Goal: Task Accomplishment & Management: Use online tool/utility

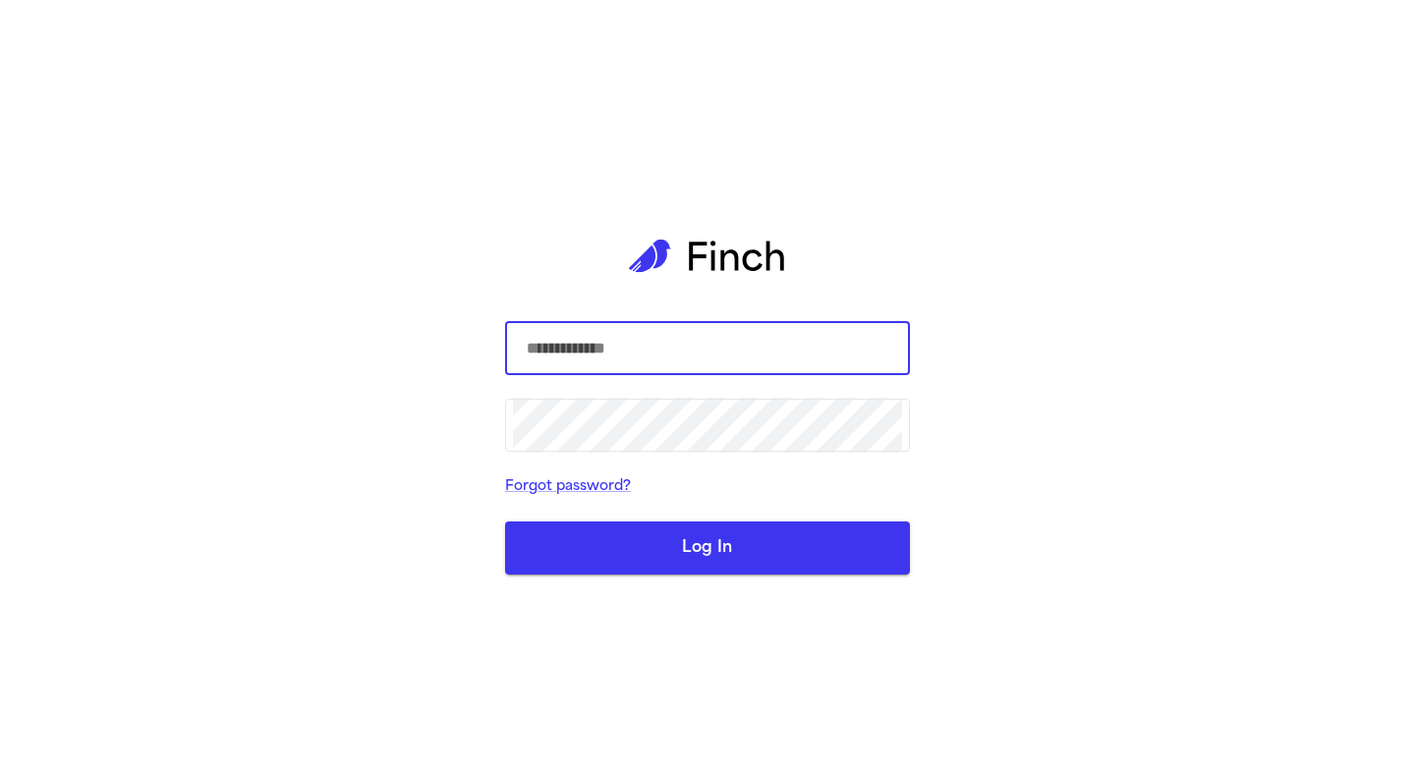
type input "**********"
click at [743, 562] on button "Log In" at bounding box center [707, 548] width 405 height 53
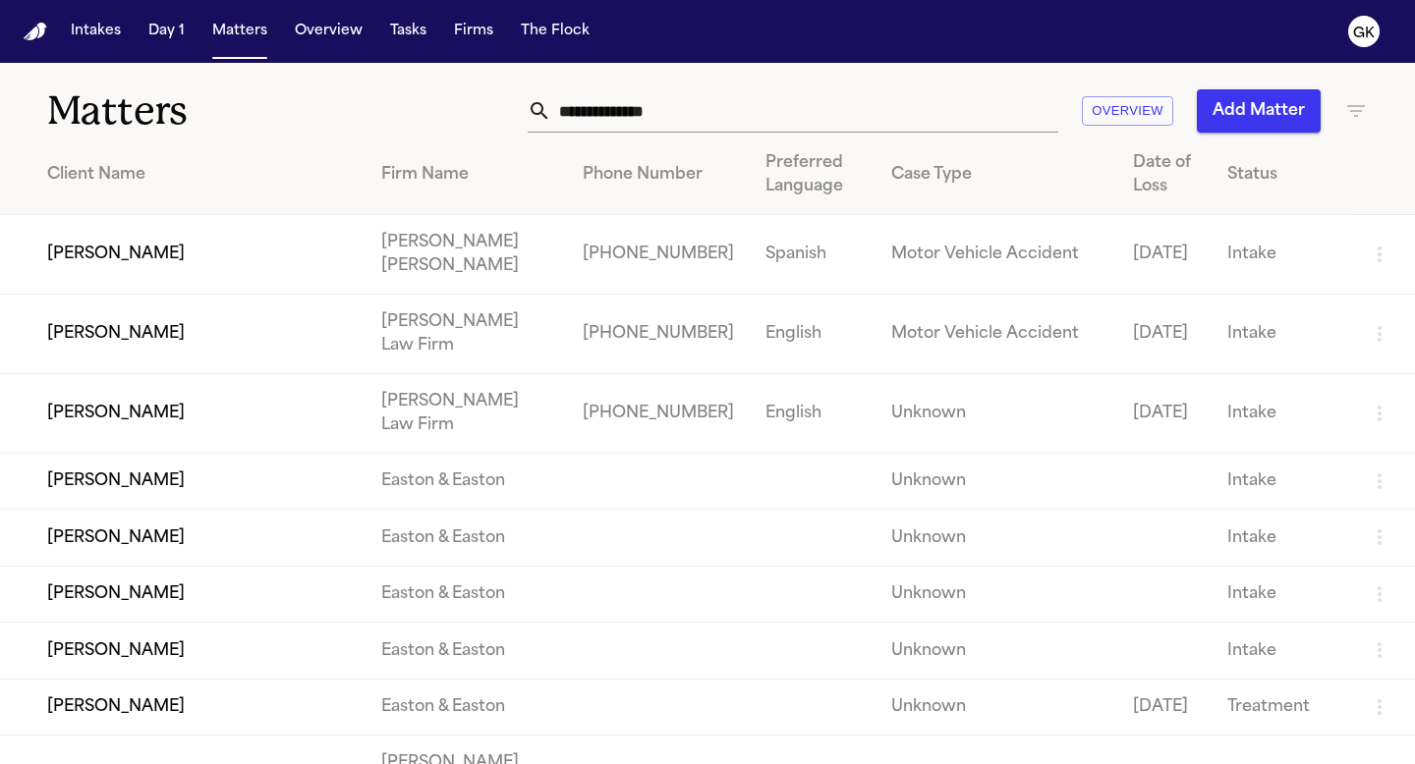
click at [606, 114] on input "text" at bounding box center [804, 110] width 507 height 43
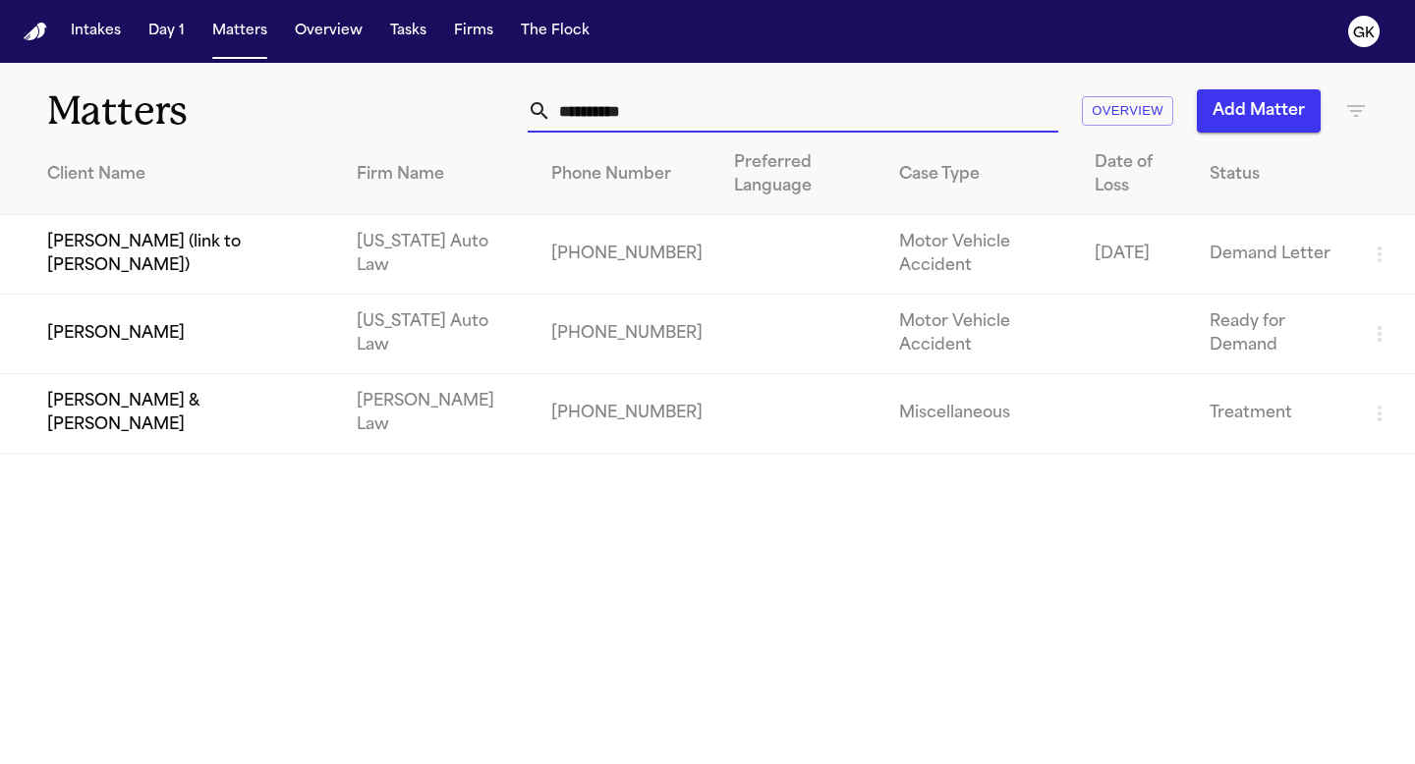
type input "**********"
click at [97, 325] on td "[PERSON_NAME]" at bounding box center [170, 335] width 341 height 80
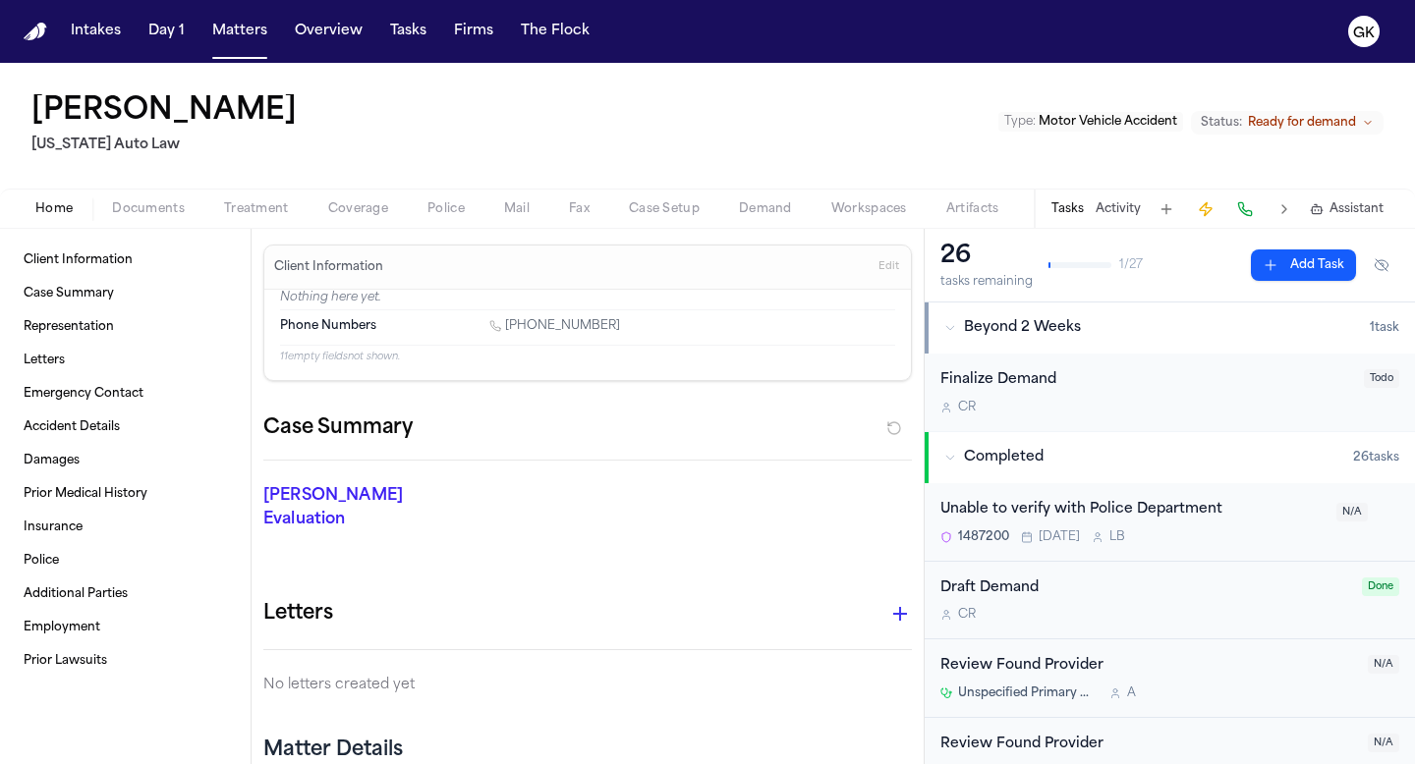
click at [335, 219] on span "button" at bounding box center [358, 220] width 84 height 2
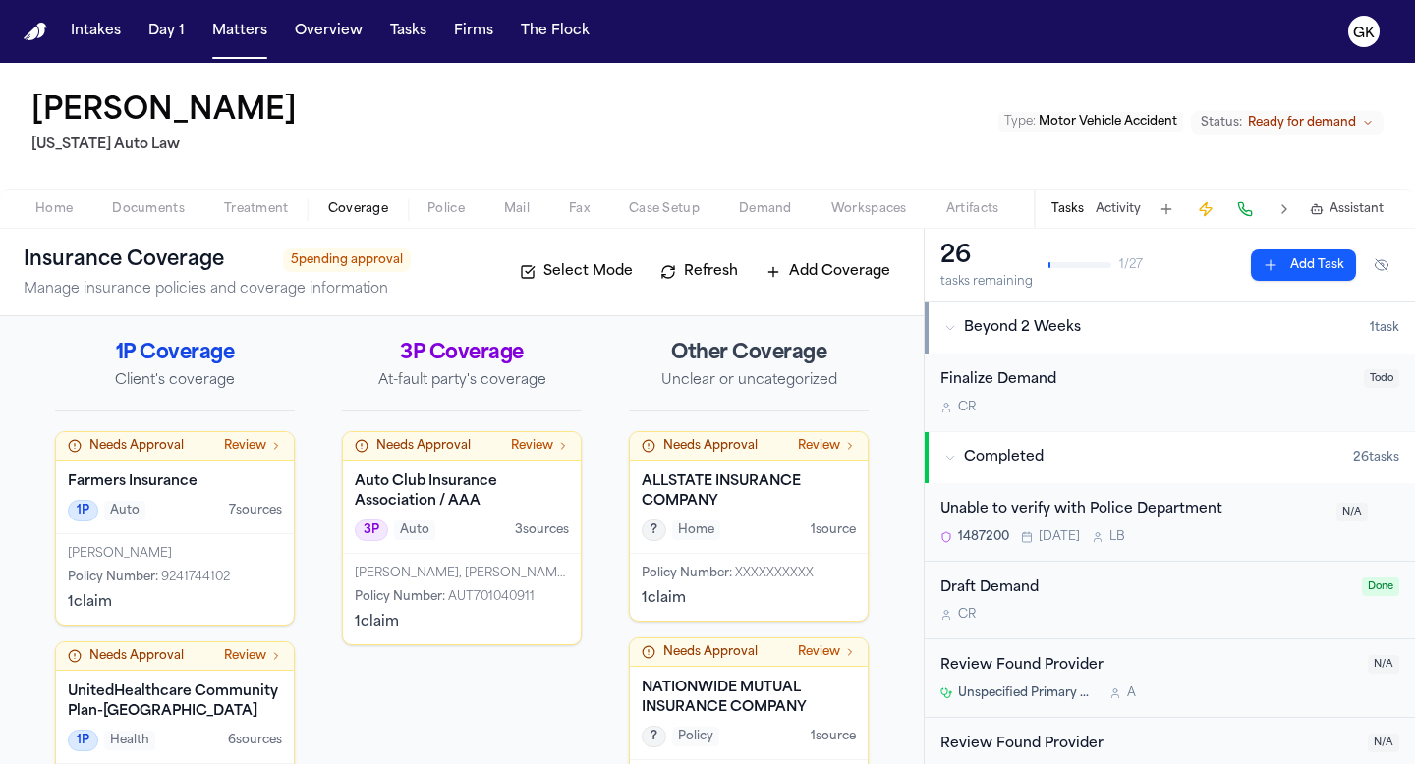
click at [457, 204] on span "Police" at bounding box center [445, 209] width 37 height 16
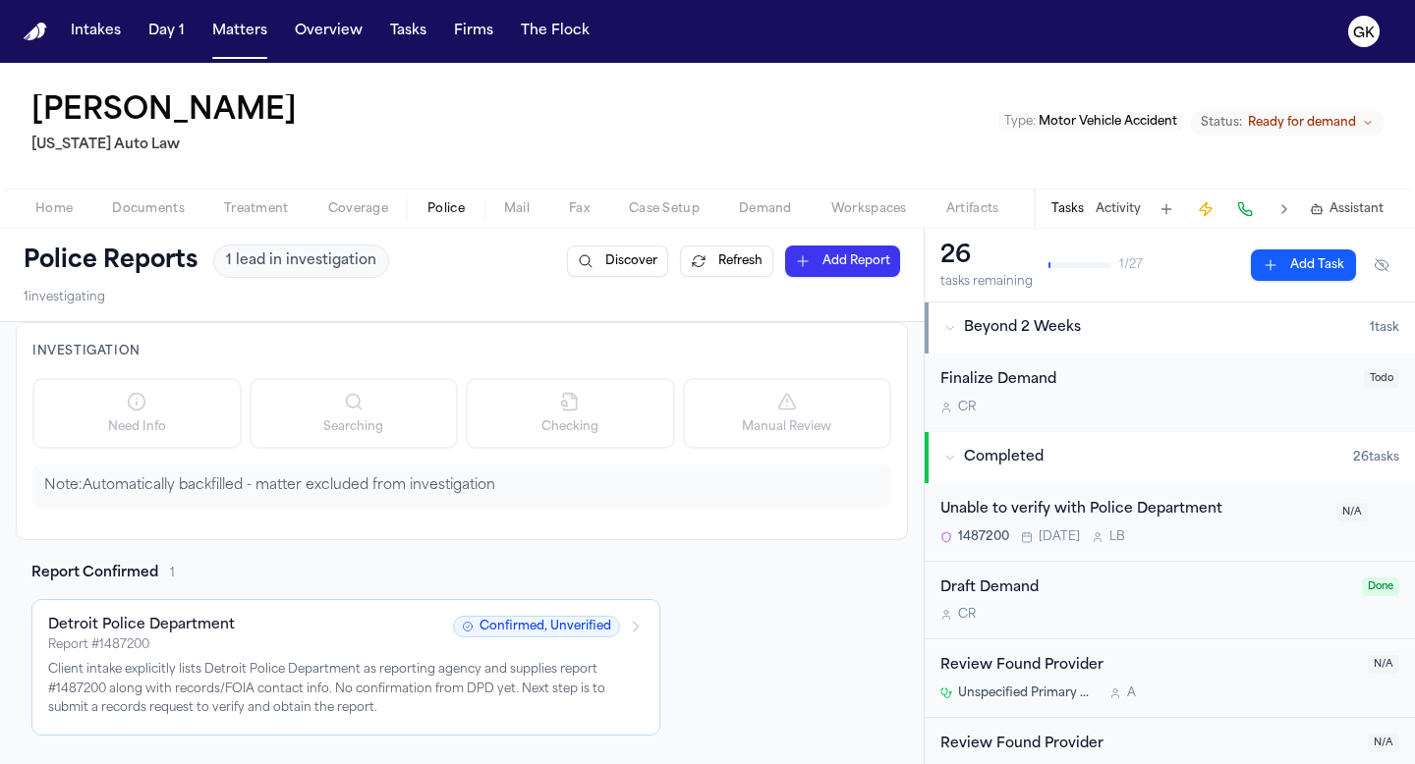
click at [882, 201] on span "Workspaces" at bounding box center [869, 209] width 76 height 16
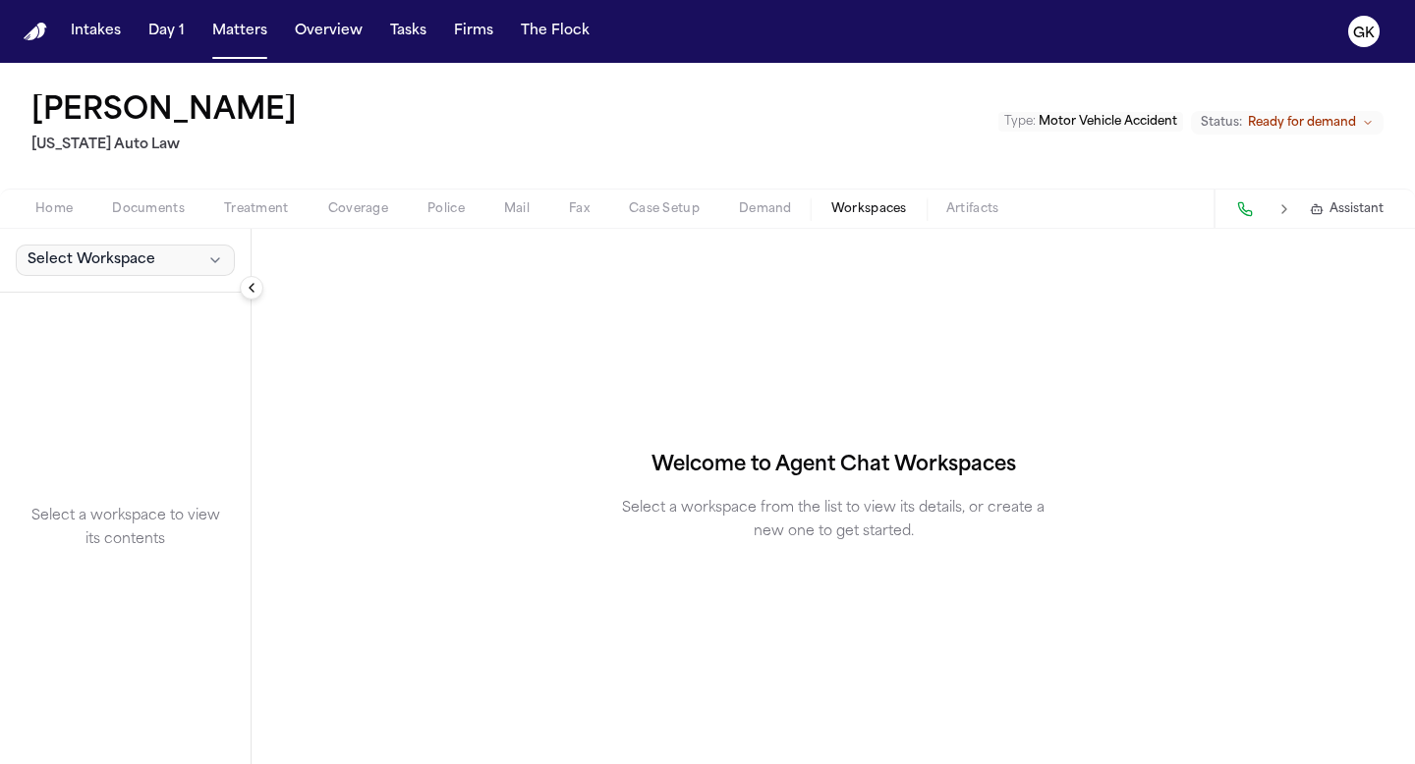
click at [122, 270] on button "Select Workspace" at bounding box center [125, 260] width 219 height 31
click at [744, 211] on div "Mary Smith Michigan Auto Law Type : Motor Vehicle Accident Status: Ready for de…" at bounding box center [707, 414] width 1415 height 702
click at [763, 212] on span "Demand" at bounding box center [765, 209] width 53 height 16
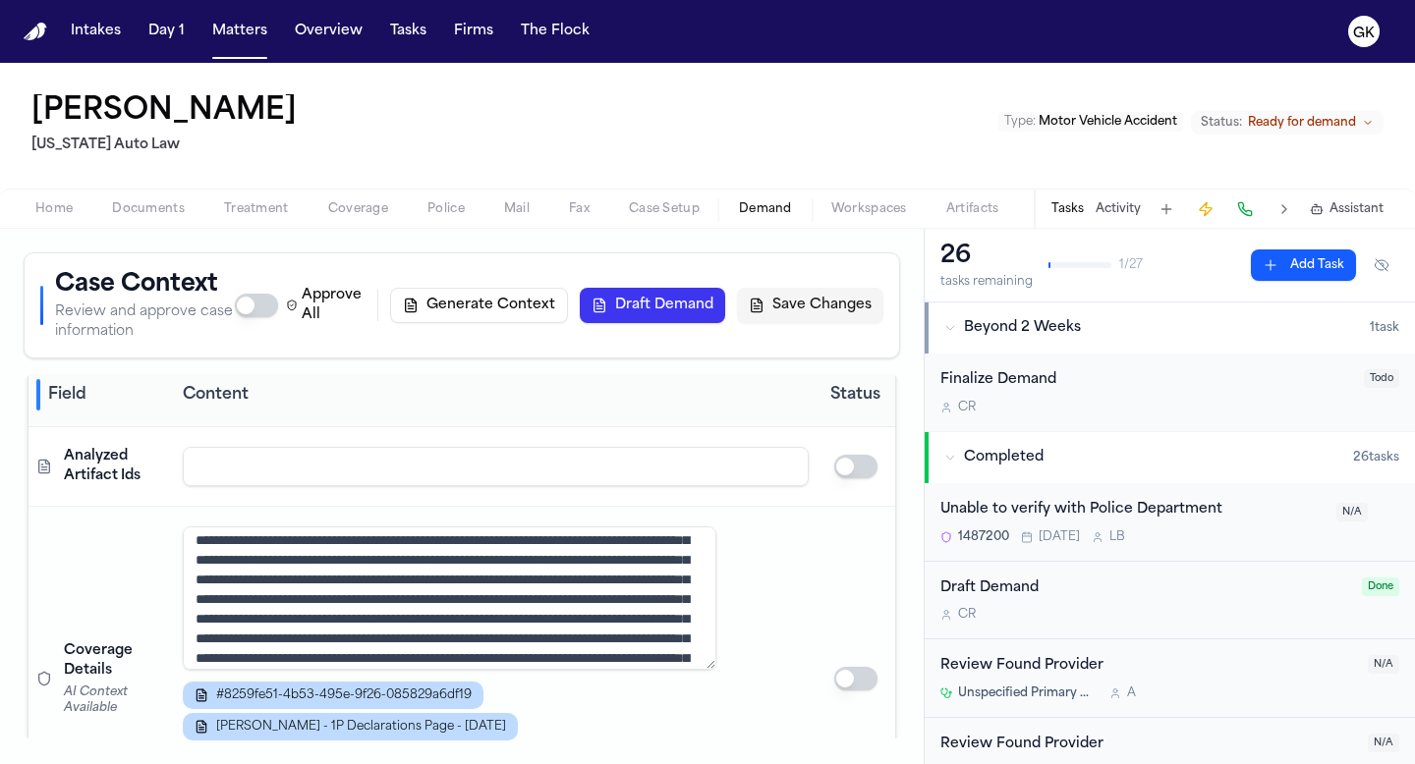
scroll to position [295, 0]
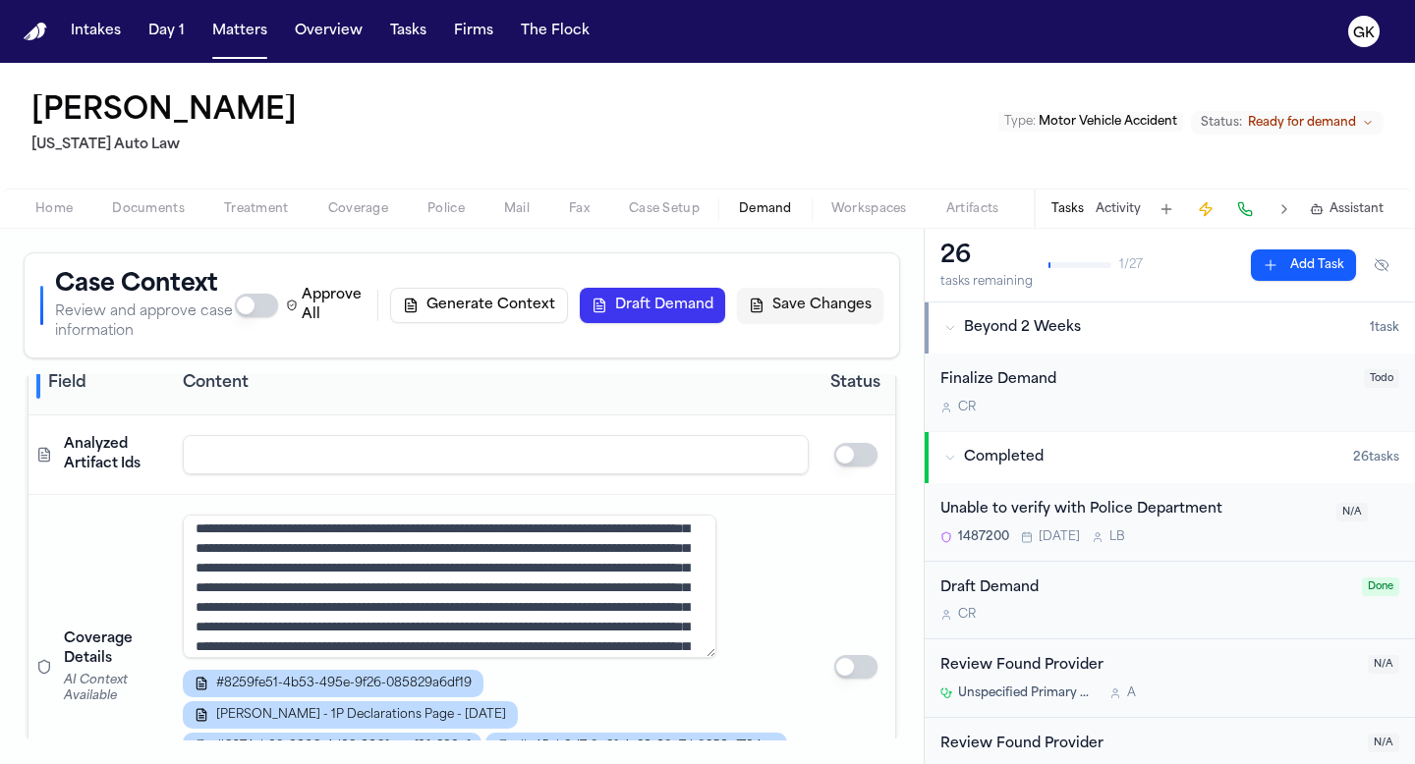
click at [673, 597] on textarea at bounding box center [450, 586] width 535 height 143
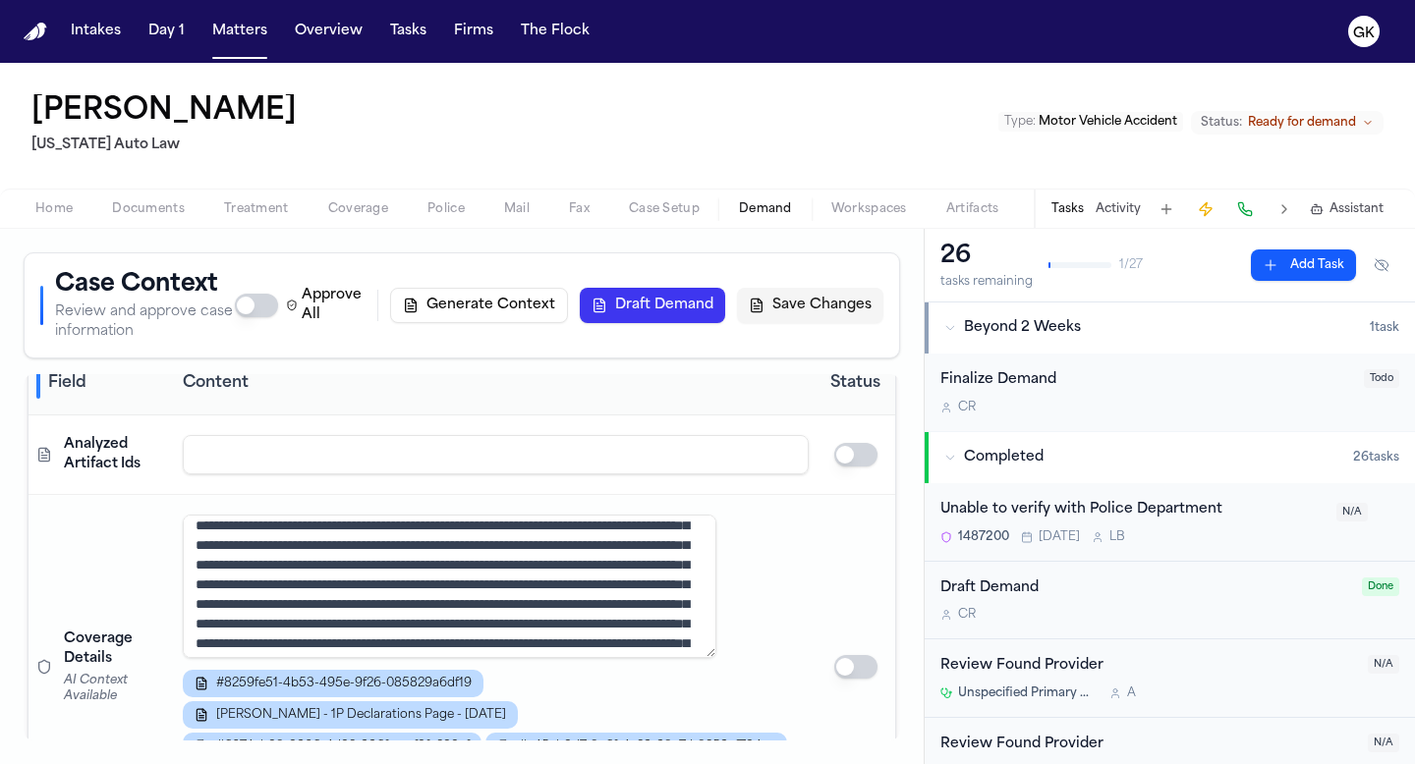
scroll to position [77, 0]
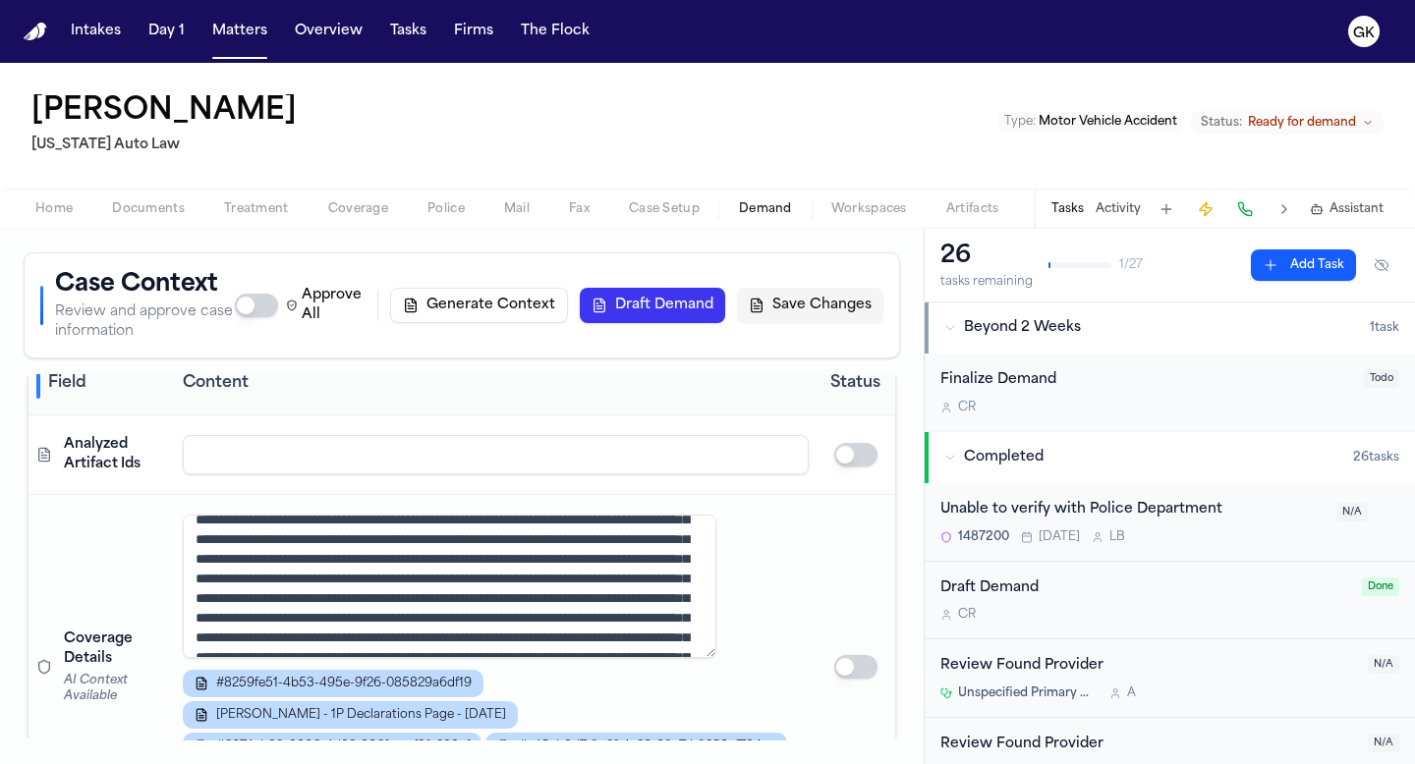
click at [717, 635] on textarea at bounding box center [450, 586] width 535 height 143
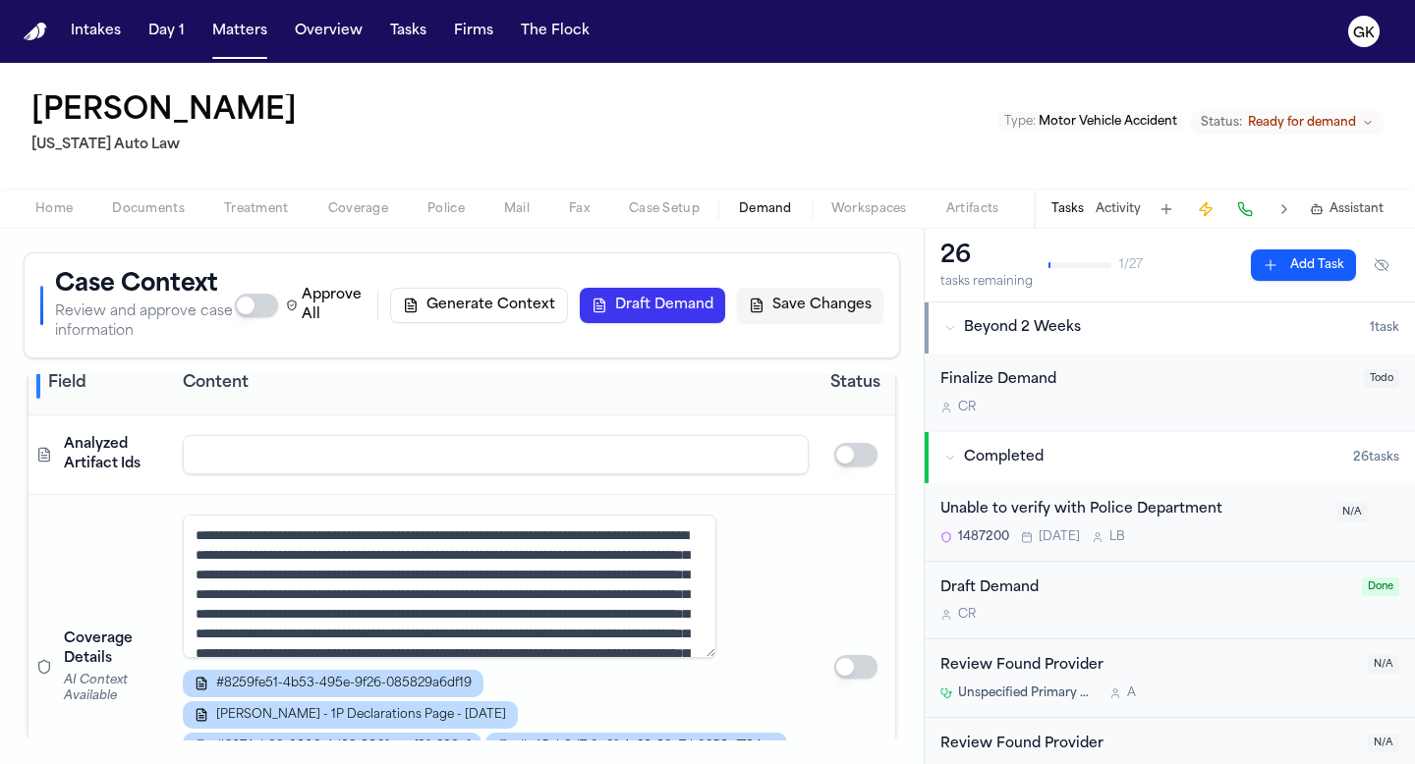
scroll to position [0, 0]
click at [673, 700] on div "#8259fe51-4b53-495e-9f26-085829a6df19 M. Smith - 1P Declarations Page - 9.10.23…" at bounding box center [496, 731] width 626 height 122
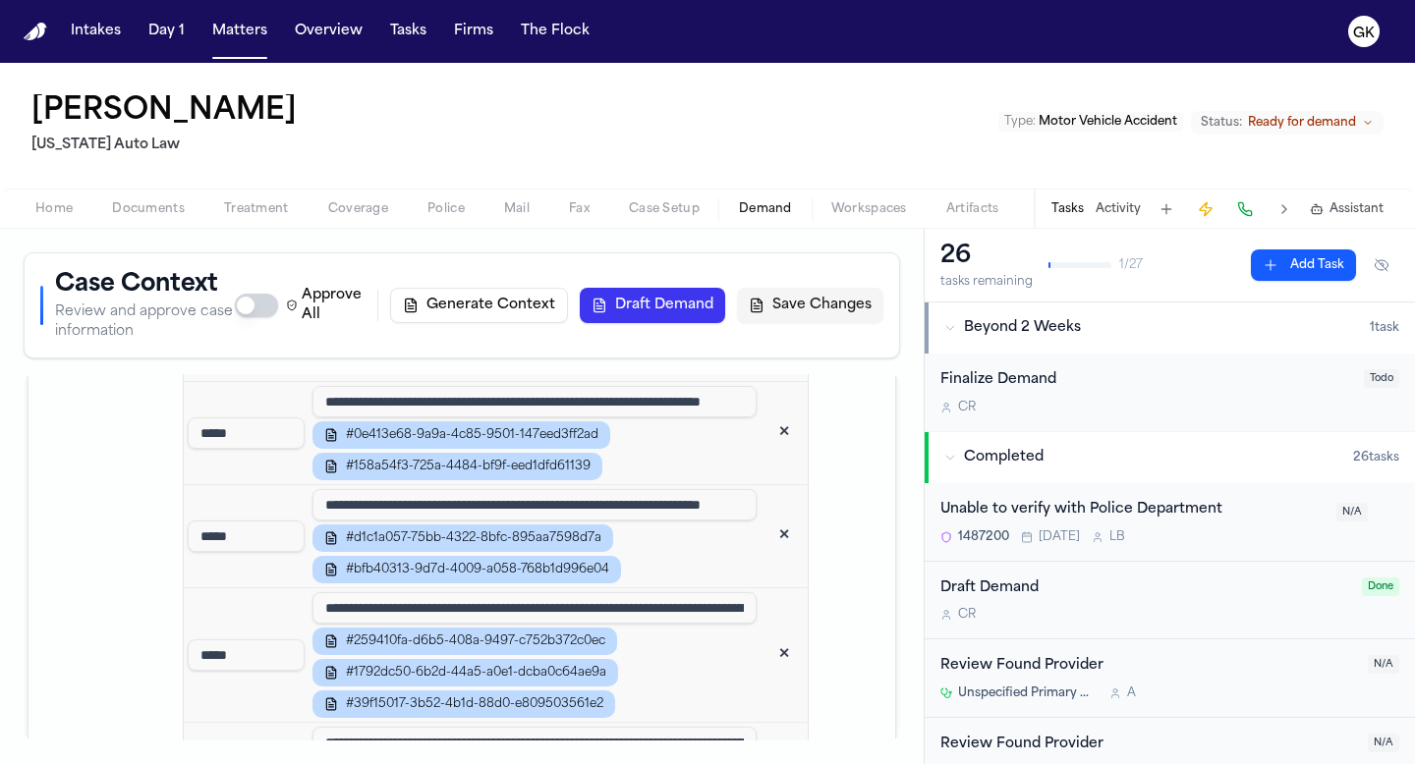
scroll to position [1435, 0]
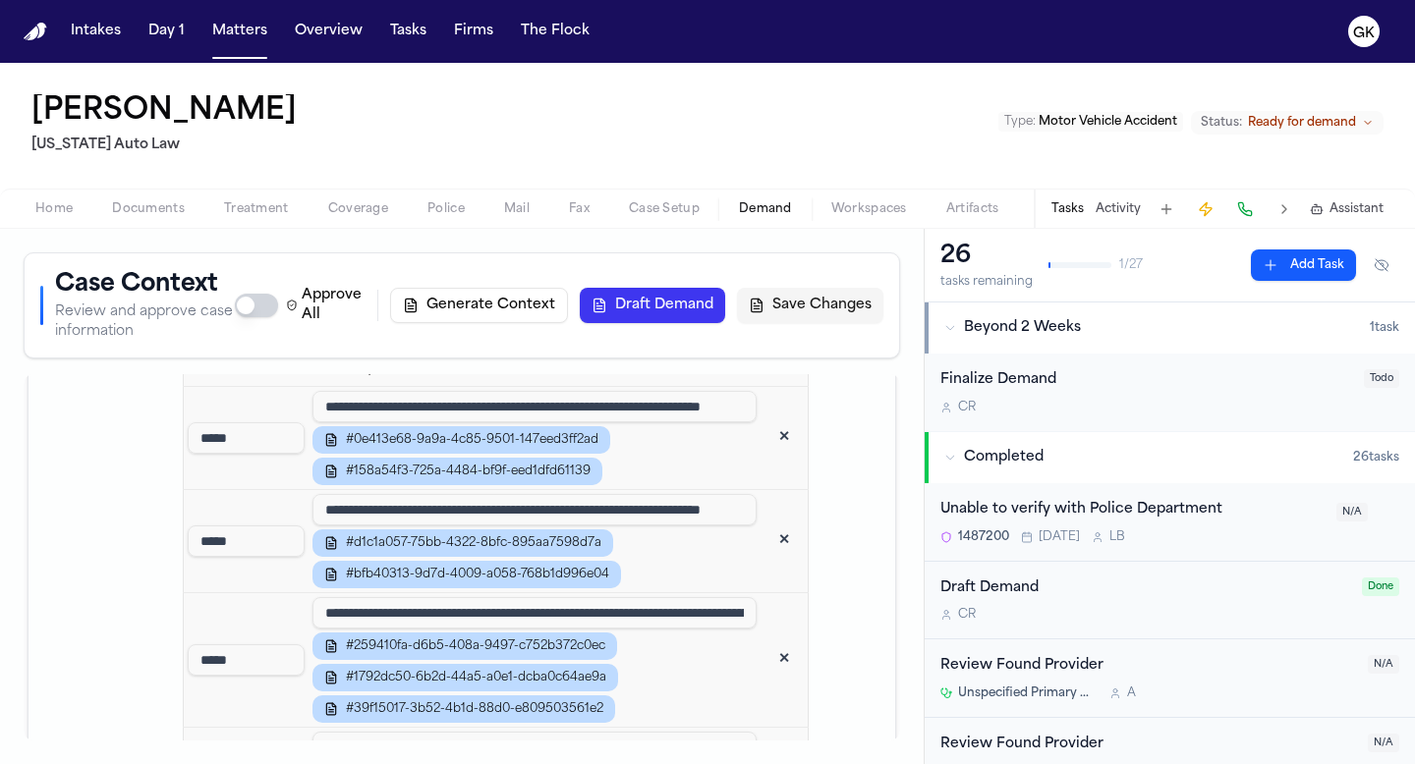
click at [655, 423] on input "**********" at bounding box center [534, 406] width 444 height 31
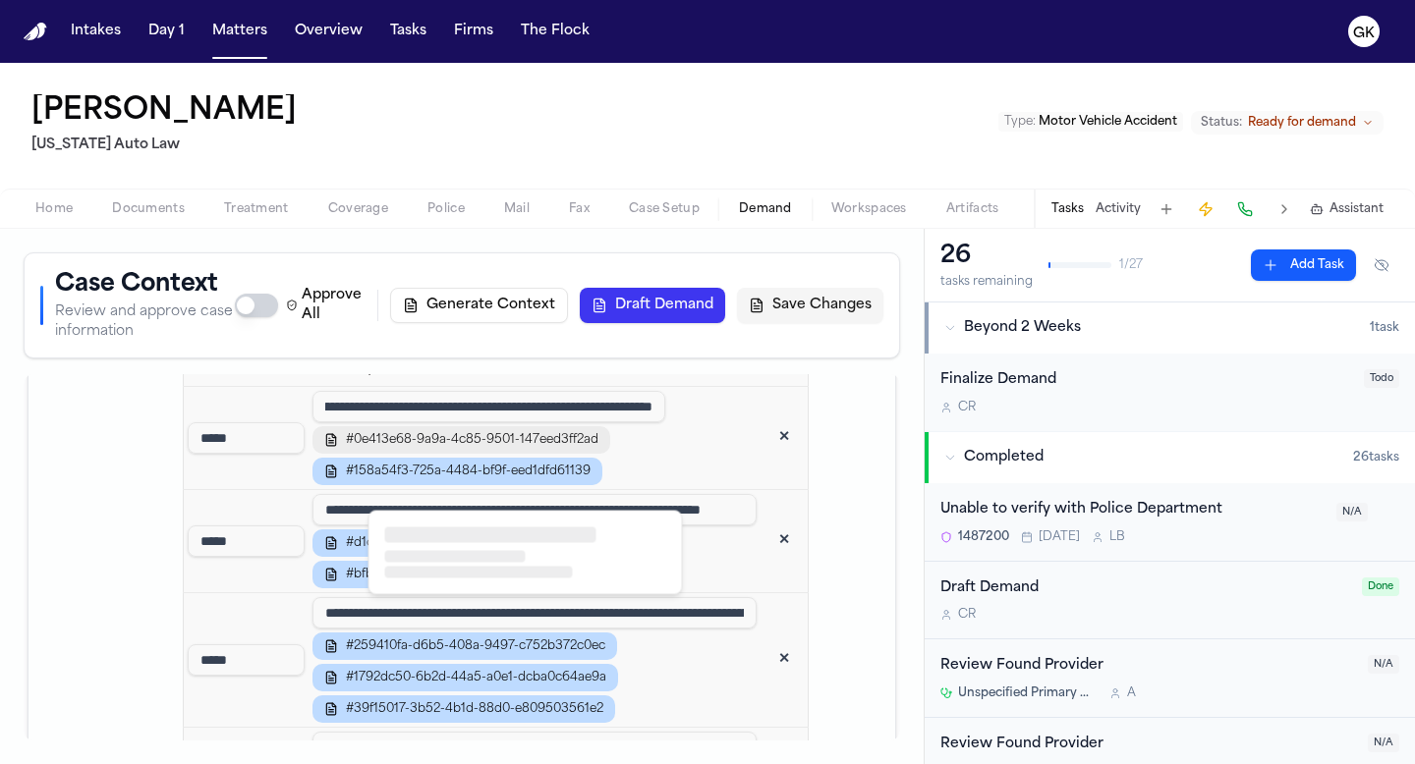
scroll to position [0, 0]
click at [538, 448] on span "#0e413e68-9a9a-4c85-9501-147eed3ff2ad" at bounding box center [472, 440] width 253 height 16
click at [592, 448] on span "#0e413e68-9a9a-4c85-9501-147eed3ff2ad" at bounding box center [472, 440] width 253 height 16
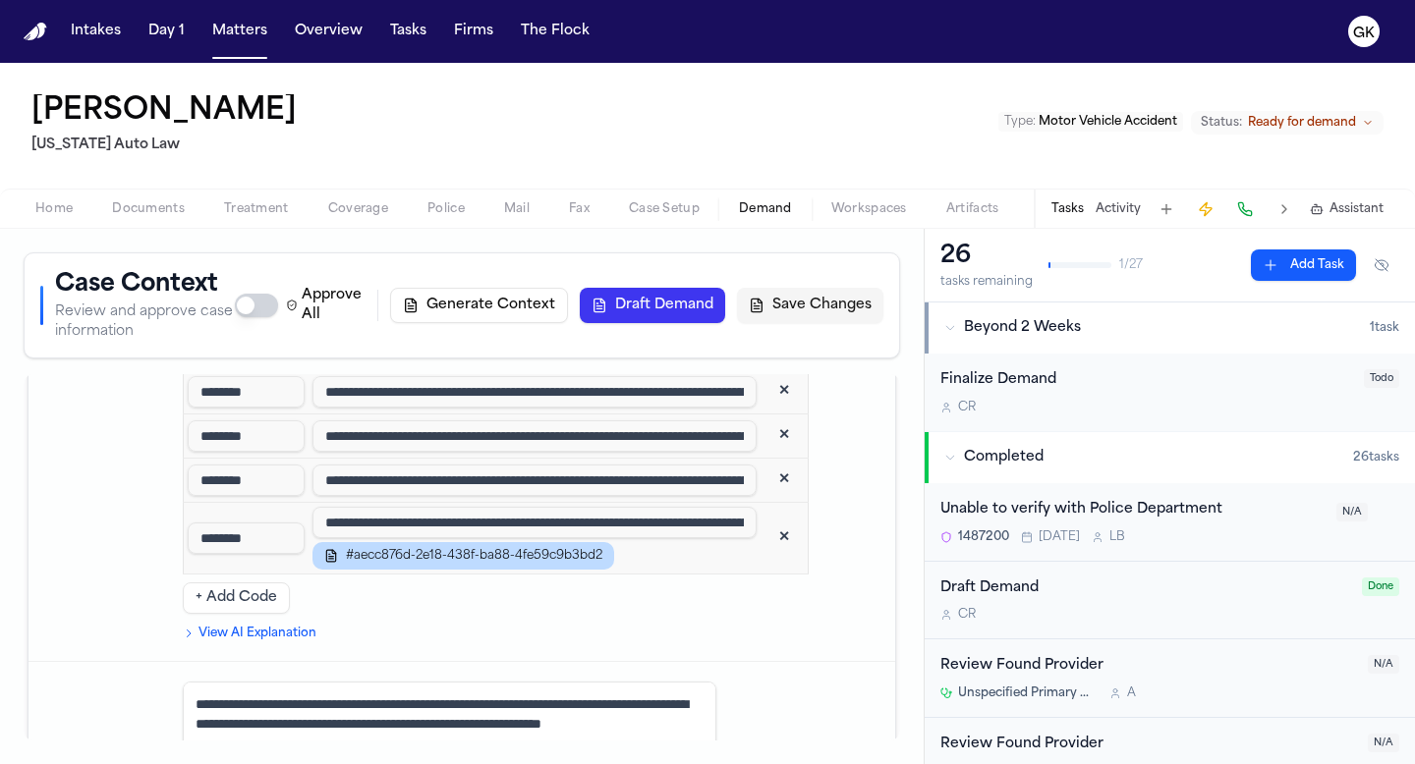
scroll to position [3359, 0]
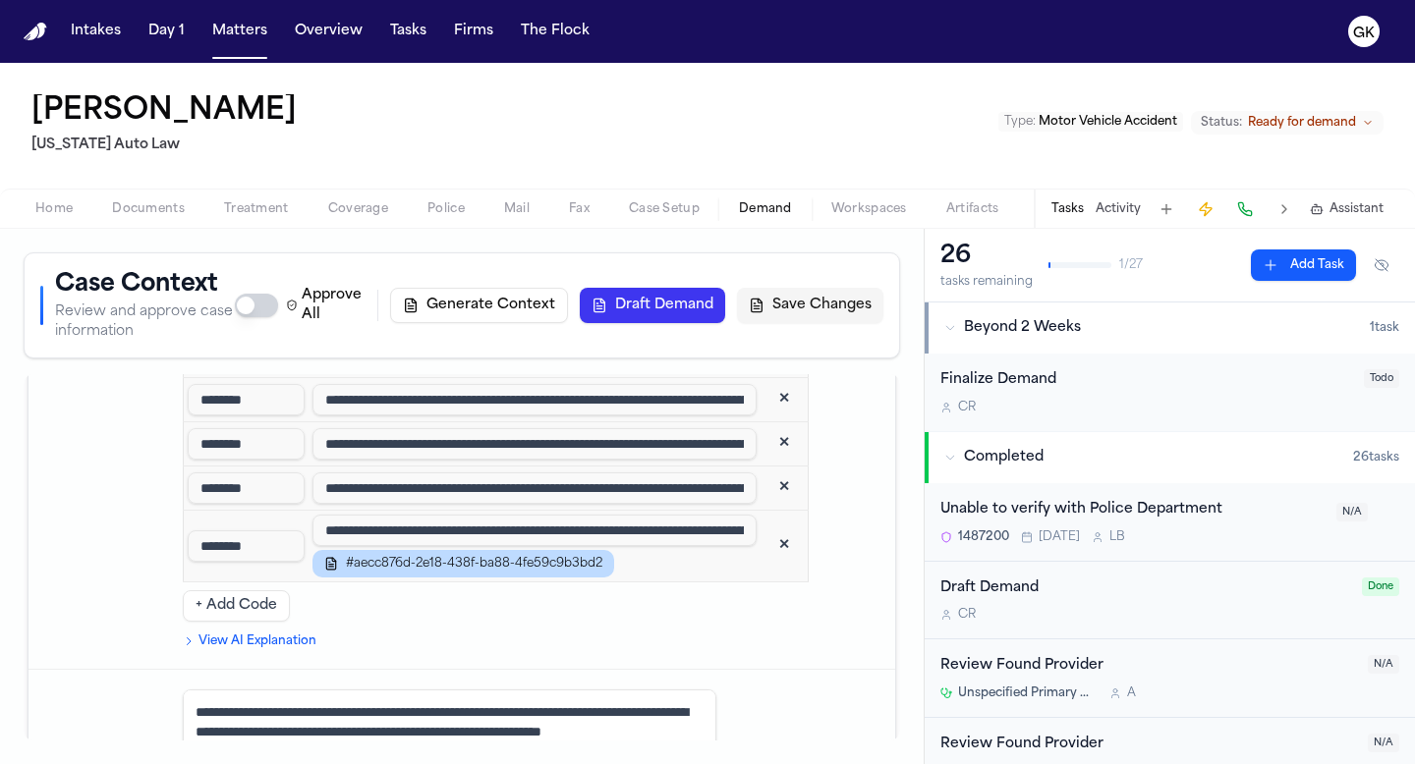
click at [632, 504] on input "**********" at bounding box center [534, 488] width 444 height 31
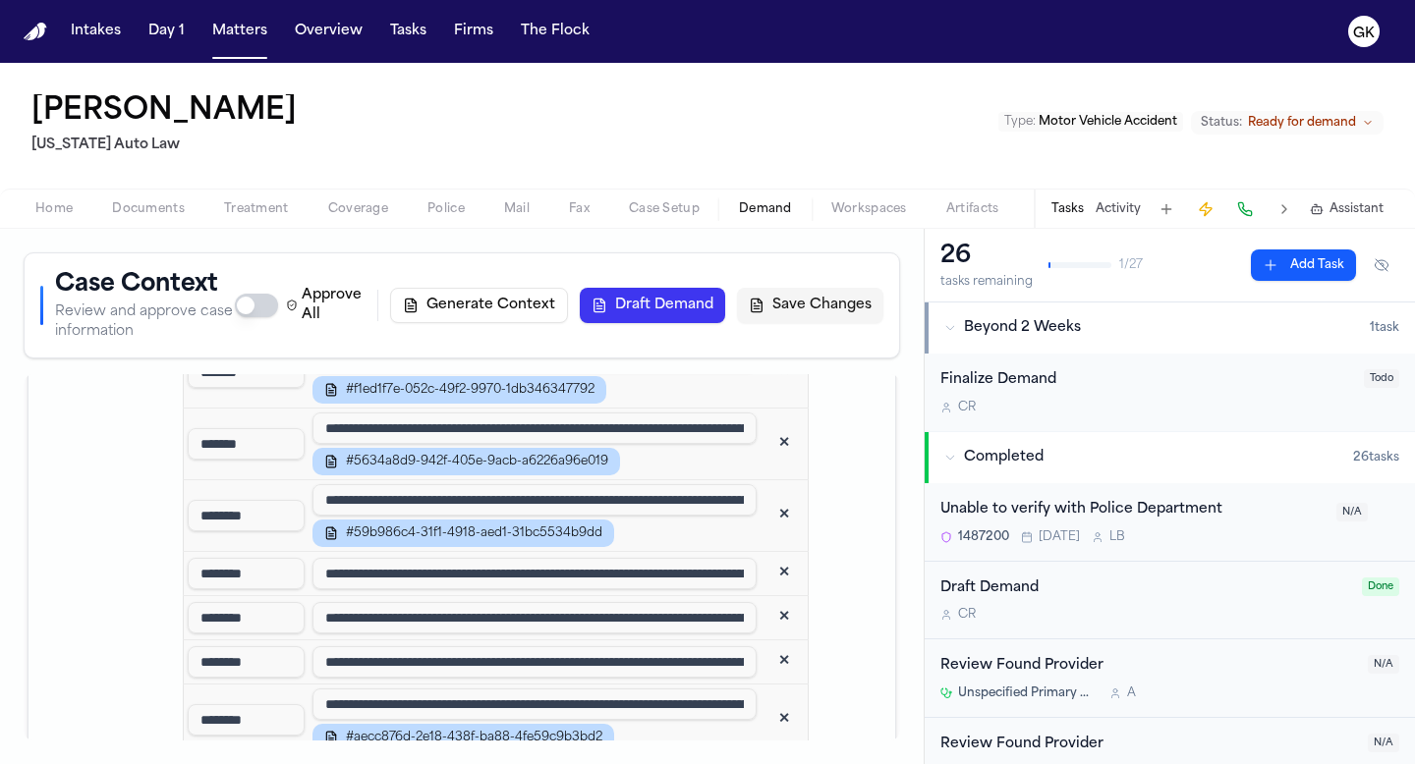
scroll to position [3180, 0]
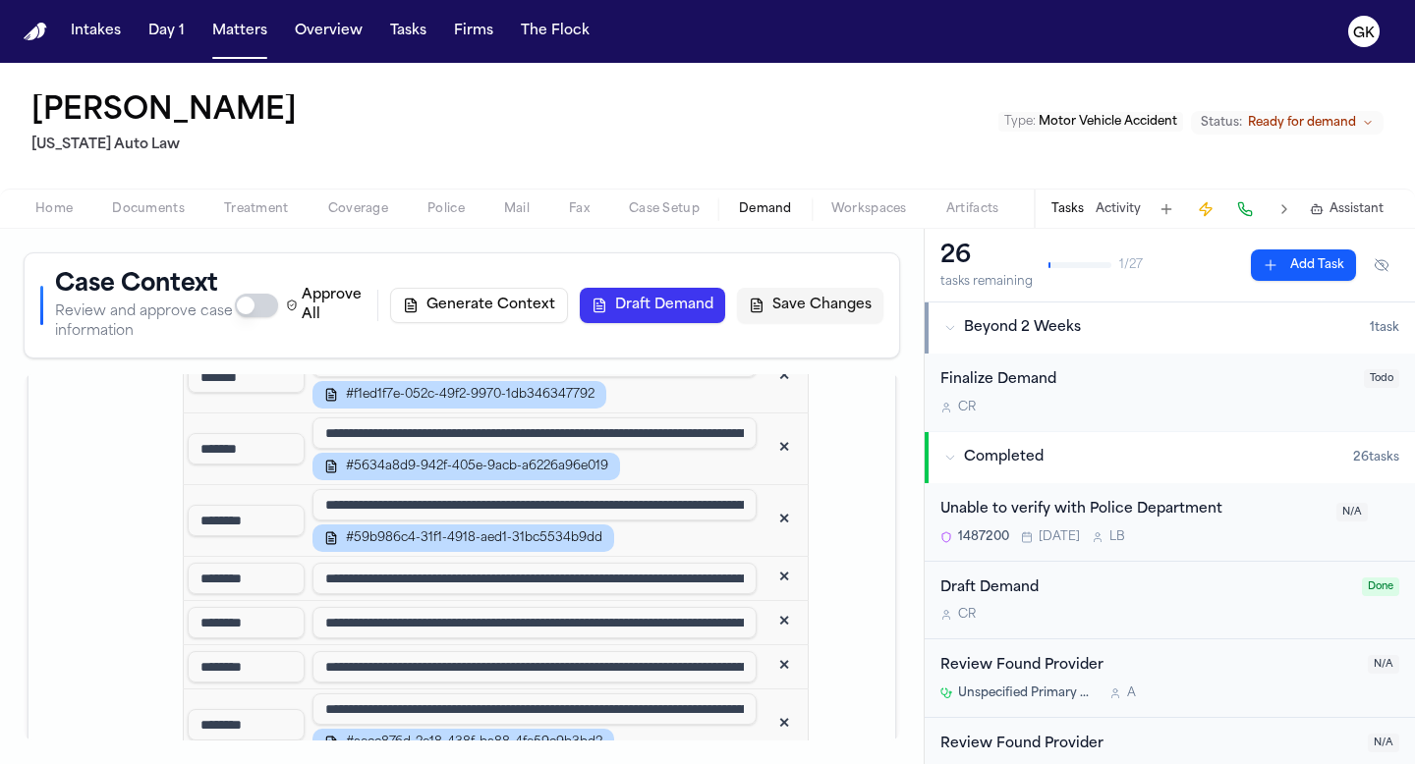
click at [674, 449] on input "**********" at bounding box center [534, 433] width 444 height 31
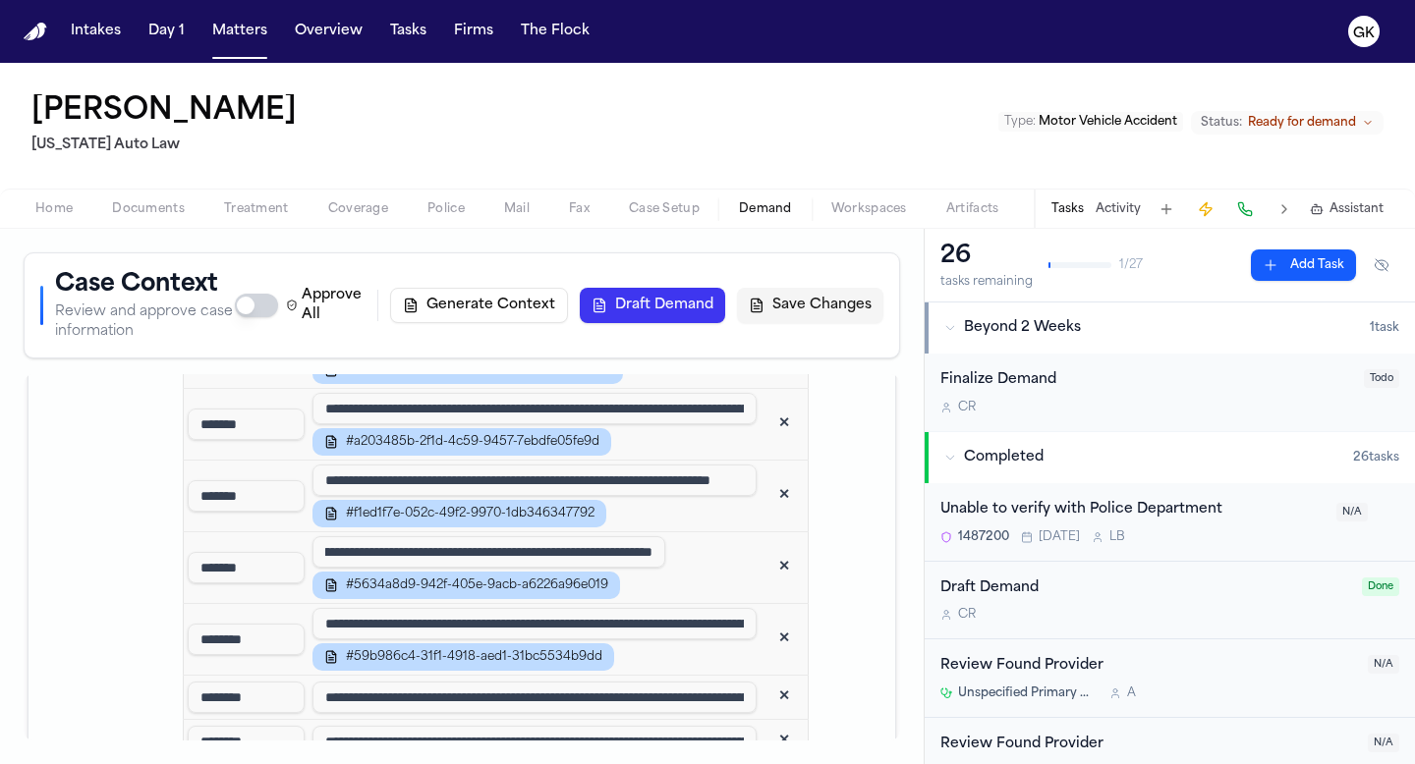
scroll to position [0, 0]
drag, startPoint x: 332, startPoint y: 541, endPoint x: 186, endPoint y: 537, distance: 146.5
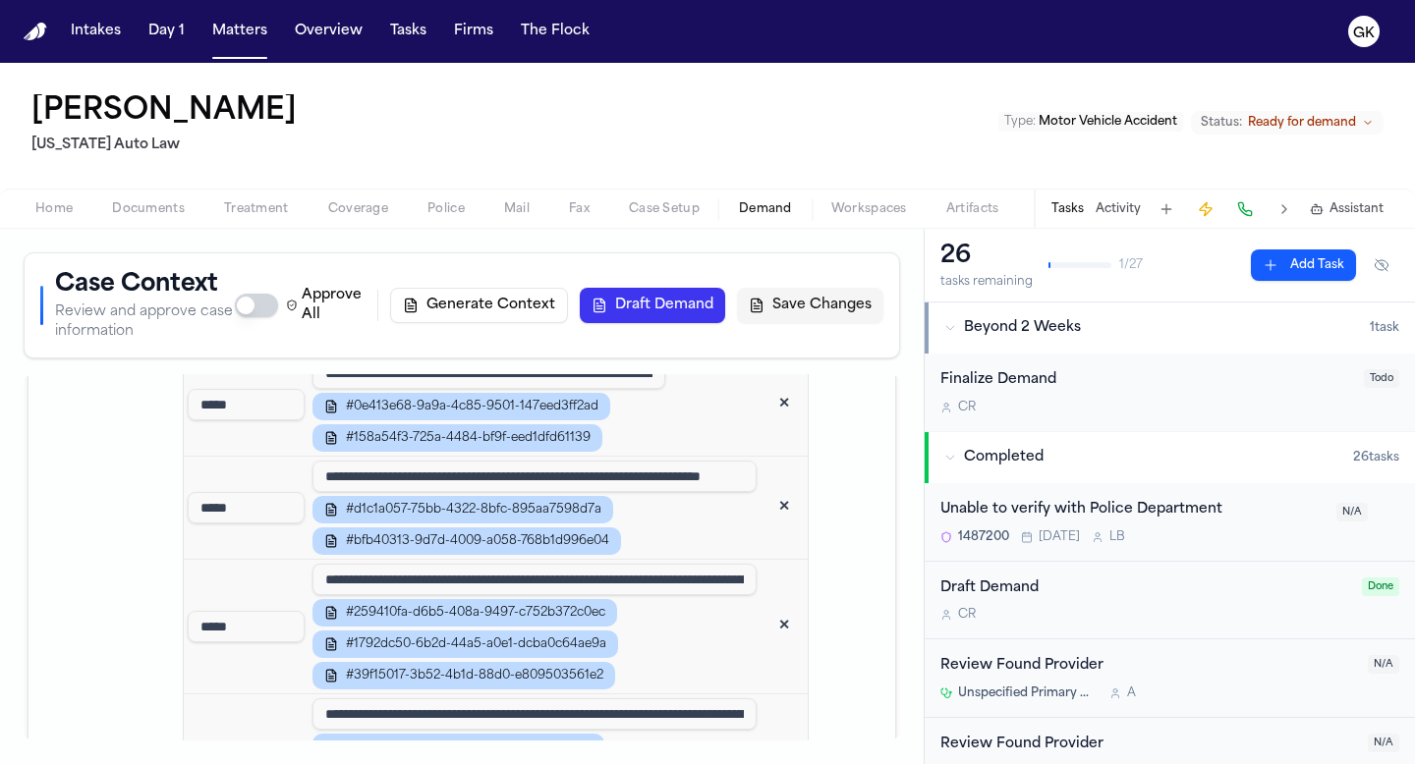
scroll to position [1661, 0]
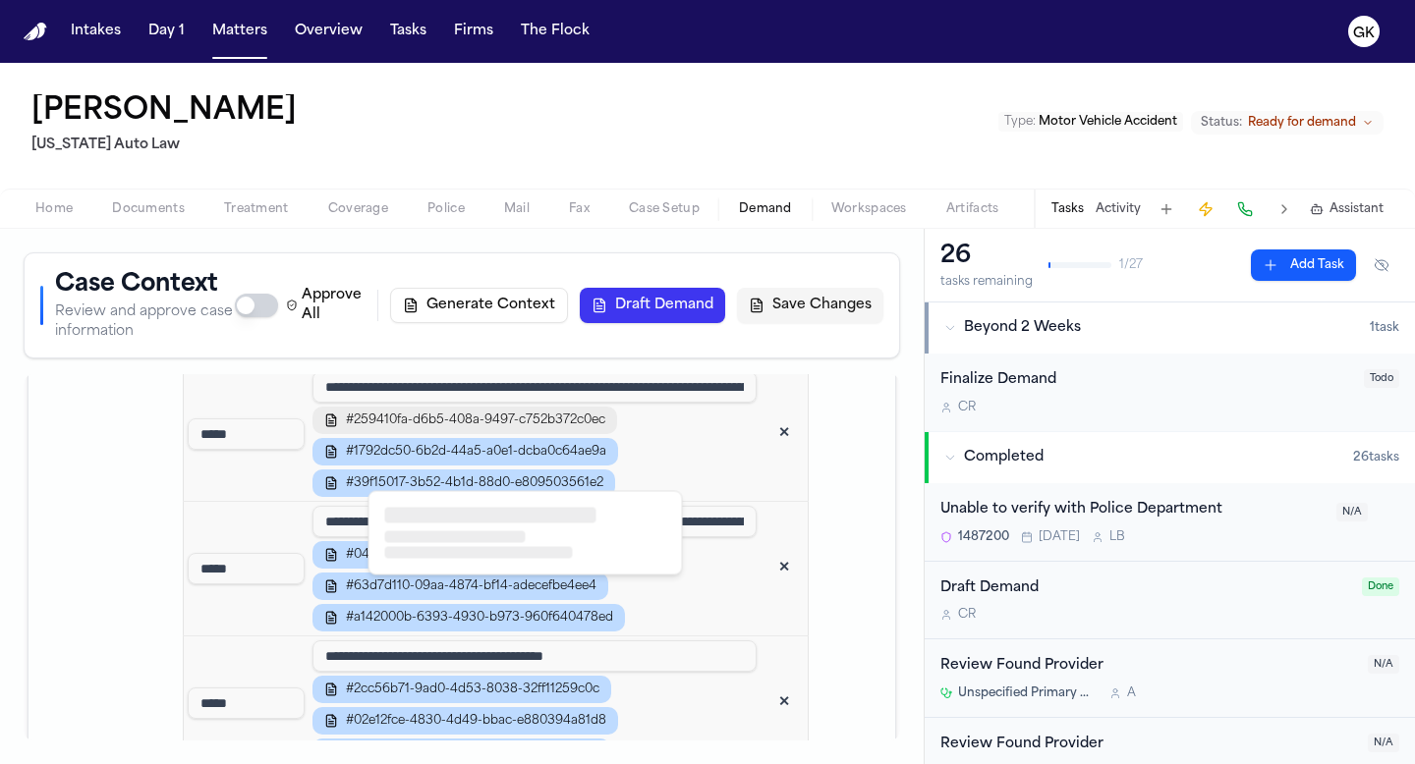
click at [605, 428] on span "#259410fa-d6b5-408a-9497-c752b372c0ec" at bounding box center [475, 421] width 259 height 16
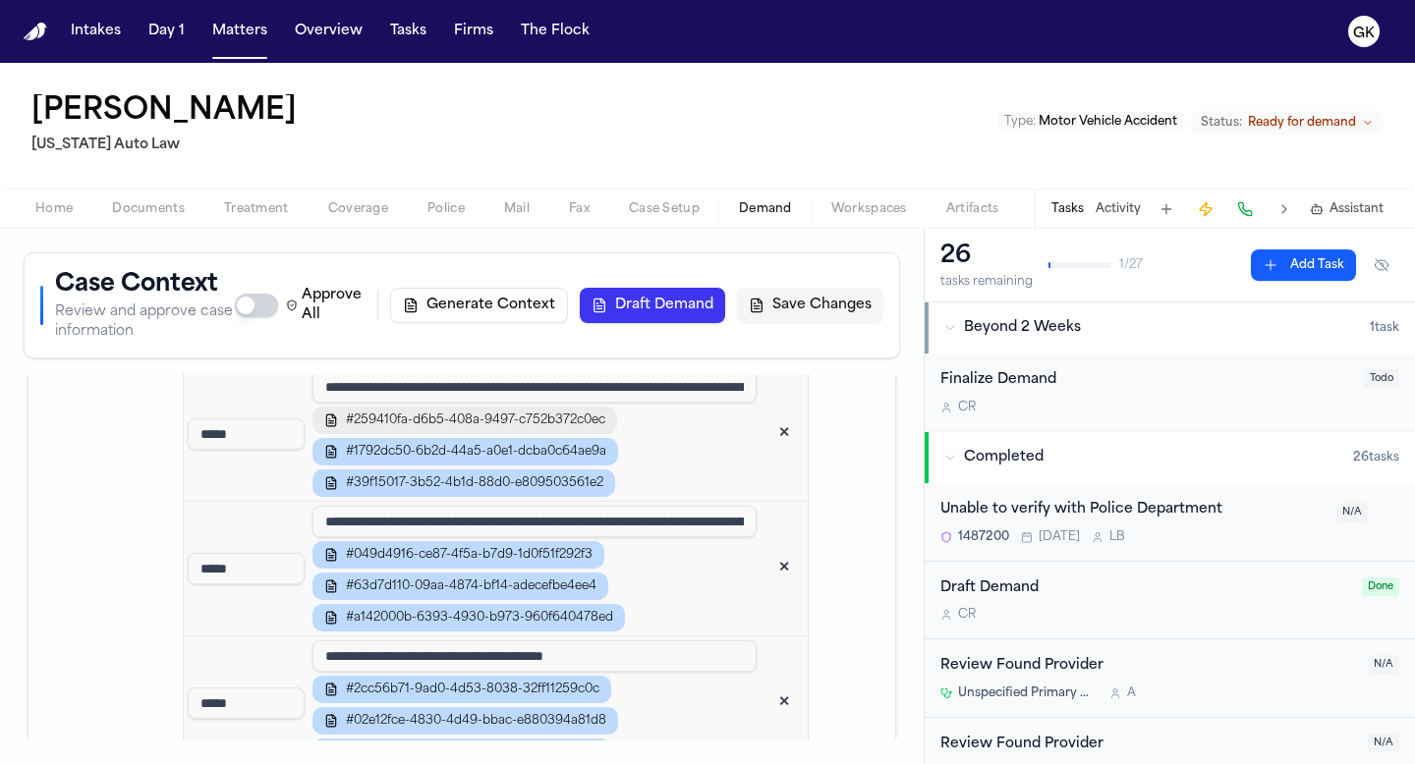
click at [605, 428] on span "#259410fa-d6b5-408a-9497-c752b372c0ec" at bounding box center [475, 421] width 259 height 16
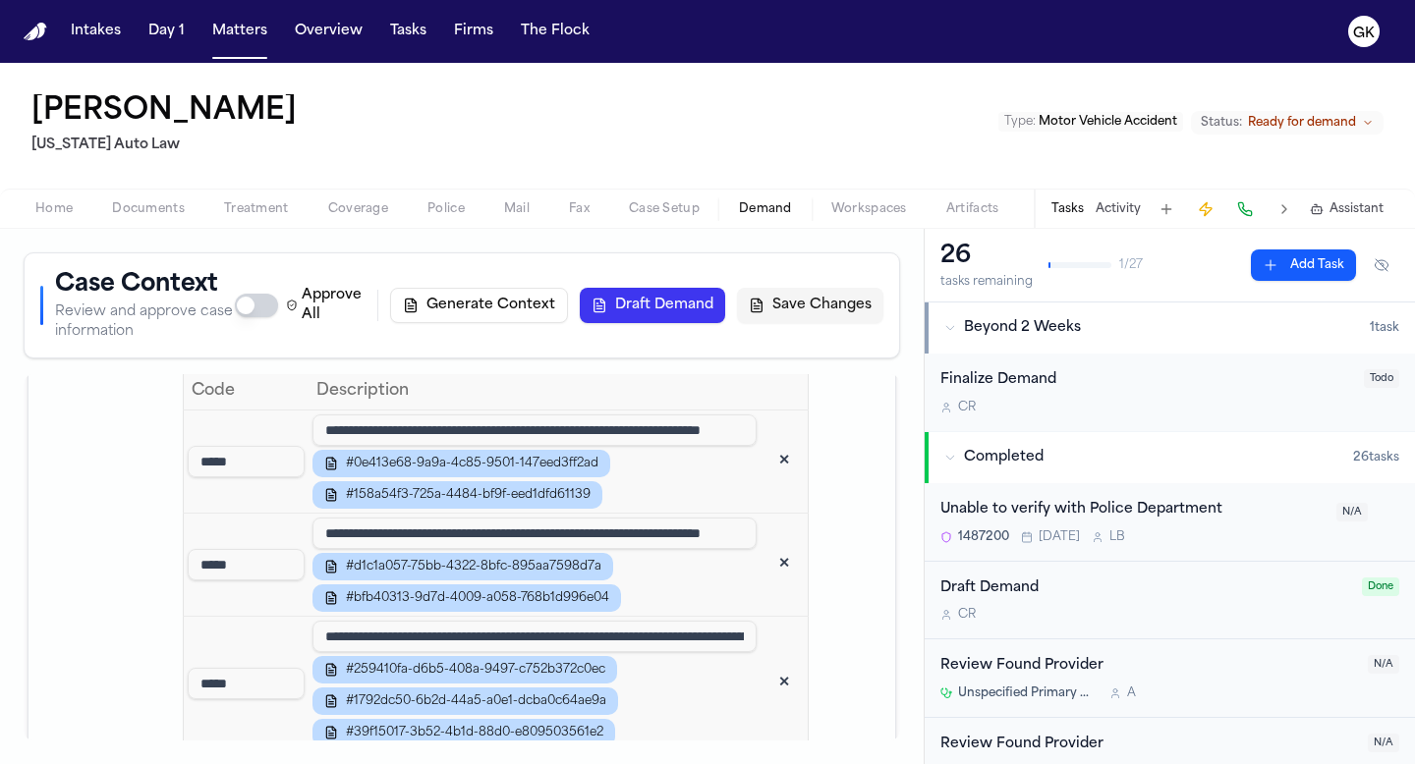
scroll to position [1409, 0]
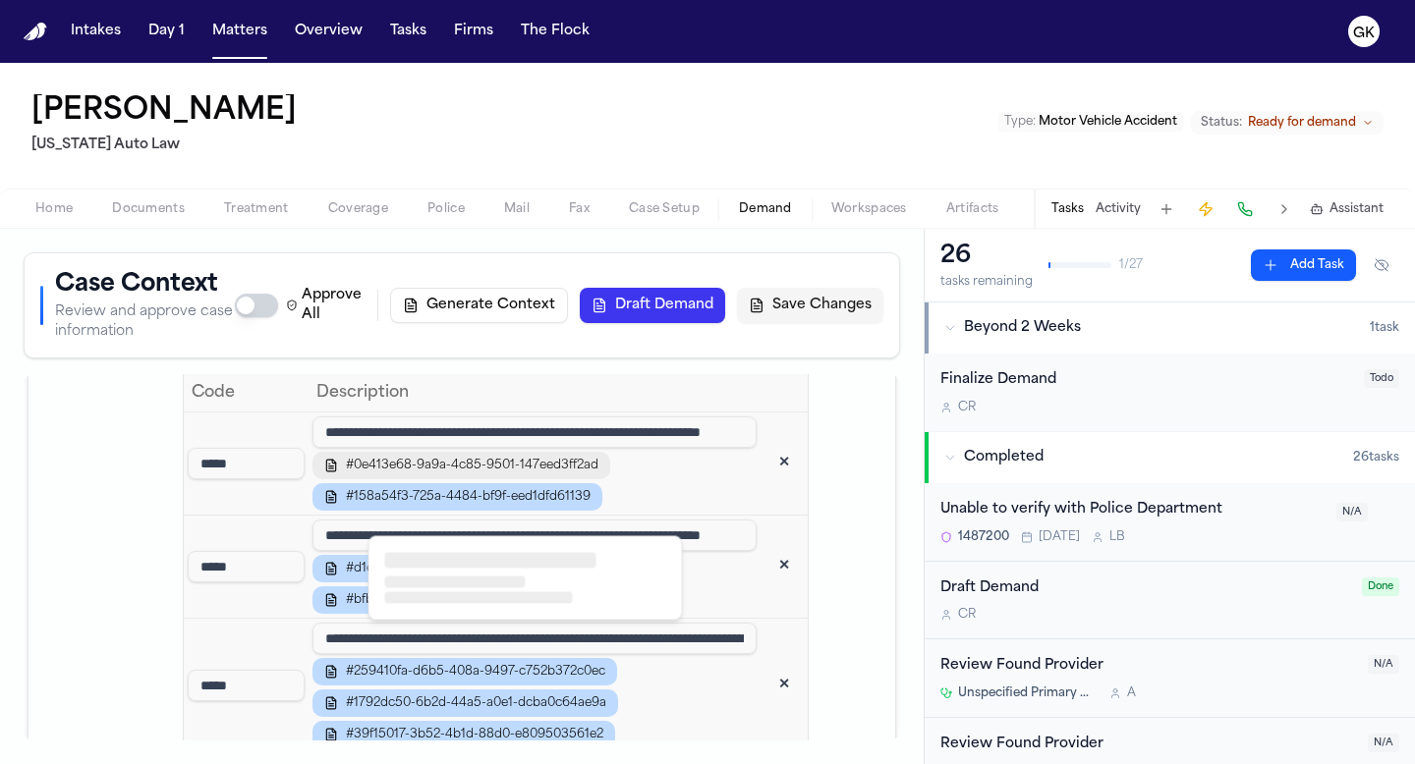
click at [544, 474] on span "#0e413e68-9a9a-4c85-9501-147eed3ff2ad" at bounding box center [472, 466] width 253 height 16
click at [517, 571] on div at bounding box center [525, 578] width 312 height 83
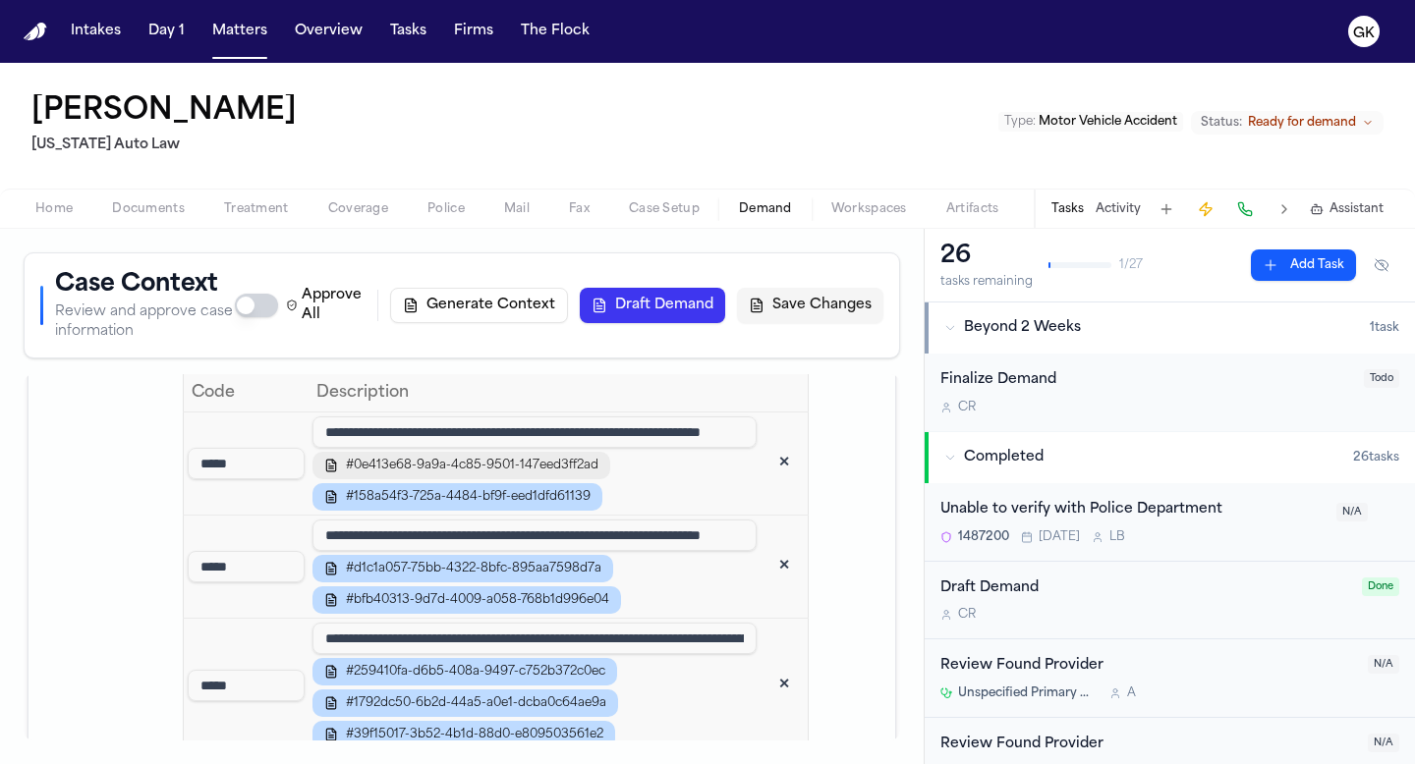
click at [589, 511] on div "#0e413e68-9a9a-4c85-9501-147eed3ff2ad #158a54f3-725a-4484-bf9f-eed1dfd61139" at bounding box center [534, 481] width 444 height 59
click at [585, 474] on span "#0e413e68-9a9a-4c85-9501-147eed3ff2ad" at bounding box center [472, 466] width 253 height 16
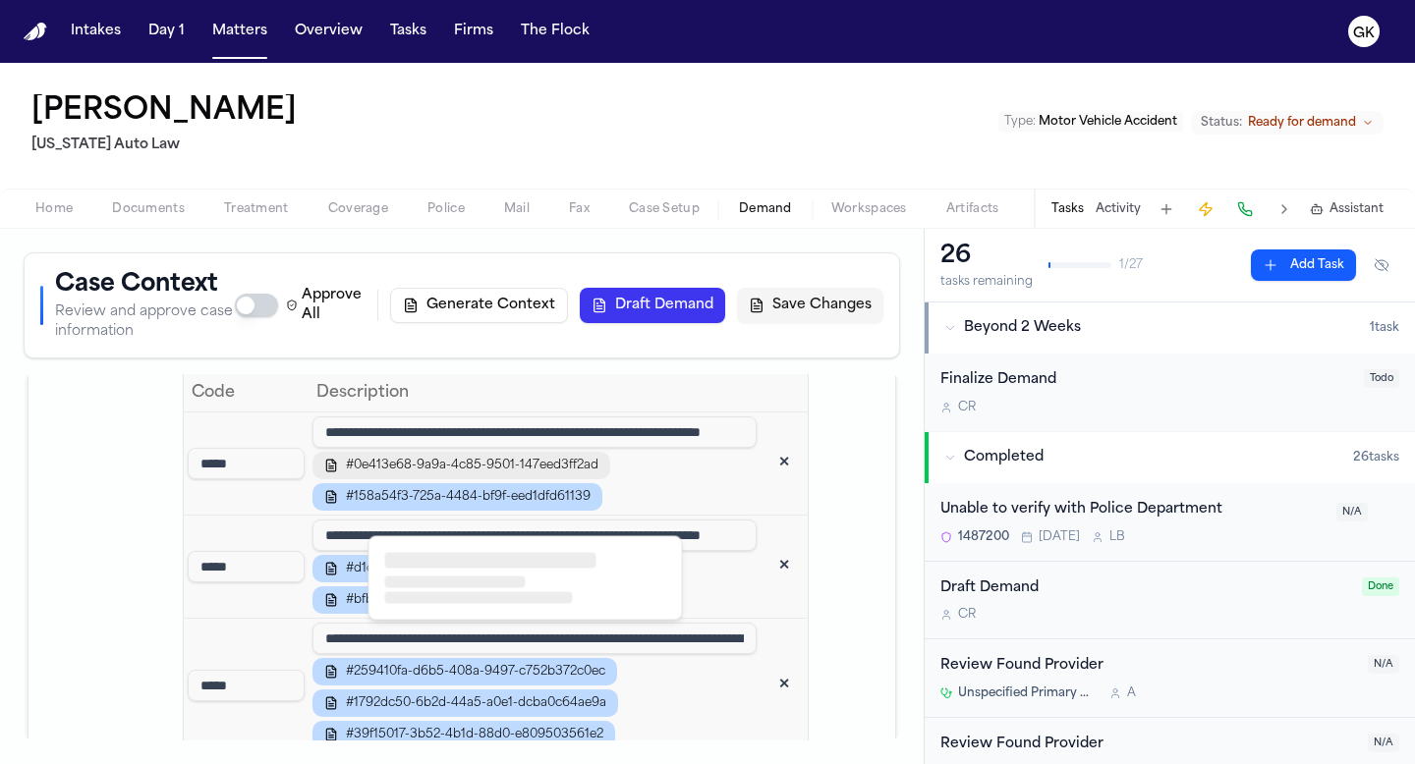
click at [515, 474] on span "#0e413e68-9a9a-4c85-9501-147eed3ff2ad" at bounding box center [472, 466] width 253 height 16
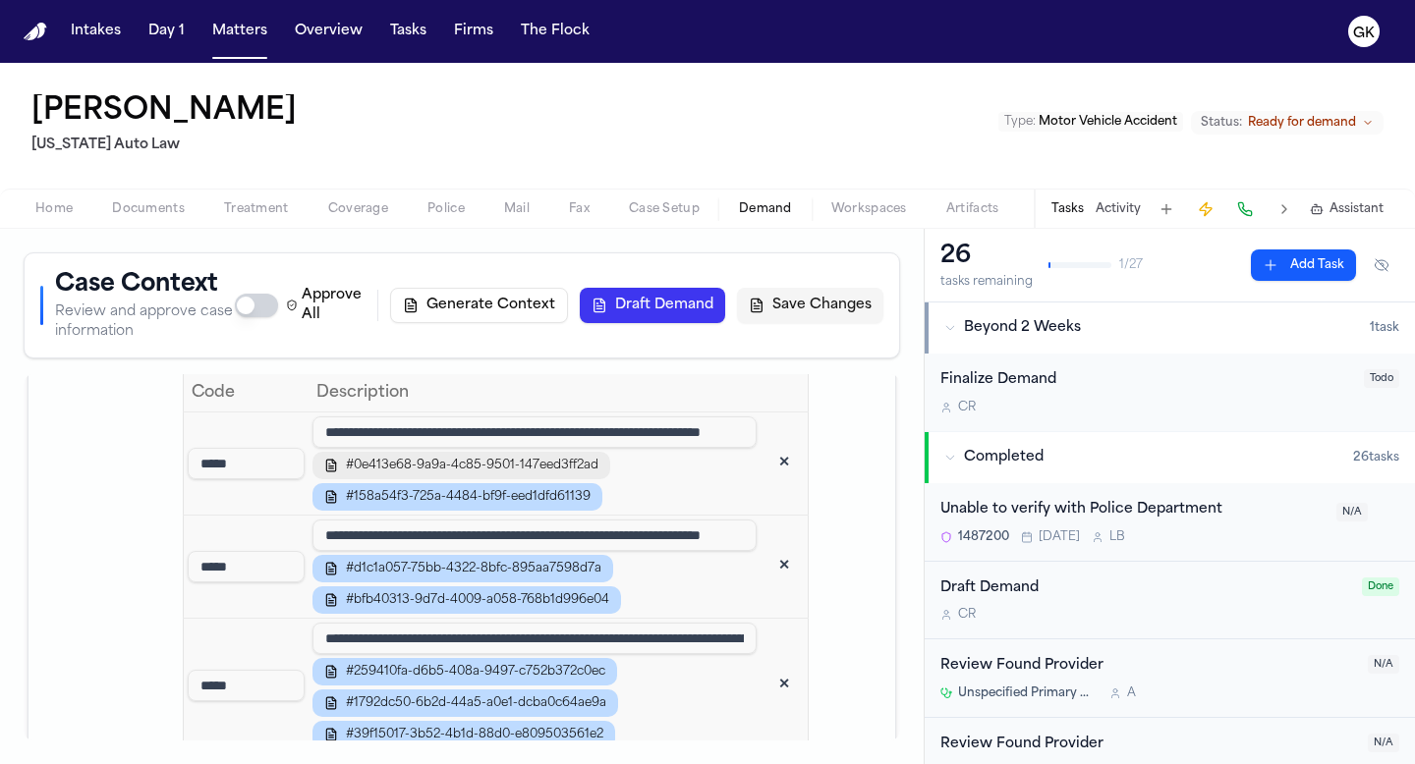
click at [513, 474] on span "#0e413e68-9a9a-4c85-9501-147eed3ff2ad" at bounding box center [472, 466] width 253 height 16
click at [598, 474] on span "#0e413e68-9a9a-4c85-9501-147eed3ff2ad" at bounding box center [472, 466] width 253 height 16
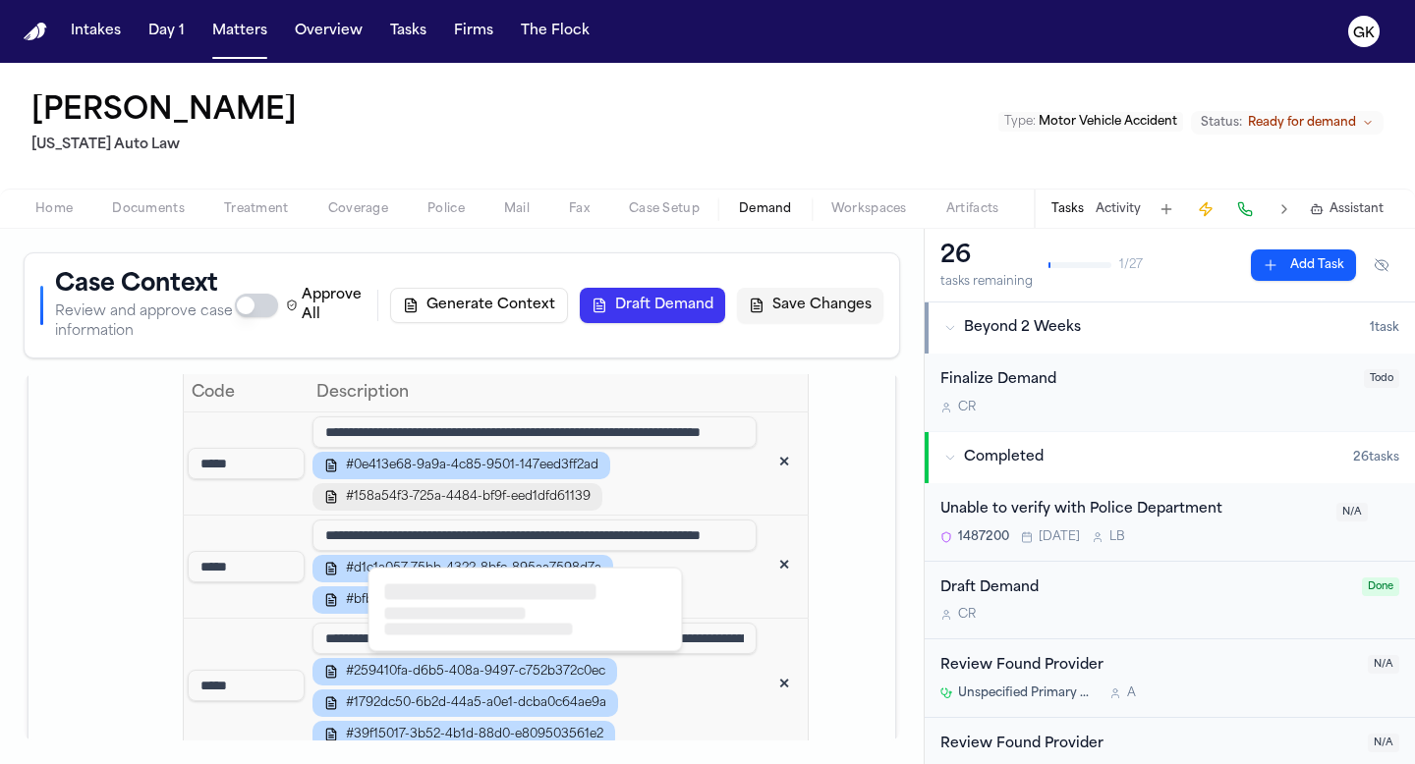
click at [550, 505] on span "#158a54f3-725a-4484-bf9f-eed1dfd61139" at bounding box center [468, 497] width 245 height 16
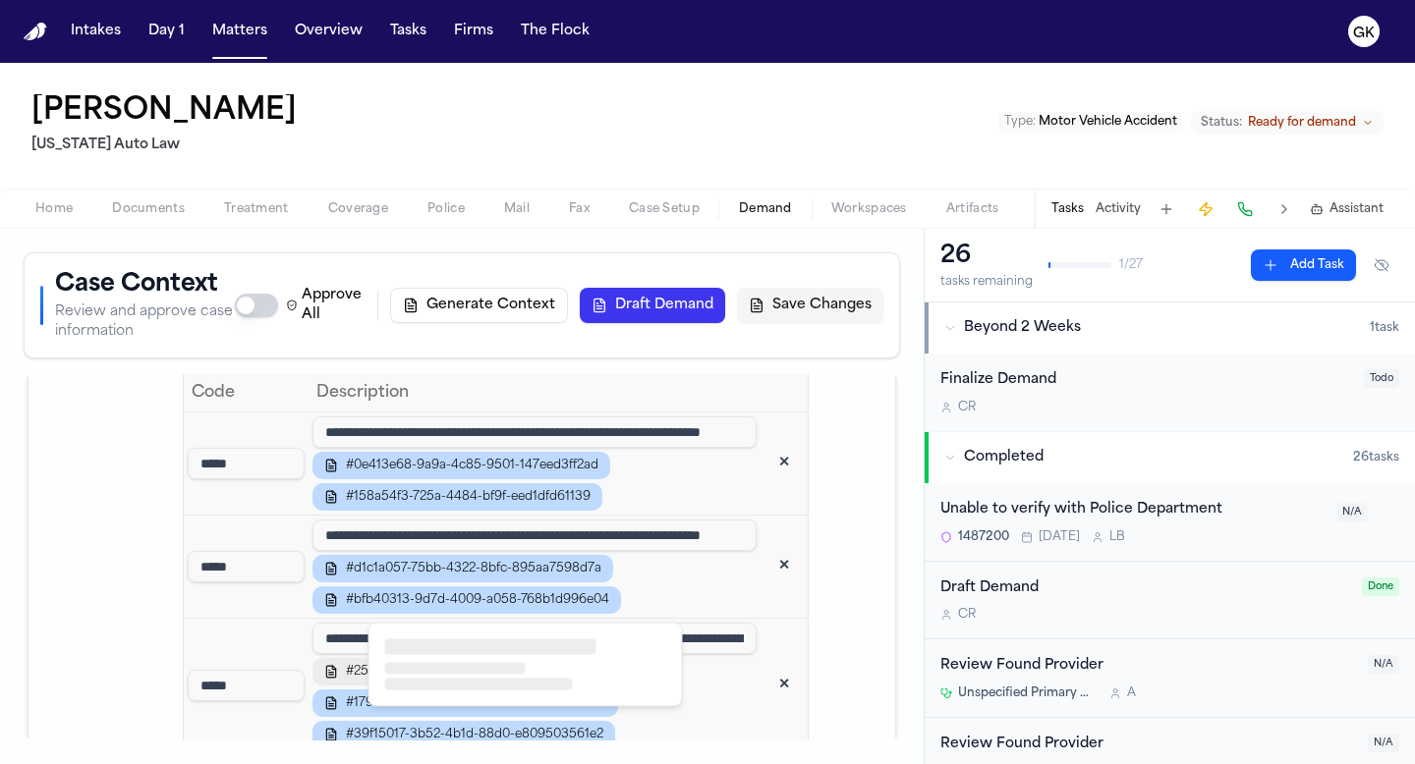
click at [492, 680] on span "#259410fa-d6b5-408a-9497-c752b372c0ec" at bounding box center [475, 672] width 259 height 16
click at [497, 674] on div at bounding box center [455, 669] width 141 height 12
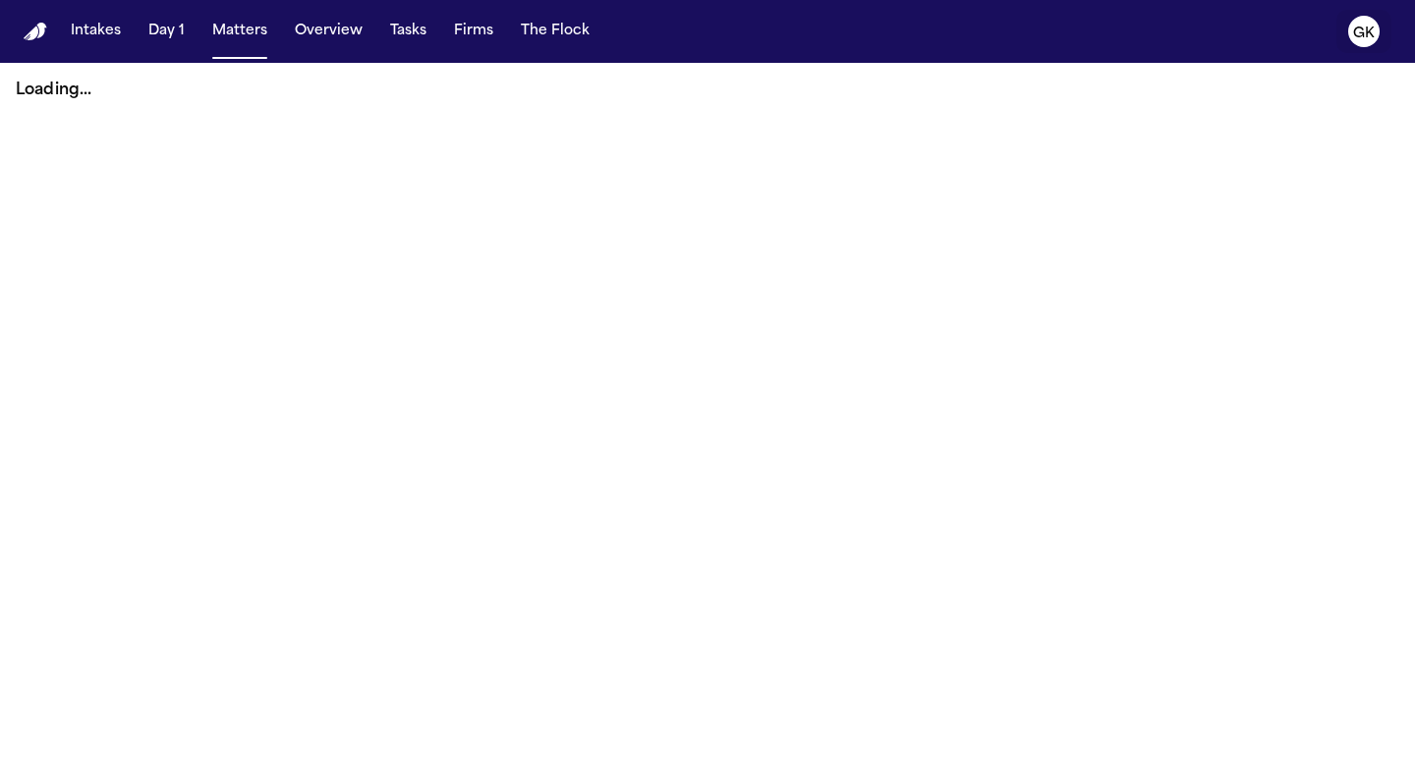
click at [1370, 27] on text "GK" at bounding box center [1364, 34] width 22 height 14
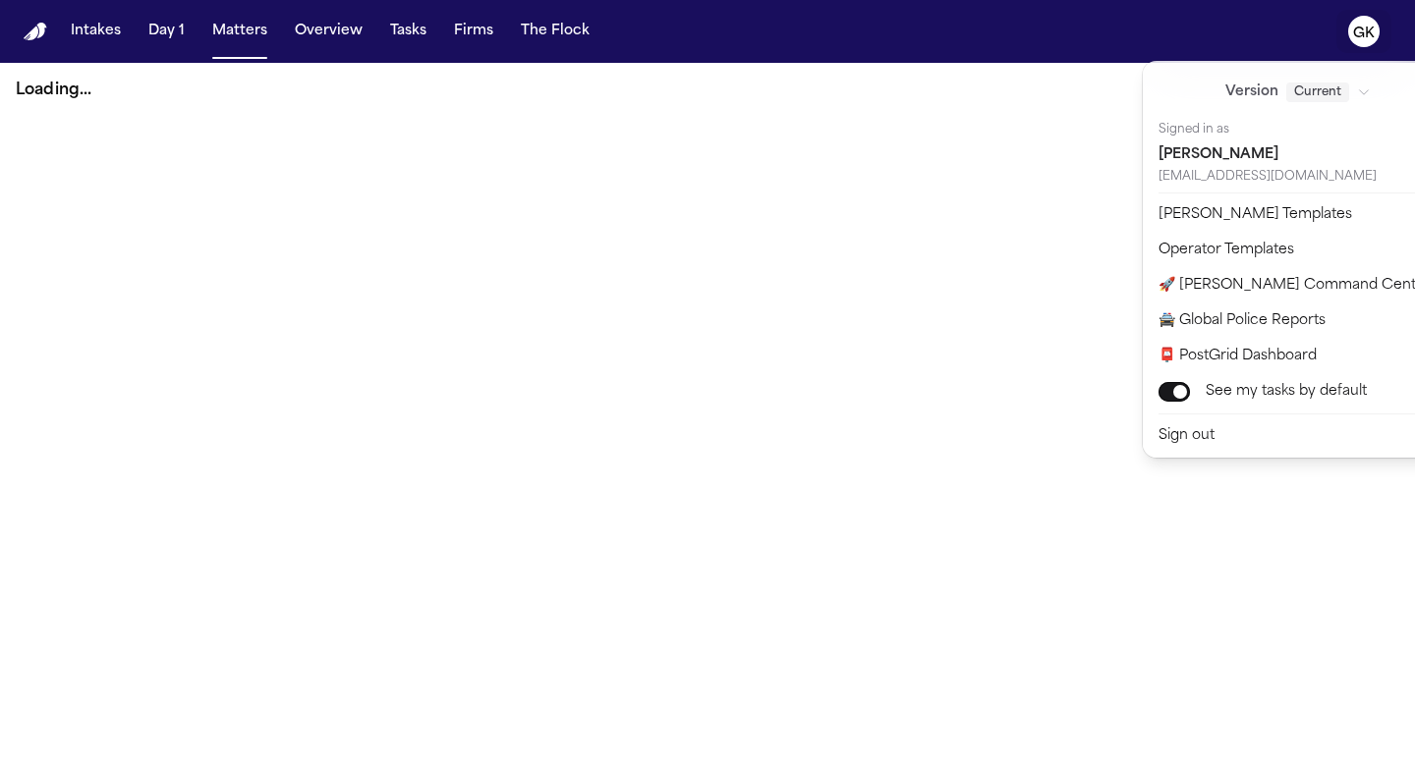
click at [1063, 16] on nav "Intakes Day 1 Matters Overview Tasks Firms The Flock GK" at bounding box center [707, 31] width 1415 height 63
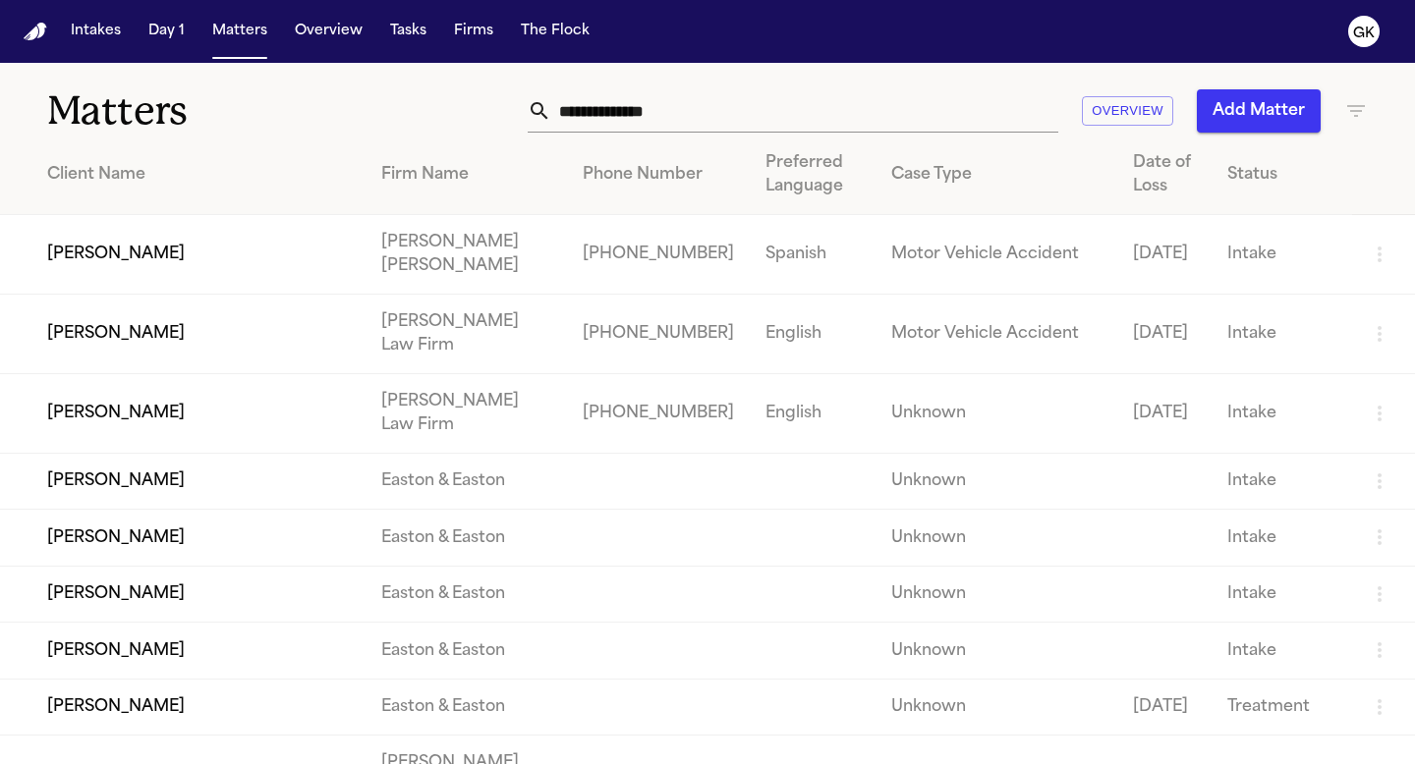
click at [1063, 16] on nav "Intakes Day 1 Matters Overview Tasks Firms The Flock GK" at bounding box center [707, 31] width 1415 height 63
click at [755, 95] on input "text" at bounding box center [804, 110] width 507 height 43
type input "*"
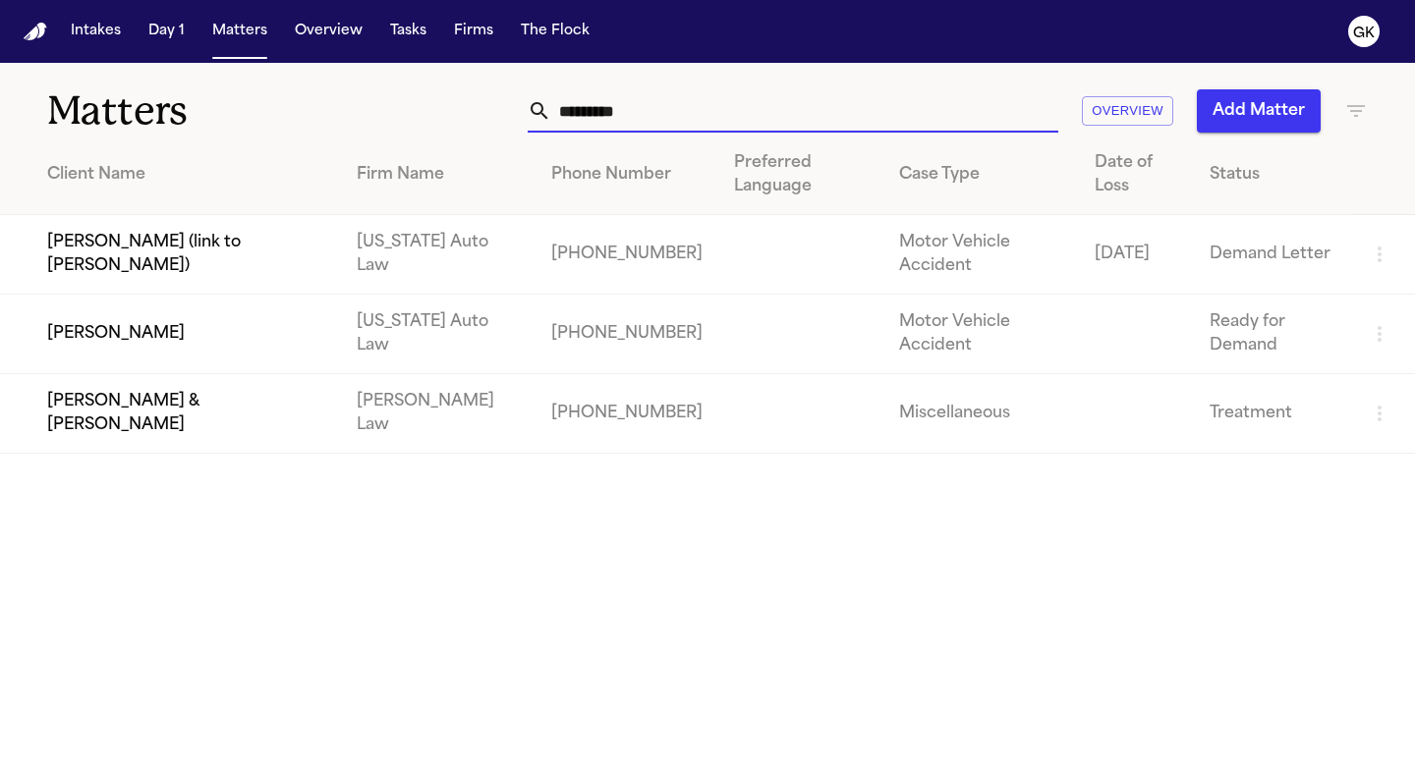
type input "*********"
click at [141, 343] on td "[PERSON_NAME]" at bounding box center [170, 335] width 341 height 80
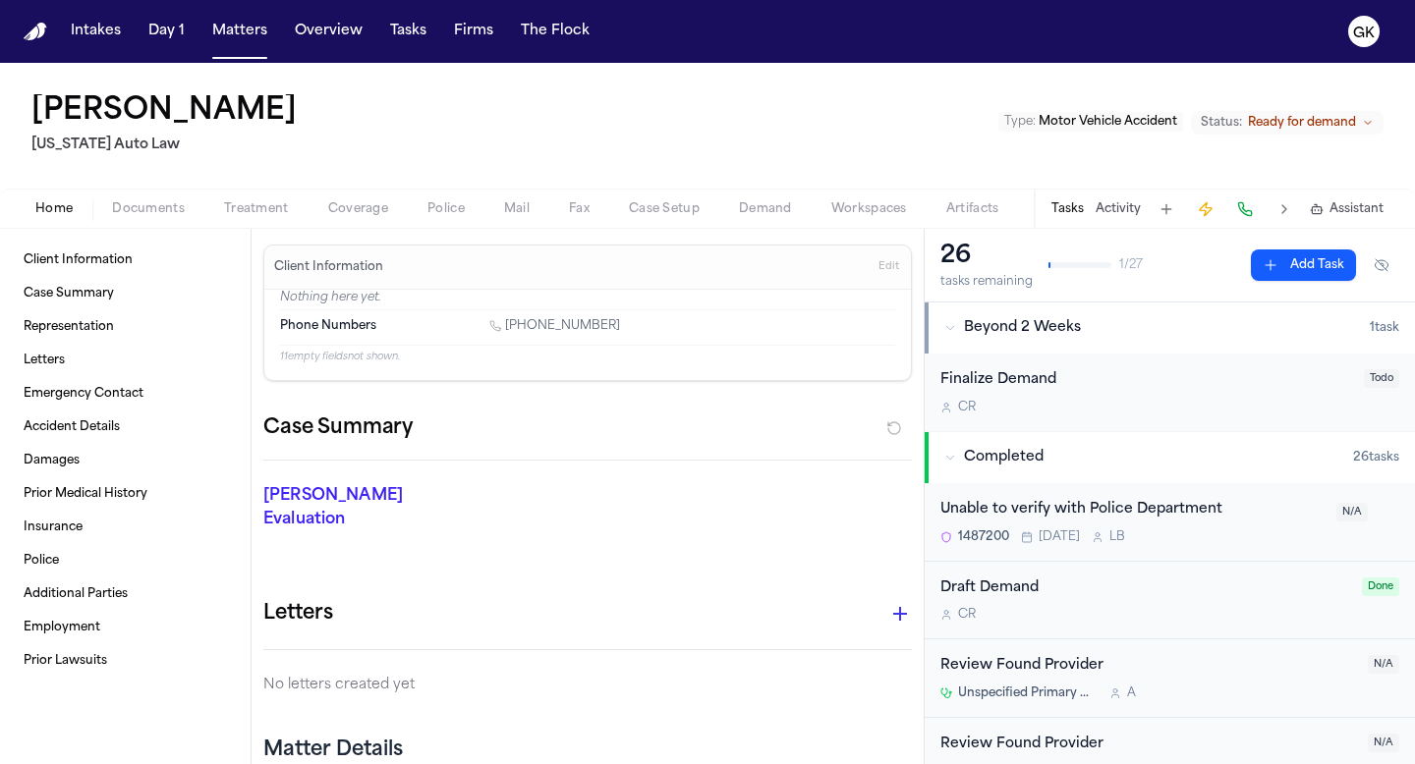
click at [763, 207] on span "Demand" at bounding box center [765, 209] width 53 height 16
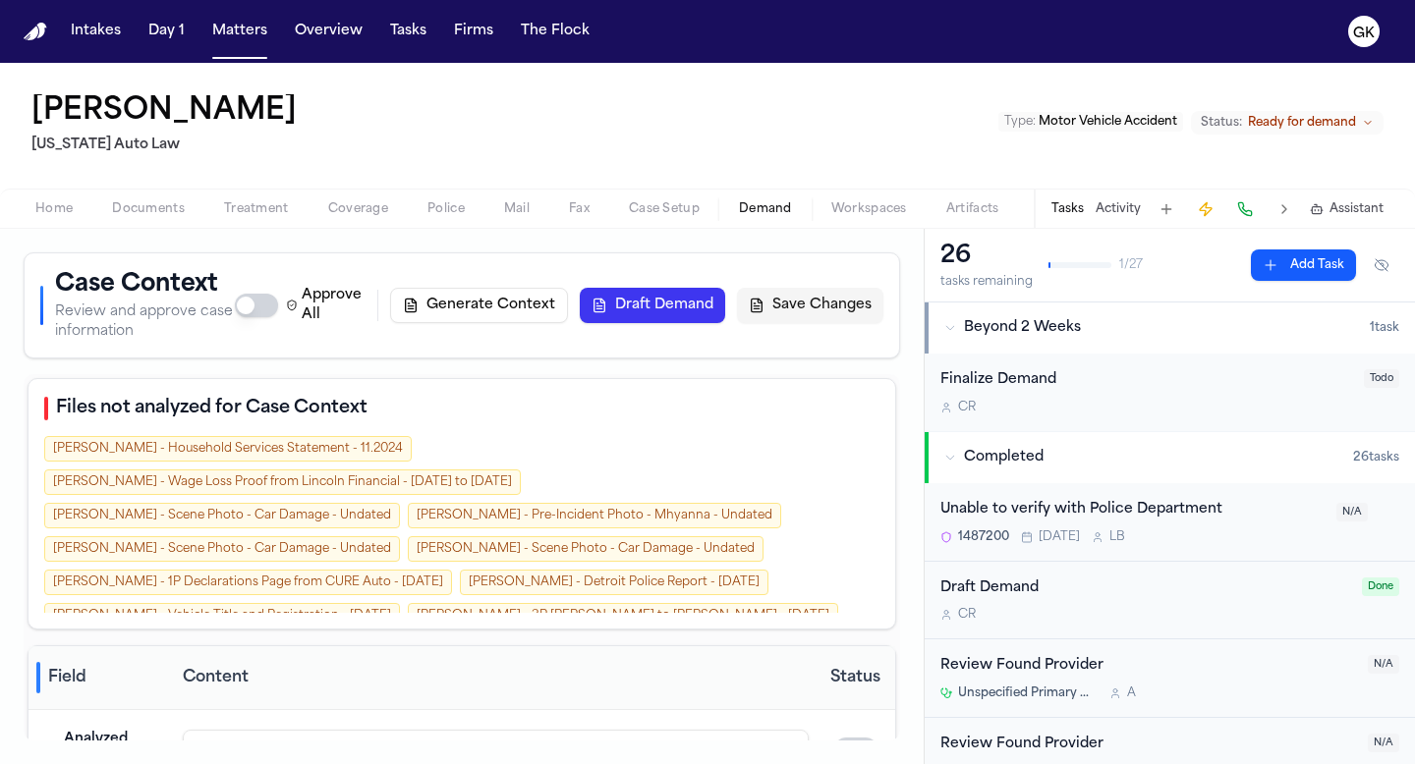
scroll to position [478, 0]
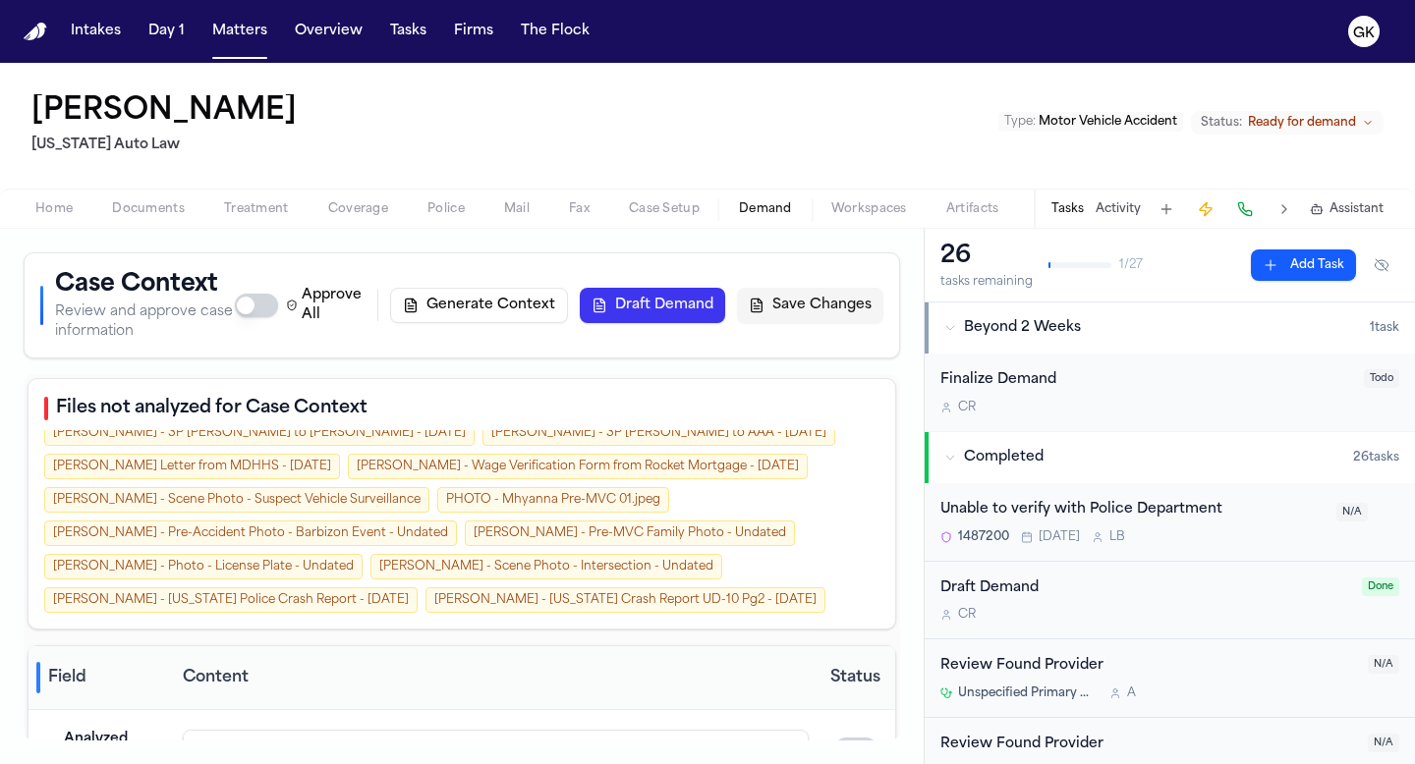
click at [489, 317] on button "Generate Context" at bounding box center [479, 305] width 178 height 35
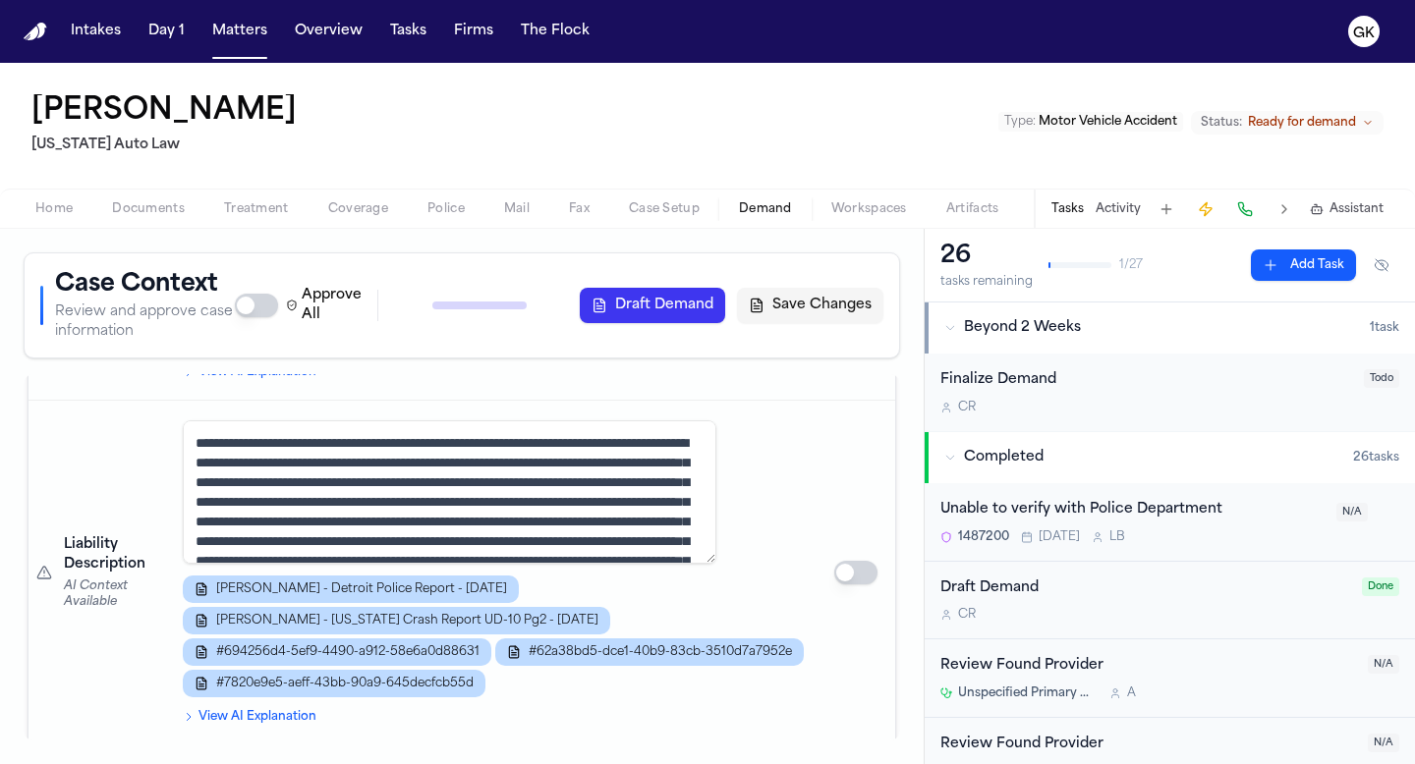
scroll to position [1474, 0]
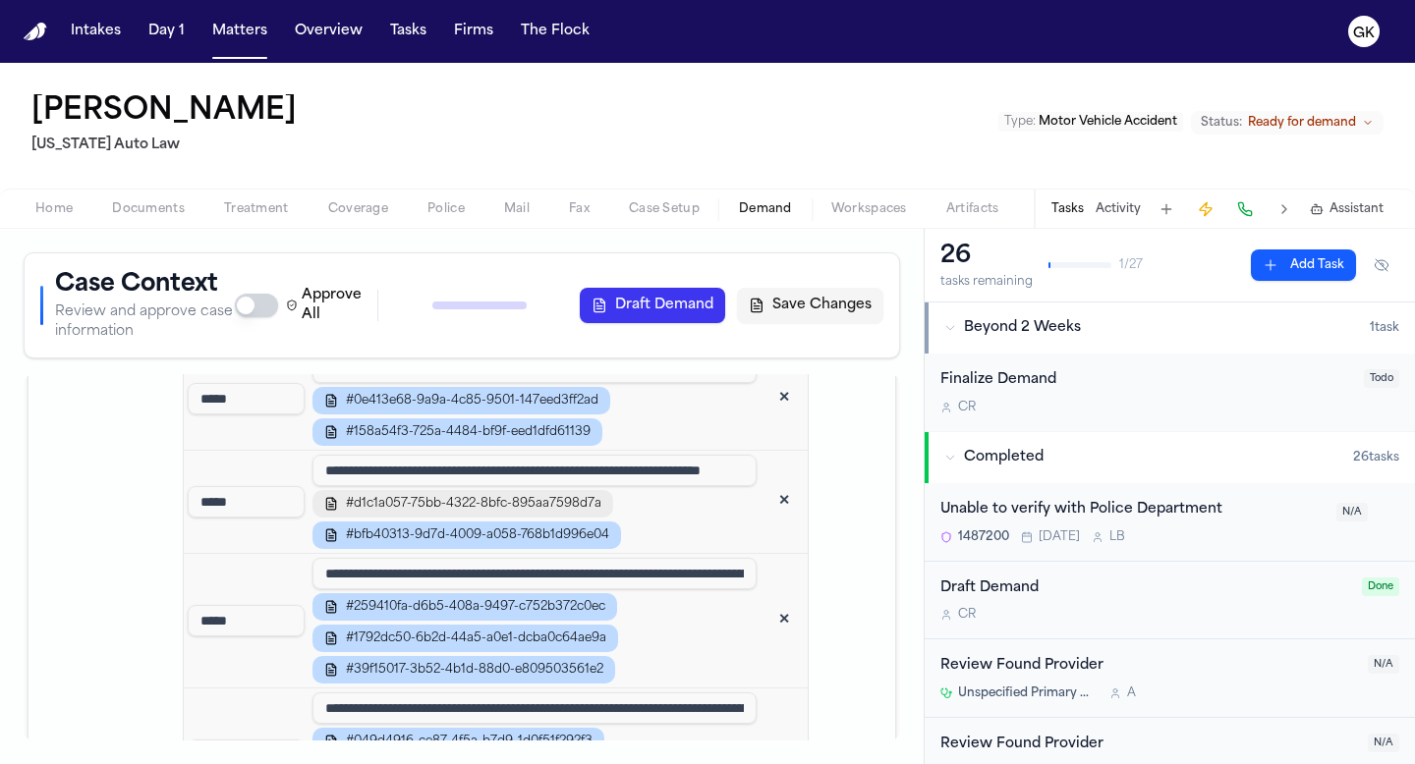
click at [601, 512] on span "#d1c1a057-75bb-4322-8bfc-895aa7598d7a" at bounding box center [473, 504] width 255 height 16
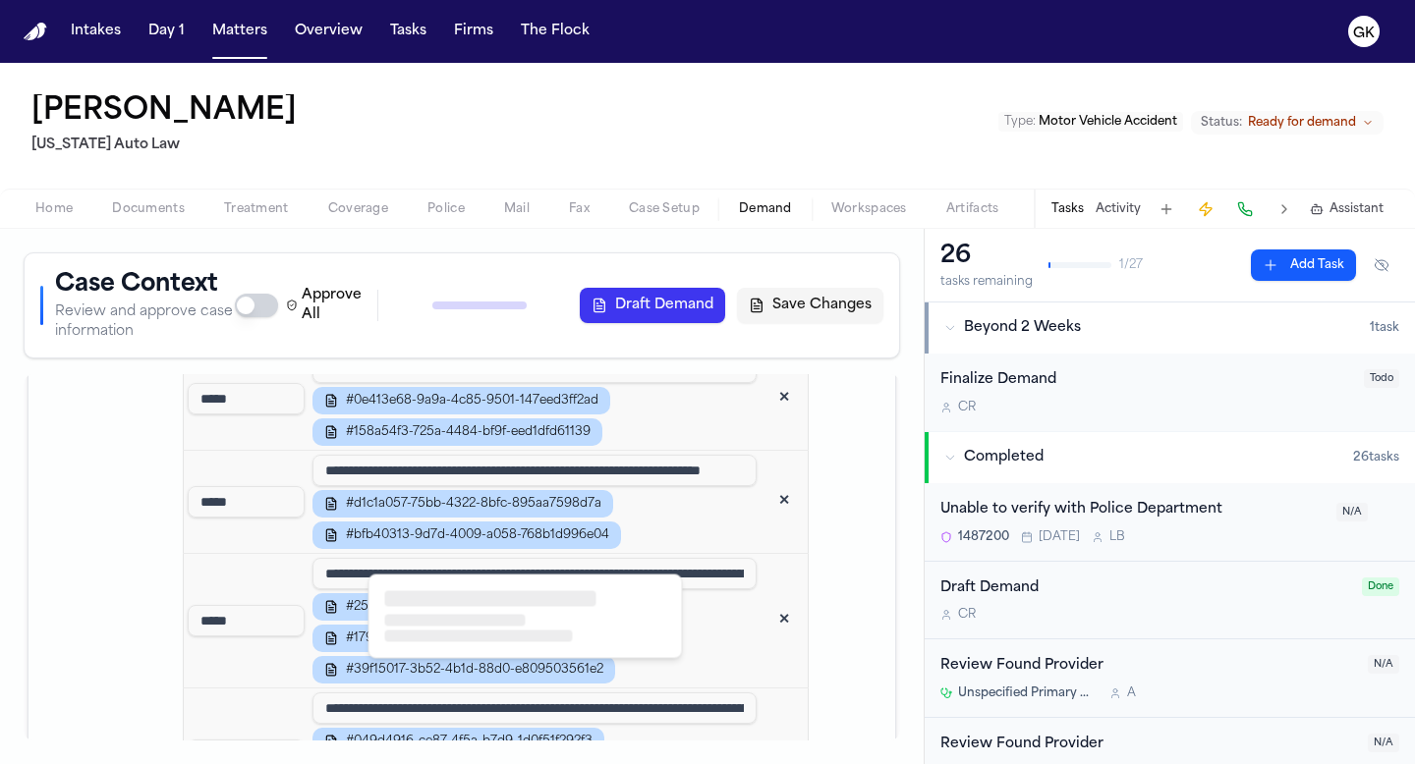
click at [510, 627] on div at bounding box center [525, 617] width 312 height 83
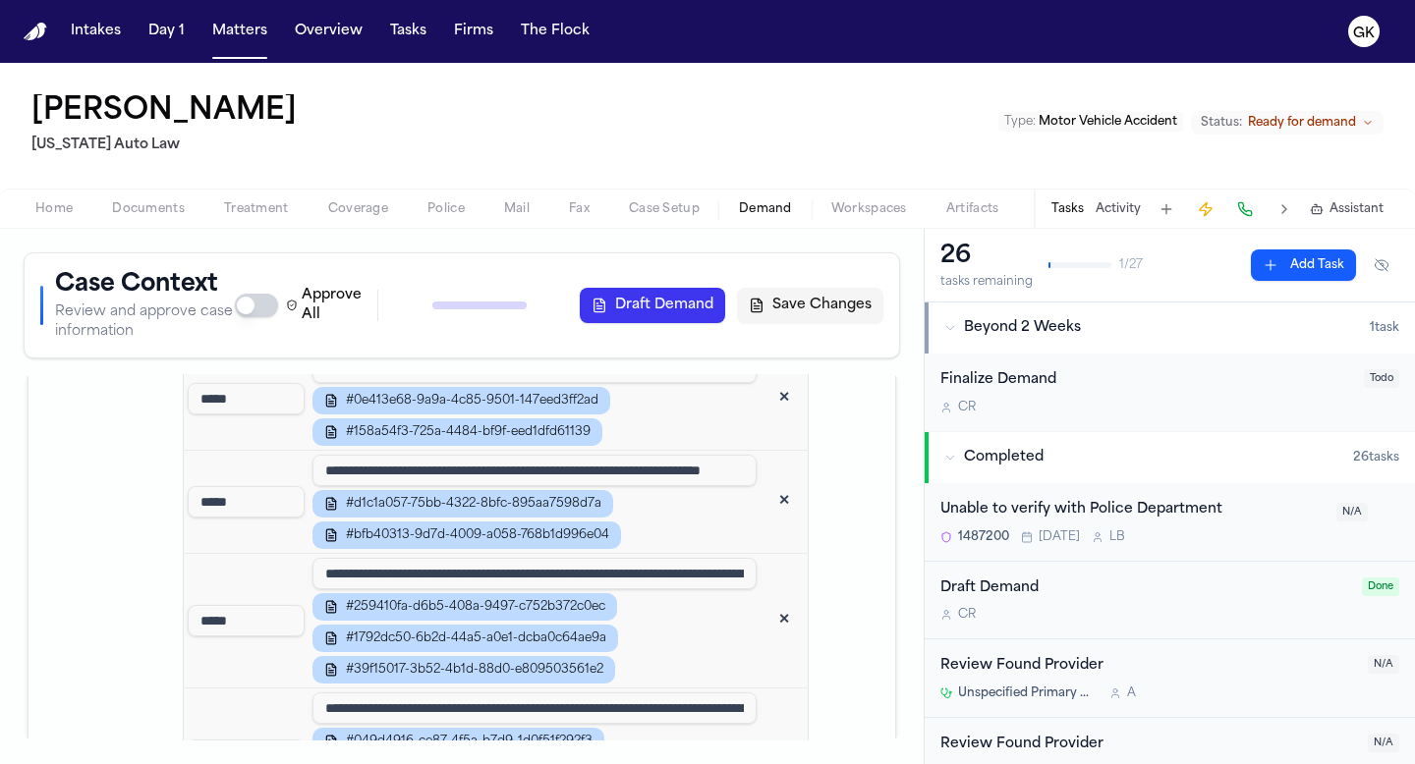
click at [473, 312] on div "Approve All Generate Context Draft Demand Save Changes" at bounding box center [559, 305] width 649 height 39
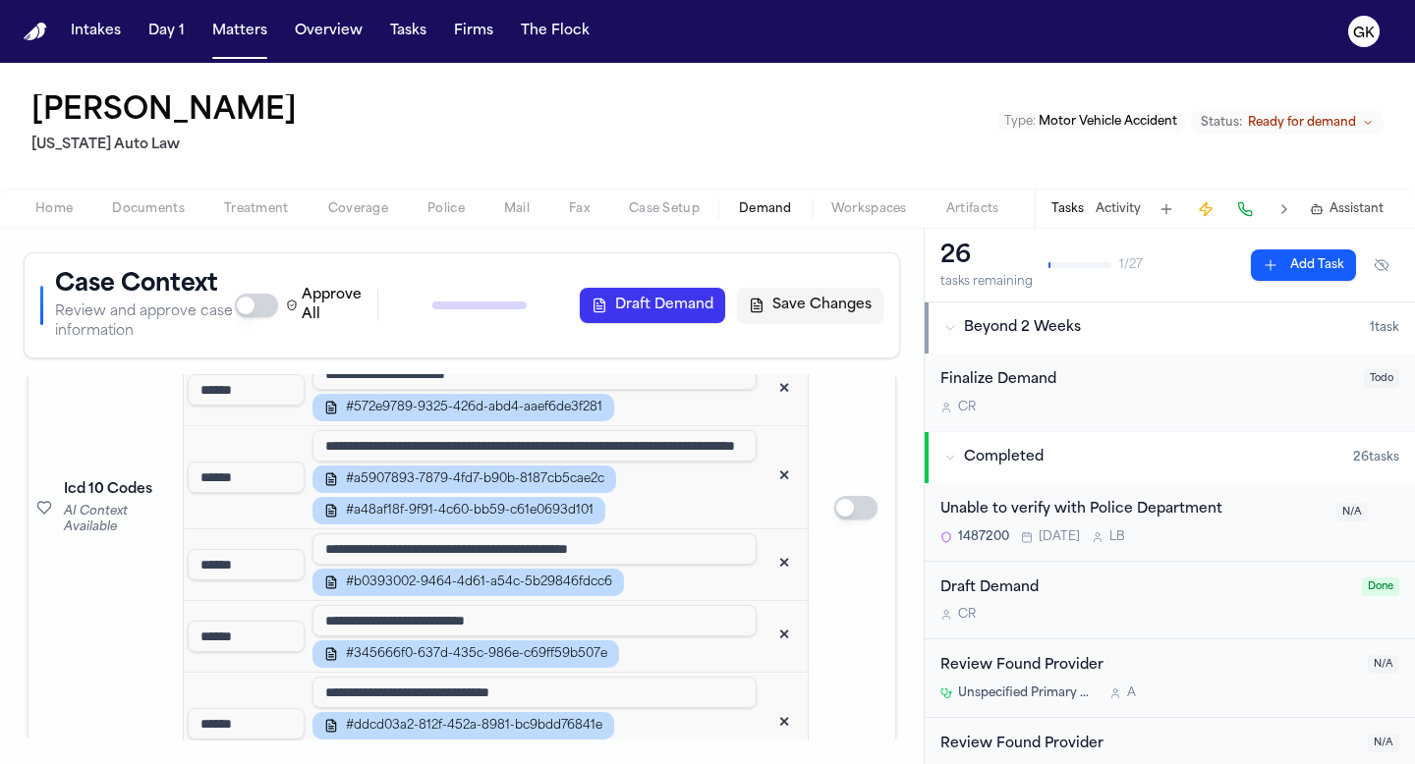
scroll to position [2685, 0]
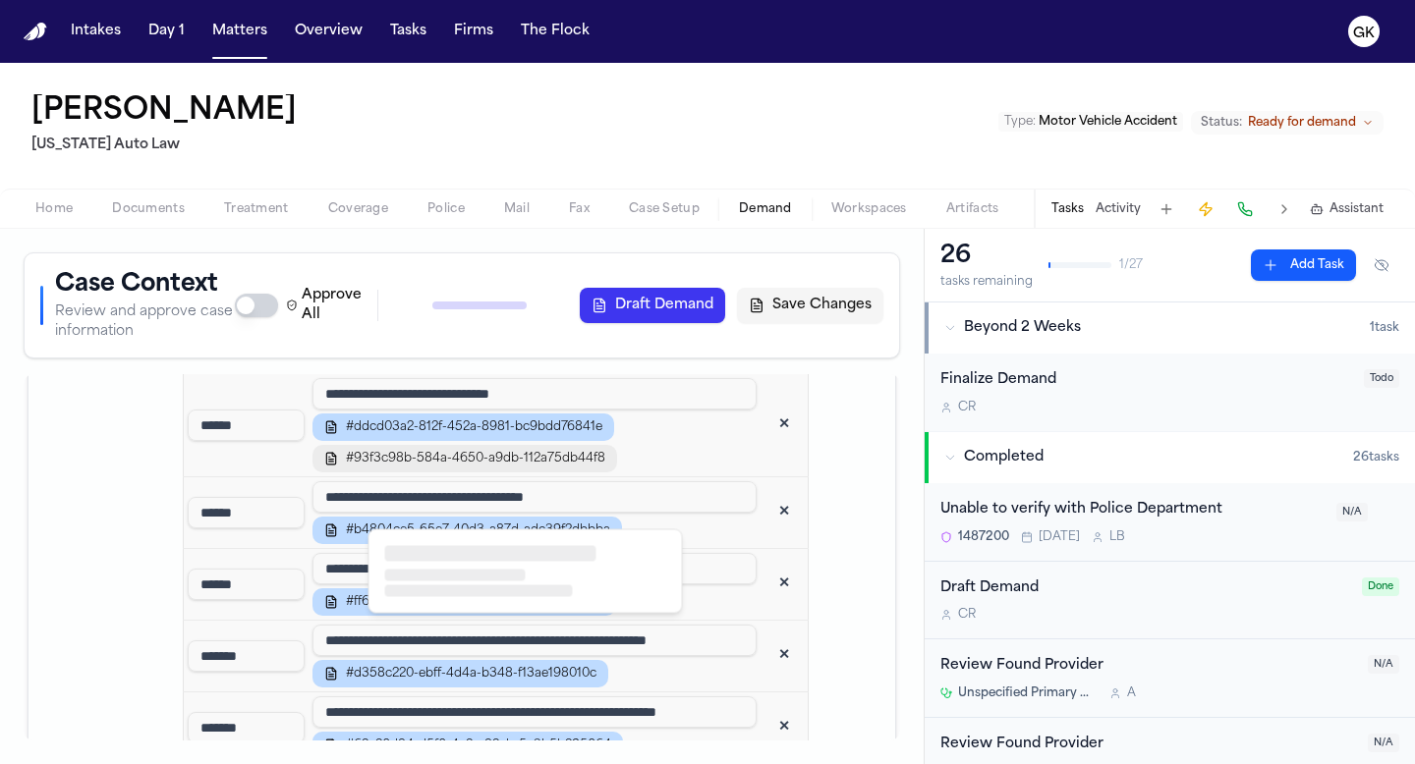
click at [517, 467] on span "#93f3c98b-584a-4650-a9db-112a75db44f8" at bounding box center [475, 459] width 259 height 16
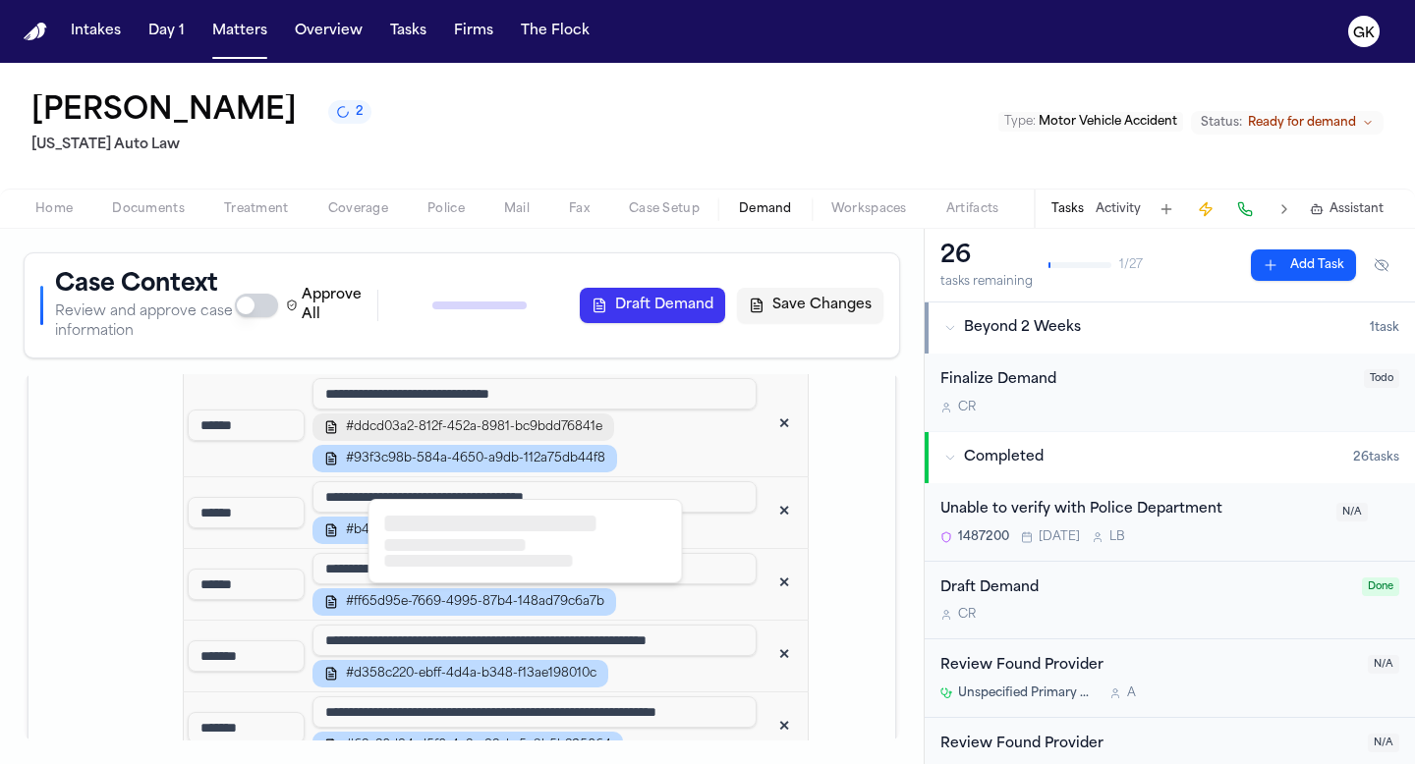
click at [533, 441] on button "#ddcd03a2-812f-452a-8981-bc9bdd76841e" at bounding box center [463, 428] width 302 height 28
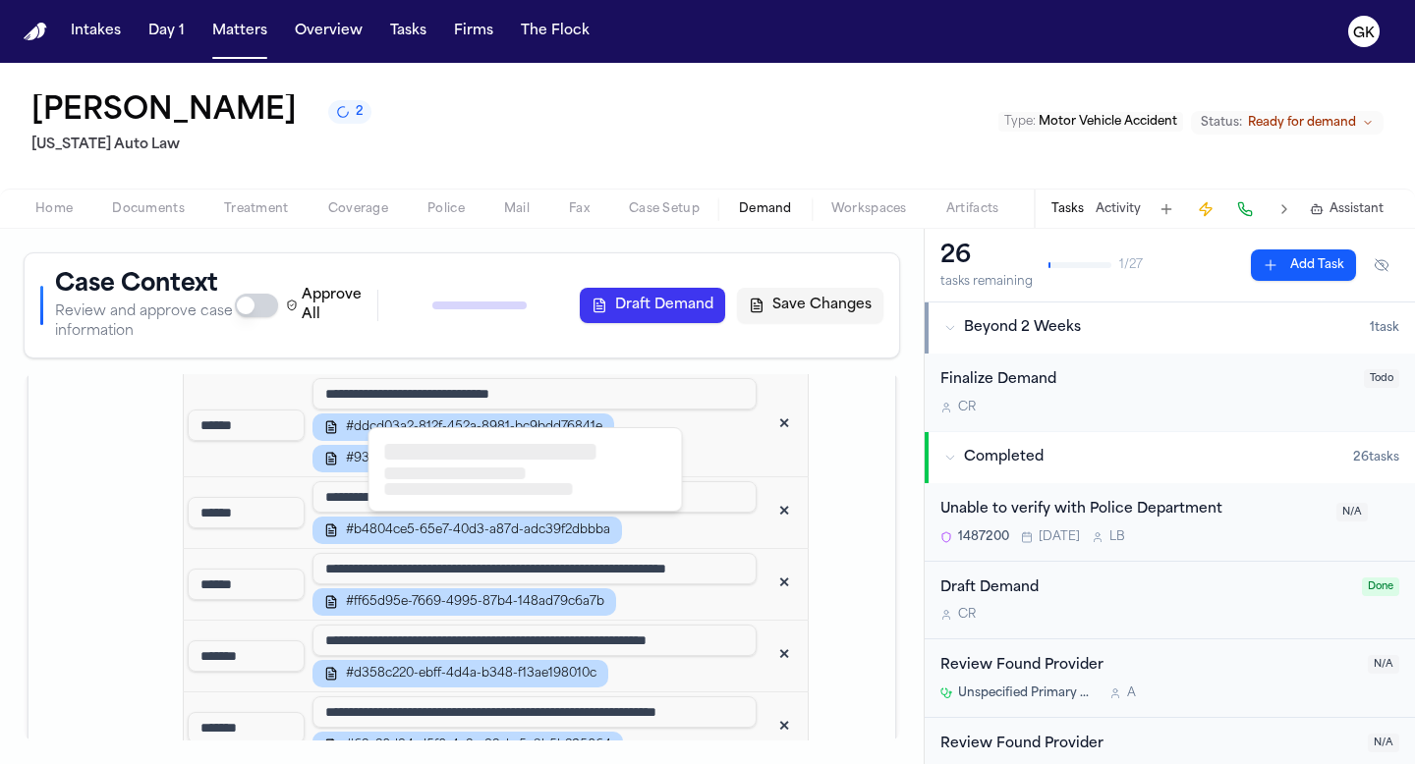
click at [511, 364] on span "#345666f0-637d-435c-986e-c69ff59b507e" at bounding box center [476, 356] width 261 height 16
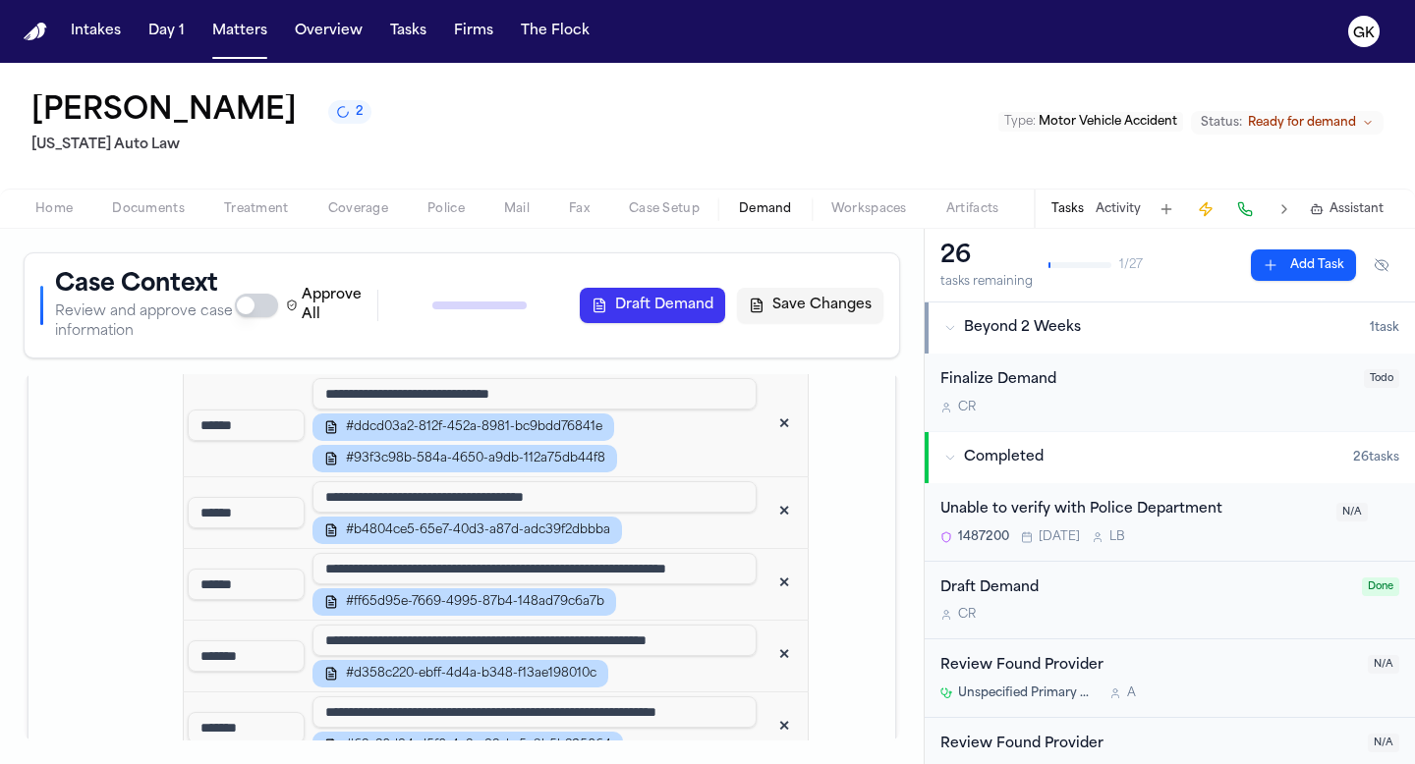
click at [511, 364] on span "#345666f0-637d-435c-986e-c69ff59b507e" at bounding box center [476, 356] width 261 height 16
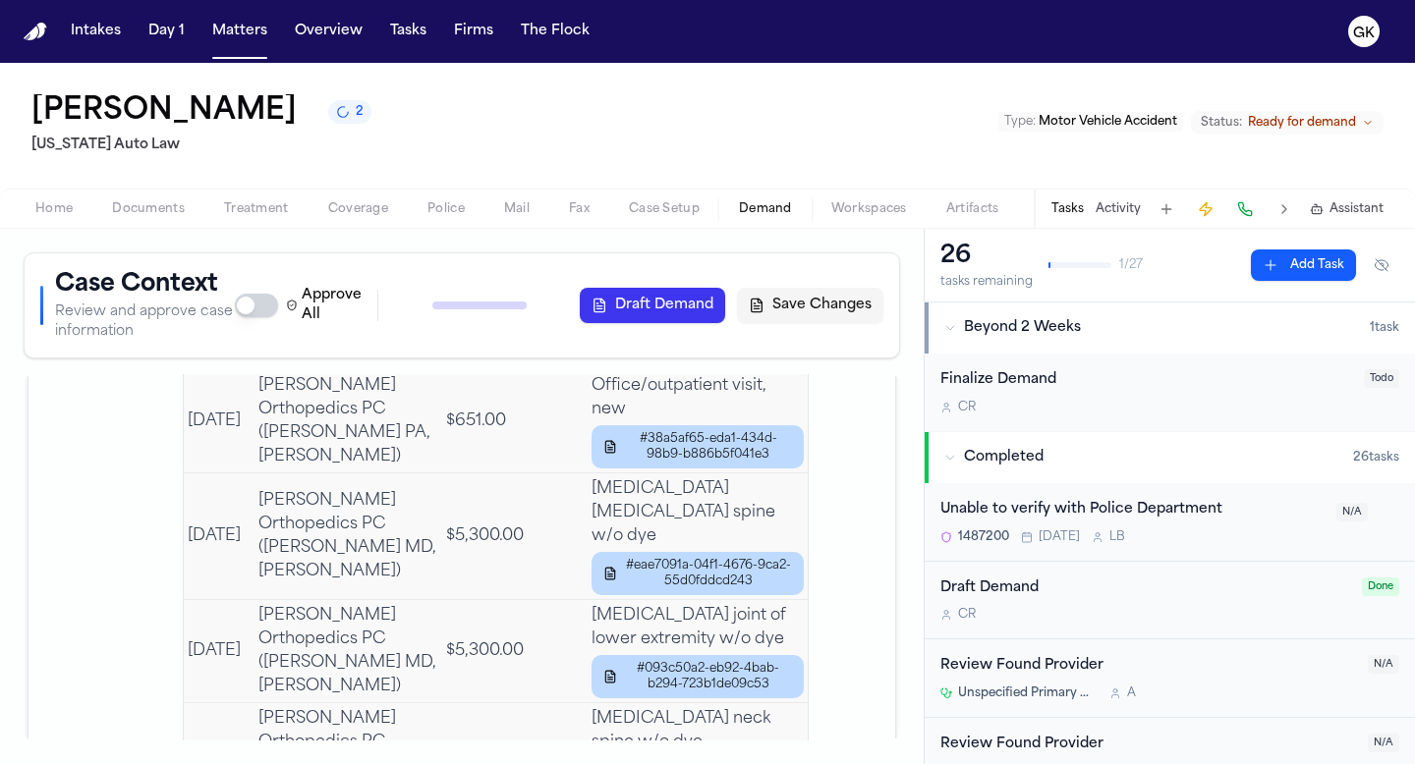
scroll to position [5286, 0]
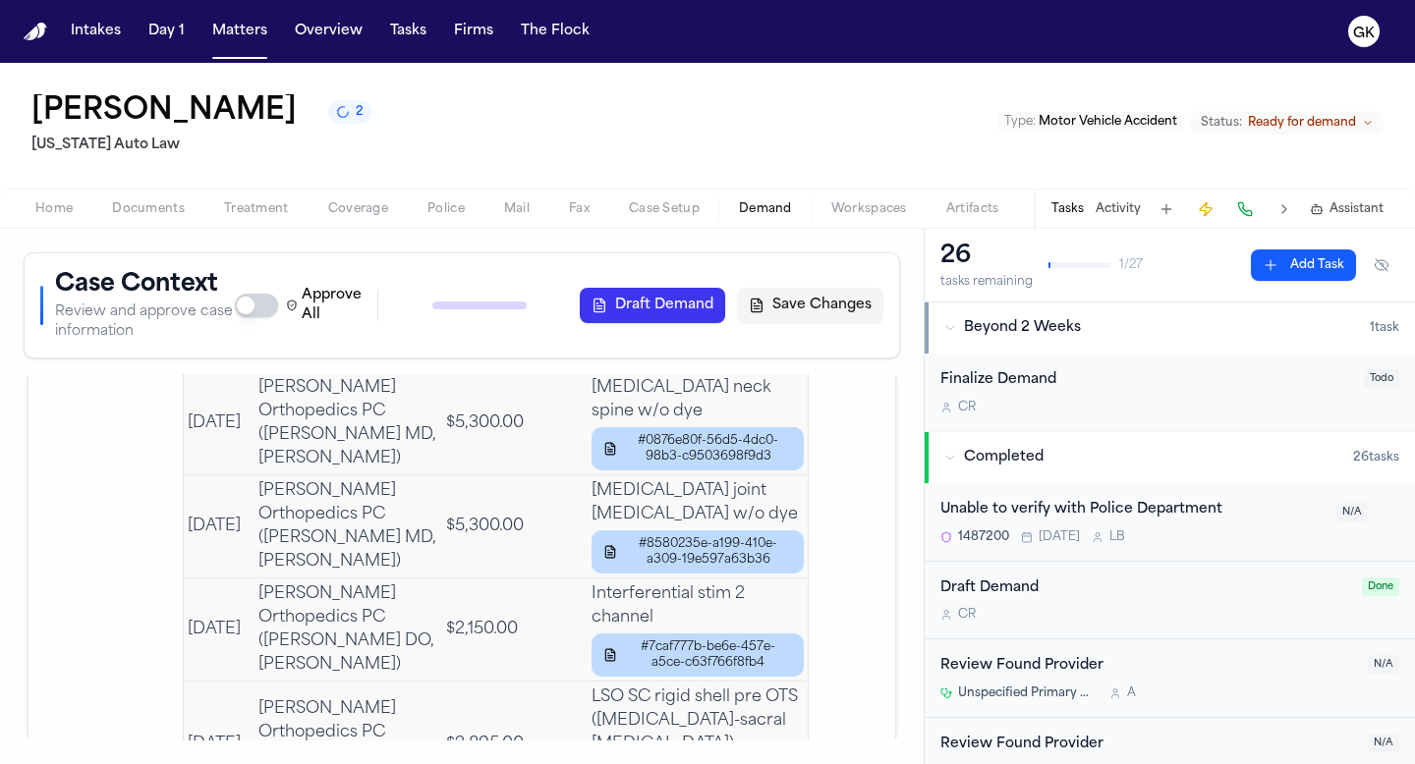
click at [489, 293] on div "Approve All Generate Context Draft Demand Save Changes" at bounding box center [559, 305] width 649 height 39
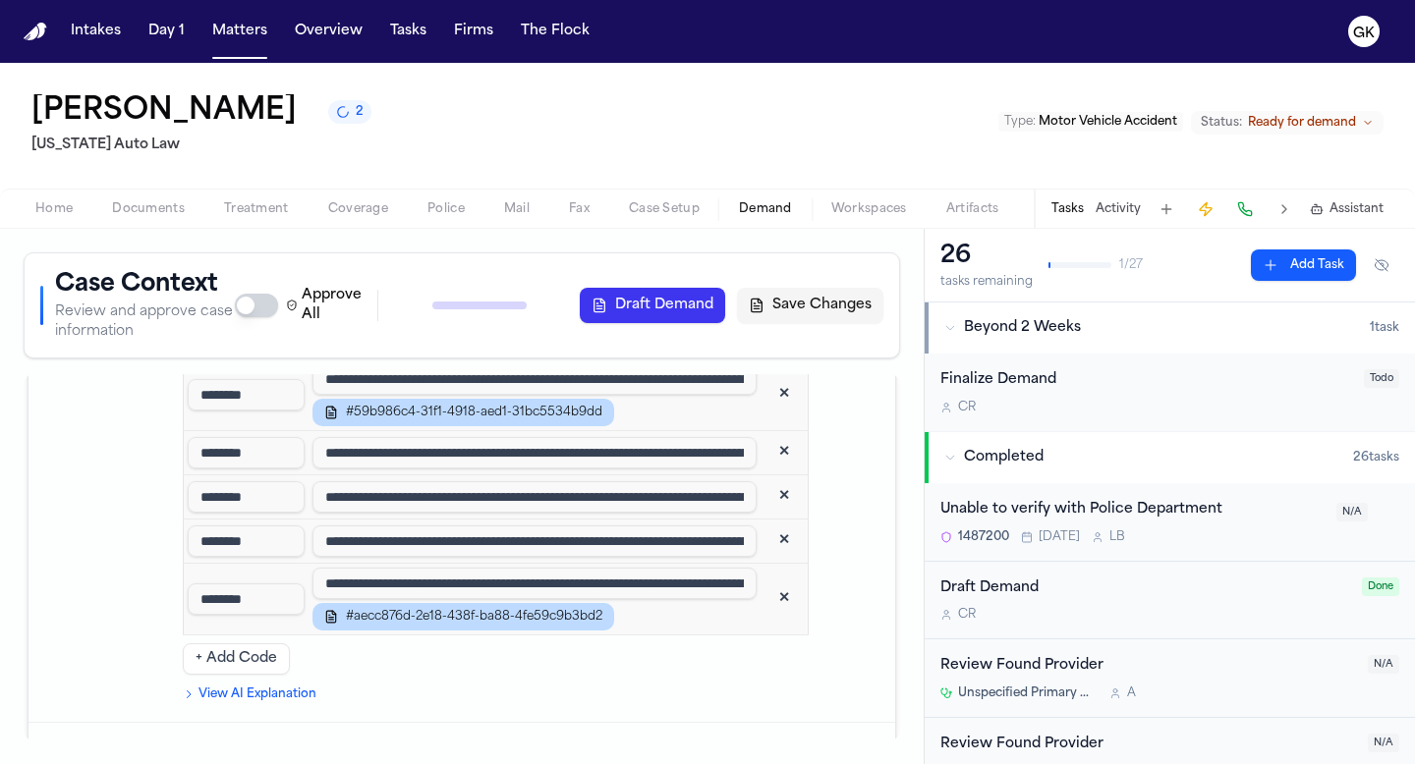
scroll to position [3307, 0]
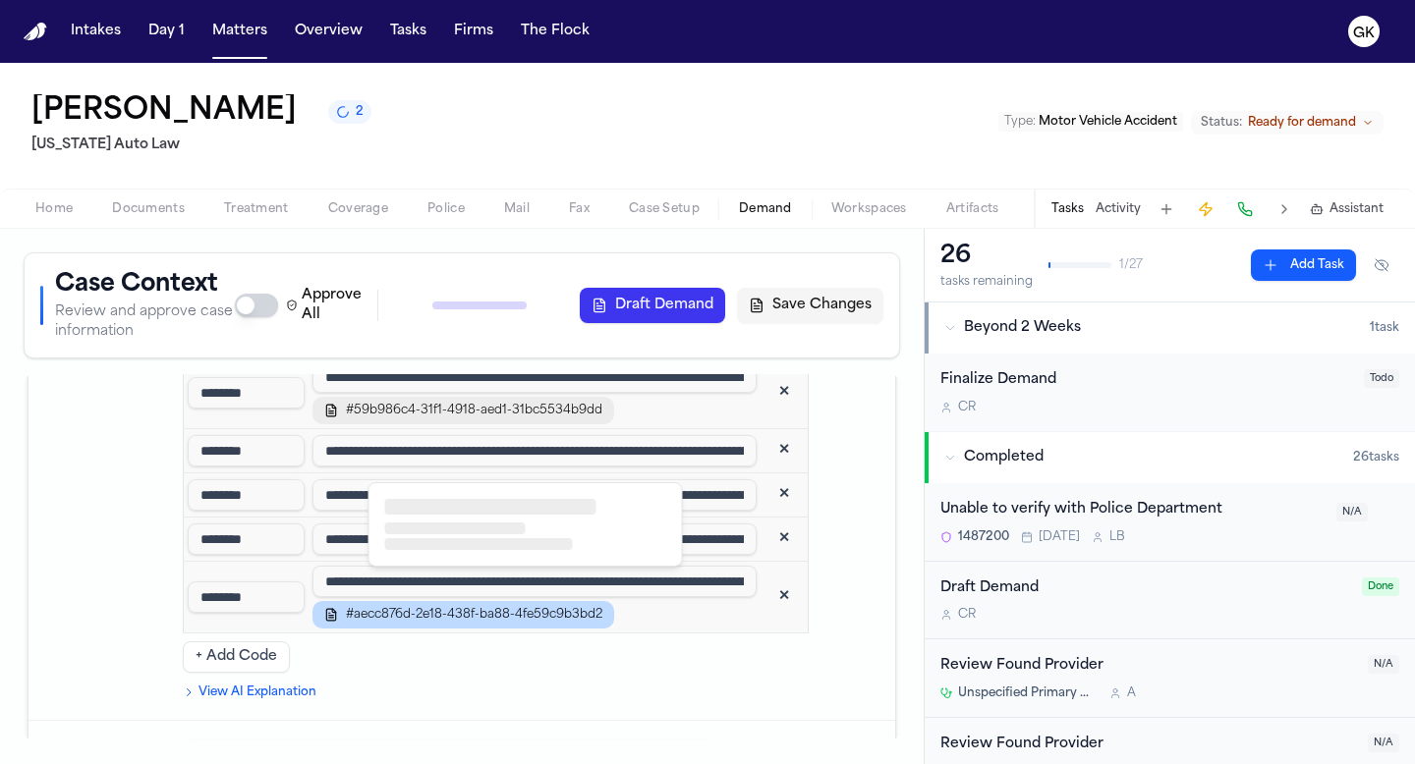
click at [538, 419] on span "#59b986c4-31f1-4918-aed1-31bc5534b9dd" at bounding box center [474, 411] width 256 height 16
click at [484, 419] on span "#59b986c4-31f1-4918-aed1-31bc5534b9dd" at bounding box center [474, 411] width 256 height 16
click at [515, 512] on div at bounding box center [490, 507] width 211 height 16
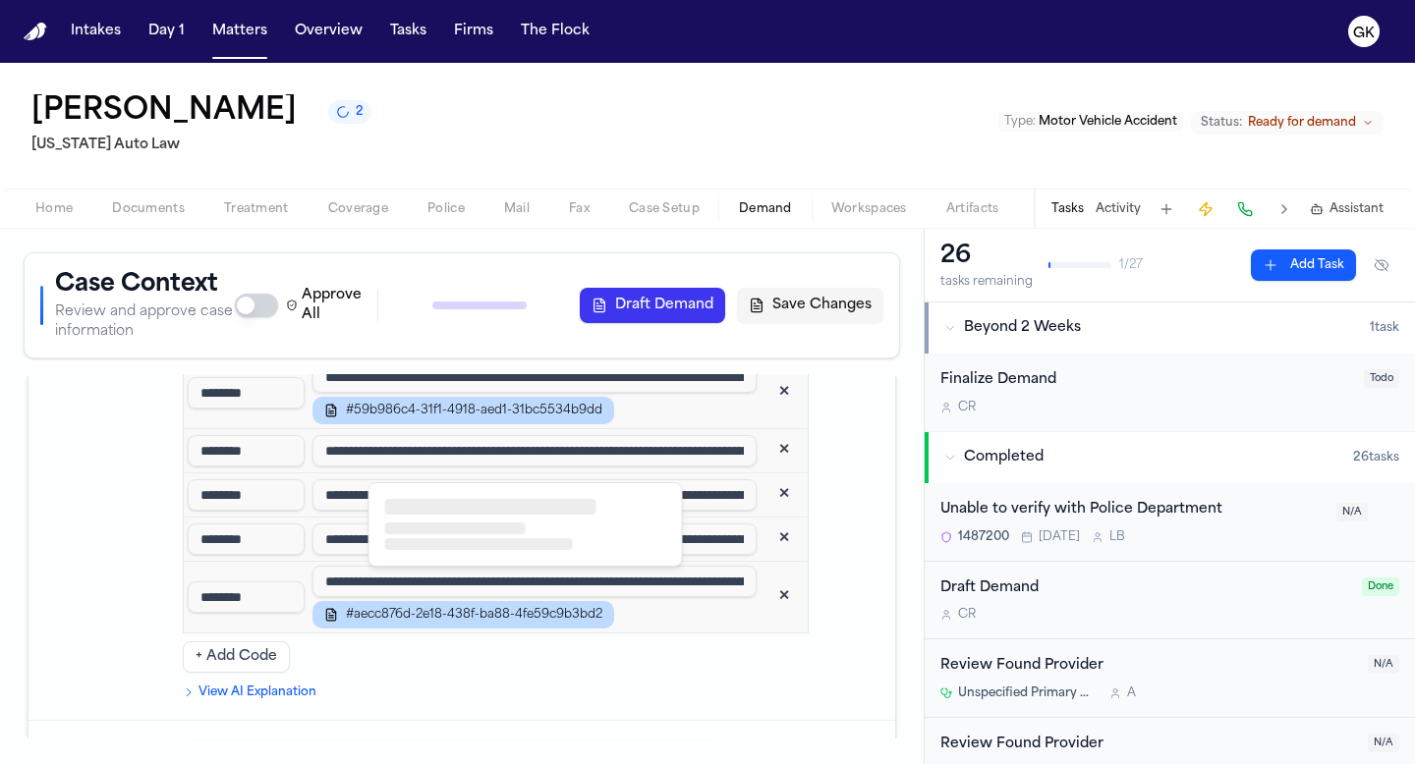
click at [515, 512] on div at bounding box center [490, 507] width 211 height 16
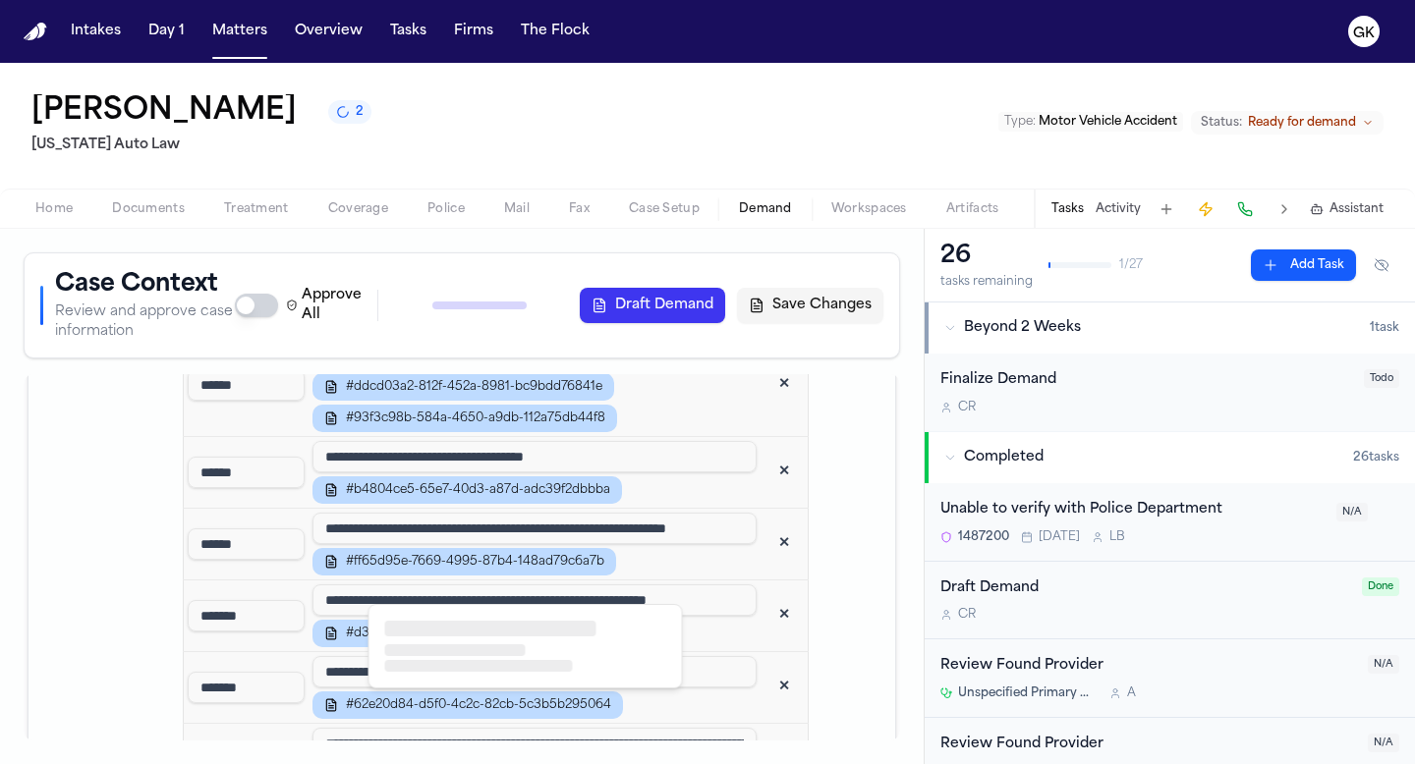
scroll to position [2671, 0]
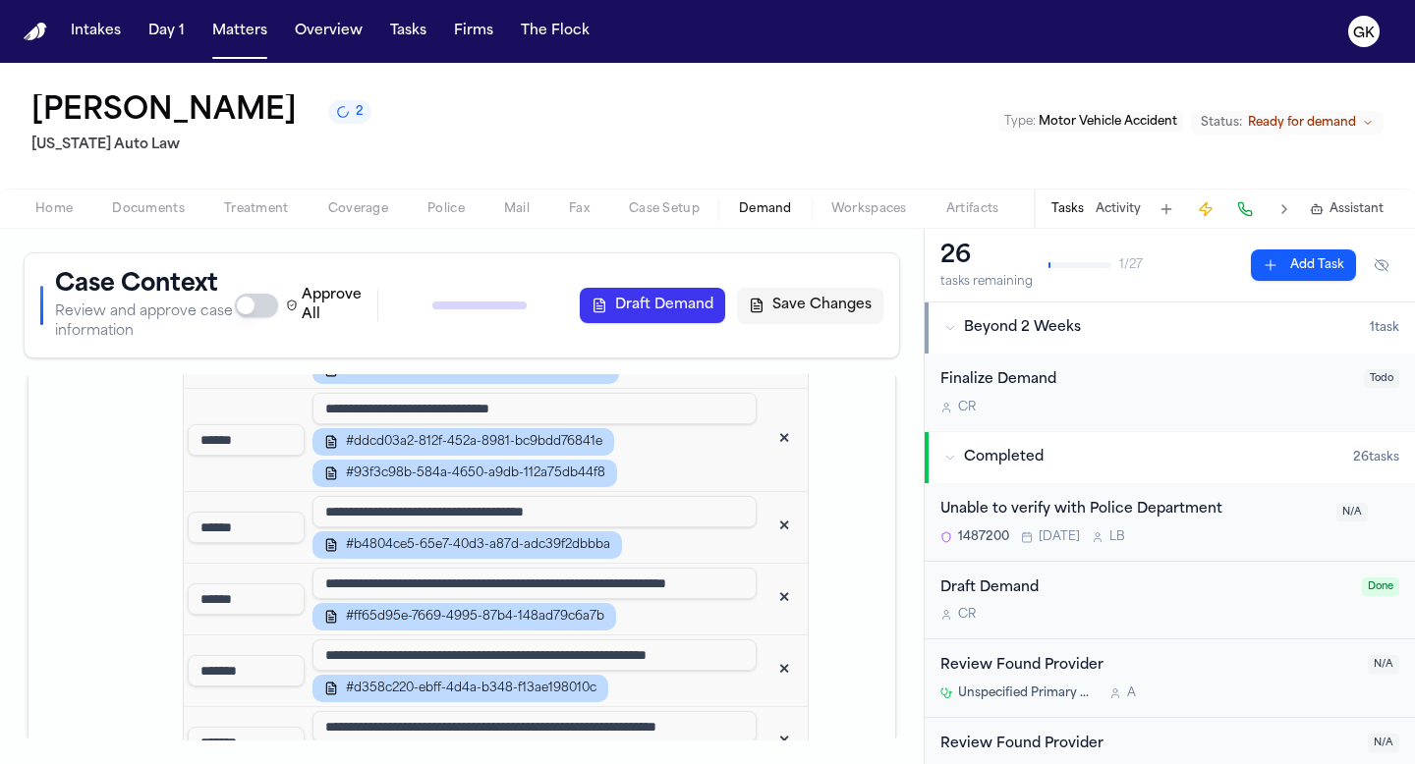
click at [659, 599] on input "**********" at bounding box center [534, 583] width 444 height 31
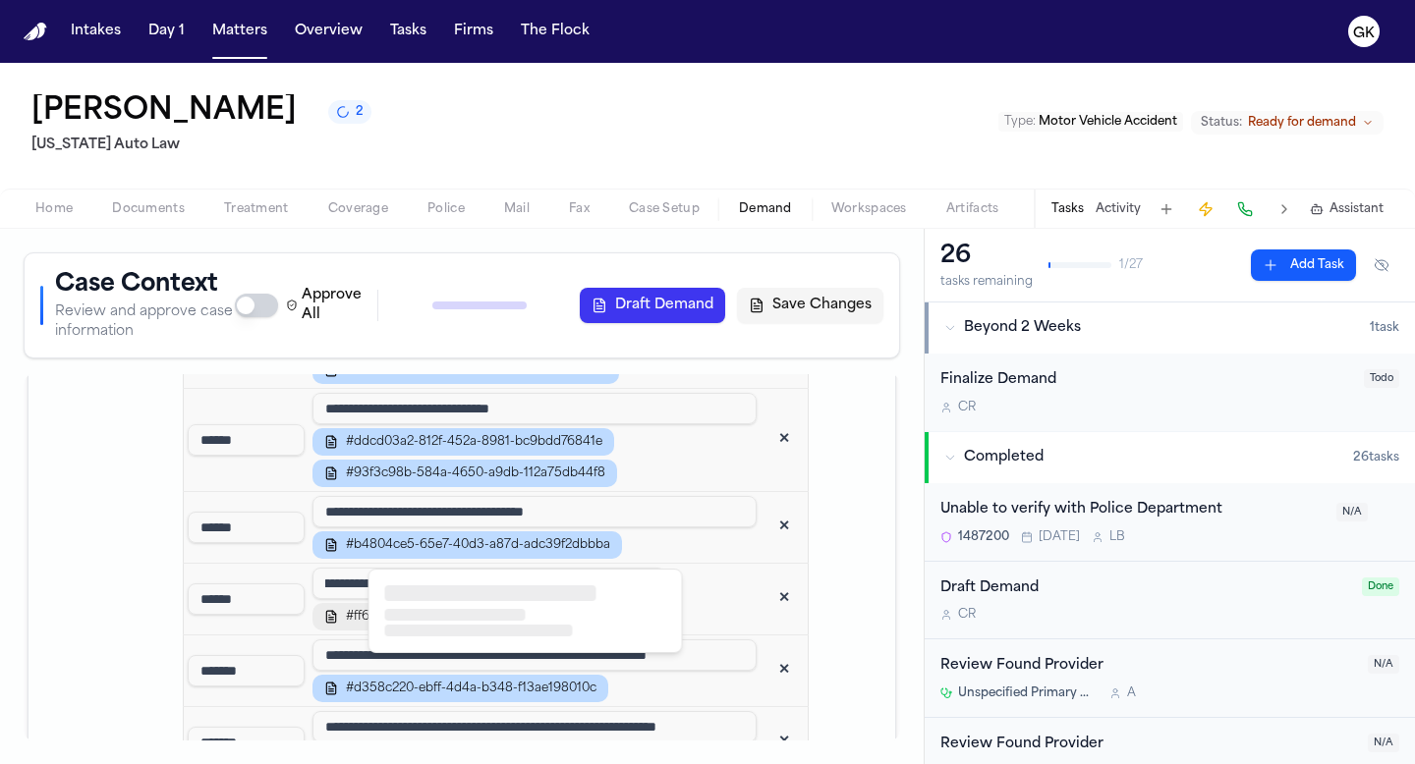
click at [473, 625] on span "#ff65d95e-7669-4995-87b4-148ad79c6a7b" at bounding box center [475, 617] width 258 height 16
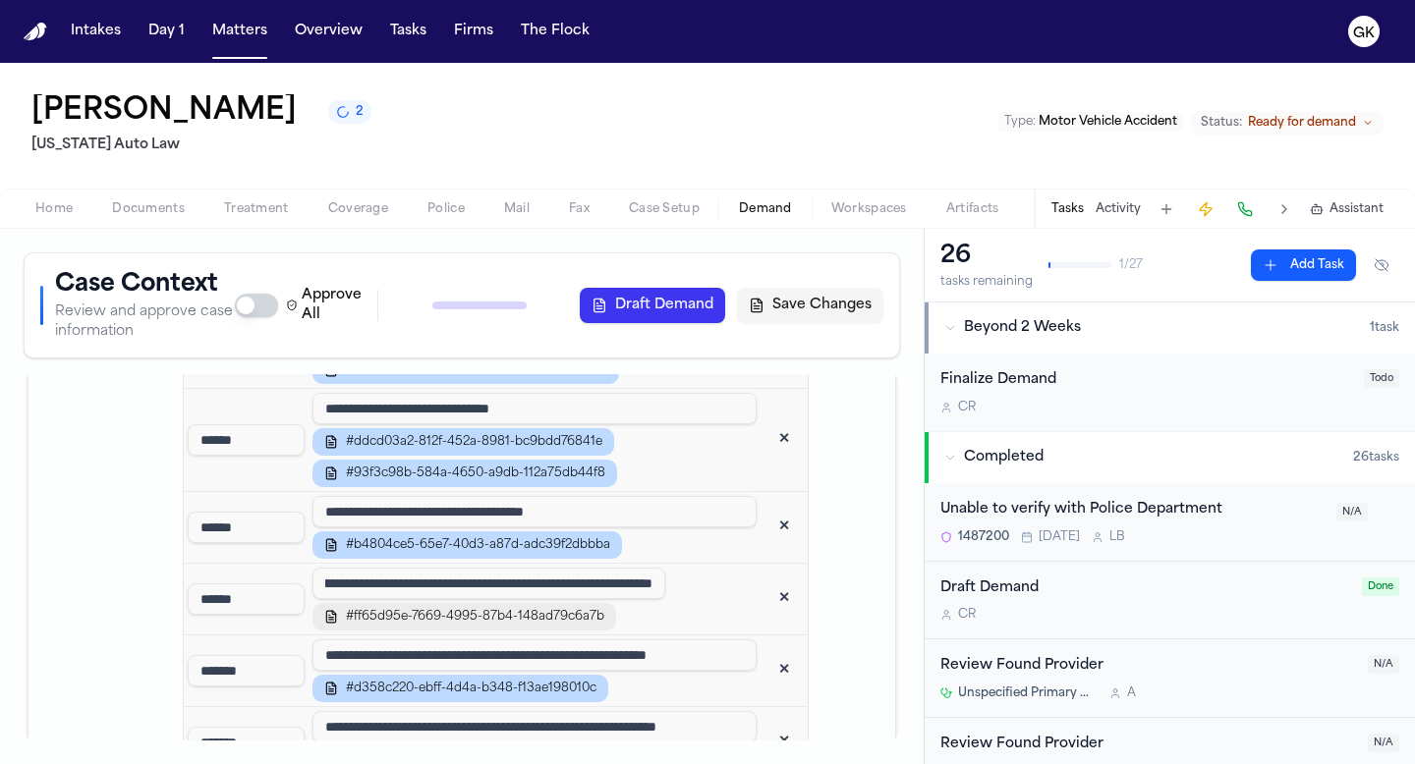
scroll to position [0, 0]
click at [830, 495] on td at bounding box center [856, 224] width 79 height 2267
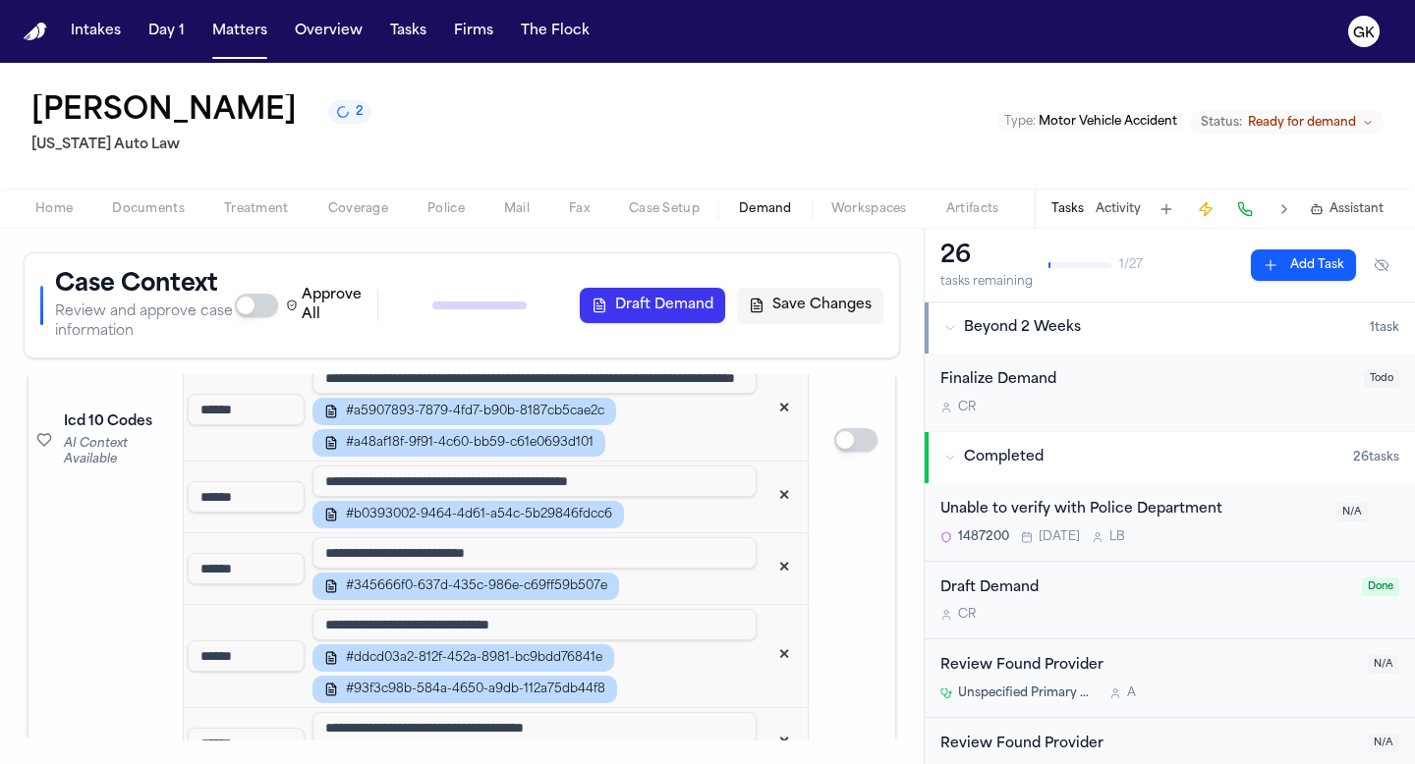
scroll to position [2383, 0]
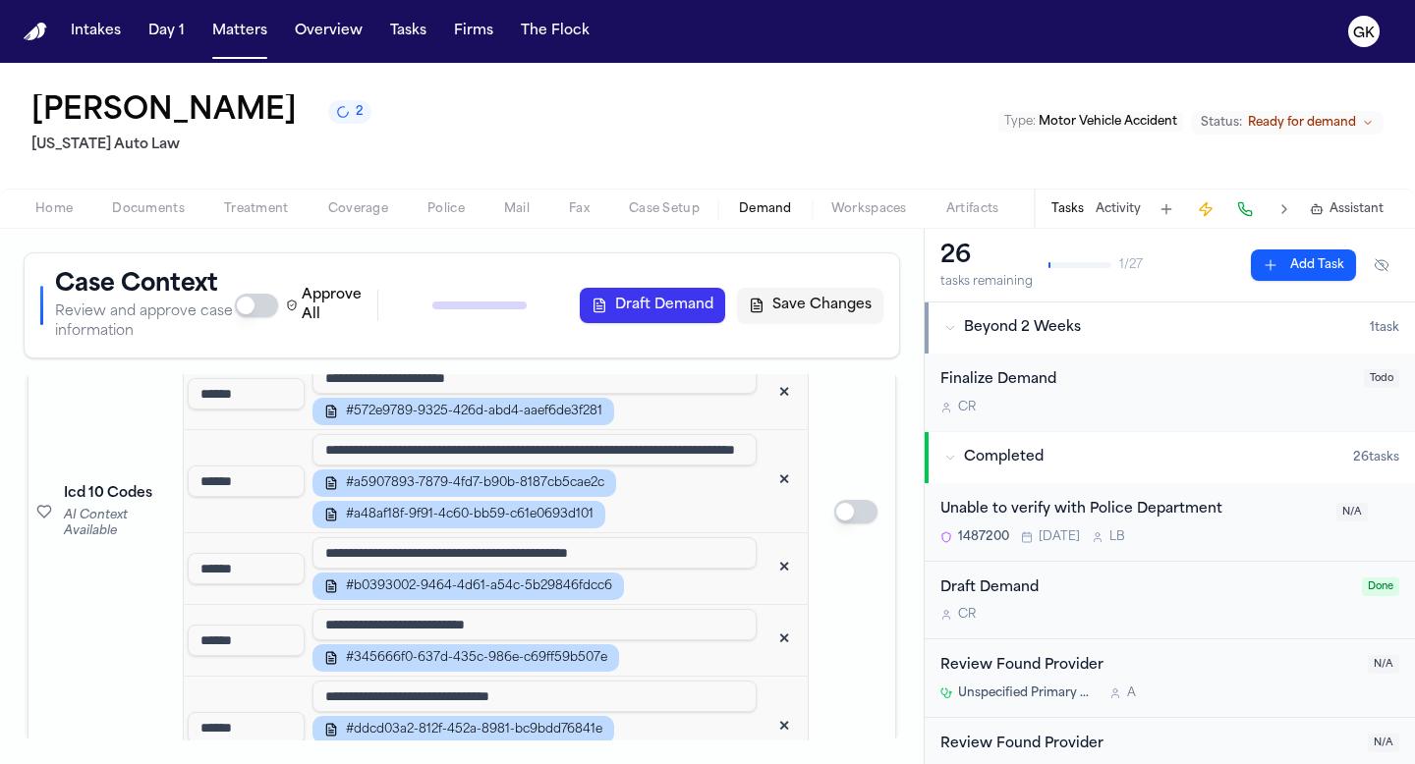
click at [694, 466] on input "**********" at bounding box center [534, 449] width 444 height 31
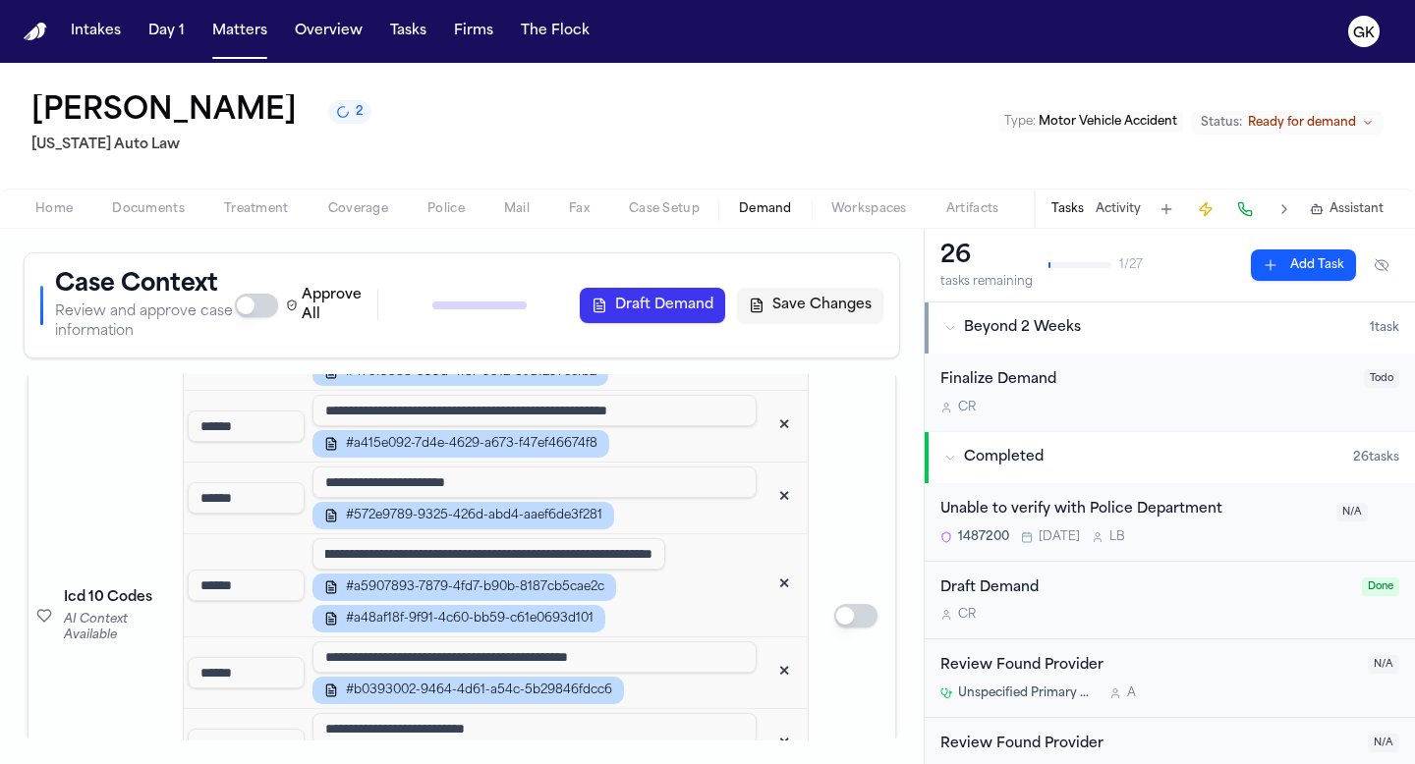
scroll to position [2278, 0]
click at [817, 421] on td at bounding box center [856, 617] width 79 height 2267
click at [557, 628] on span "#a48af18f-9f91-4c60-bb59-c61e0693d101" at bounding box center [470, 620] width 248 height 16
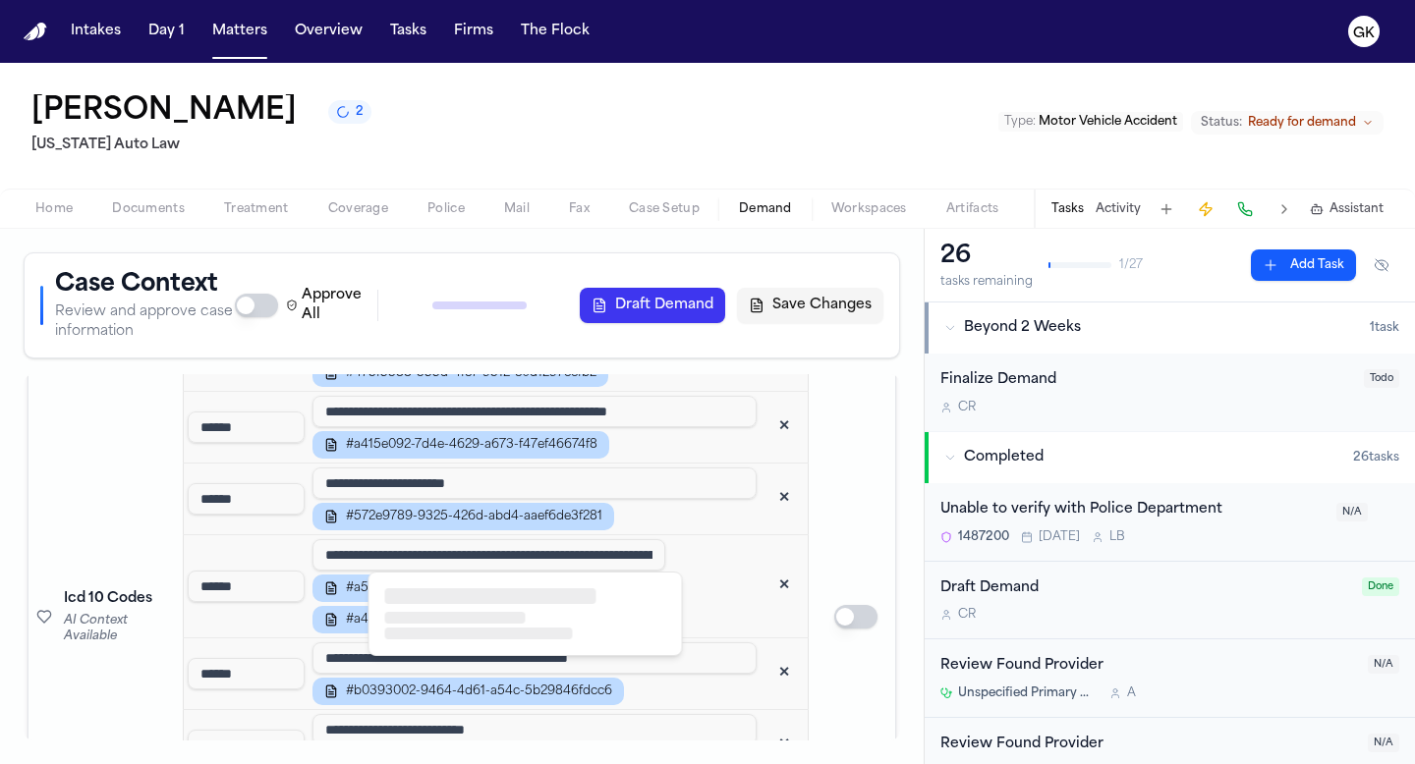
click at [551, 637] on div at bounding box center [479, 634] width 188 height 12
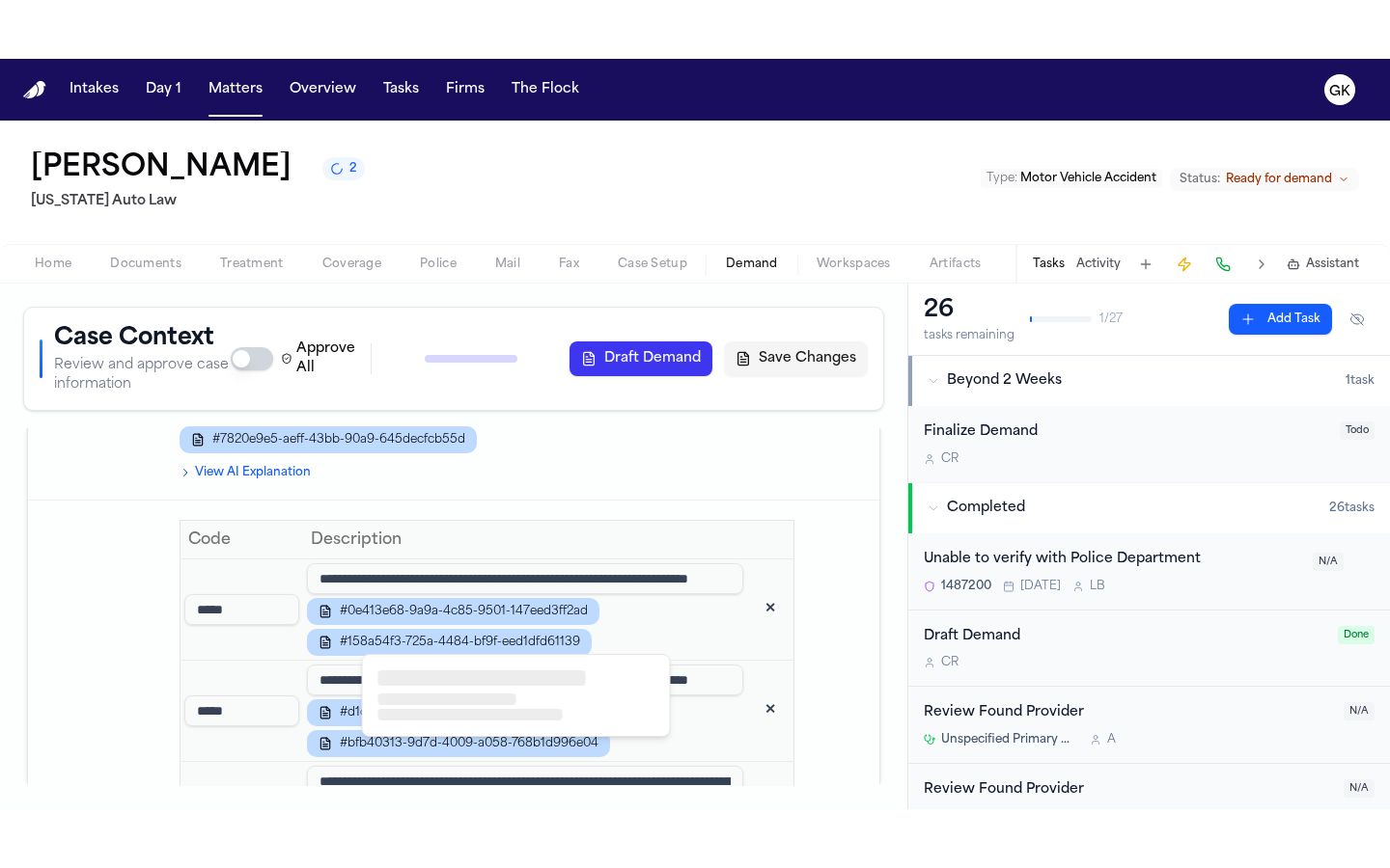
scroll to position [1316, 0]
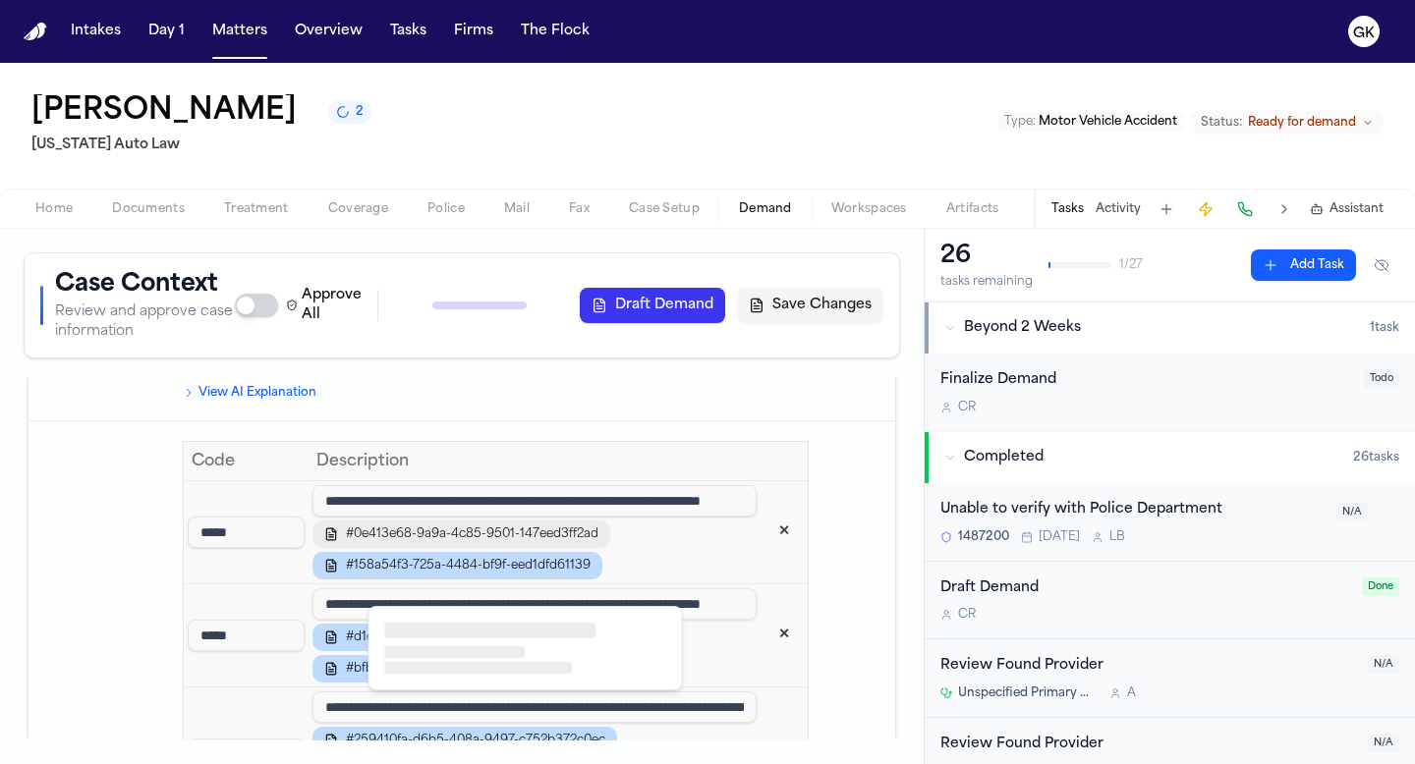
click at [481, 542] on span "#0e413e68-9a9a-4c85-9501-147eed3ff2ad" at bounding box center [472, 535] width 253 height 16
click at [485, 640] on div at bounding box center [525, 648] width 312 height 83
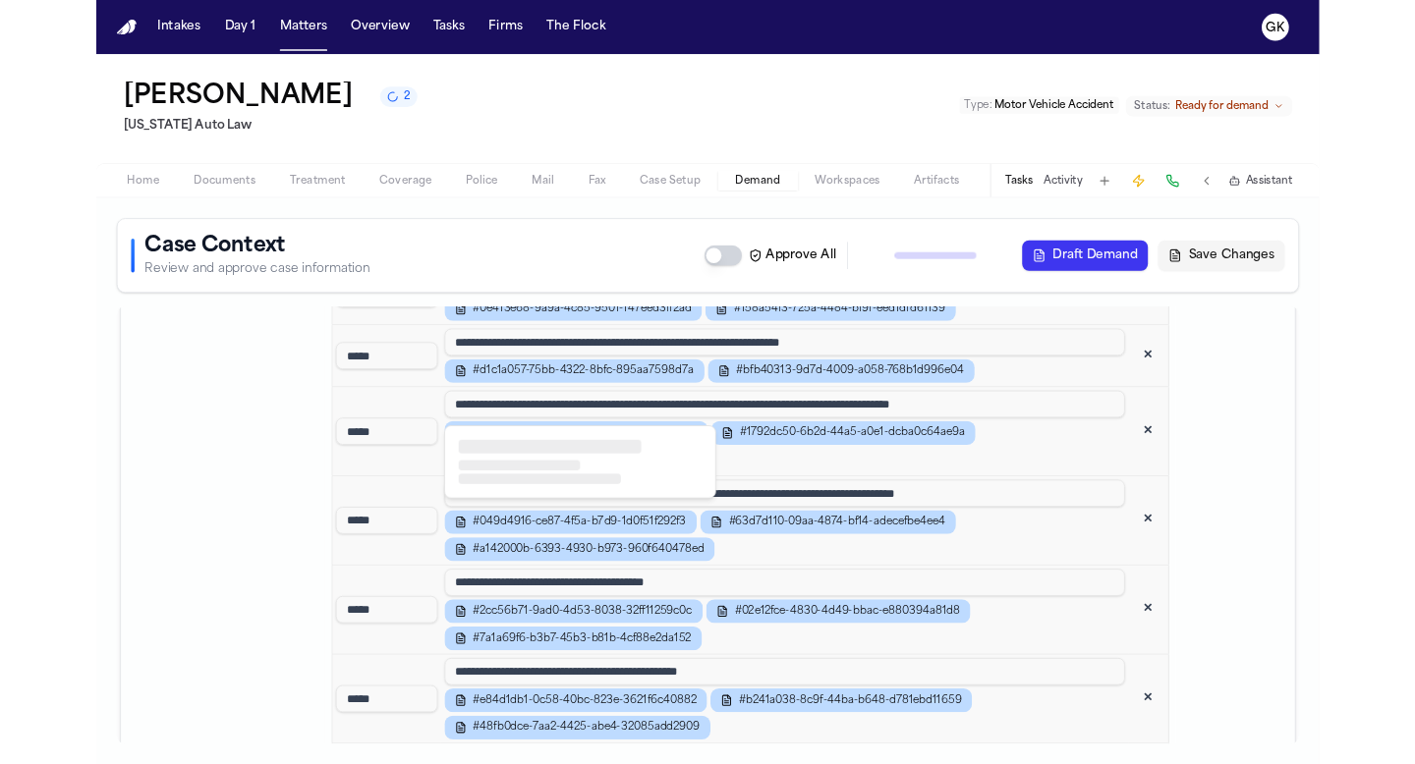
scroll to position [1214, 0]
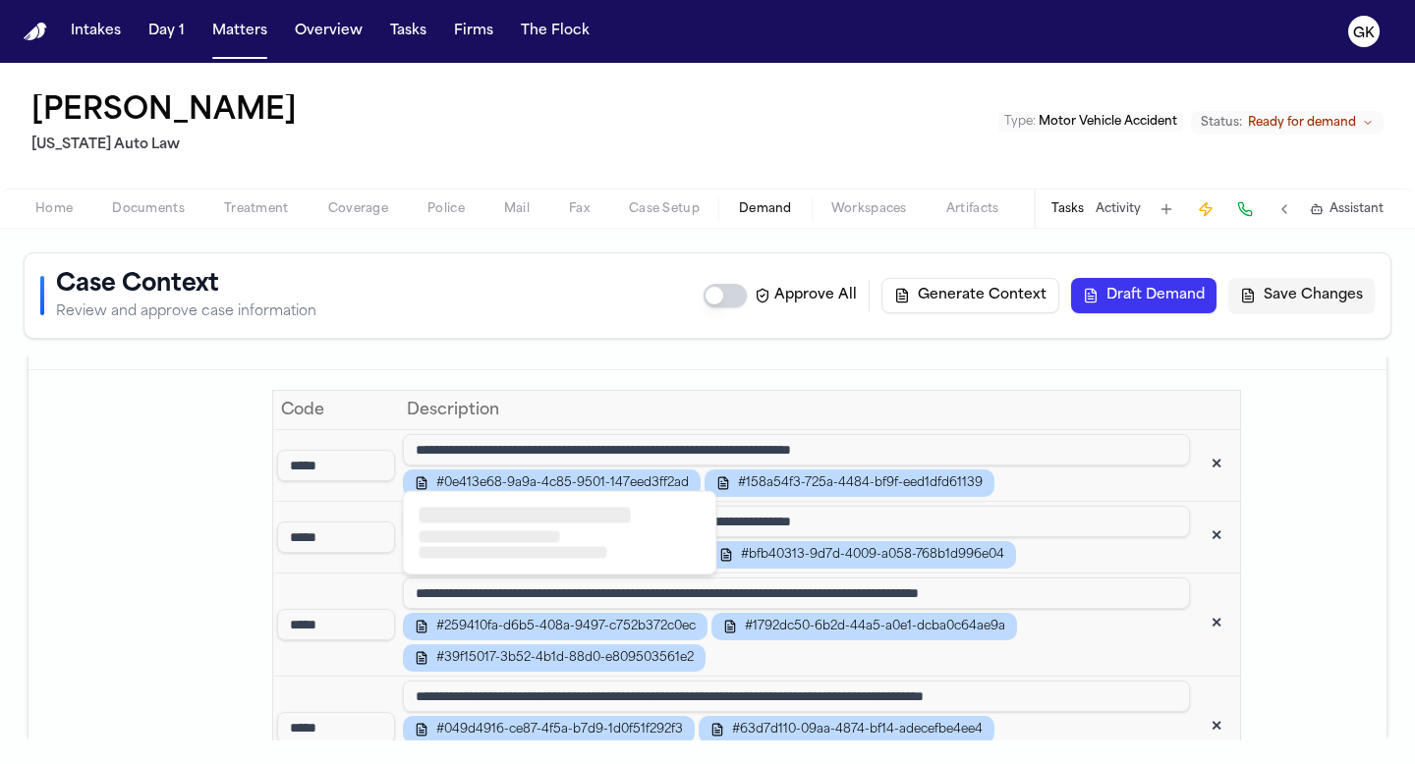
click at [516, 477] on span "#0e413e68-9a9a-4c85-9501-147eed3ff2ad" at bounding box center [562, 484] width 253 height 16
click at [524, 537] on div at bounding box center [490, 538] width 141 height 12
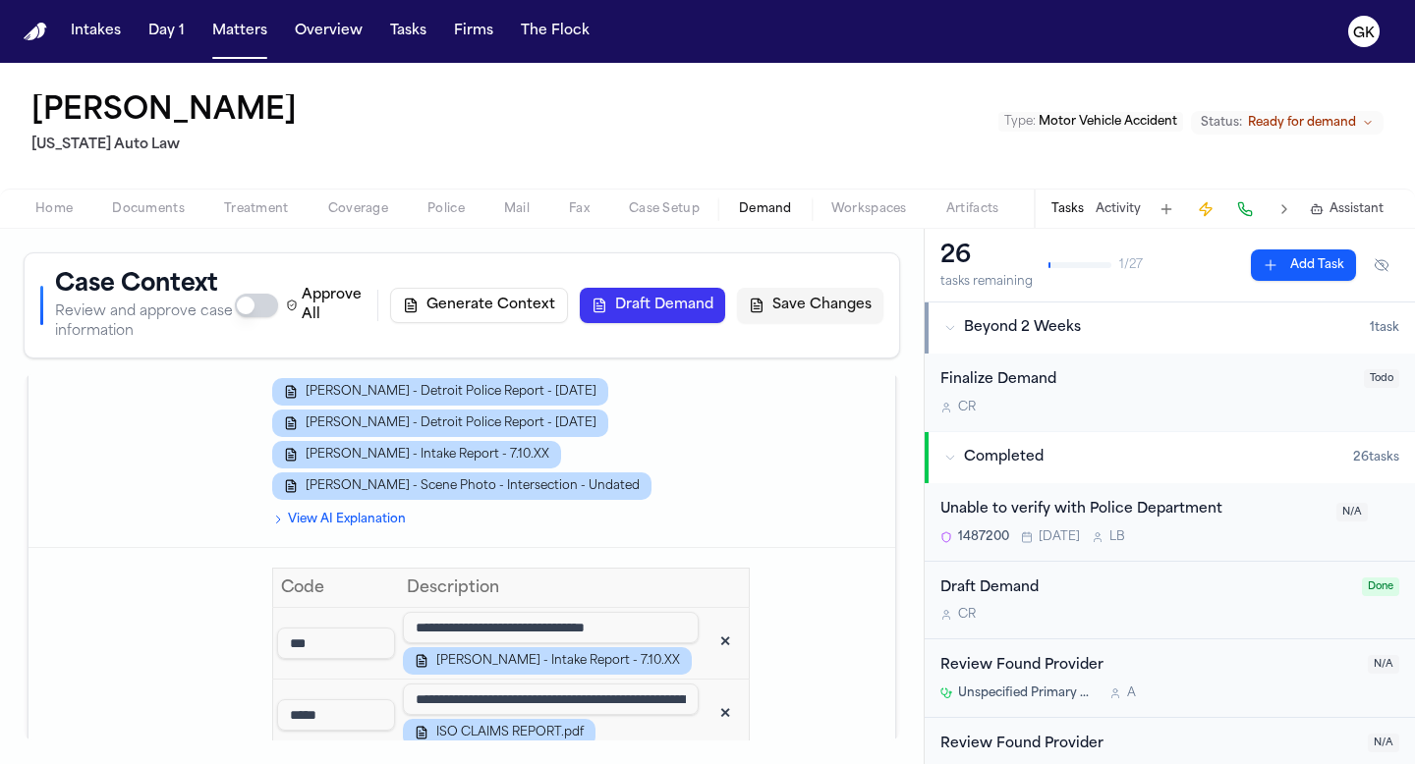
scroll to position [2235, 0]
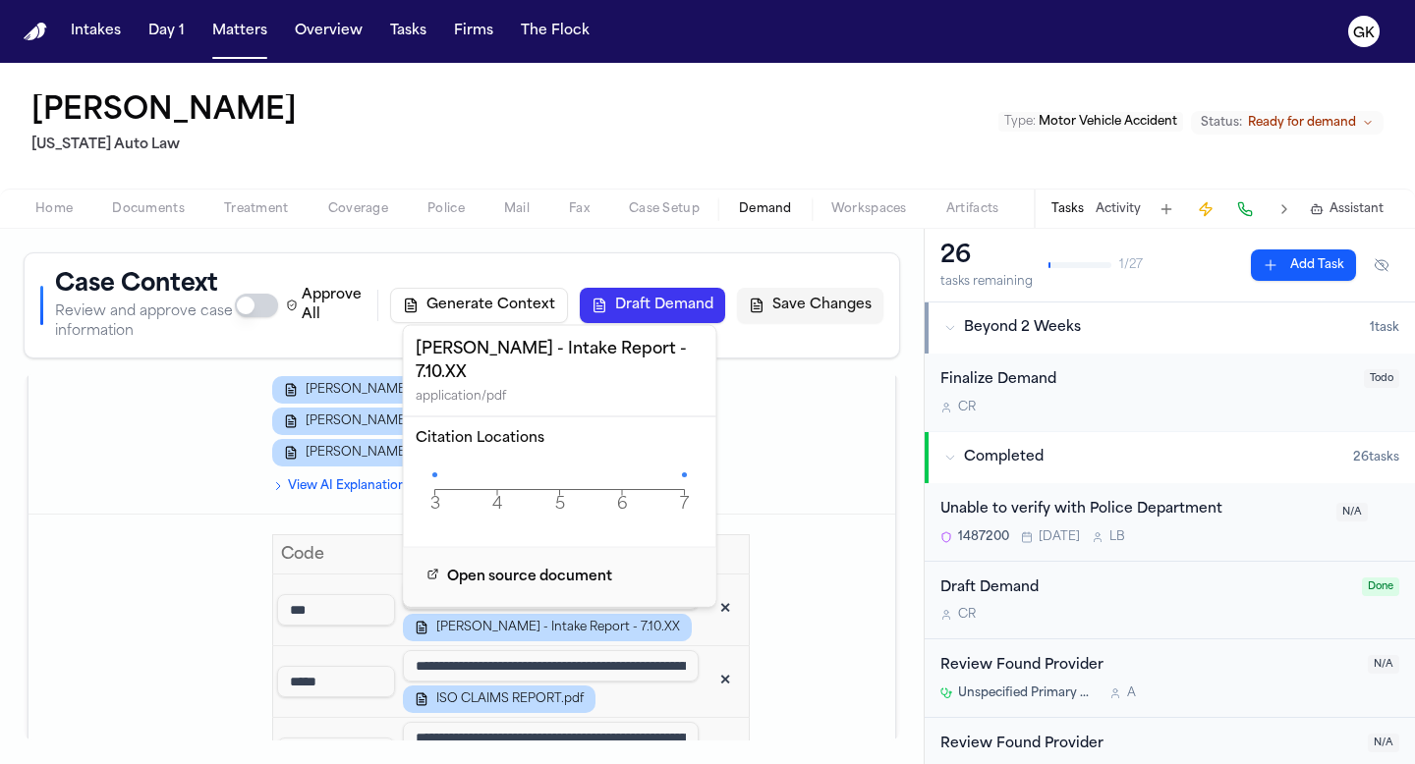
click at [562, 461] on icon "3 4 5 6 7 Page" at bounding box center [560, 490] width 289 height 59
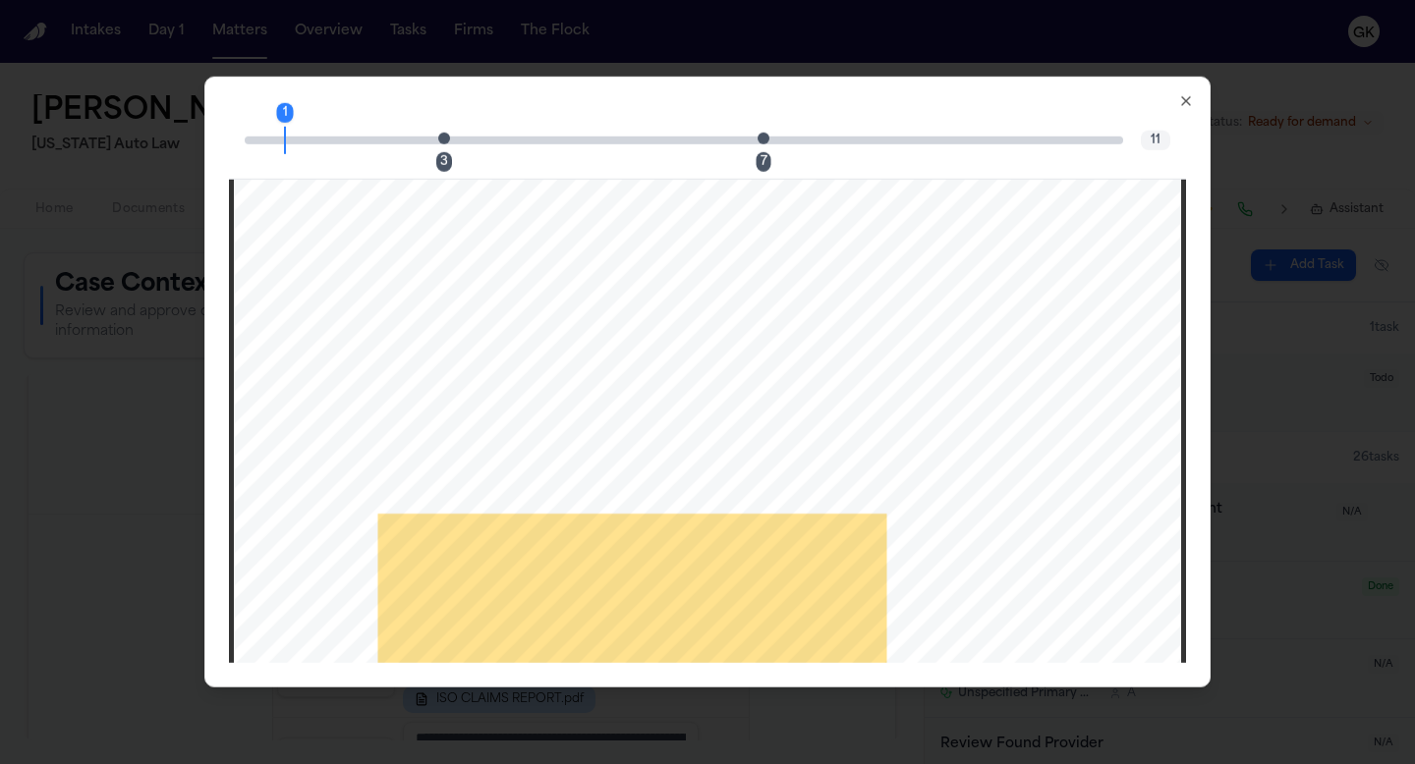
click at [447, 141] on span "Page 3 citation marker - 1 citation" at bounding box center [444, 138] width 12 height 12
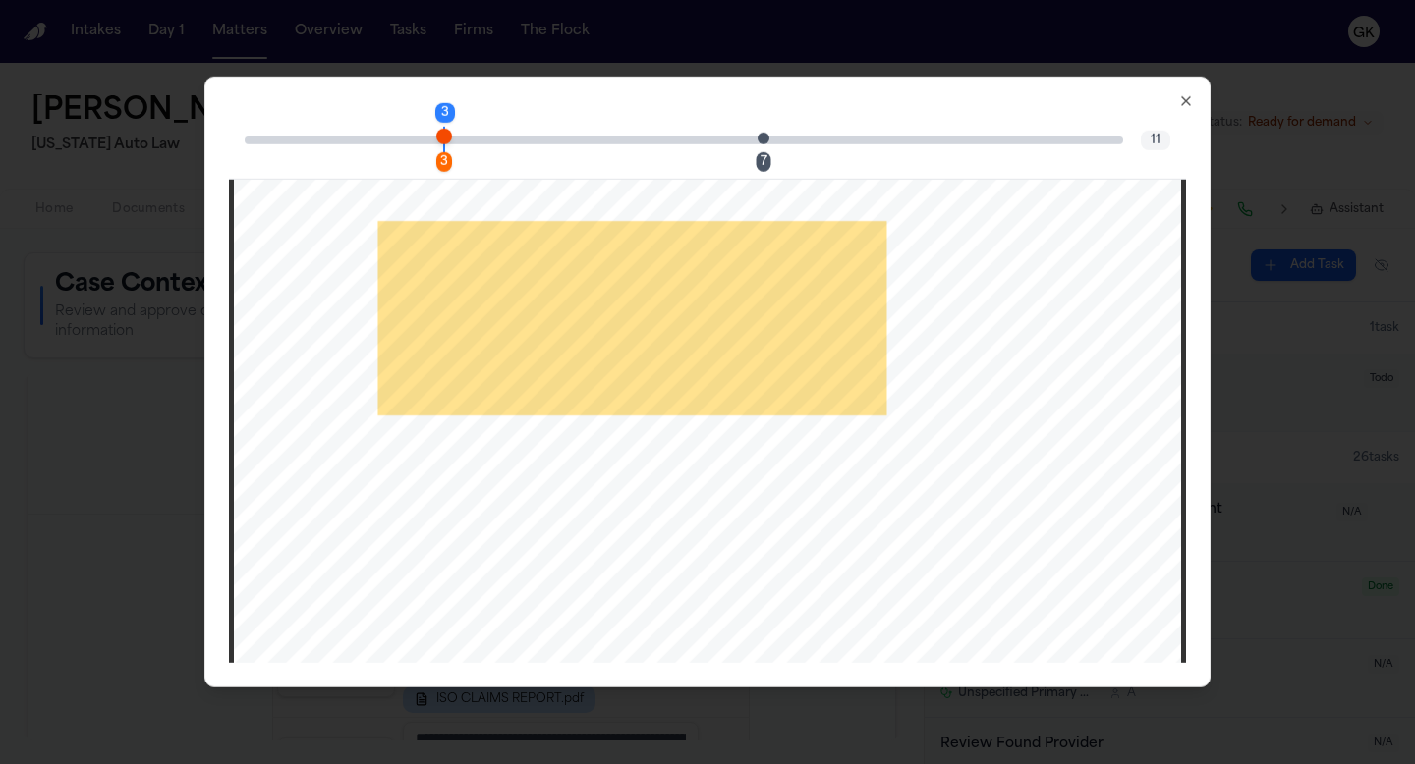
scroll to position [2796, 0]
click at [1184, 97] on icon "button" at bounding box center [1186, 101] width 16 height 16
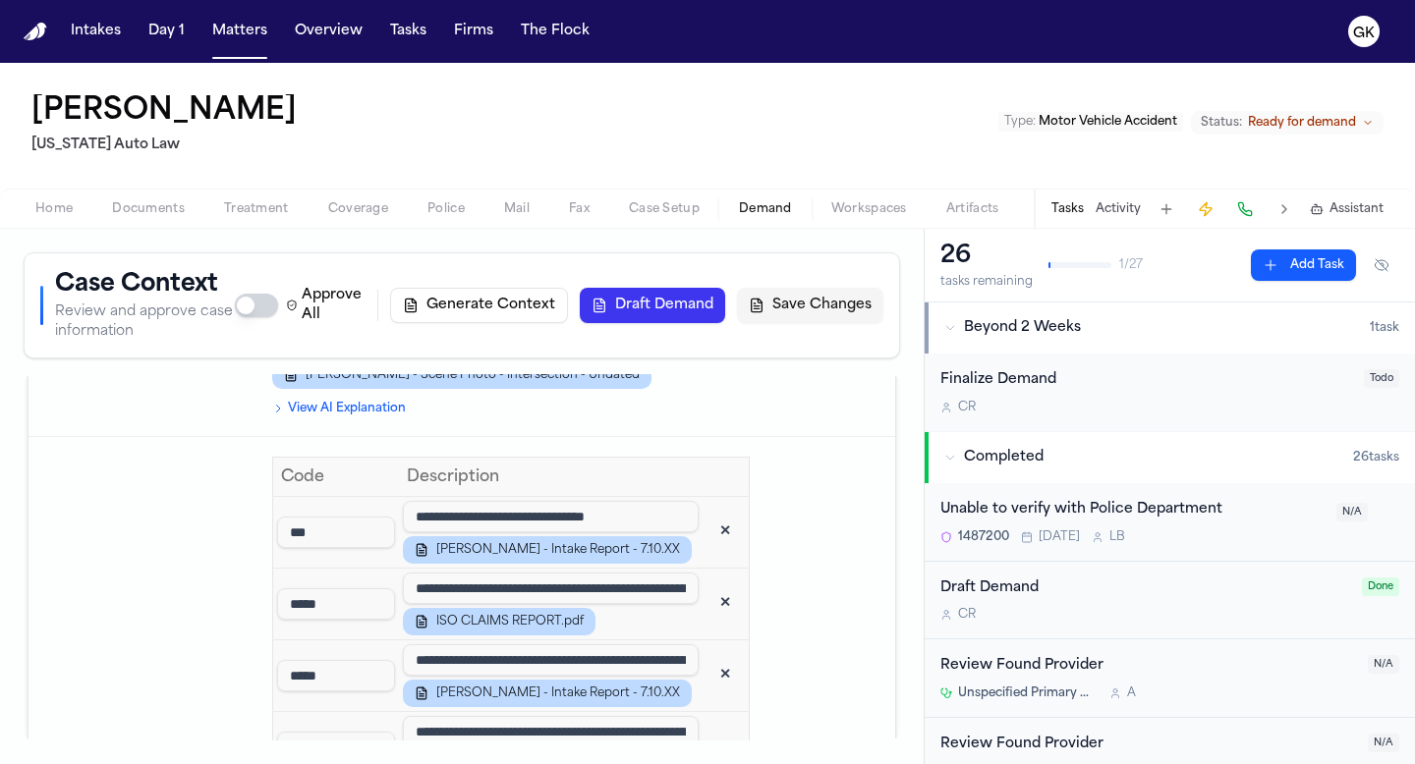
scroll to position [2321, 0]
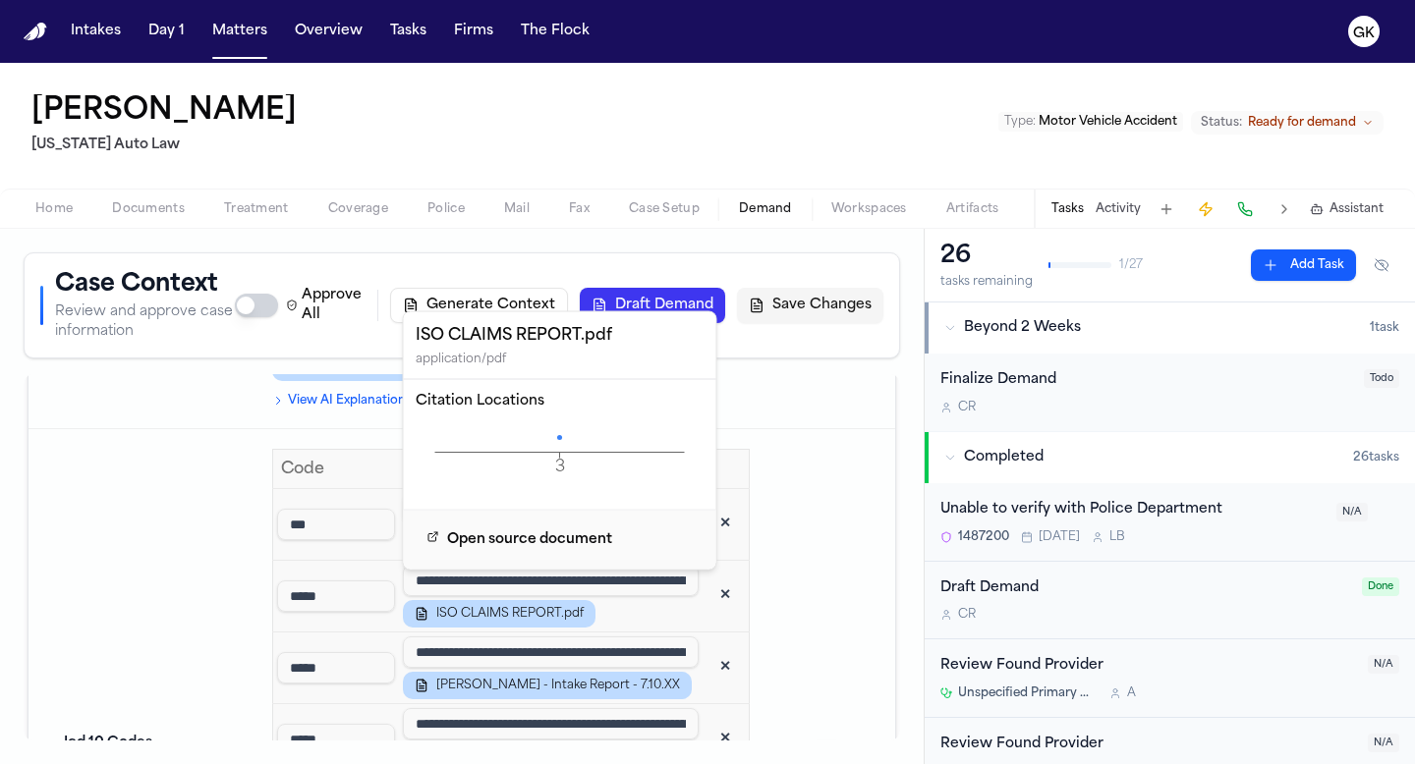
click at [561, 438] on icon at bounding box center [559, 437] width 5 height 5
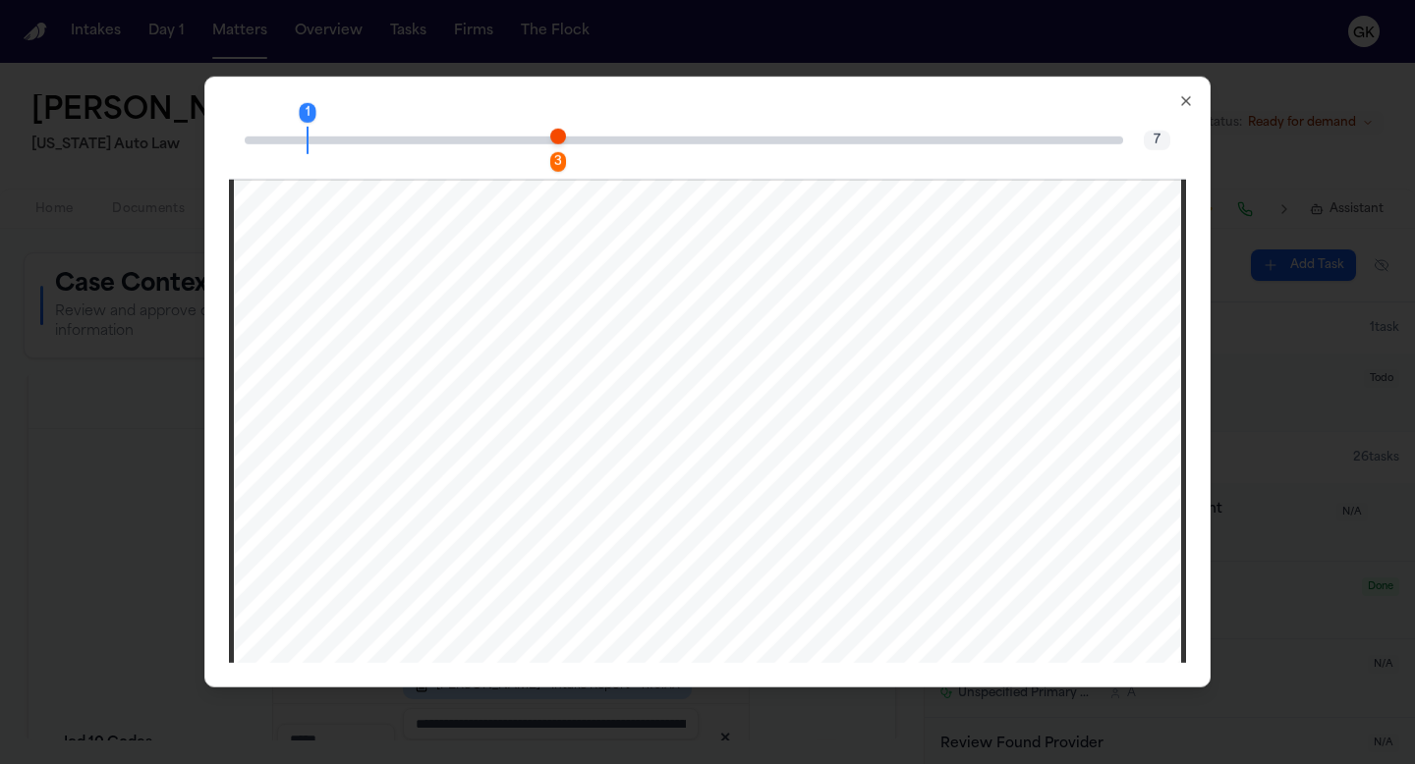
click at [554, 140] on span "Page 3 citation marker - 1 citation" at bounding box center [558, 136] width 16 height 16
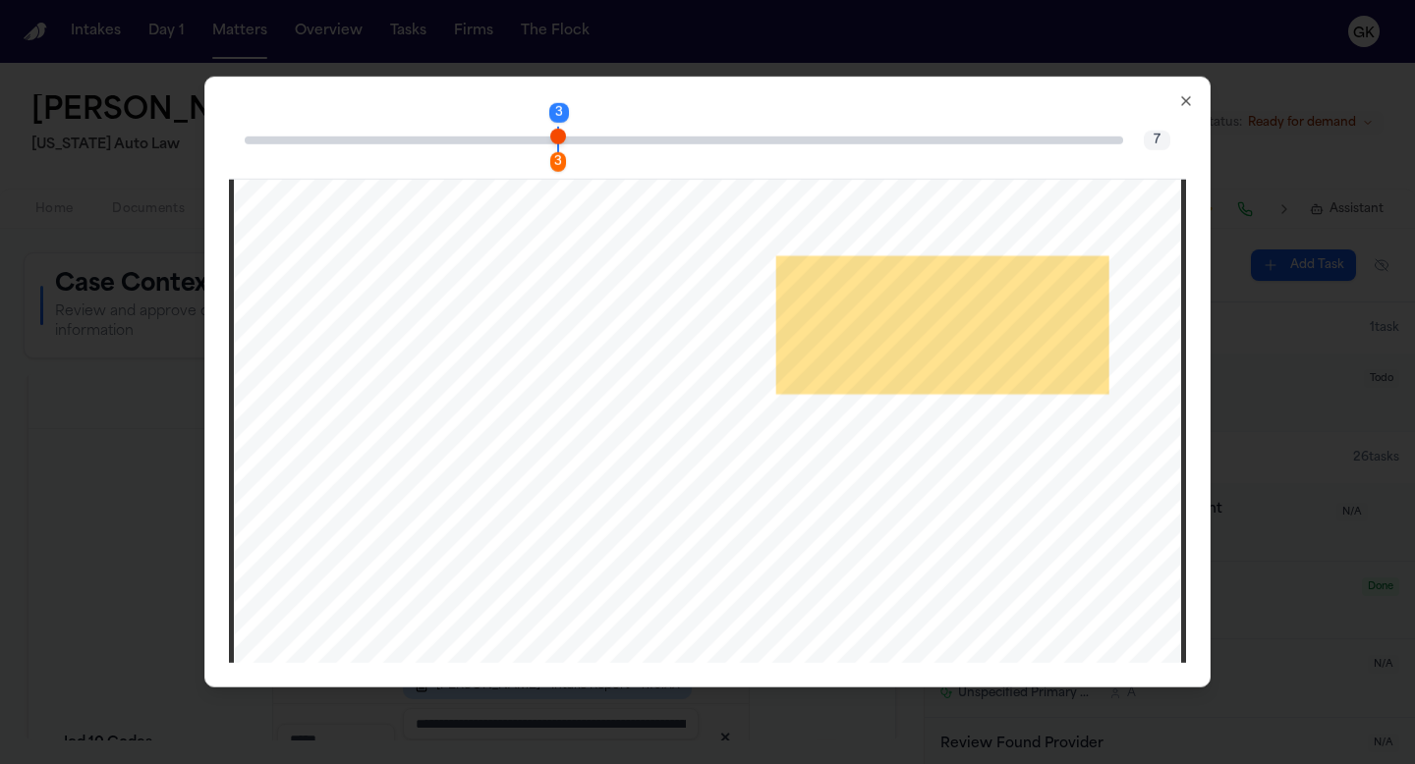
click at [1187, 91] on div "3 3 7 Searched on [DATE] Page 1 of 7 ISO ClaimSearch ® DATE: [DATE] CLAIMANT NA…" at bounding box center [707, 382] width 1006 height 611
click at [1186, 104] on icon "button" at bounding box center [1186, 101] width 16 height 16
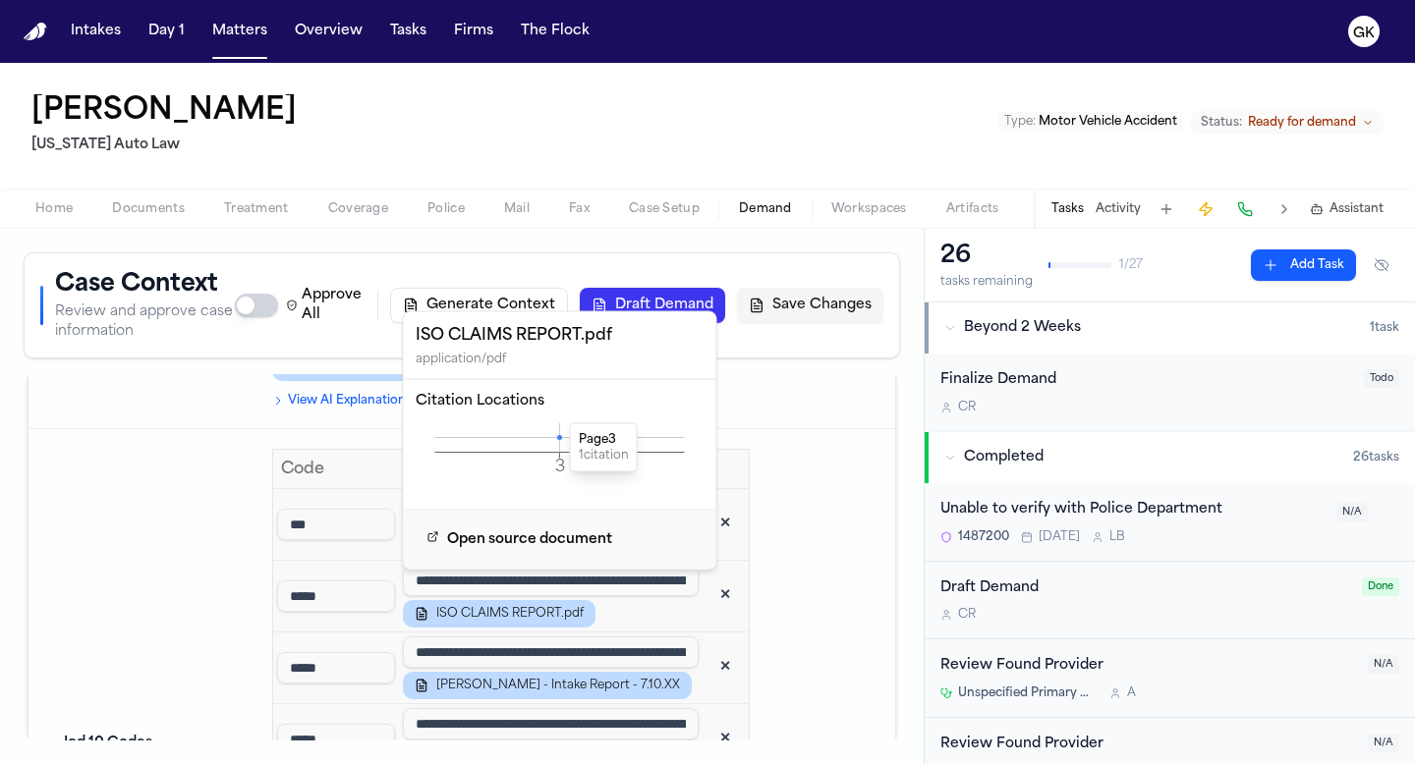
click at [804, 534] on td at bounding box center [827, 754] width 138 height 650
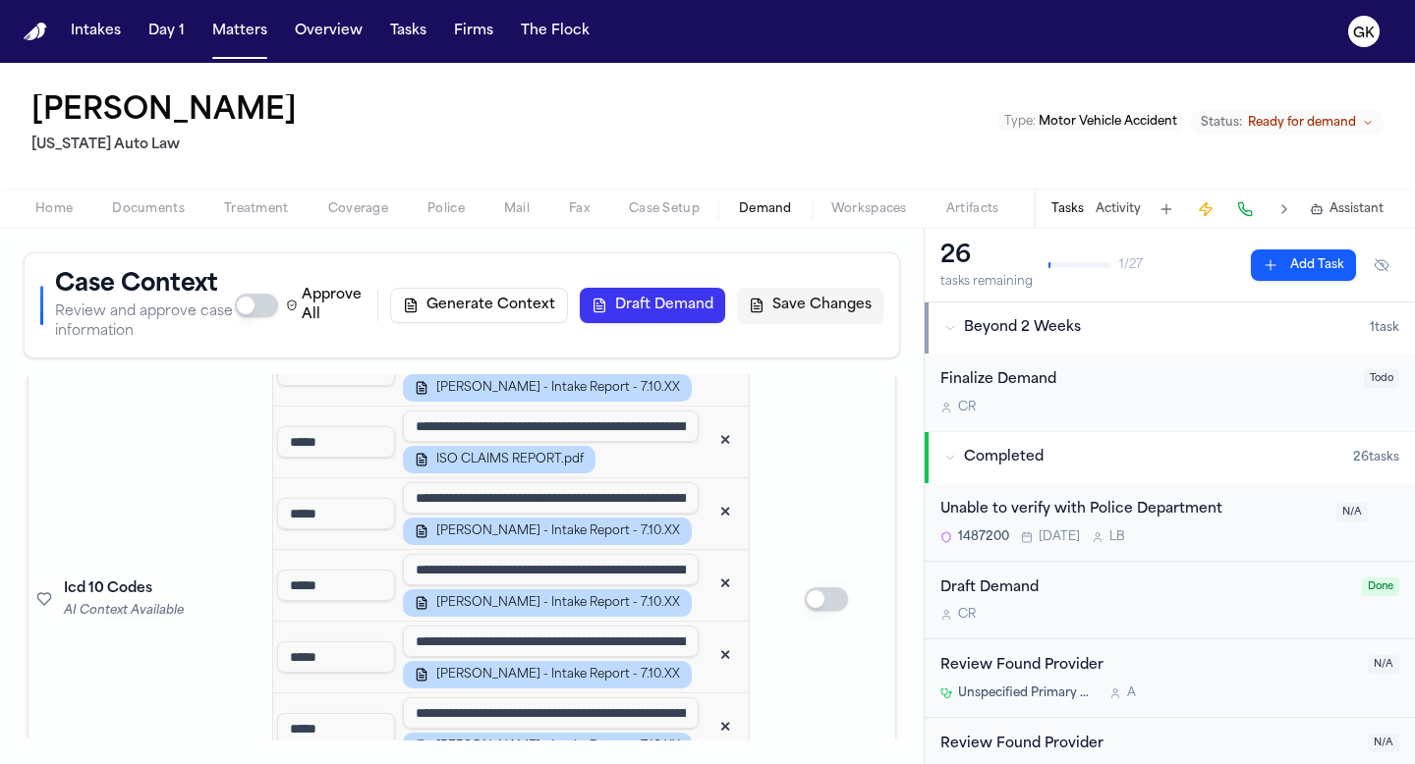
scroll to position [2483, 0]
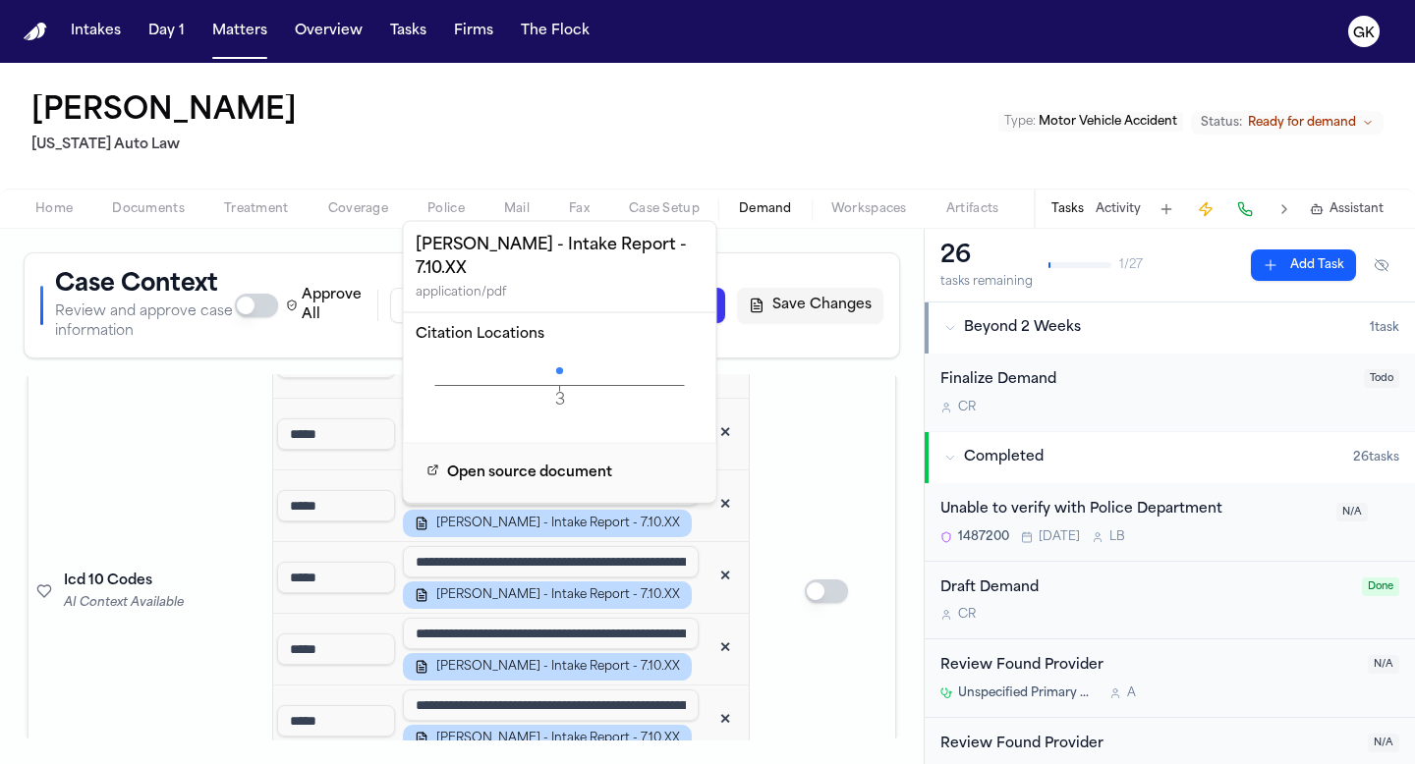
click at [560, 367] on icon at bounding box center [559, 370] width 7 height 7
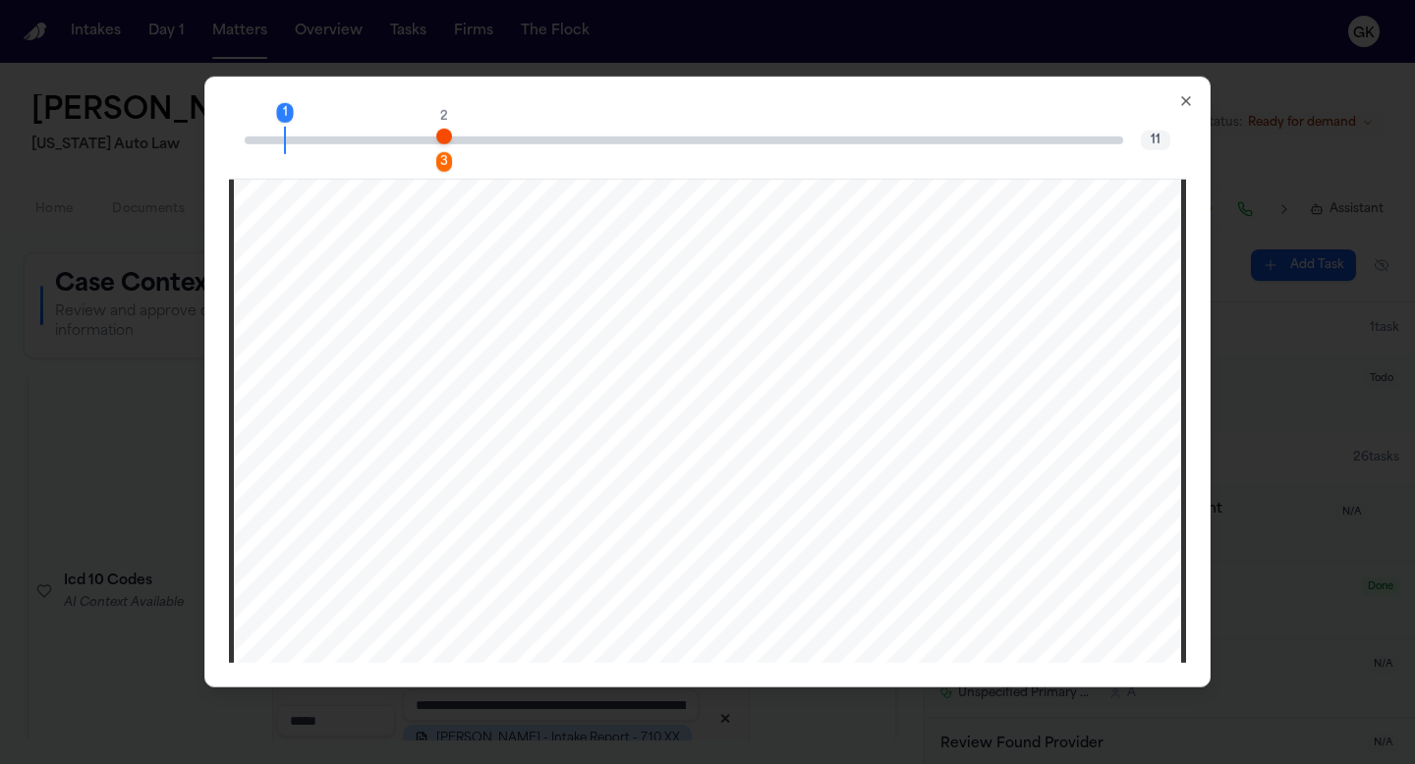
click at [448, 138] on span "Page 3 citation marker - 2 citations" at bounding box center [444, 136] width 16 height 16
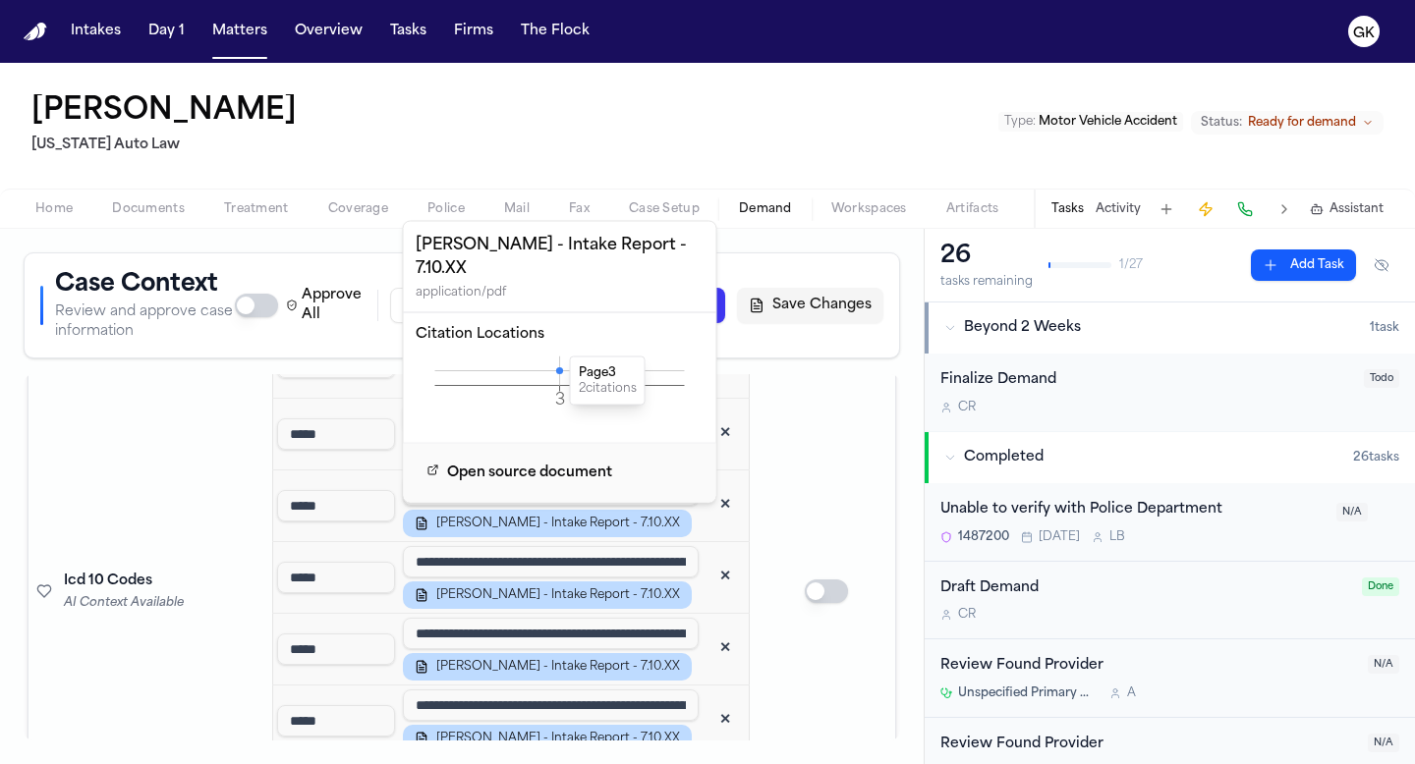
scroll to position [2498, 0]
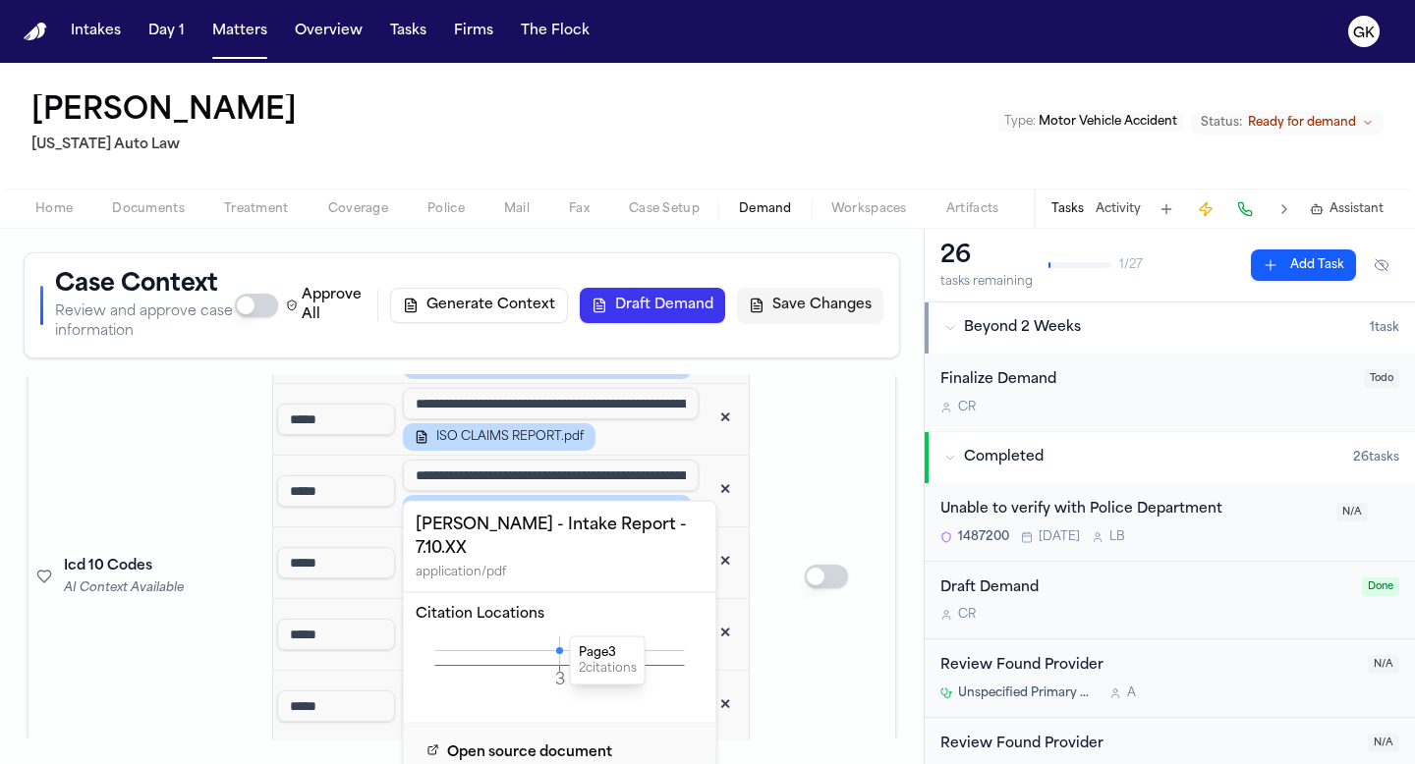
click at [178, 462] on td "Icd 10 Codes AI Context Available" at bounding box center [146, 578] width 236 height 650
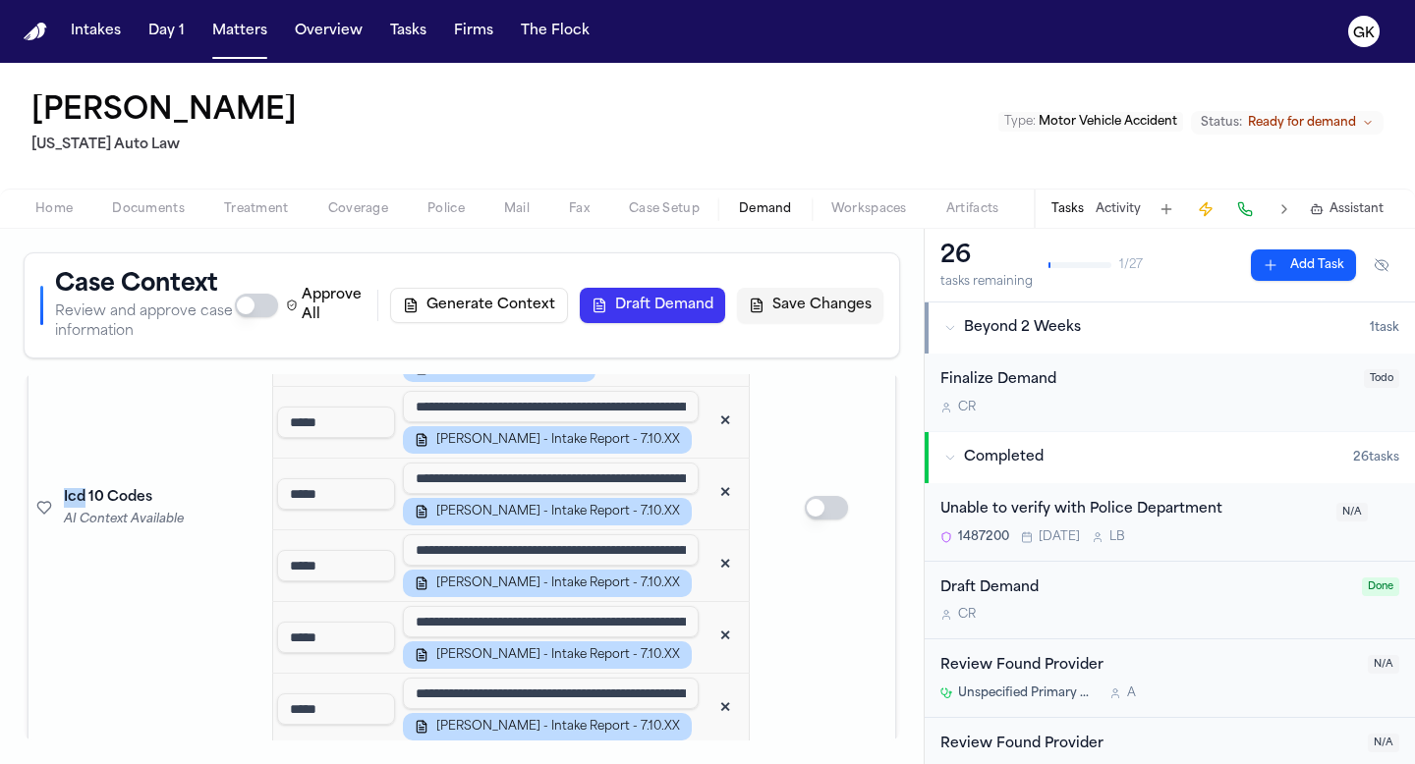
scroll to position [2568, 0]
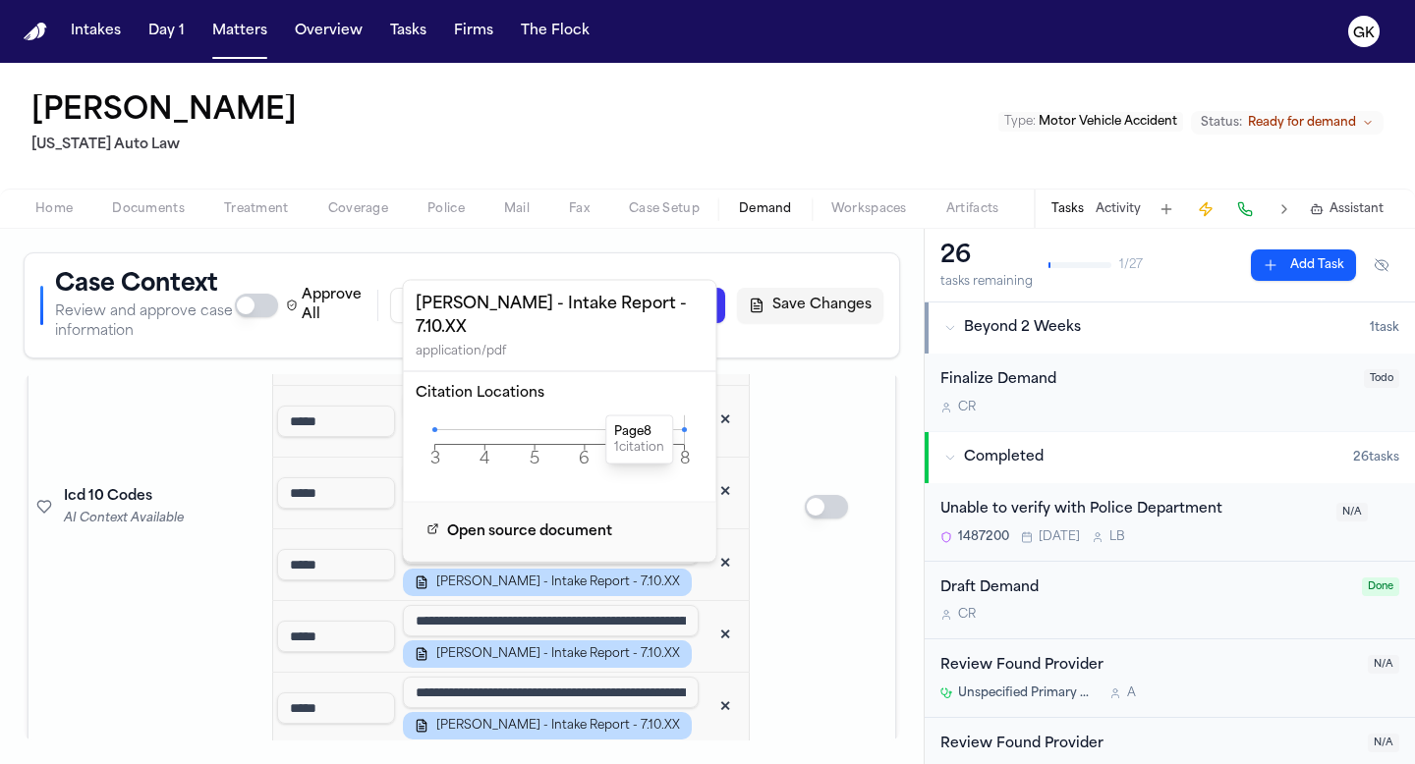
click at [683, 427] on icon at bounding box center [684, 429] width 5 height 5
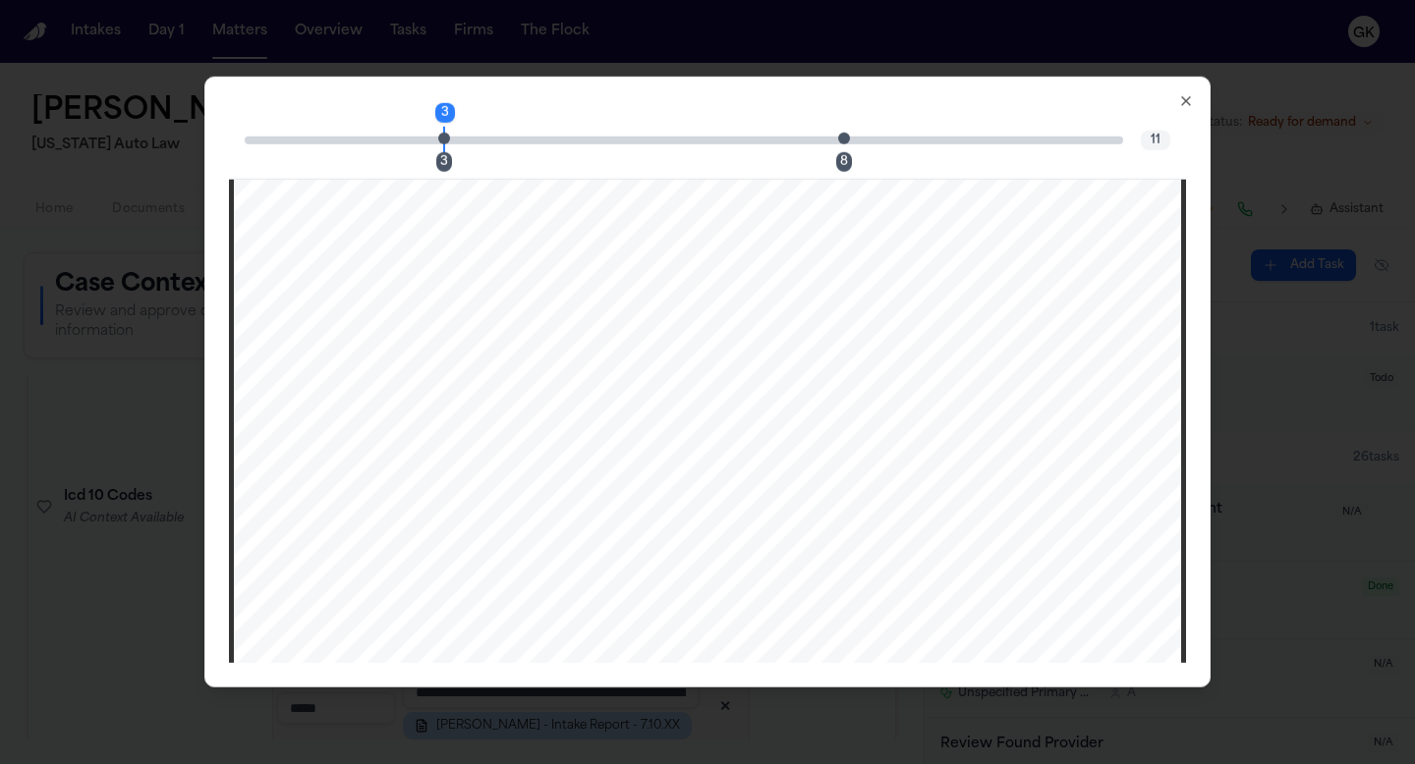
click at [446, 137] on span "Page 3 citation marker - 1 citation" at bounding box center [444, 138] width 12 height 12
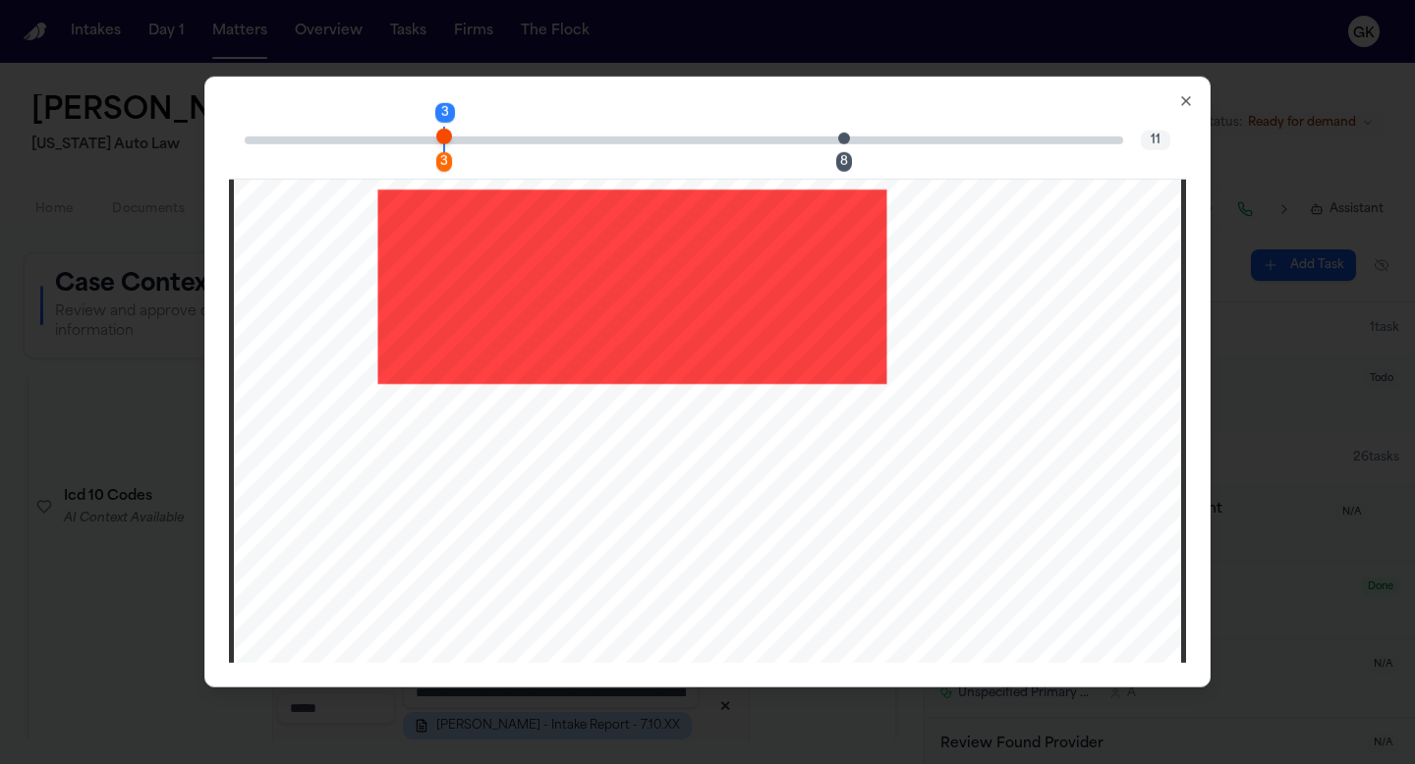
click at [1201, 103] on div "3 3 8 11 8/18/25, 5 : 16 PM Smith, Mary - 3p - 12106751 | Filevine Page 1 of 11…" at bounding box center [707, 382] width 1006 height 611
click at [1180, 101] on icon "button" at bounding box center [1186, 101] width 16 height 16
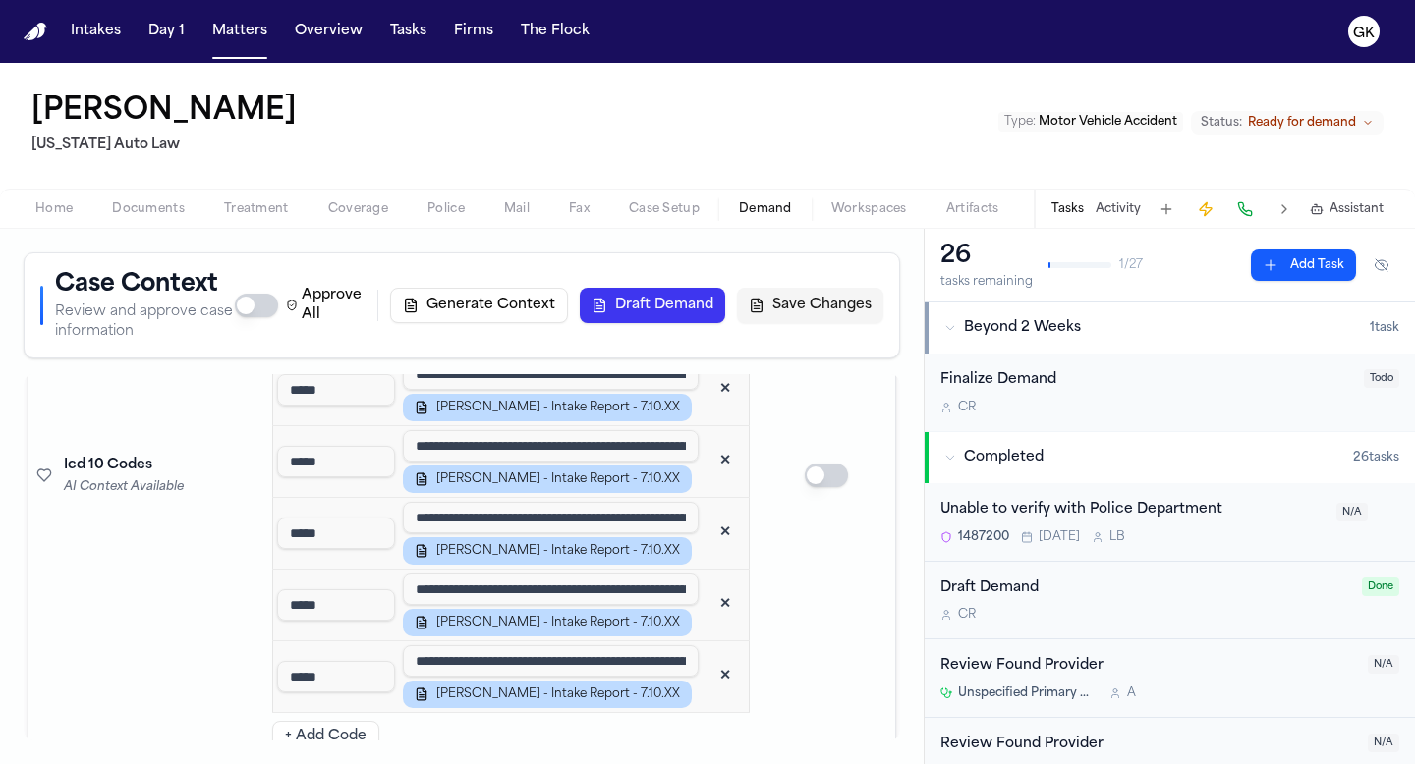
scroll to position [2610, 0]
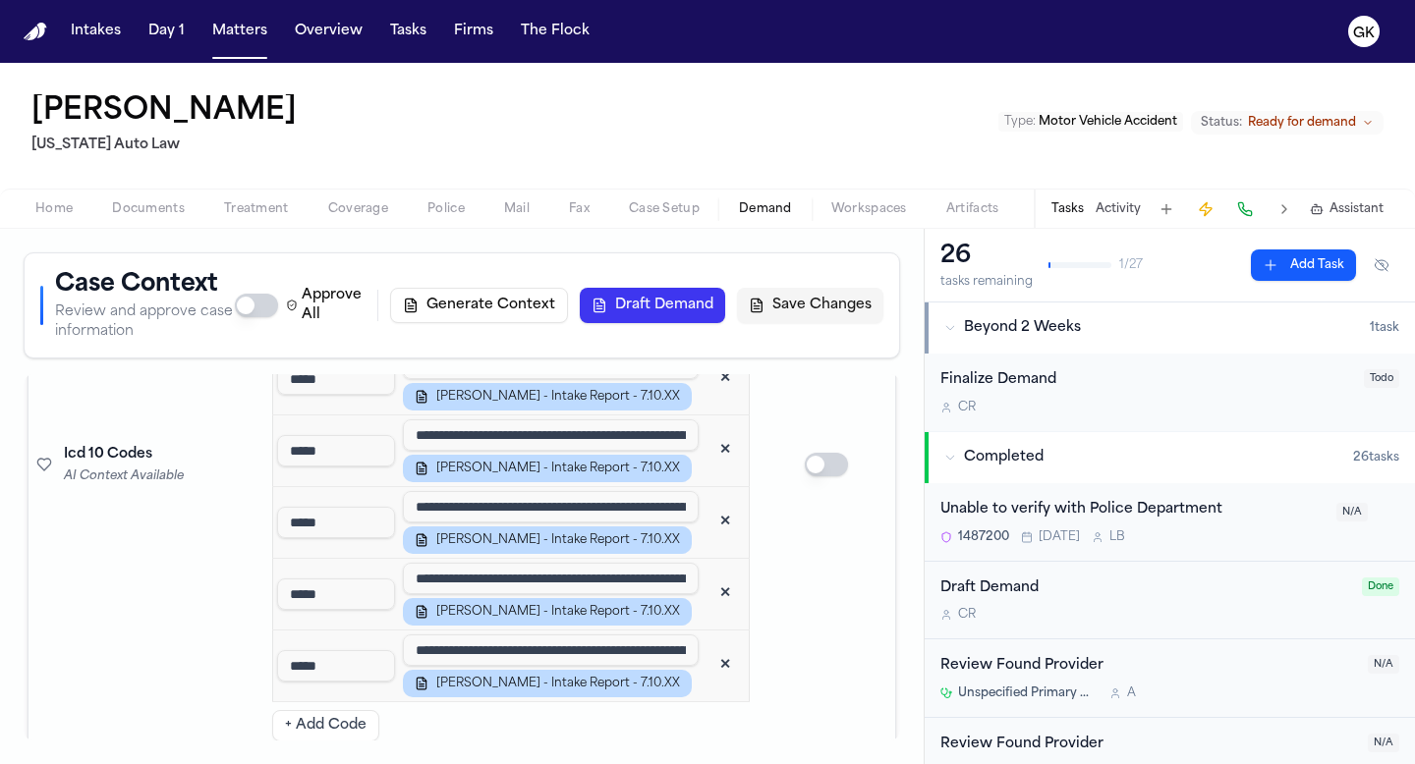
click at [785, 563] on td at bounding box center [827, 466] width 138 height 650
click at [161, 552] on td "Icd 10 Codes AI Context Available" at bounding box center [146, 466] width 236 height 650
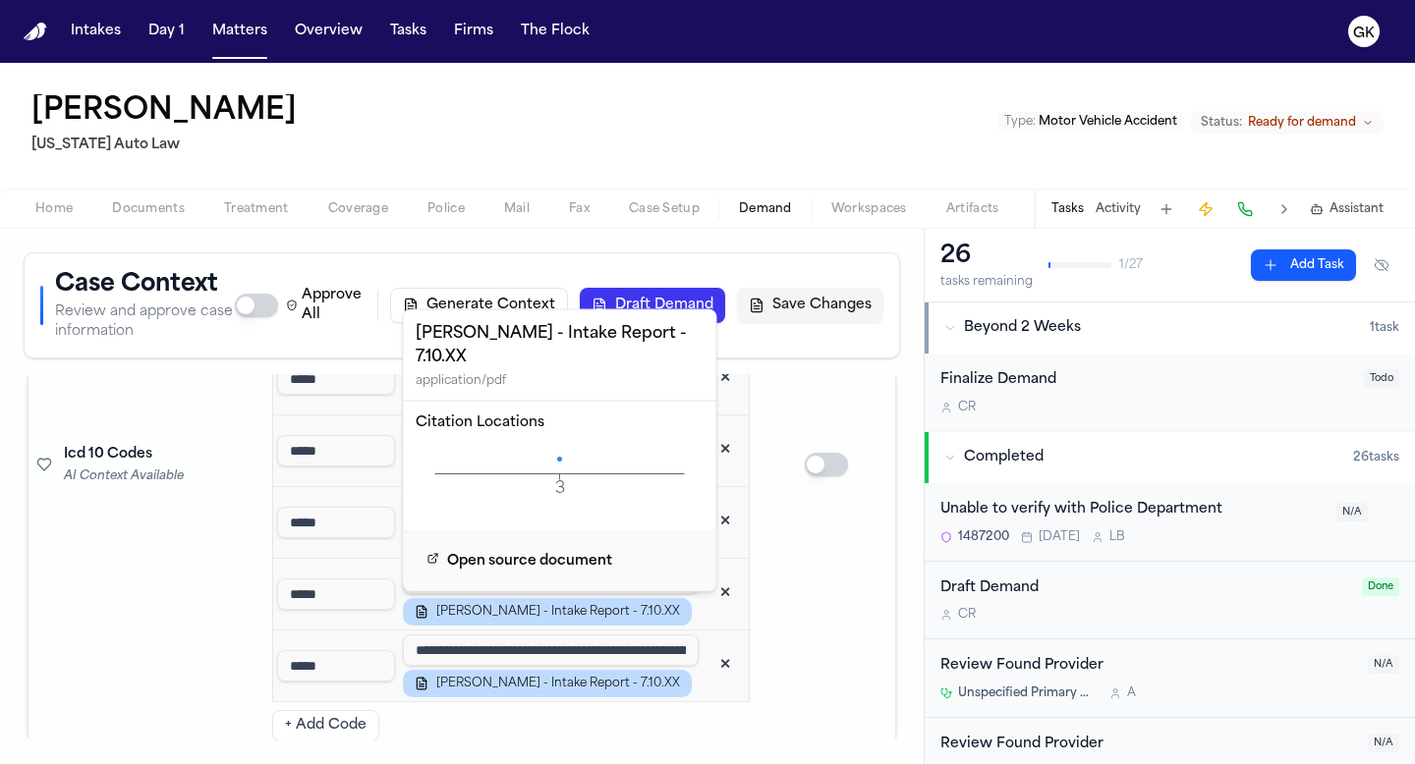
click at [558, 445] on icon "3 Page" at bounding box center [560, 474] width 289 height 59
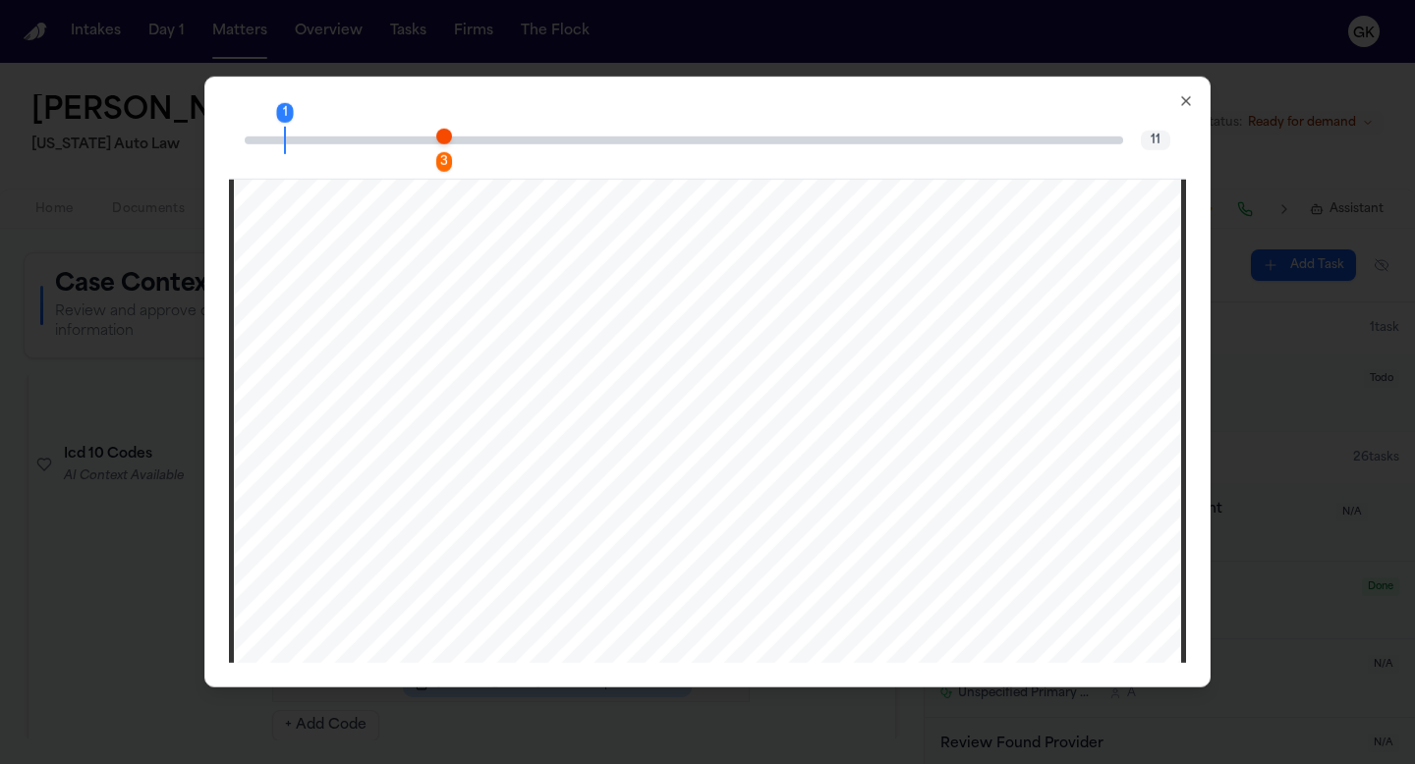
scroll to position [2472, 0]
click at [450, 136] on span "Page 3 citation marker - 1 citation" at bounding box center [444, 136] width 16 height 16
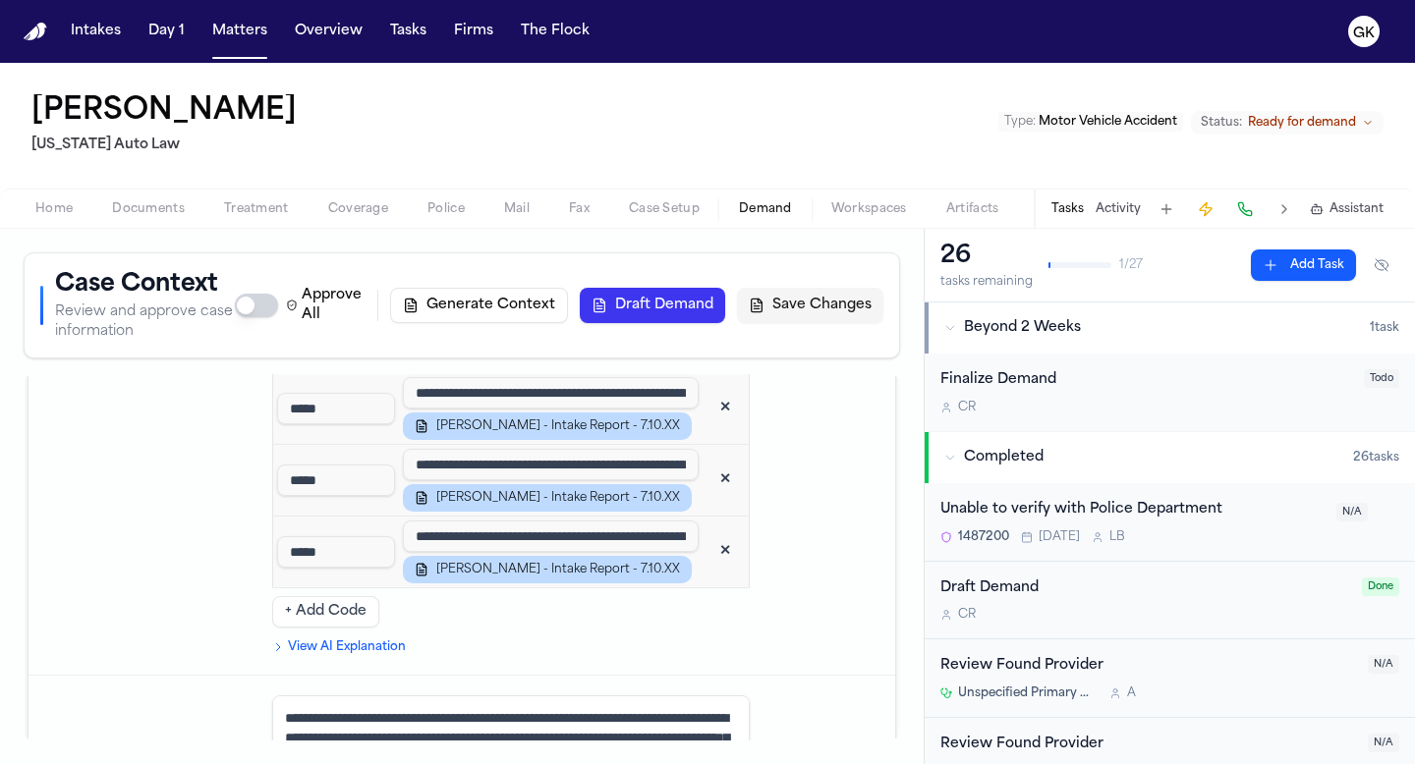
scroll to position [2719, 0]
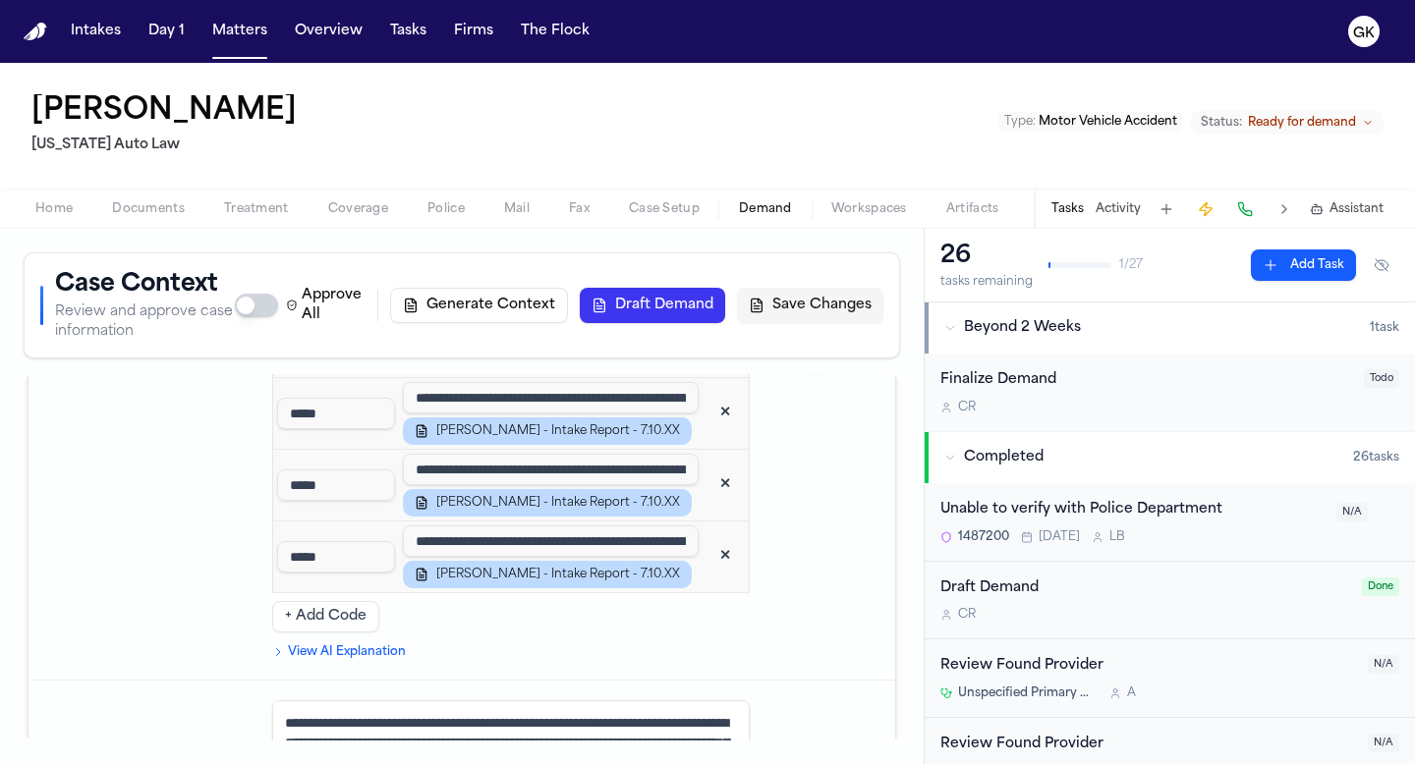
click at [313, 636] on td "**********" at bounding box center [510, 356] width 493 height 650
click at [313, 645] on summary "View AI Explanation" at bounding box center [511, 653] width 478 height 16
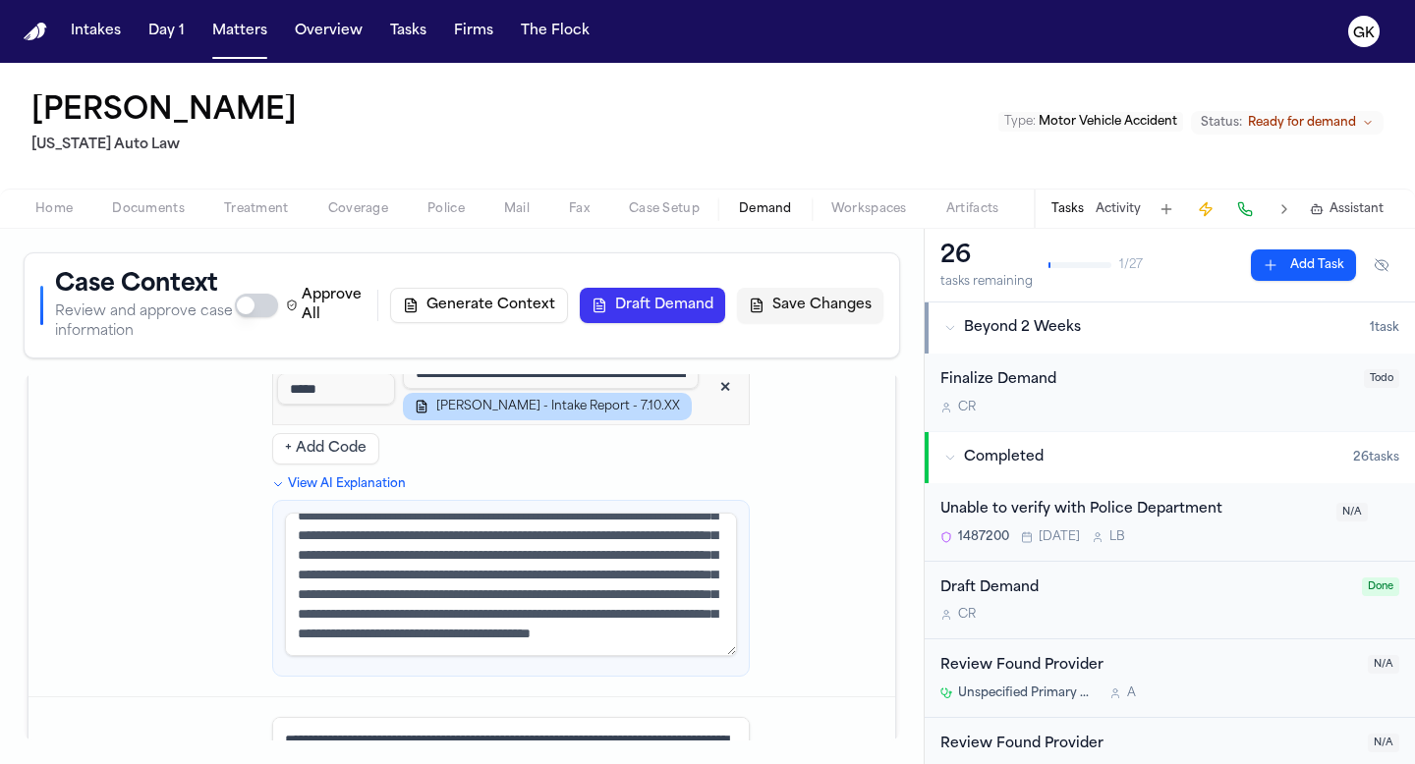
scroll to position [118, 0]
click at [678, 592] on textarea "**********" at bounding box center [511, 584] width 452 height 143
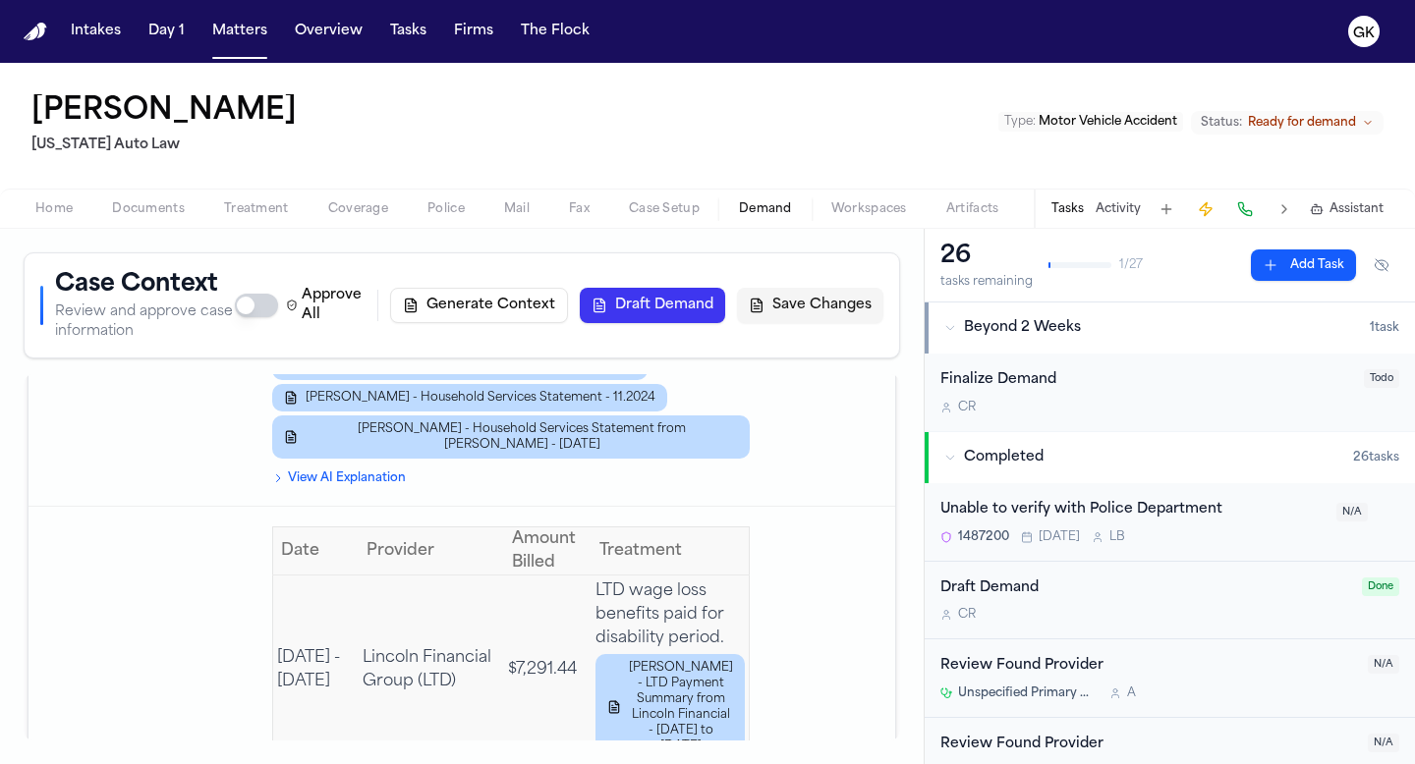
scroll to position [3437, 0]
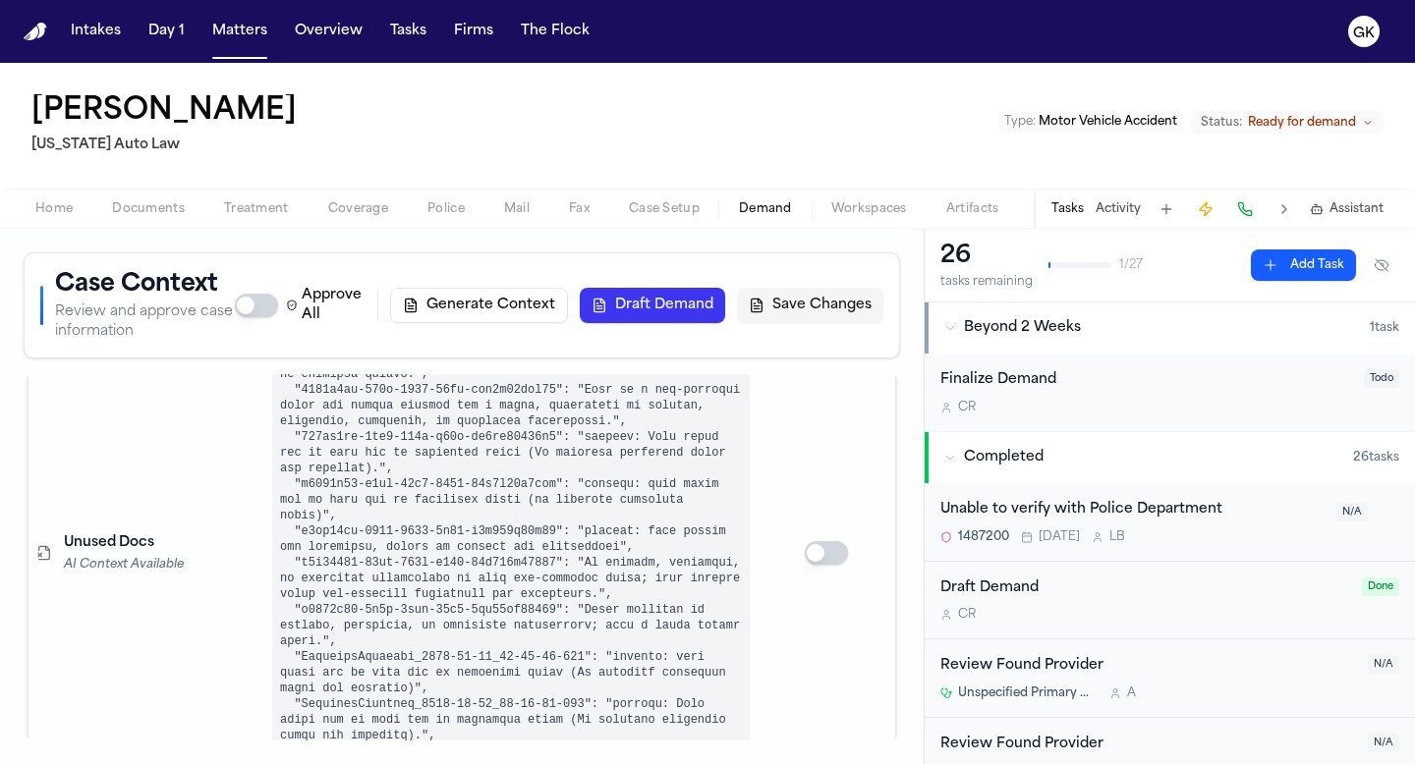
scroll to position [4672, 0]
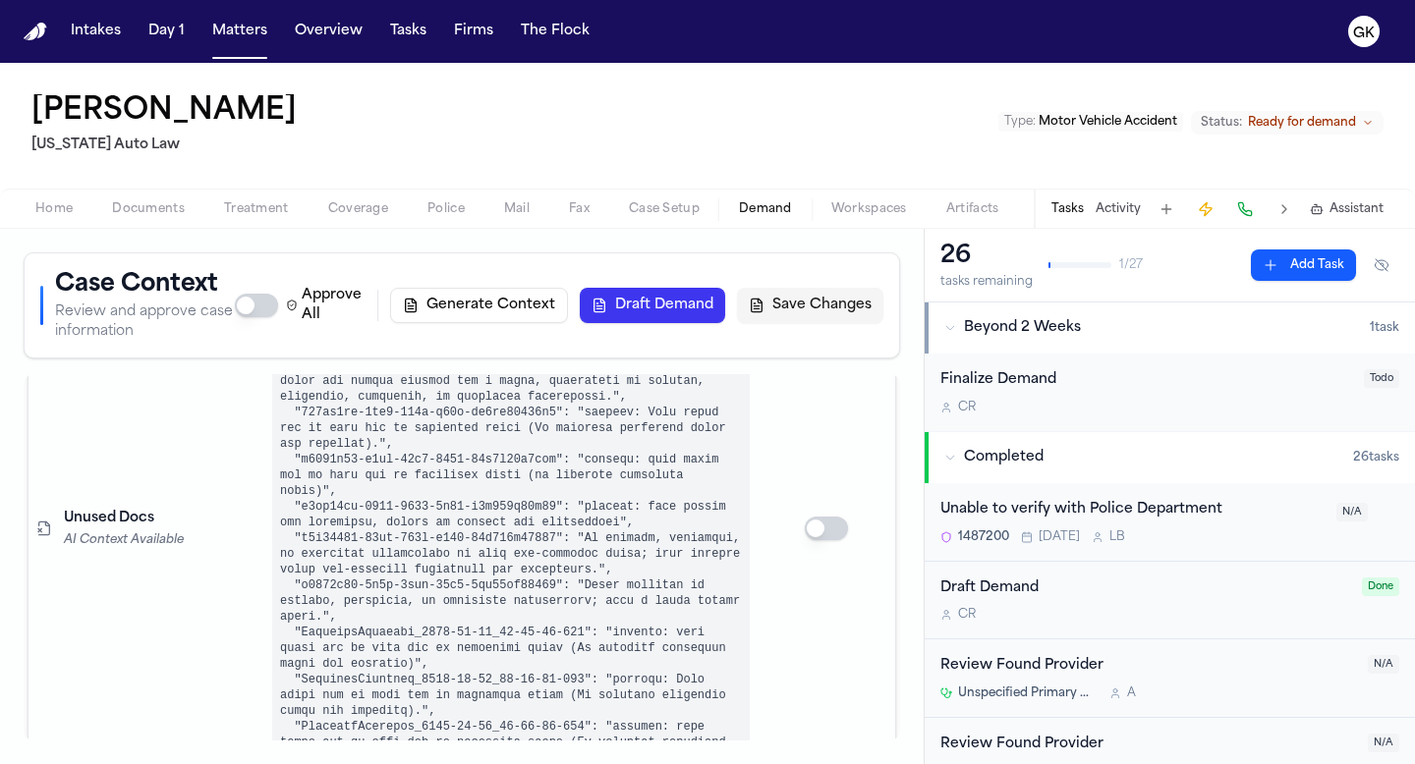
click at [760, 683] on td at bounding box center [827, 528] width 138 height 712
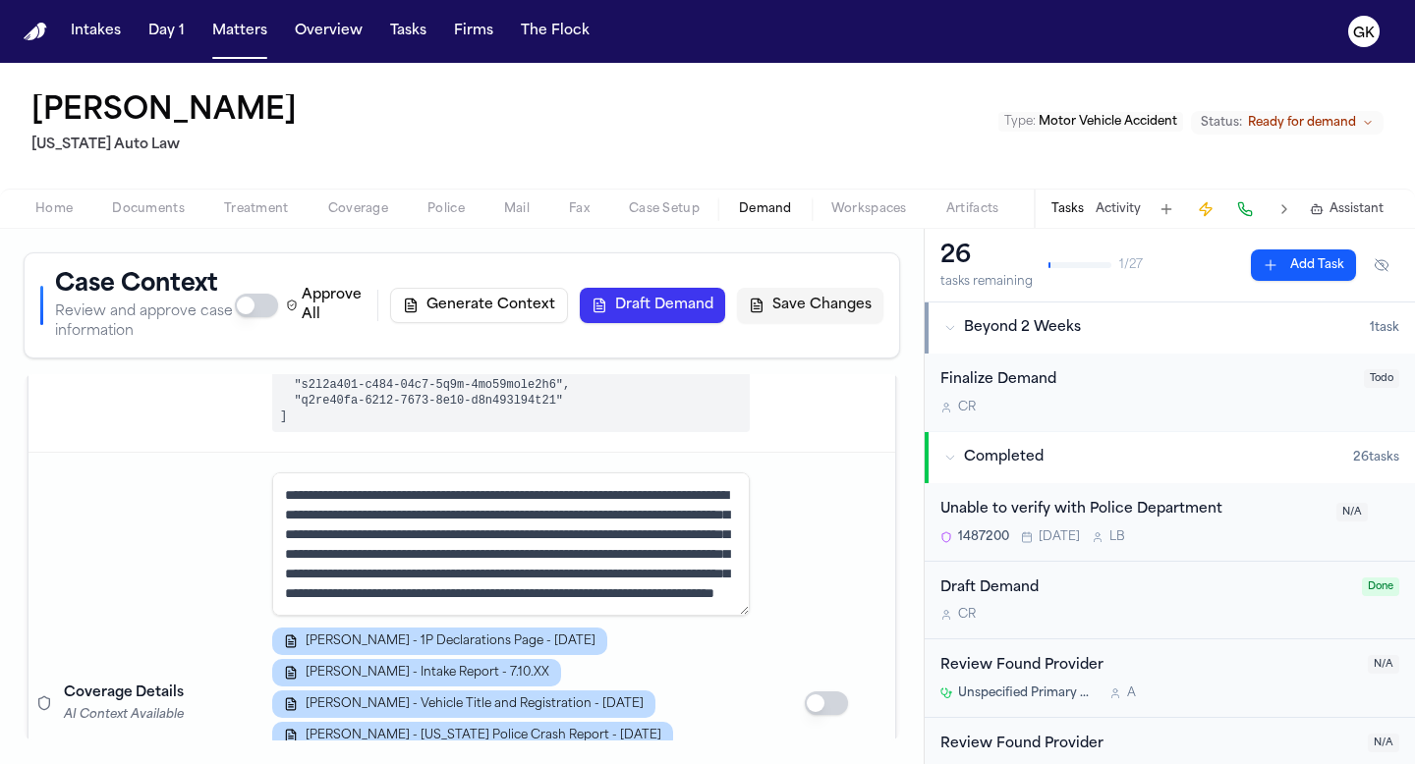
scroll to position [792, 0]
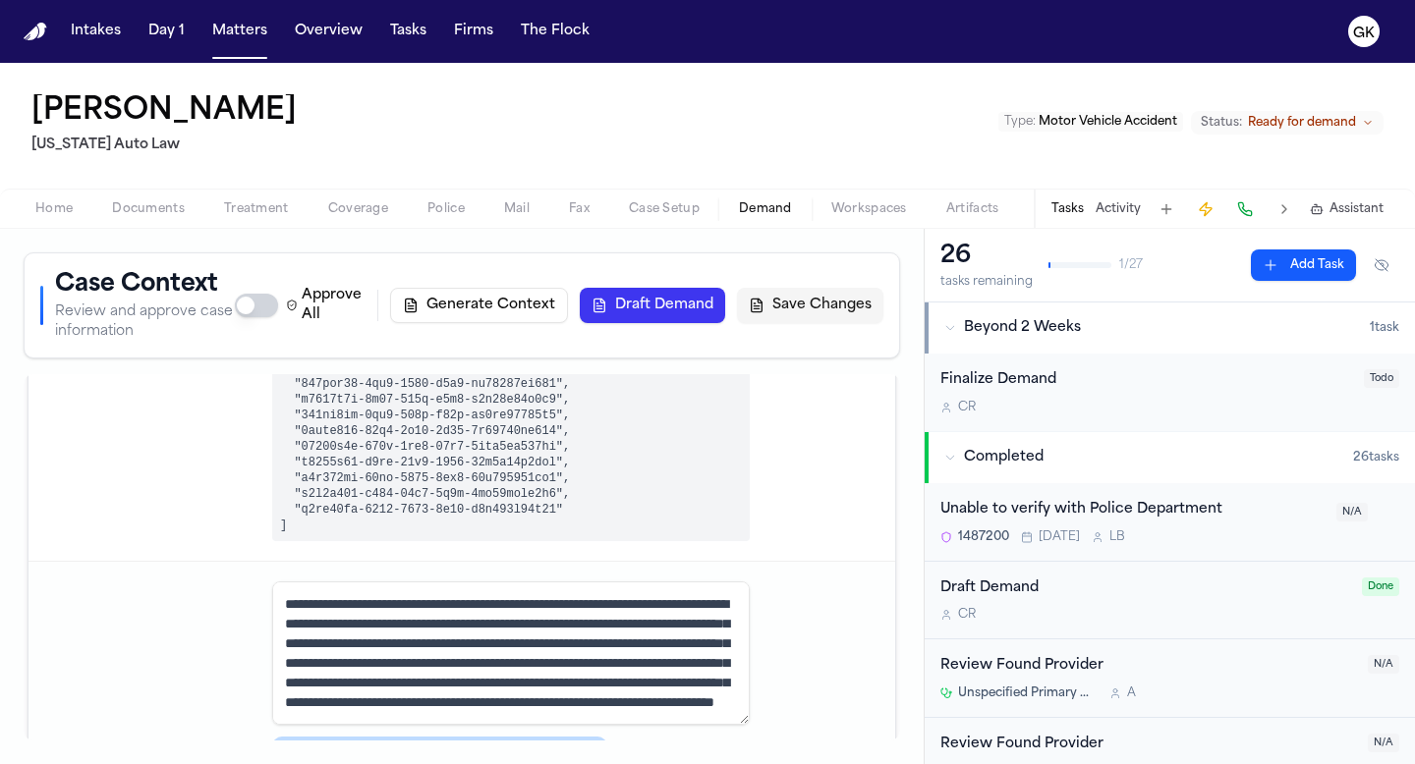
click at [640, 646] on textarea at bounding box center [511, 653] width 478 height 143
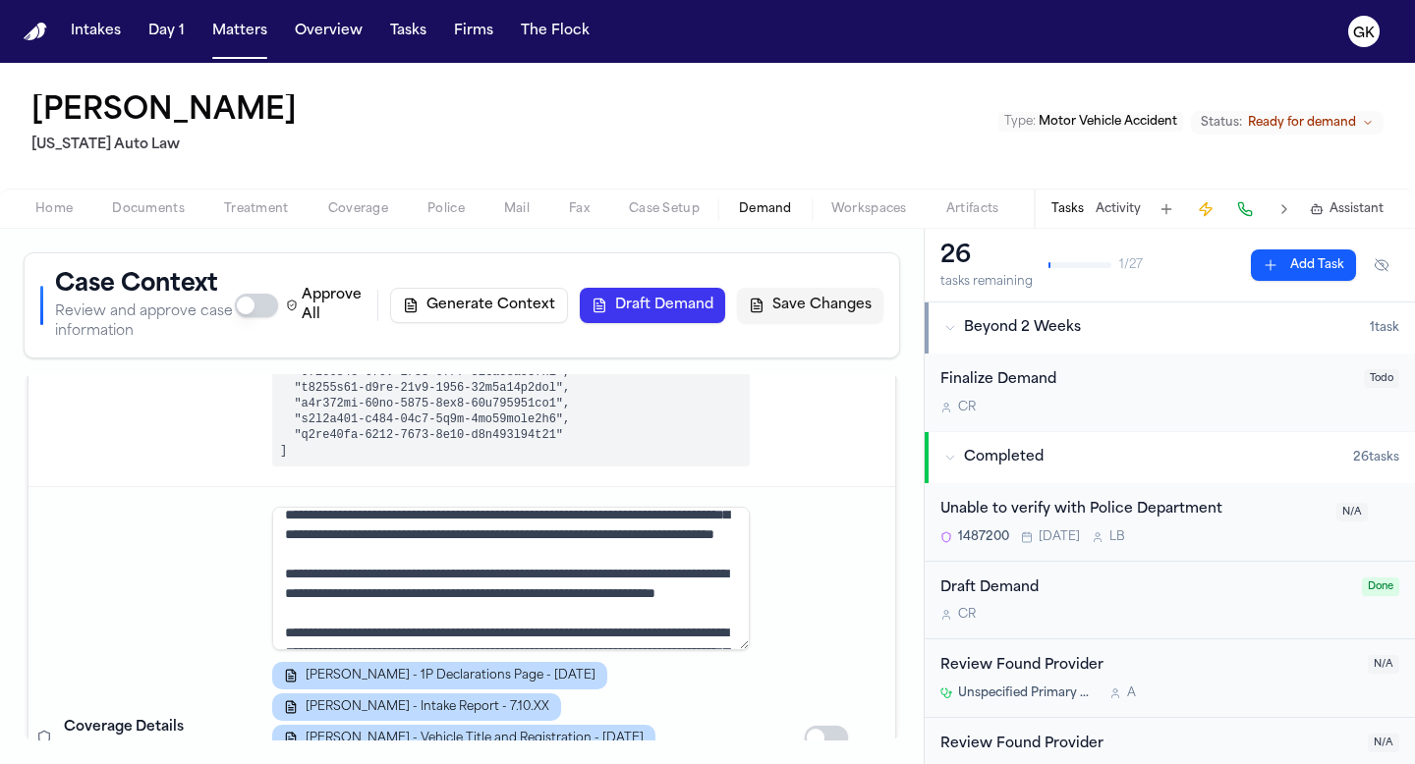
scroll to position [94, 0]
click at [649, 304] on button "Draft Demand" at bounding box center [652, 305] width 145 height 35
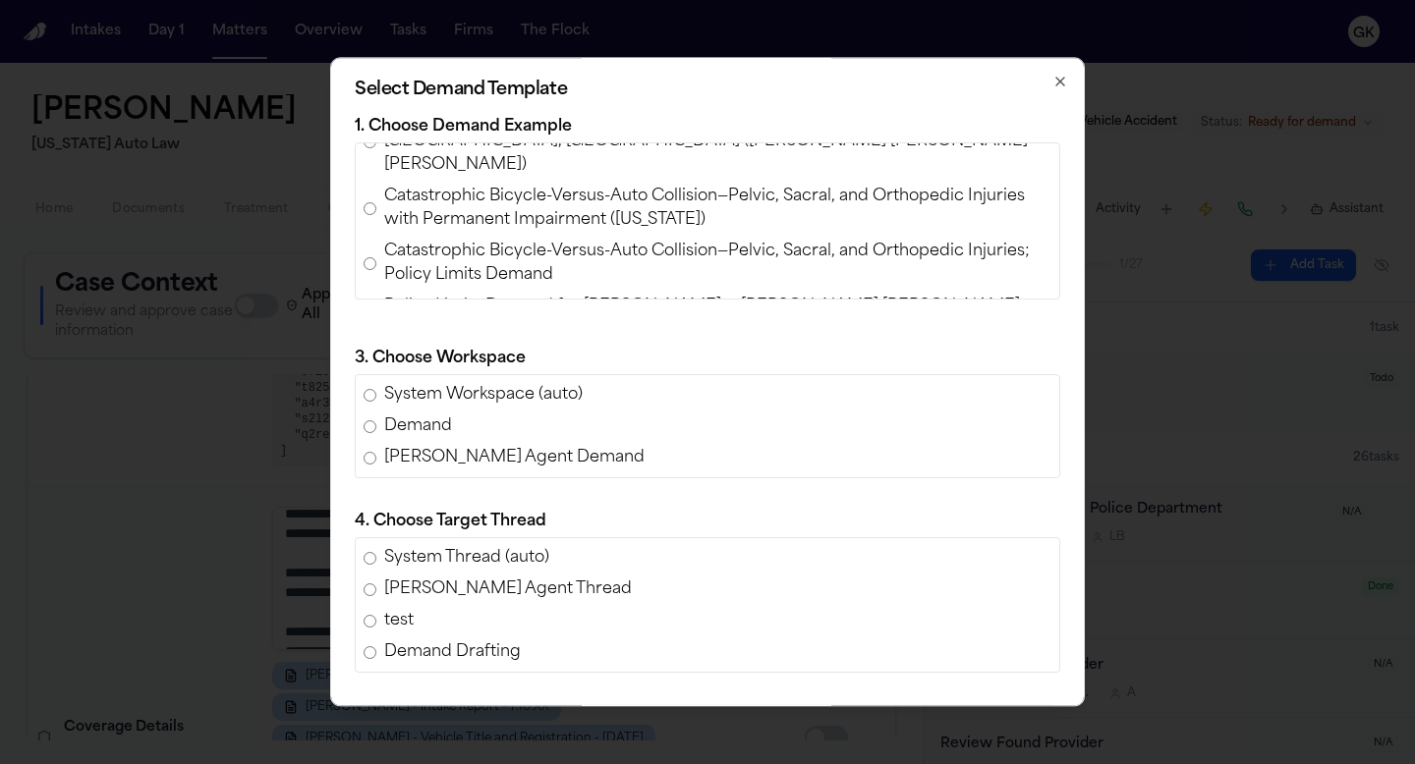
scroll to position [715, 0]
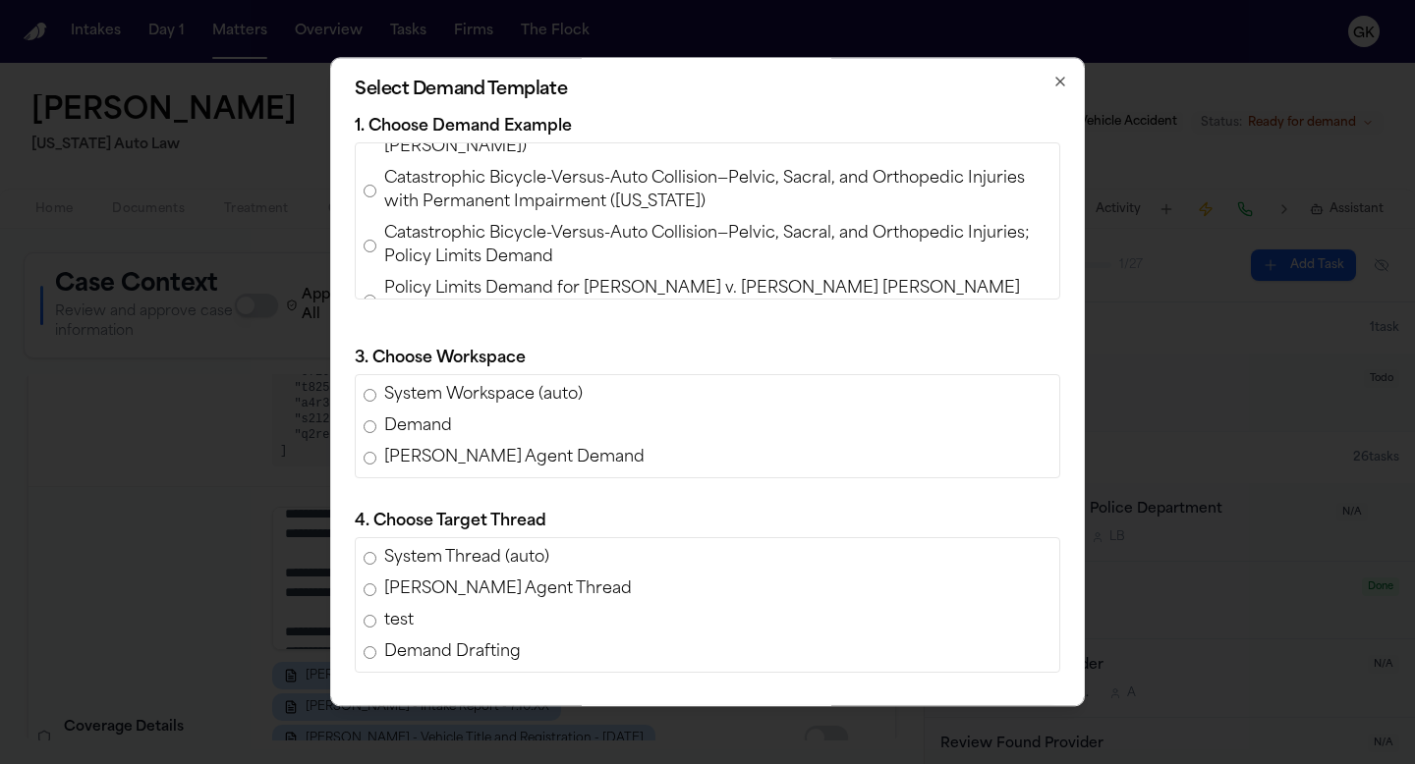
click at [620, 277] on span "Policy Limits Demand for Luke Bartholomew Wilson v. Wissam Walid Laham (AAA Ins…" at bounding box center [717, 300] width 667 height 47
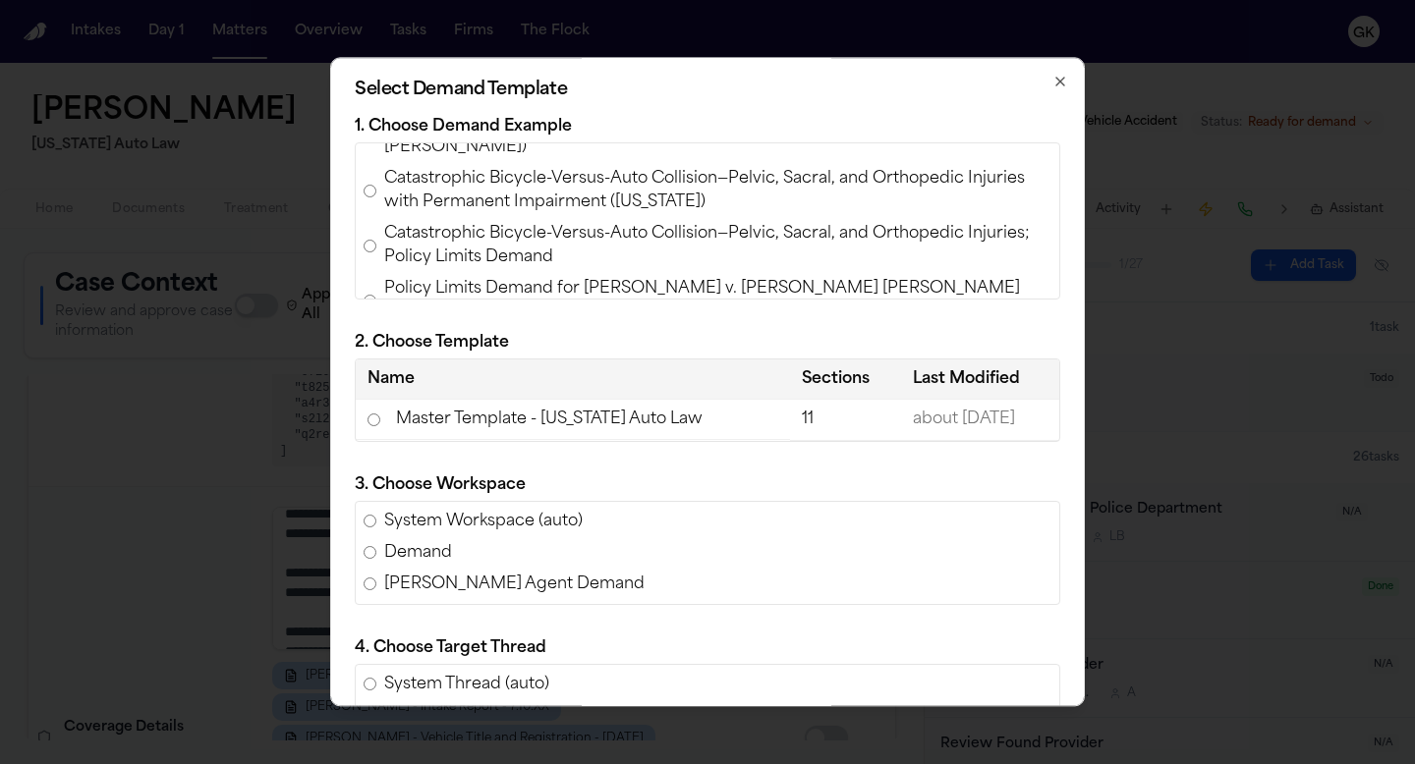
click at [484, 422] on td "Master Template - Michigan Auto Law" at bounding box center [573, 420] width 434 height 40
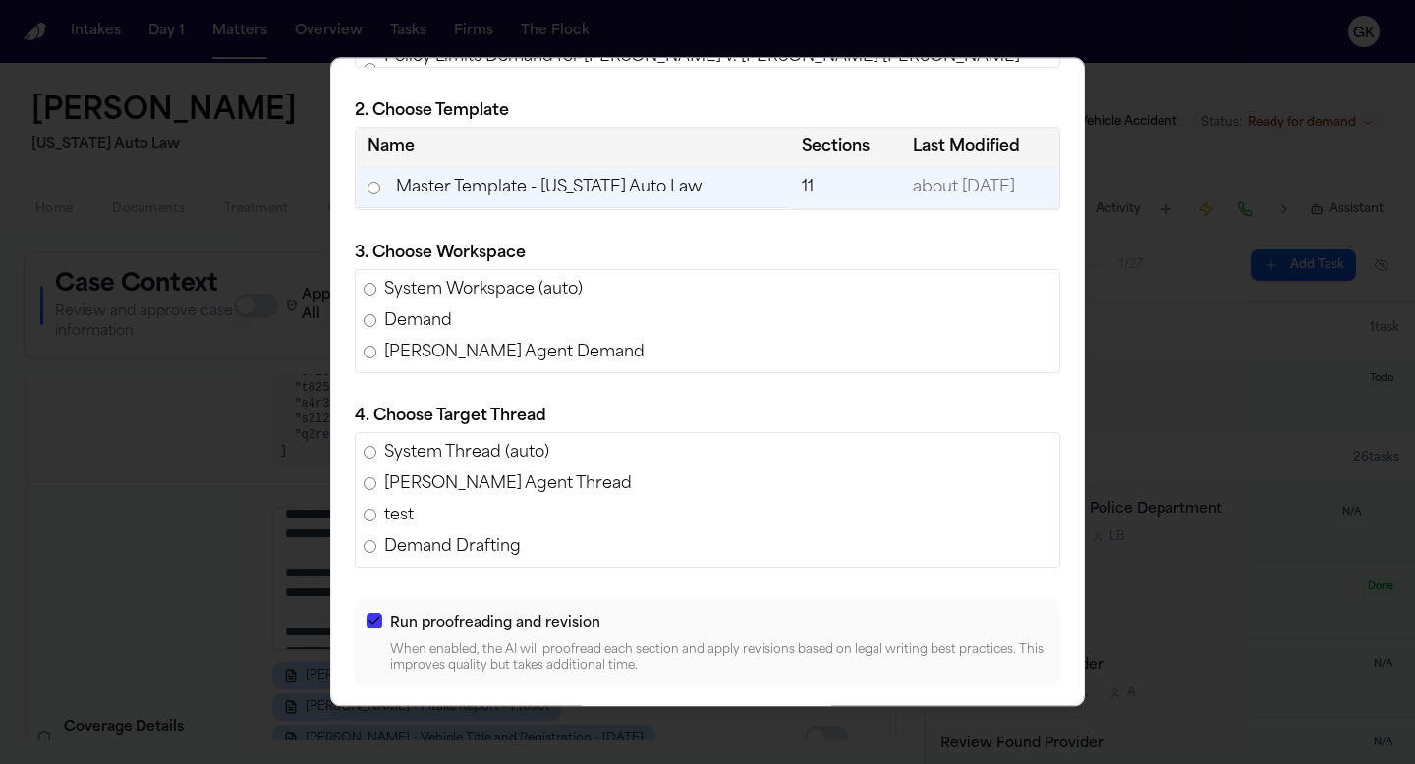
scroll to position [237, 0]
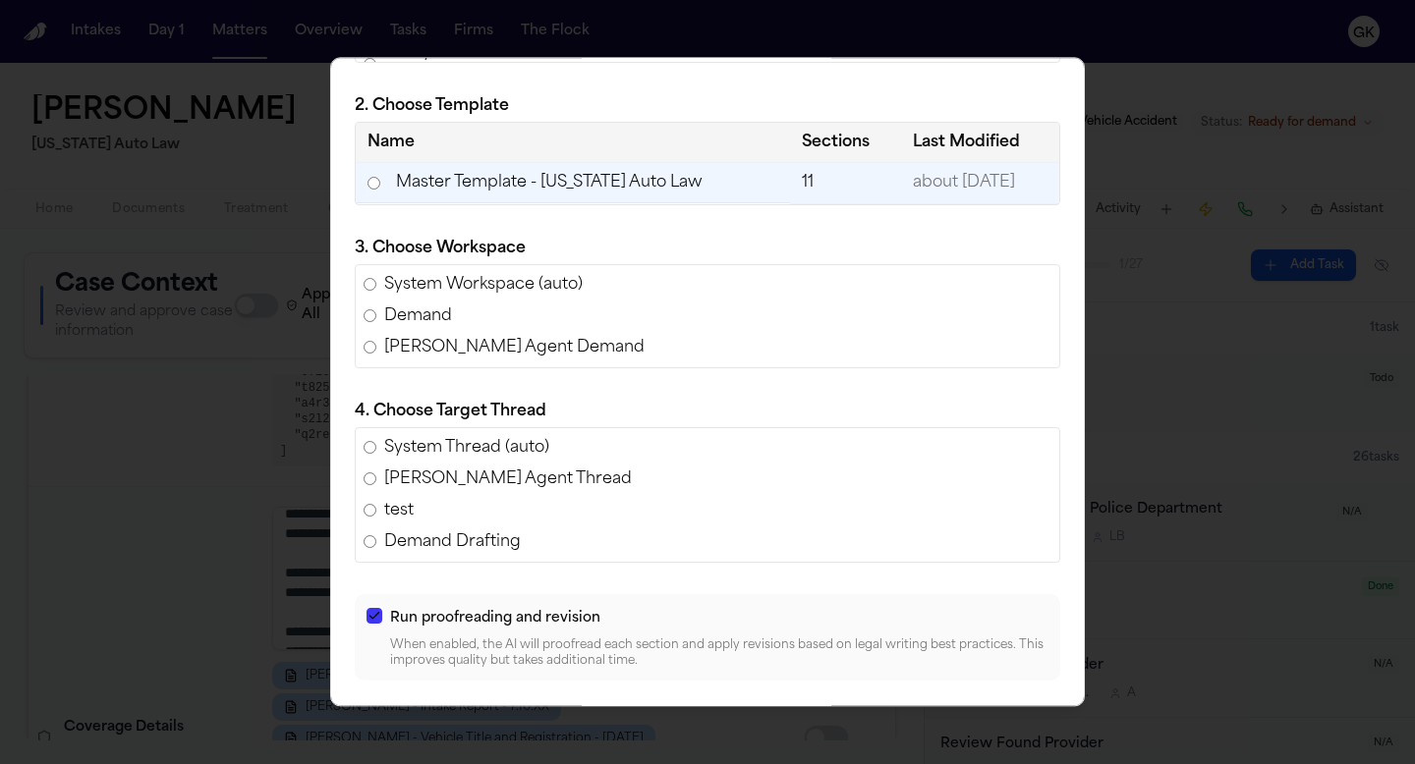
click at [424, 311] on span "Demand" at bounding box center [418, 317] width 68 height 24
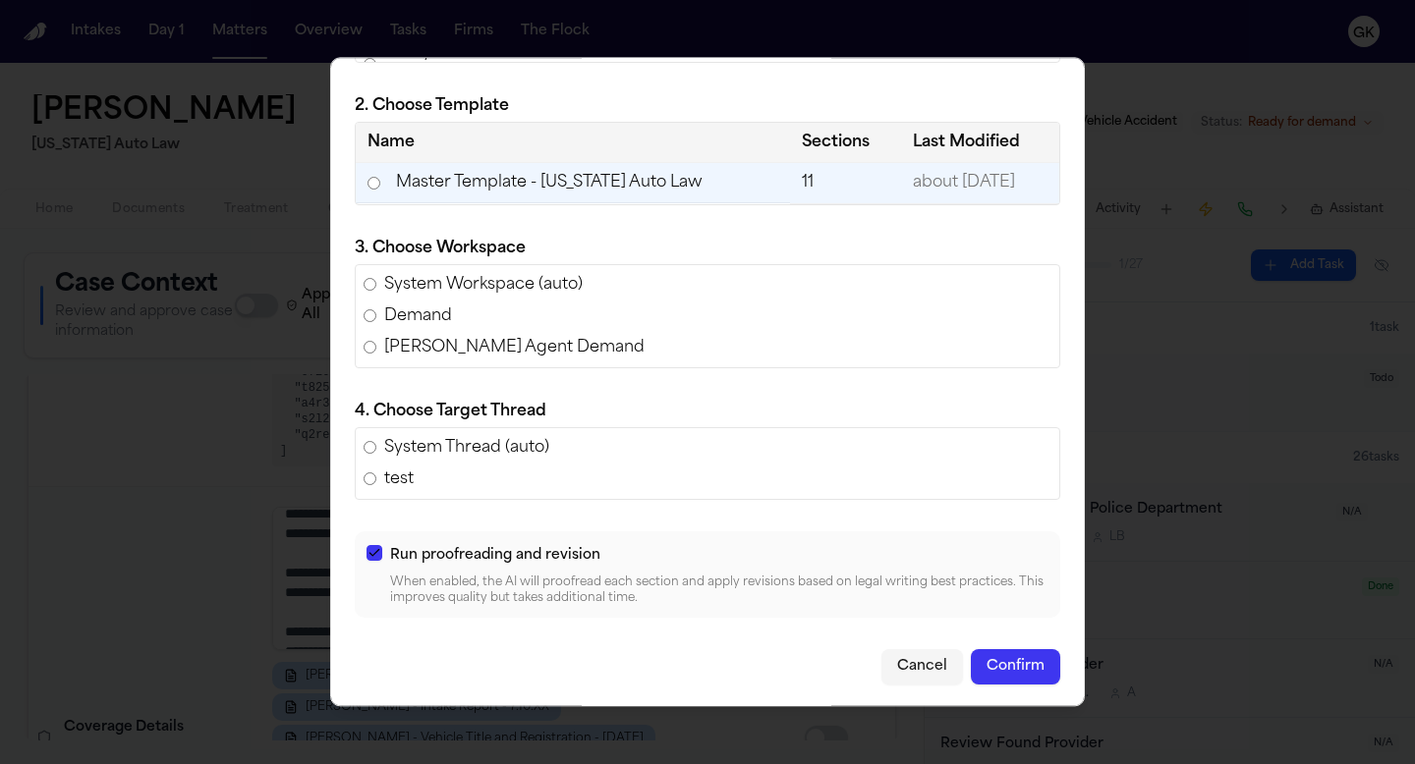
click at [435, 290] on span "System Workspace (auto)" at bounding box center [483, 285] width 198 height 24
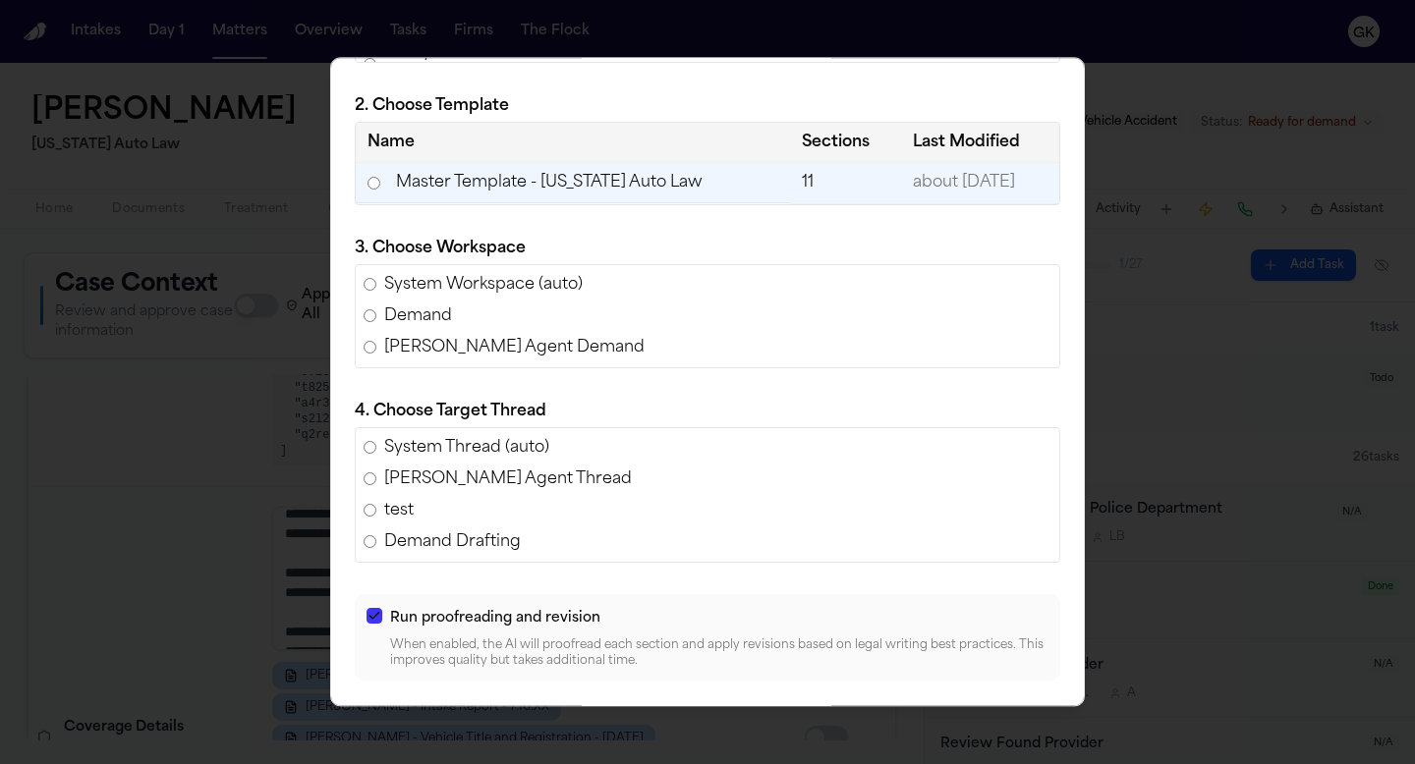
click at [419, 301] on div "System Workspace (auto) Demand Finch Agent Demand" at bounding box center [708, 316] width 706 height 104
click at [415, 318] on span "Demand" at bounding box center [418, 317] width 68 height 24
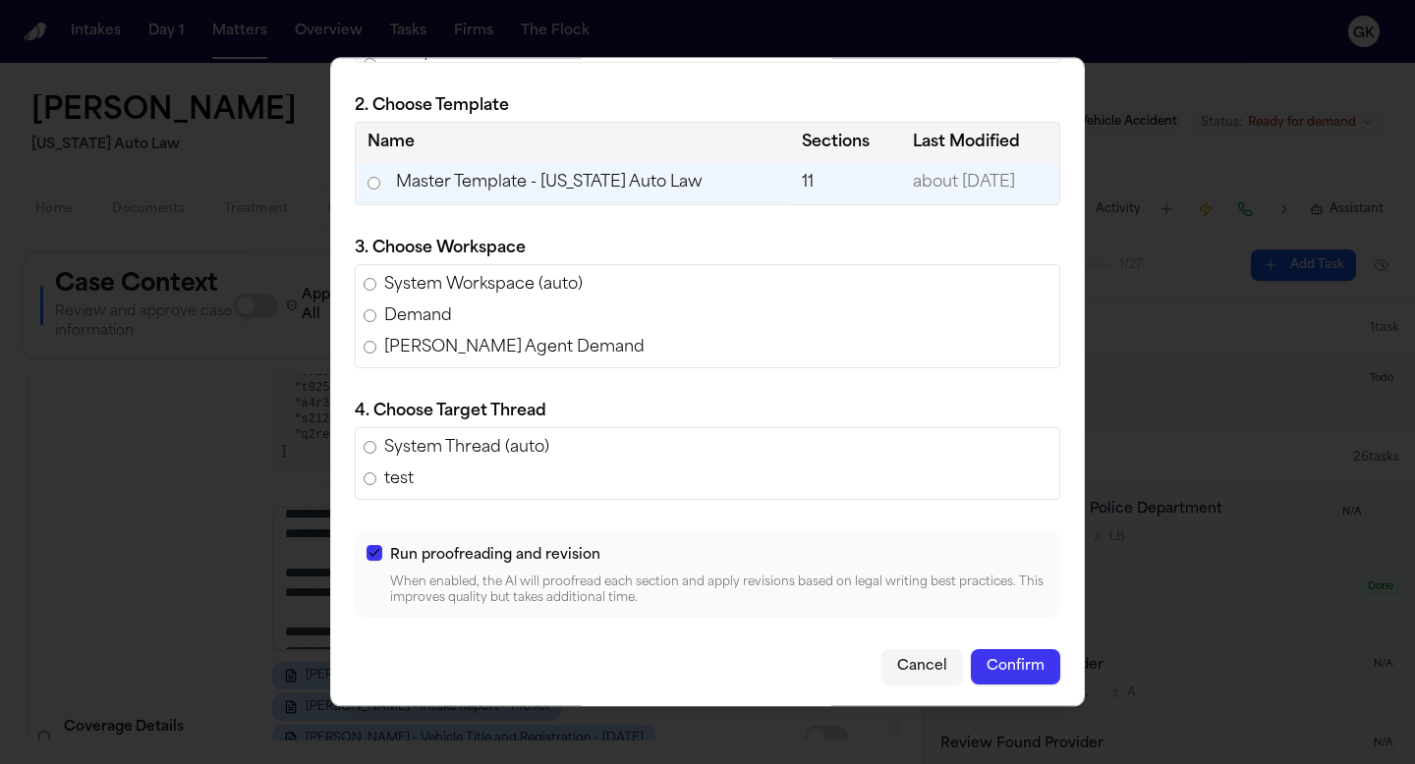
click at [428, 293] on span "System Workspace (auto)" at bounding box center [483, 285] width 198 height 24
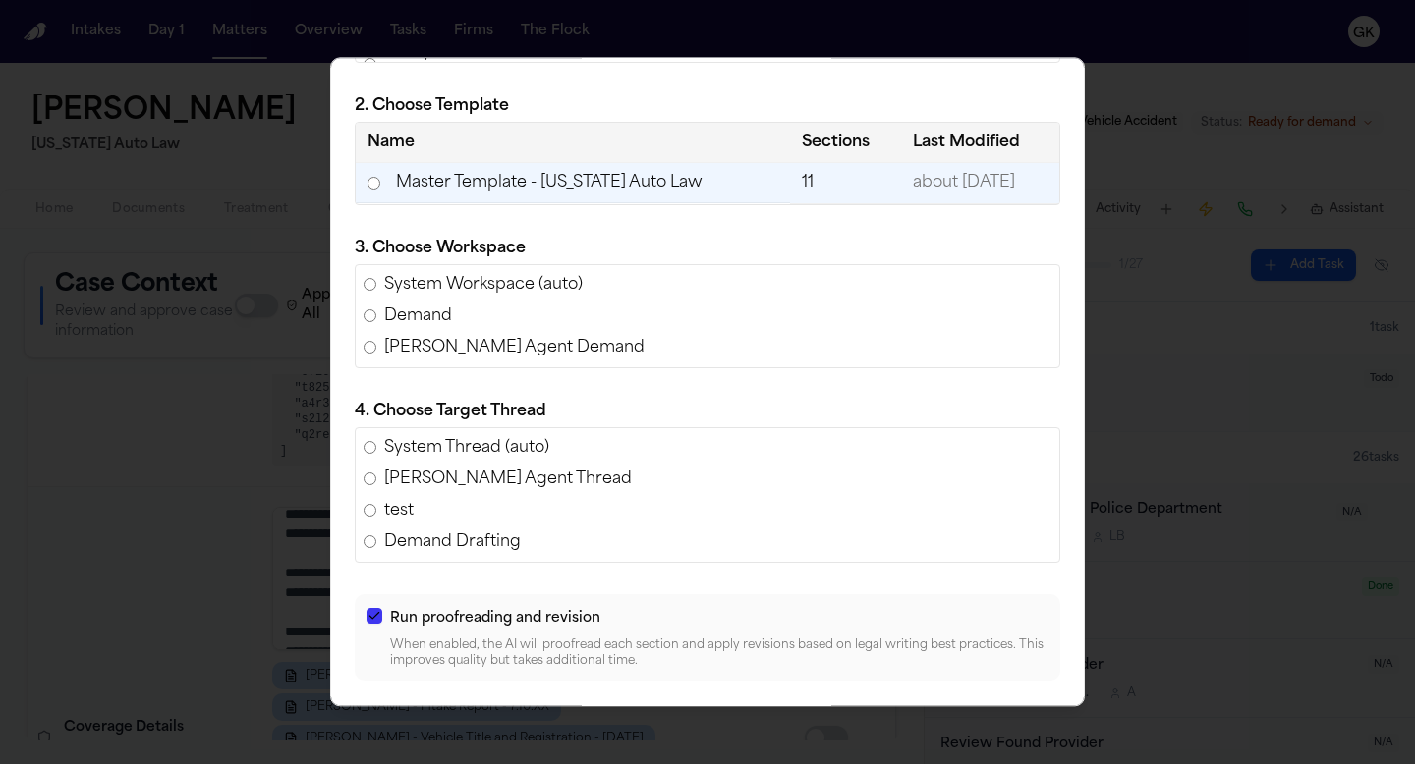
scroll to position [302, 0]
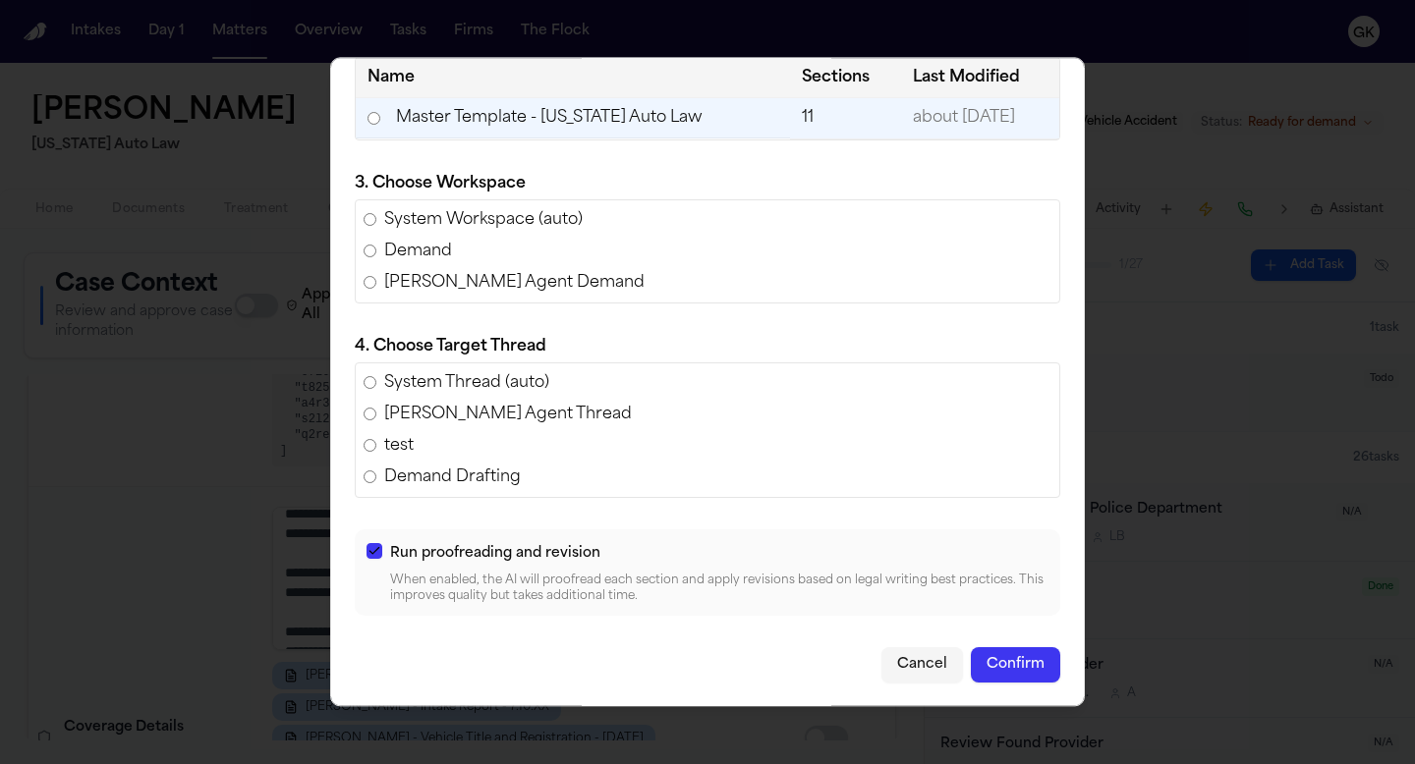
click at [1036, 672] on button "Confirm" at bounding box center [1015, 665] width 89 height 35
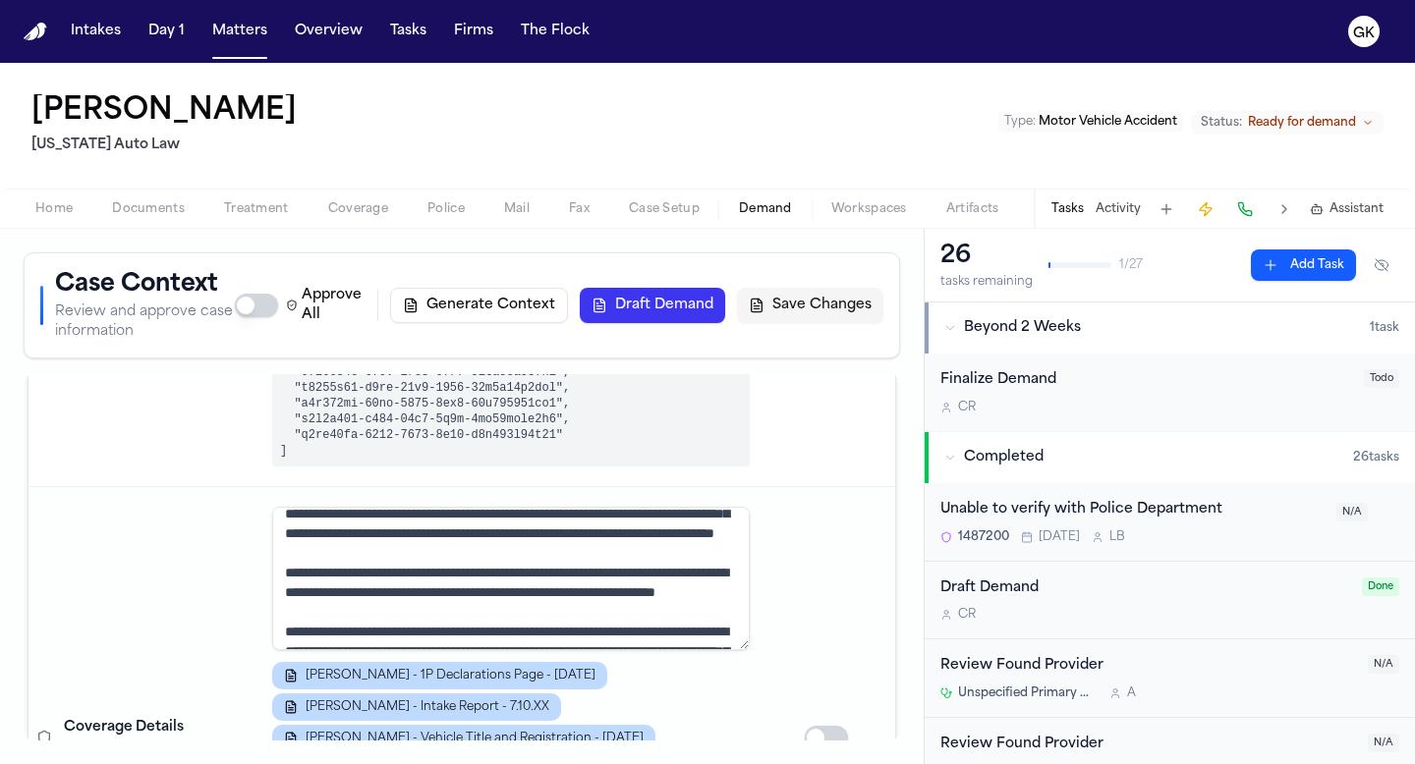
click at [852, 215] on span "Workspaces" at bounding box center [869, 209] width 76 height 16
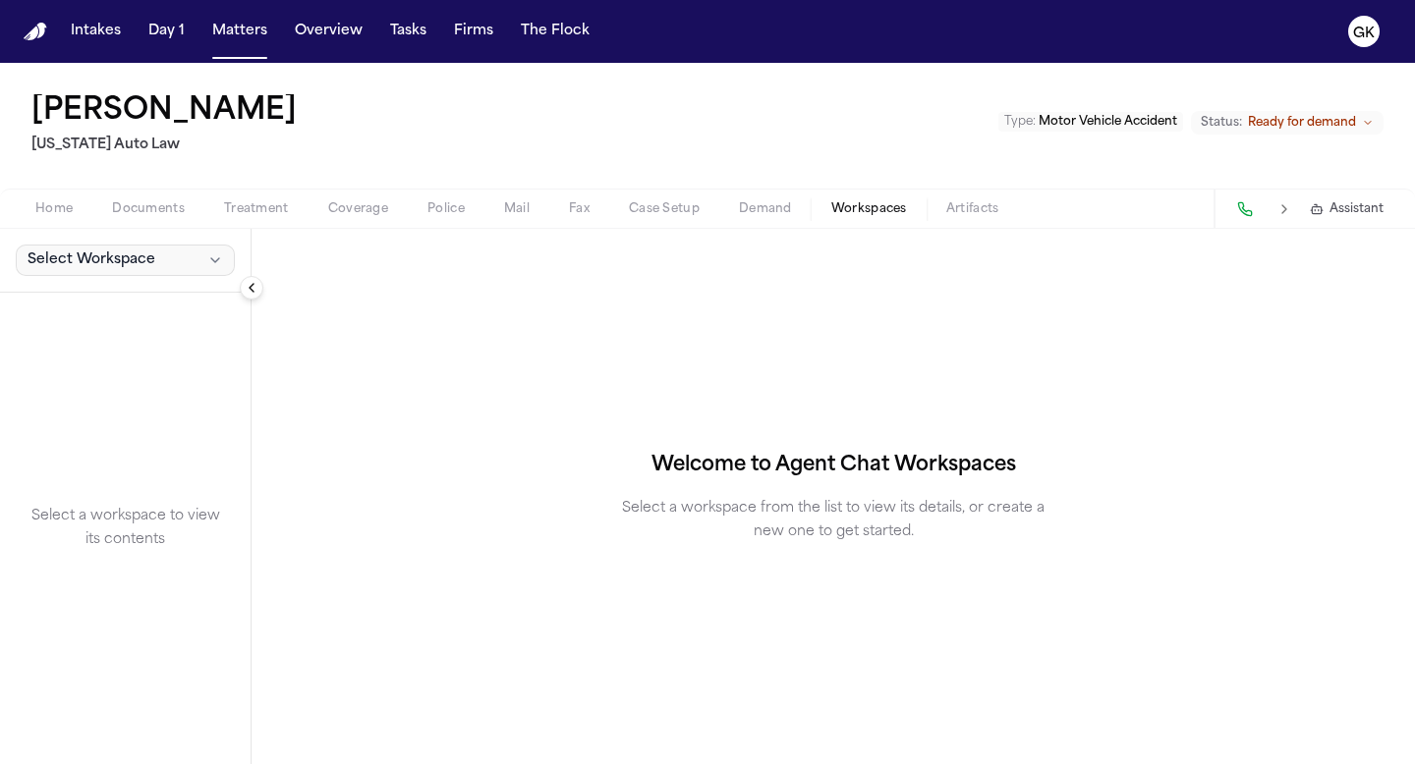
click at [154, 266] on button "Select Workspace" at bounding box center [125, 260] width 219 height 31
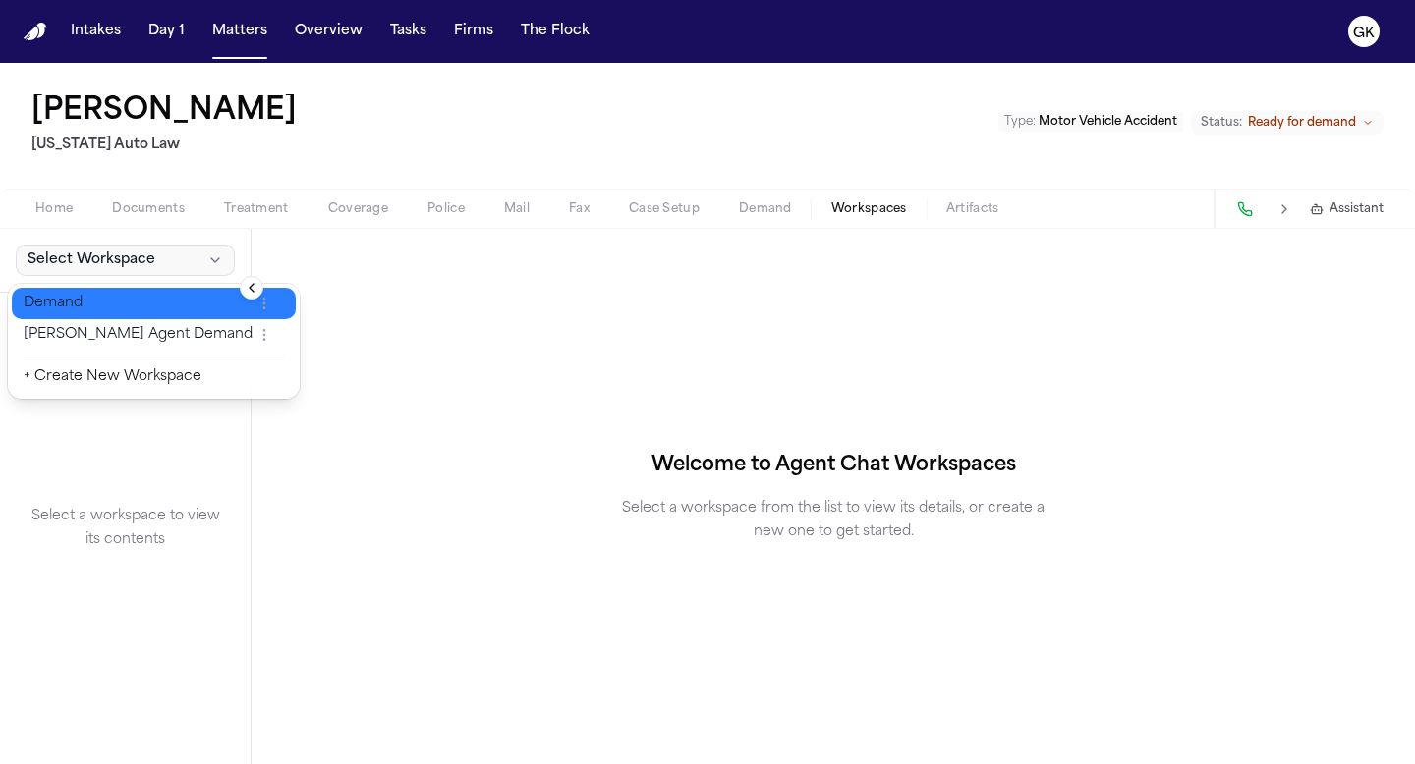
click at [126, 300] on span "Demand" at bounding box center [138, 304] width 229 height 20
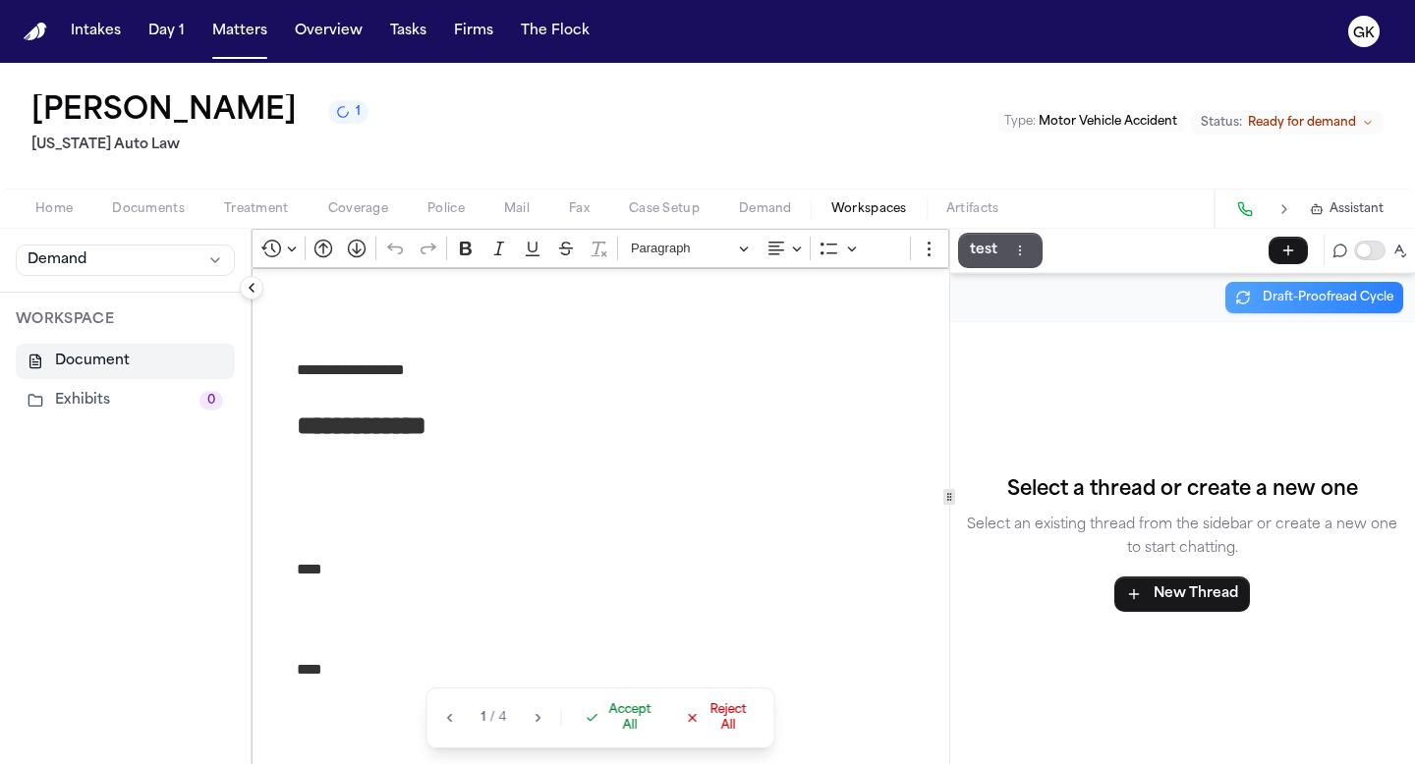
click at [770, 216] on span "Demand" at bounding box center [765, 209] width 53 height 16
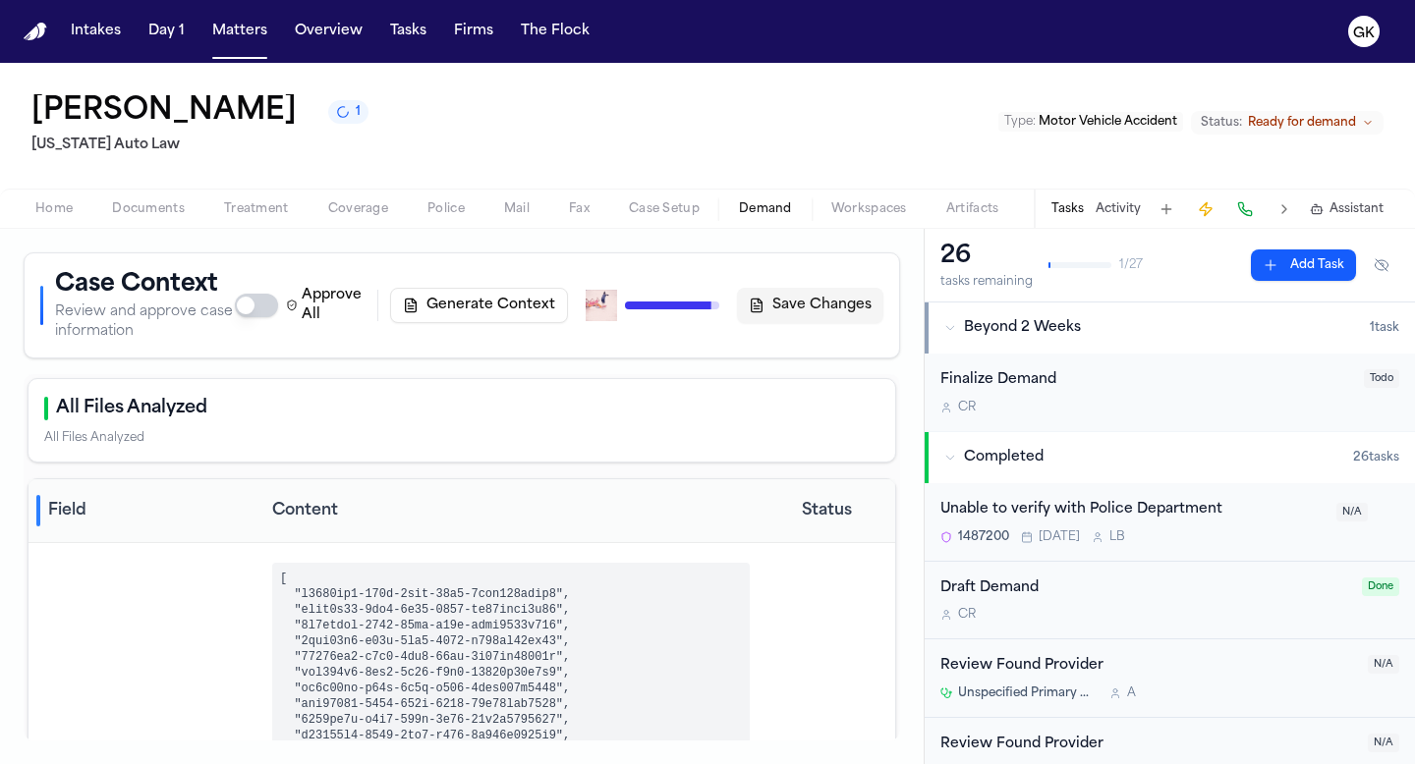
click at [721, 288] on div "Approve All Generate Context Draft Demand Save Changes" at bounding box center [559, 305] width 649 height 39
click at [367, 201] on span "Coverage" at bounding box center [358, 209] width 60 height 16
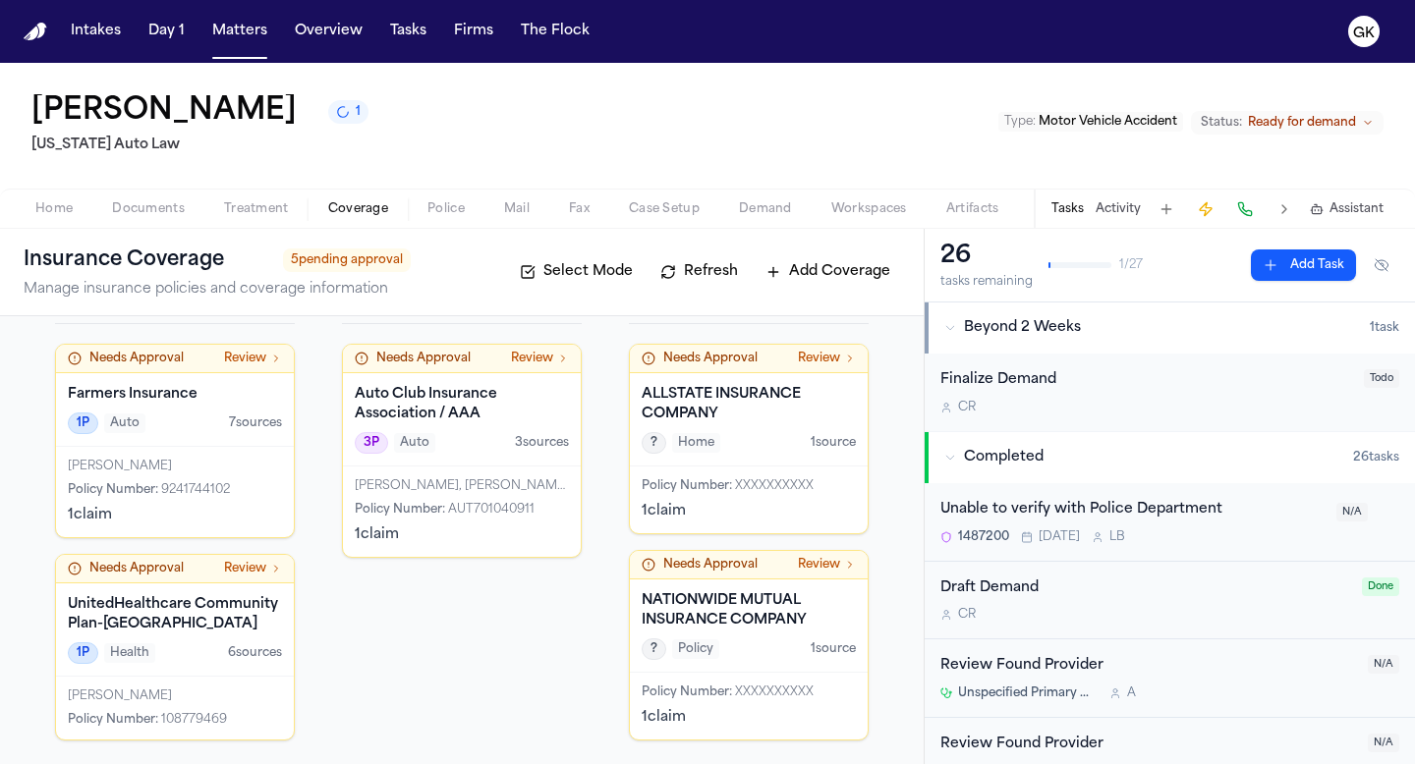
scroll to position [87, 0]
click at [791, 211] on button "Demand" at bounding box center [765, 210] width 92 height 24
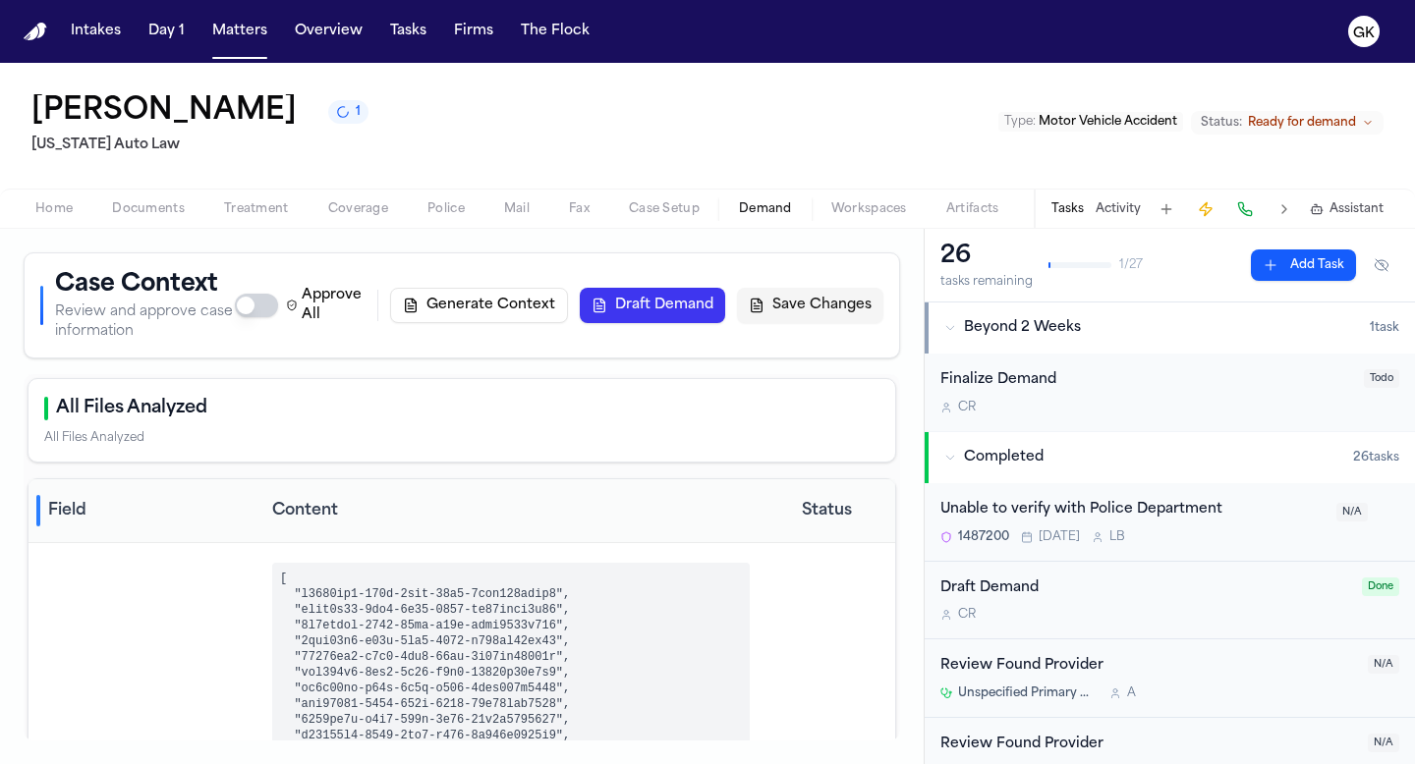
click at [364, 215] on span "Coverage" at bounding box center [358, 209] width 60 height 16
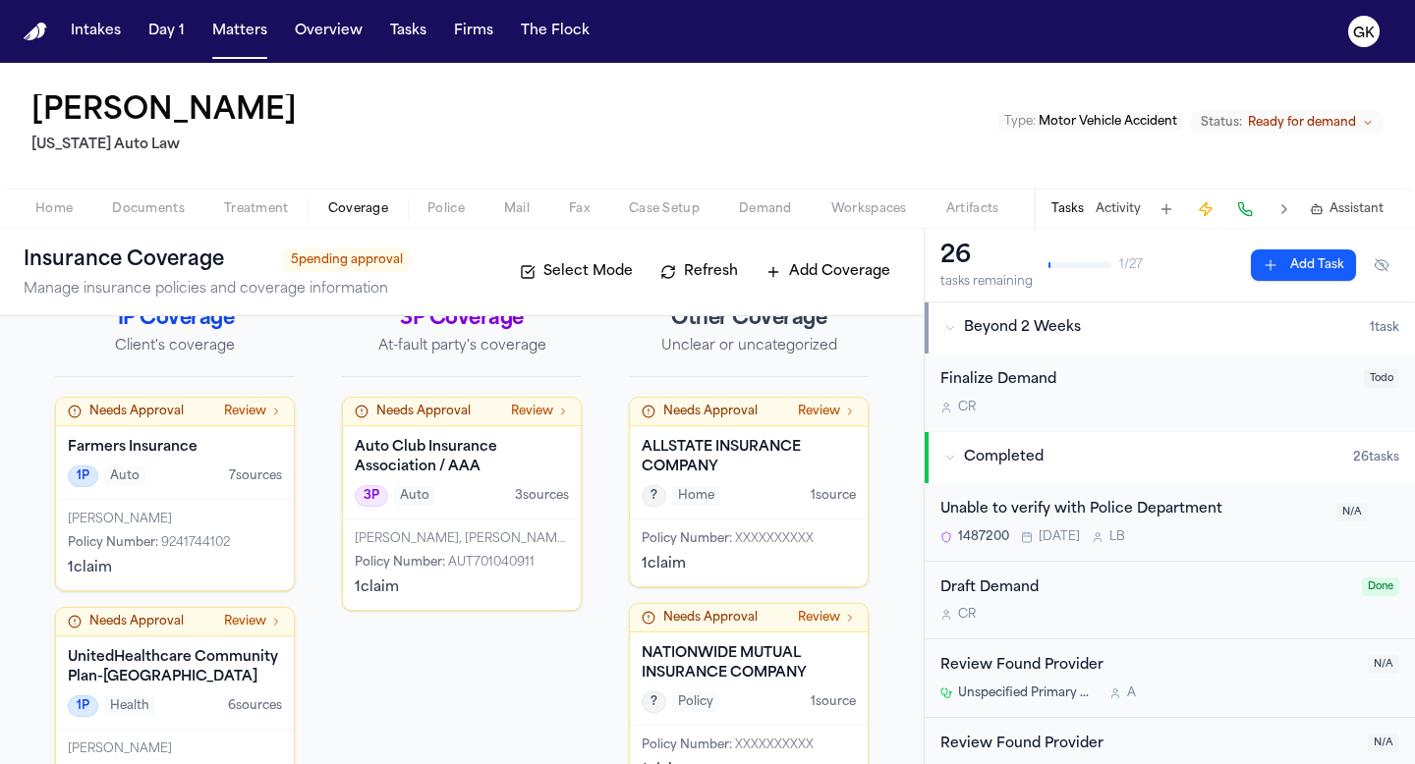
scroll to position [87, 0]
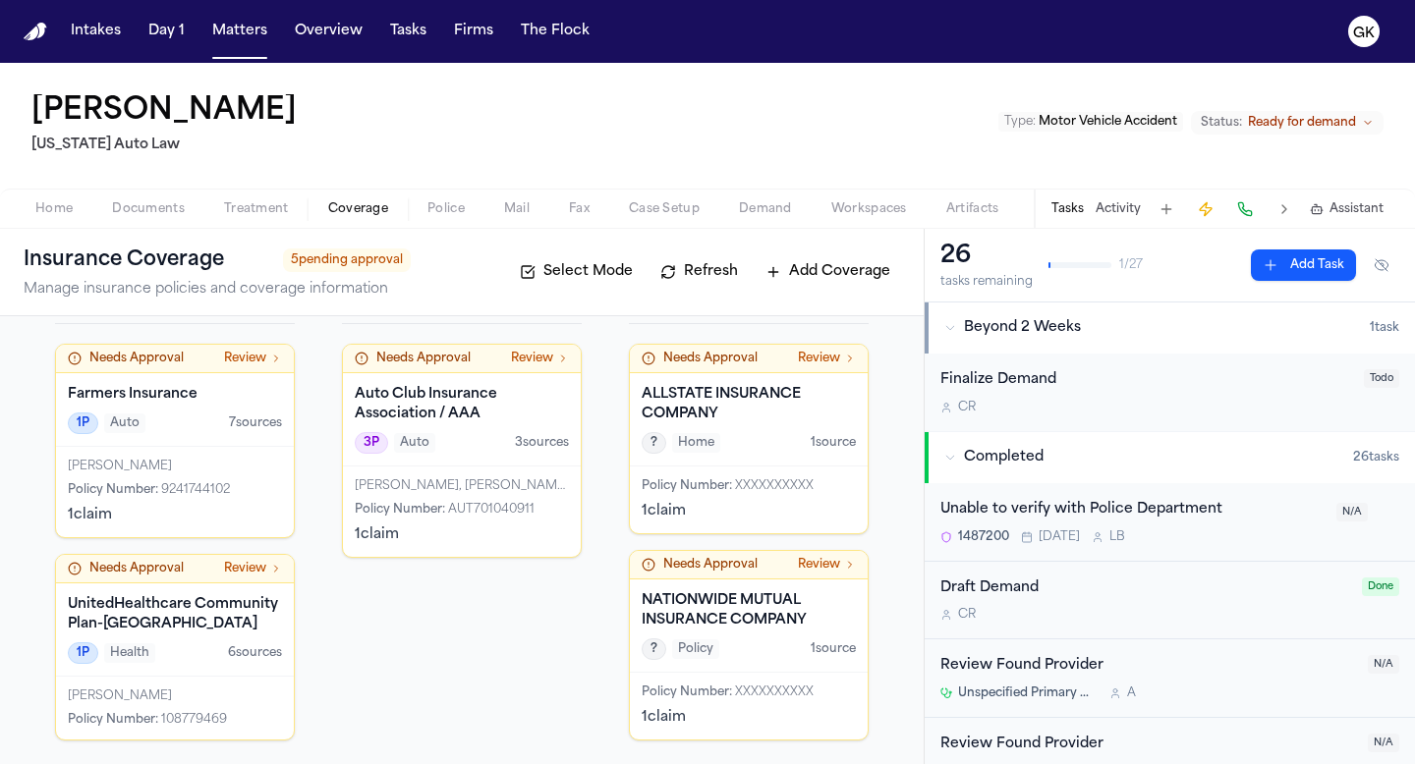
click at [474, 514] on span "AUT701040911" at bounding box center [491, 510] width 86 height 12
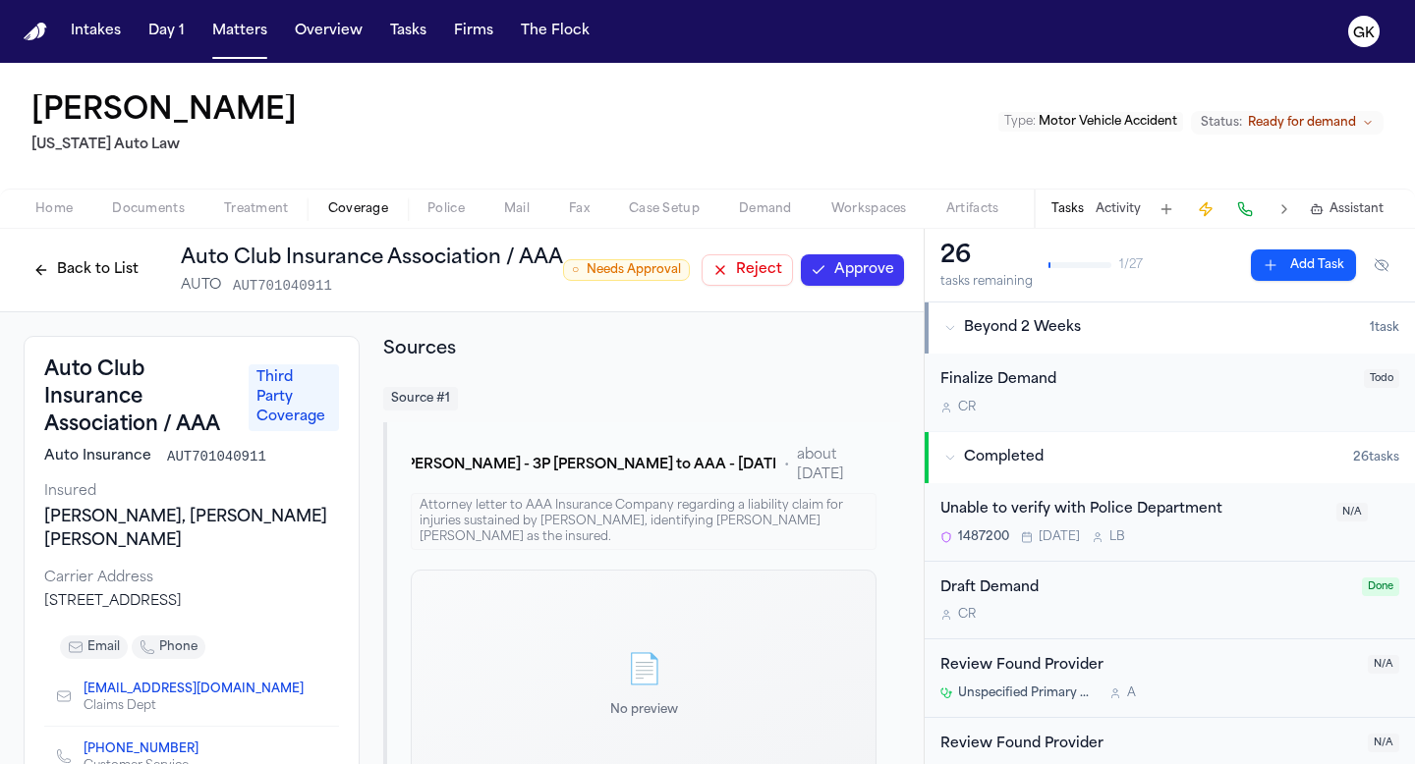
scroll to position [20, 0]
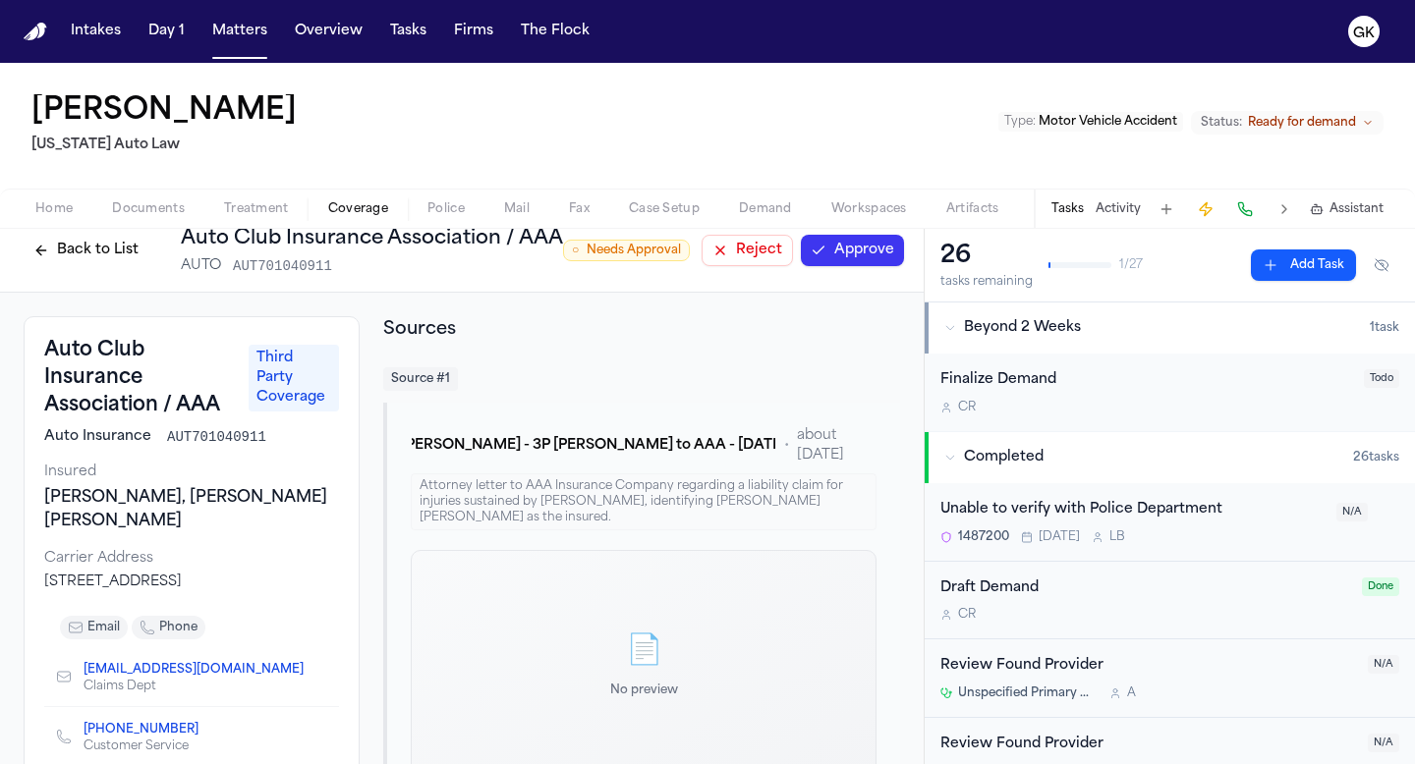
click at [625, 639] on div "📄" at bounding box center [644, 652] width 68 height 35
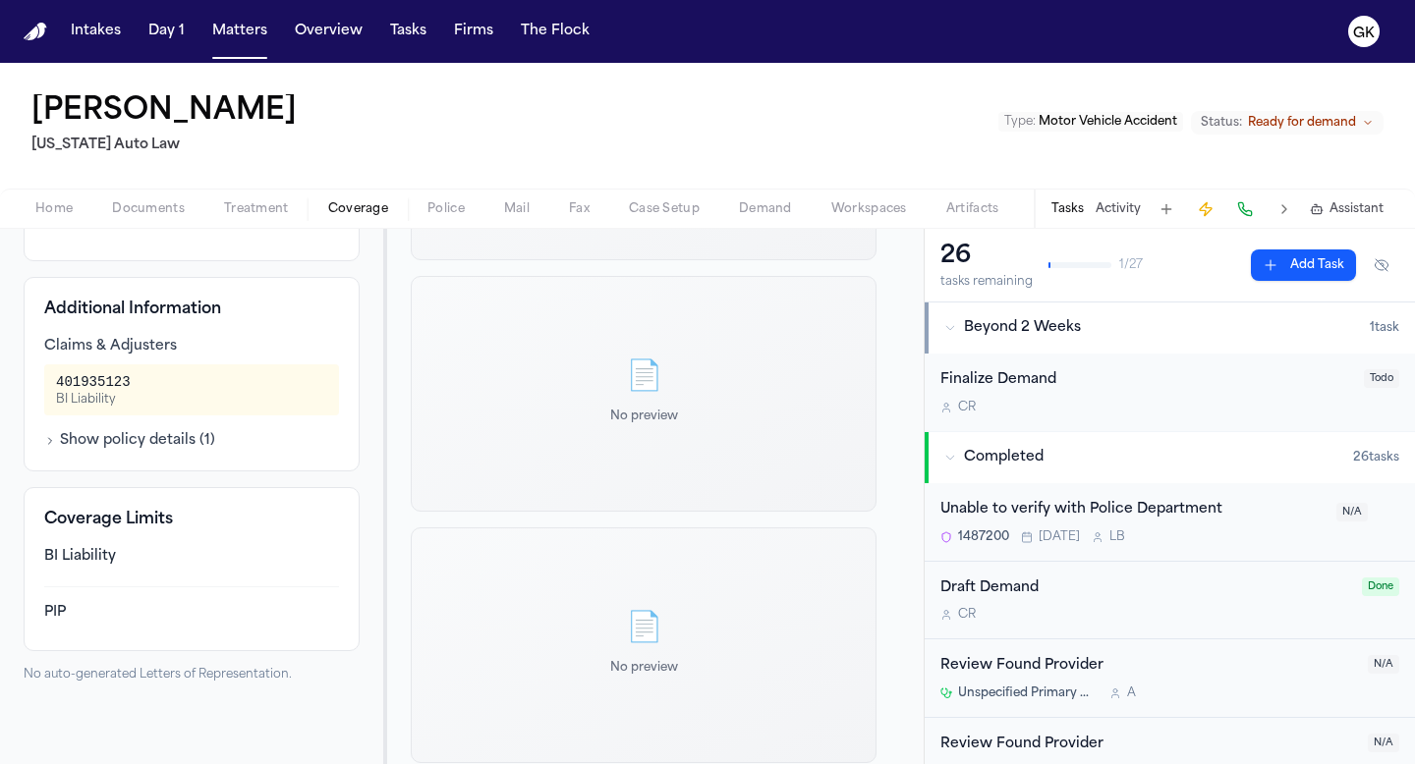
scroll to position [542, 0]
click at [168, 434] on button "Show policy details ( 1 )" at bounding box center [129, 444] width 171 height 20
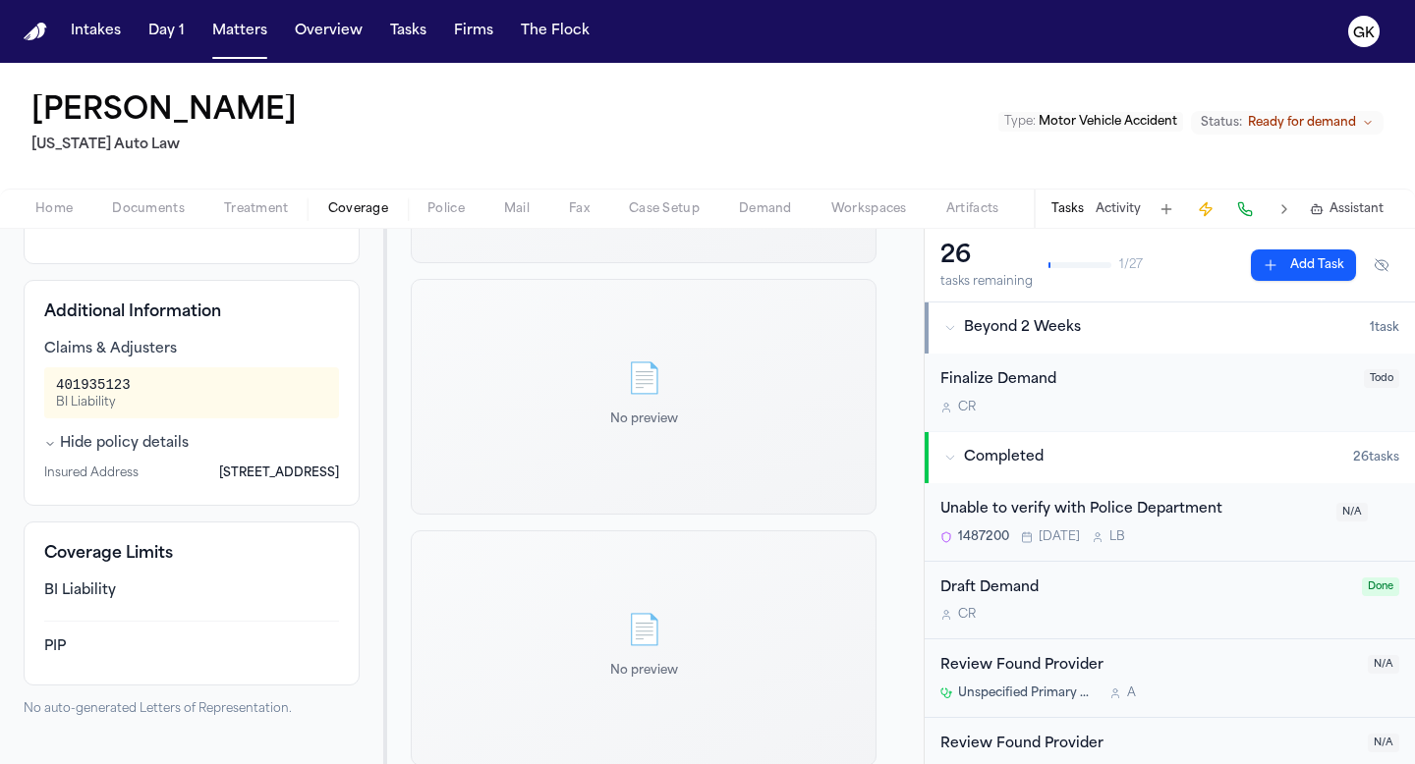
click at [598, 448] on div "📄 No preview" at bounding box center [644, 397] width 466 height 236
click at [99, 580] on div "Coverage Limits BI Liability PIP" at bounding box center [192, 604] width 336 height 164
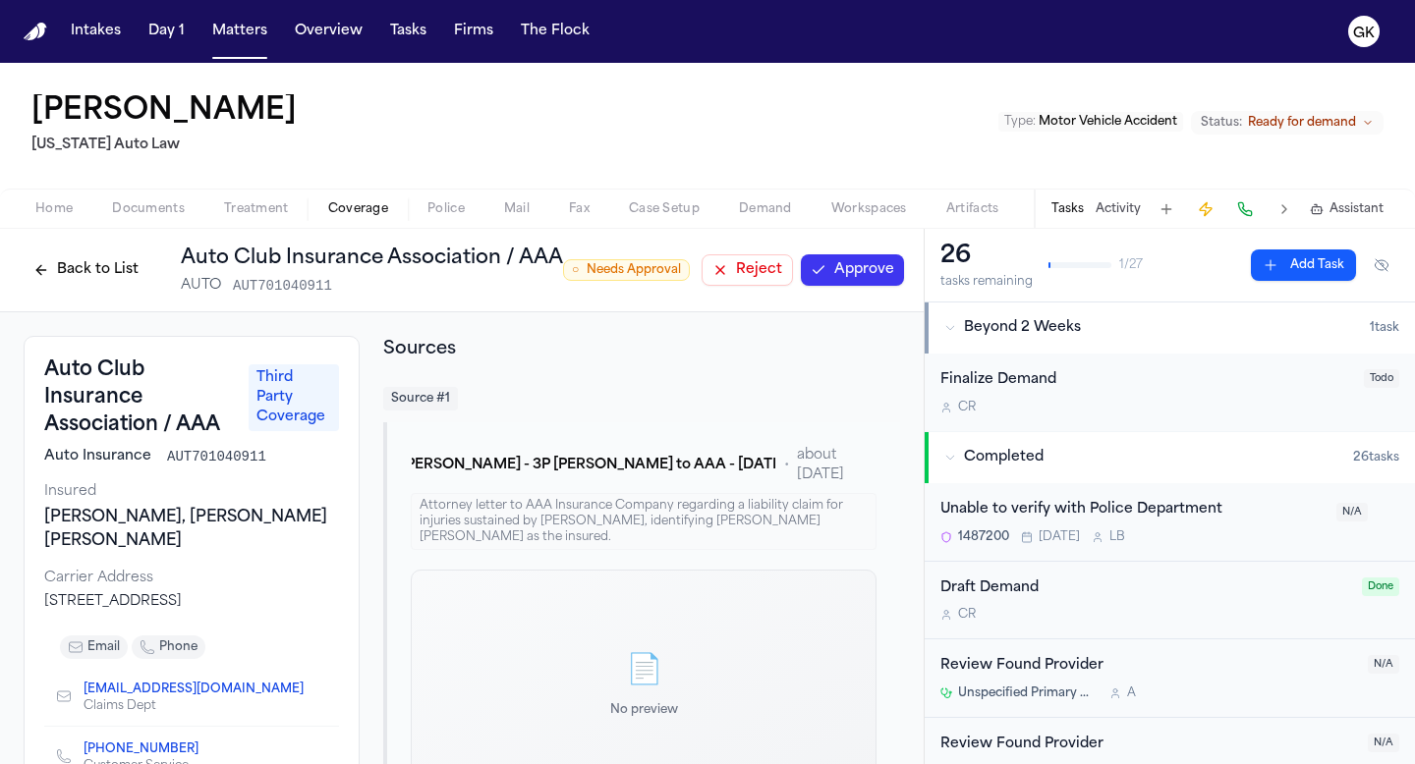
click at [492, 502] on div "Attorney letter to AAA Insurance Company regarding a liability claim for injuri…" at bounding box center [644, 521] width 466 height 57
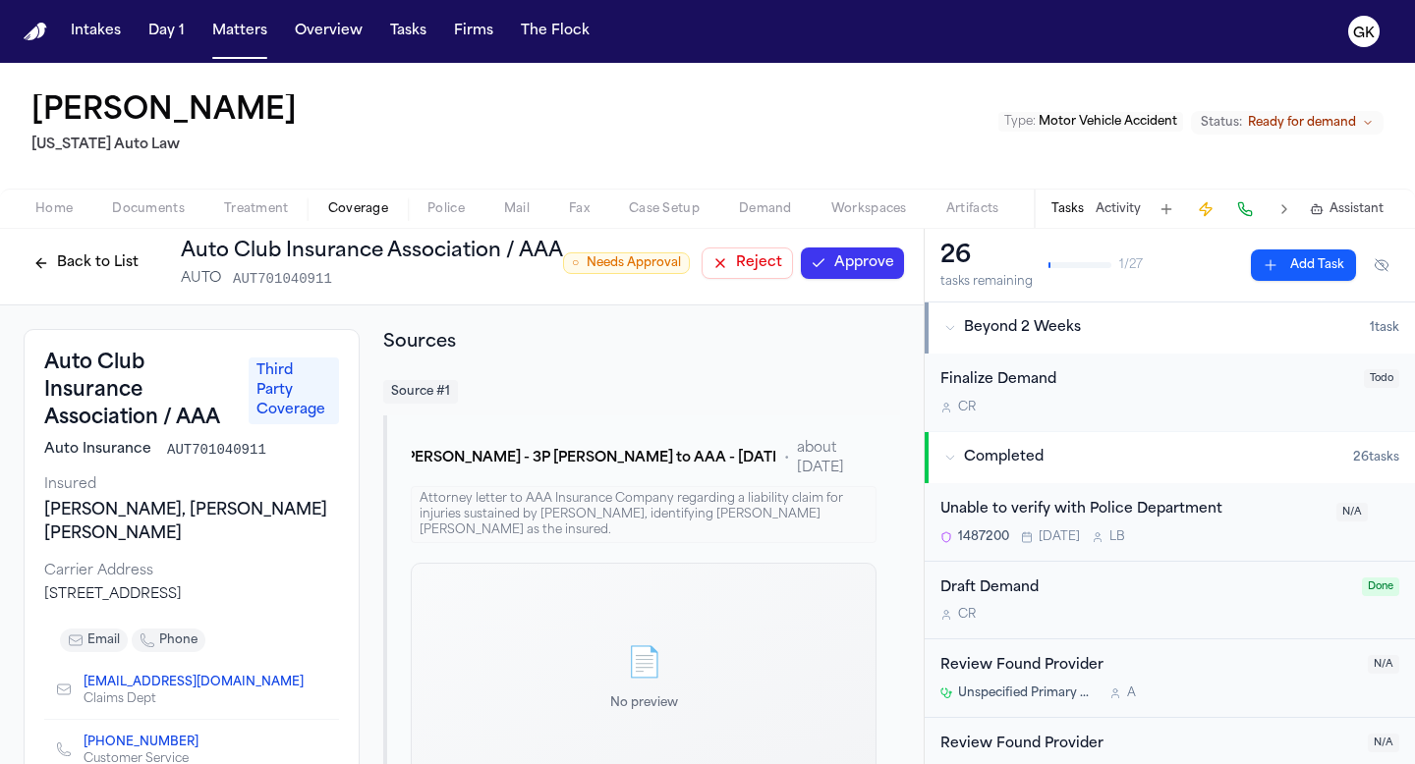
scroll to position [10, 0]
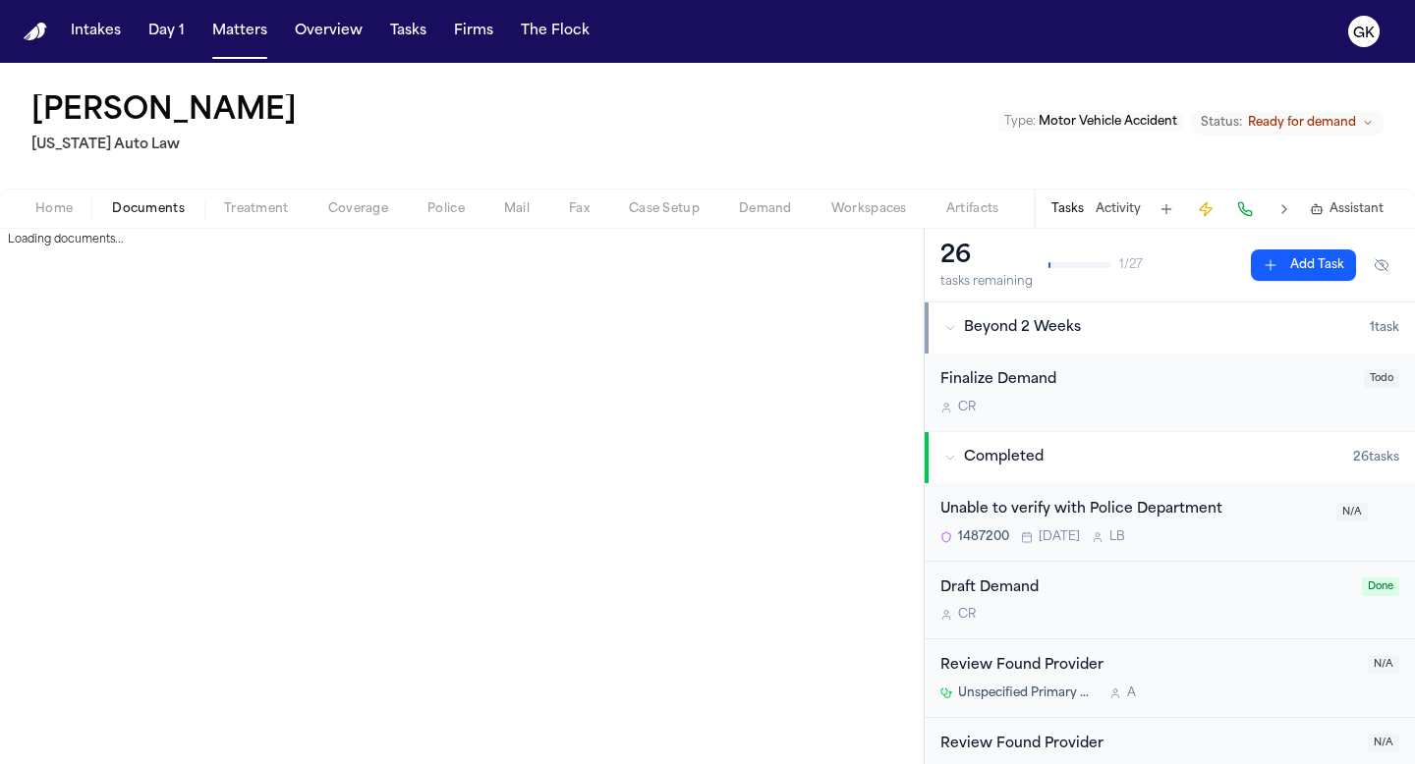
click at [137, 201] on span "Documents" at bounding box center [148, 209] width 73 height 16
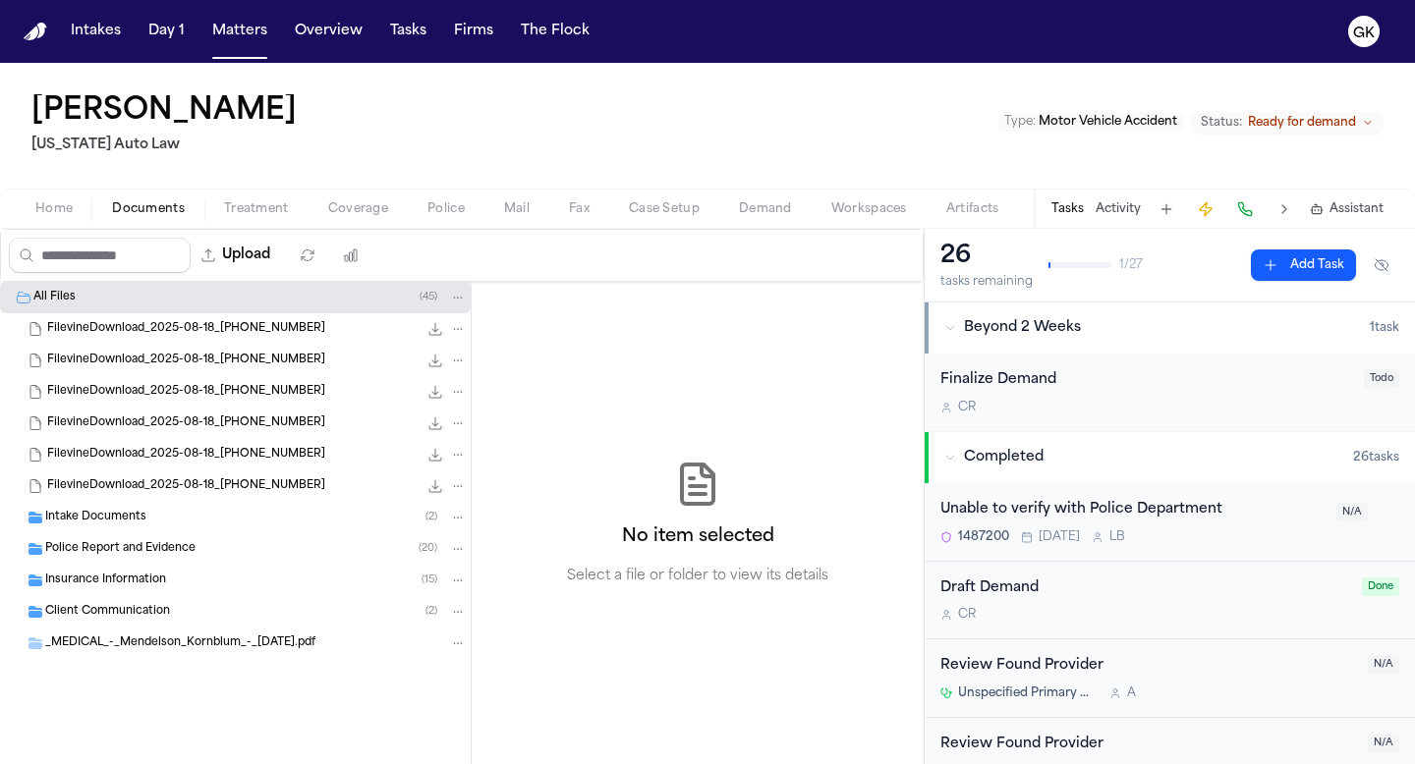
click at [104, 574] on span "Insurance Information" at bounding box center [105, 581] width 121 height 17
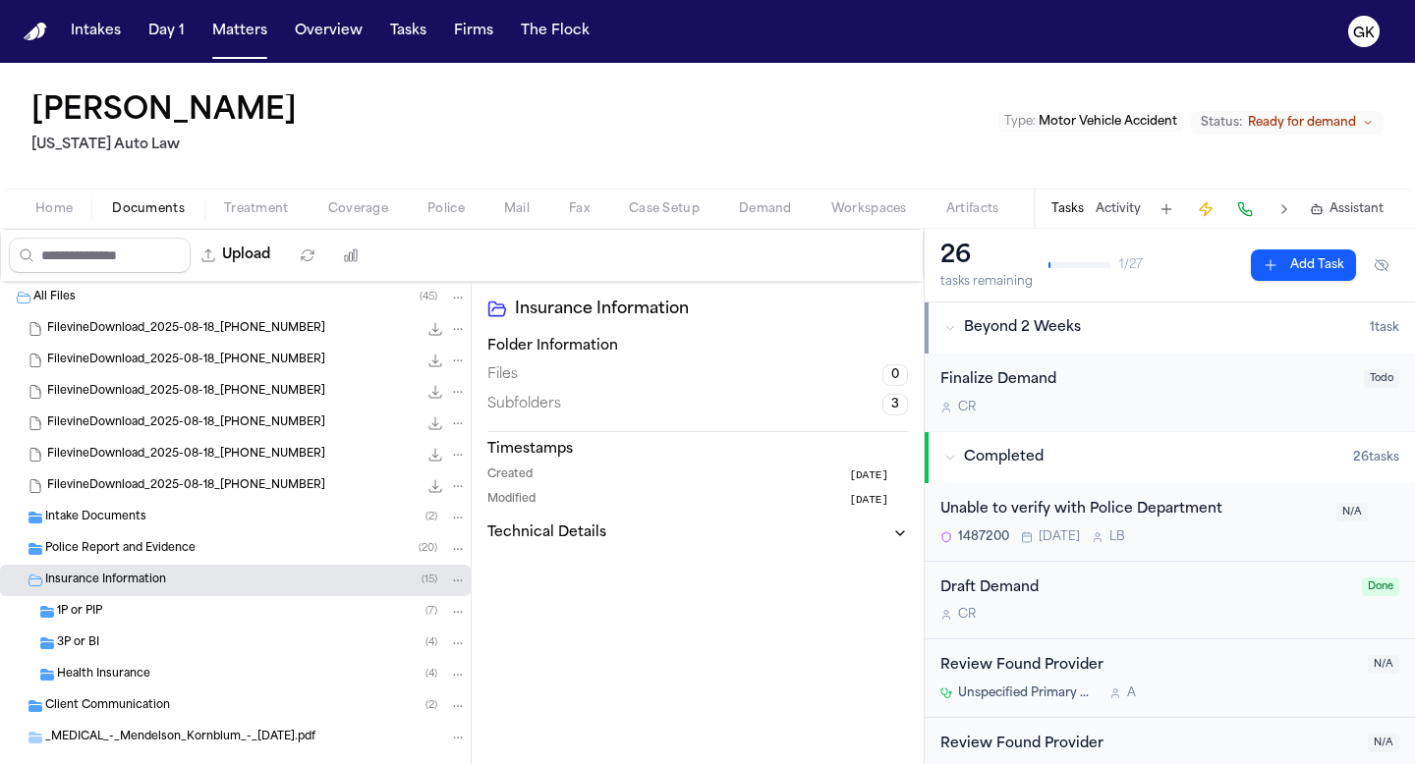
click at [108, 647] on div "3P or BI ( 4 )" at bounding box center [262, 644] width 410 height 18
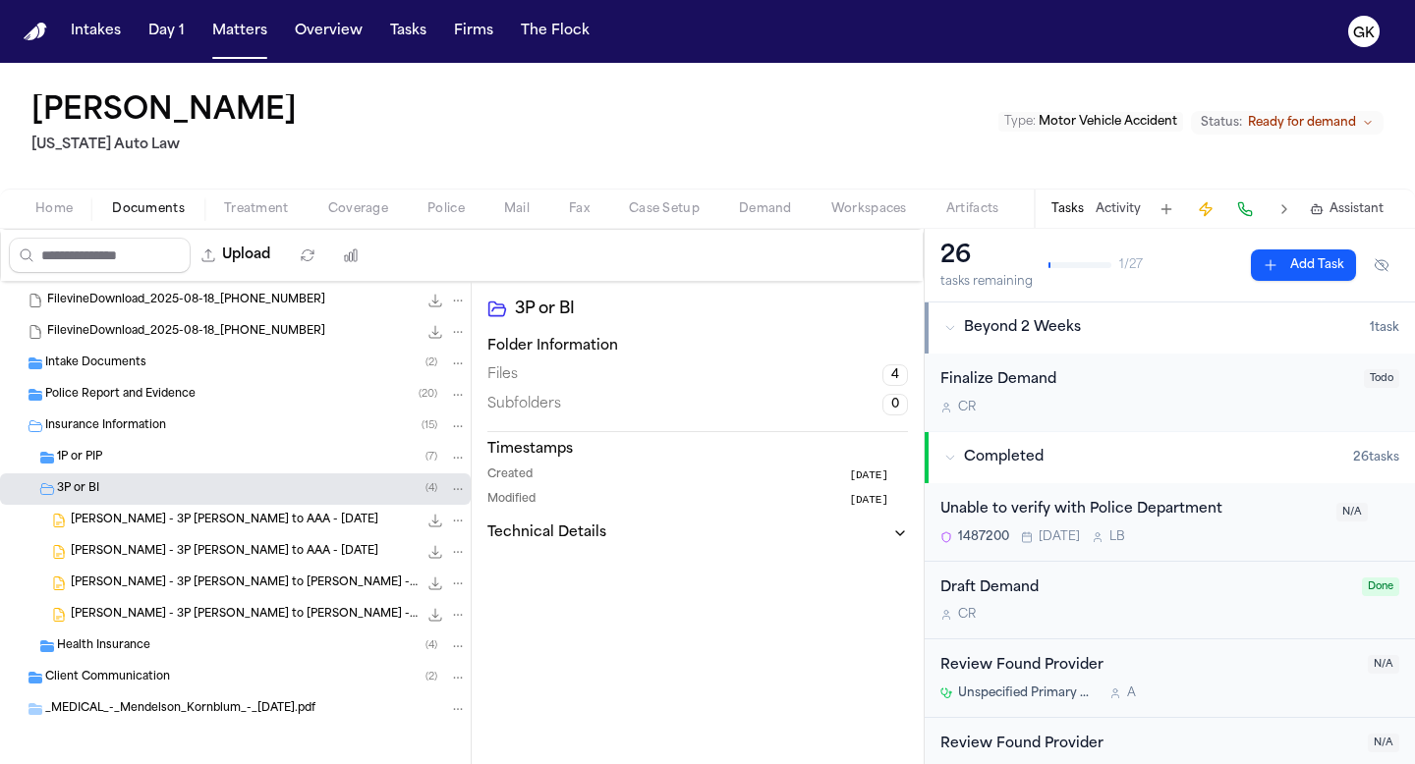
scroll to position [157, 0]
click at [243, 523] on span "M. Smith - 3P LOR to AAA - 6.27.25" at bounding box center [225, 518] width 308 height 17
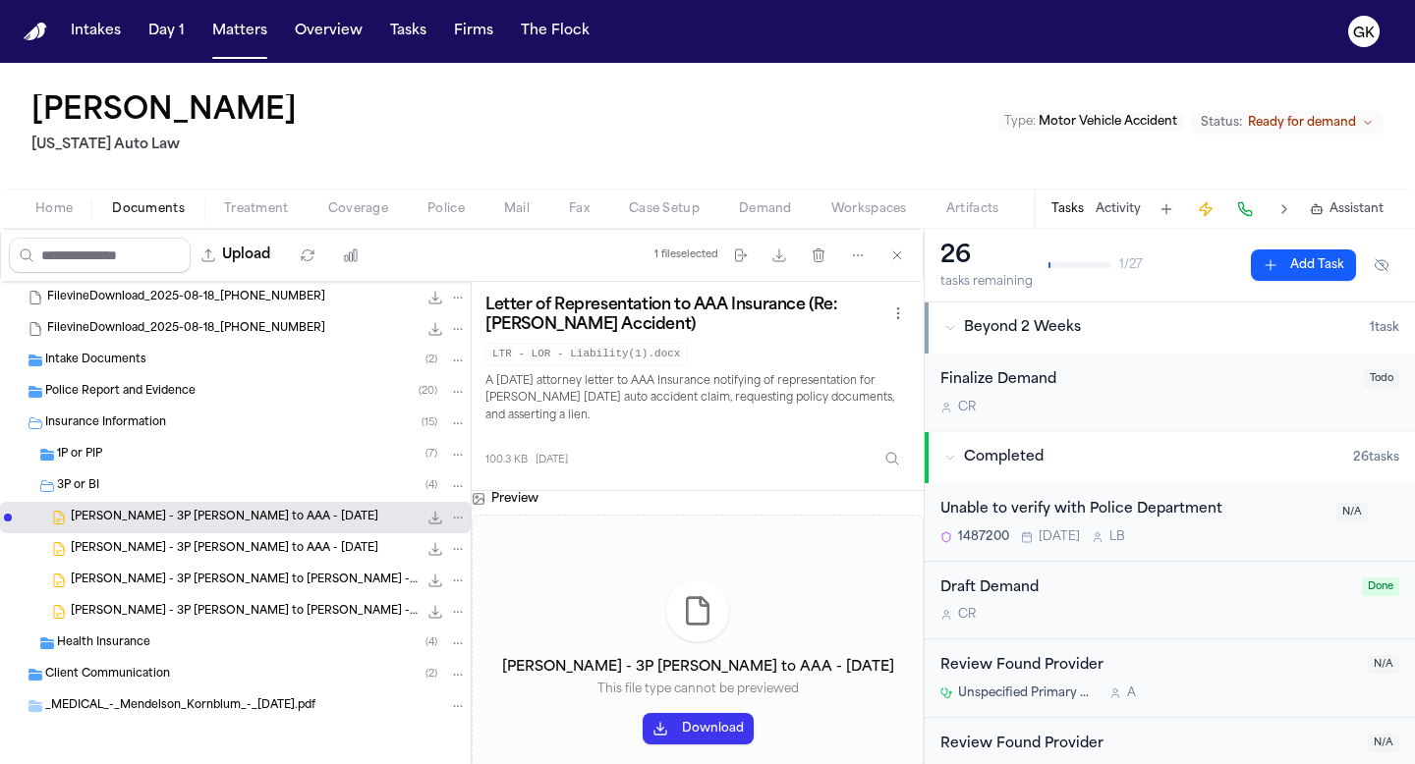
click at [718, 732] on button "Download" at bounding box center [698, 728] width 111 height 31
click at [243, 584] on span "M. Smith - 3P LOR to Darrell Moore - 6.27.25" at bounding box center [244, 581] width 347 height 17
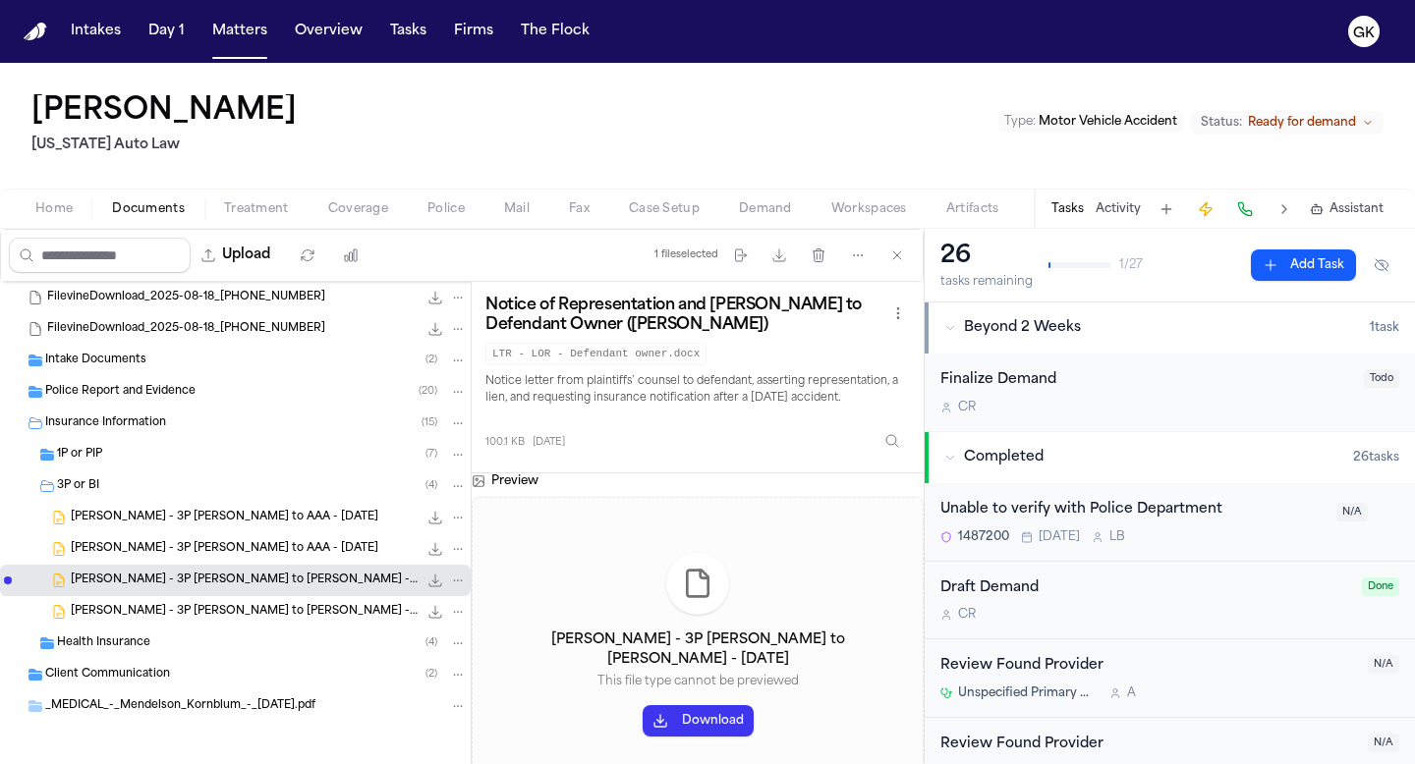
click at [725, 708] on button "Download" at bounding box center [698, 721] width 111 height 31
click at [141, 460] on div "1P or PIP ( 7 )" at bounding box center [262, 455] width 410 height 18
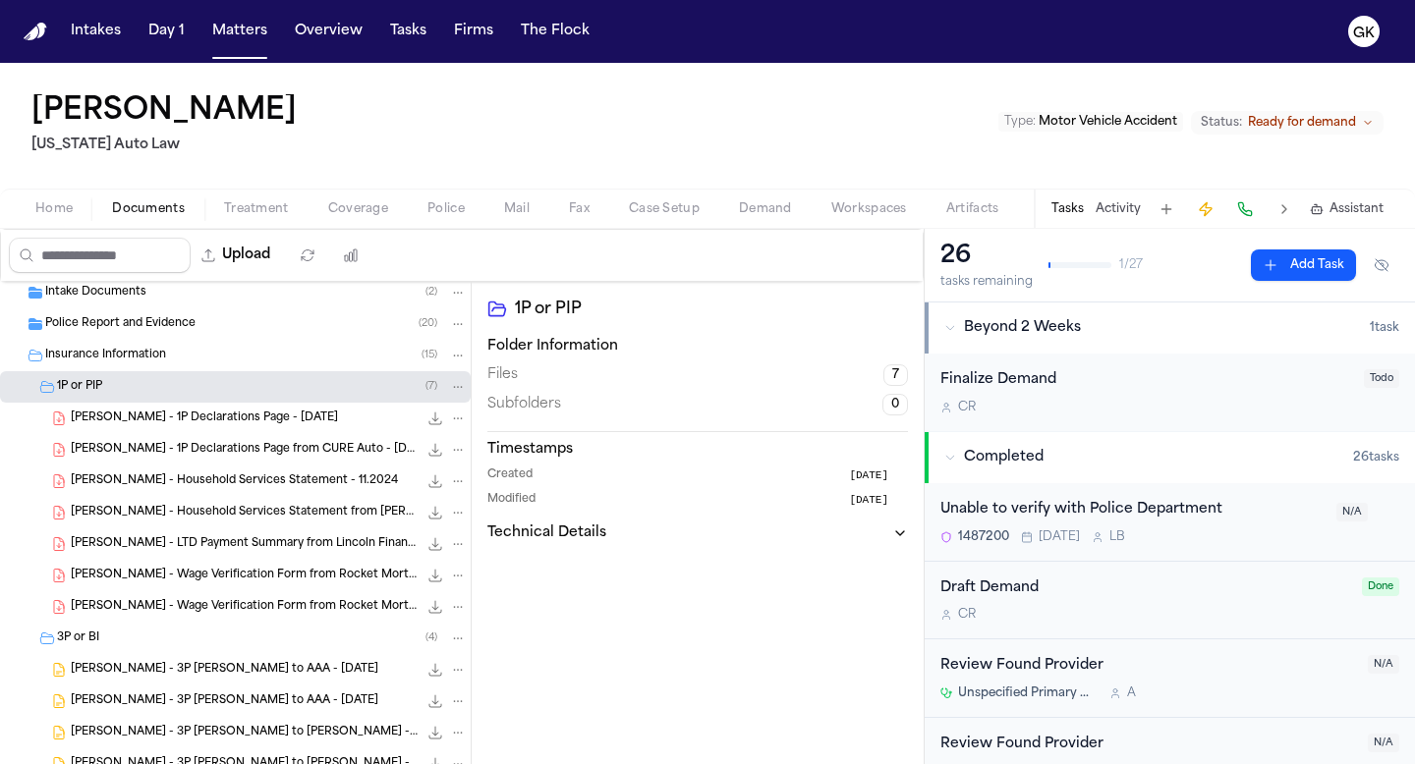
scroll to position [222, 0]
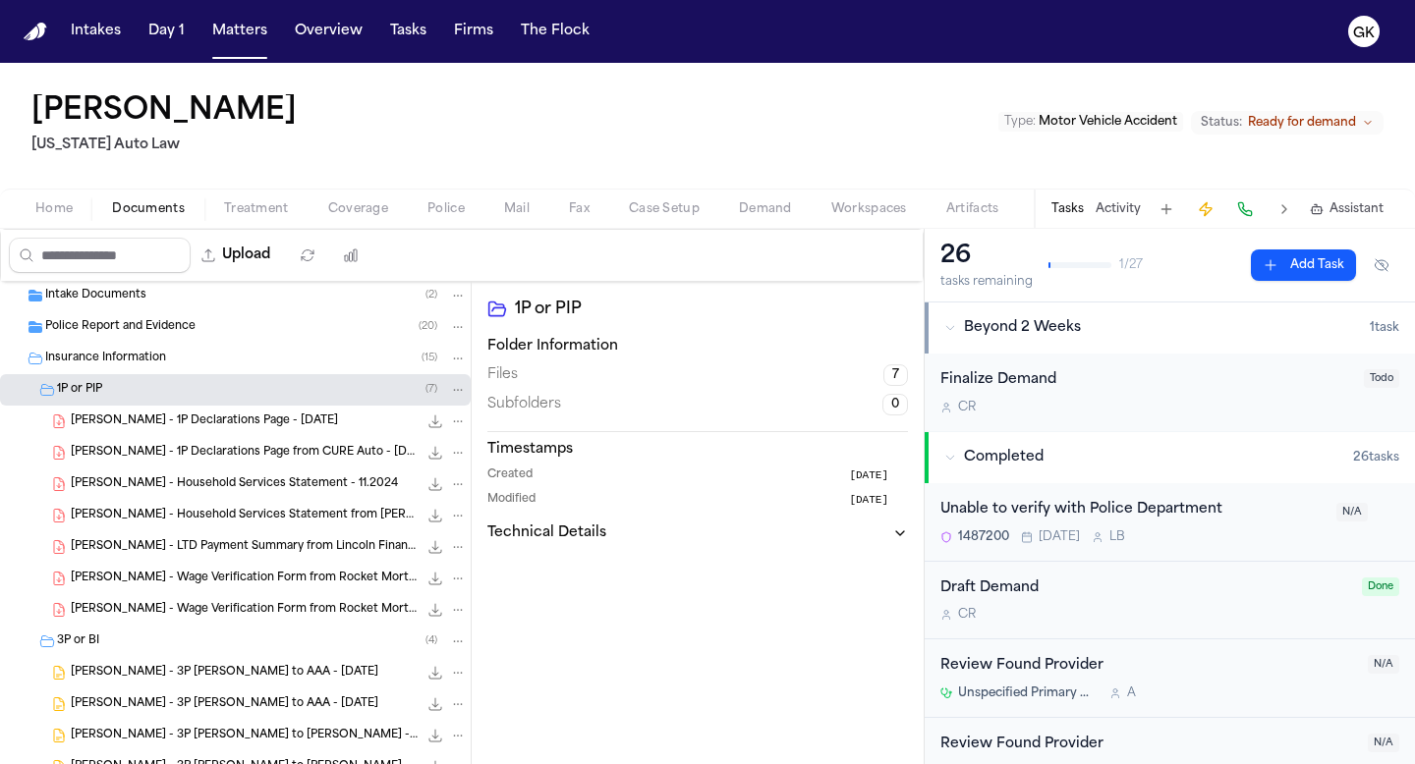
click at [207, 615] on span "M. Smith - Wage Verification Form from Rocket Mortgage - 9.18.24" at bounding box center [244, 610] width 347 height 17
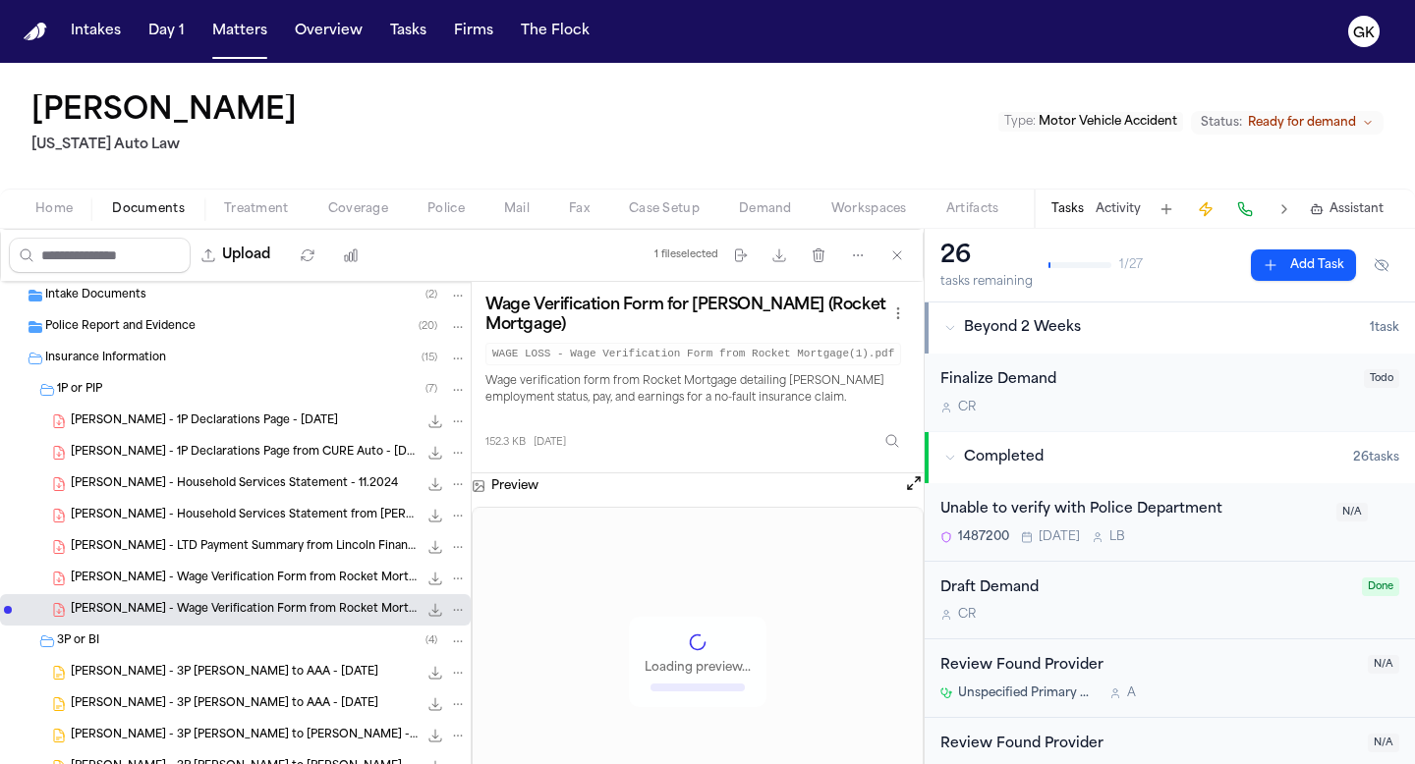
click at [212, 587] on div "M. Smith - Wage Verification Form from Rocket Mortgage - 9.18.24 151.0 KB • PDF" at bounding box center [269, 579] width 396 height 20
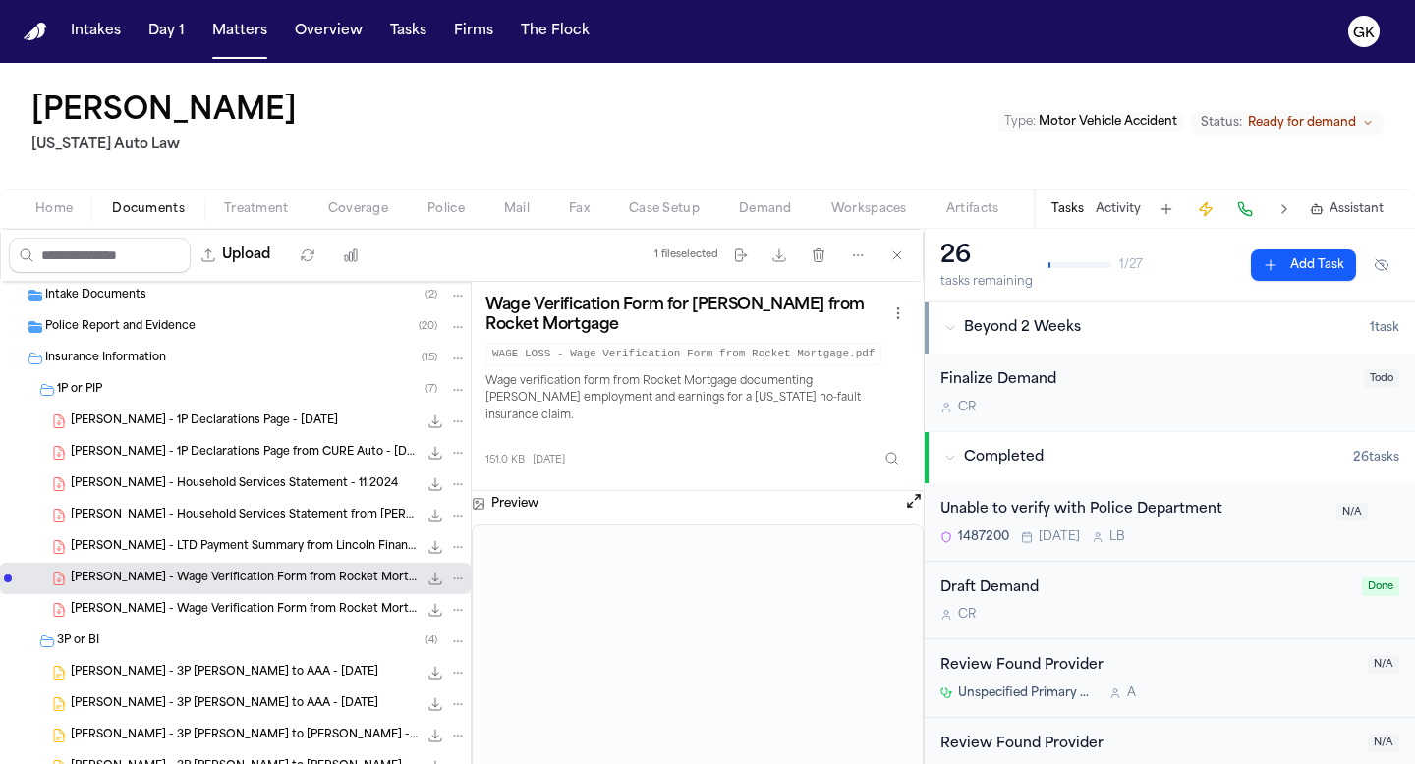
click at [260, 425] on span "M. Smith - 1P Declarations Page - 9.10.23" at bounding box center [204, 422] width 267 height 17
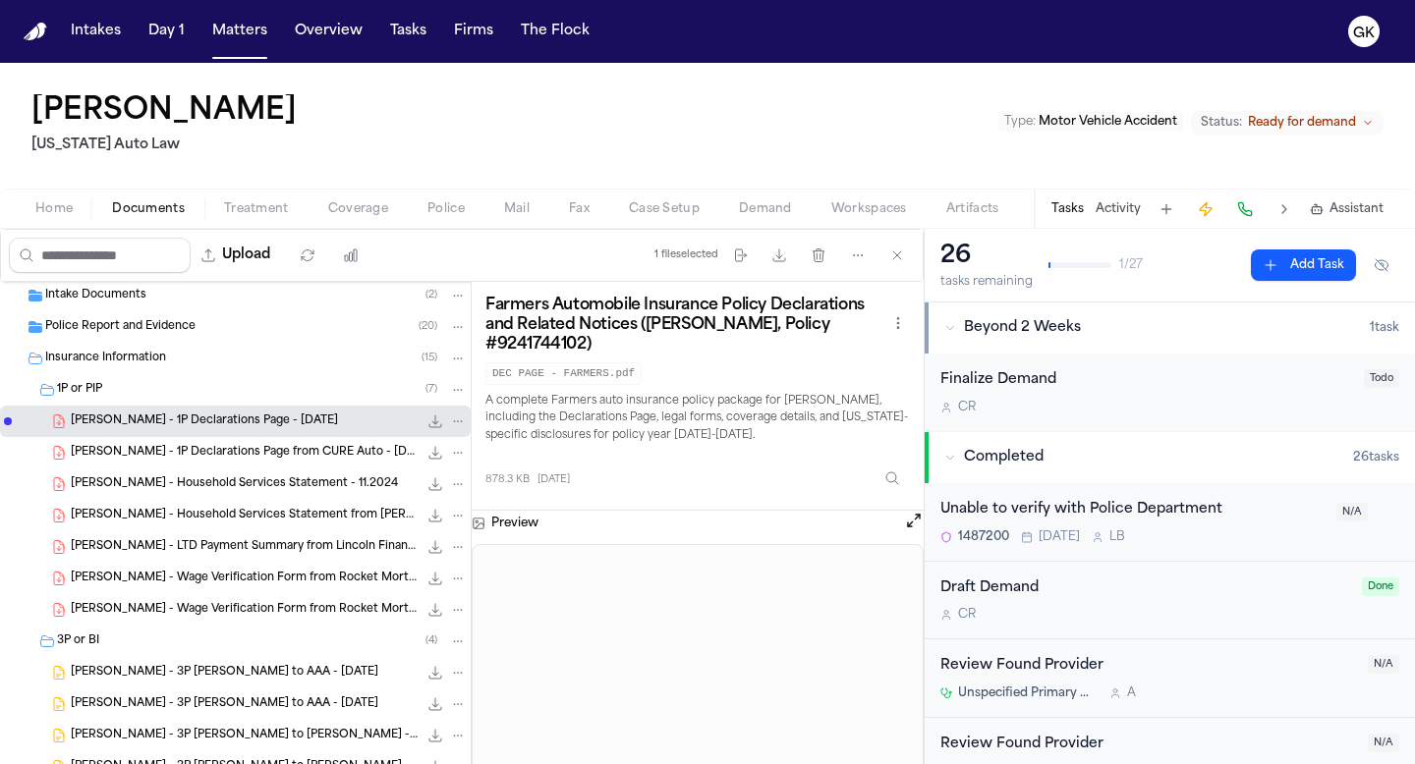
click at [299, 448] on span "M. Smith - 1P Declarations Page from CURE Auto - 2.22.25" at bounding box center [244, 453] width 347 height 17
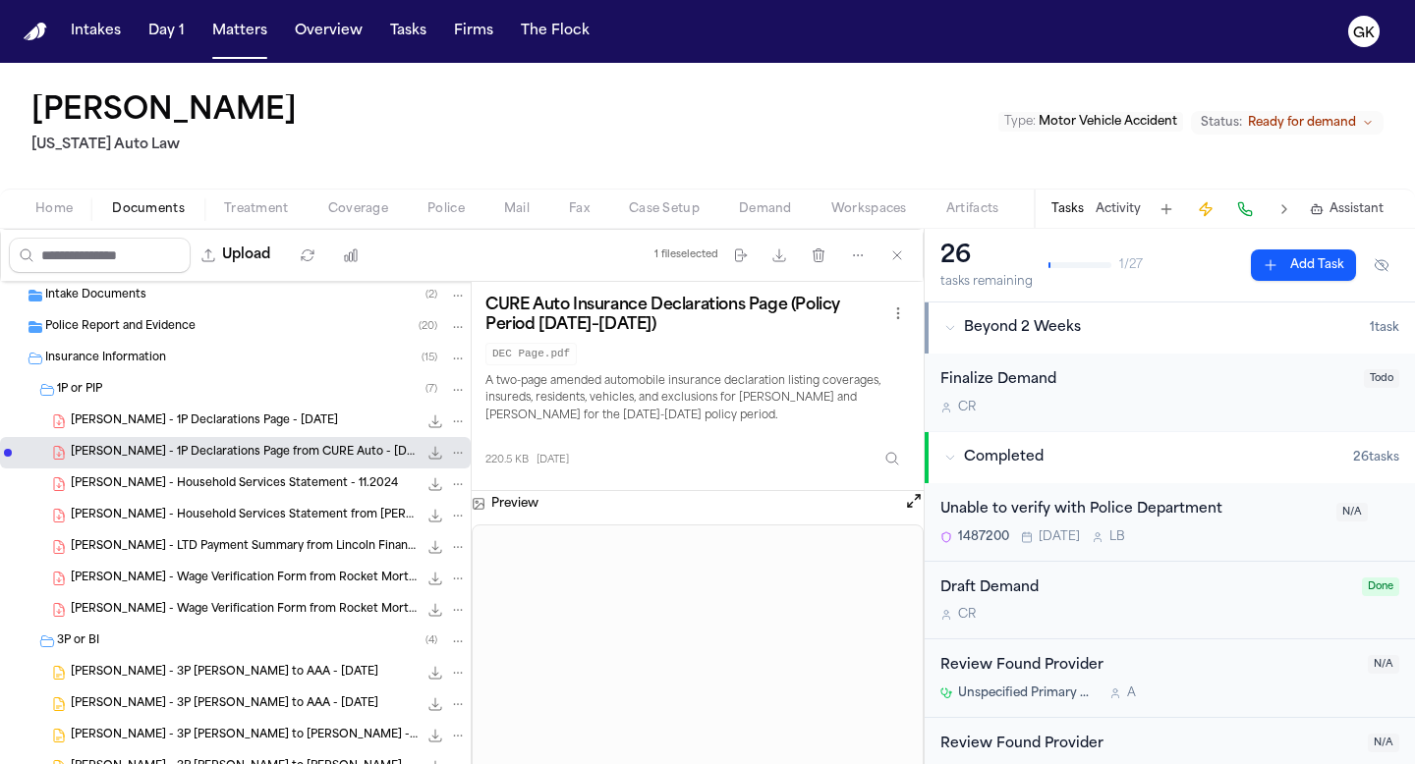
click at [289, 556] on div "M. Smith - LTD Payment Summary from Lincoln Financial - 5.28.24 to 8.27.24 136.…" at bounding box center [269, 547] width 396 height 20
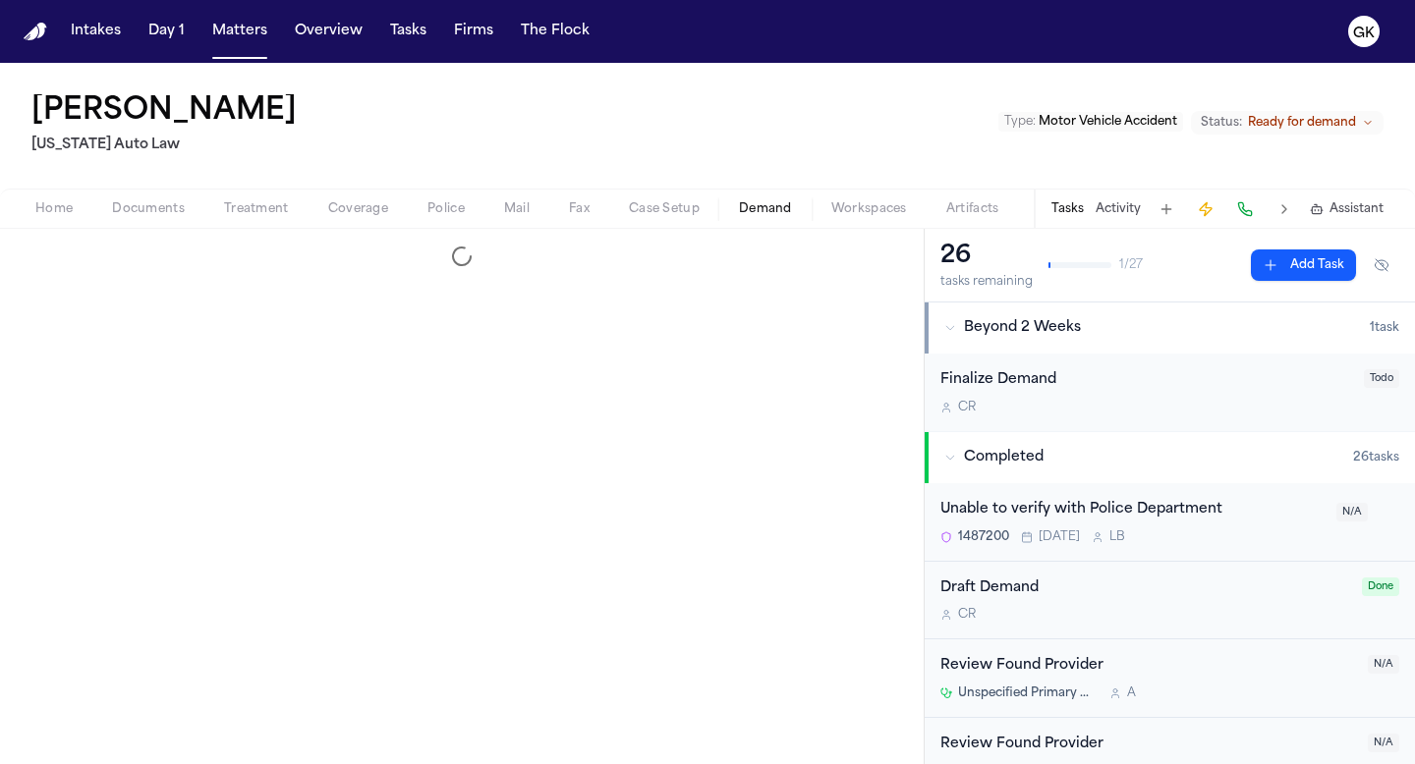
click at [763, 206] on span "Demand" at bounding box center [765, 209] width 53 height 16
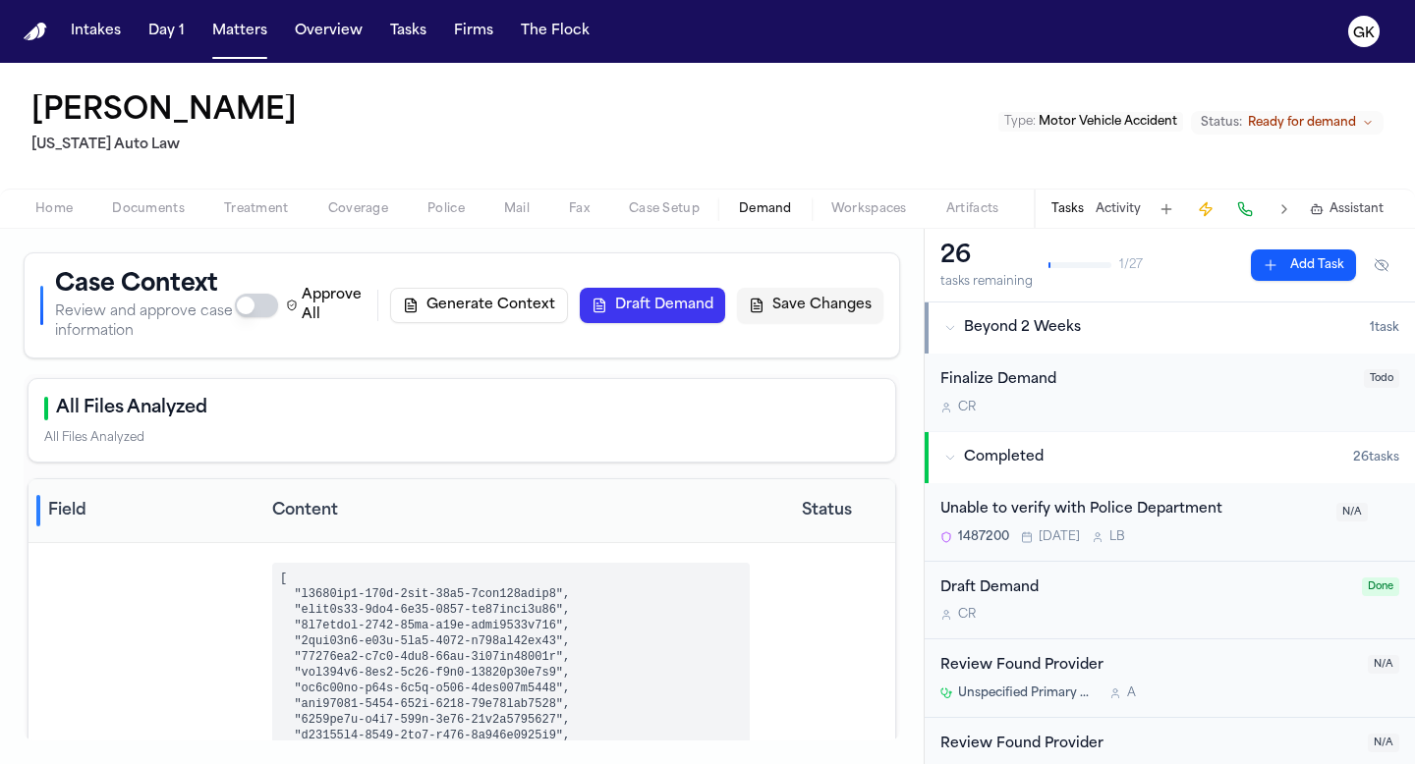
click at [852, 219] on span "button" at bounding box center [868, 220] width 99 height 2
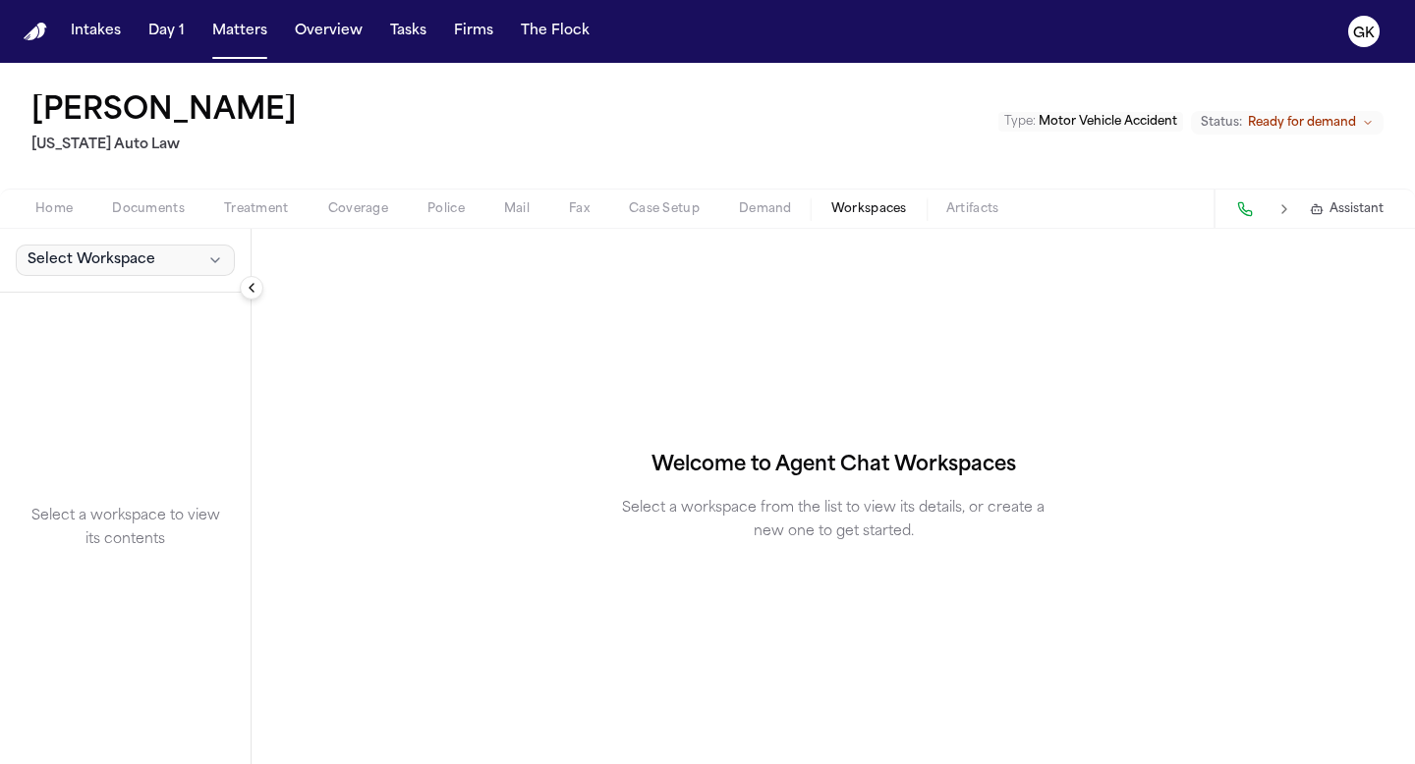
click at [126, 257] on span "Select Workspace" at bounding box center [92, 261] width 128 height 20
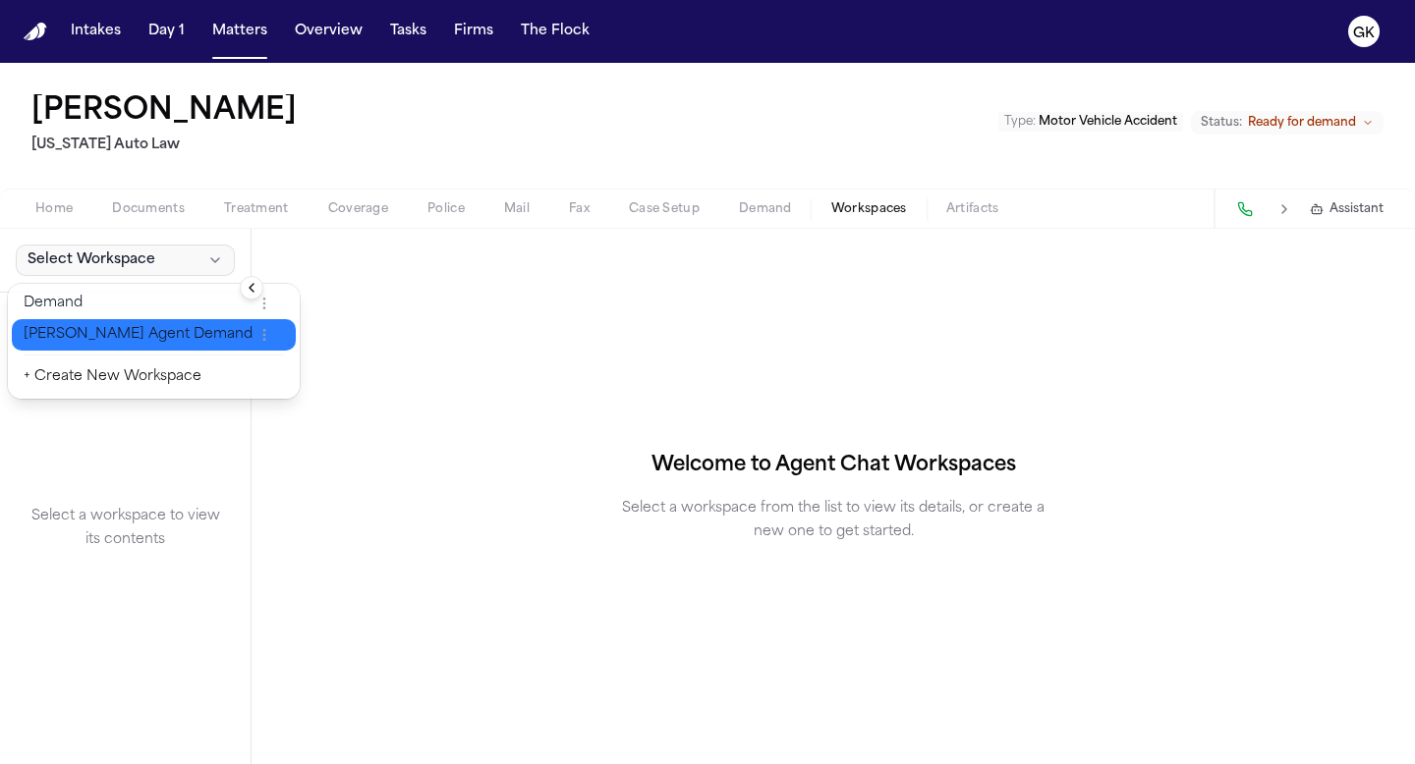
click at [102, 338] on span "[PERSON_NAME] Agent Demand" at bounding box center [138, 335] width 229 height 20
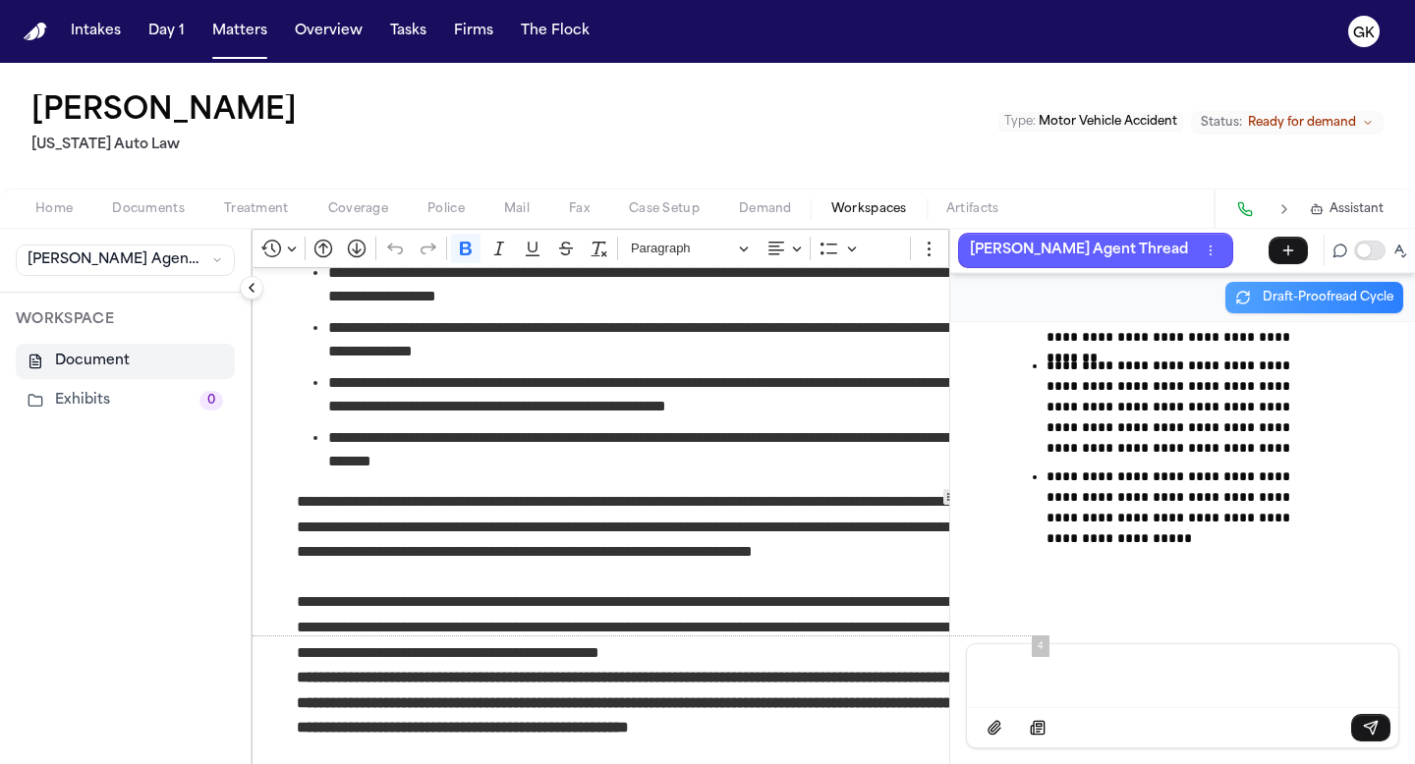
scroll to position [686, 0]
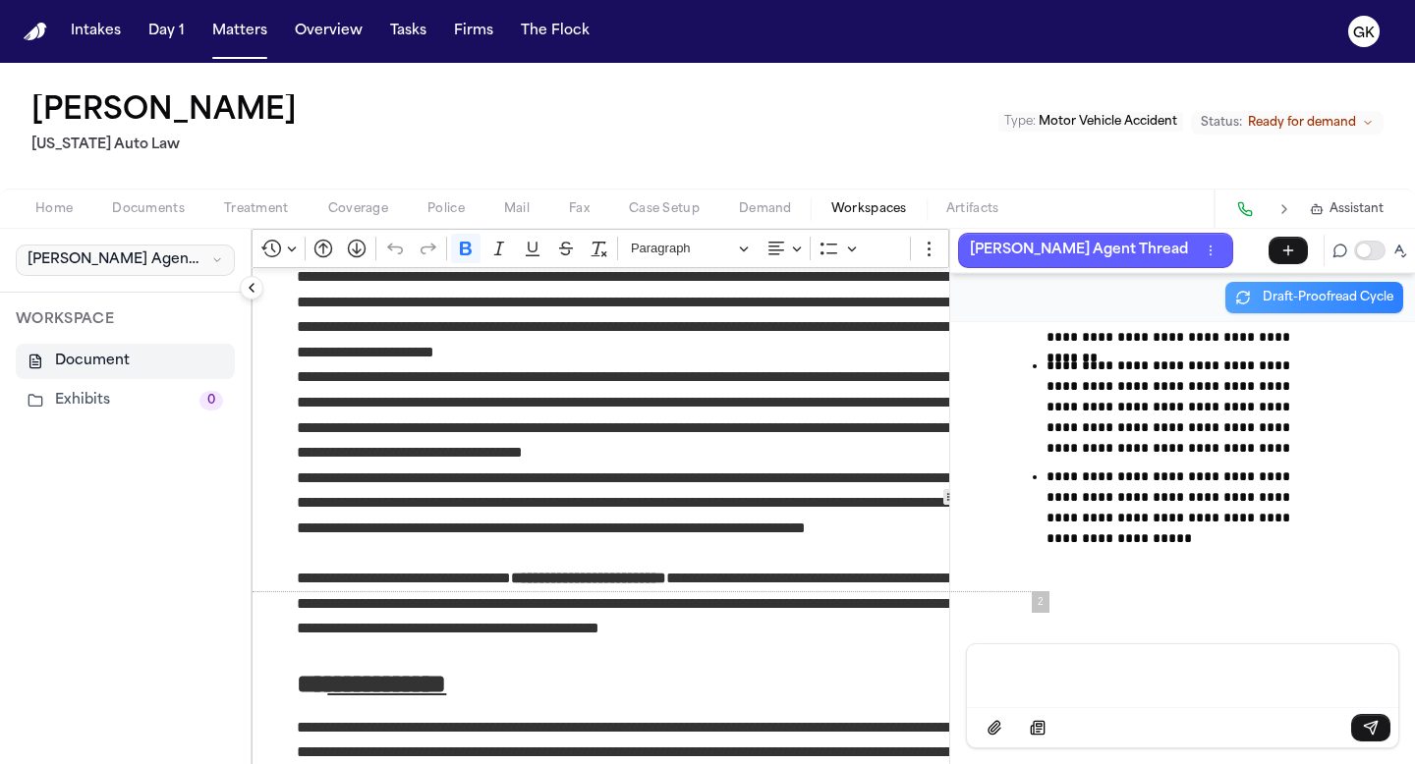
click at [143, 262] on span "[PERSON_NAME] Agent Demand" at bounding box center [116, 261] width 176 height 20
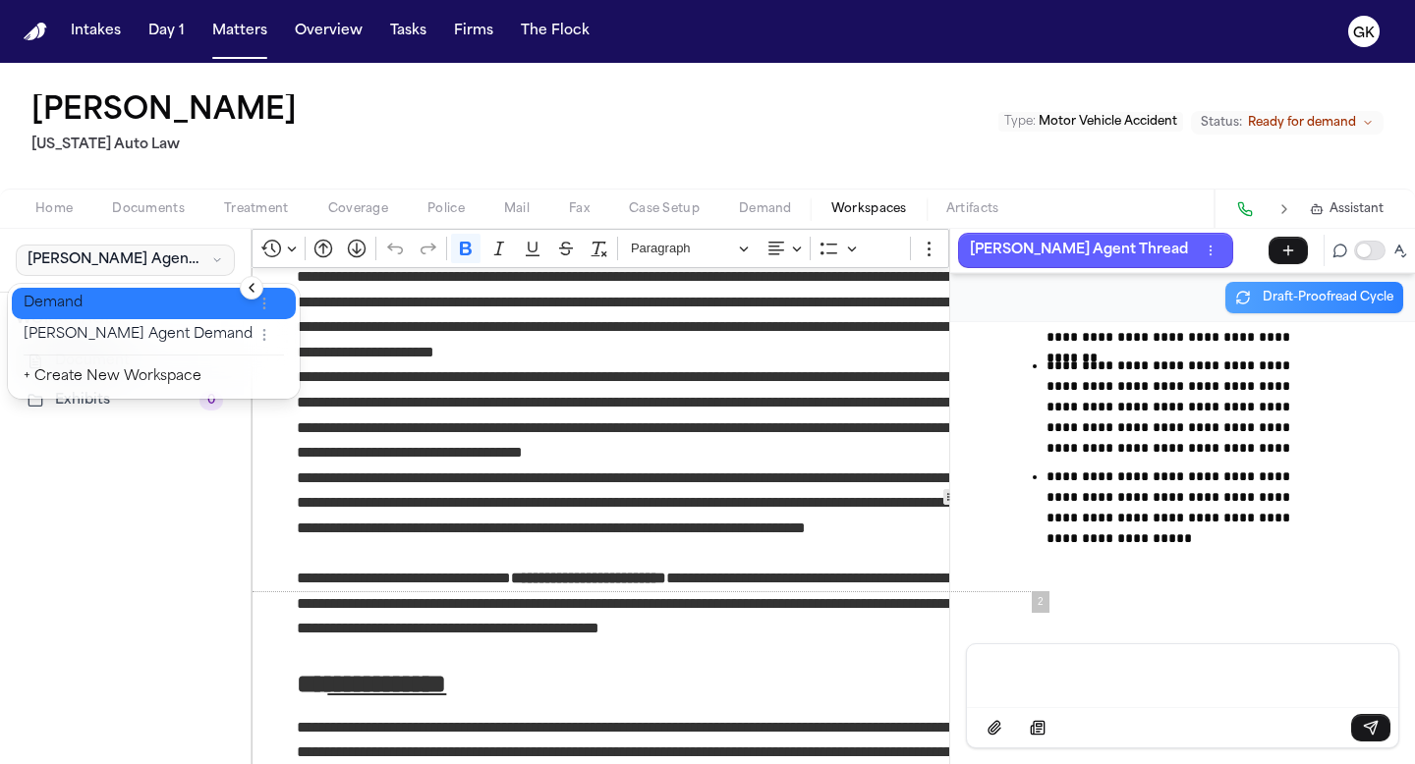
click at [125, 304] on span "Demand" at bounding box center [138, 304] width 229 height 20
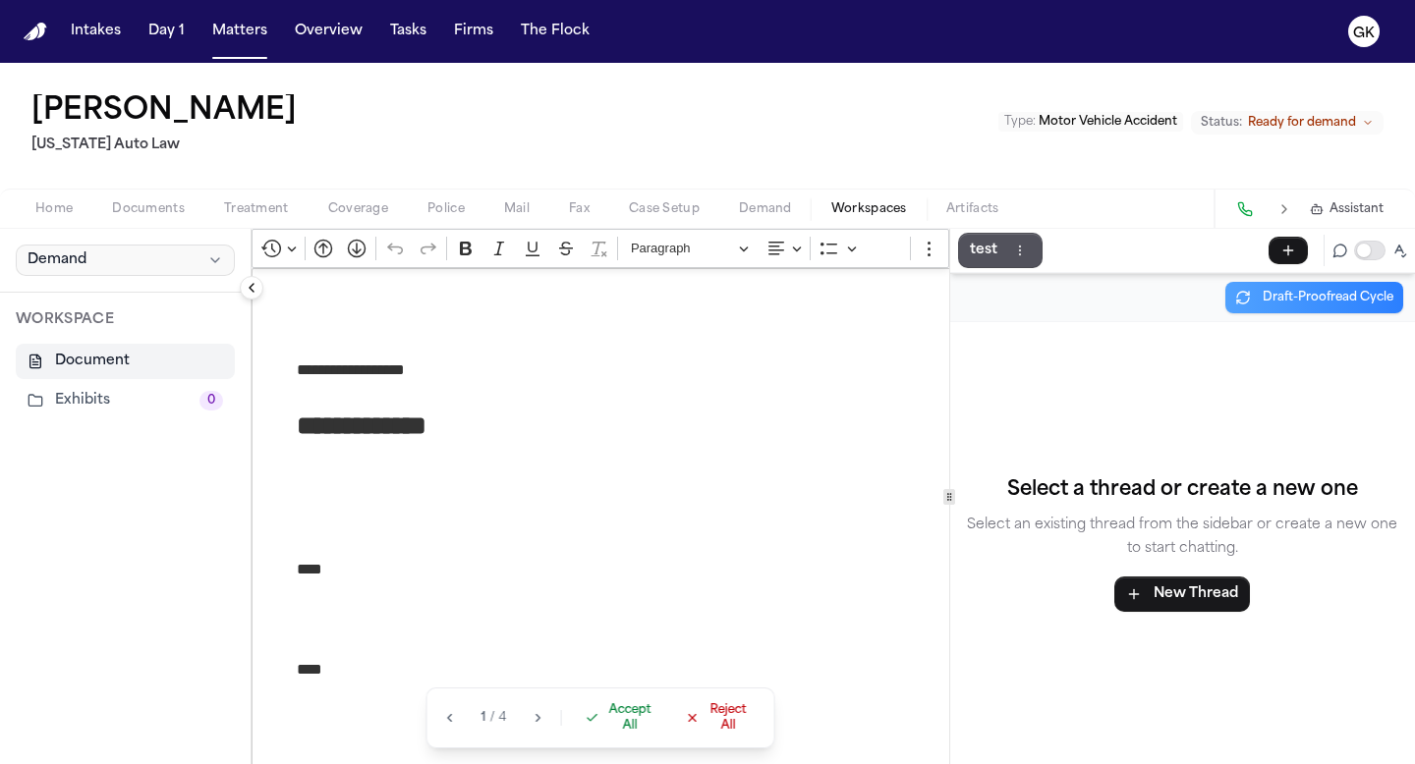
click at [58, 267] on span "Demand" at bounding box center [57, 261] width 59 height 20
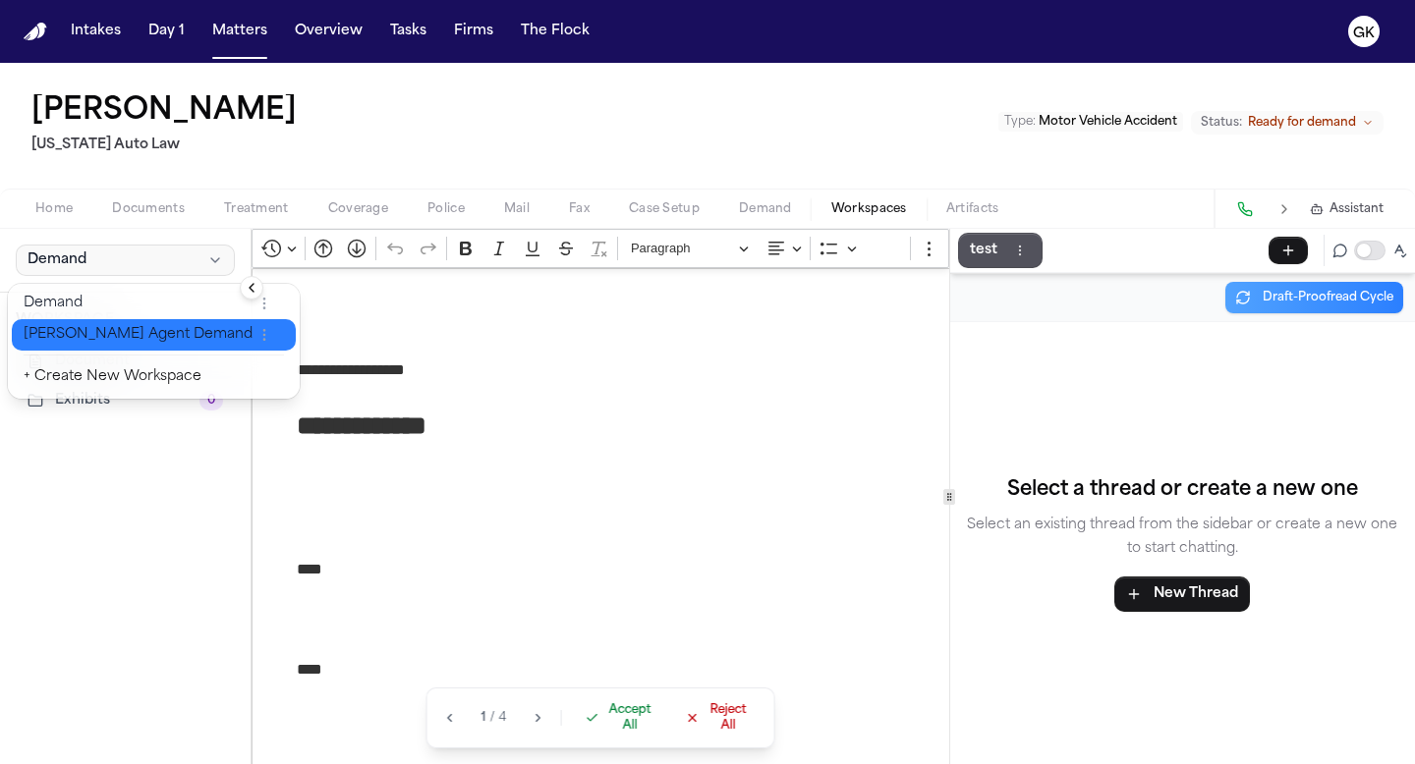
click at [67, 333] on span "[PERSON_NAME] Agent Demand" at bounding box center [138, 335] width 229 height 20
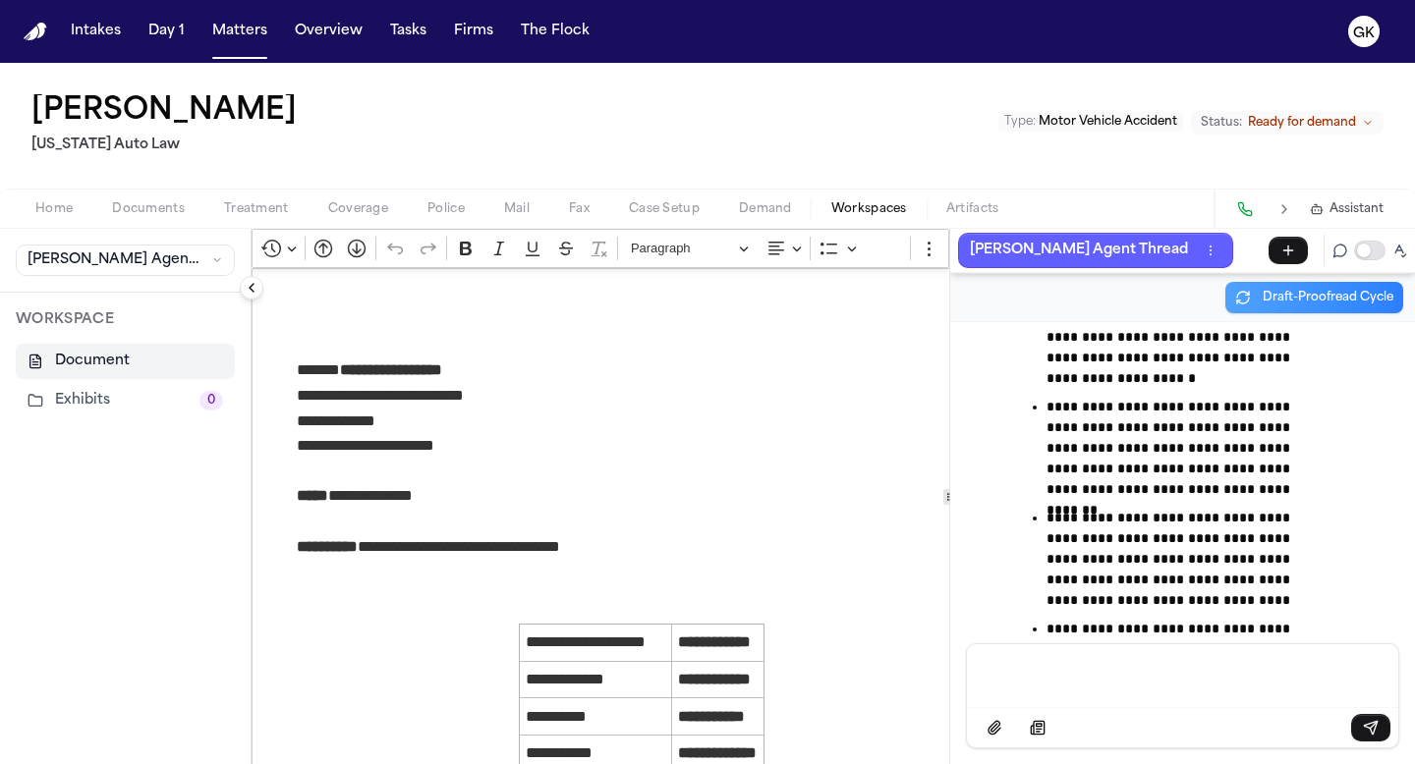
scroll to position [111016, 0]
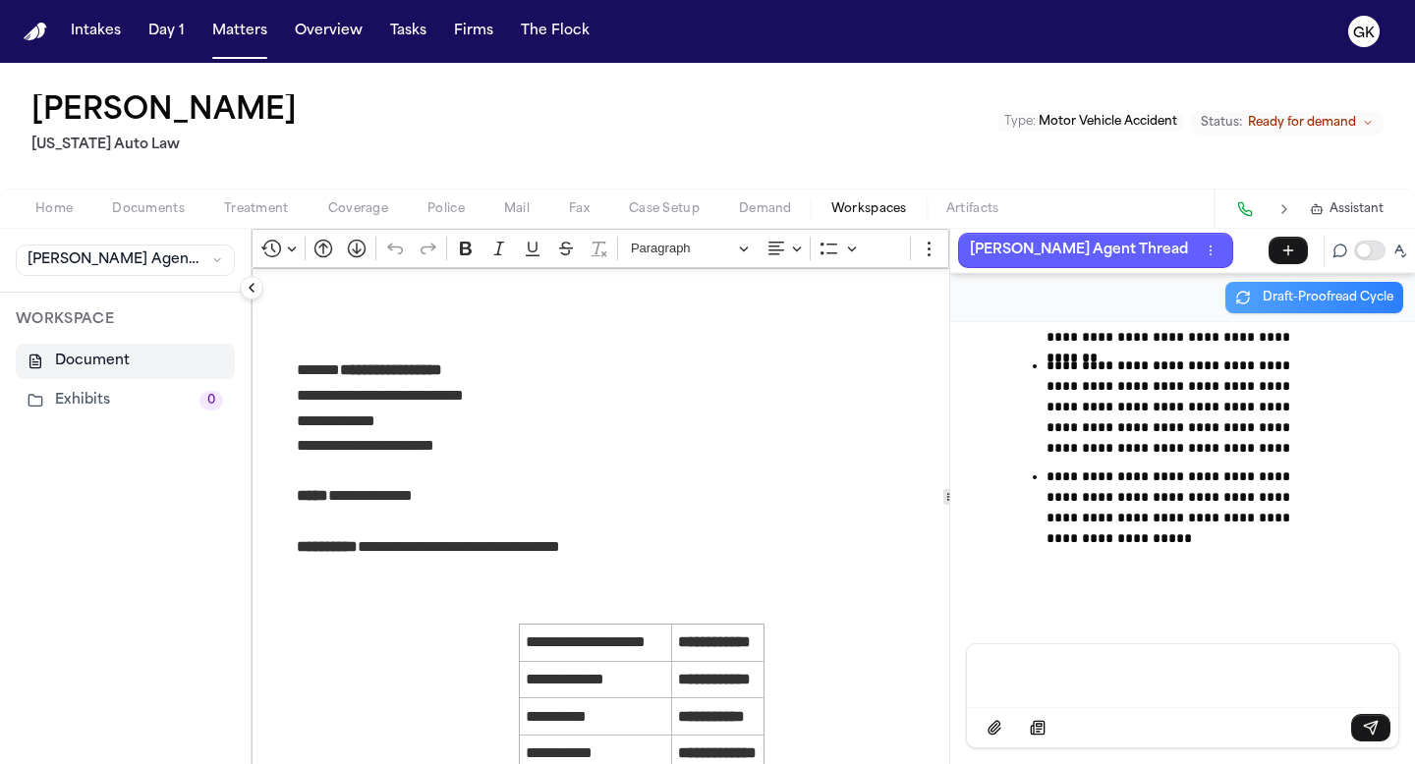
click at [762, 214] on span "Demand" at bounding box center [765, 209] width 53 height 16
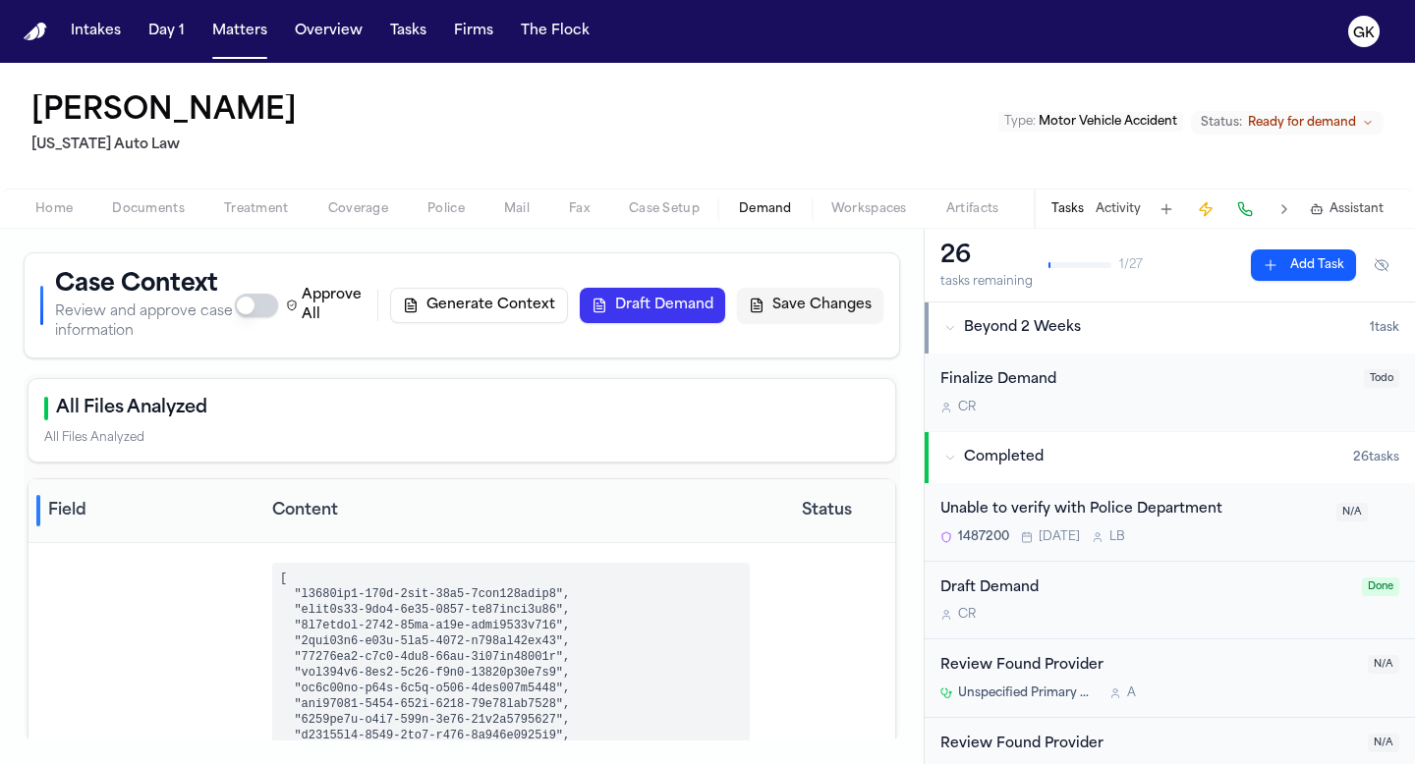
click at [341, 208] on span "Coverage" at bounding box center [358, 209] width 60 height 16
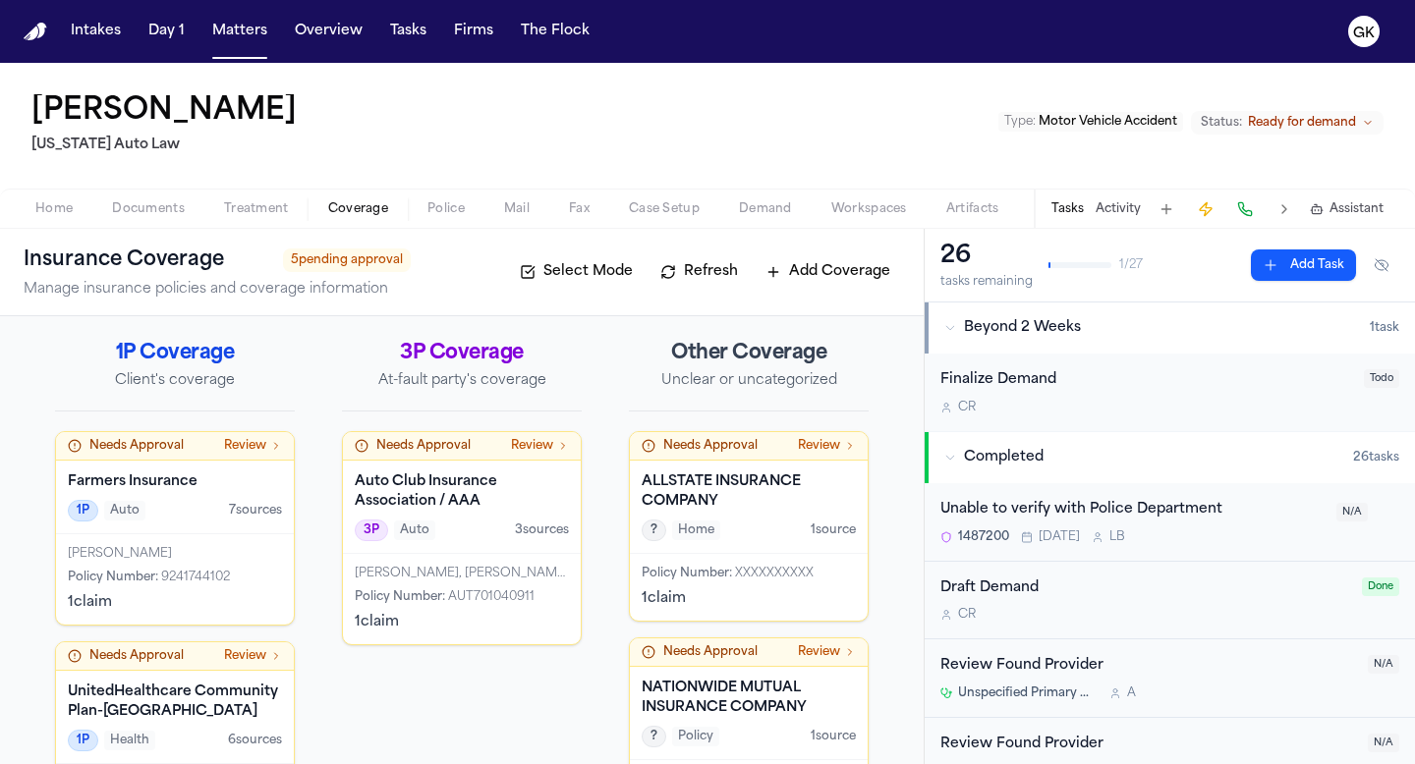
click at [248, 577] on div "Policy Number : 9241744102" at bounding box center [175, 578] width 214 height 16
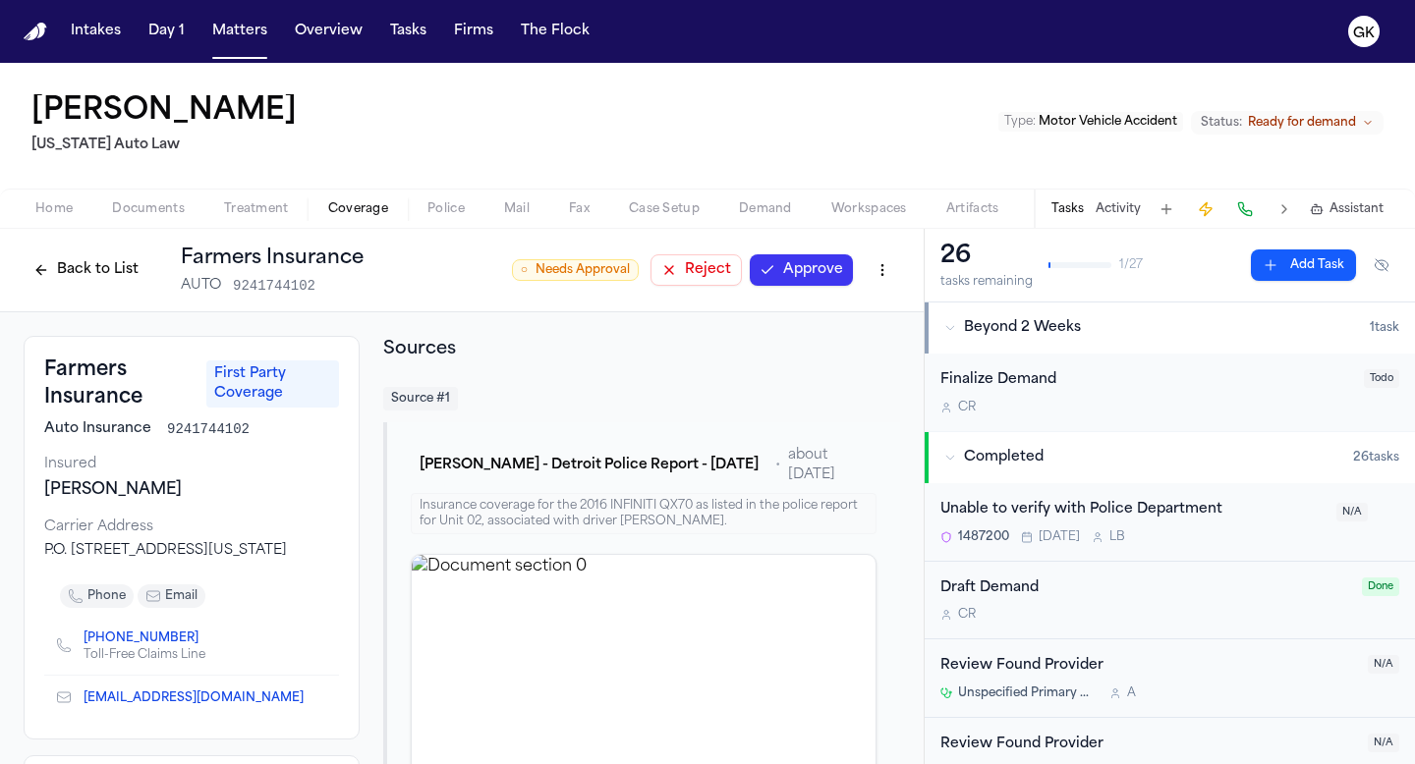
click at [628, 513] on div "Insurance coverage for the 2016 INFINITI QX70 as listed in the police report fo…" at bounding box center [644, 513] width 466 height 41
click at [703, 196] on div "Home Documents Treatment Coverage Police Mail Fax Case Setup Demand Workspaces …" at bounding box center [707, 208] width 1415 height 39
click at [694, 206] on span "Case Setup" at bounding box center [664, 209] width 71 height 16
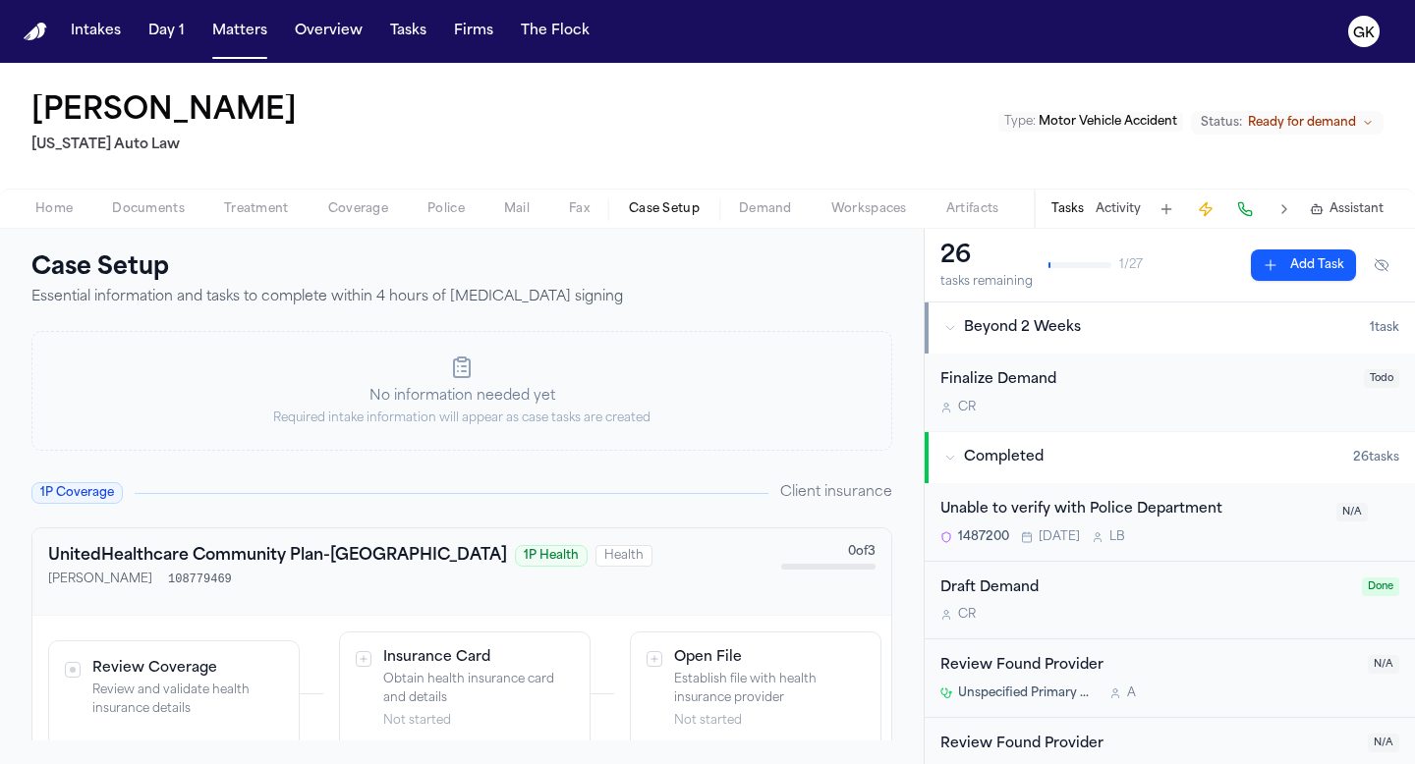
click at [346, 208] on span "Coverage" at bounding box center [358, 209] width 60 height 16
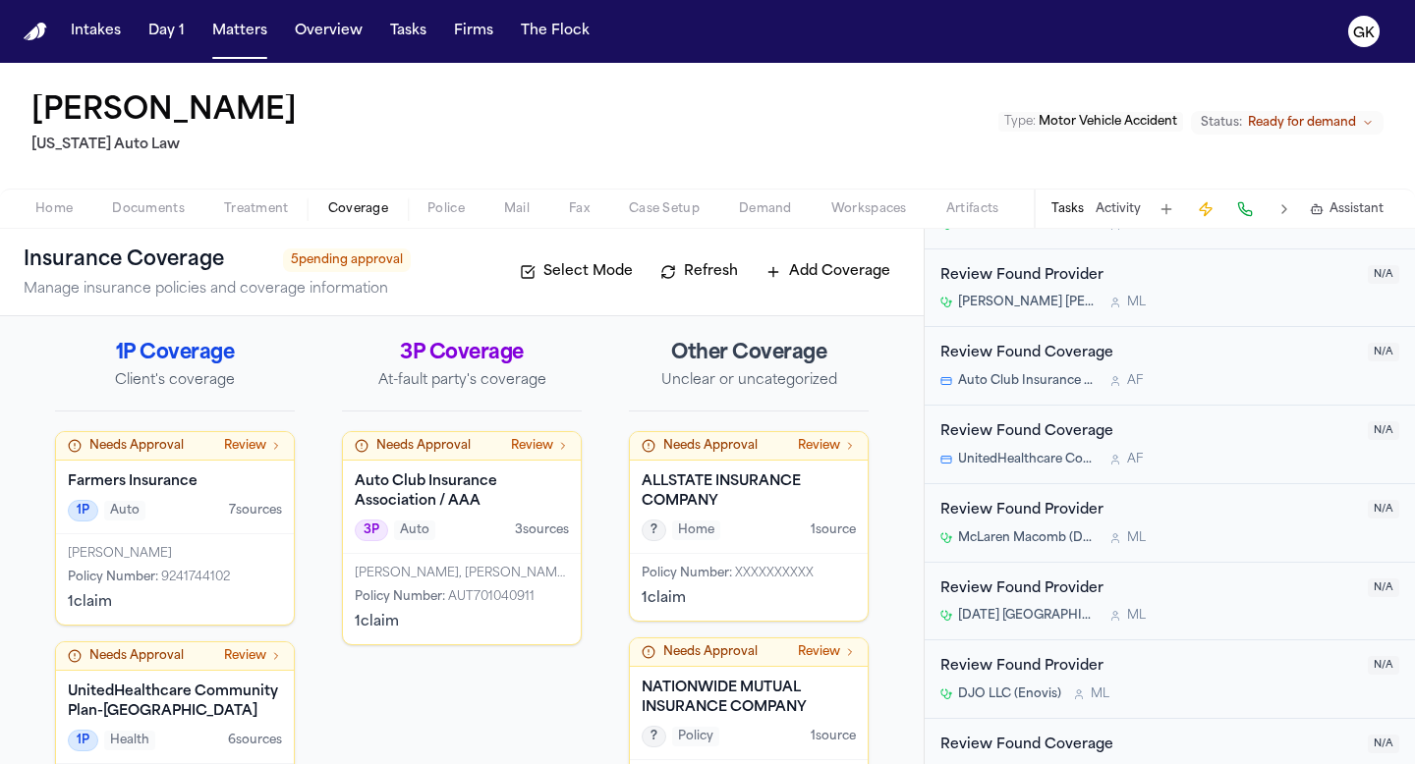
scroll to position [1755, 0]
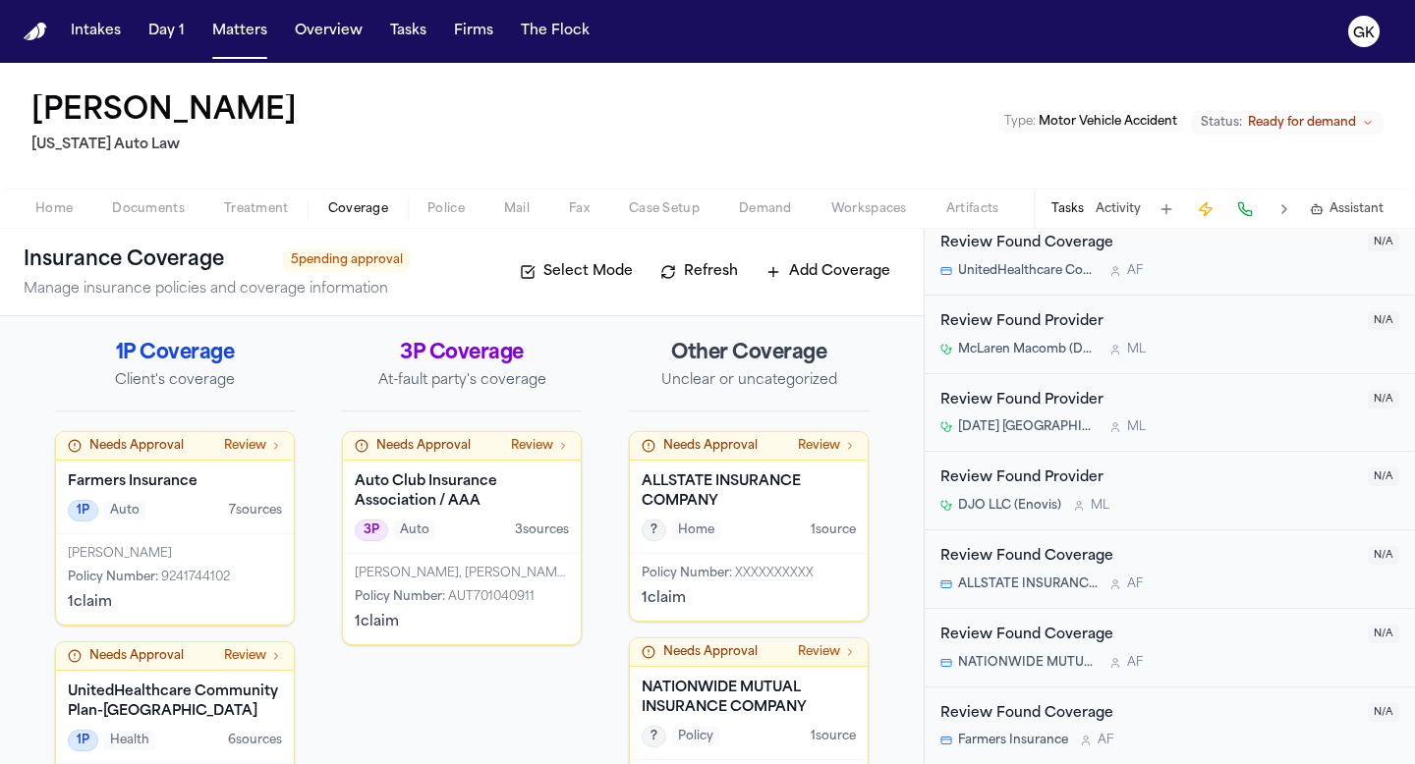
click at [983, 740] on span "Farmers Insurance" at bounding box center [1013, 741] width 110 height 16
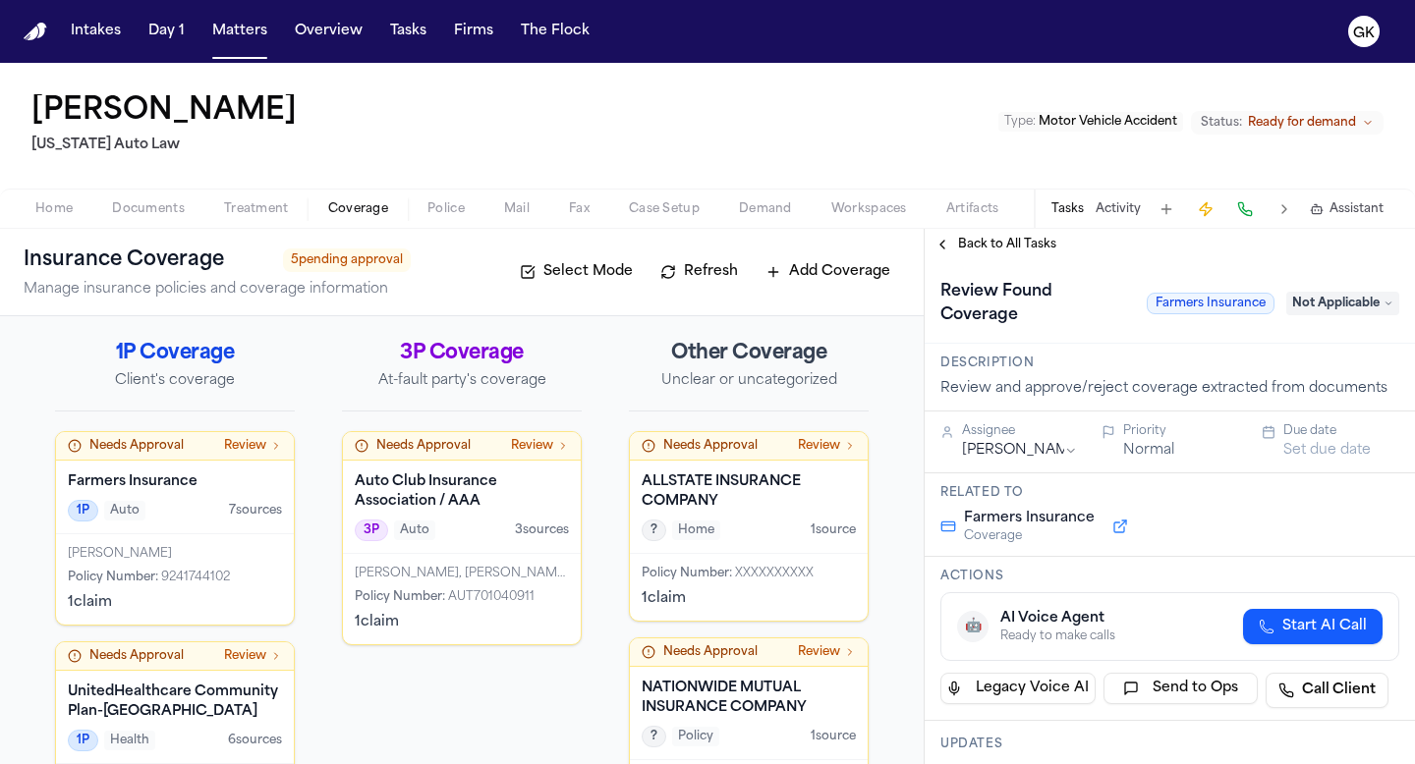
click at [143, 201] on span "Documents" at bounding box center [148, 209] width 73 height 16
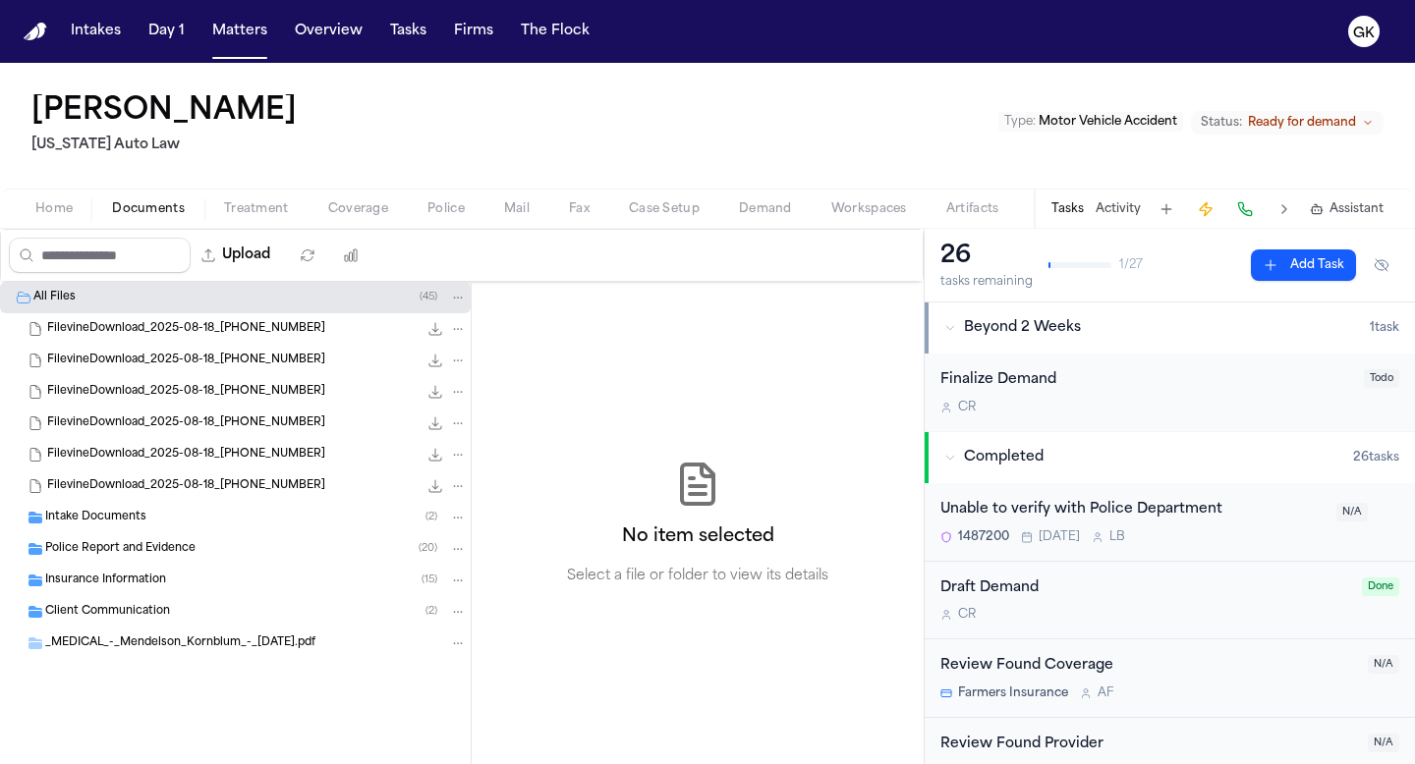
click at [141, 583] on span "Insurance Information" at bounding box center [105, 581] width 121 height 17
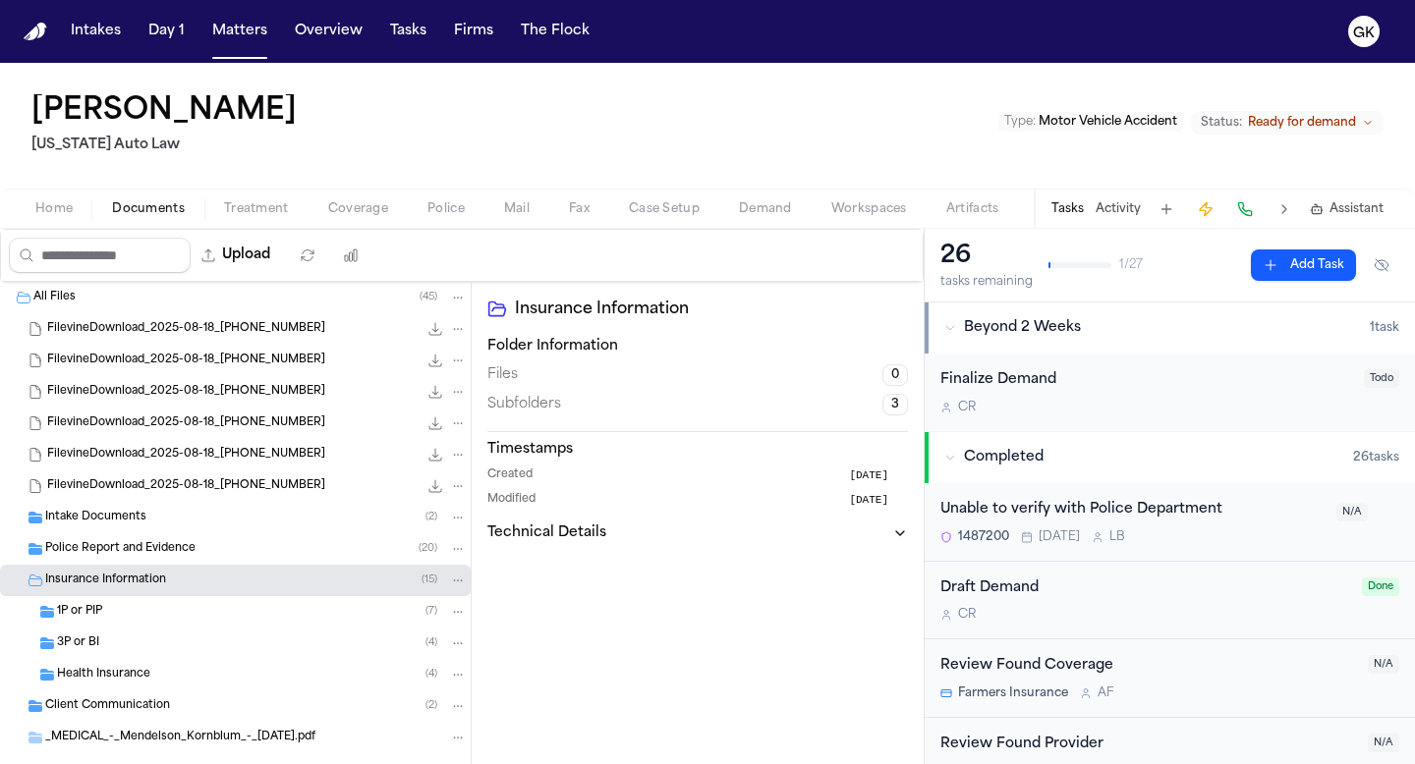
click at [119, 617] on div "1P or PIP ( 7 )" at bounding box center [262, 612] width 410 height 18
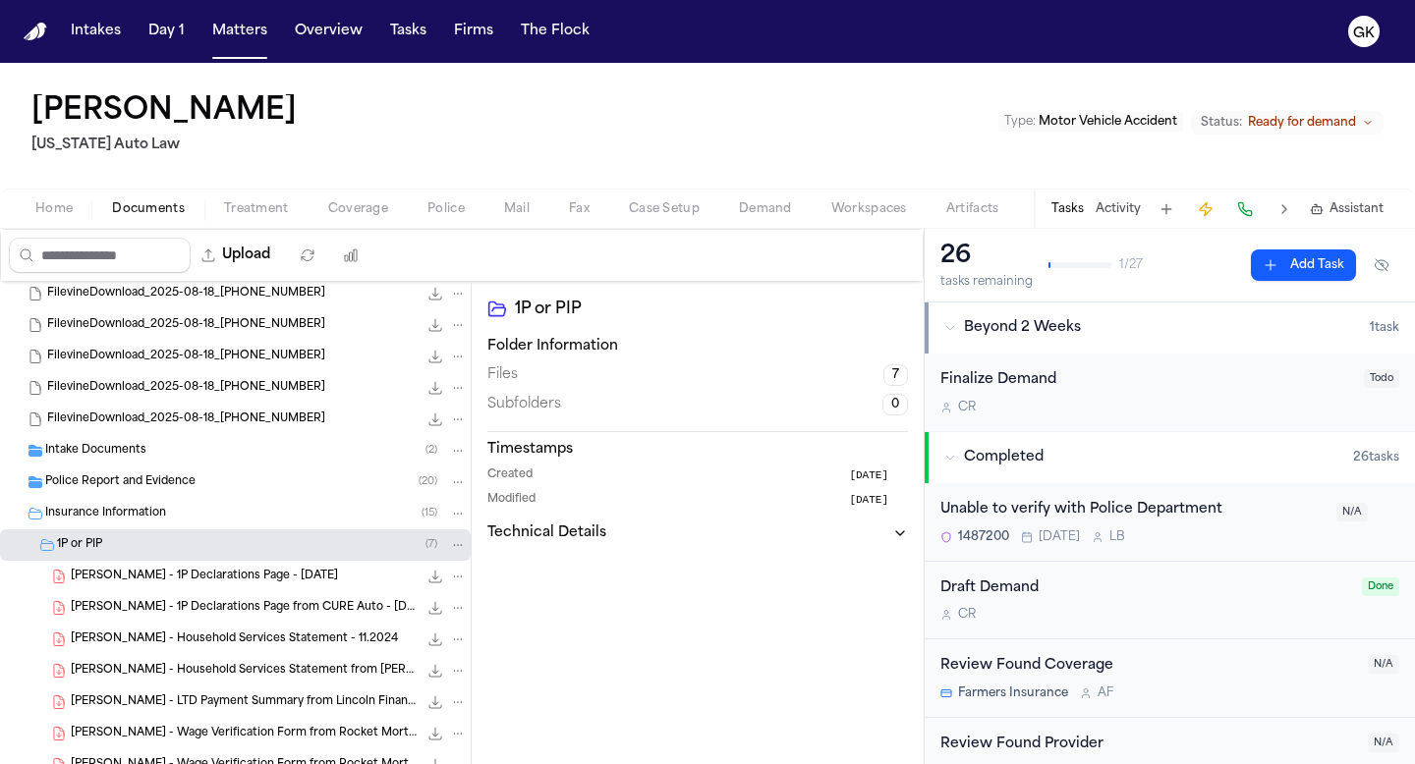
scroll to position [79, 0]
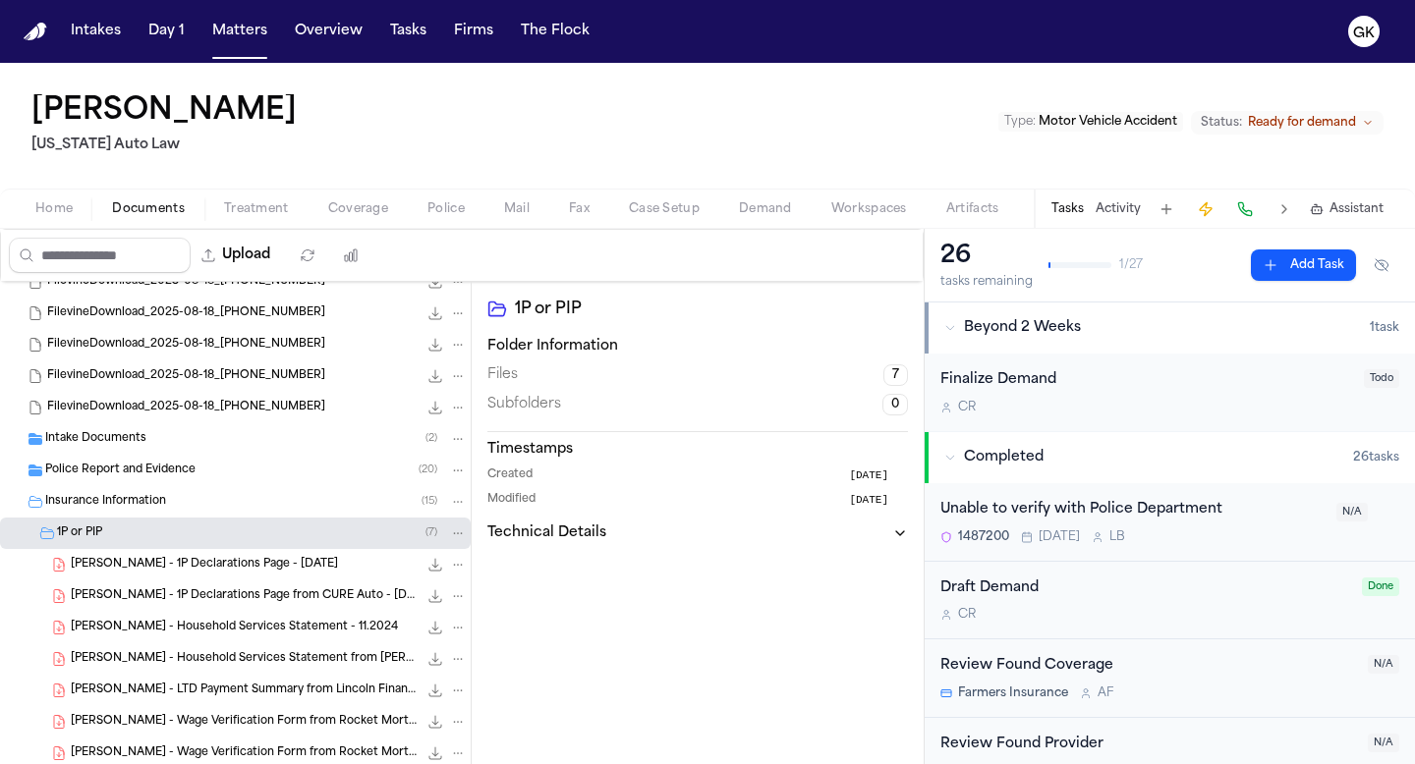
click at [254, 593] on span "M. Smith - 1P Declarations Page from CURE Auto - 2.22.25" at bounding box center [244, 597] width 347 height 17
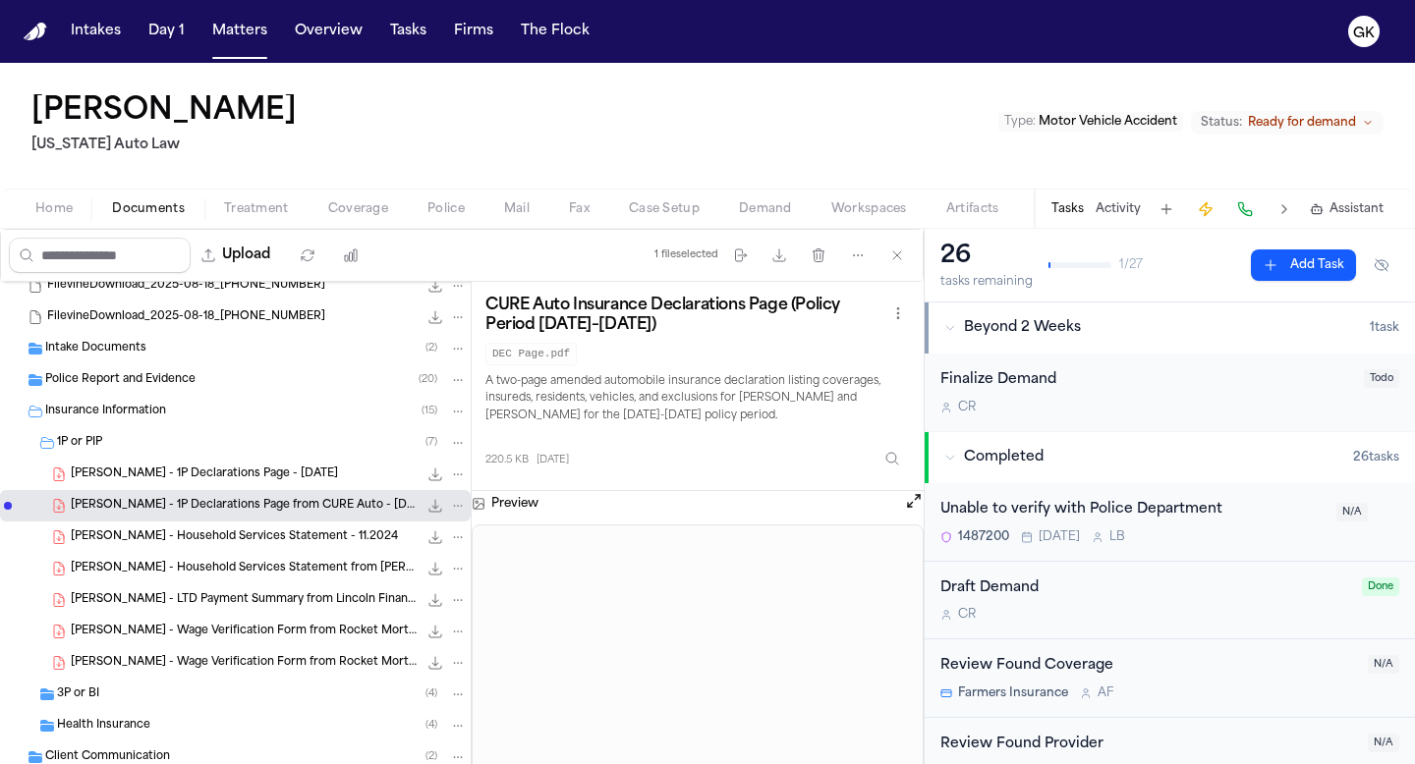
scroll to position [188, 0]
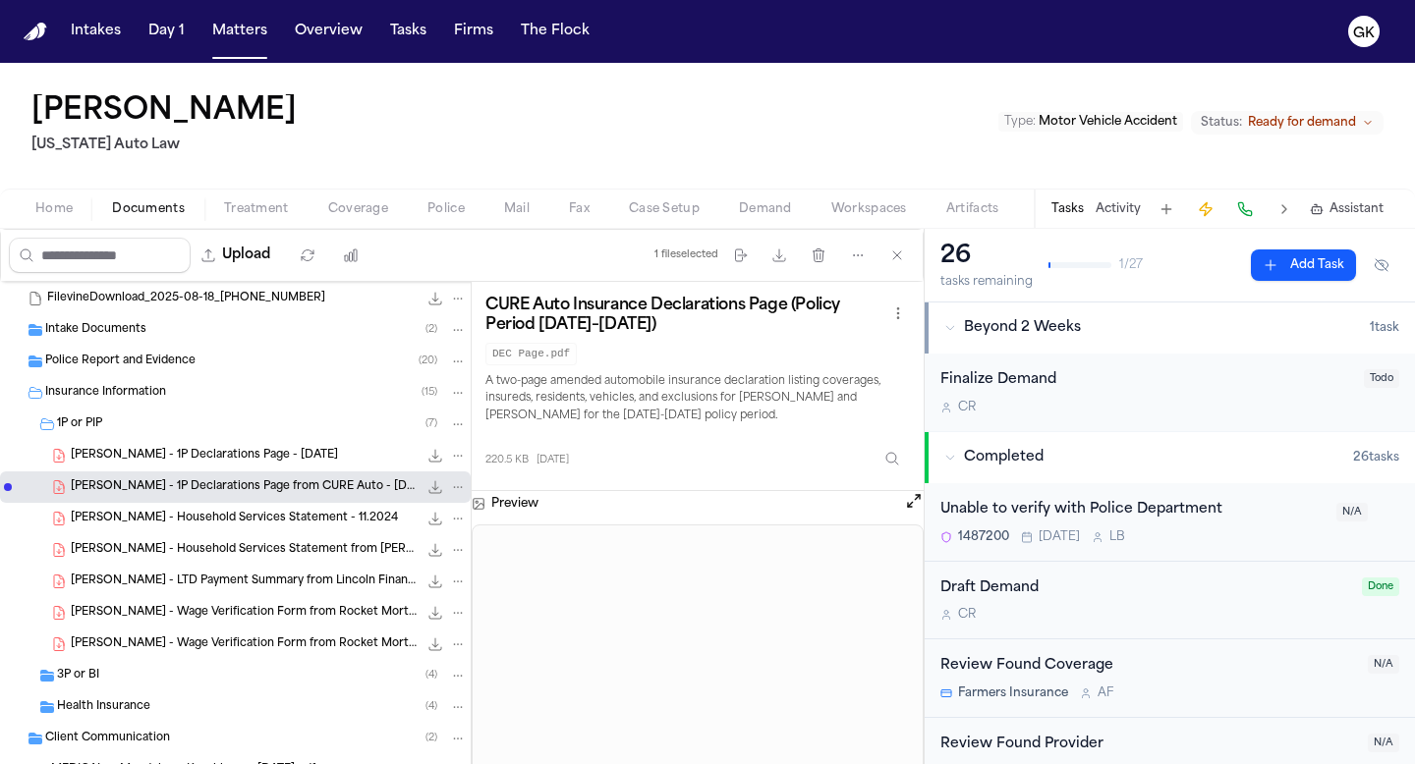
click at [214, 647] on span "M. Smith - Wage Verification Form from Rocket Mortgage - 9.18.24" at bounding box center [244, 645] width 347 height 17
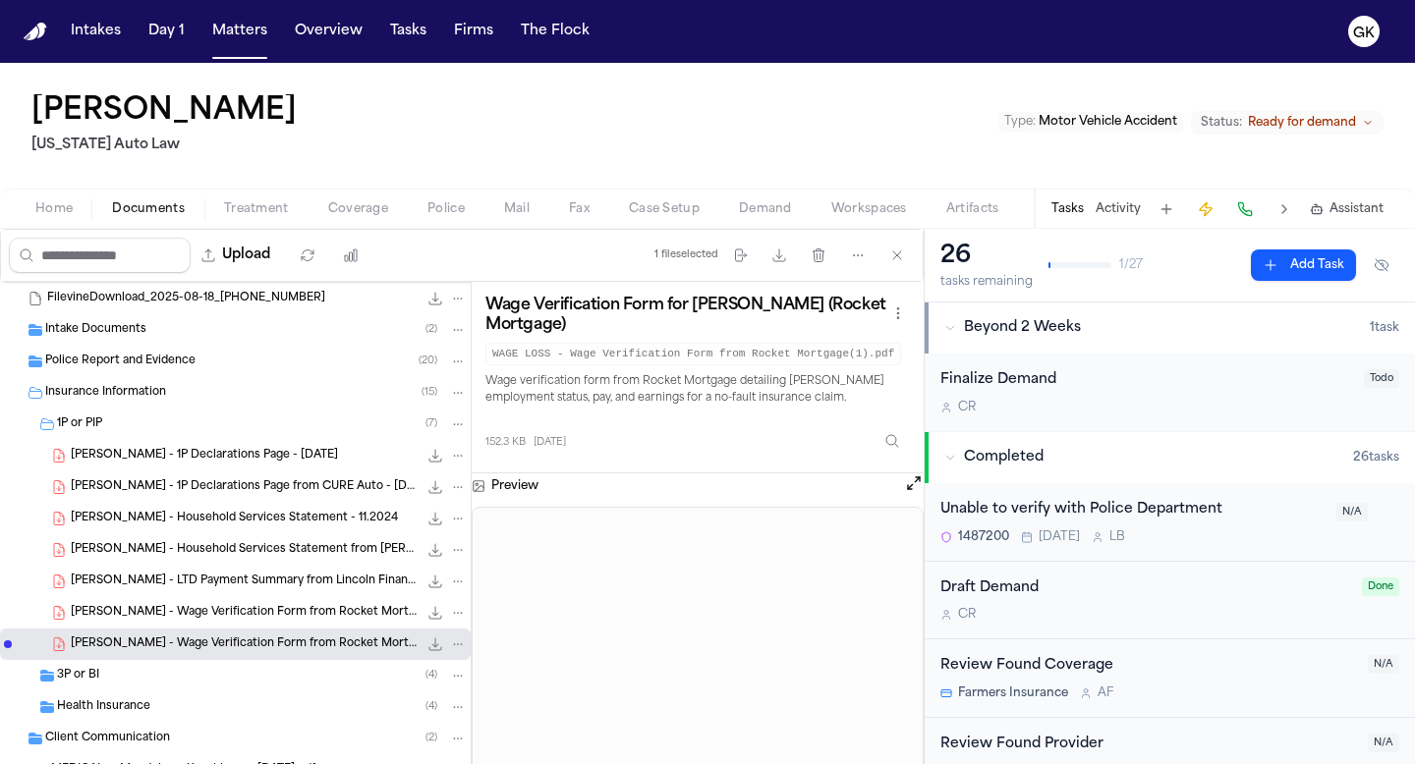
click at [94, 678] on span "3P or BI" at bounding box center [78, 676] width 42 height 17
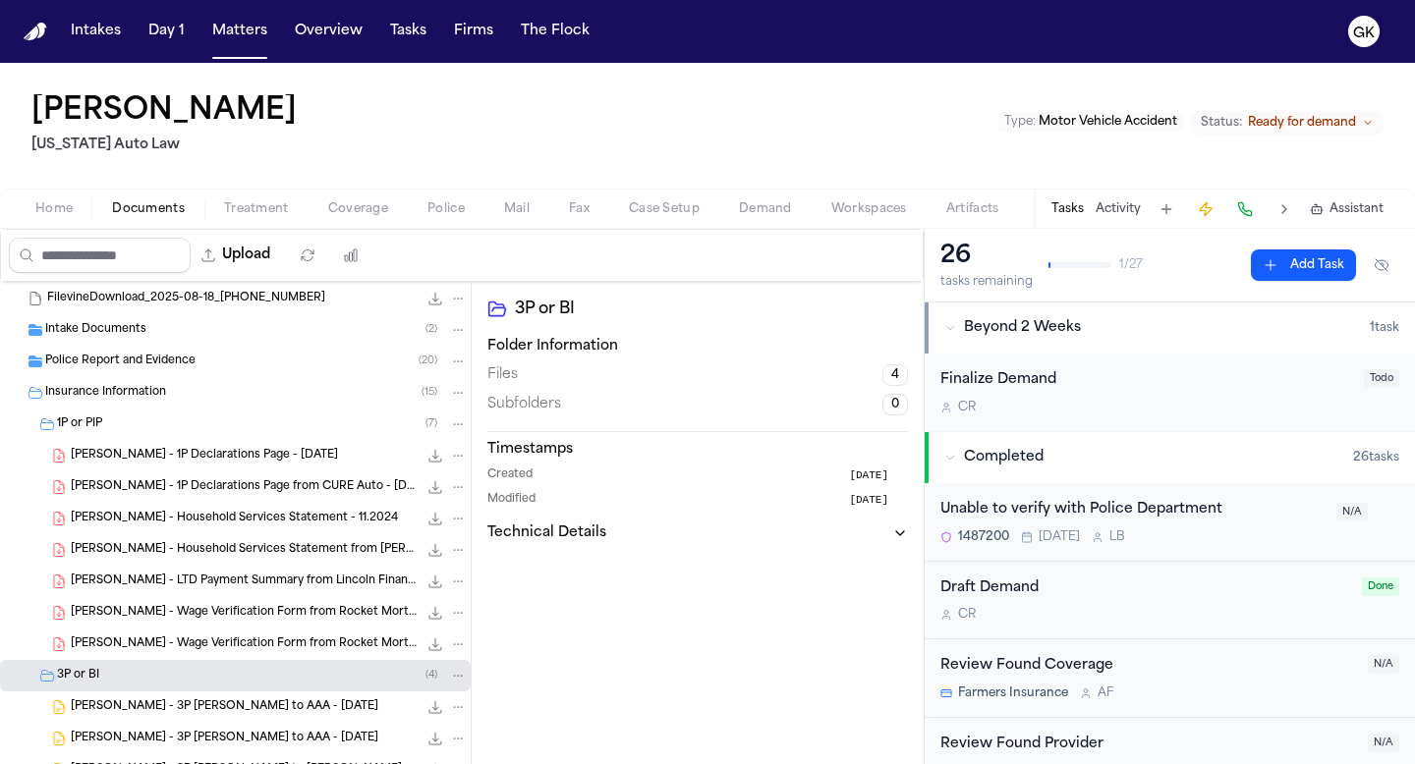
click at [193, 701] on span "M. Smith - 3P LOR to AAA - 6.27.25" at bounding box center [225, 708] width 308 height 17
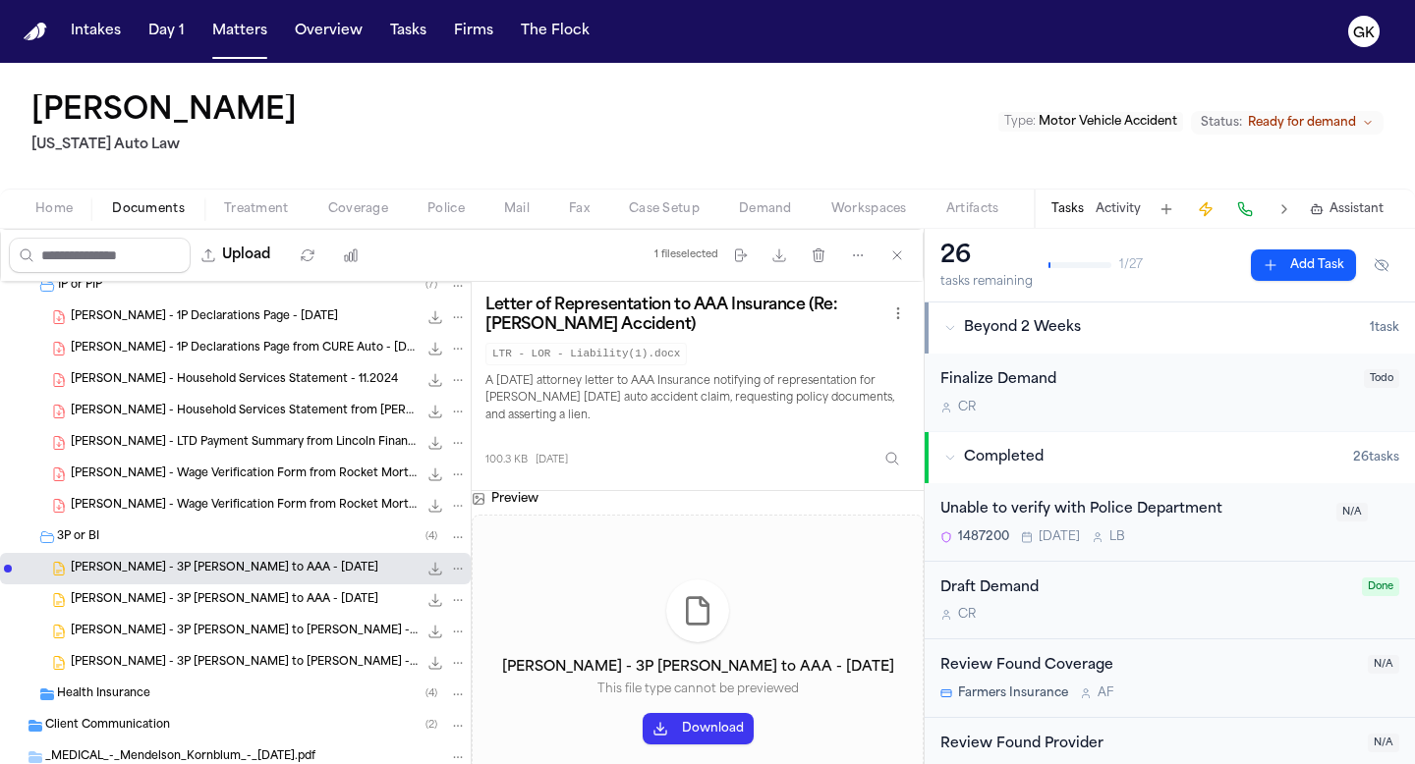
scroll to position [380, 0]
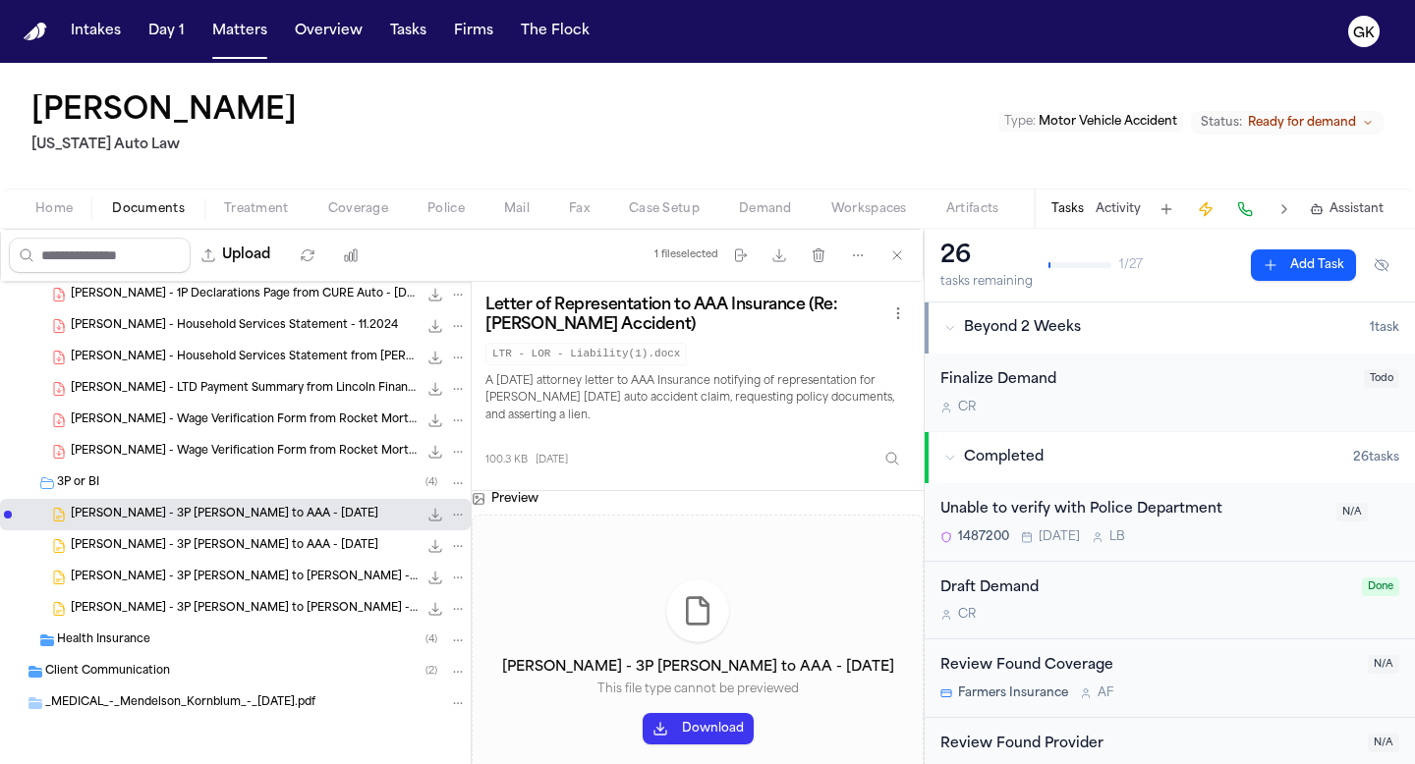
click at [754, 201] on span "Demand" at bounding box center [765, 209] width 53 height 16
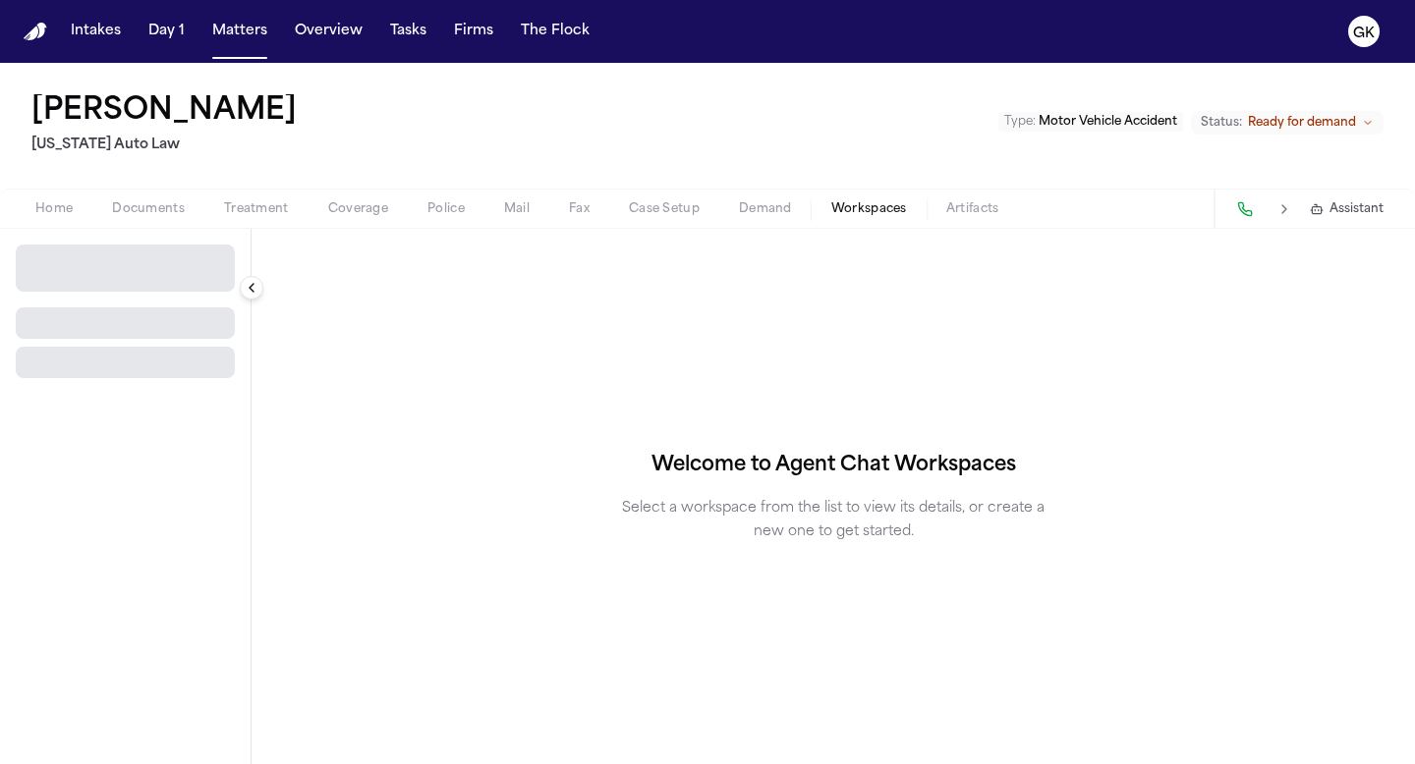
click at [899, 214] on span "Workspaces" at bounding box center [869, 209] width 76 height 16
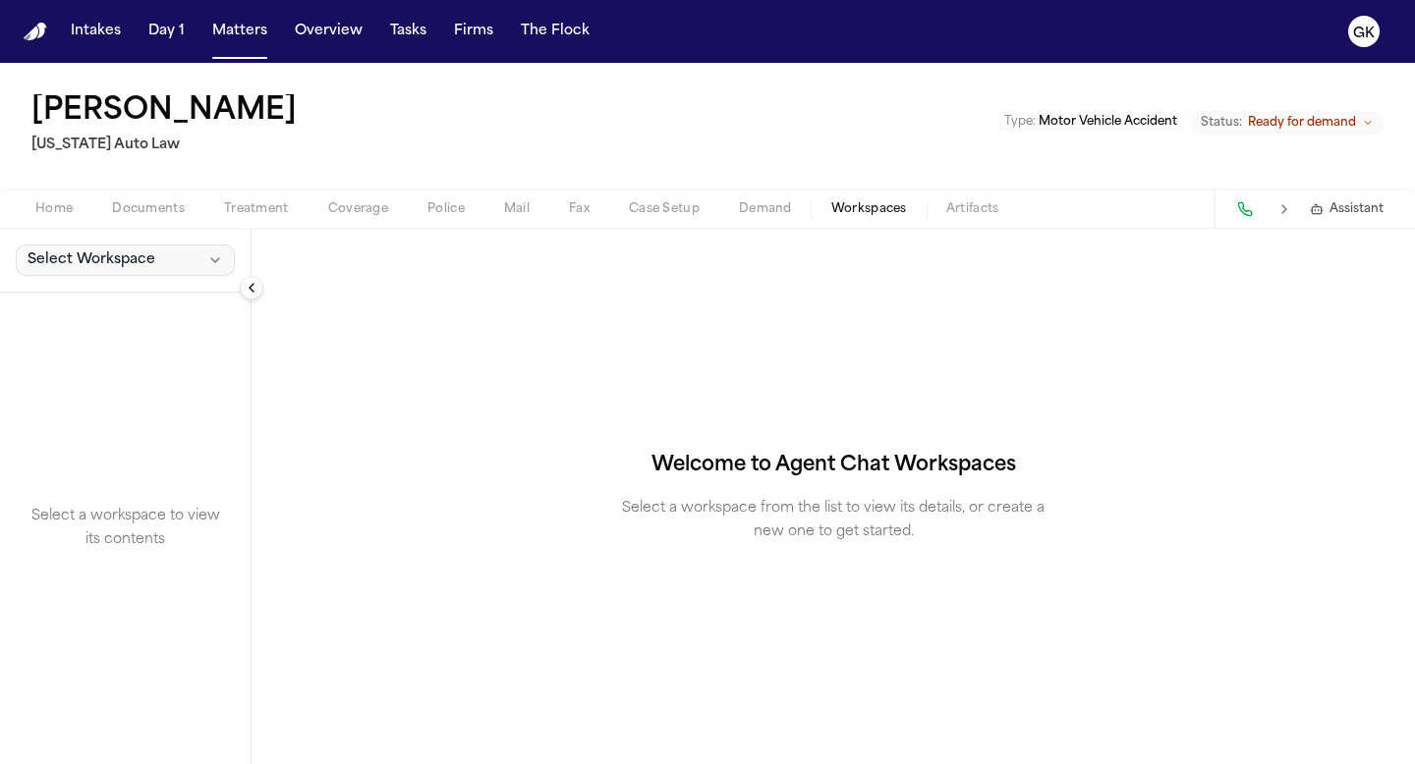
click at [88, 268] on span "Select Workspace" at bounding box center [92, 261] width 128 height 20
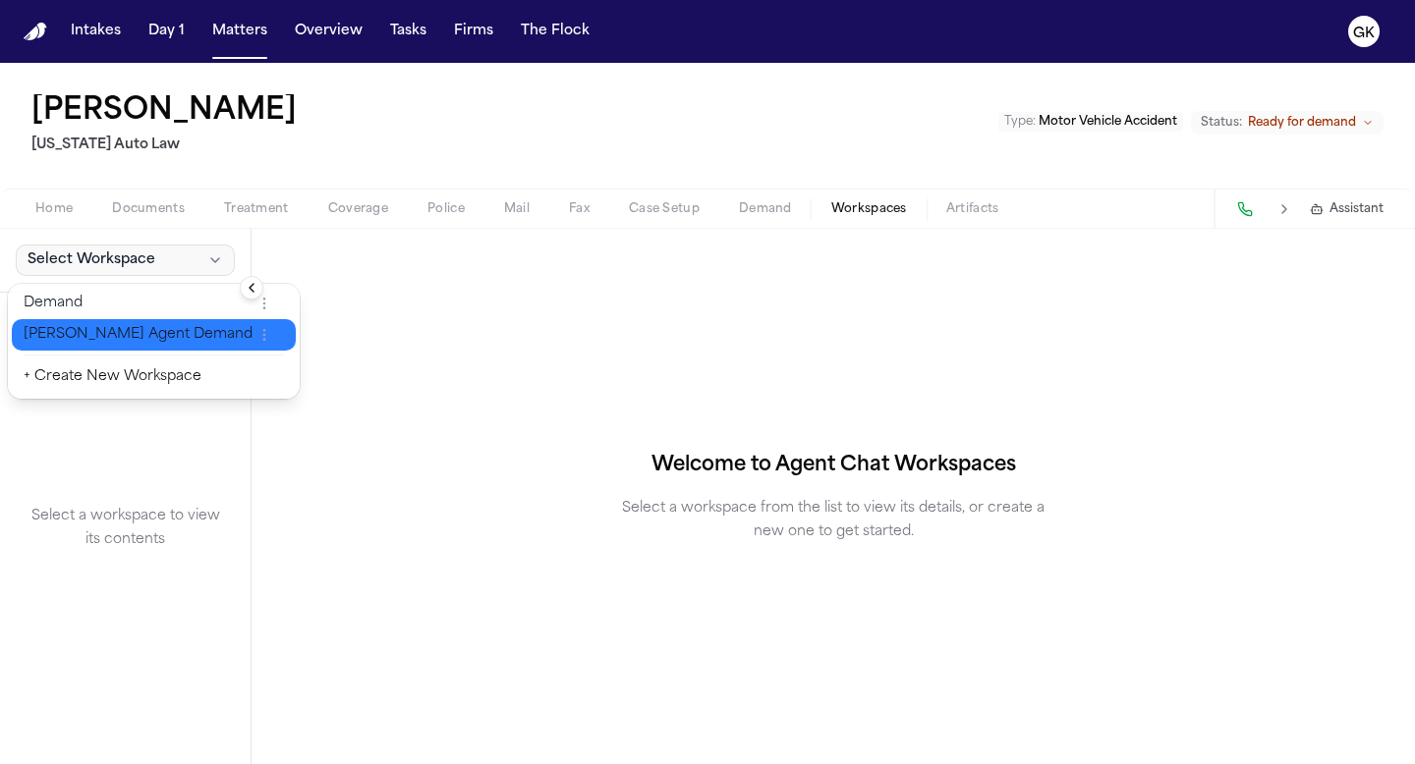
click at [81, 326] on span "[PERSON_NAME] Agent Demand" at bounding box center [138, 335] width 229 height 20
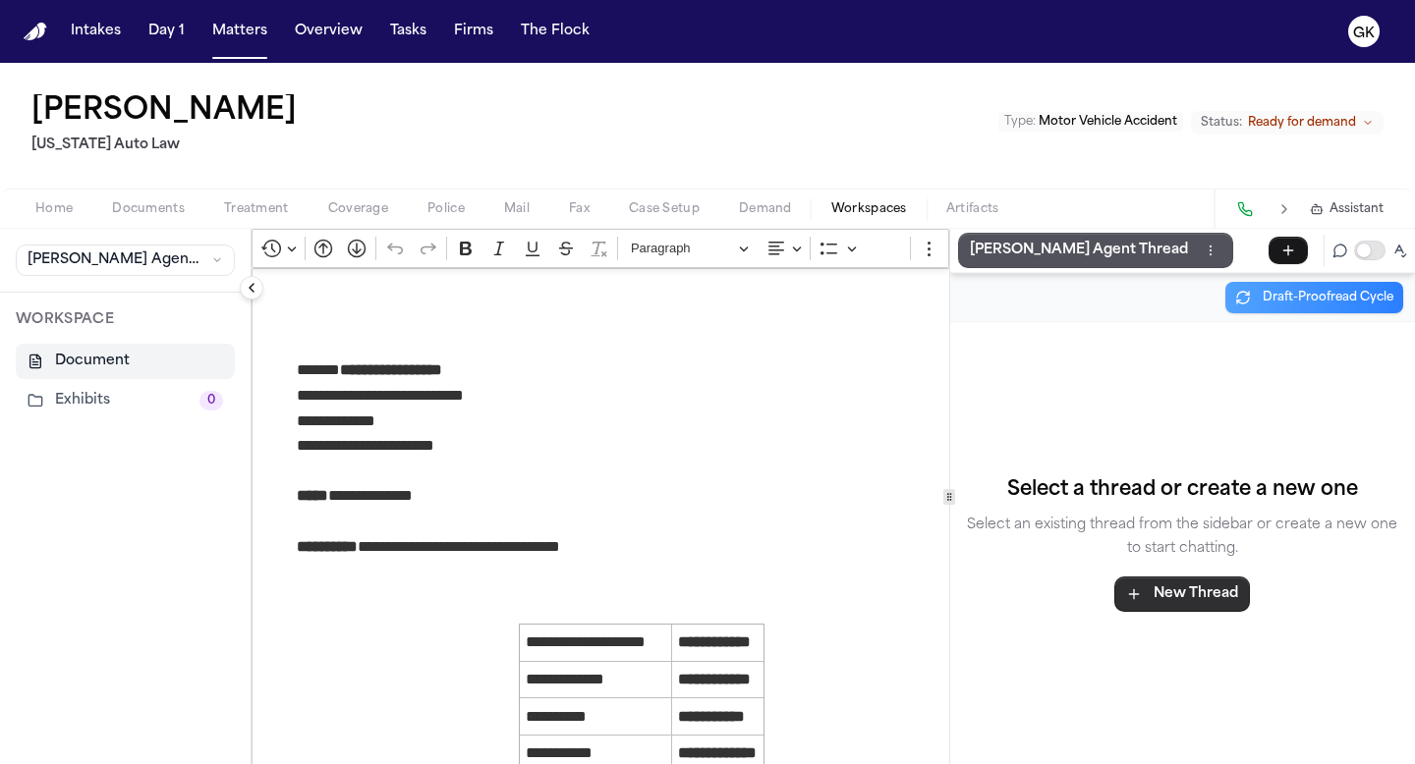
click at [1206, 600] on button "New Thread" at bounding box center [1182, 594] width 136 height 35
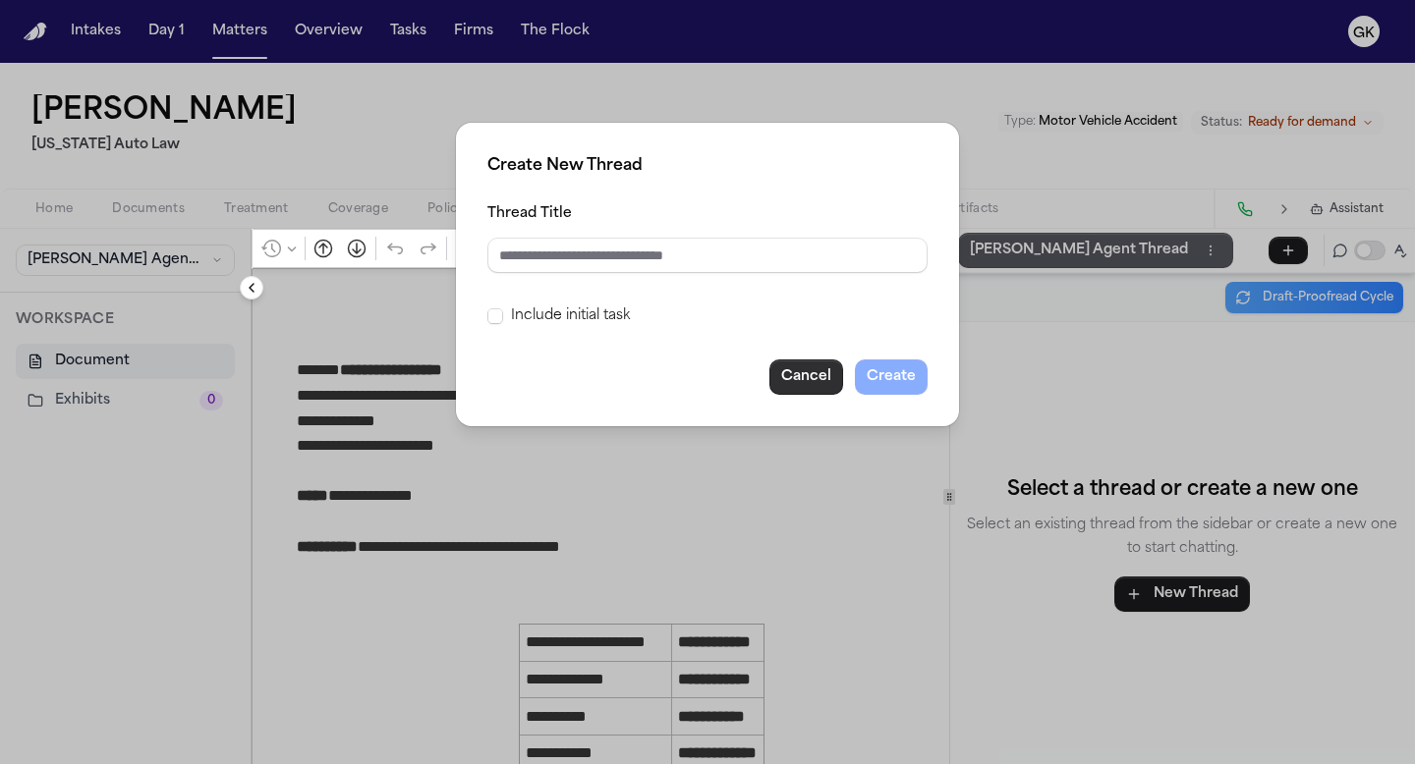
click at [801, 382] on button "Cancel" at bounding box center [806, 377] width 74 height 35
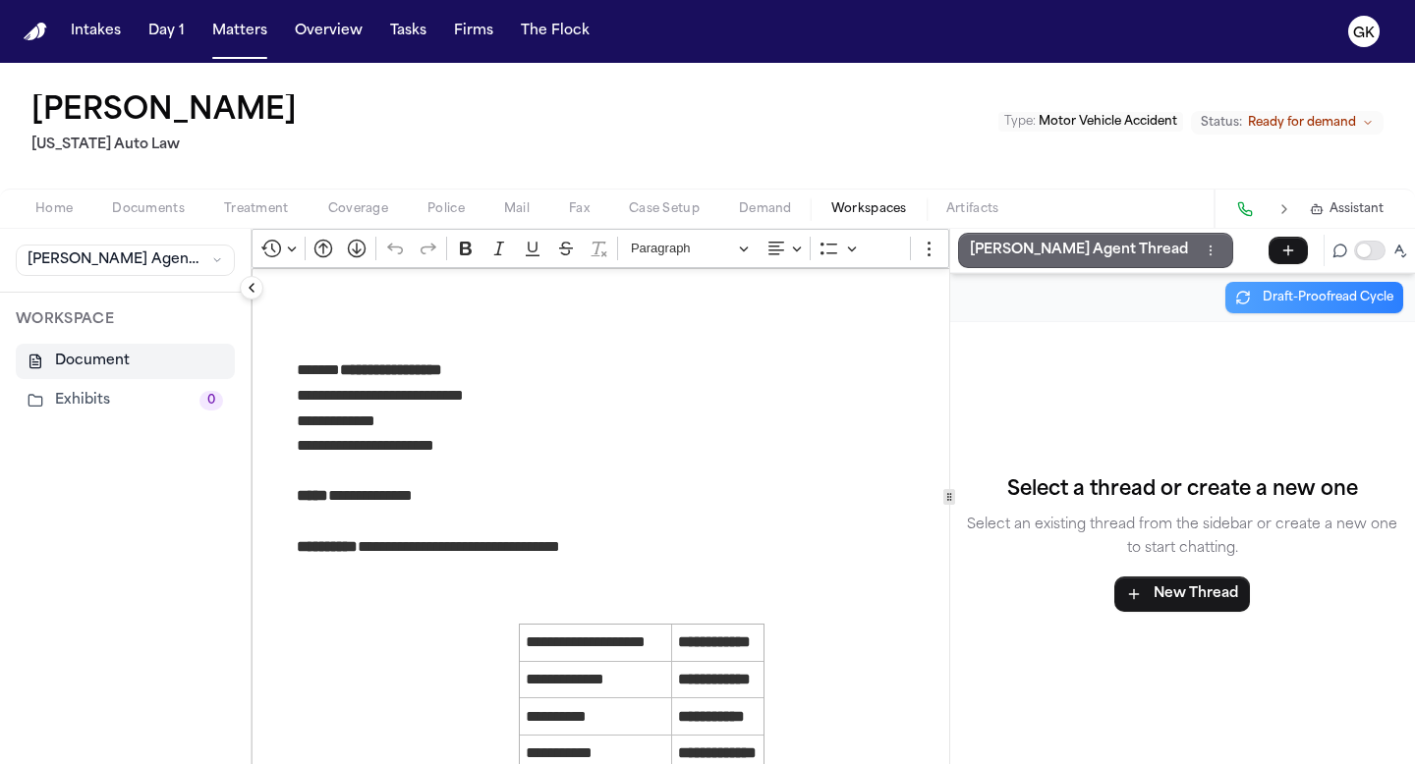
click at [1008, 242] on p "[PERSON_NAME] Agent Thread" at bounding box center [1079, 251] width 218 height 24
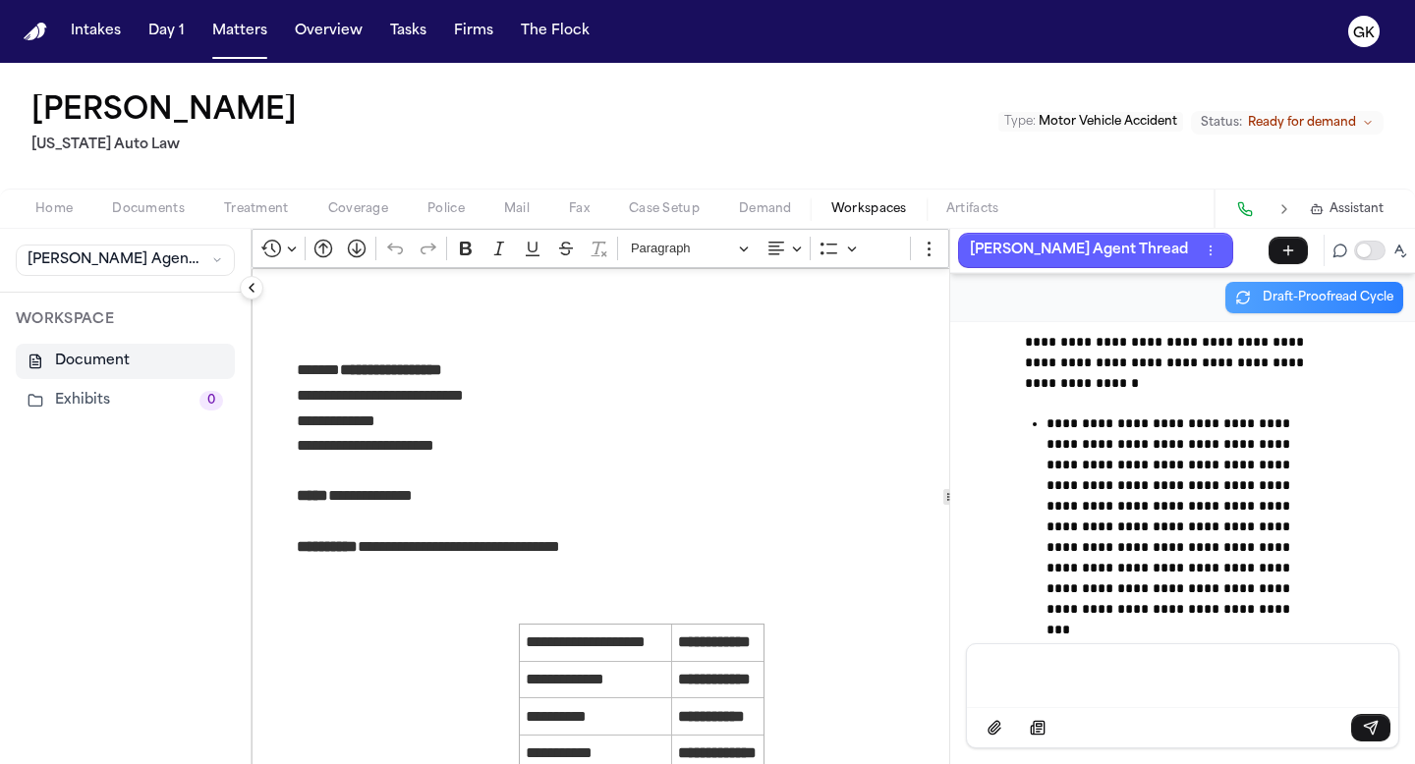
click at [1086, 672] on p "Message input" at bounding box center [1182, 674] width 384 height 20
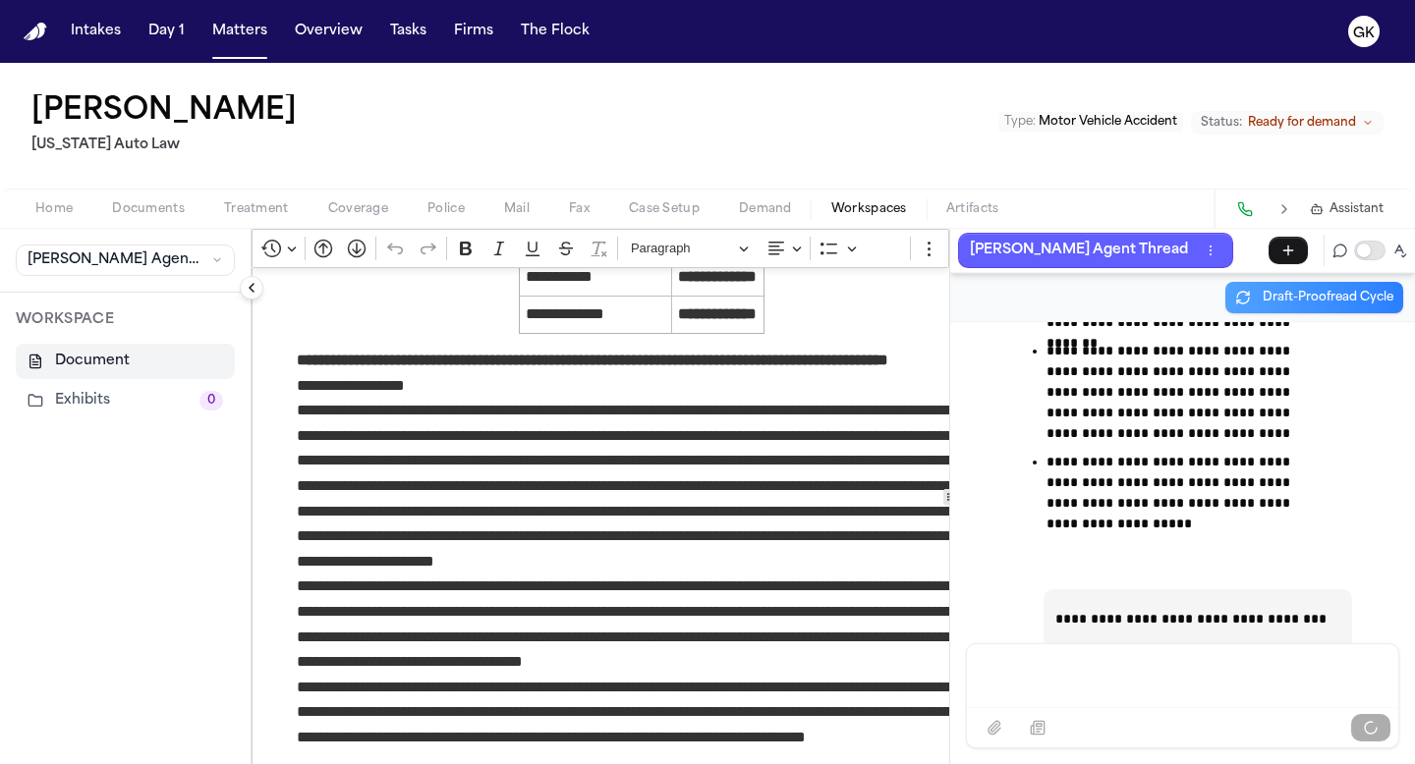
scroll to position [471, 0]
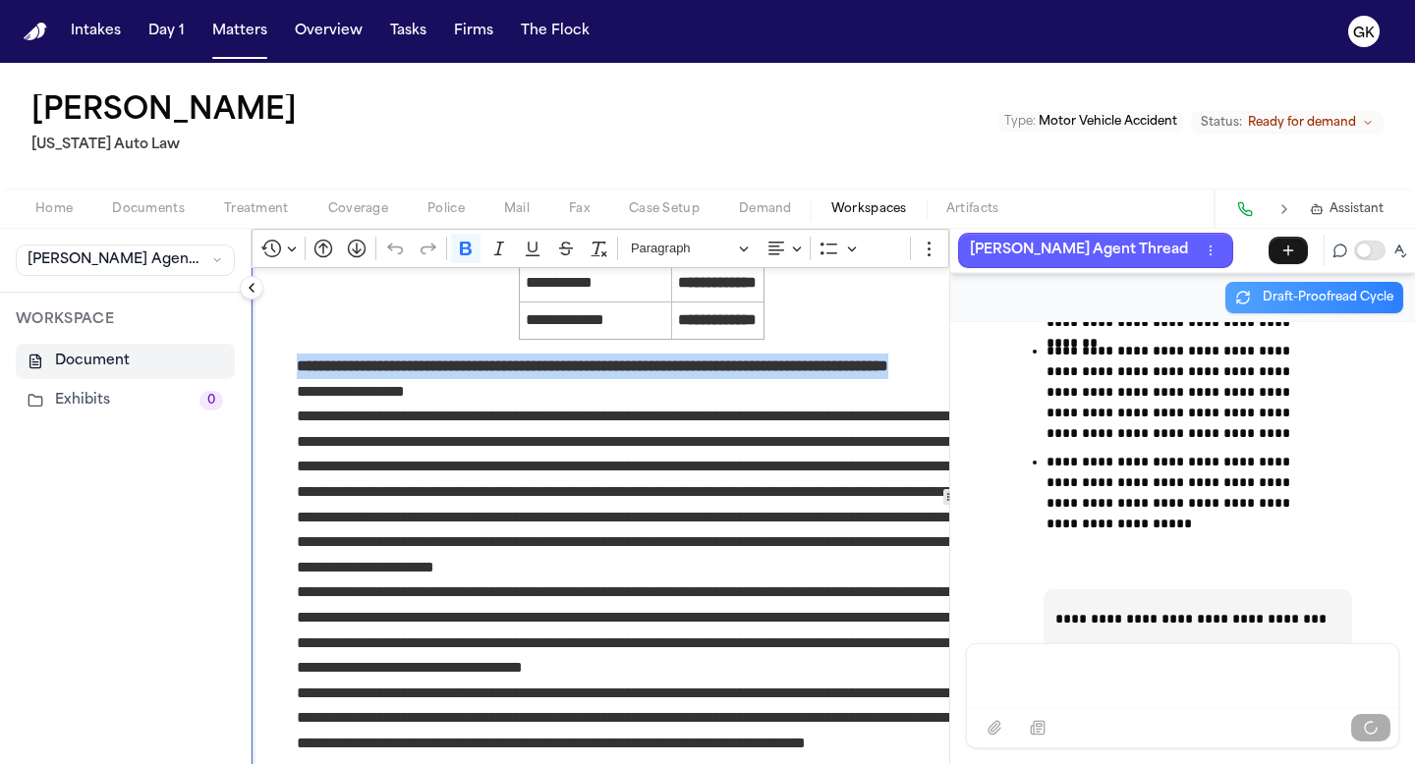
drag, startPoint x: 529, startPoint y: 391, endPoint x: 281, endPoint y: 361, distance: 249.5
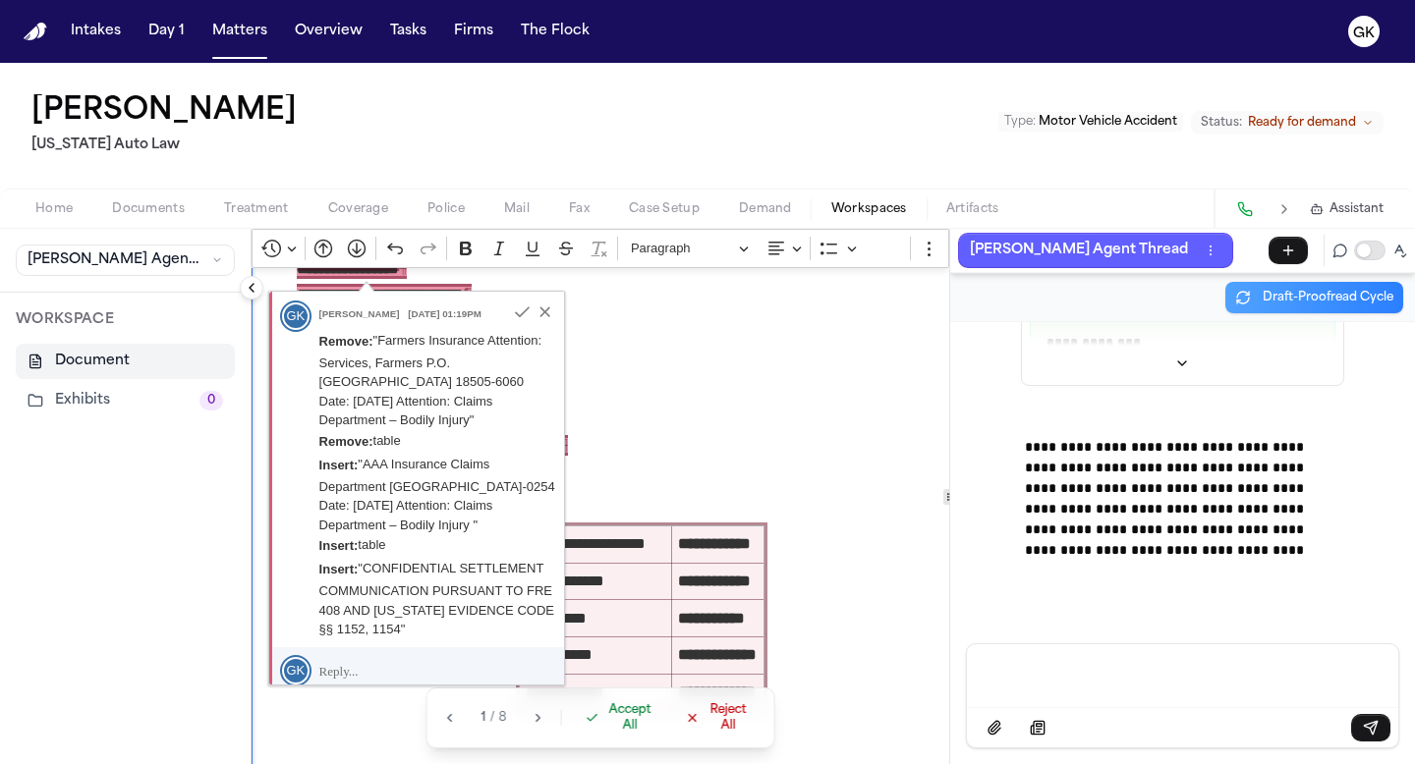
scroll to position [112121, 0]
click at [819, 499] on p "**********" at bounding box center [641, 382] width 689 height 252
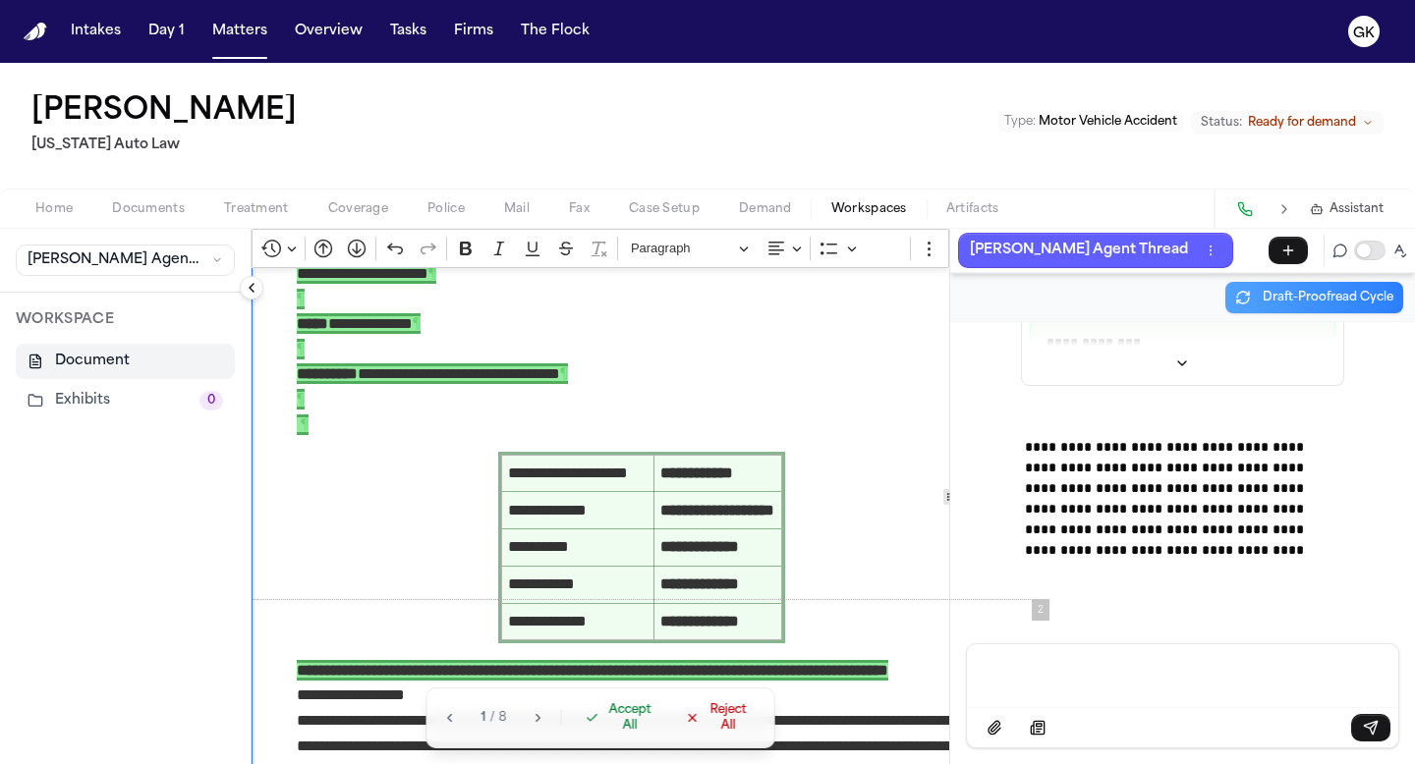
scroll to position [699, 0]
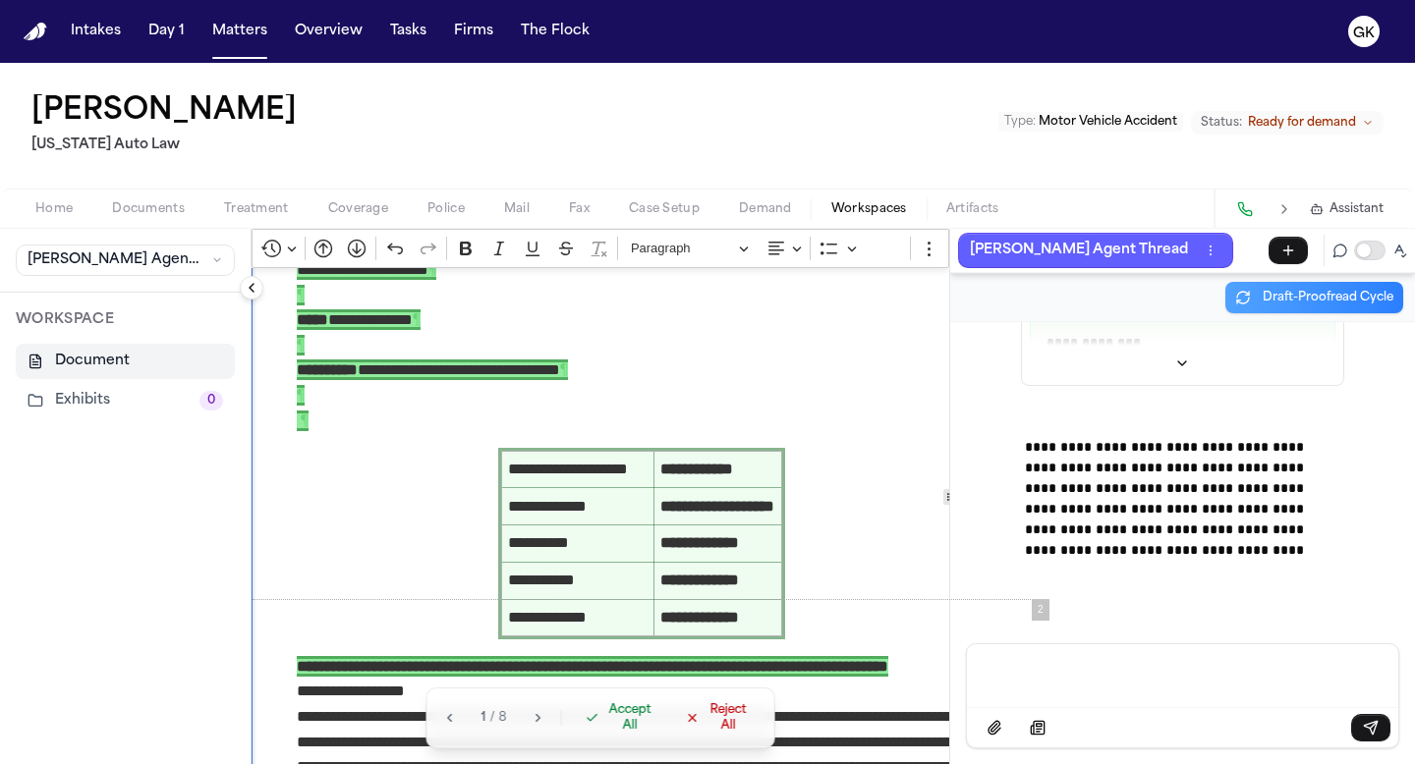
click at [617, 735] on button "Accept All" at bounding box center [619, 718] width 93 height 43
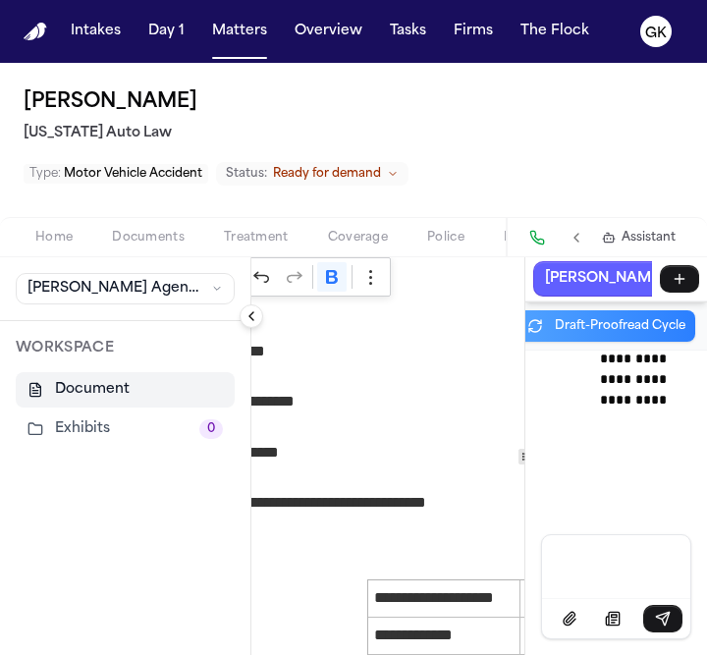
scroll to position [72, 152]
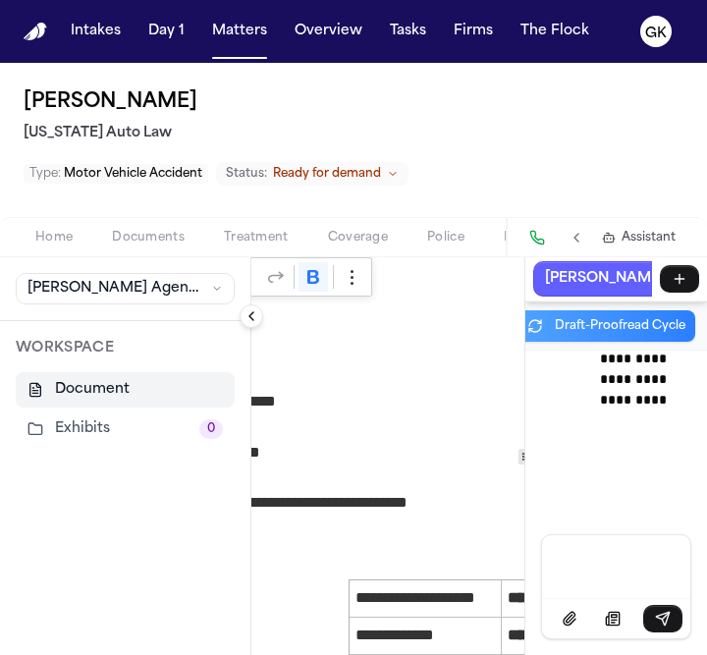
click at [258, 313] on button "Collapse sidebar" at bounding box center [252, 317] width 24 height 24
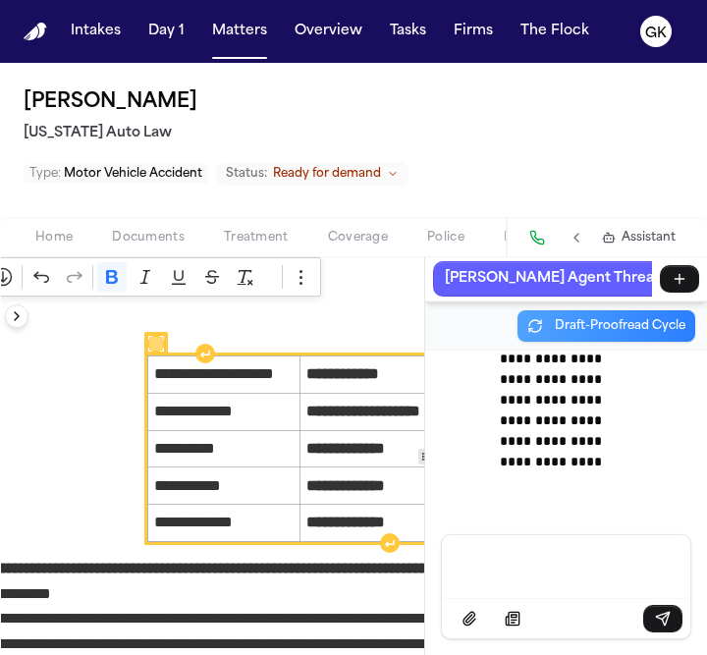
scroll to position [296, 113]
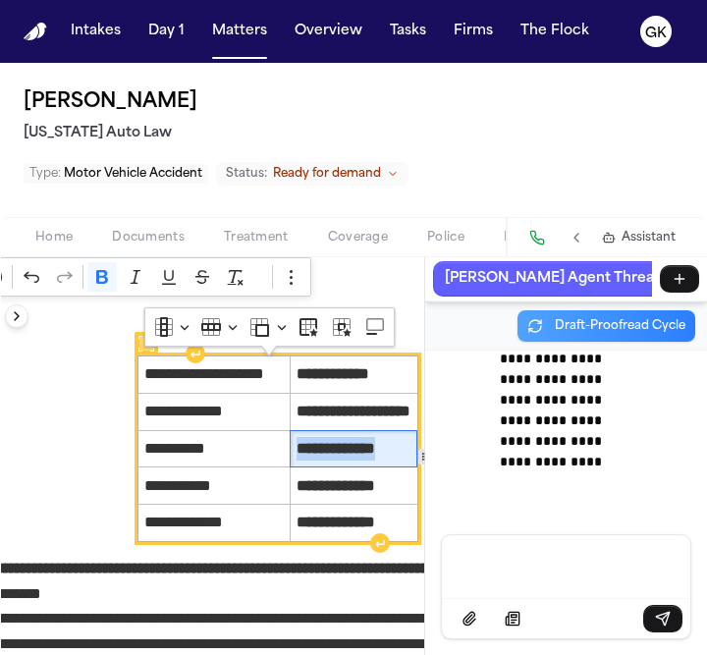
drag, startPoint x: 387, startPoint y: 455, endPoint x: 279, endPoint y: 450, distance: 108.2
click at [297, 450] on span "**********" at bounding box center [354, 449] width 114 height 24
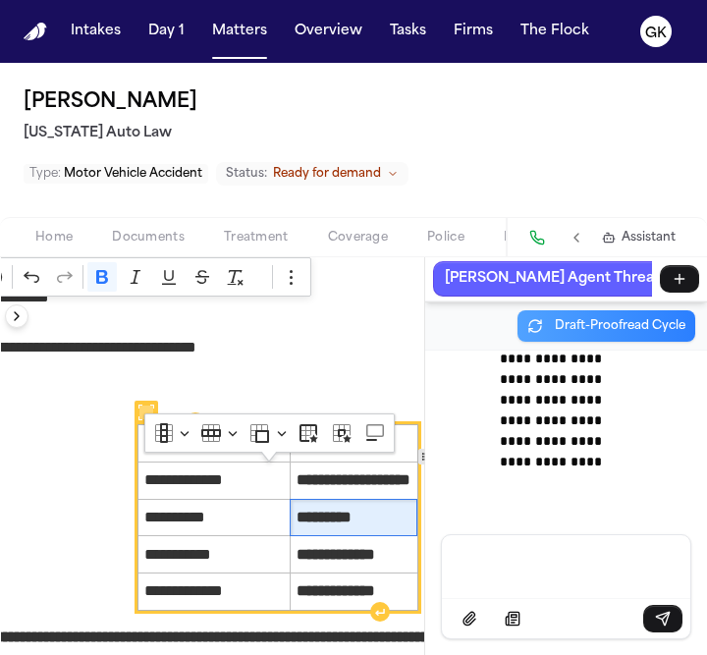
scroll to position [188, 113]
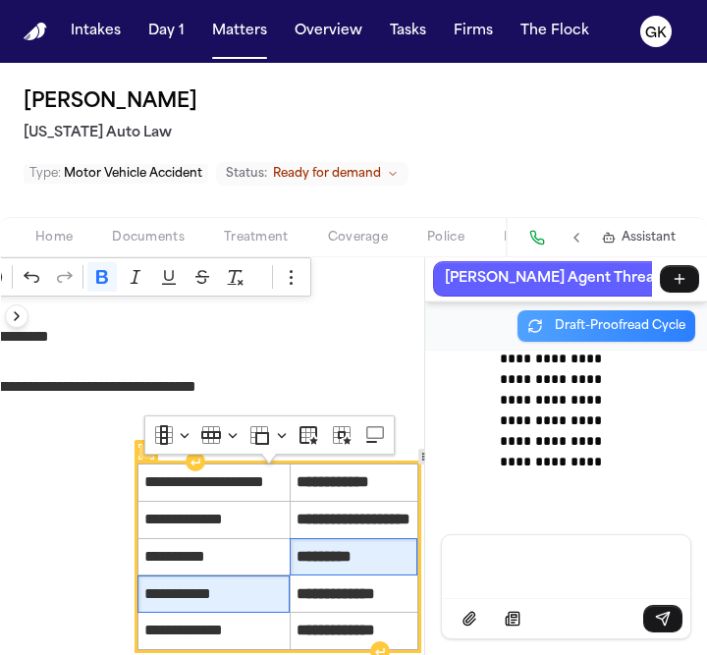
click at [222, 598] on span "**********" at bounding box center [213, 595] width 139 height 24
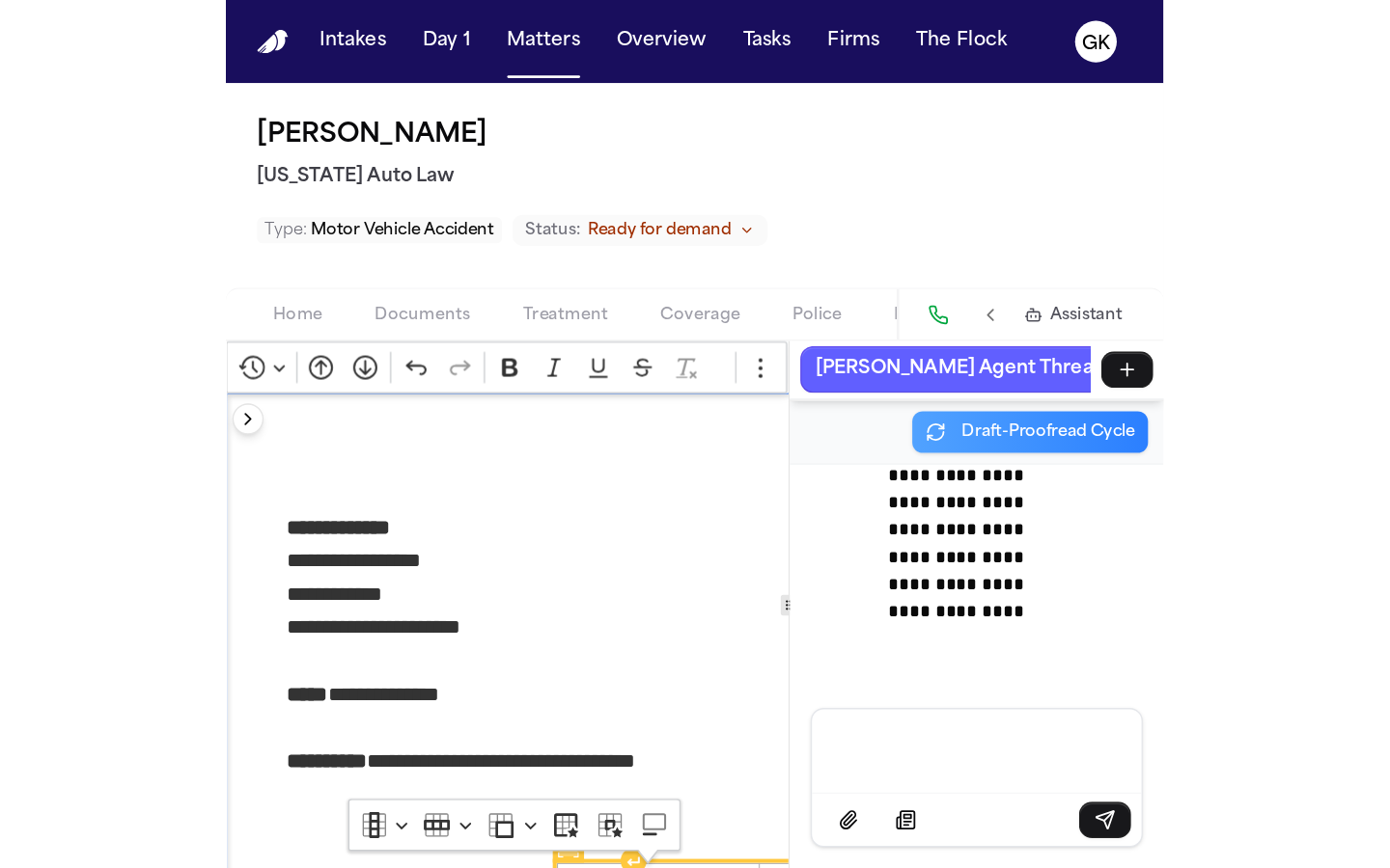
scroll to position [0, 0]
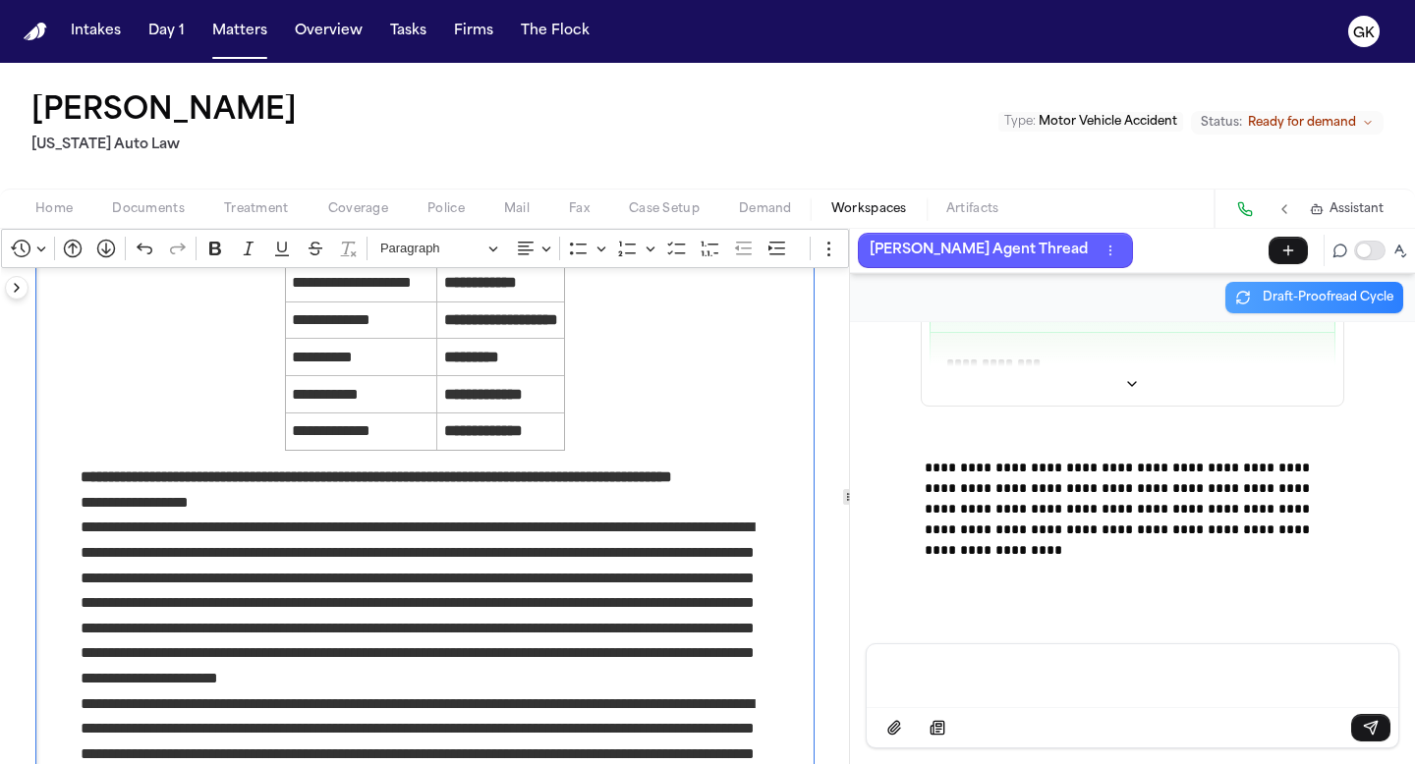
scroll to position [409, 0]
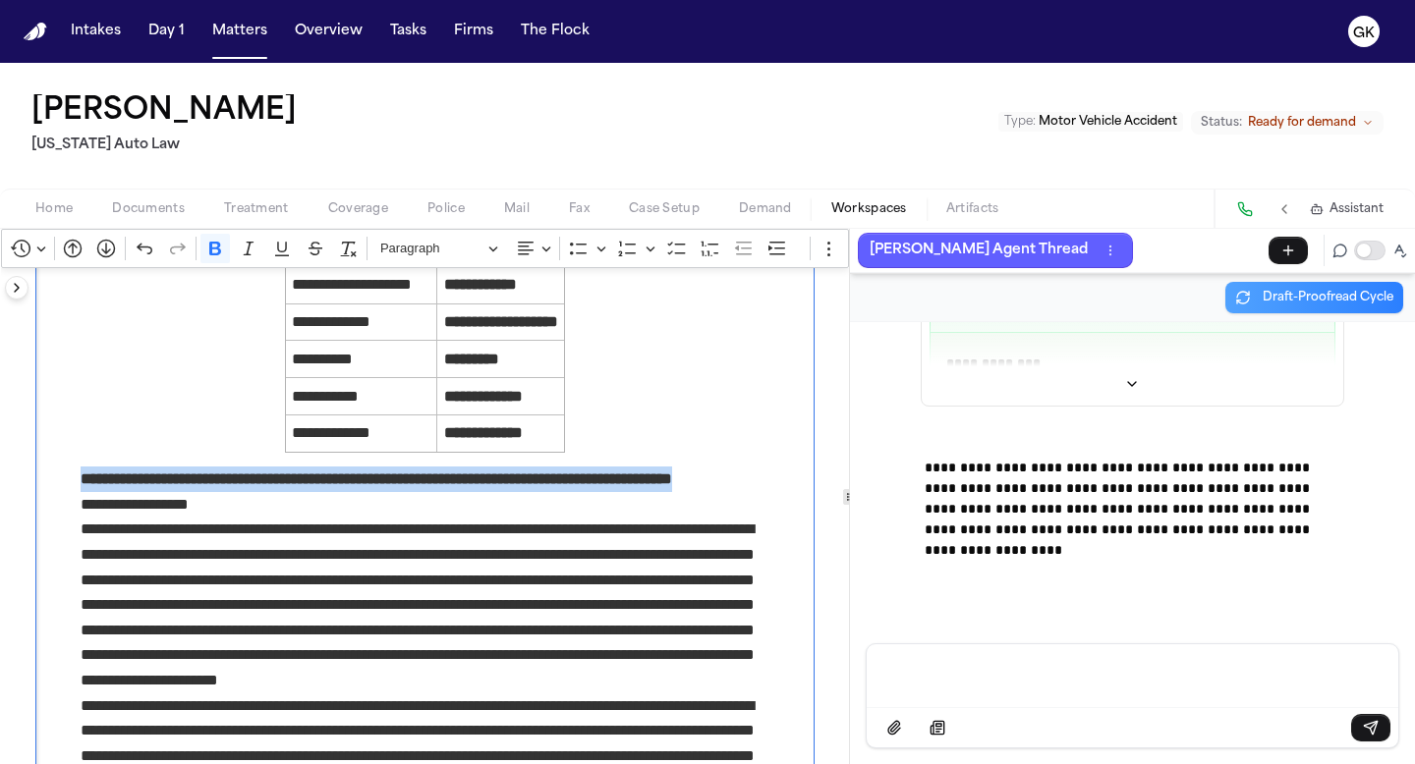
drag, startPoint x: 379, startPoint y: 505, endPoint x: 62, endPoint y: 472, distance: 319.1
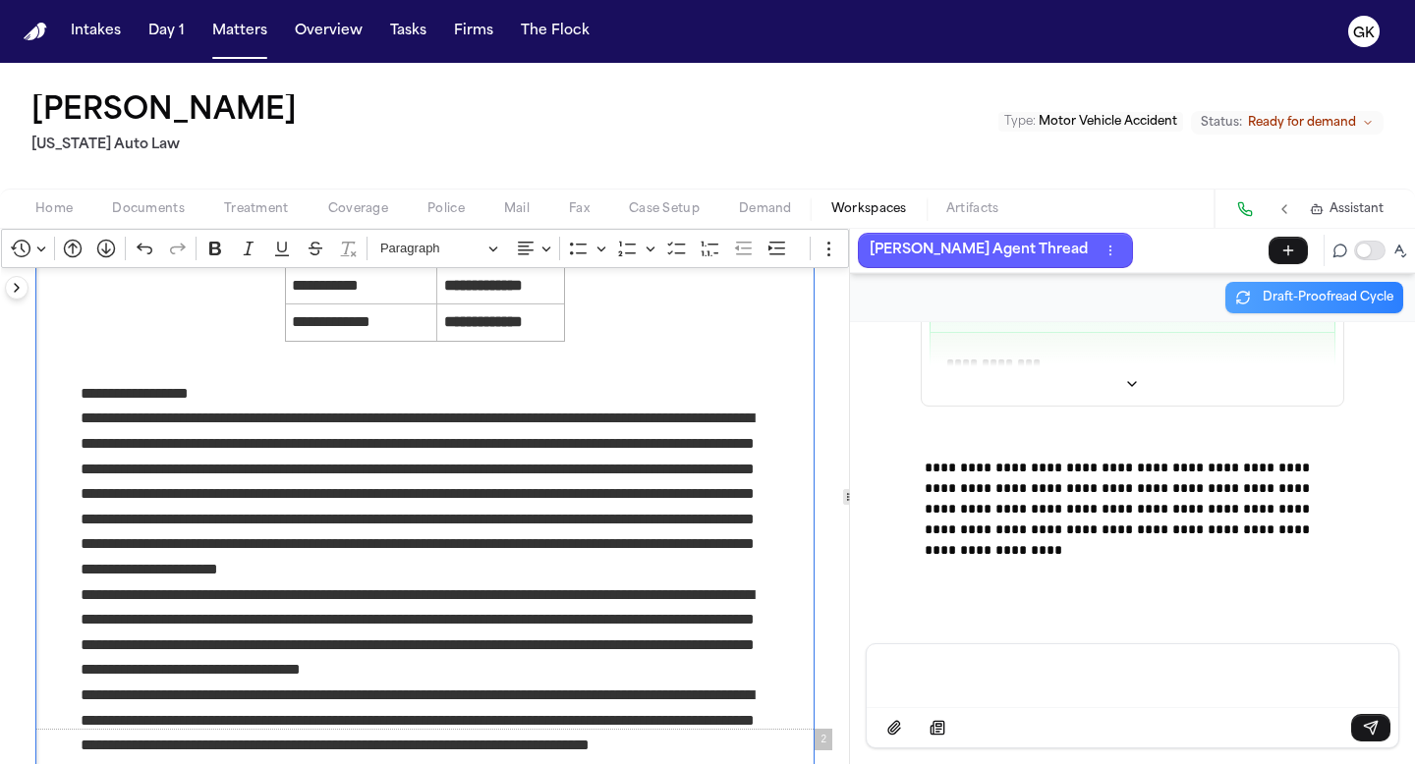
scroll to position [530, 0]
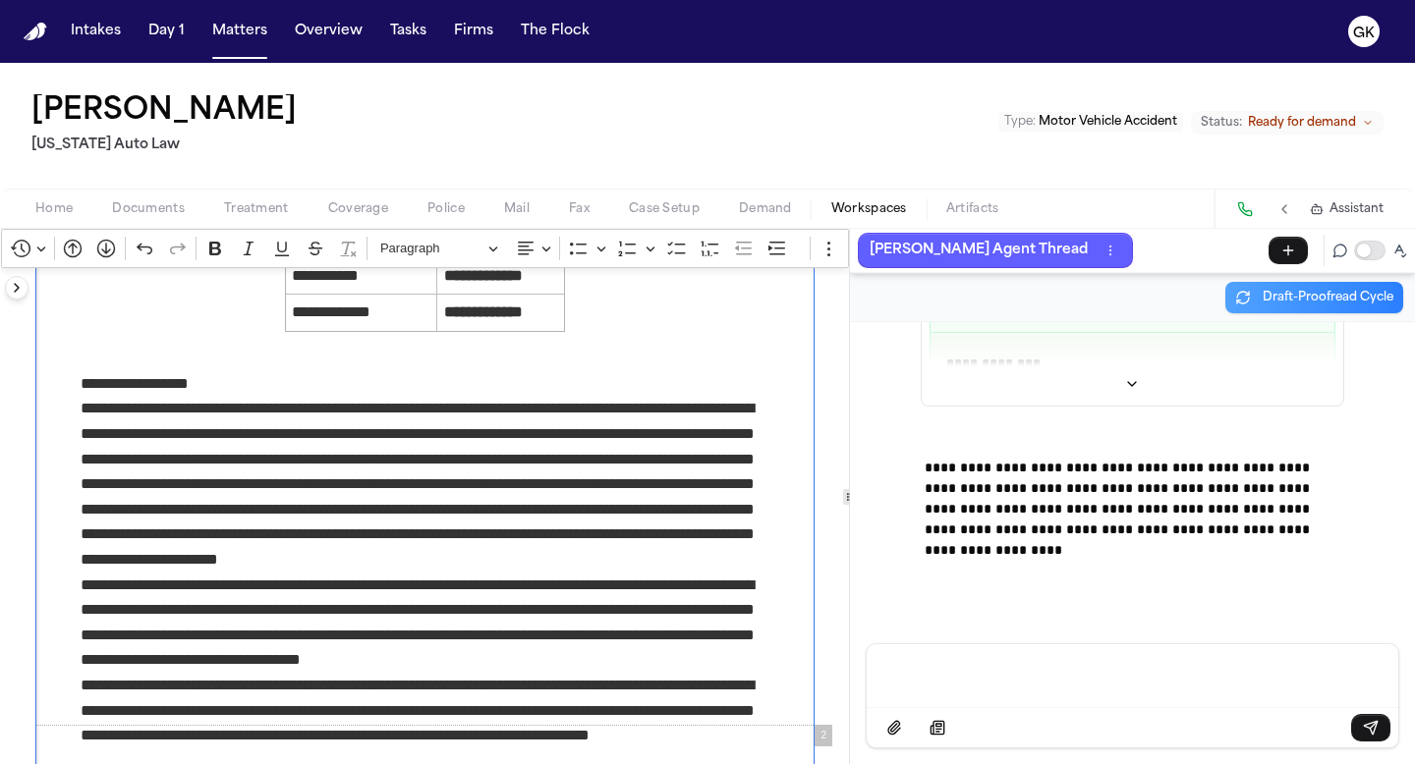
click at [674, 658] on p "**********" at bounding box center [425, 623] width 689 height 100
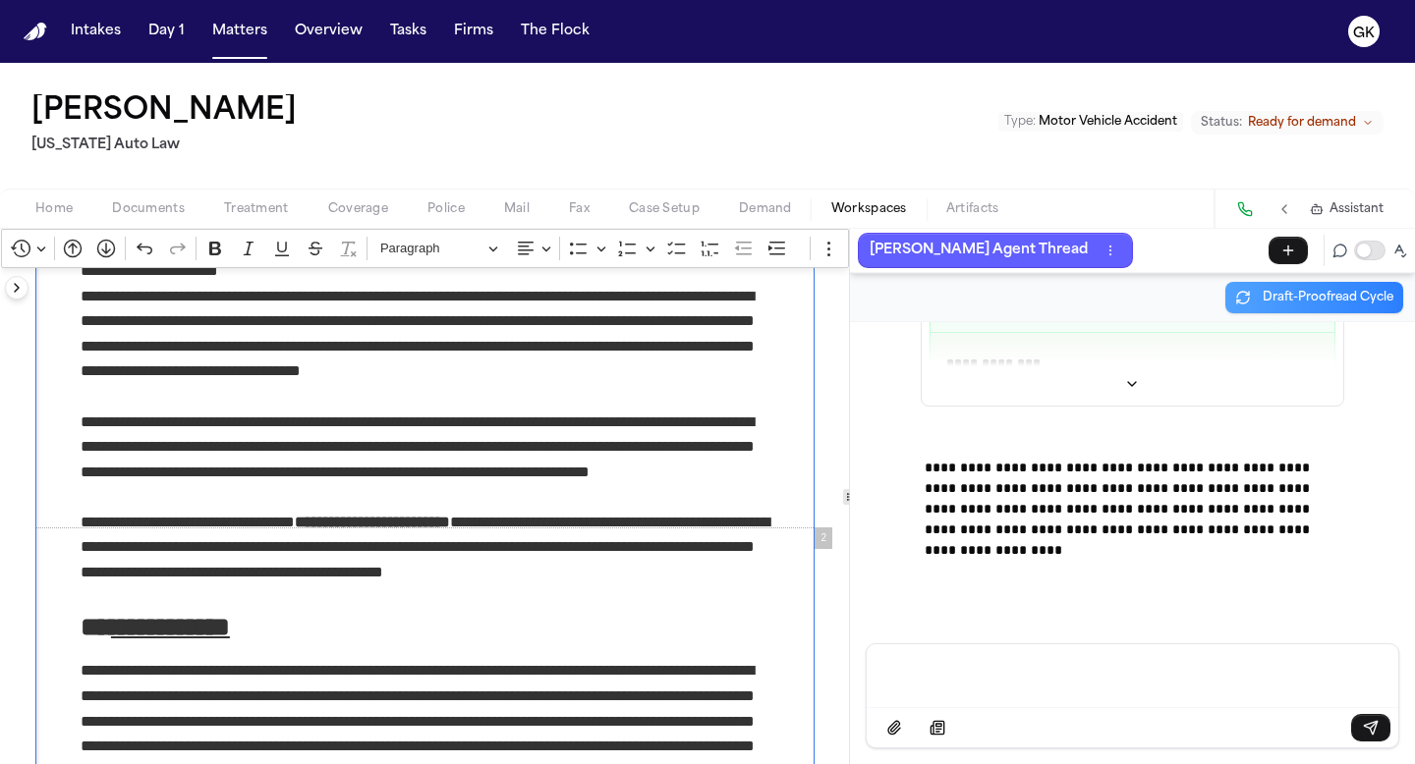
scroll to position [753, 0]
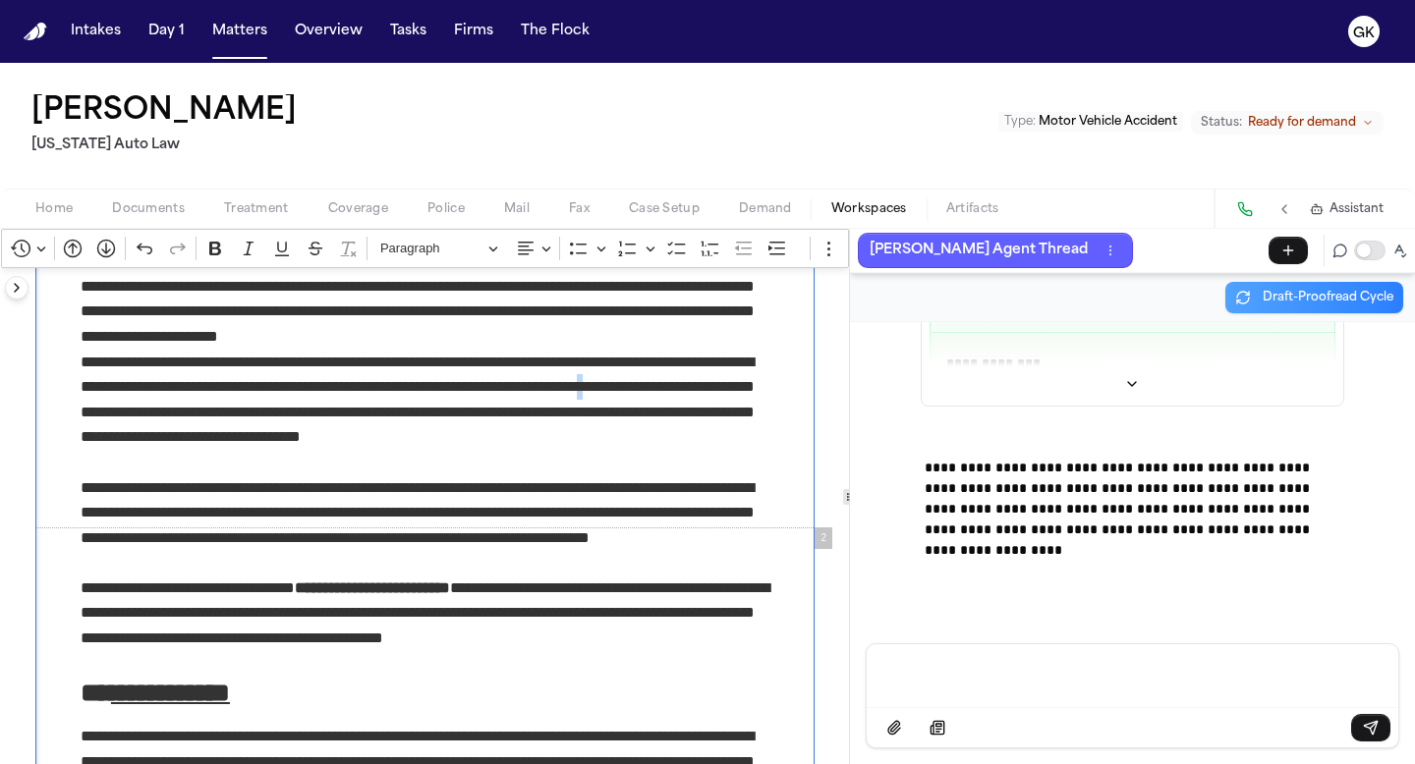
drag, startPoint x: 722, startPoint y: 387, endPoint x: 742, endPoint y: 384, distance: 19.9
click at [742, 387] on p "**********" at bounding box center [425, 400] width 689 height 100
click at [742, 384] on p "**********" at bounding box center [425, 400] width 689 height 100
click at [625, 456] on p "Rich Text Editor. Editing area: main. Press ⌥0 for help." at bounding box center [425, 463] width 689 height 26
click at [275, 573] on p "**********" at bounding box center [425, 526] width 689 height 100
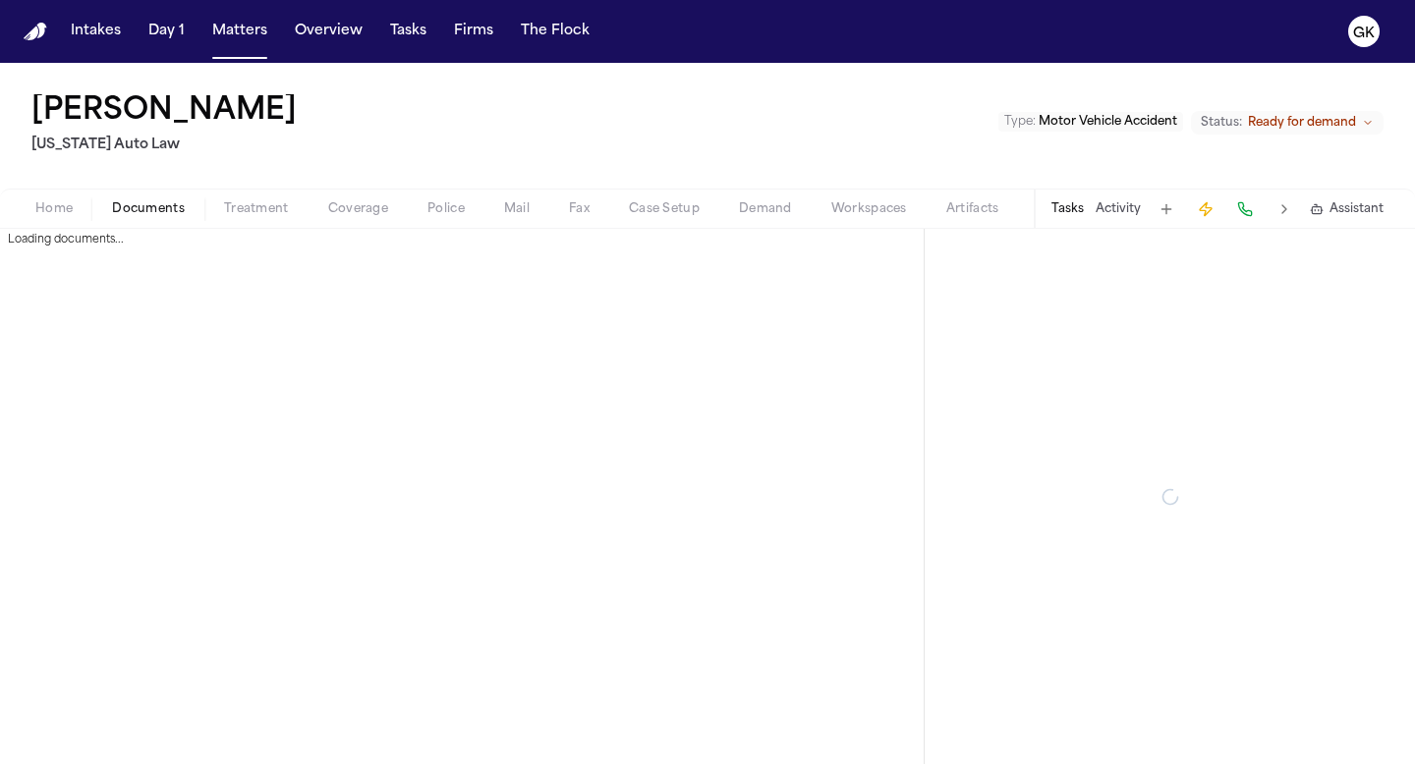
click at [146, 203] on span "Documents" at bounding box center [148, 209] width 73 height 16
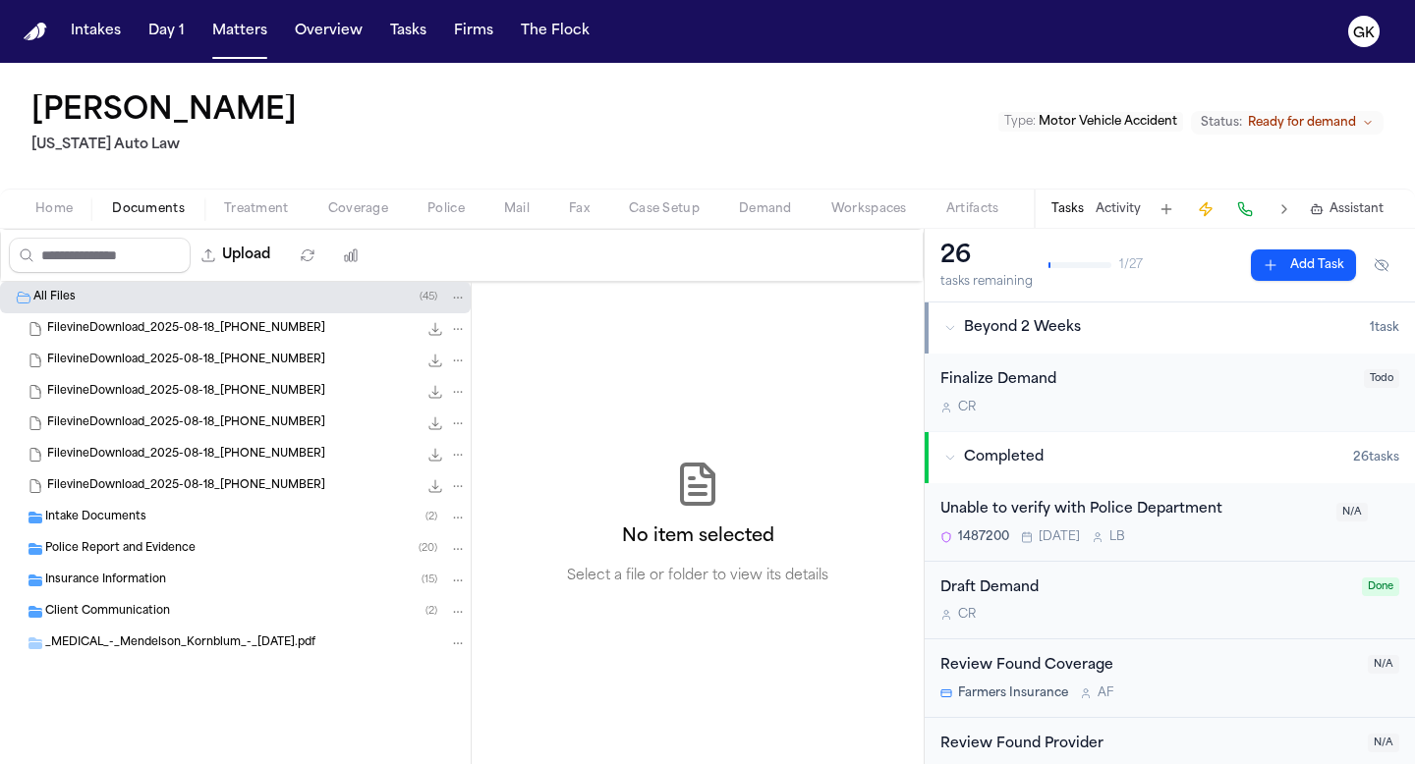
click at [55, 208] on span "Home" at bounding box center [53, 209] width 37 height 16
click at [128, 201] on span "Documents" at bounding box center [148, 209] width 73 height 16
click at [105, 524] on span "Intake Documents" at bounding box center [95, 518] width 101 height 17
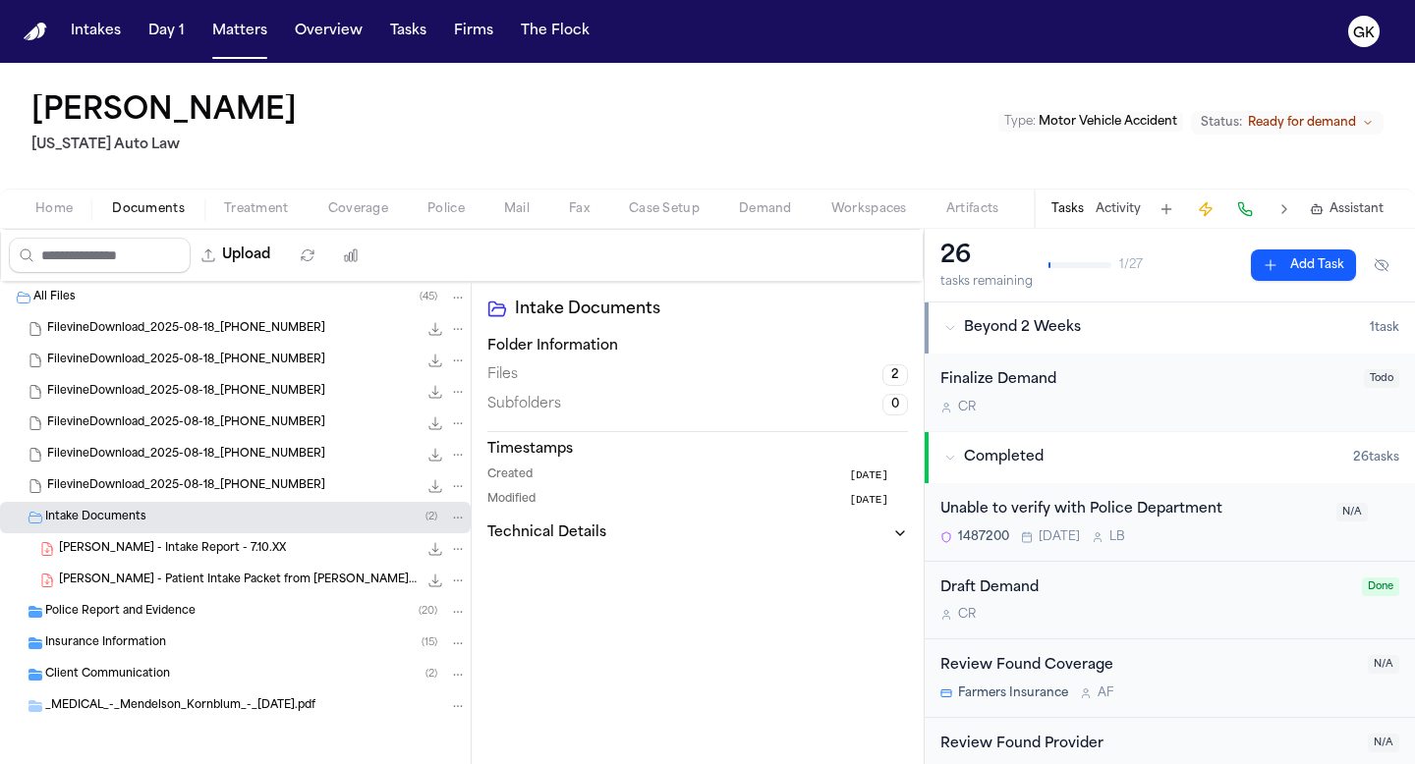
click at [128, 556] on span "[PERSON_NAME] - Intake Report - 7.10.XX" at bounding box center [172, 549] width 227 height 17
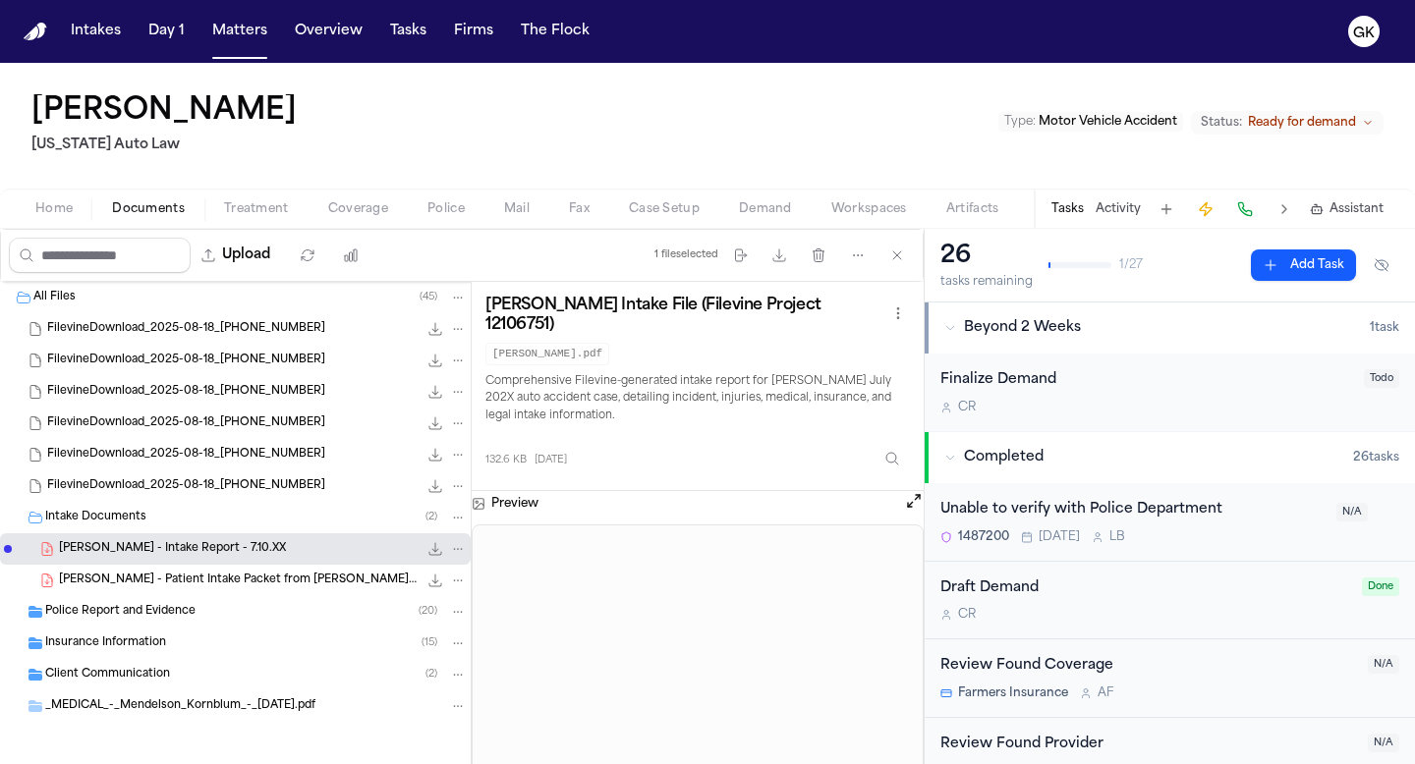
click at [429, 550] on icon "File: M. Smith - Intake Report - 7.10.XX" at bounding box center [435, 549] width 16 height 16
click at [102, 574] on span "M. Smith - Patient Intake Packet from Mendelson Kornblum - 8.27.24" at bounding box center [238, 581] width 359 height 17
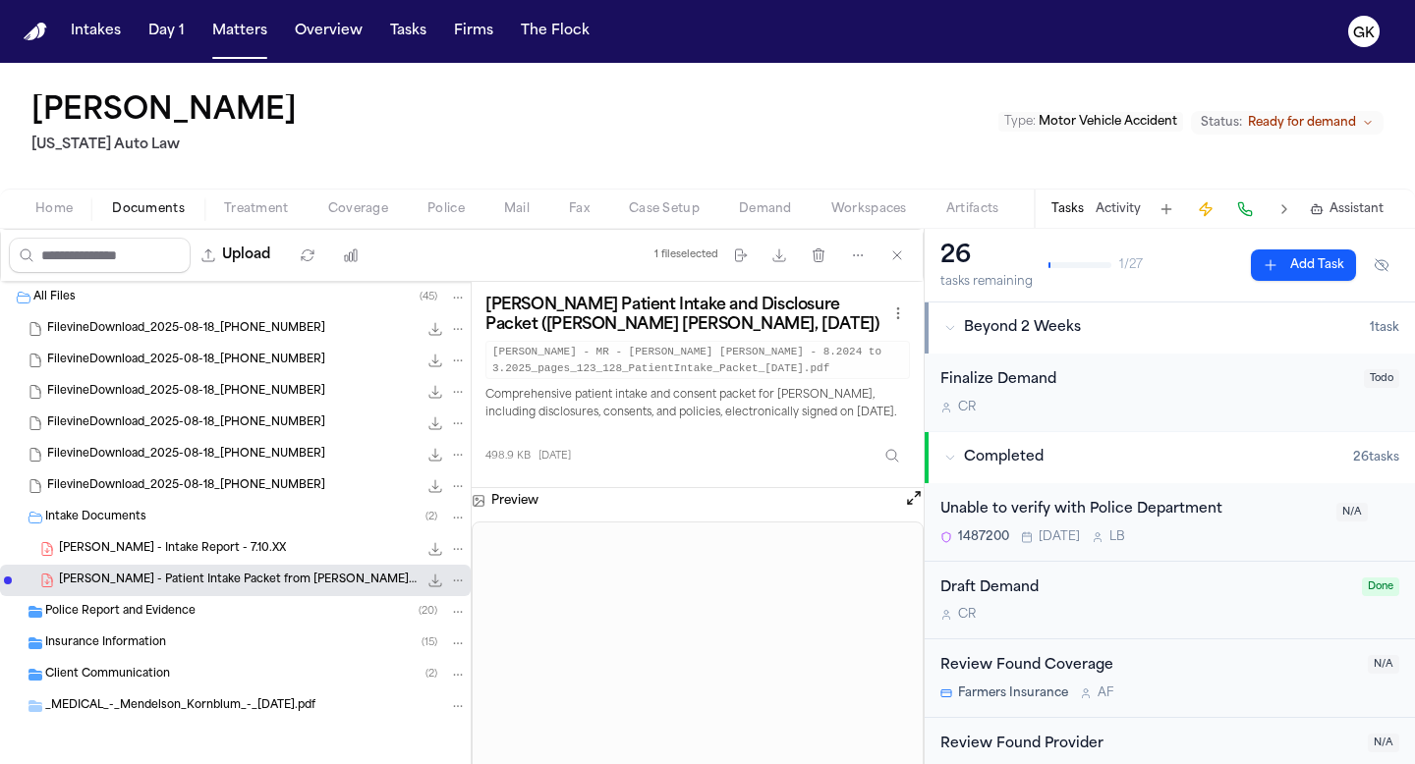
click at [192, 673] on div "Client Communication ( 2 )" at bounding box center [256, 675] width 422 height 18
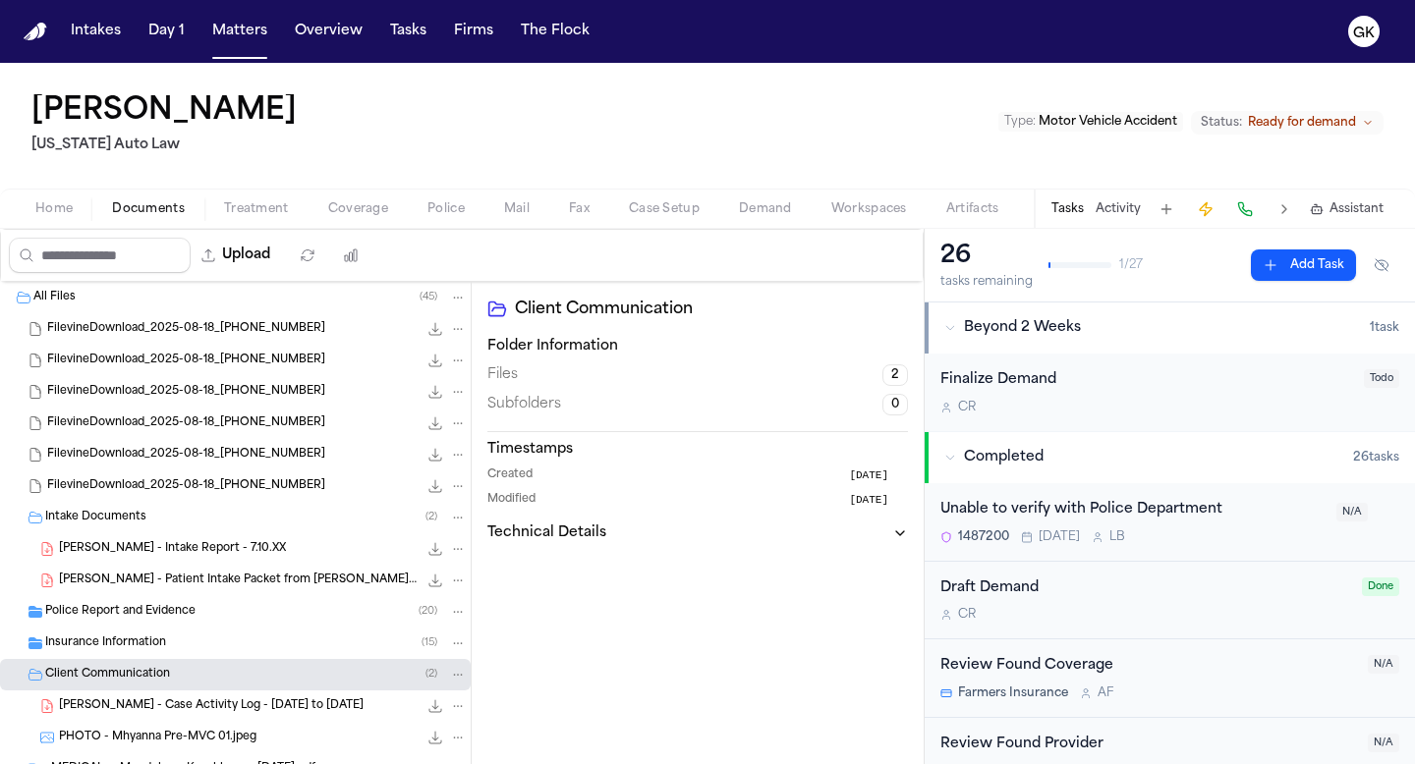
click at [196, 713] on span "[PERSON_NAME] - Case Activity Log - [DATE] to [DATE]" at bounding box center [211, 707] width 305 height 17
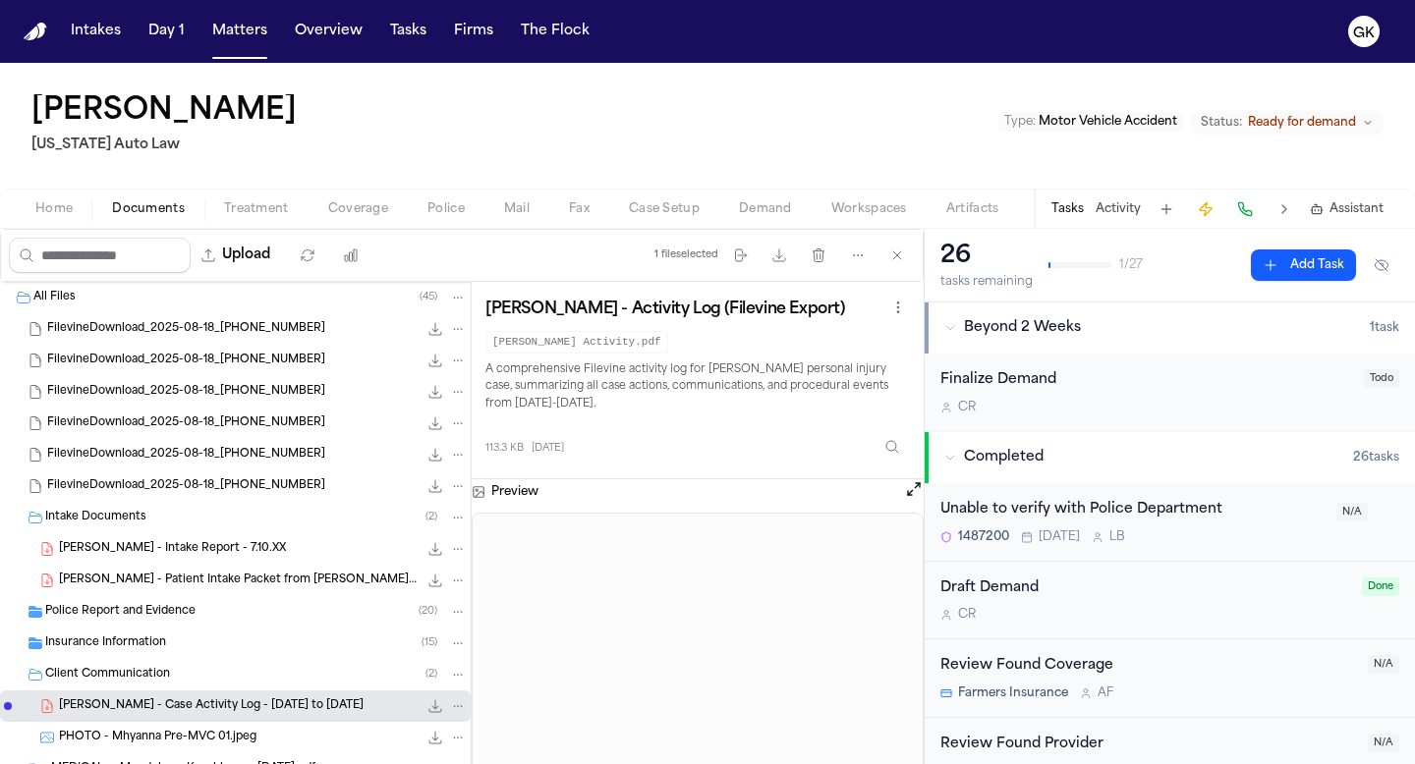
click at [430, 707] on icon "File: M. Smith - Case Activity Log - 7.1.25 to 8.31.25" at bounding box center [435, 707] width 16 height 16
click at [208, 477] on div "FilevineDownload_2025-08-18_21-27-41-935 23.5 MB" at bounding box center [257, 487] width 420 height 20
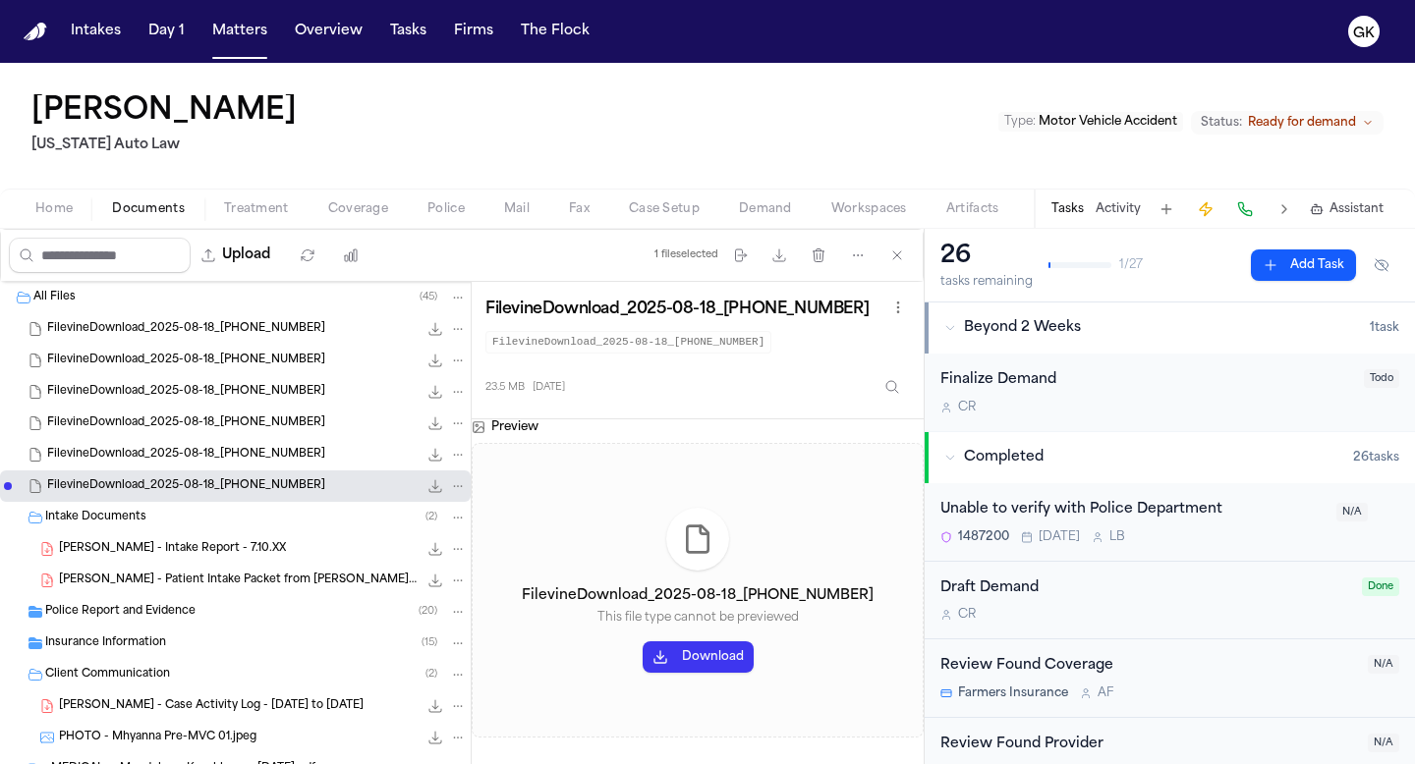
click at [167, 560] on div "M. Smith - Intake Report - 7.10.XX 132.6 KB • PDF" at bounding box center [235, 549] width 471 height 31
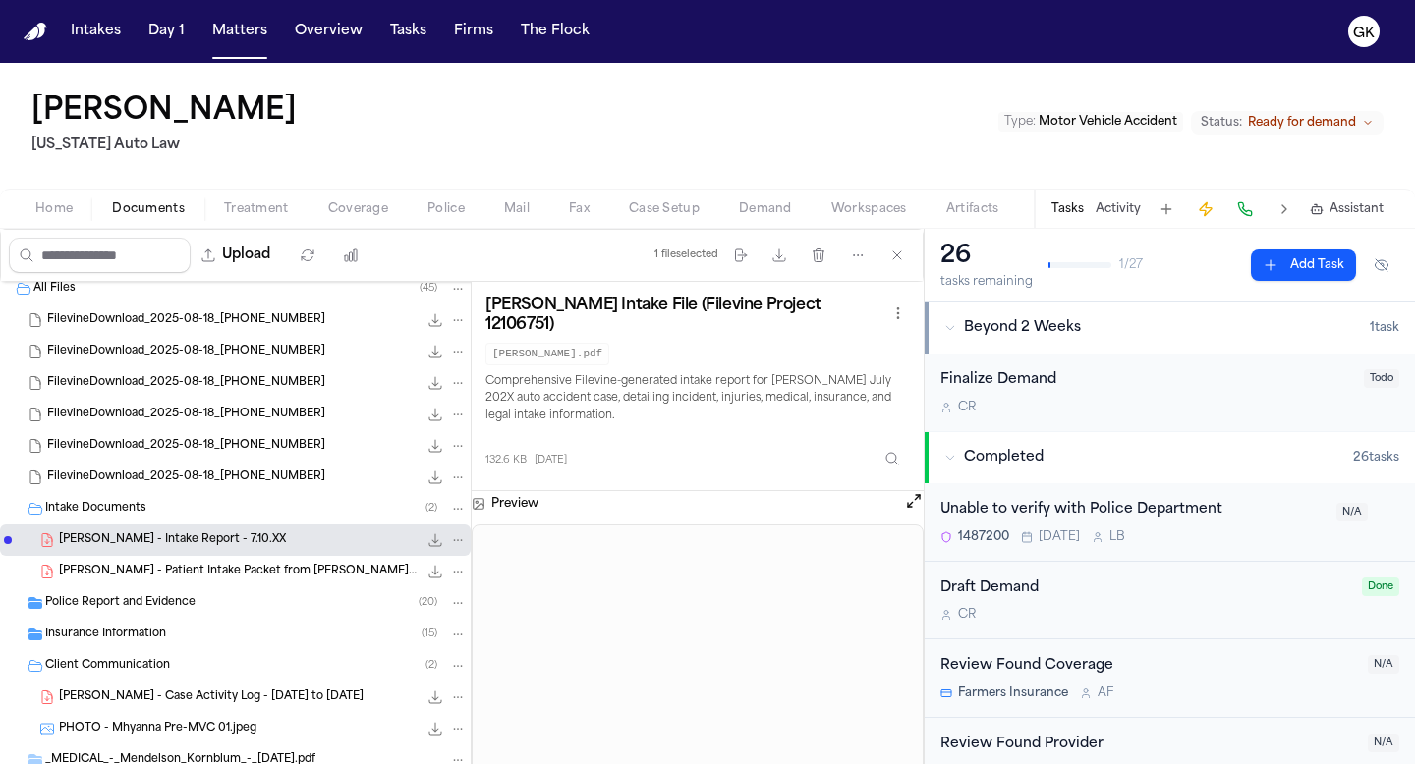
scroll to position [11, 0]
click at [172, 643] on div "Insurance Information ( 15 )" at bounding box center [235, 632] width 471 height 31
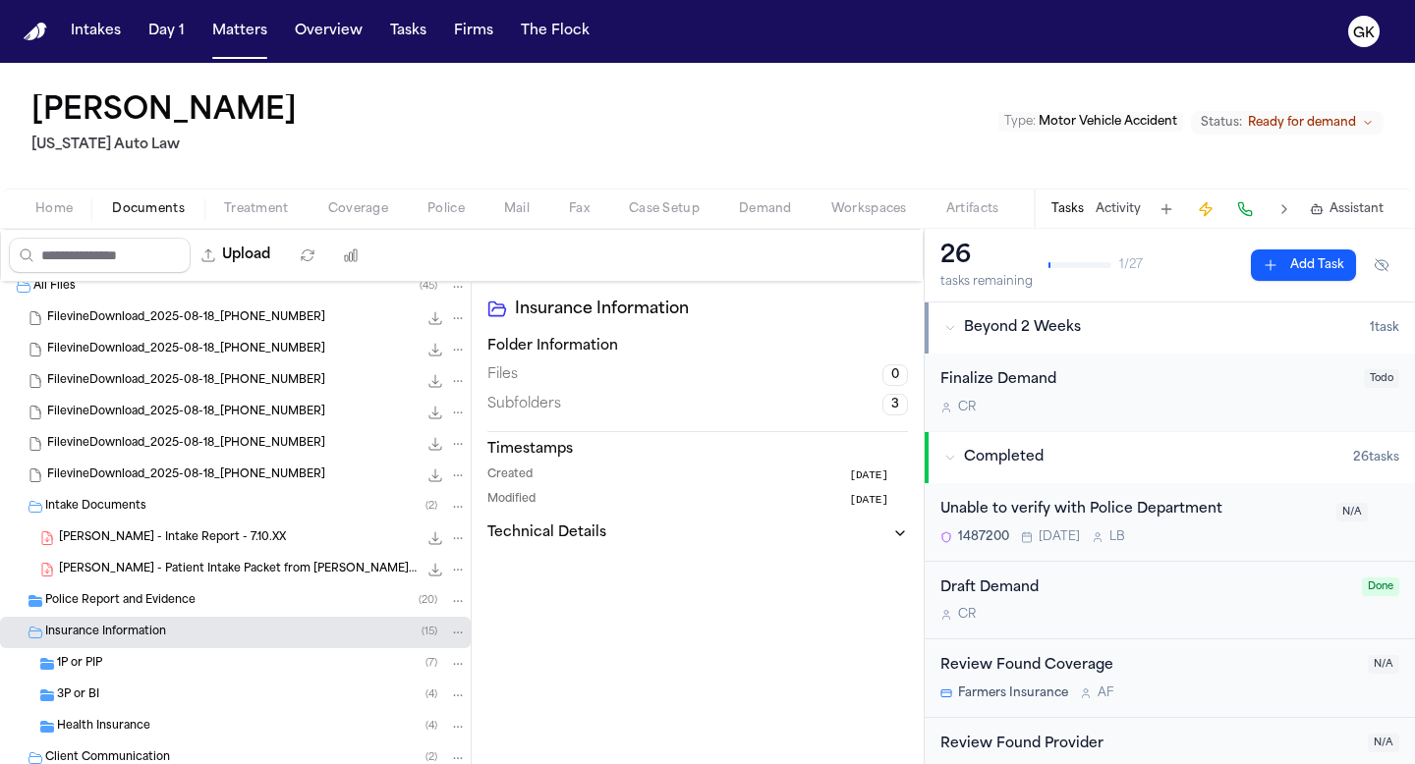
scroll to position [70, 0]
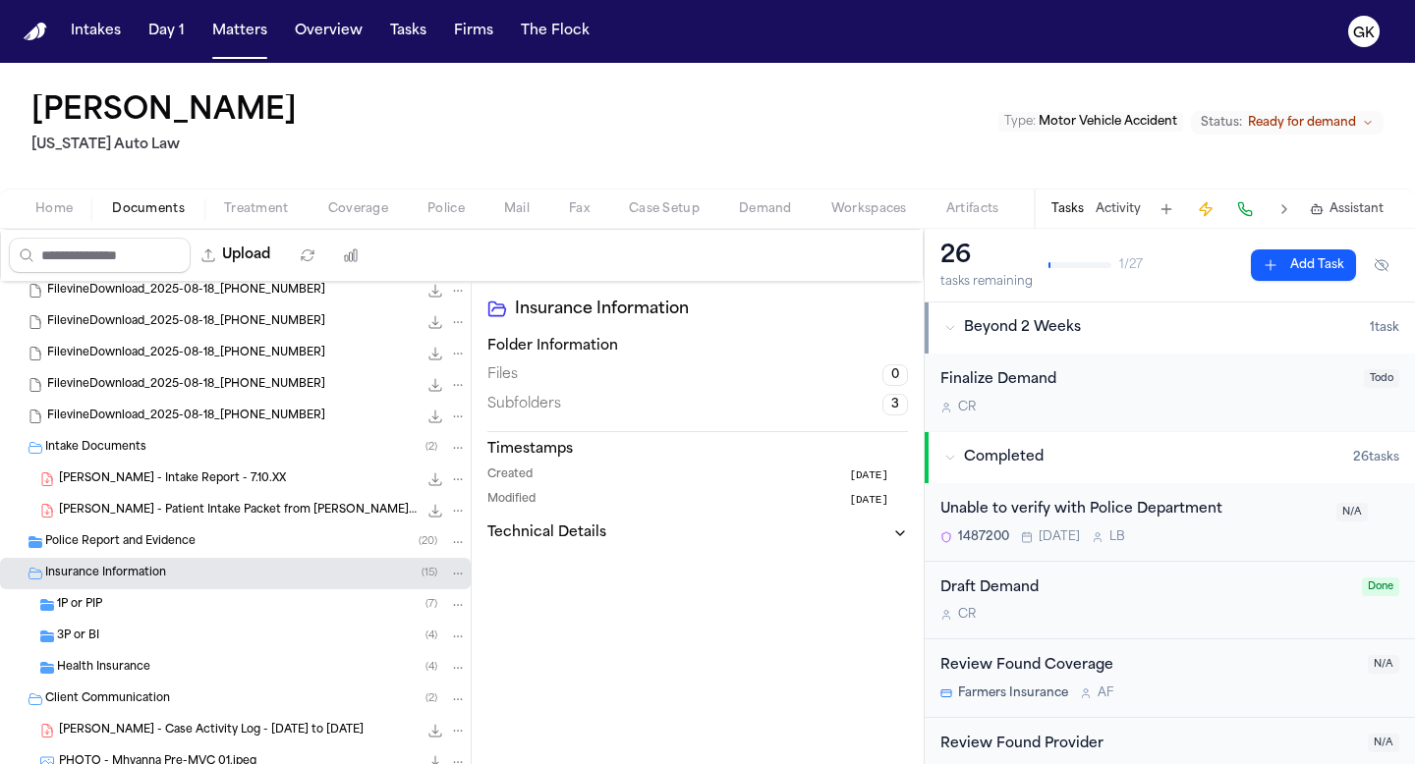
click at [162, 637] on div "3P or BI ( 4 )" at bounding box center [262, 637] width 410 height 18
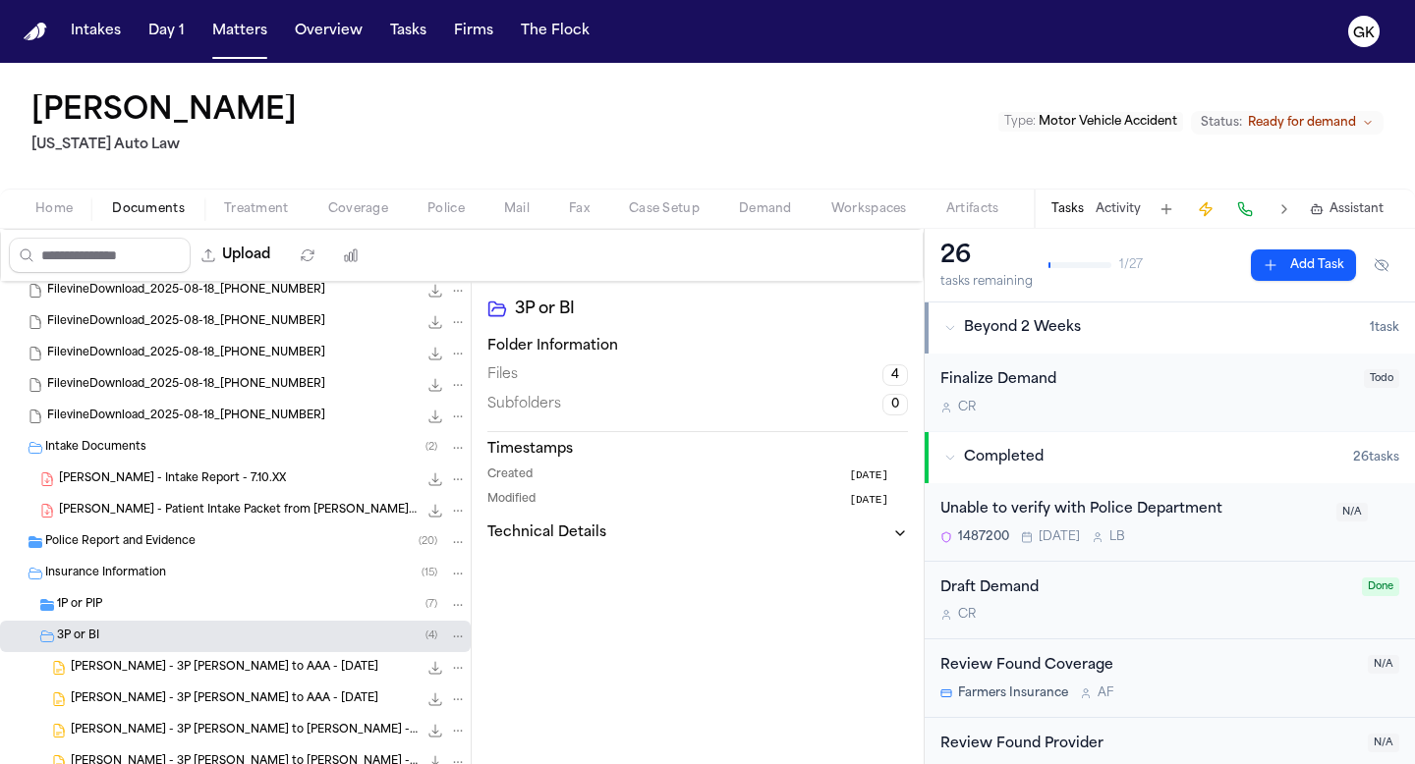
scroll to position [236, 0]
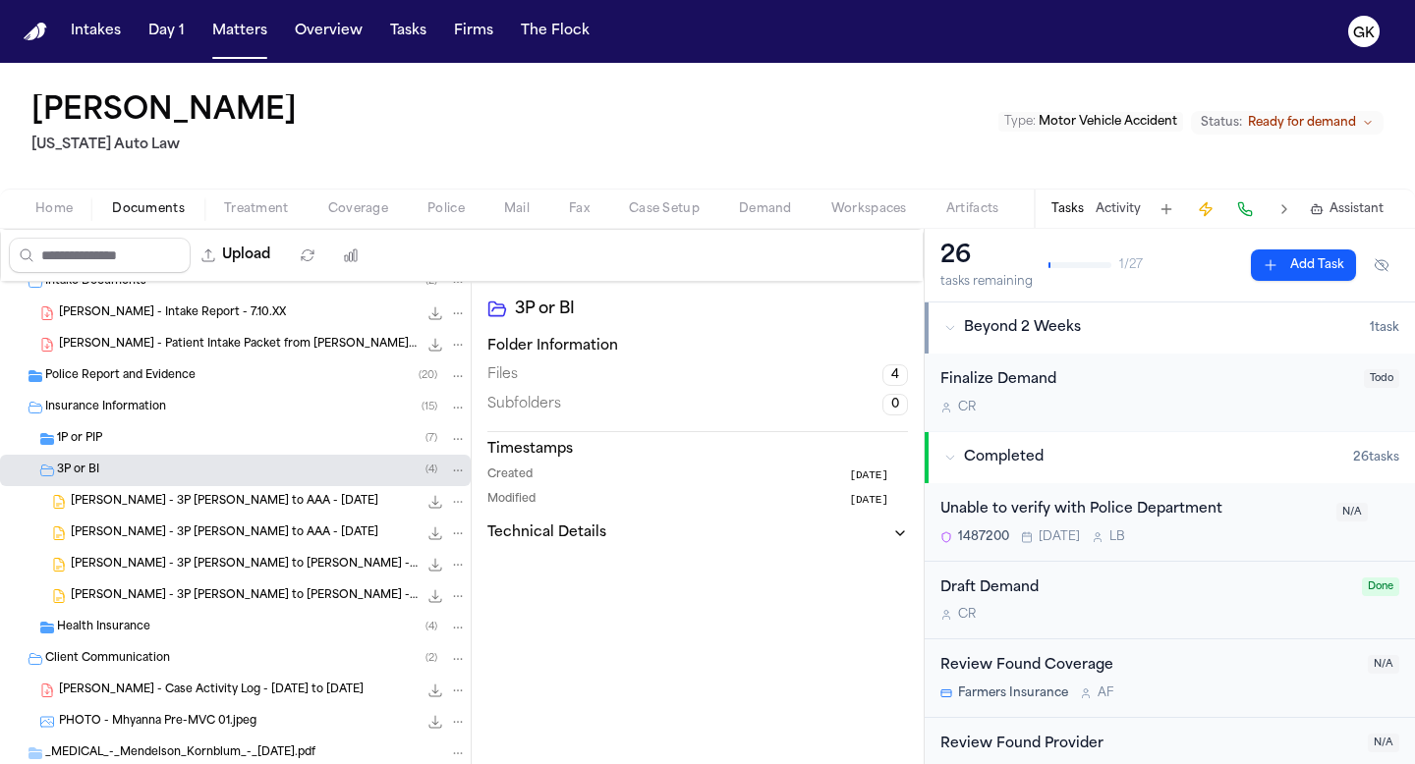
click at [229, 578] on div "[PERSON_NAME] - 3P [PERSON_NAME] to [PERSON_NAME] - [DATE] 100.1 KB • DOCX" at bounding box center [235, 564] width 471 height 31
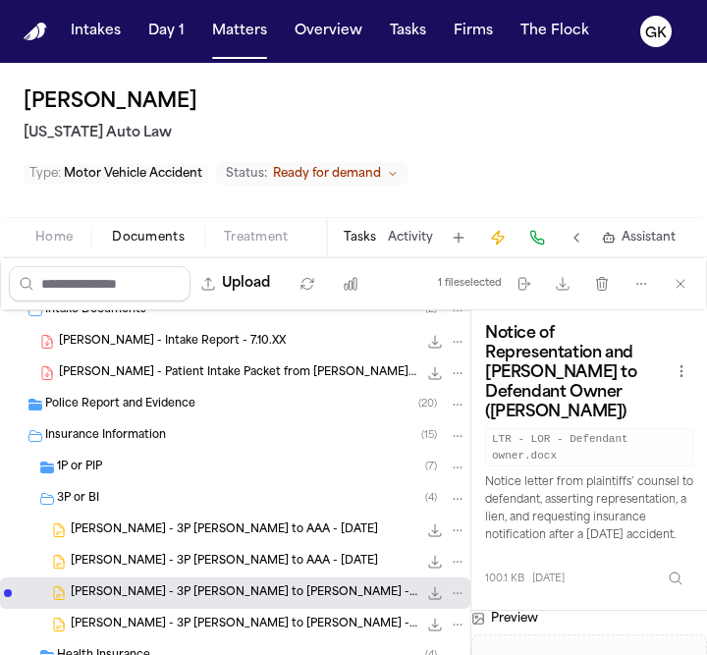
click at [311, 553] on div "[PERSON_NAME] - 3P [PERSON_NAME] to AAA - [DATE] 100.3 KB • DOCX" at bounding box center [269, 562] width 396 height 20
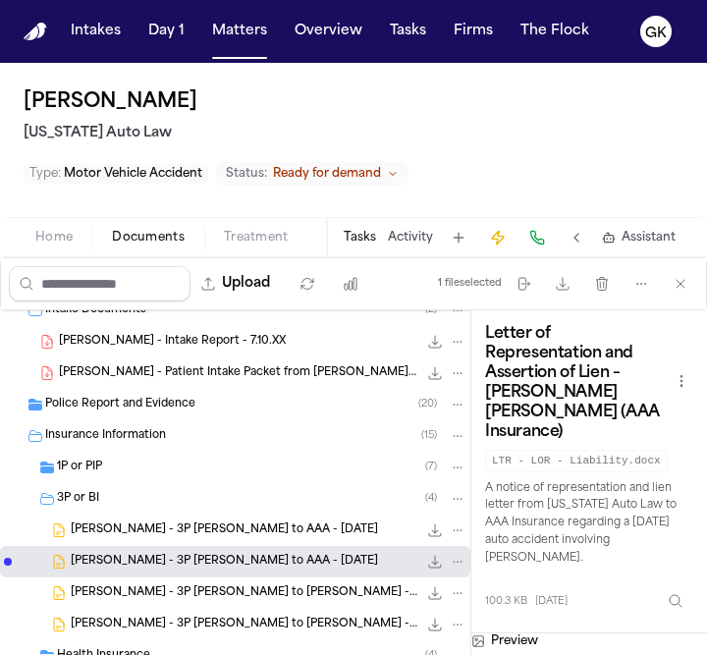
click at [198, 537] on span "[PERSON_NAME] - 3P [PERSON_NAME] to AAA - [DATE]" at bounding box center [225, 531] width 308 height 17
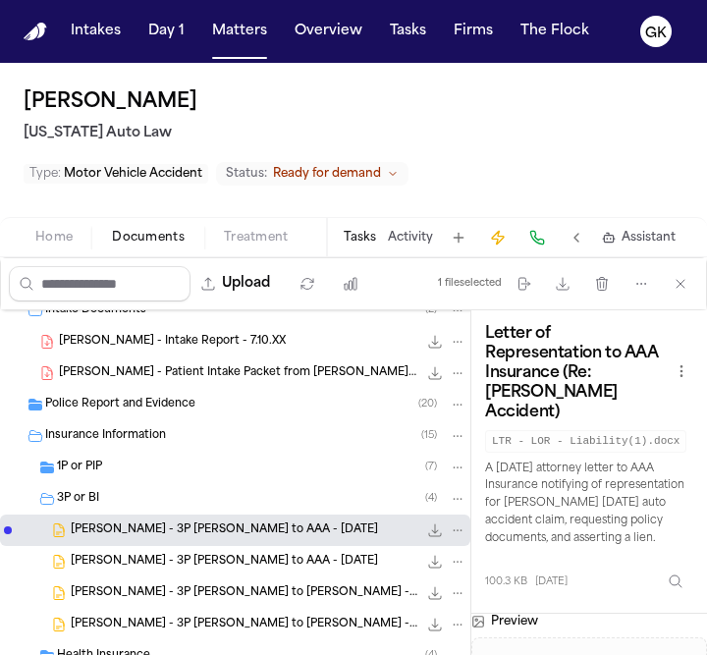
click at [158, 568] on span "[PERSON_NAME] - 3P [PERSON_NAME] to AAA - [DATE]" at bounding box center [225, 562] width 308 height 17
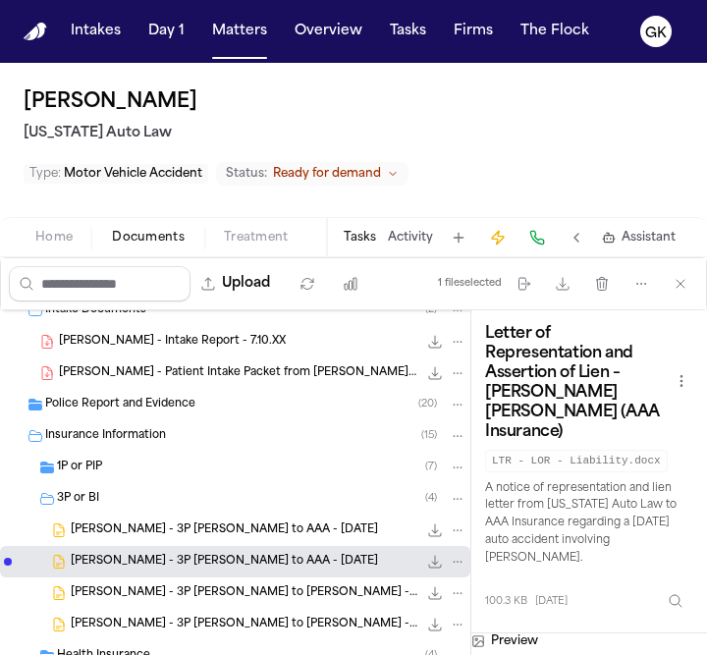
click at [433, 564] on icon "File: M. Smith - 3P LOR to AAA - 6.27.25" at bounding box center [435, 562] width 13 height 13
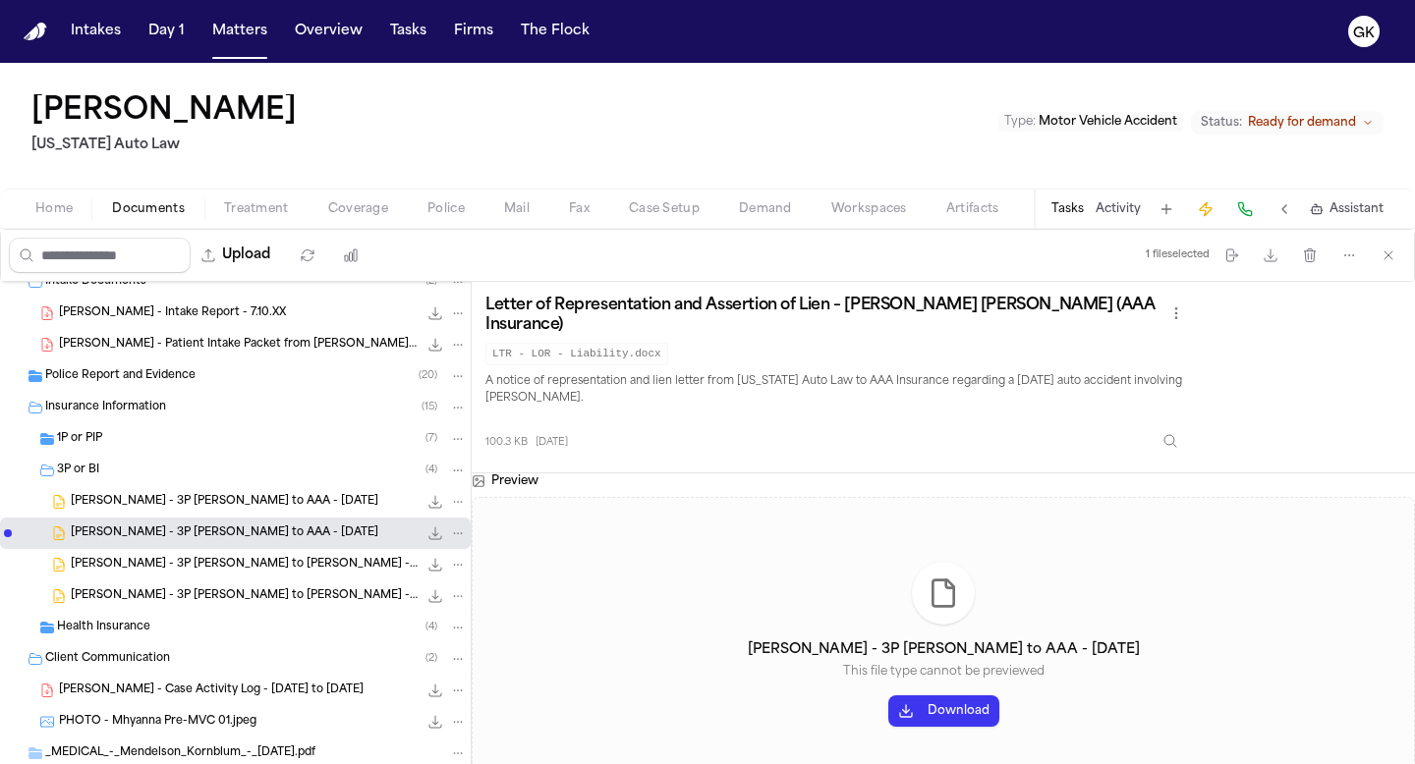
click at [182, 368] on span "Police Report and Evidence" at bounding box center [120, 376] width 150 height 17
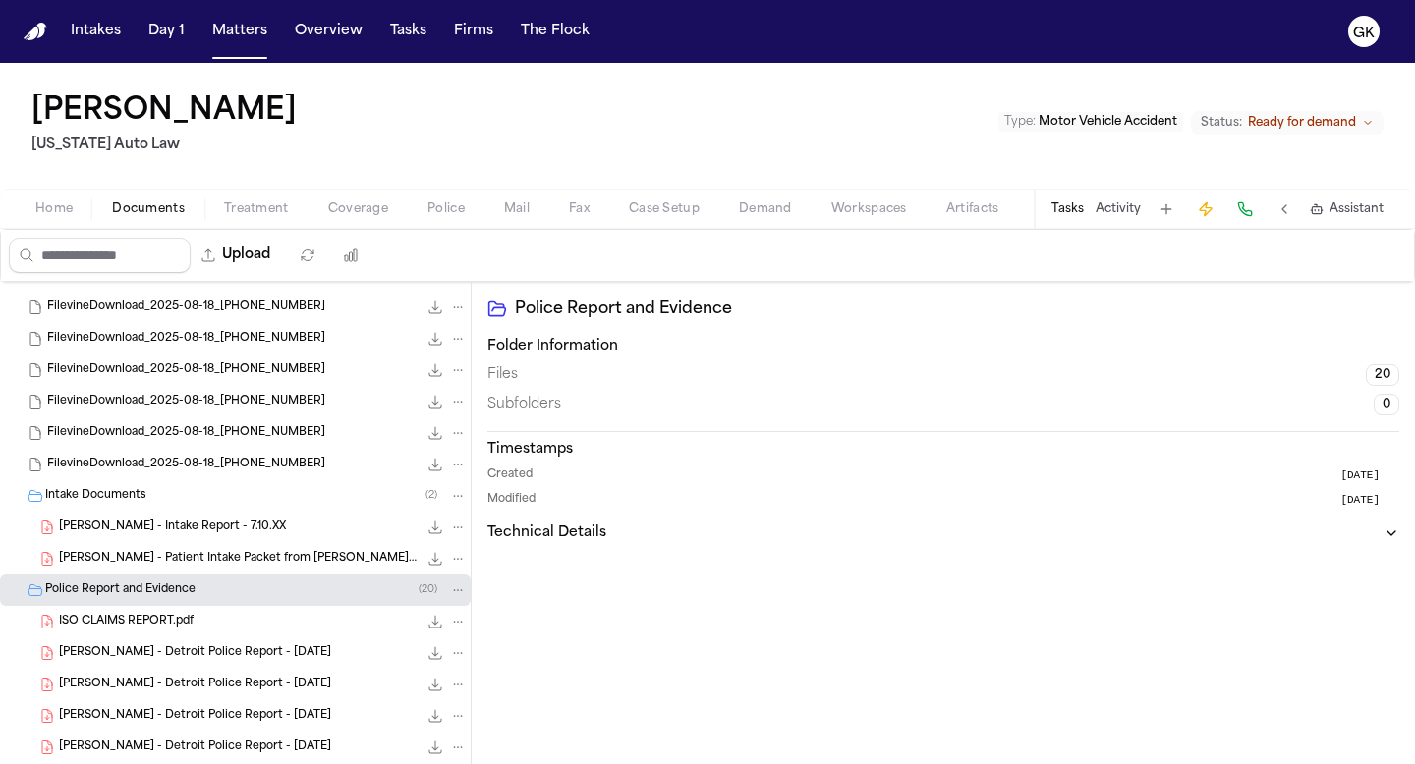
scroll to position [24, 0]
click at [140, 533] on span "[PERSON_NAME] - Intake Report - 7.10.XX" at bounding box center [172, 526] width 227 height 17
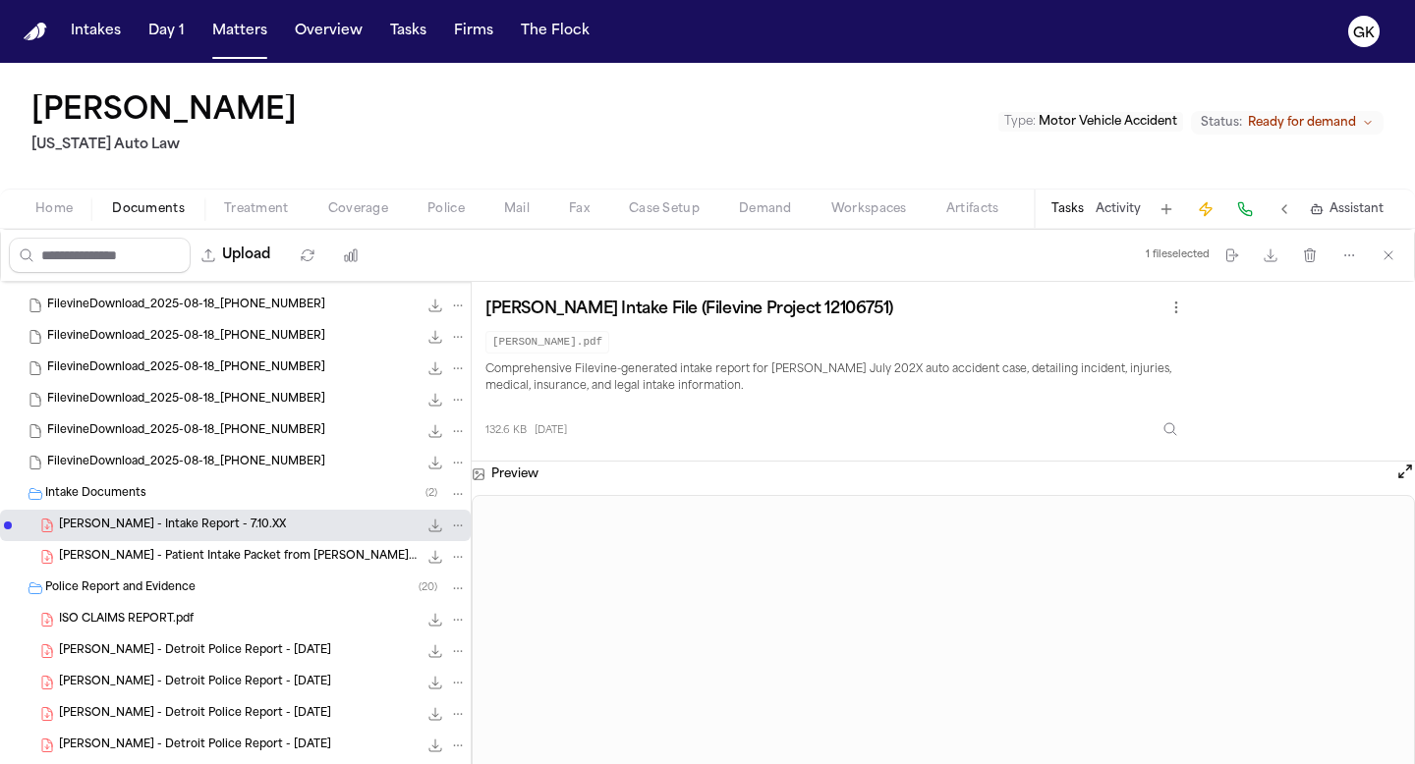
click at [259, 542] on div "M. Smith - Patient Intake Packet from Mendelson Kornblum - 8.27.24 498.9 KB • P…" at bounding box center [235, 556] width 471 height 31
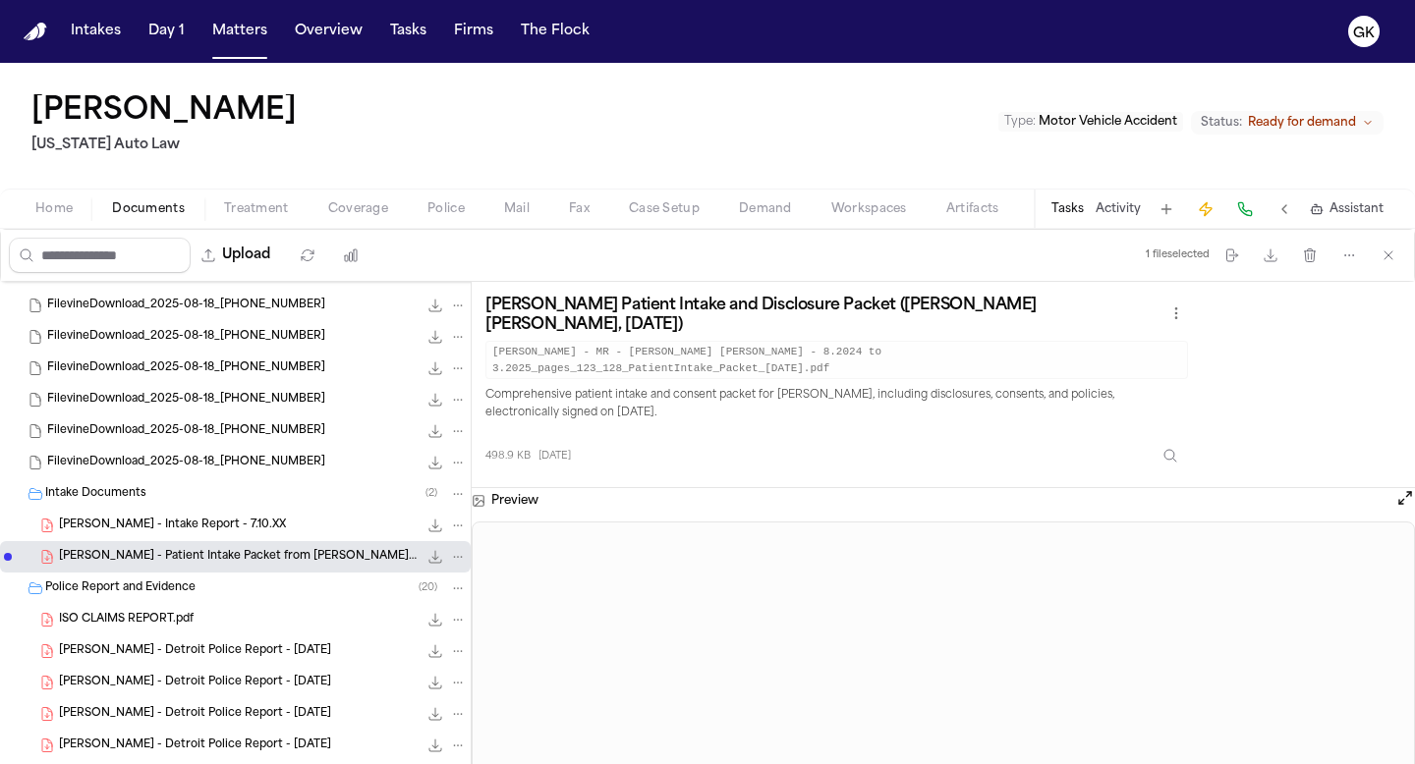
click at [273, 529] on div "M. Smith - Intake Report - 7.10.XX 132.6 KB • PDF" at bounding box center [263, 526] width 408 height 20
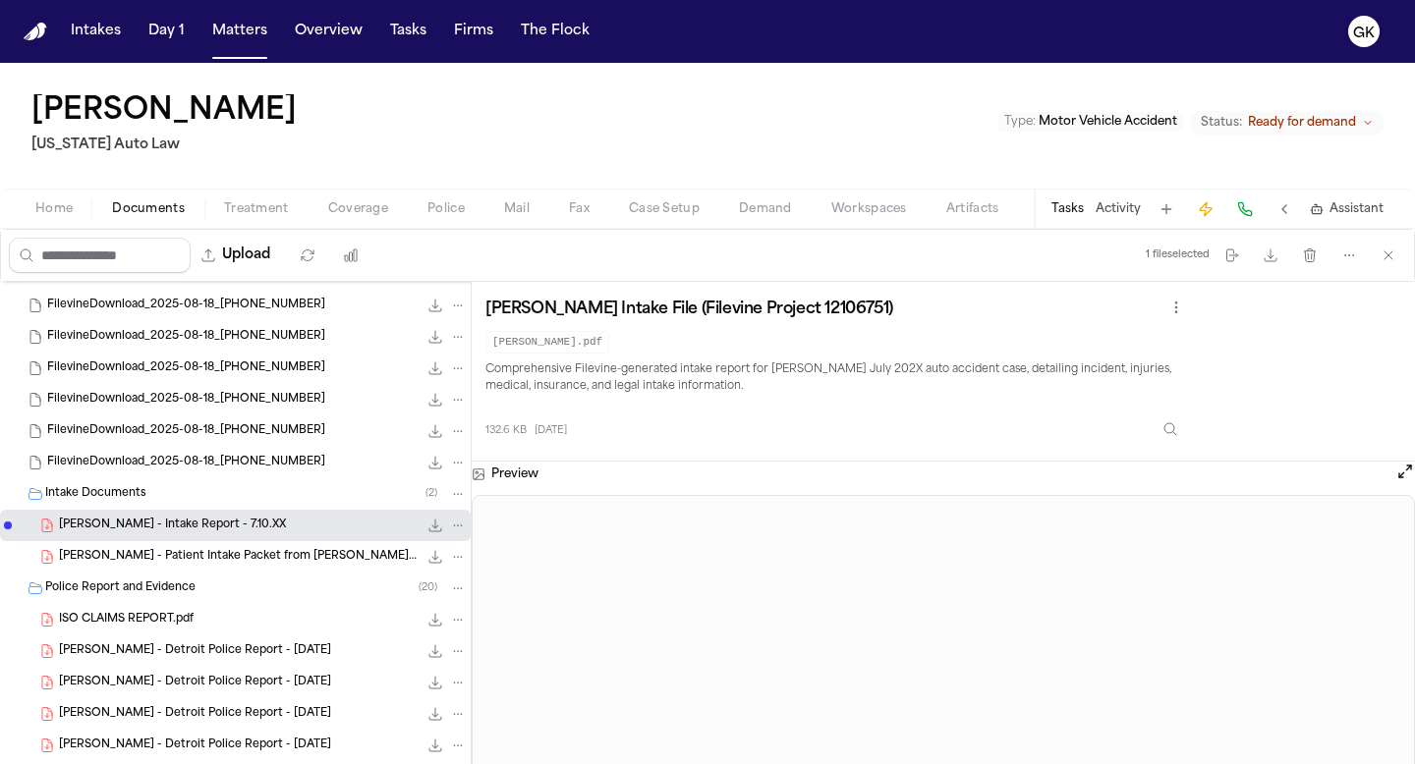
click at [100, 644] on span "[PERSON_NAME] - Detroit Police Report - [DATE]" at bounding box center [195, 652] width 272 height 17
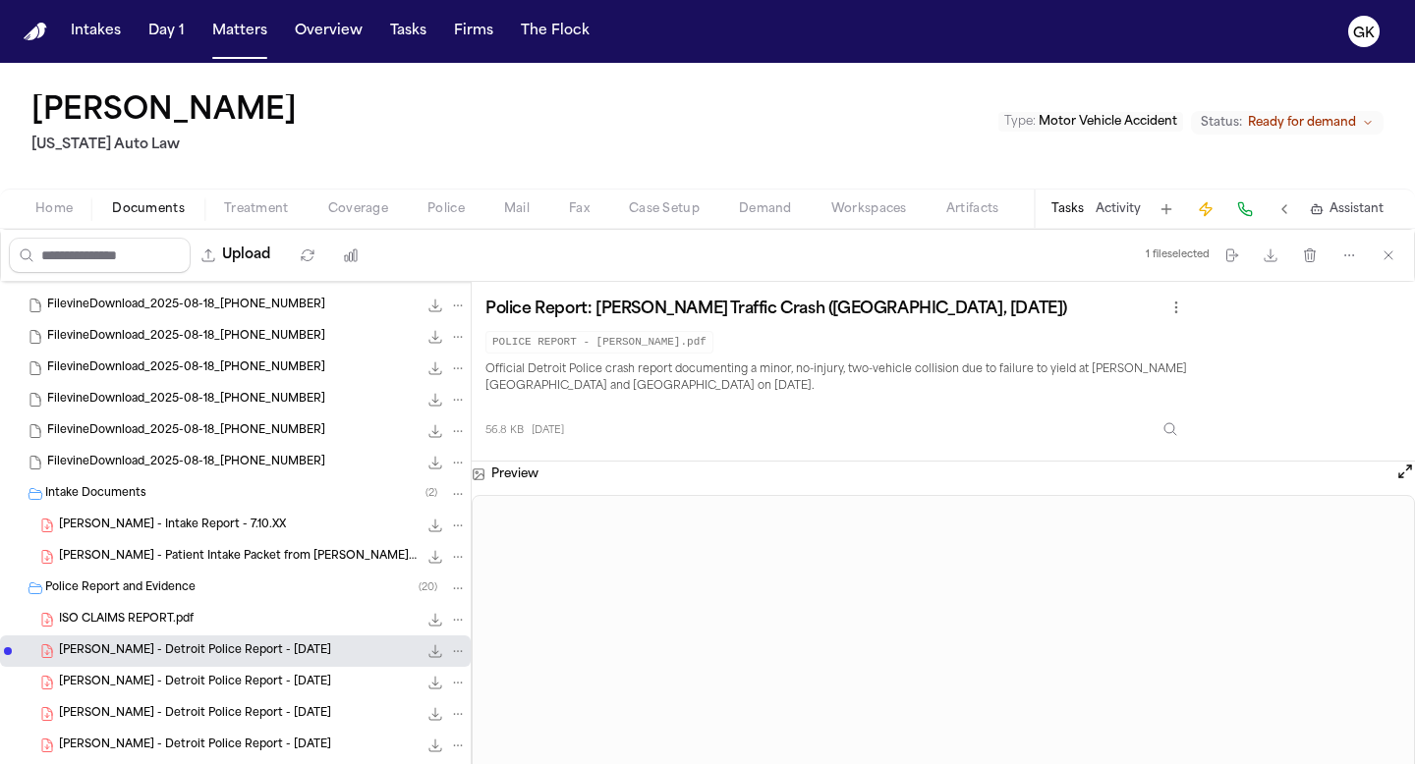
click at [143, 473] on div "FilevineDownload_2025-08-18_21-27-41-935 23.5 MB" at bounding box center [235, 462] width 471 height 31
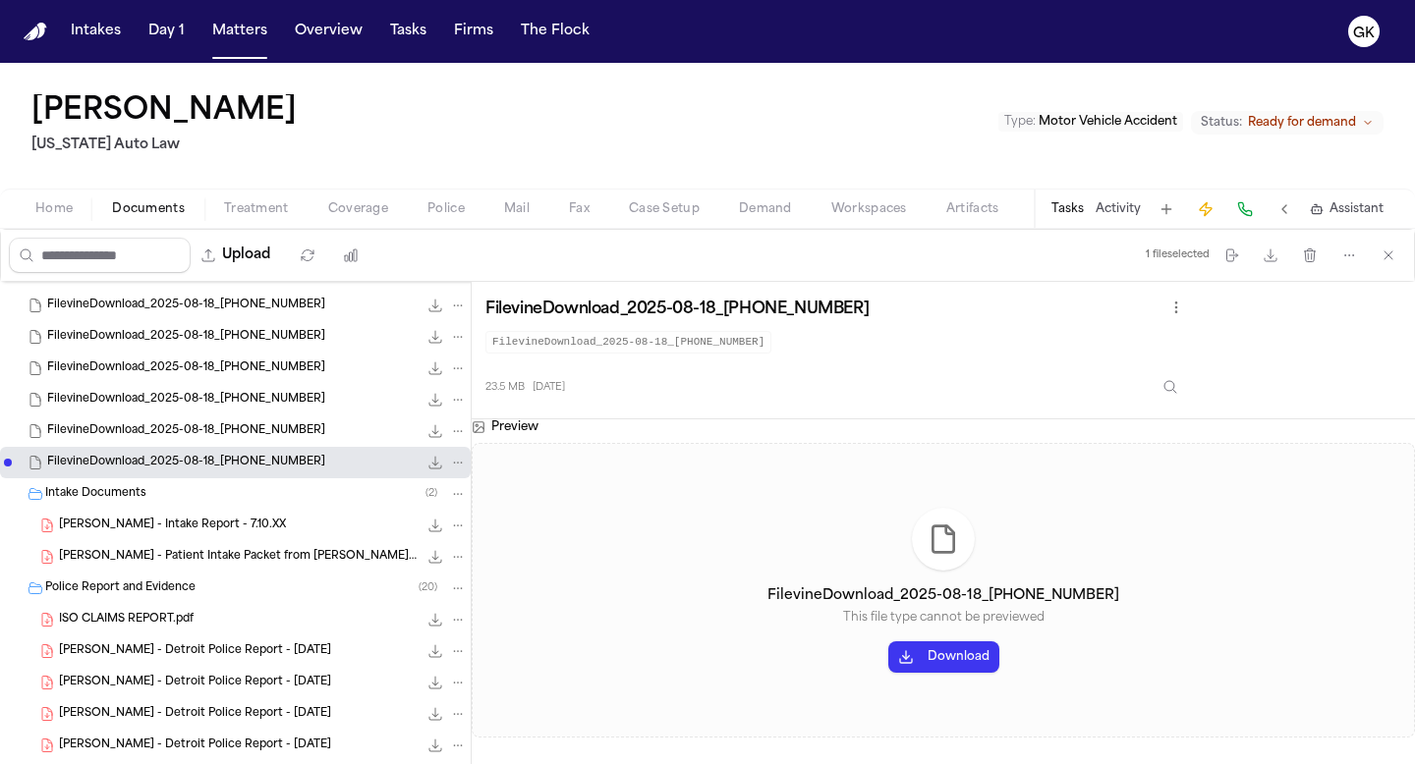
click at [173, 422] on div "FilevineDownload_2025-08-18_21-27-32-697 111.1 MB" at bounding box center [257, 432] width 420 height 20
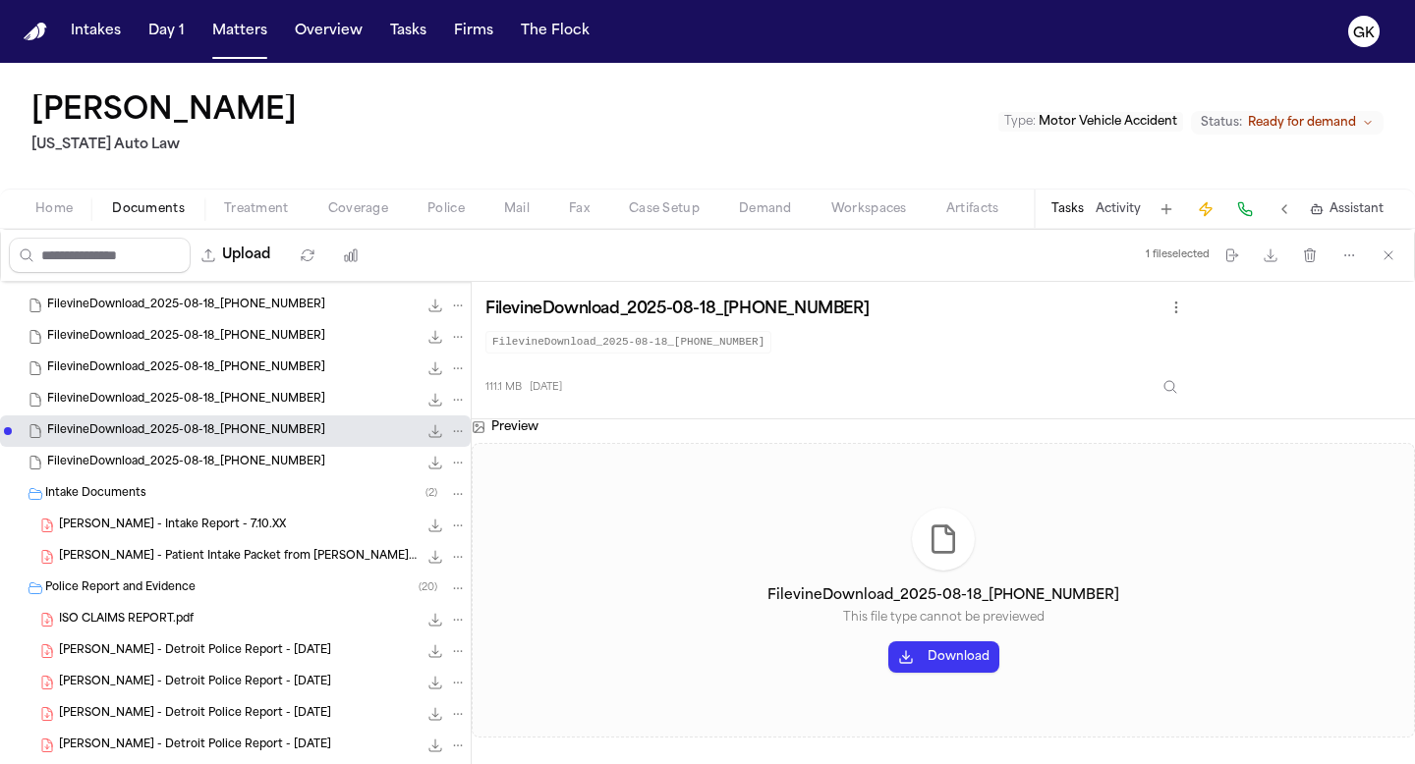
scroll to position [0, 0]
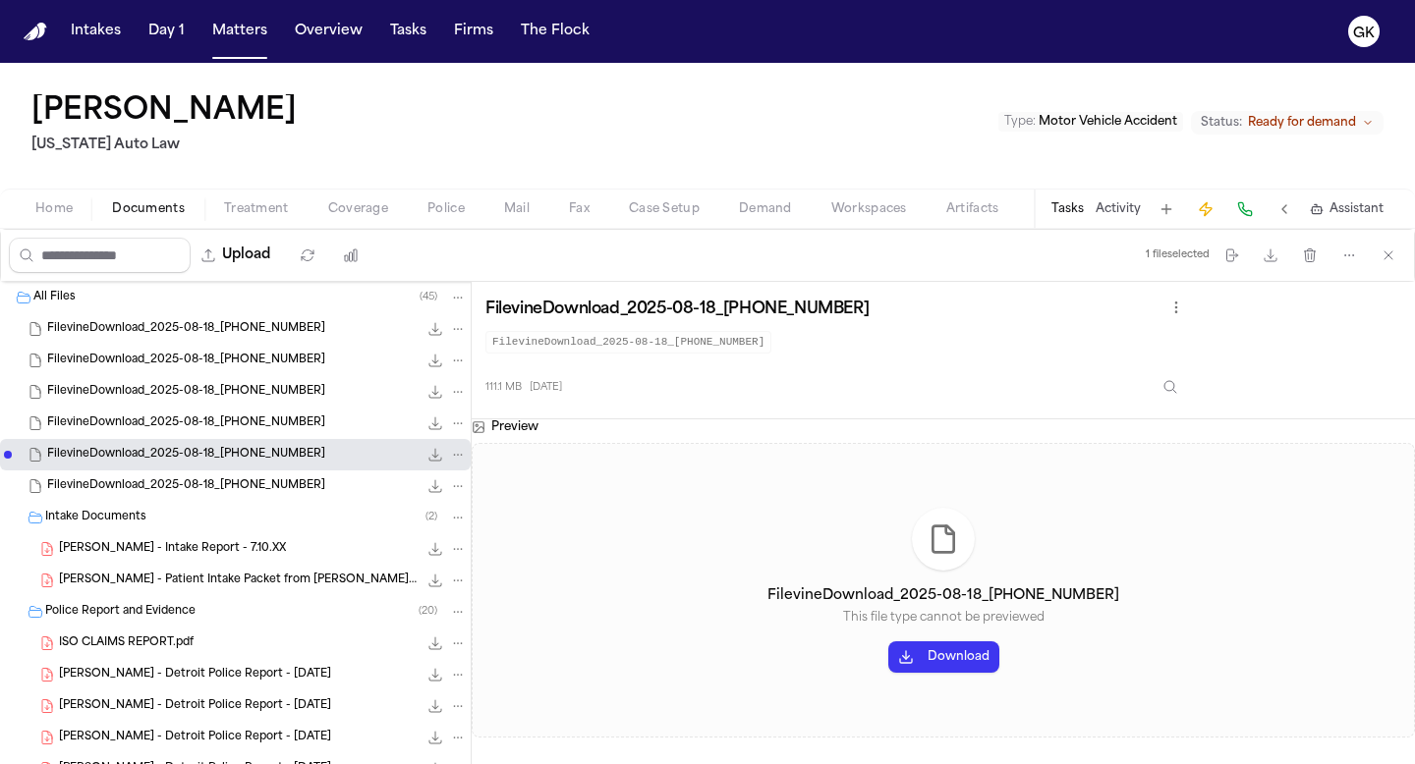
click at [203, 325] on span "FilevineDownload_2025-08-18_[PHONE_NUMBER]" at bounding box center [186, 329] width 278 height 17
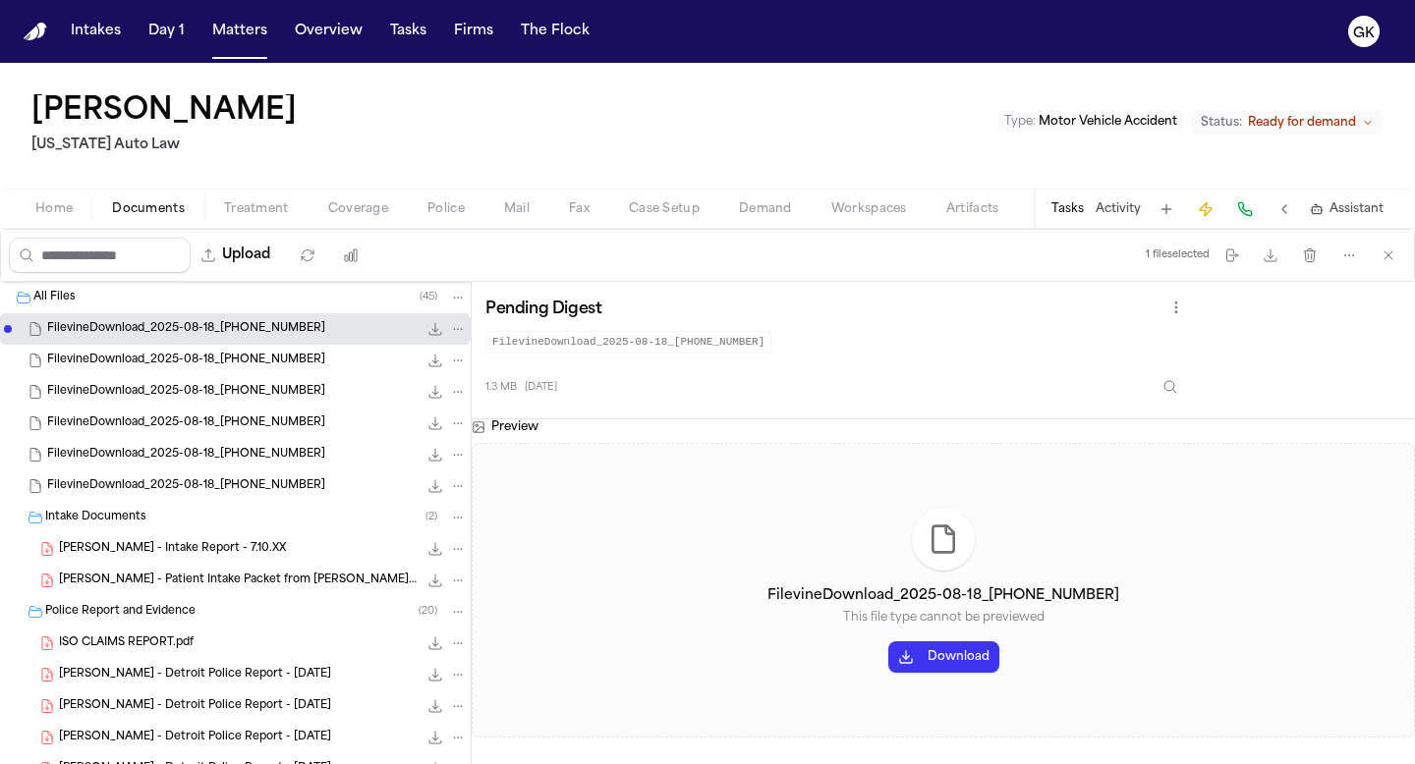
click at [149, 547] on span "[PERSON_NAME] - Intake Report - 7.10.XX" at bounding box center [172, 549] width 227 height 17
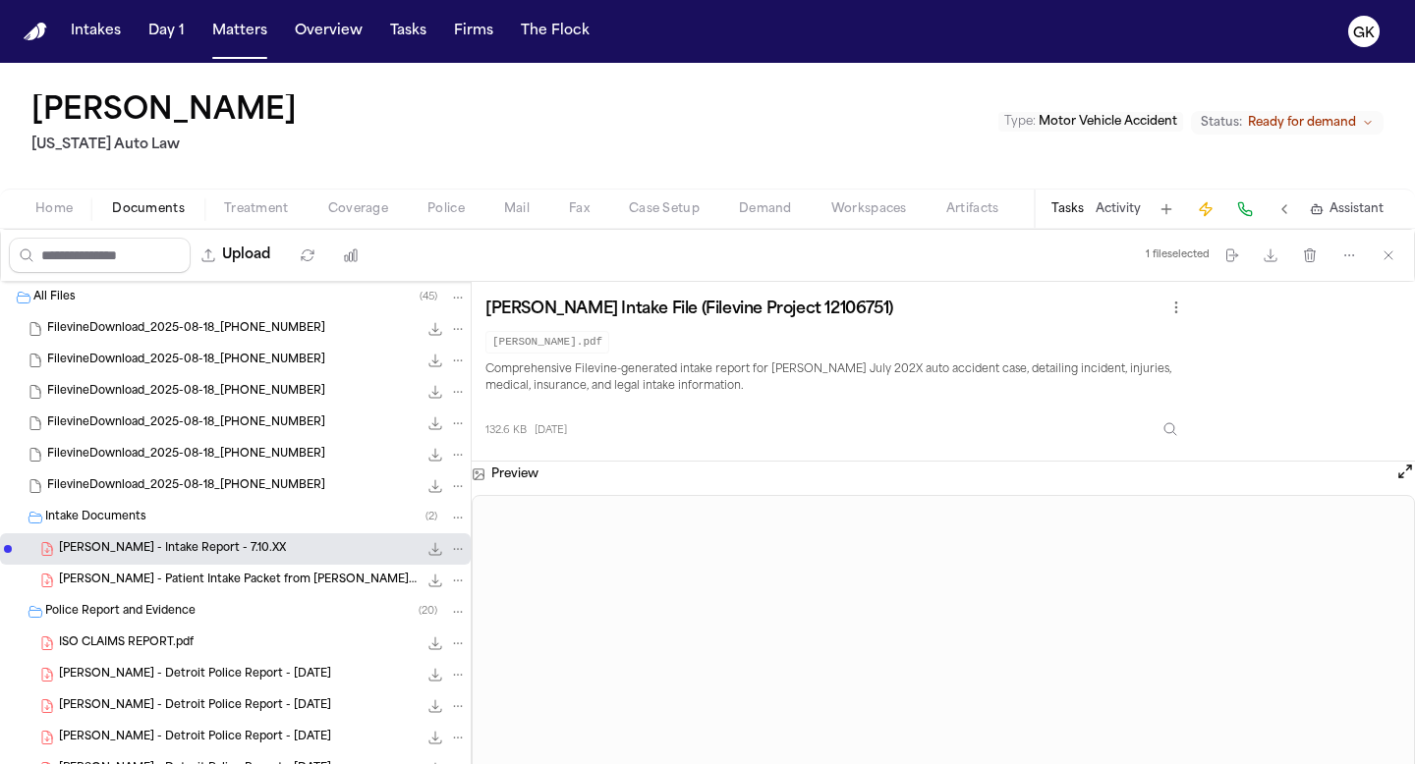
click at [158, 592] on div "M. Smith - Patient Intake Packet from Mendelson Kornblum - 8.27.24 498.9 KB • P…" at bounding box center [235, 580] width 471 height 31
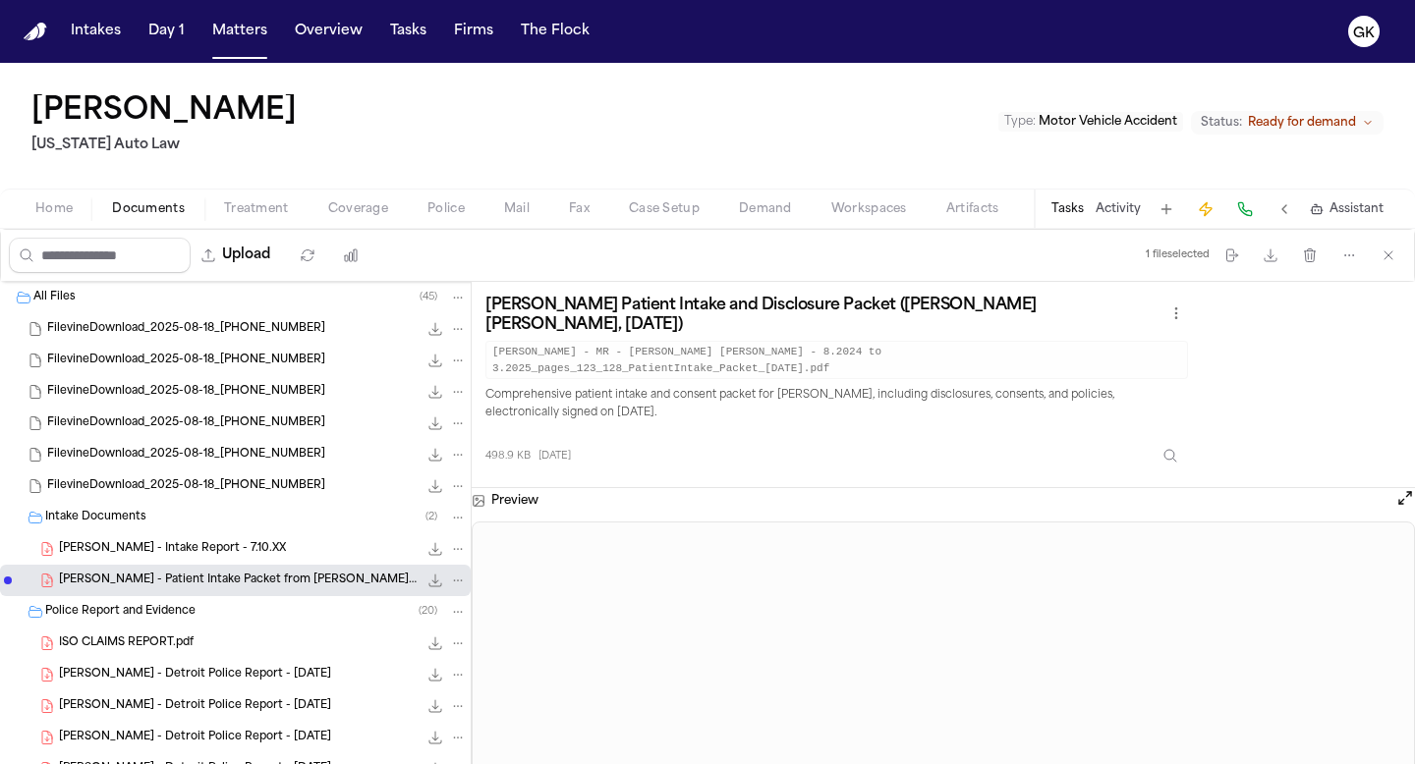
click at [202, 646] on div "ISO CLAIMS REPORT.pdf 157.7 KB • PDF" at bounding box center [263, 644] width 408 height 20
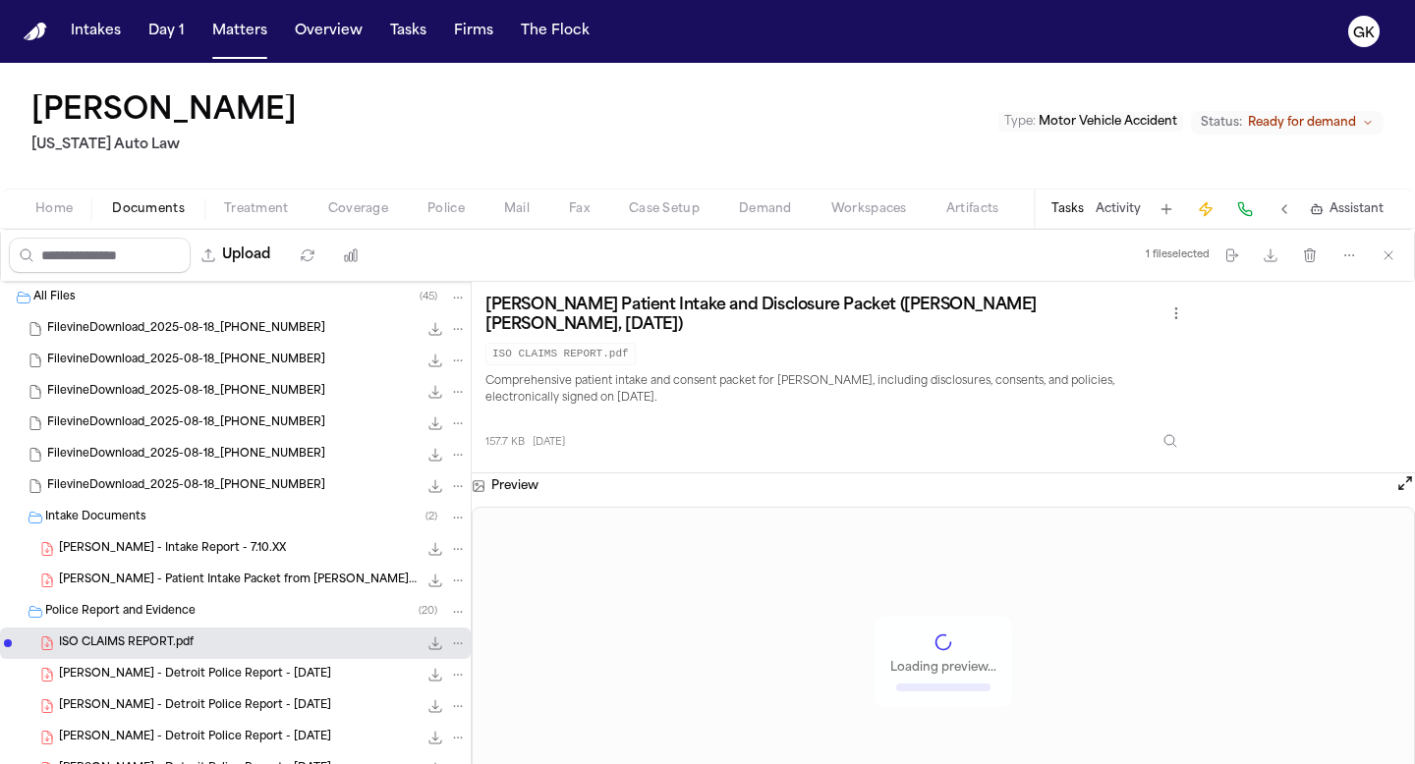
click at [205, 699] on span "M. Smith - Detroit Police Report - 7.10.24" at bounding box center [195, 707] width 272 height 17
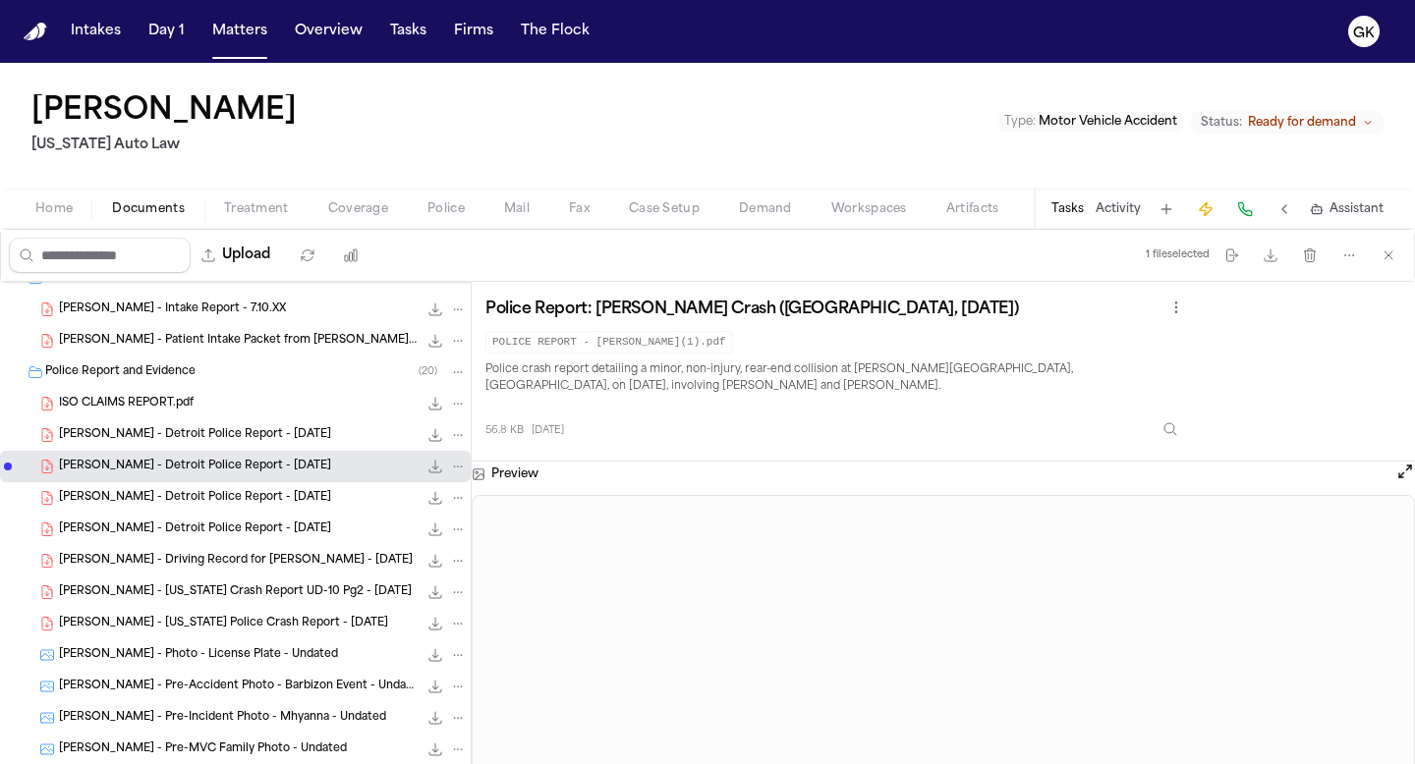
scroll to position [246, 0]
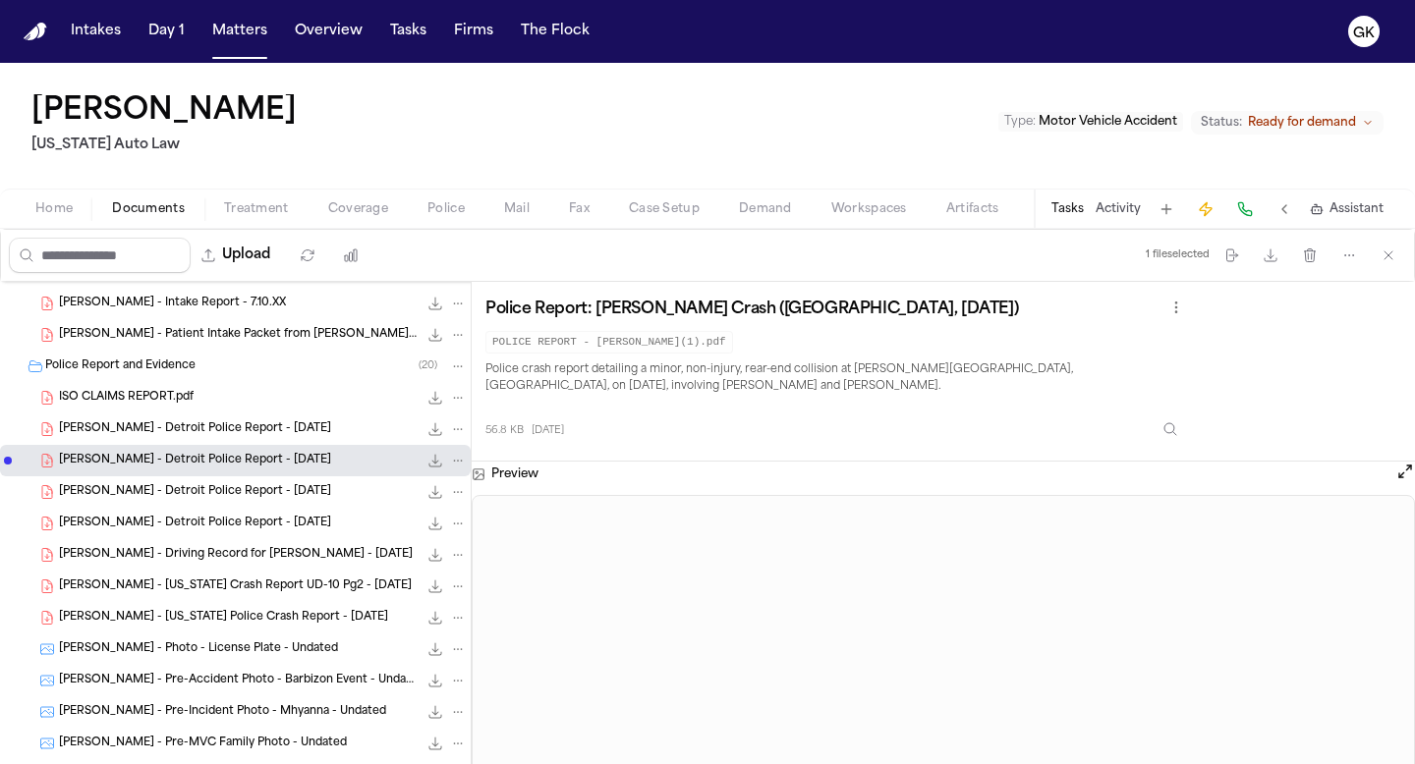
click at [242, 648] on span "M. Smith - Photo - License Plate - Undated" at bounding box center [198, 650] width 279 height 17
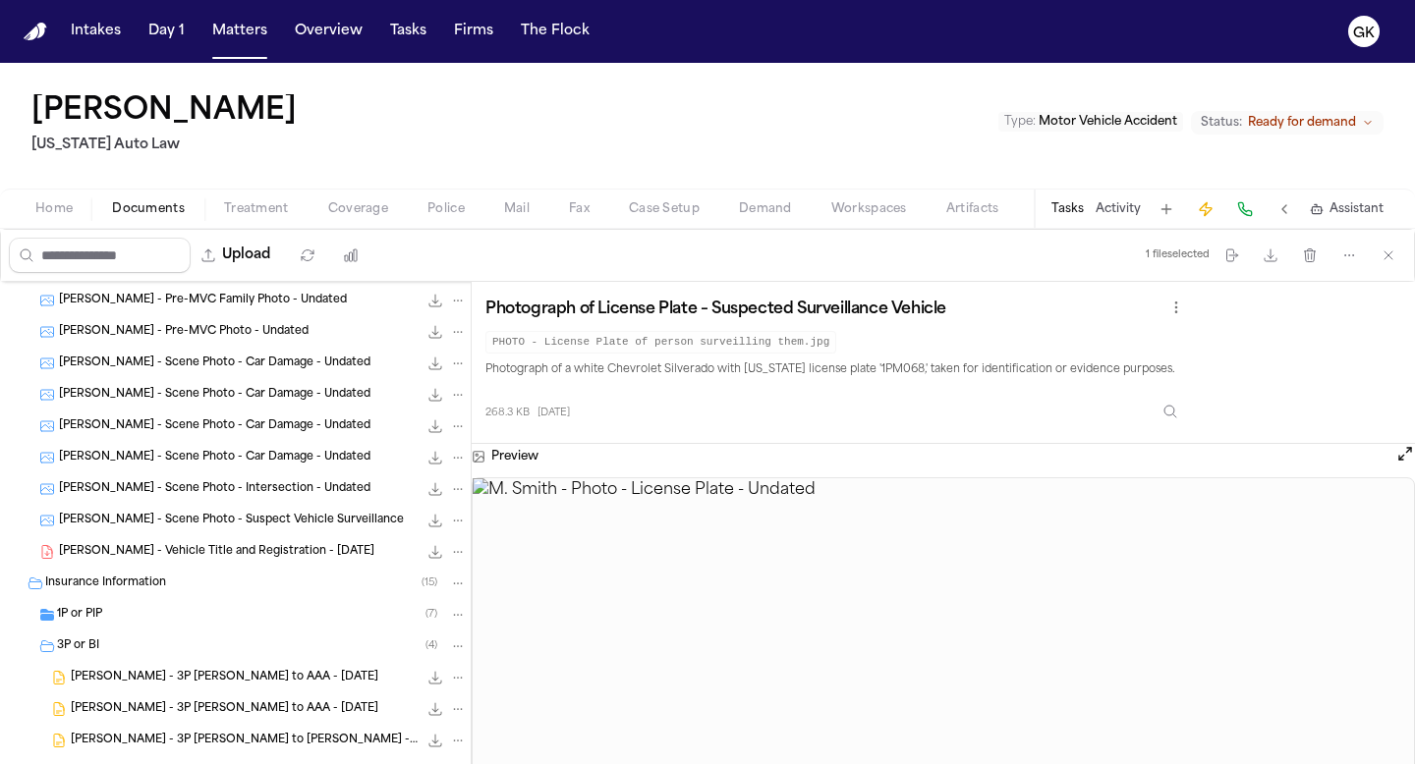
scroll to position [696, 0]
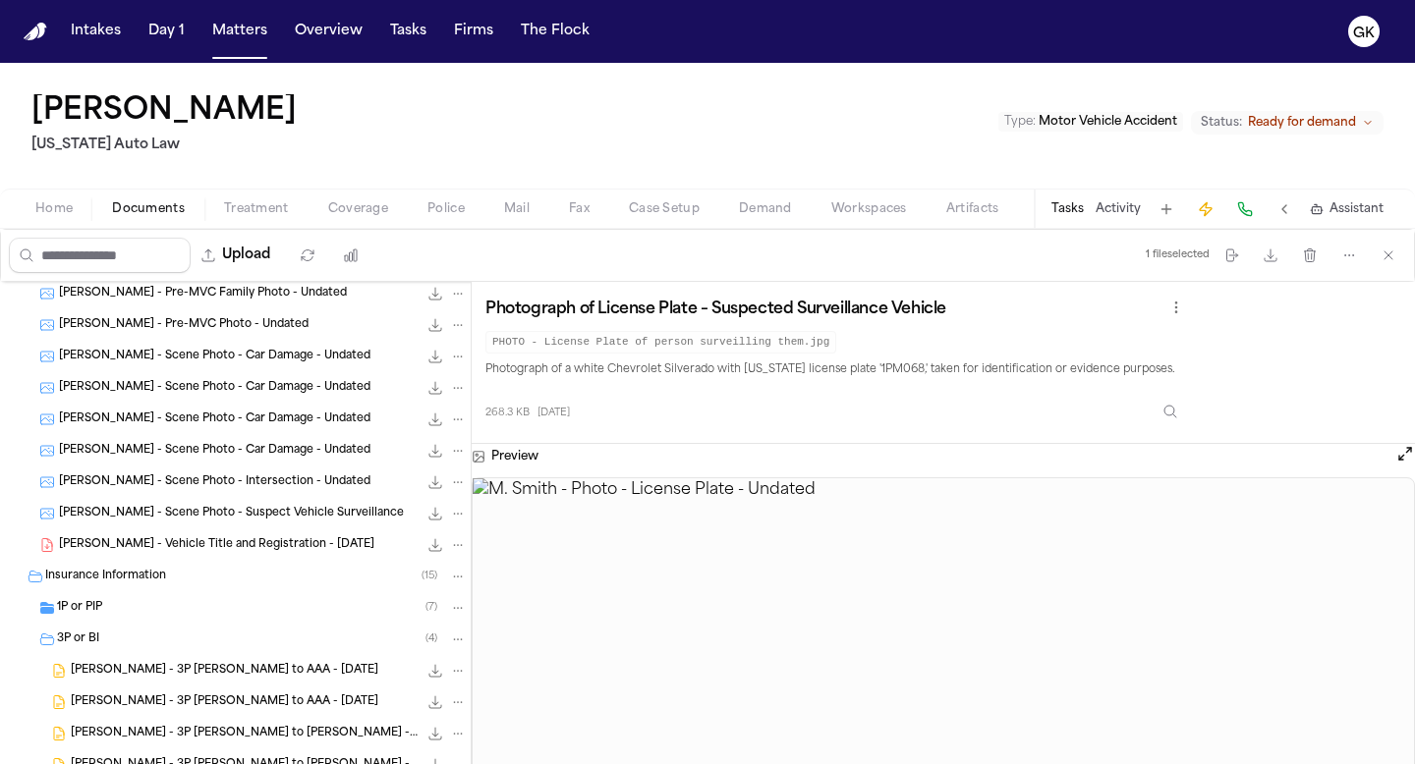
click at [257, 550] on span "M. Smith - Vehicle Title and Registration - 8.12.24" at bounding box center [216, 545] width 315 height 17
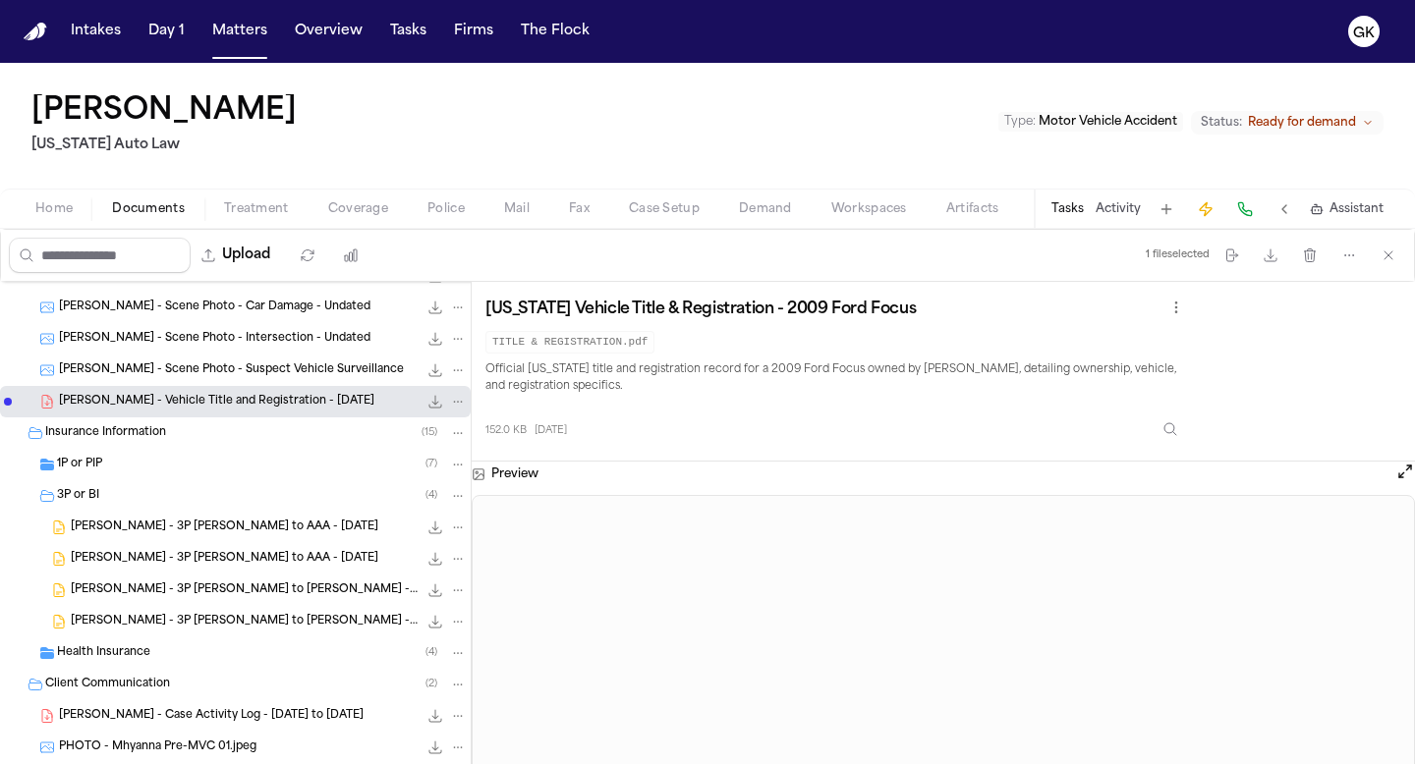
scroll to position [915, 0]
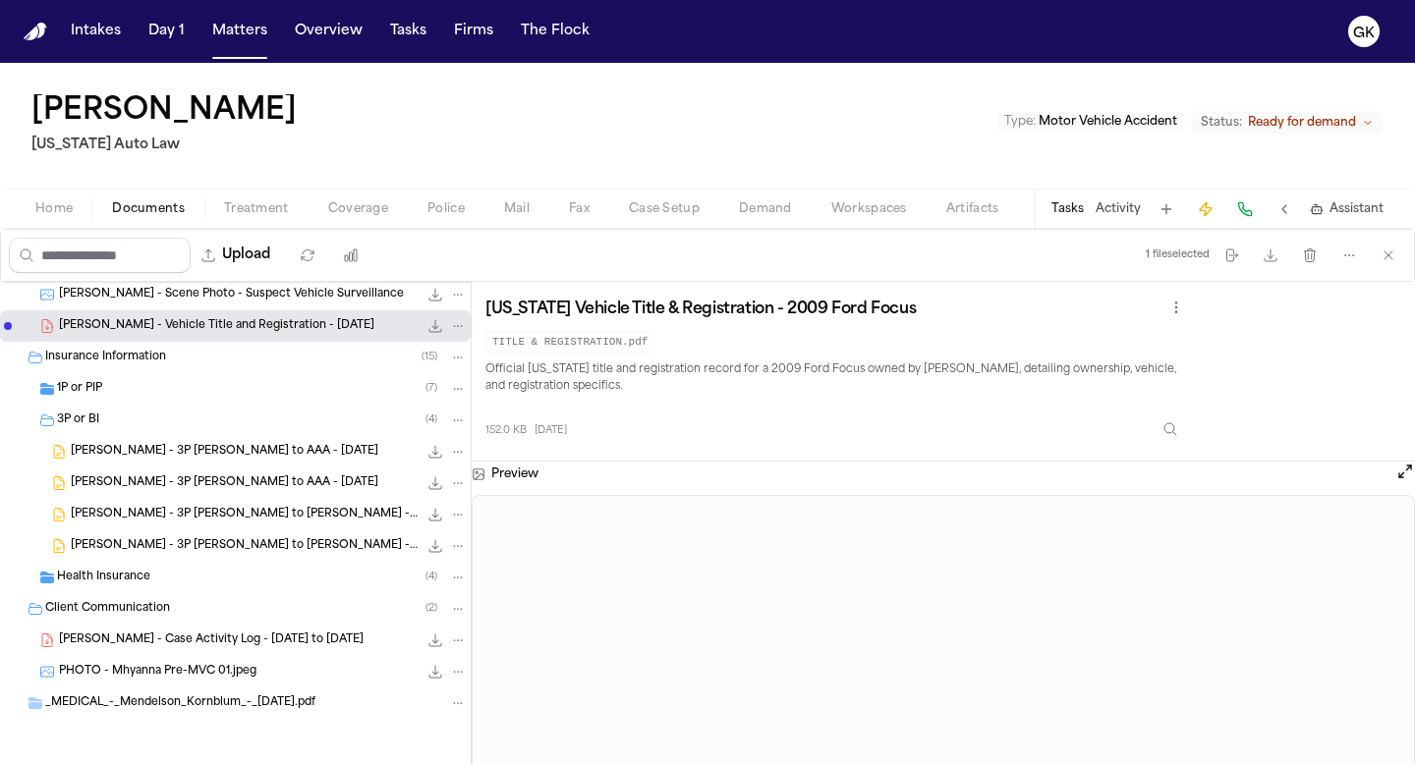
click at [208, 653] on div "M. Smith - Case Activity Log - 7.1.25 to 8.31.25 113.3 KB • PDF" at bounding box center [235, 640] width 471 height 31
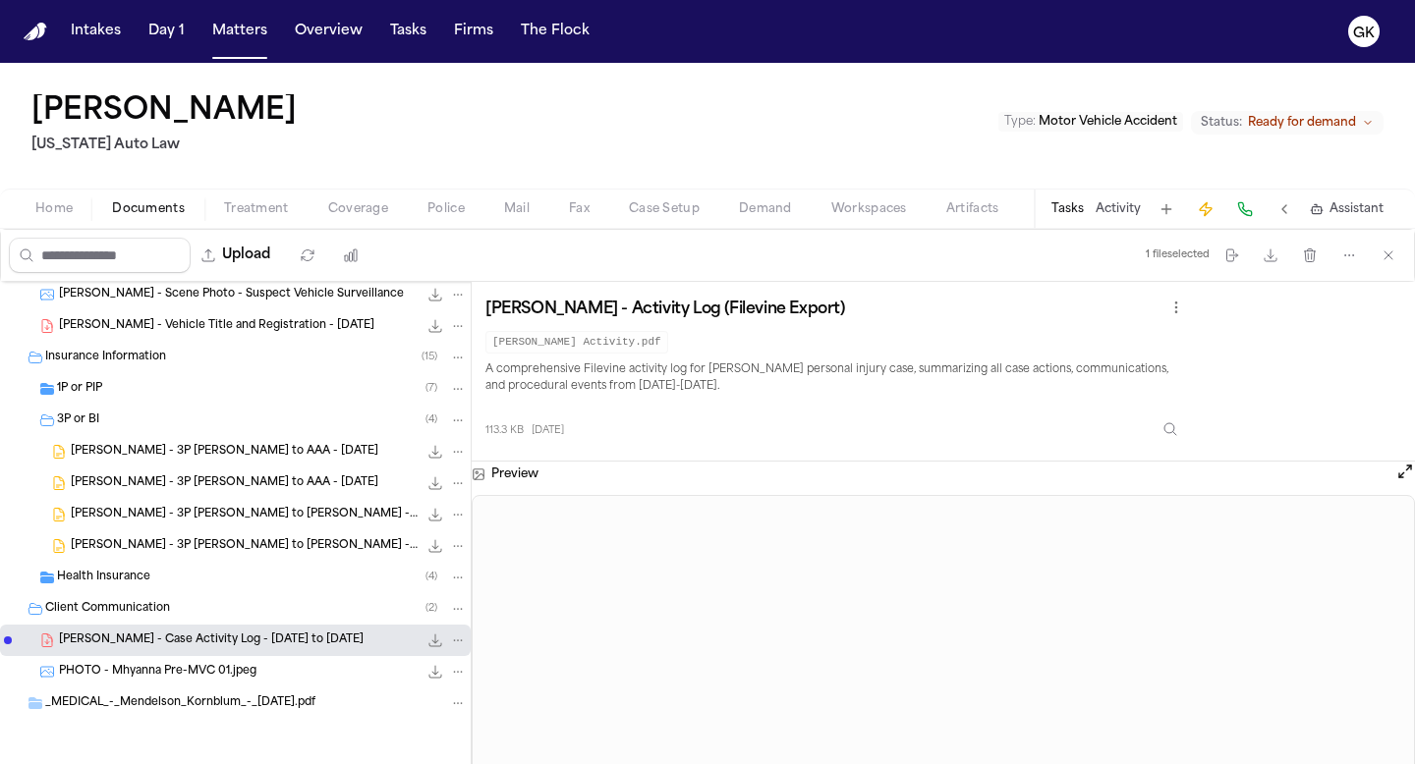
click at [180, 682] on div "PHOTO - Mhyanna Pre-MVC 01.jpeg 69.4 KB • JPEG" at bounding box center [235, 671] width 471 height 31
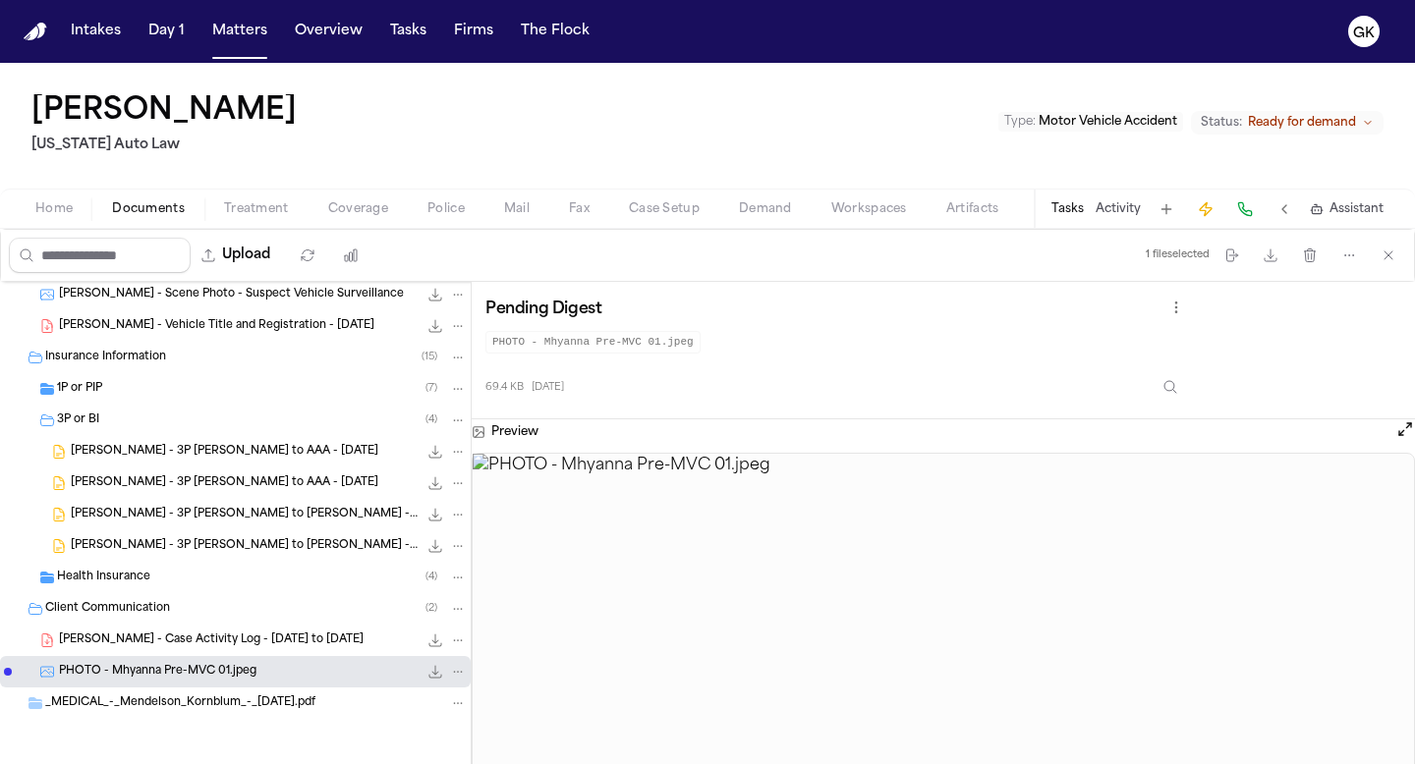
click at [201, 542] on span "M. Smith - 3P LOR to T. Moore - 6.27.25" at bounding box center [244, 546] width 347 height 17
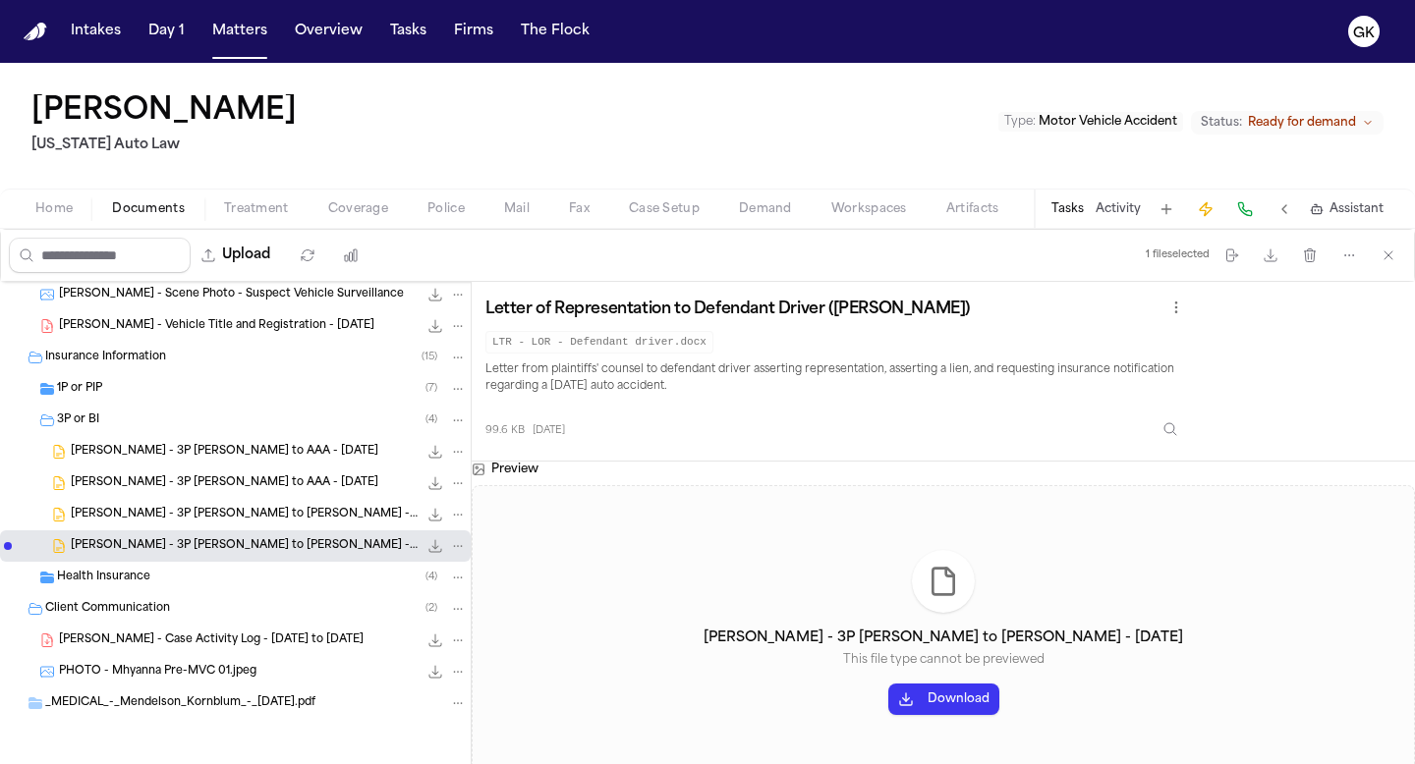
click at [254, 336] on div "M. Smith - Vehicle Title and Registration - 8.12.24 152.0 KB • PDF" at bounding box center [235, 326] width 471 height 31
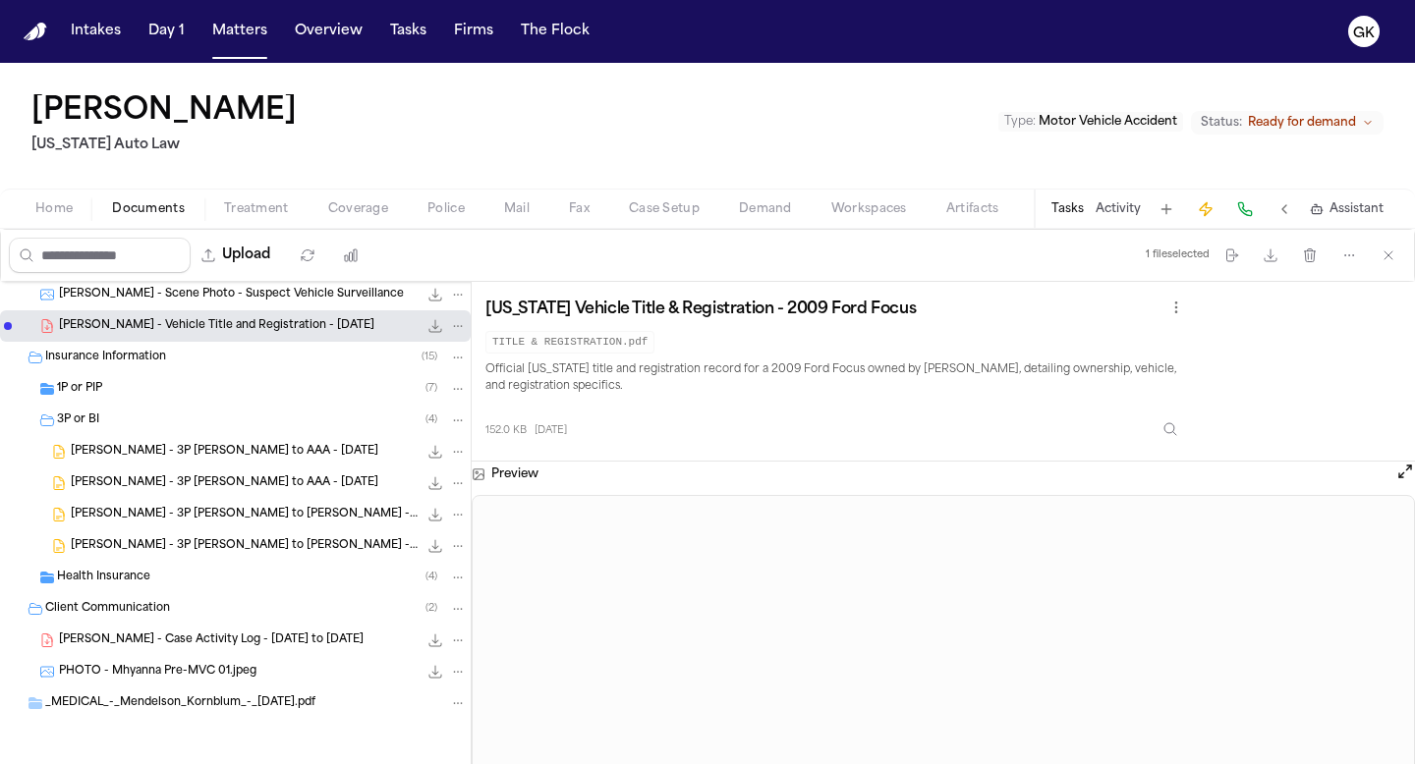
click at [275, 293] on span "M. Smith - Scene Photo - Suspect Vehicle Surveillance" at bounding box center [231, 295] width 345 height 17
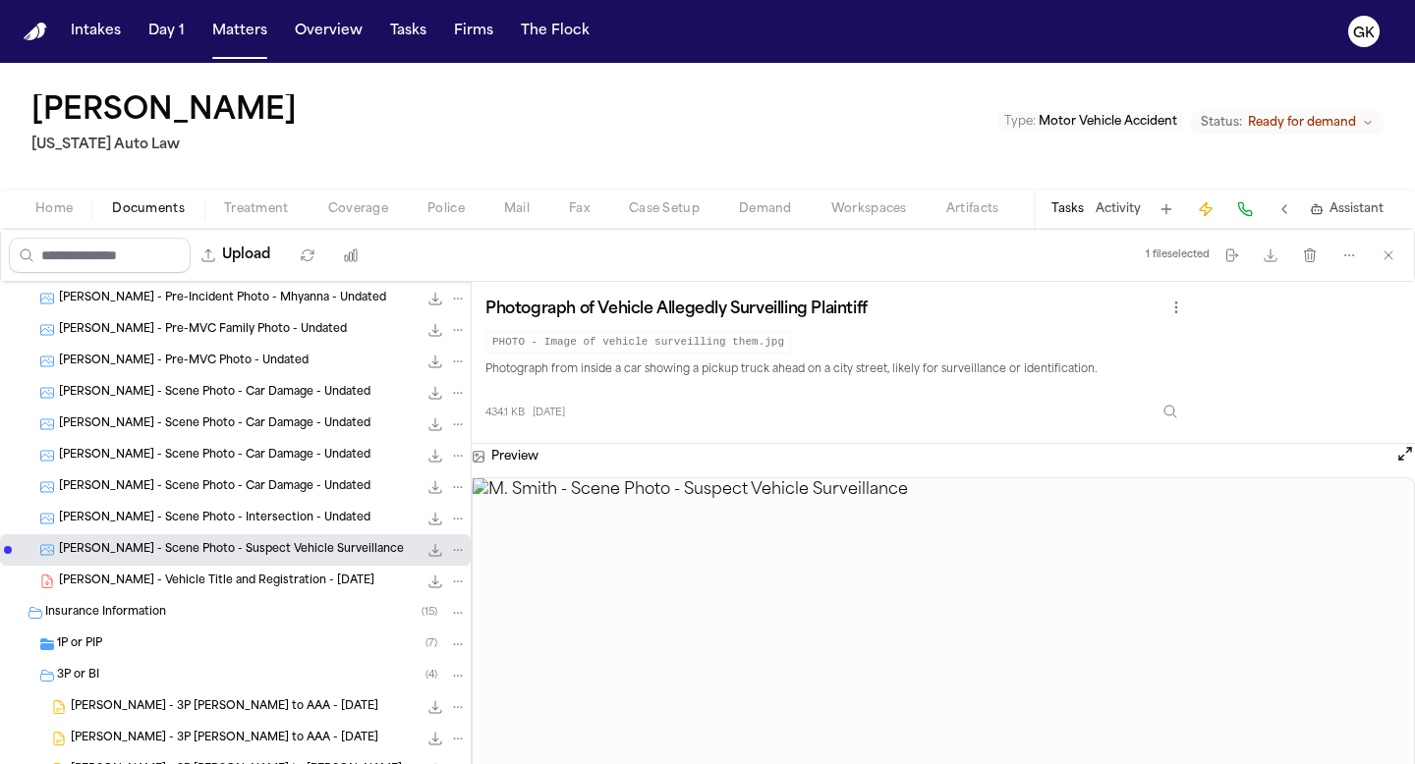
scroll to position [654, 0]
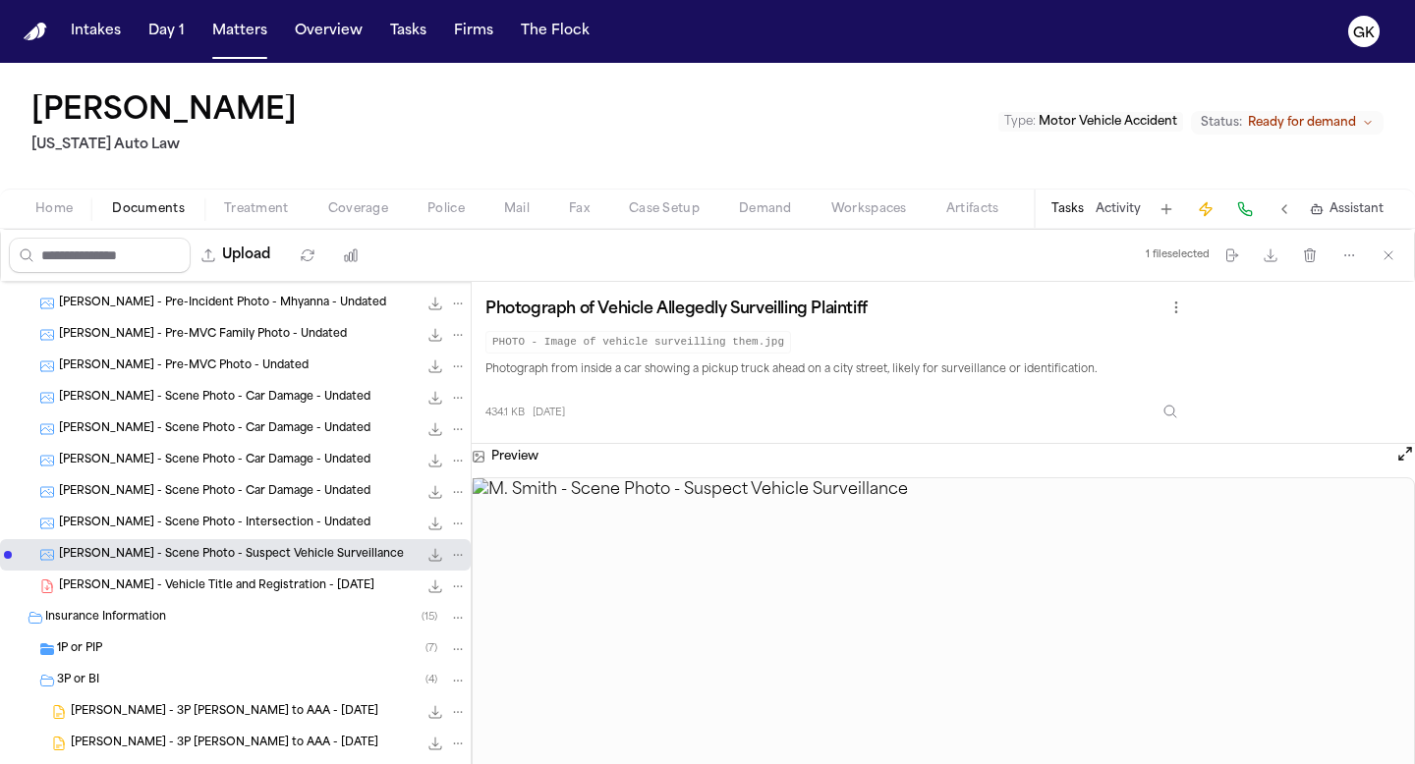
click at [249, 414] on div "M. Smith - Scene Photo - Car Damage - Undated 64.9 KB • JPEG" at bounding box center [235, 429] width 471 height 31
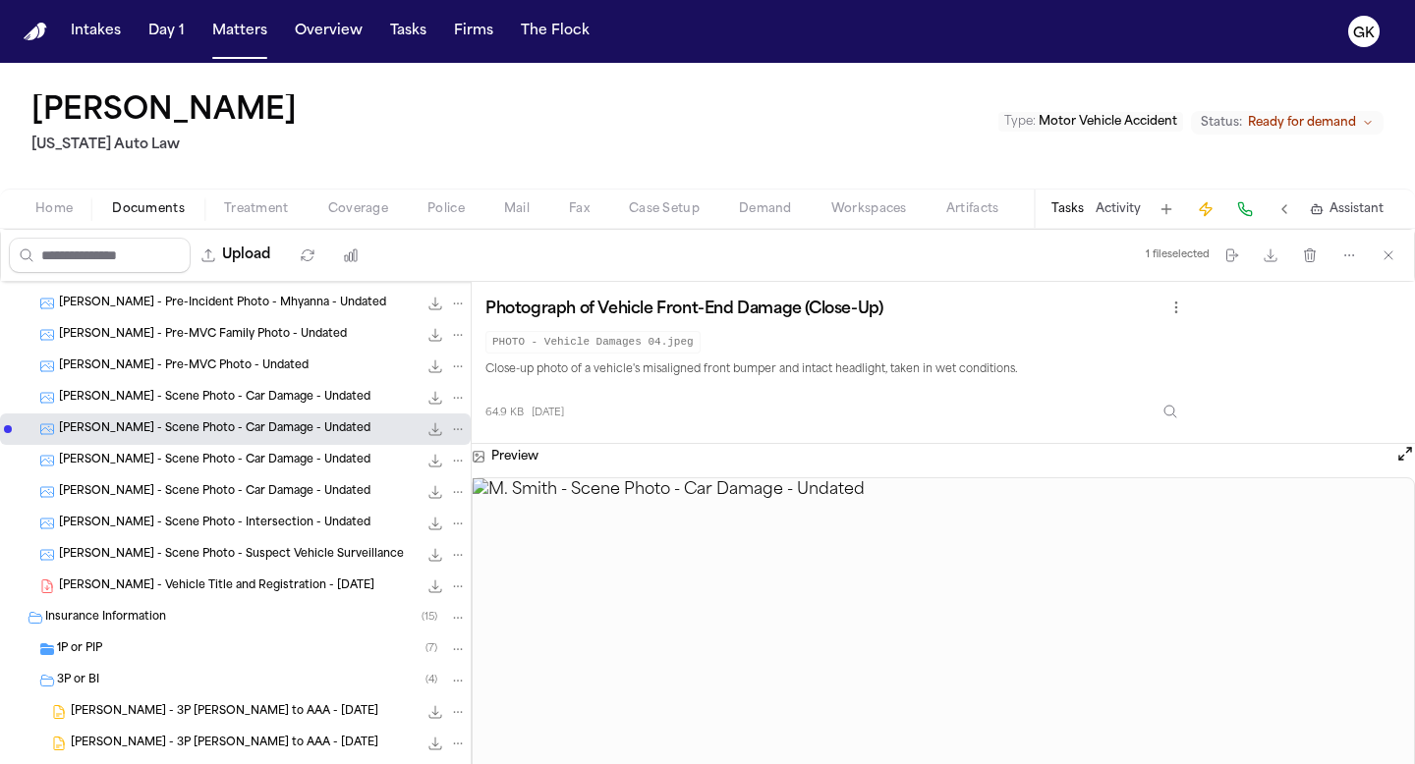
click at [263, 395] on span "M. Smith - Scene Photo - Car Damage - Undated" at bounding box center [214, 398] width 311 height 17
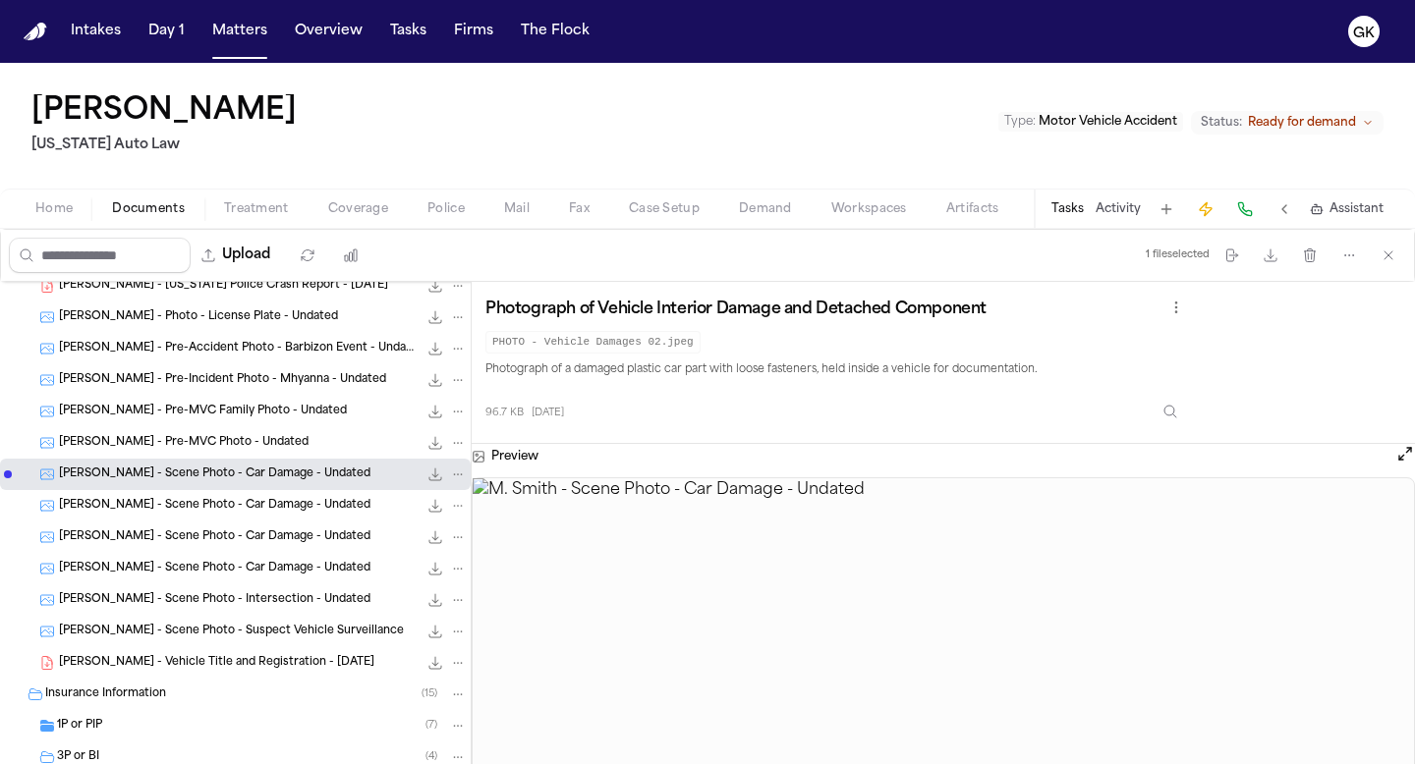
click at [261, 421] on div "M. Smith - Pre-MVC Family Photo - Undated 85.2 KB • JPEG" at bounding box center [263, 412] width 408 height 20
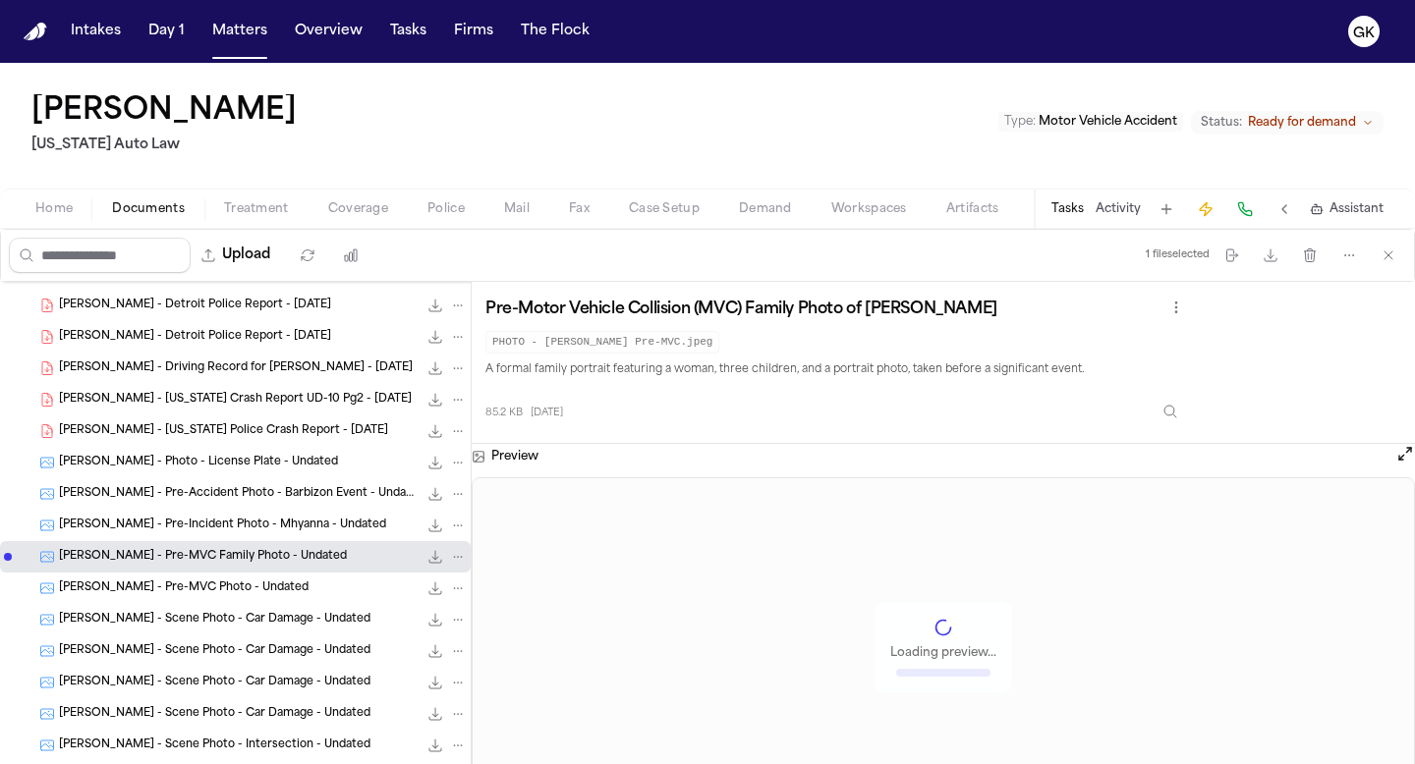
scroll to position [423, 0]
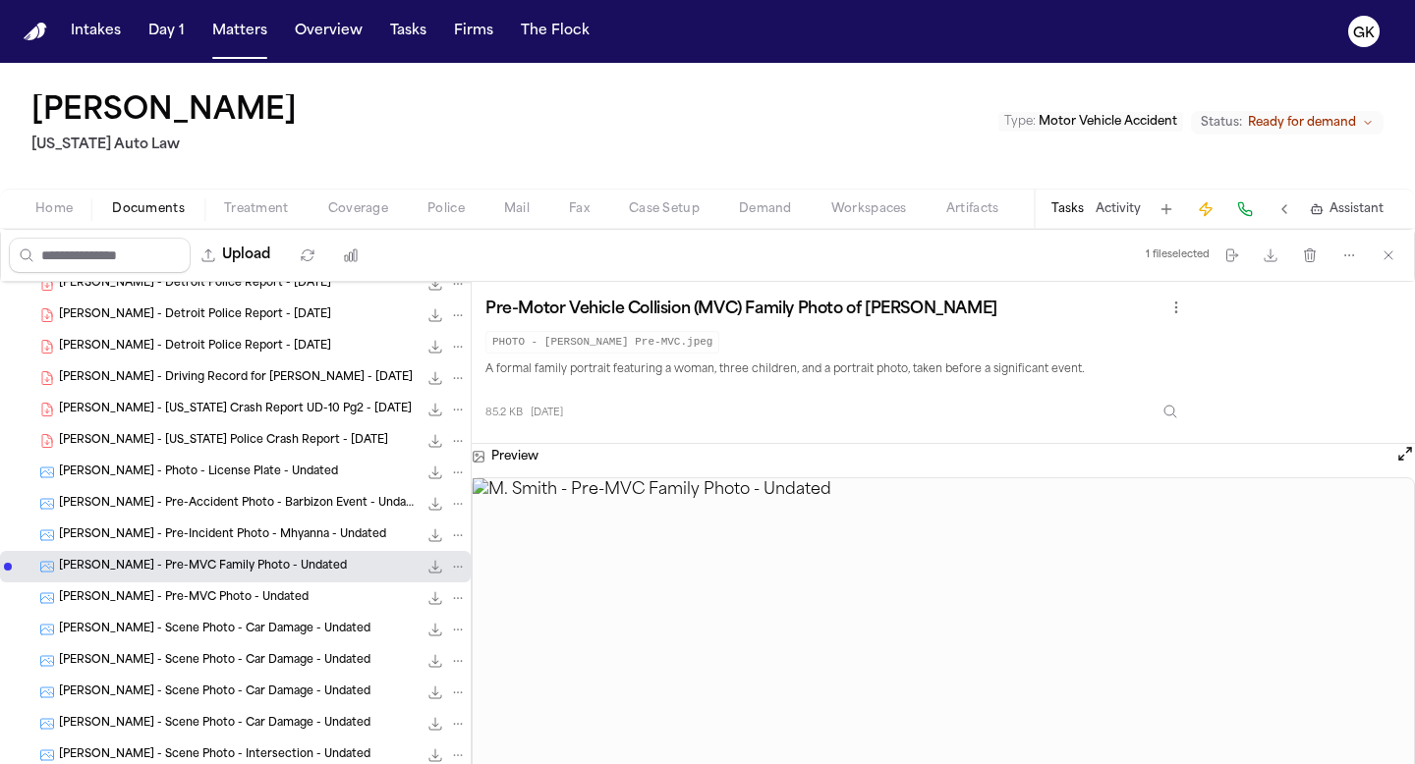
click at [254, 453] on div "M. Smith - Michigan Police Crash Report - 7.10.24 83.0 KB • PDF" at bounding box center [235, 440] width 471 height 31
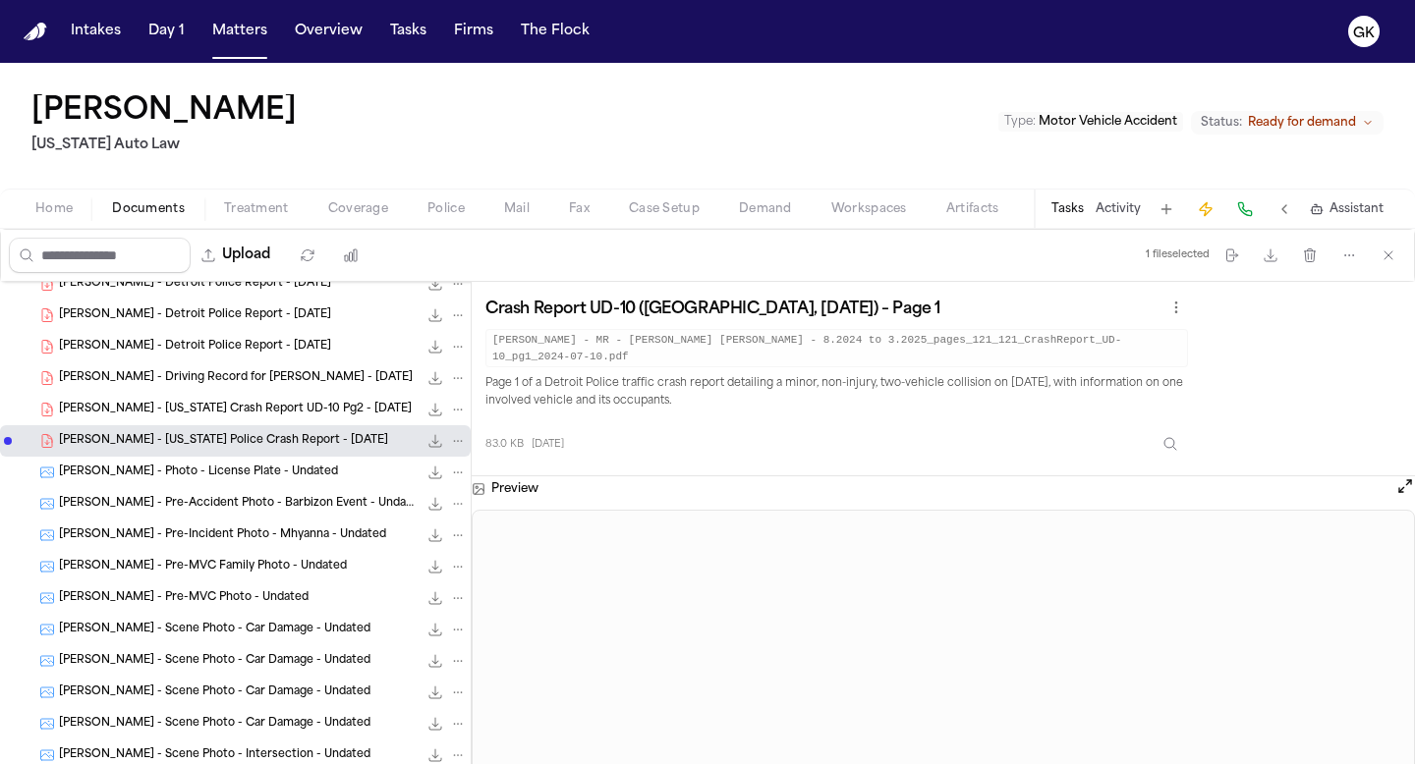
click at [212, 407] on span "M. Smith - Michigan Crash Report UD-10 Pg2 - 7.10.24" at bounding box center [235, 410] width 353 height 17
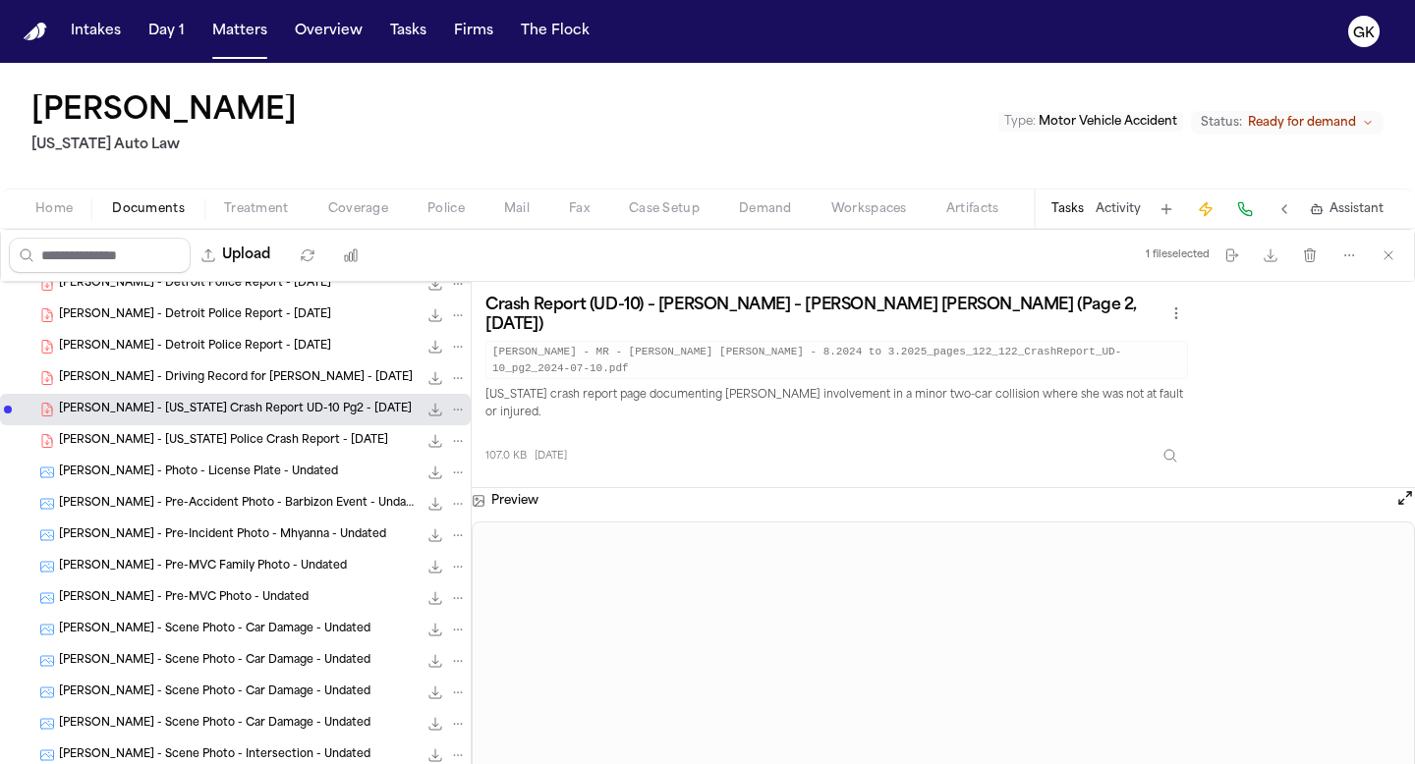
click at [282, 368] on div "M. Smith - Driving Record for T. Moore - 7.10.24 168.8 KB • PDF" at bounding box center [263, 378] width 408 height 20
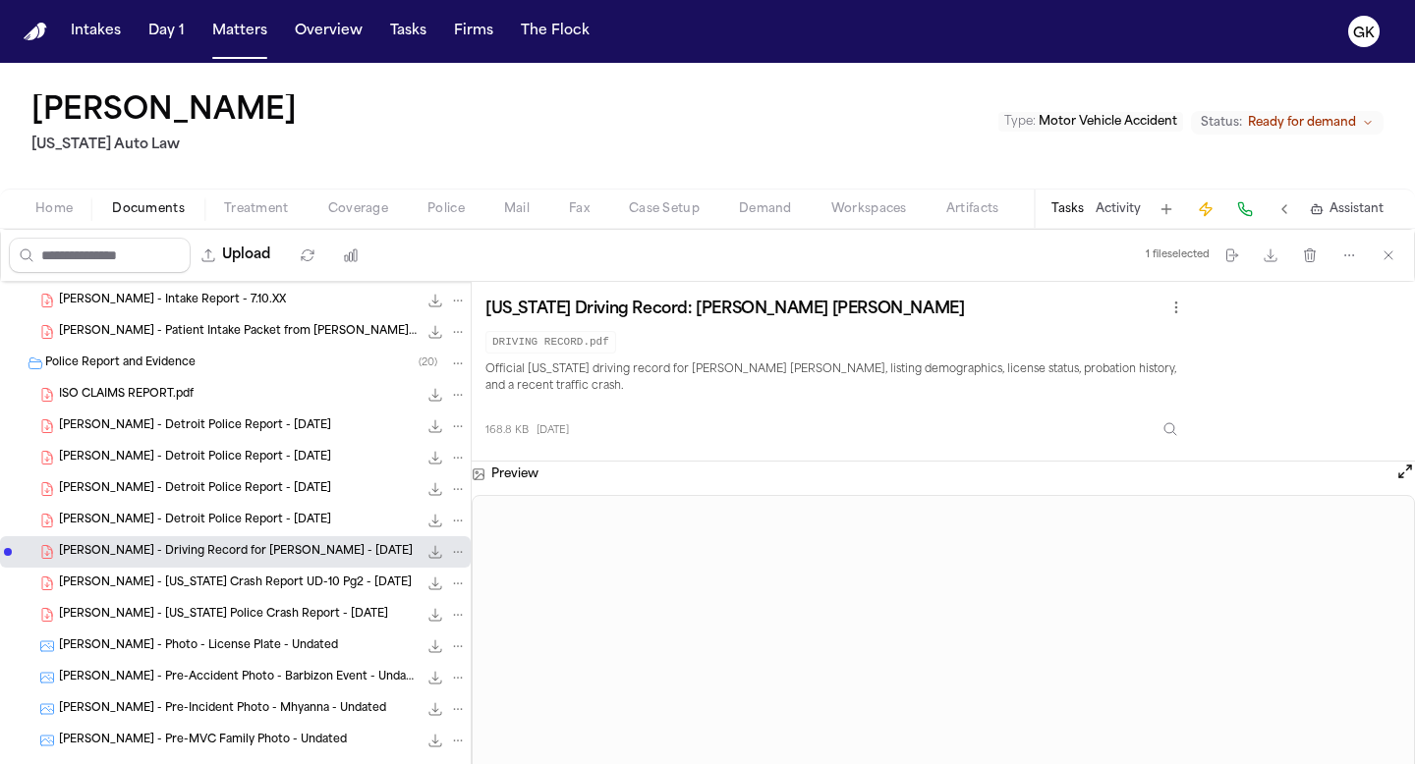
scroll to position [249, 0]
click at [198, 403] on div "ISO CLAIMS REPORT.pdf 157.7 KB • PDF" at bounding box center [263, 395] width 408 height 20
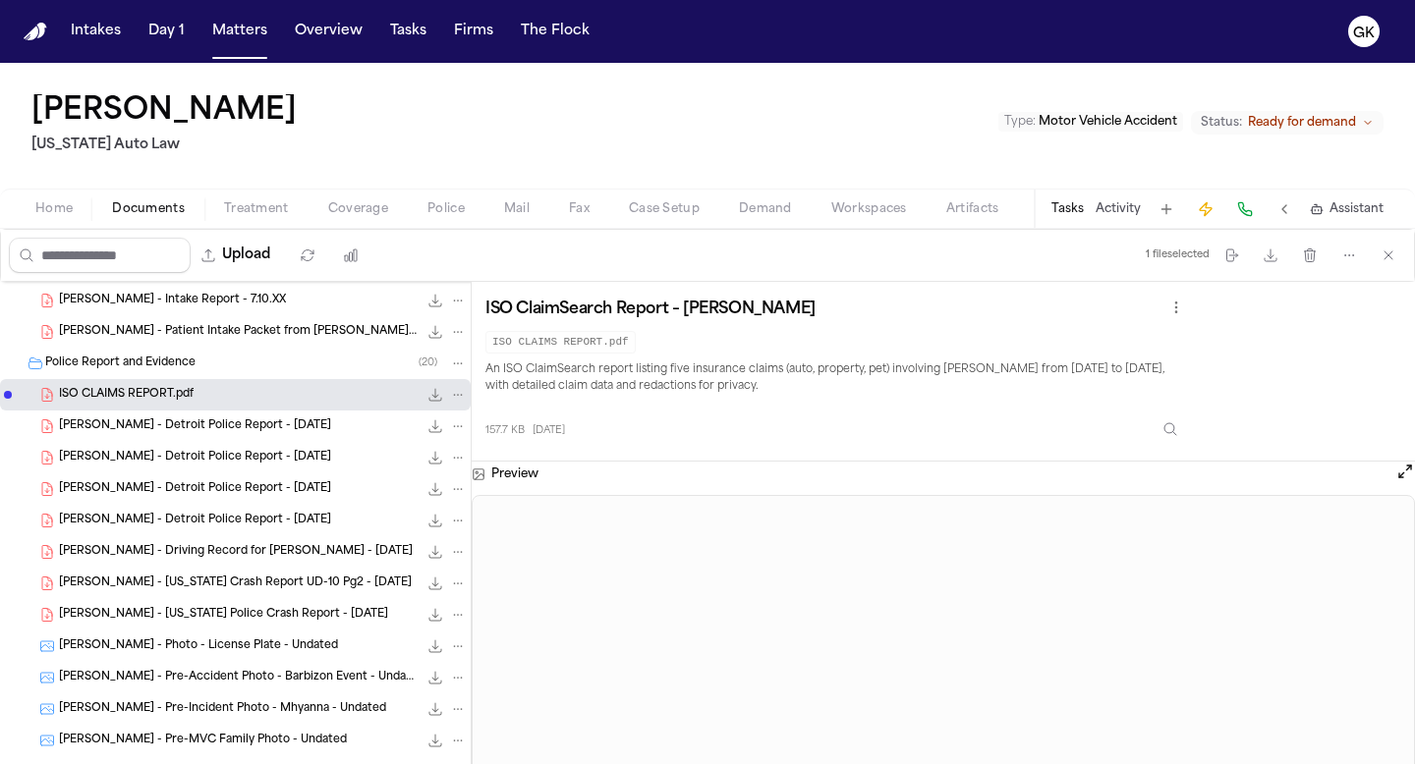
click at [770, 213] on span "Demand" at bounding box center [765, 209] width 53 height 16
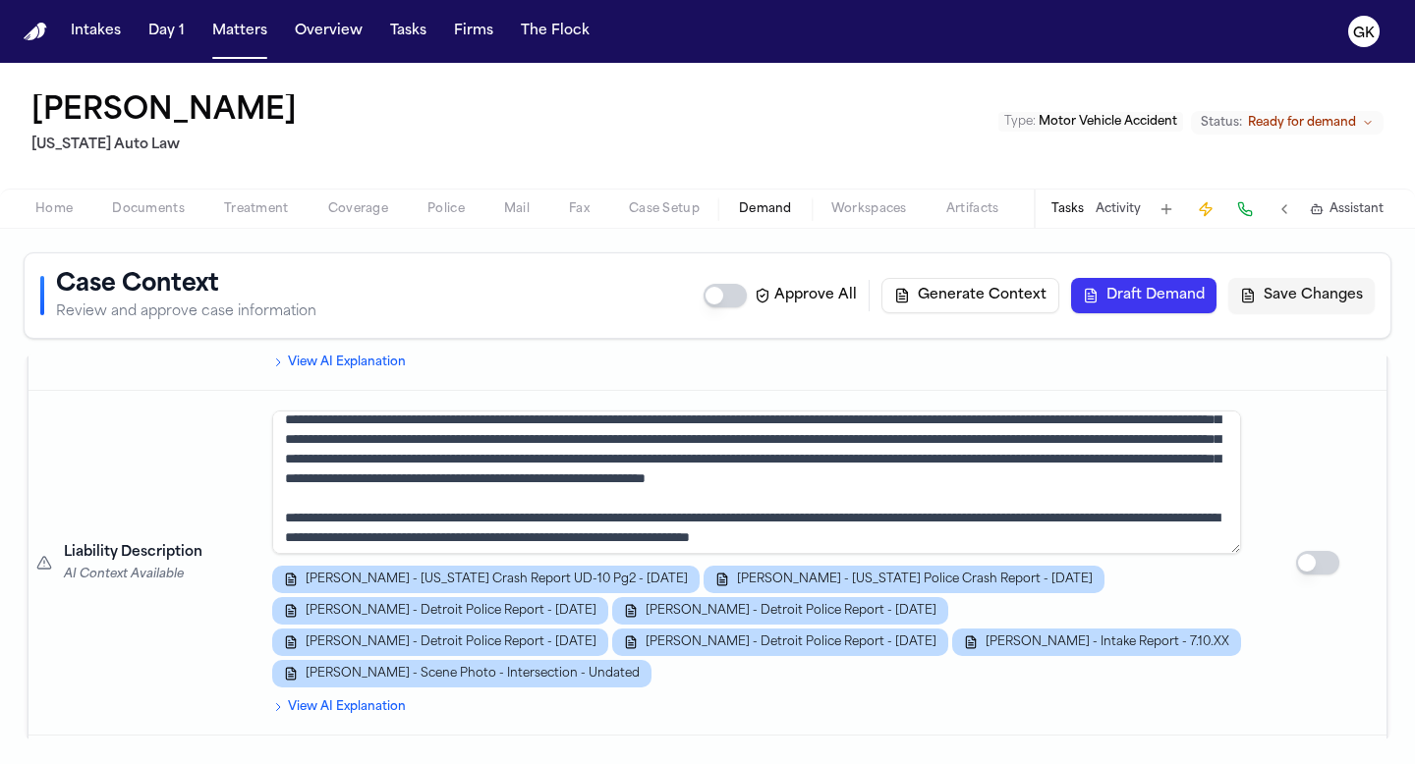
scroll to position [1609, 0]
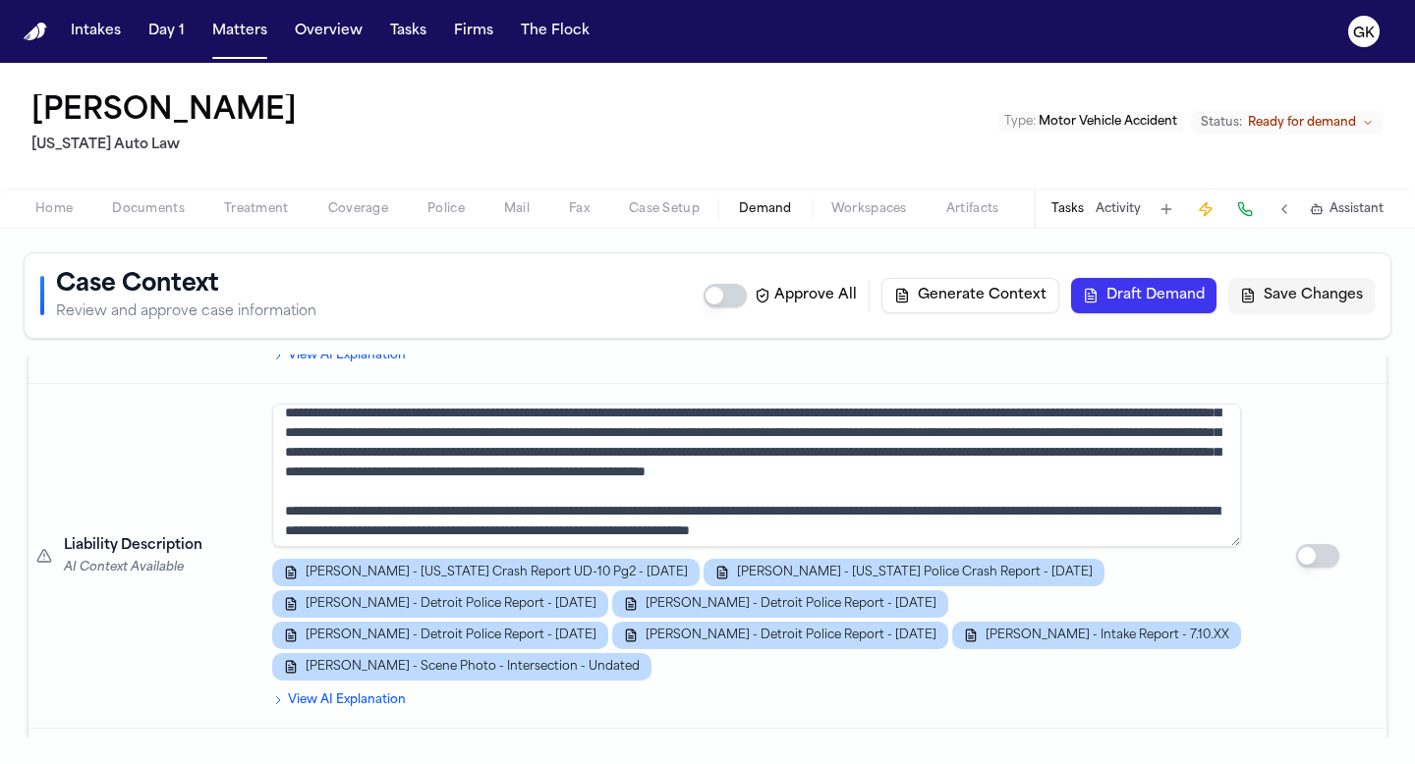
click at [767, 448] on textarea at bounding box center [756, 475] width 969 height 143
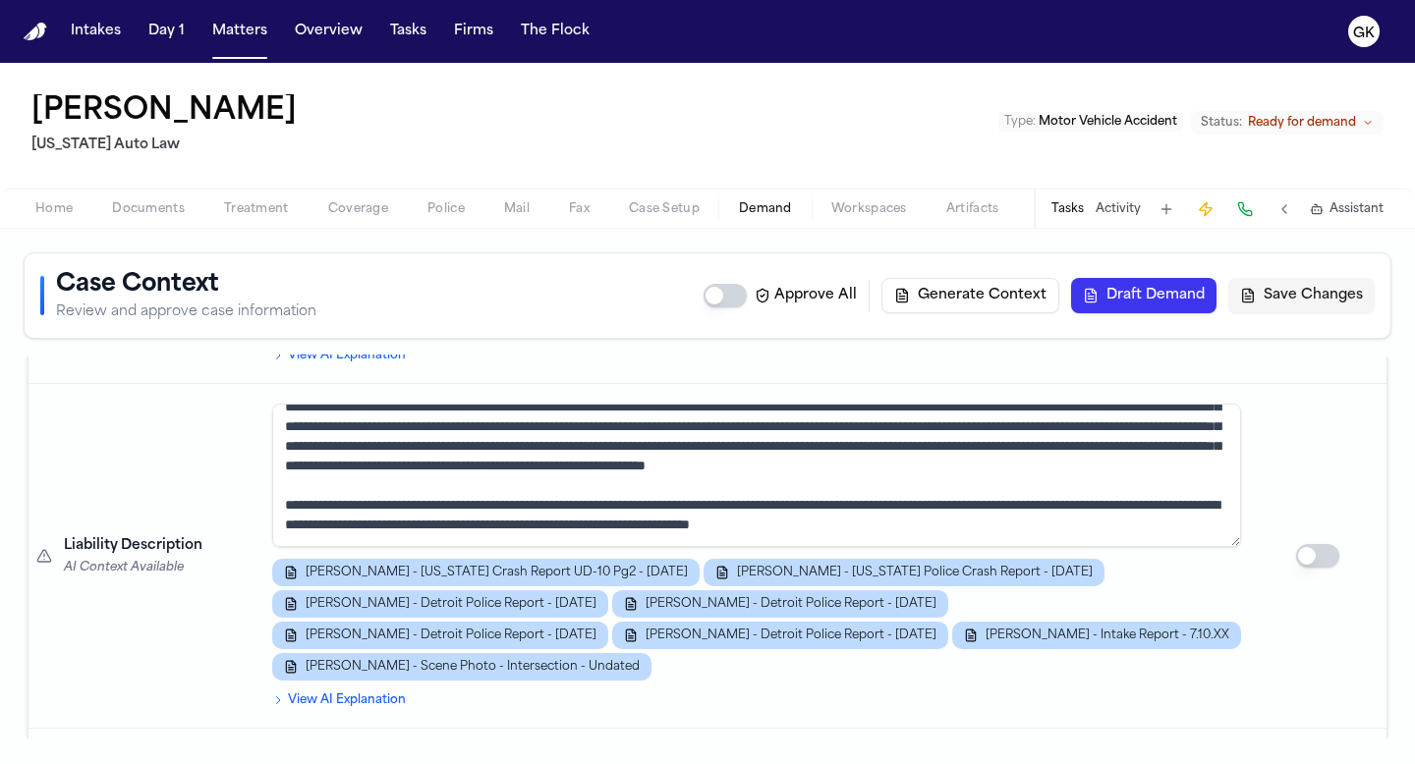
scroll to position [60, 0]
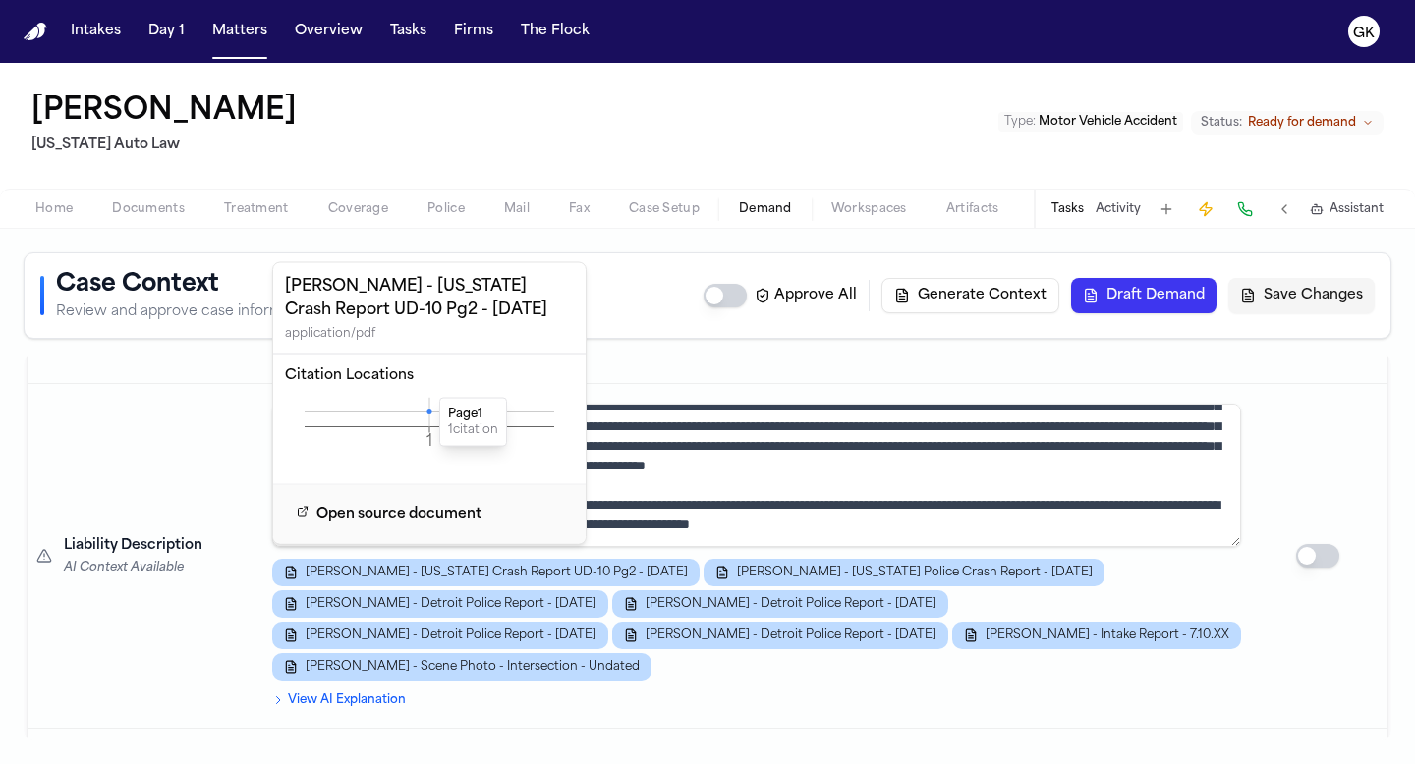
click at [430, 414] on icon at bounding box center [428, 412] width 5 height 5
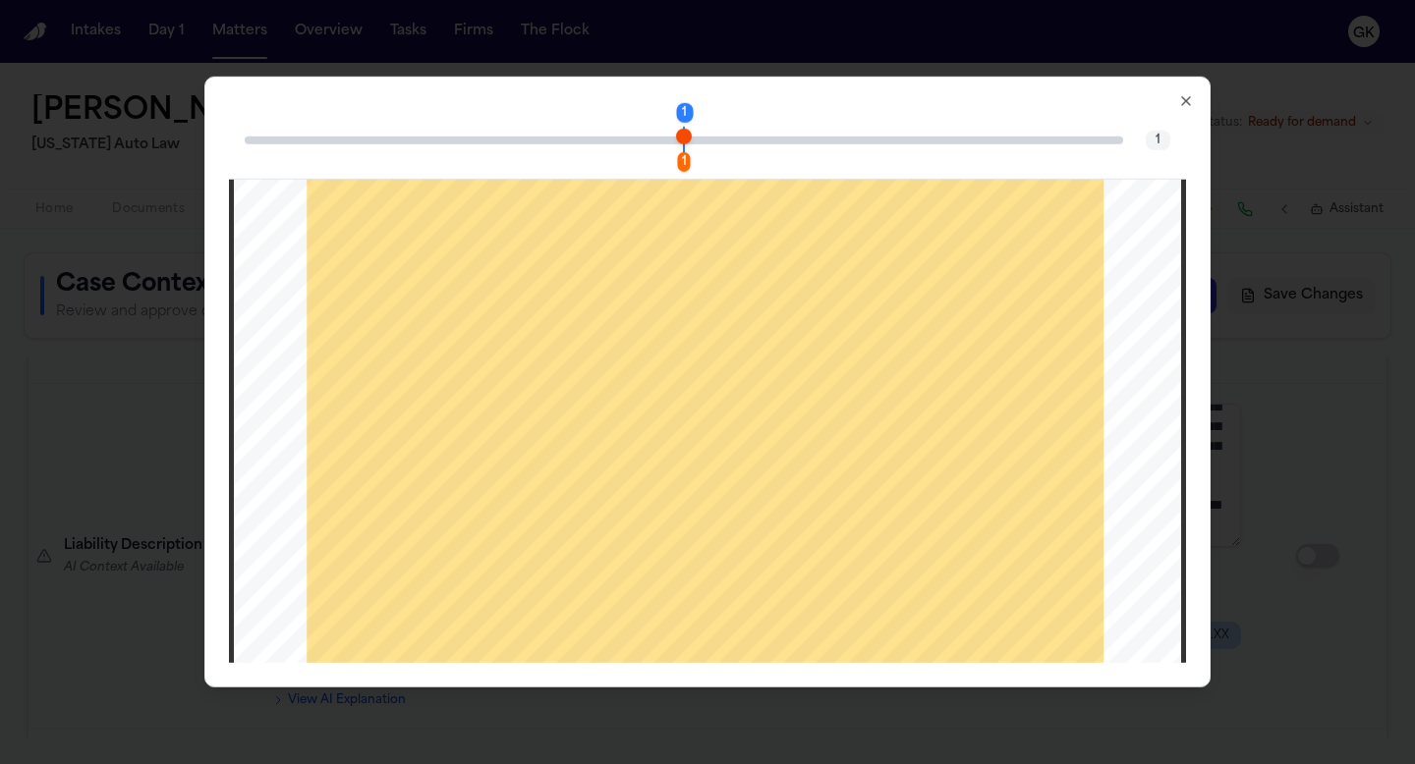
scroll to position [752, 0]
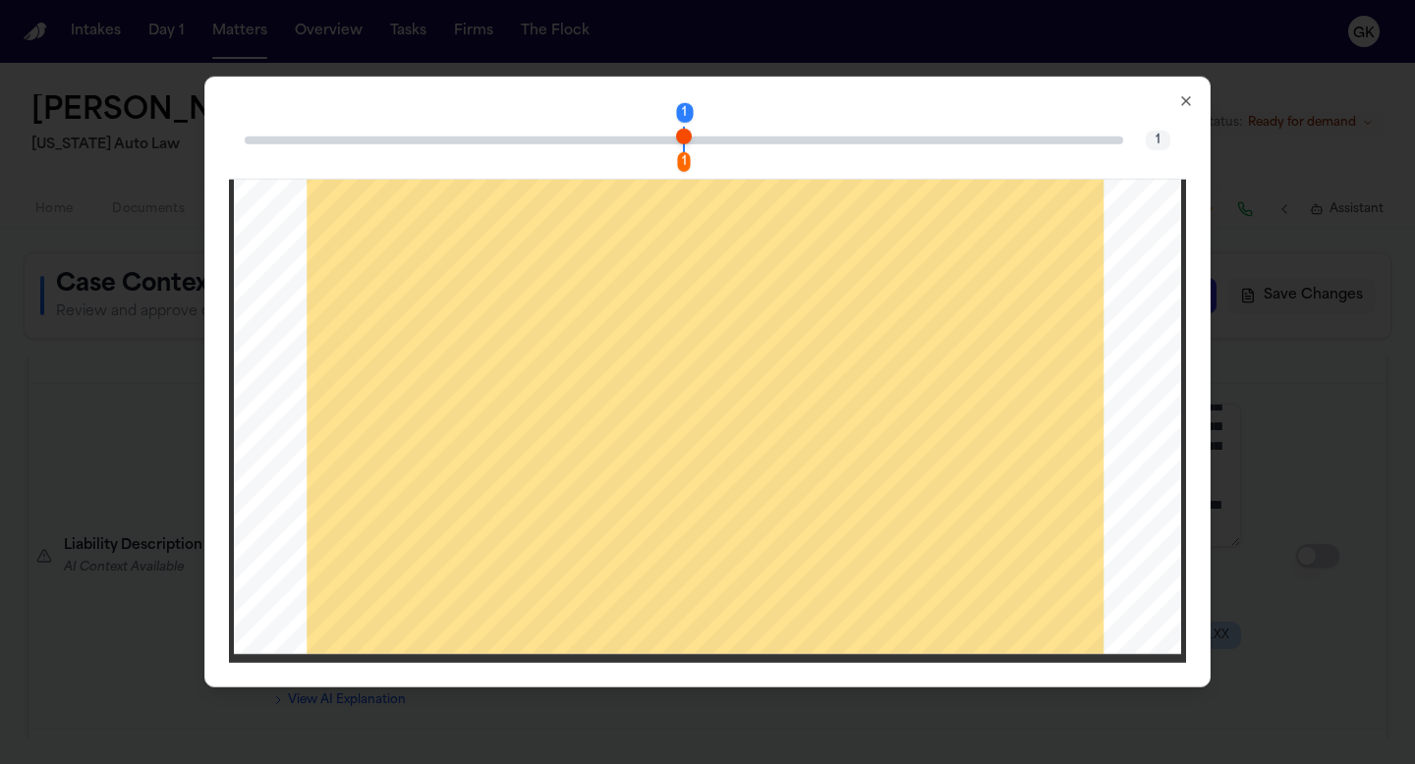
click at [1185, 101] on icon "button" at bounding box center [1186, 101] width 8 height 8
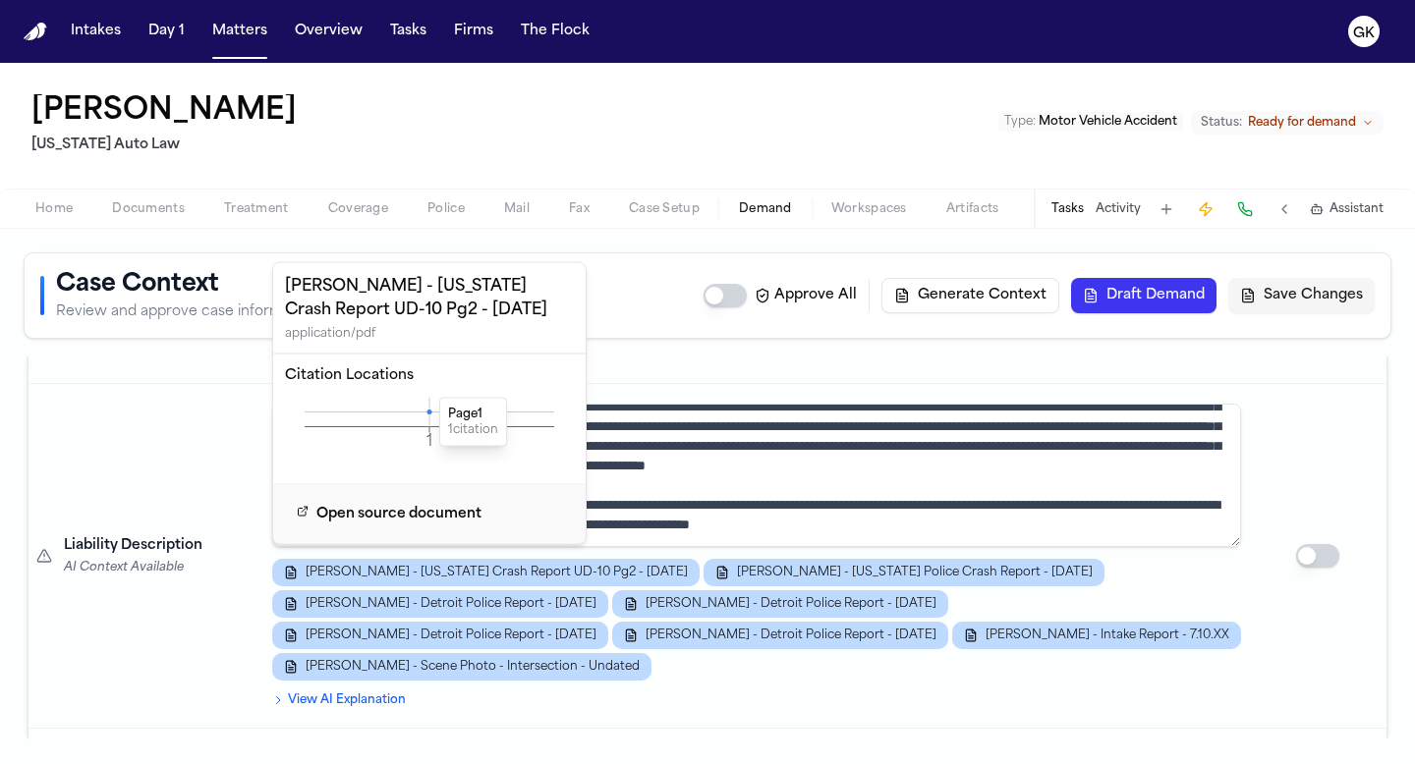
click at [1056, 475] on textarea at bounding box center [756, 475] width 969 height 143
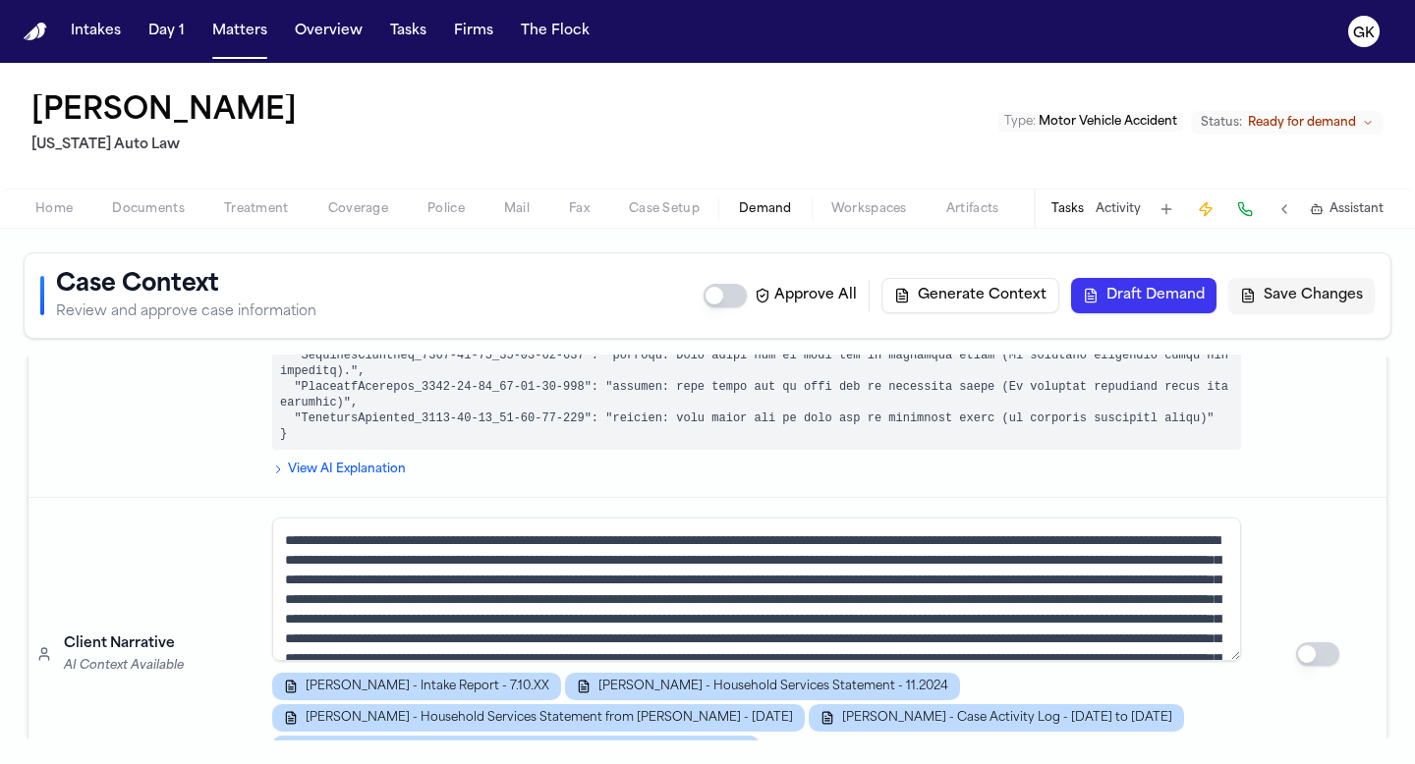
scroll to position [3818, 0]
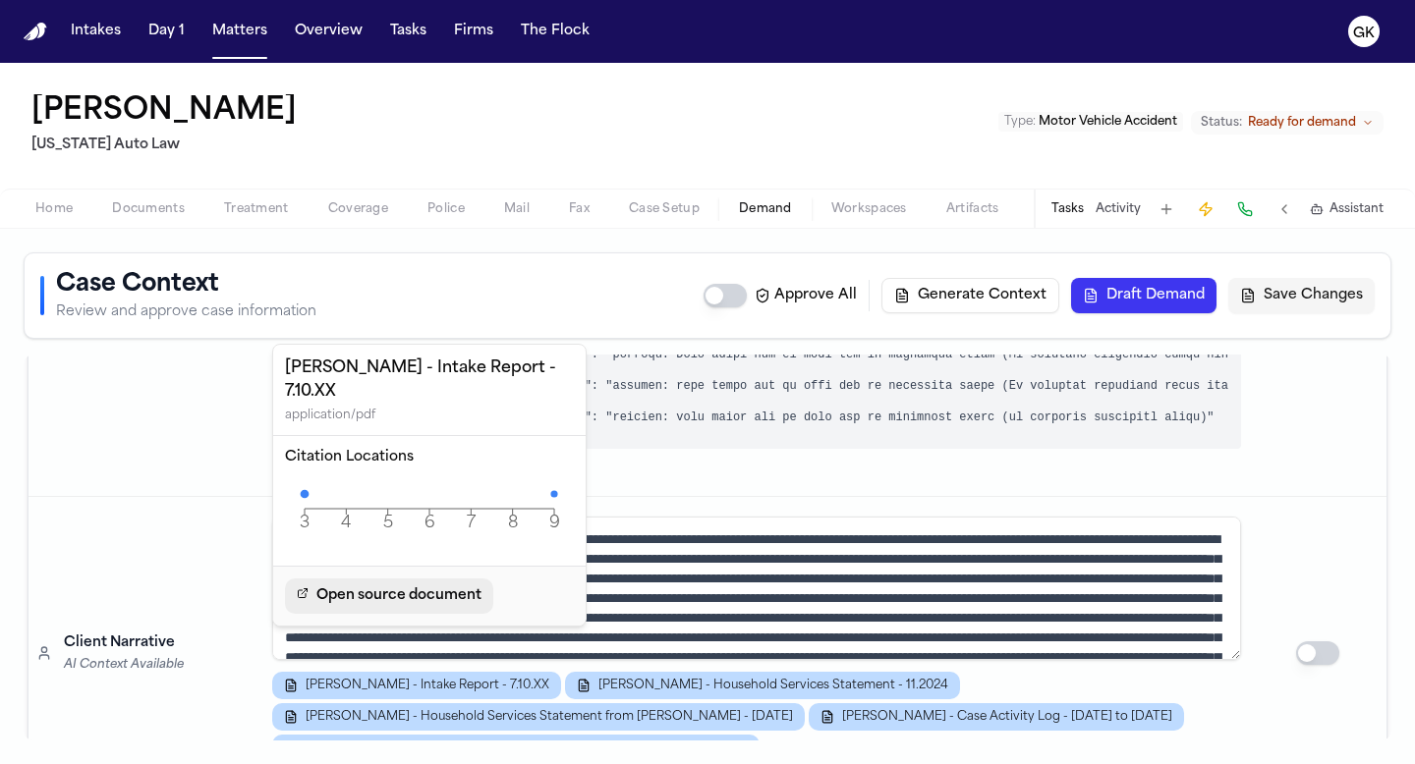
click at [396, 585] on span "Open source document" at bounding box center [398, 597] width 165 height 24
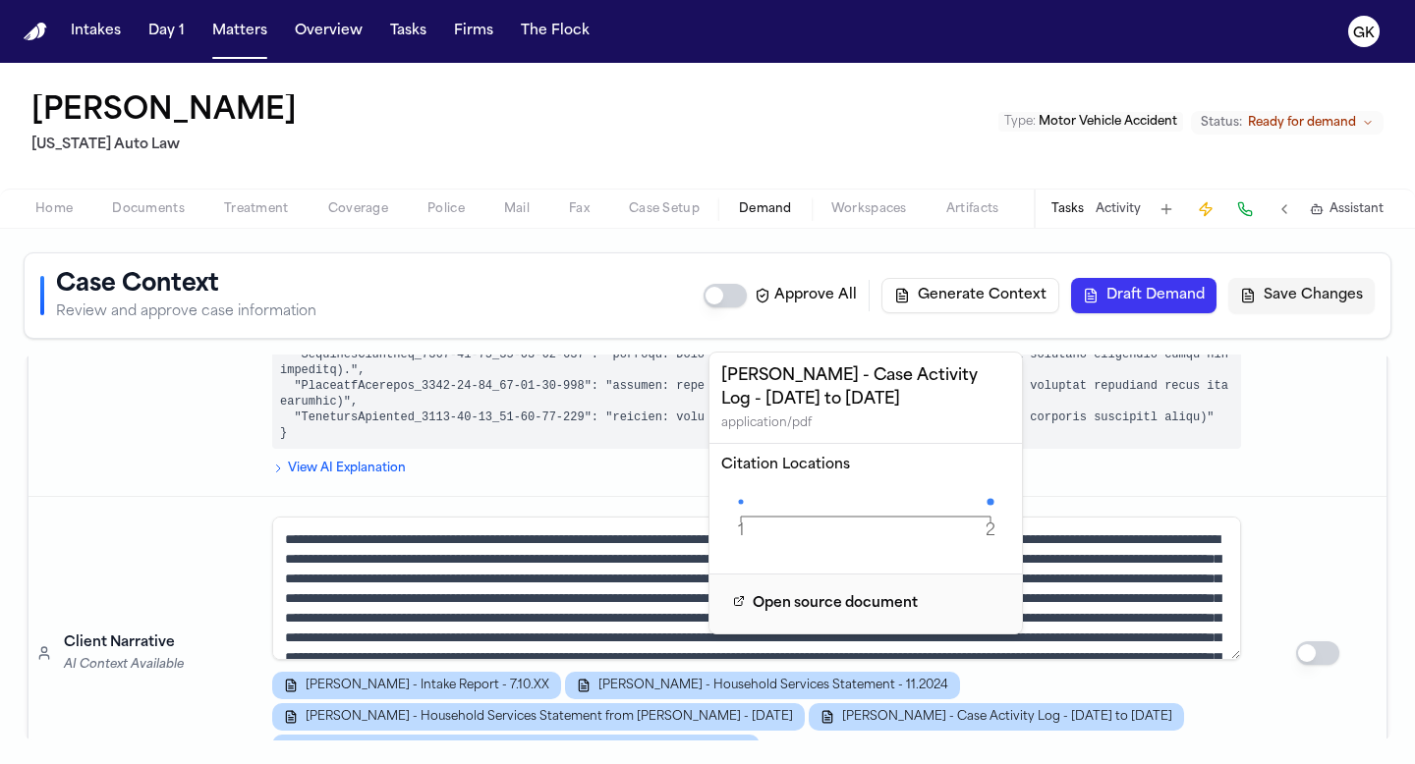
click at [882, 497] on icon "1 2 Page" at bounding box center [865, 516] width 289 height 59
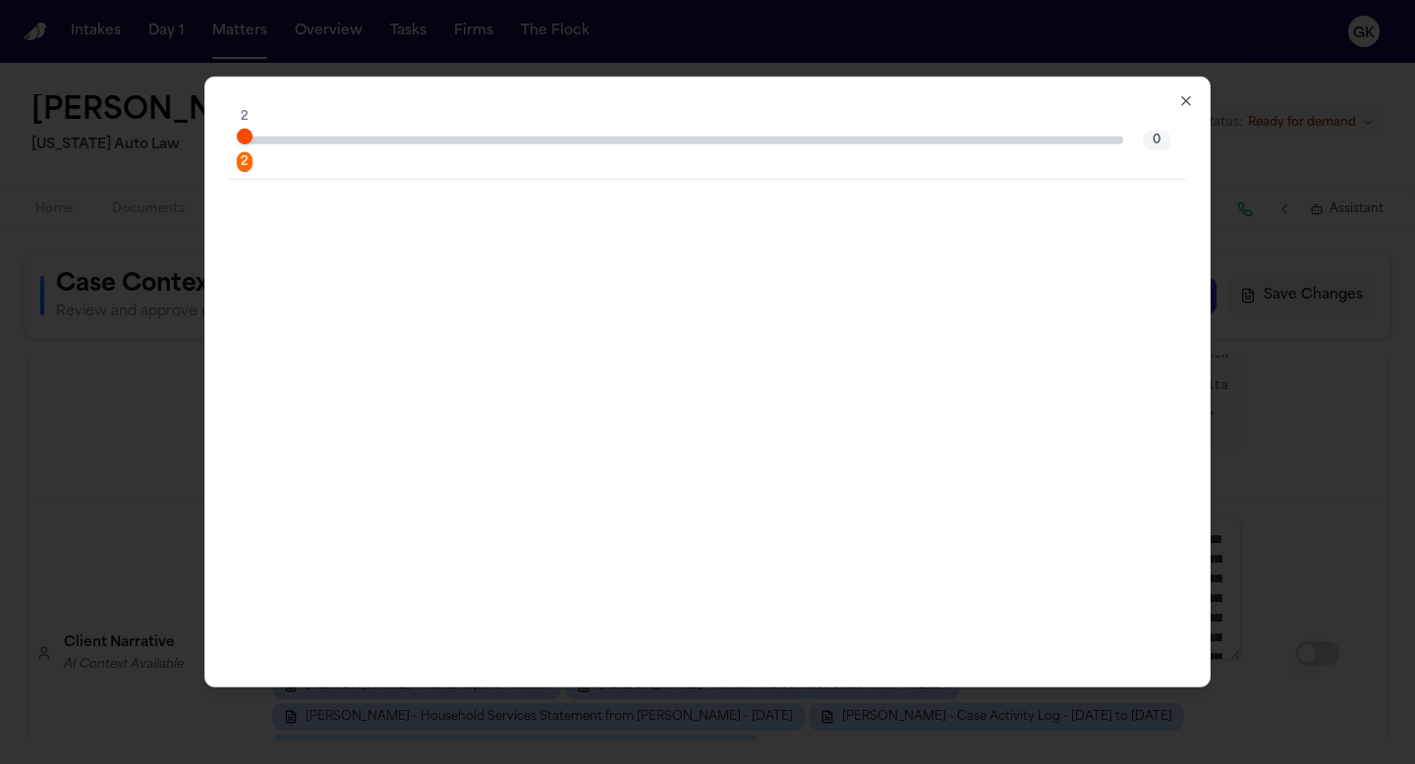
click at [1179, 99] on icon "button" at bounding box center [1186, 101] width 16 height 16
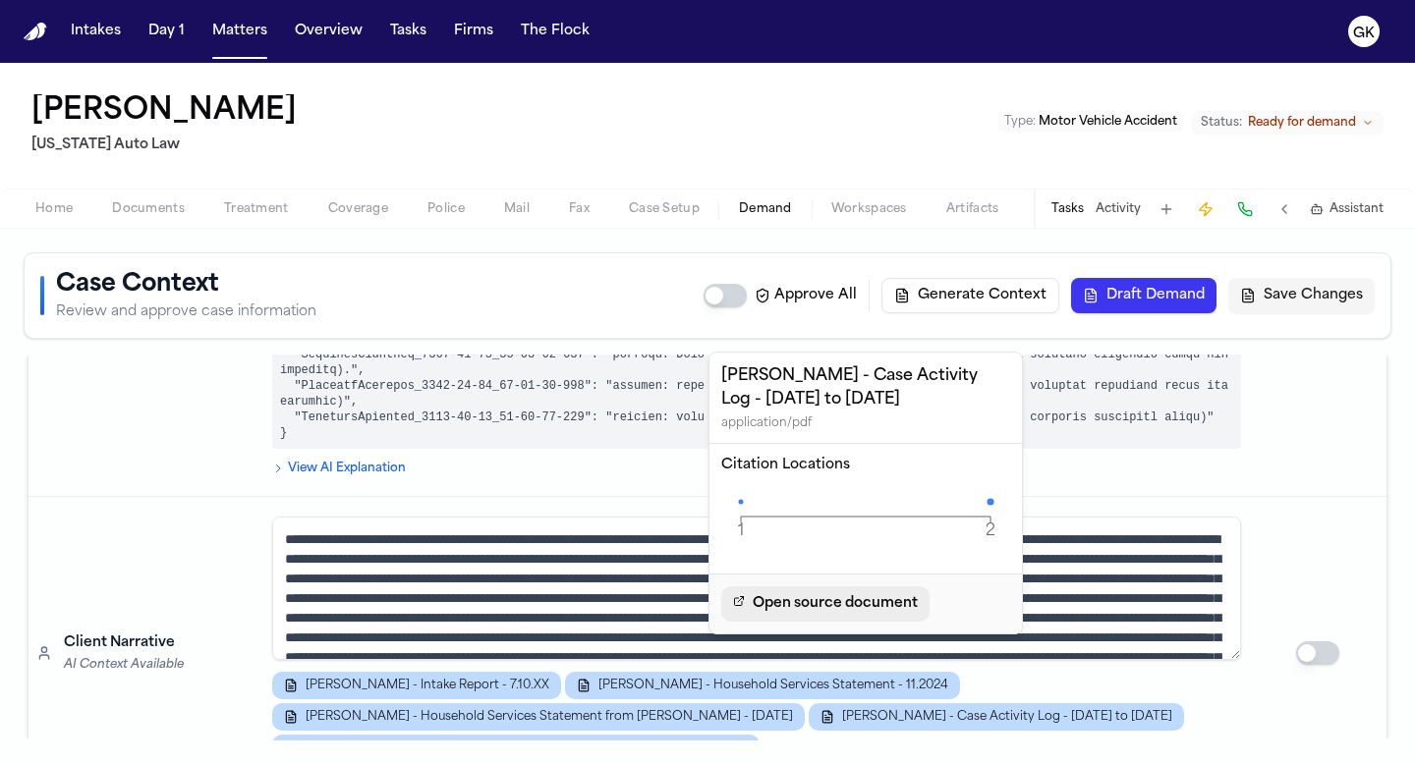
click at [789, 609] on span "Open source document" at bounding box center [835, 605] width 165 height 24
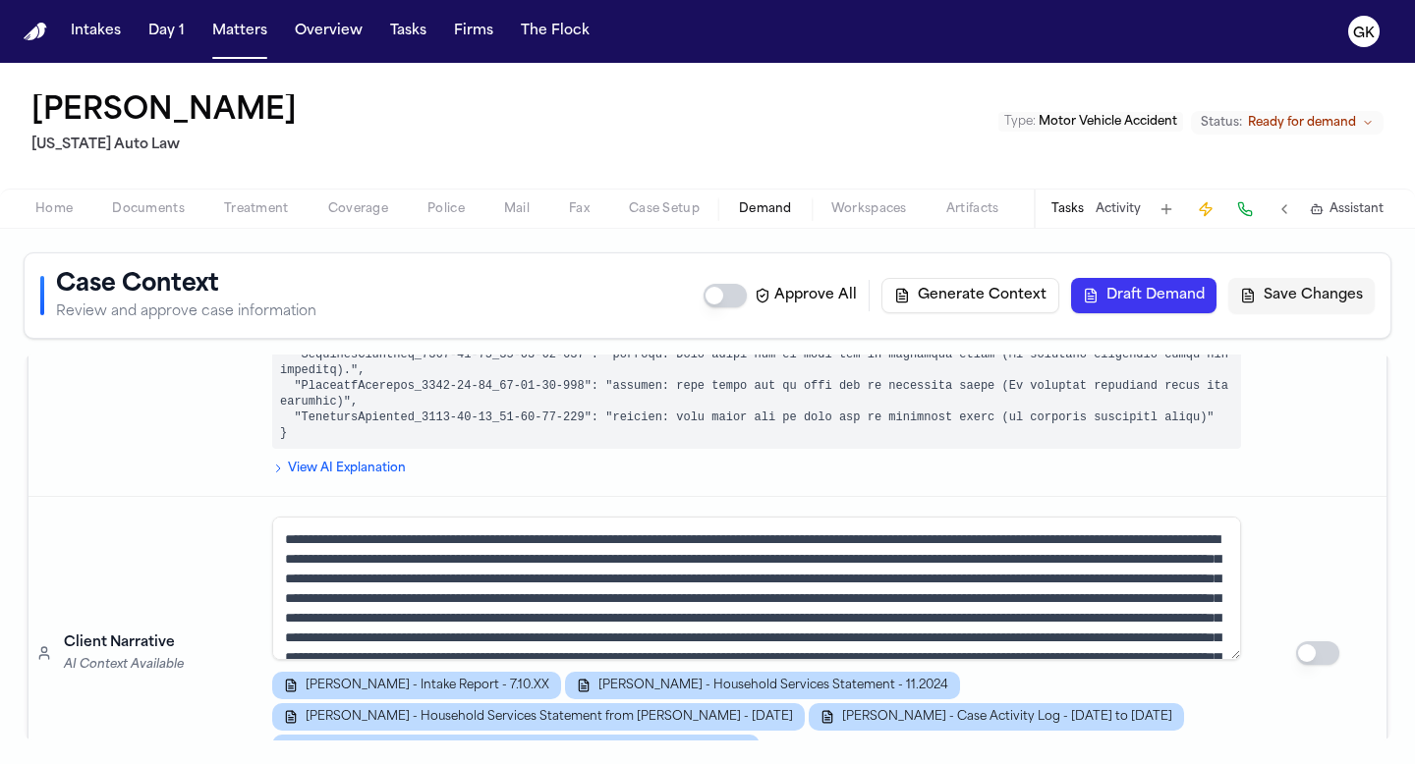
click at [178, 532] on td "Client Narrative AI Context Available" at bounding box center [146, 653] width 236 height 313
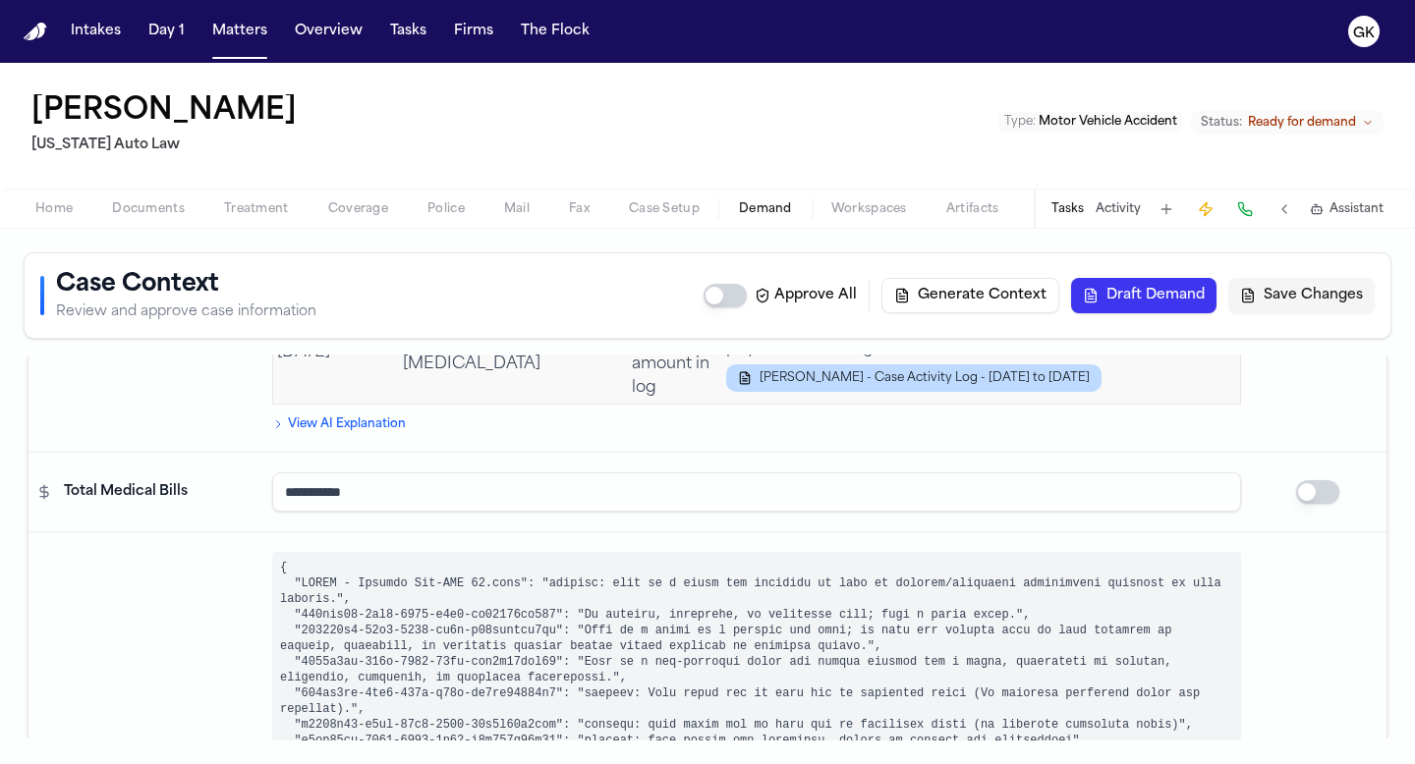
scroll to position [3319, 0]
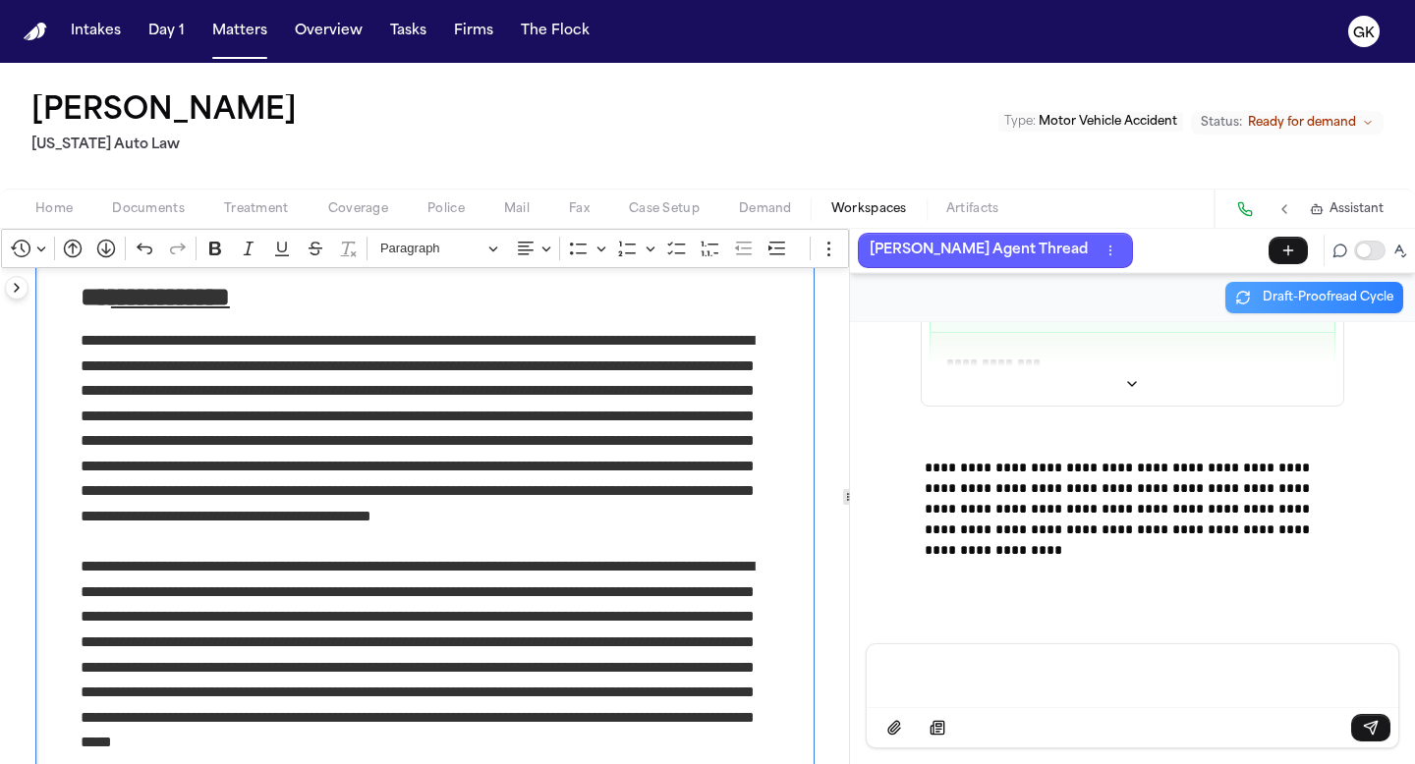
scroll to position [1176, 0]
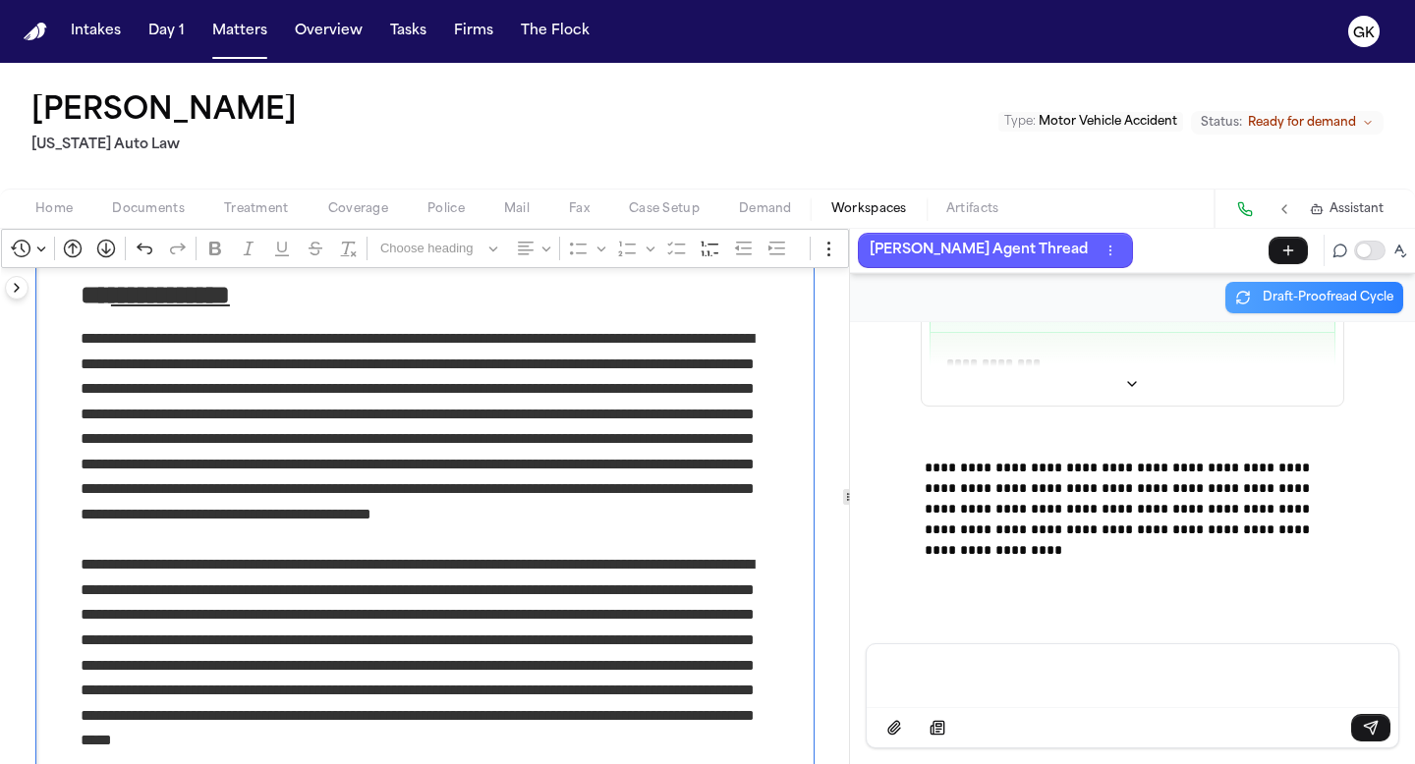
click at [483, 539] on p "**********" at bounding box center [425, 439] width 689 height 226
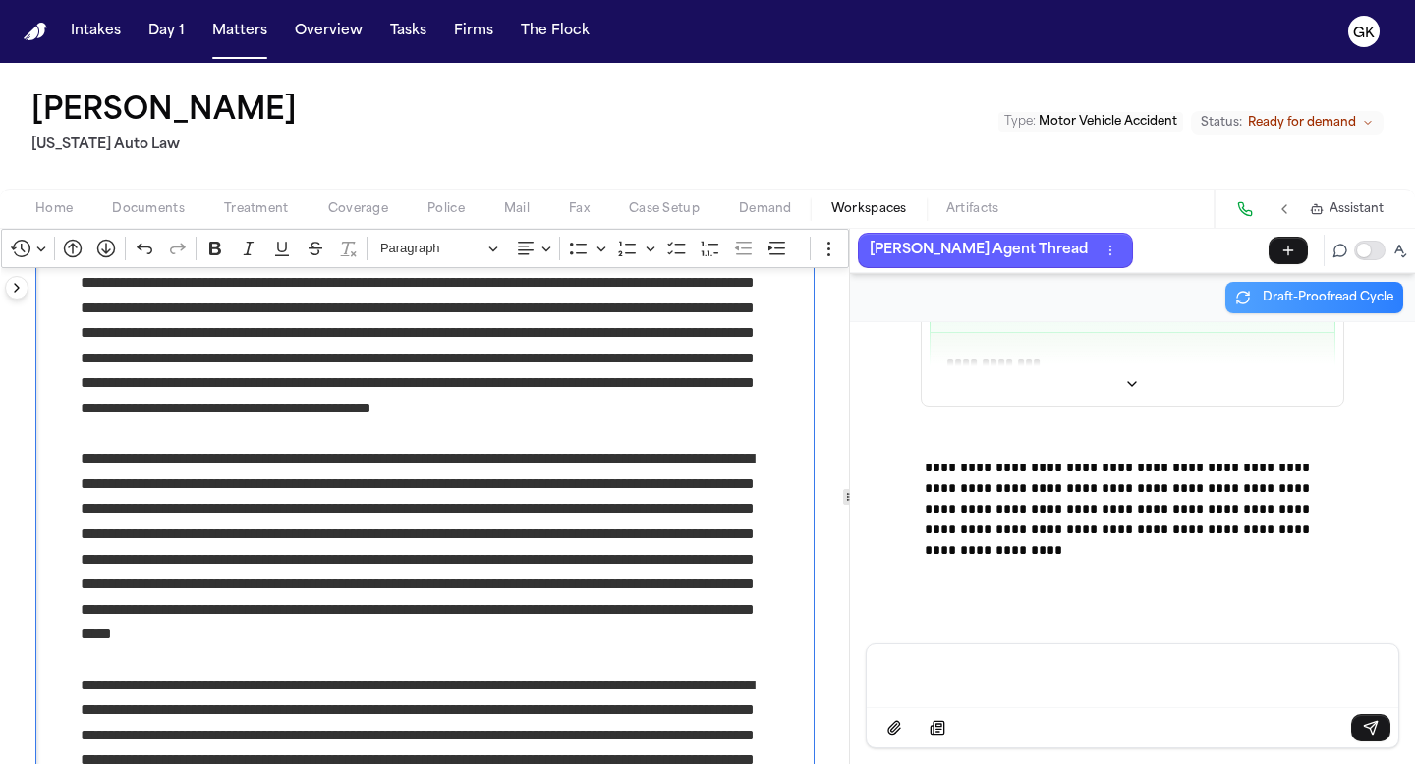
scroll to position [1284, 0]
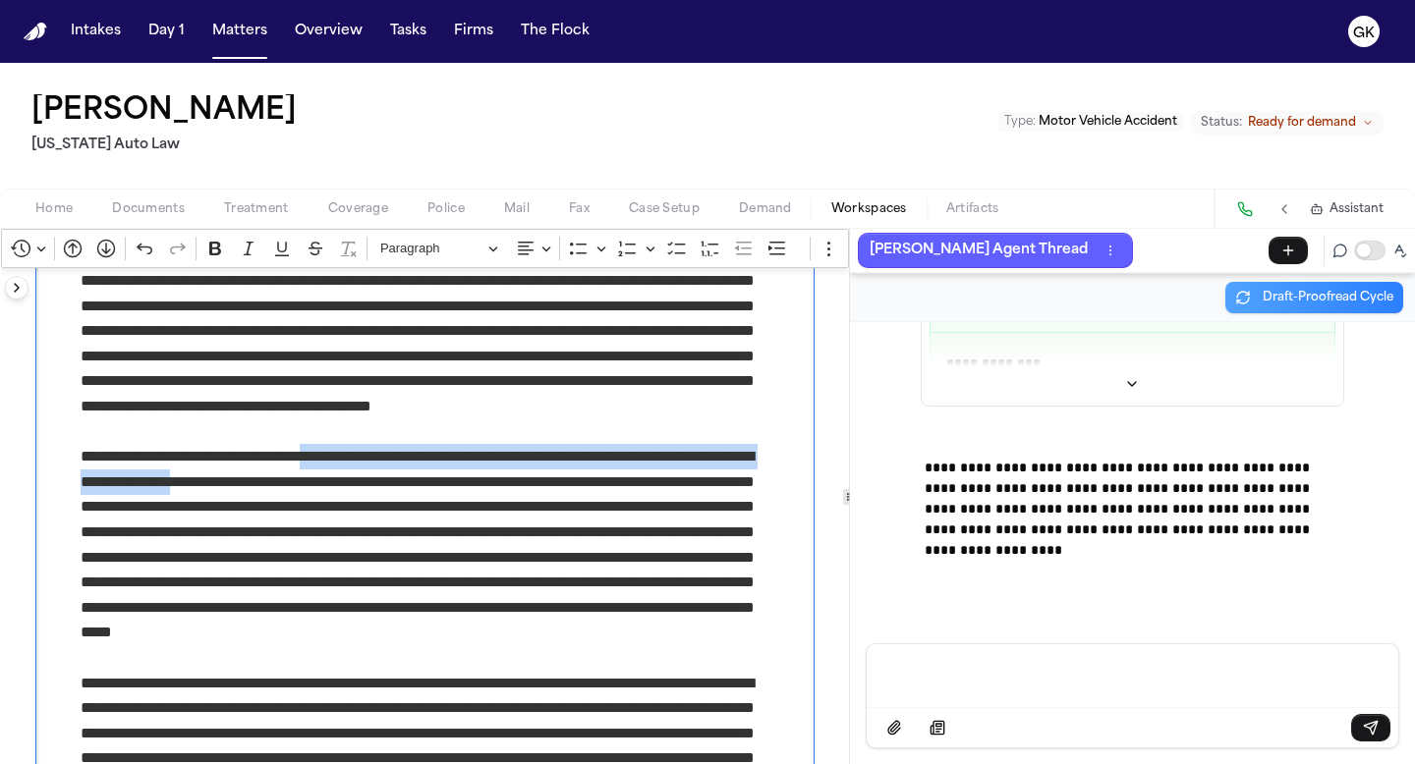
drag, startPoint x: 302, startPoint y: 483, endPoint x: 321, endPoint y: 458, distance: 32.2
click at [321, 458] on p "**********" at bounding box center [425, 557] width 689 height 226
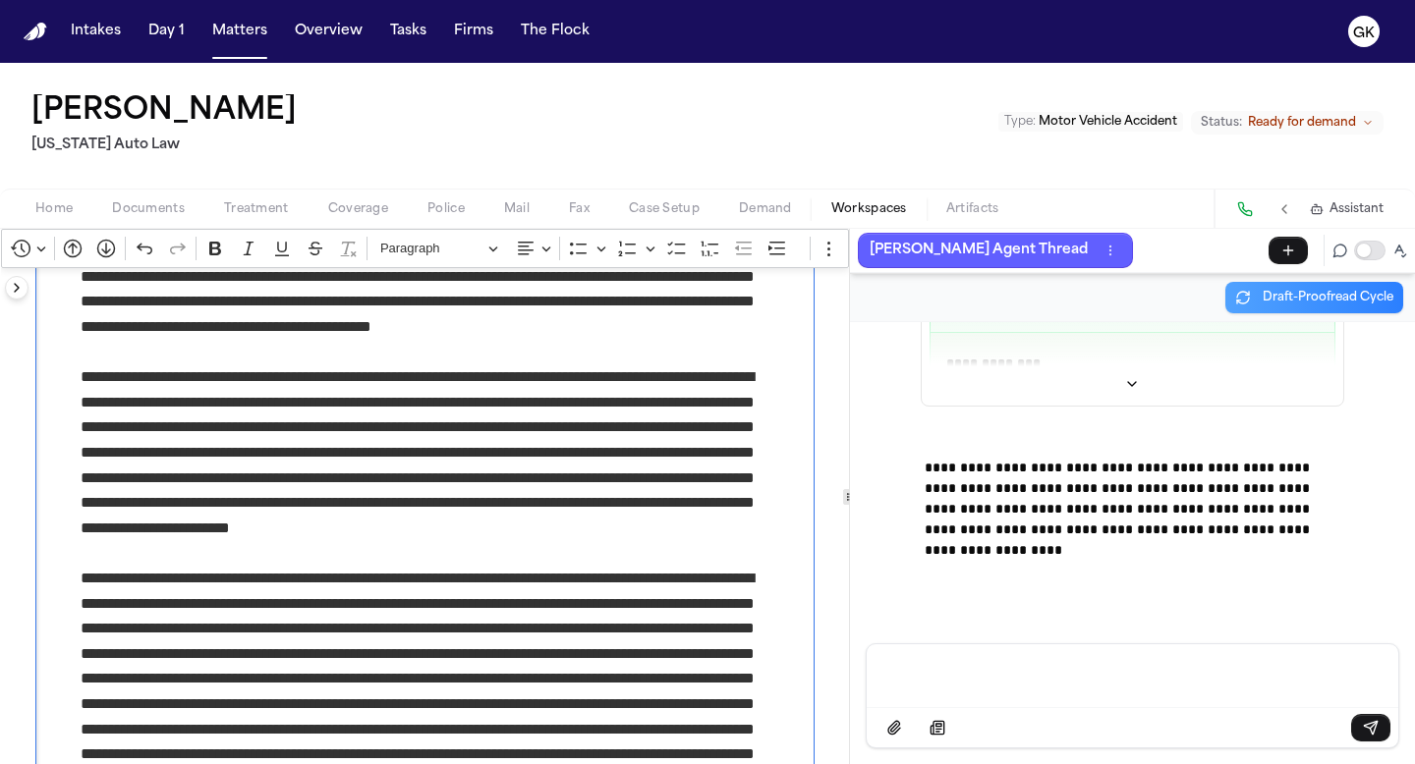
scroll to position [1365, 0]
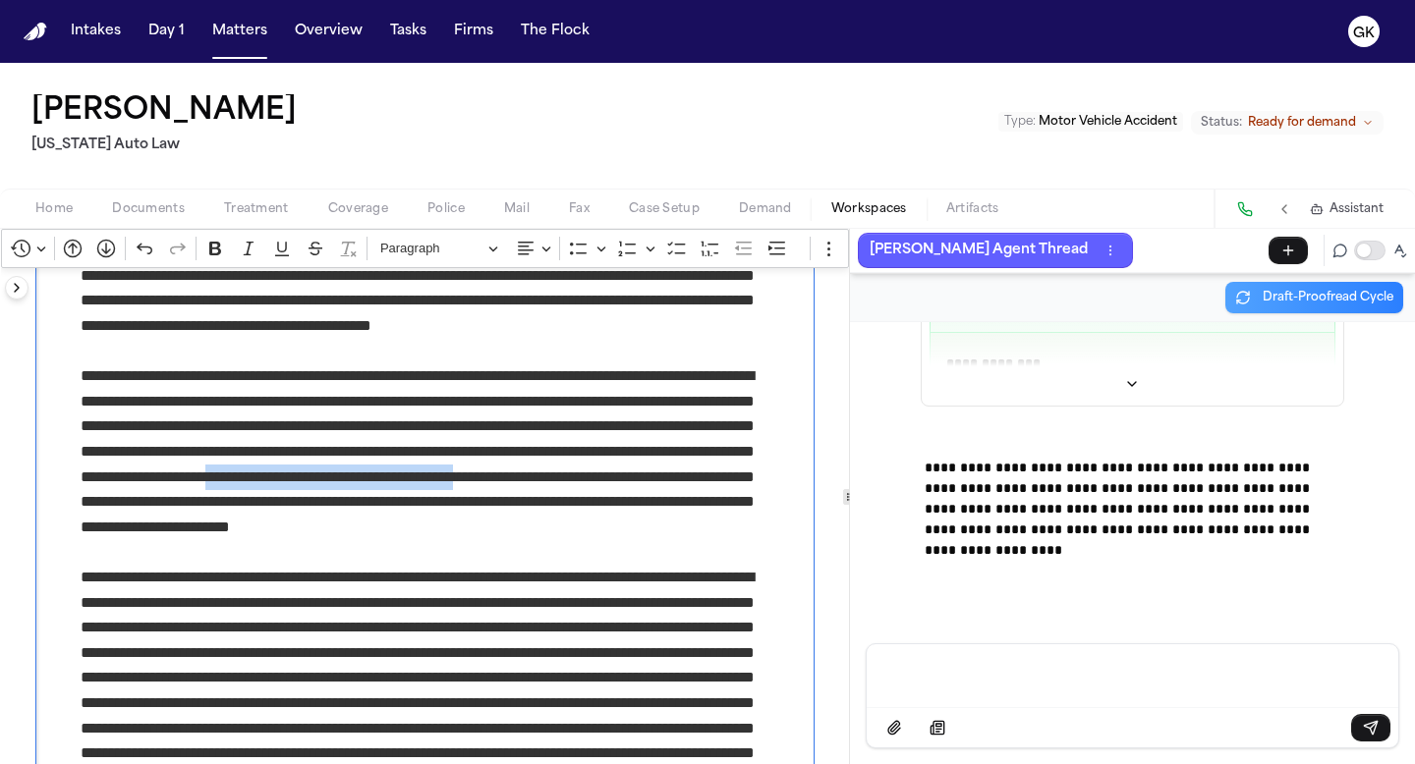
drag, startPoint x: 248, startPoint y: 503, endPoint x: 646, endPoint y: 471, distance: 399.3
click at [646, 471] on p "**********" at bounding box center [425, 464] width 689 height 201
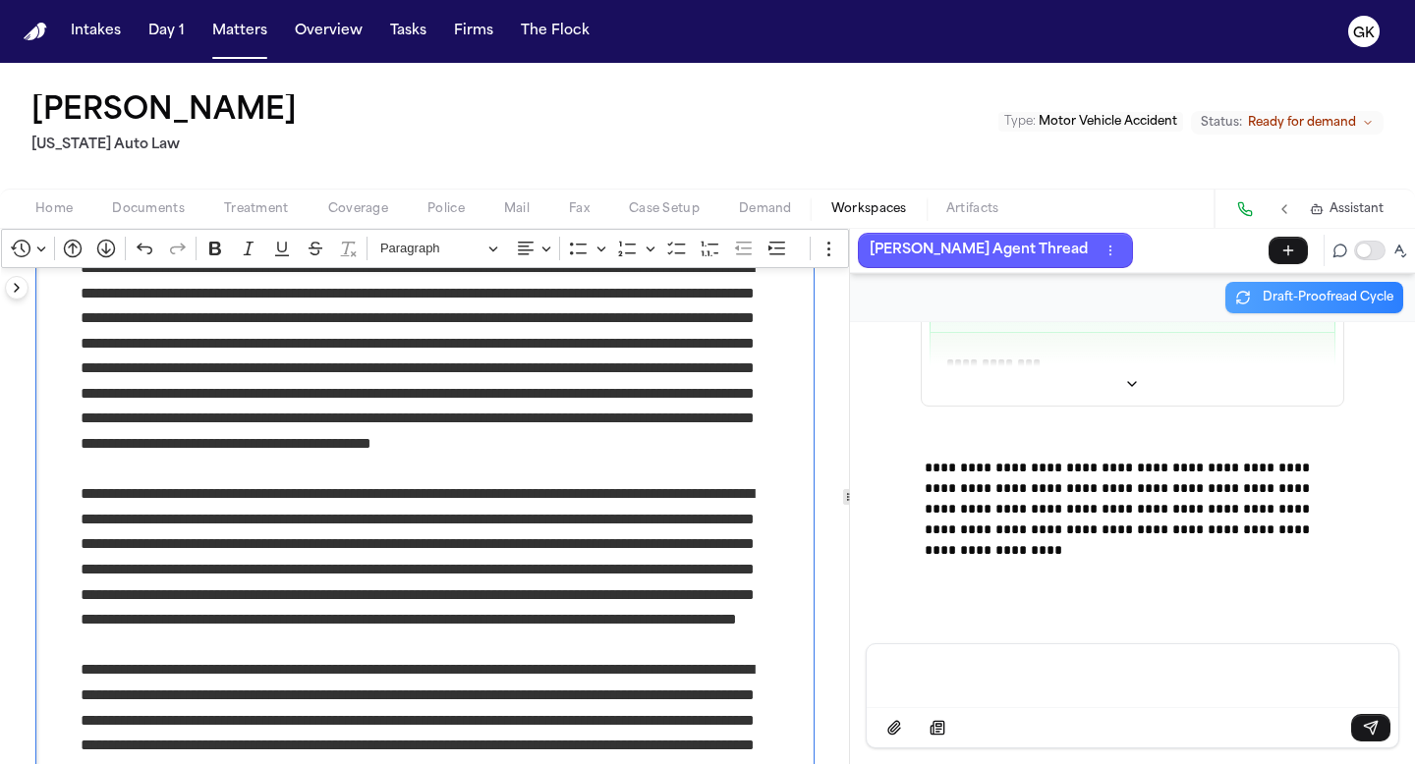
scroll to position [1249, 0]
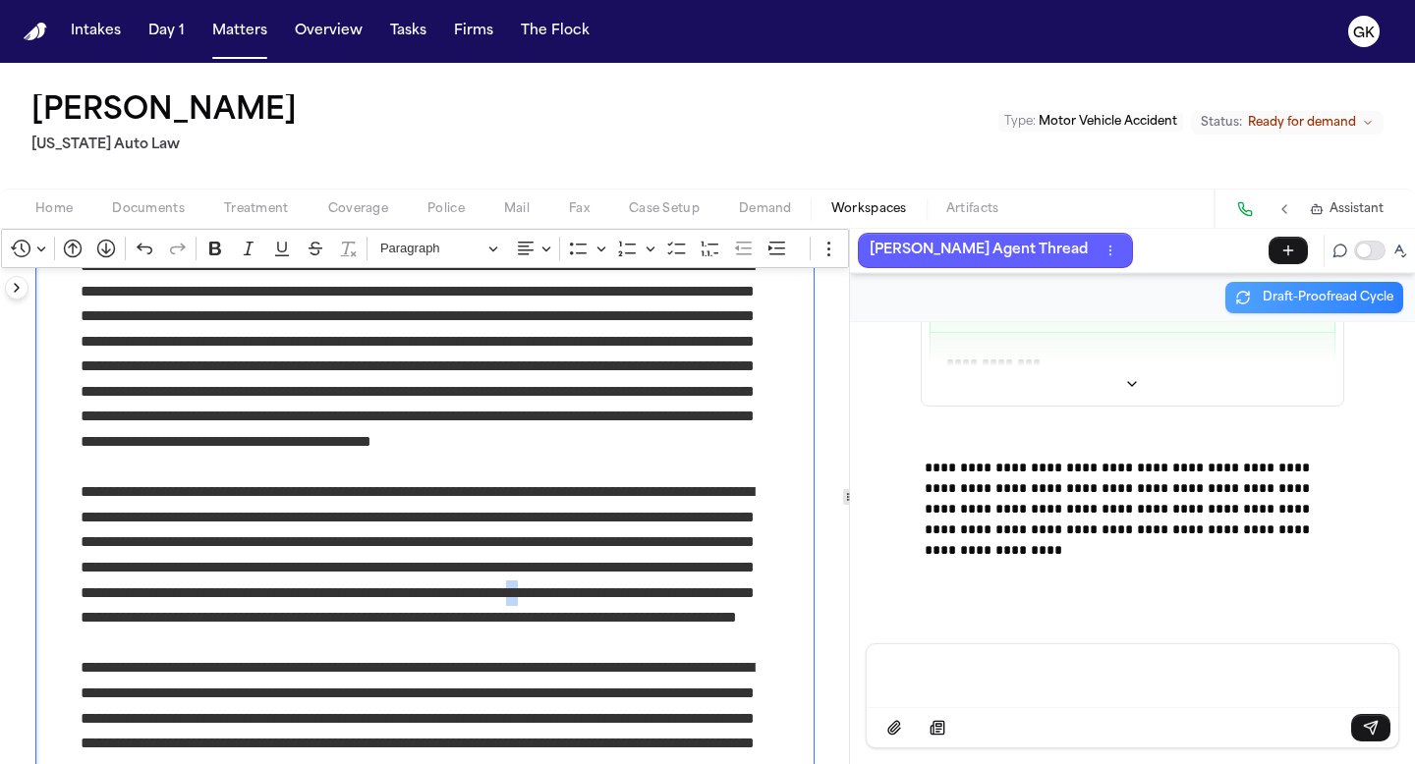
drag, startPoint x: 316, startPoint y: 619, endPoint x: 304, endPoint y: 619, distance: 12.8
click at [304, 619] on p "**********" at bounding box center [425, 568] width 689 height 176
click at [427, 630] on p "**********" at bounding box center [425, 568] width 689 height 176
drag, startPoint x: 370, startPoint y: 622, endPoint x: 645, endPoint y: 596, distance: 275.3
click at [645, 596] on p "**********" at bounding box center [425, 568] width 689 height 176
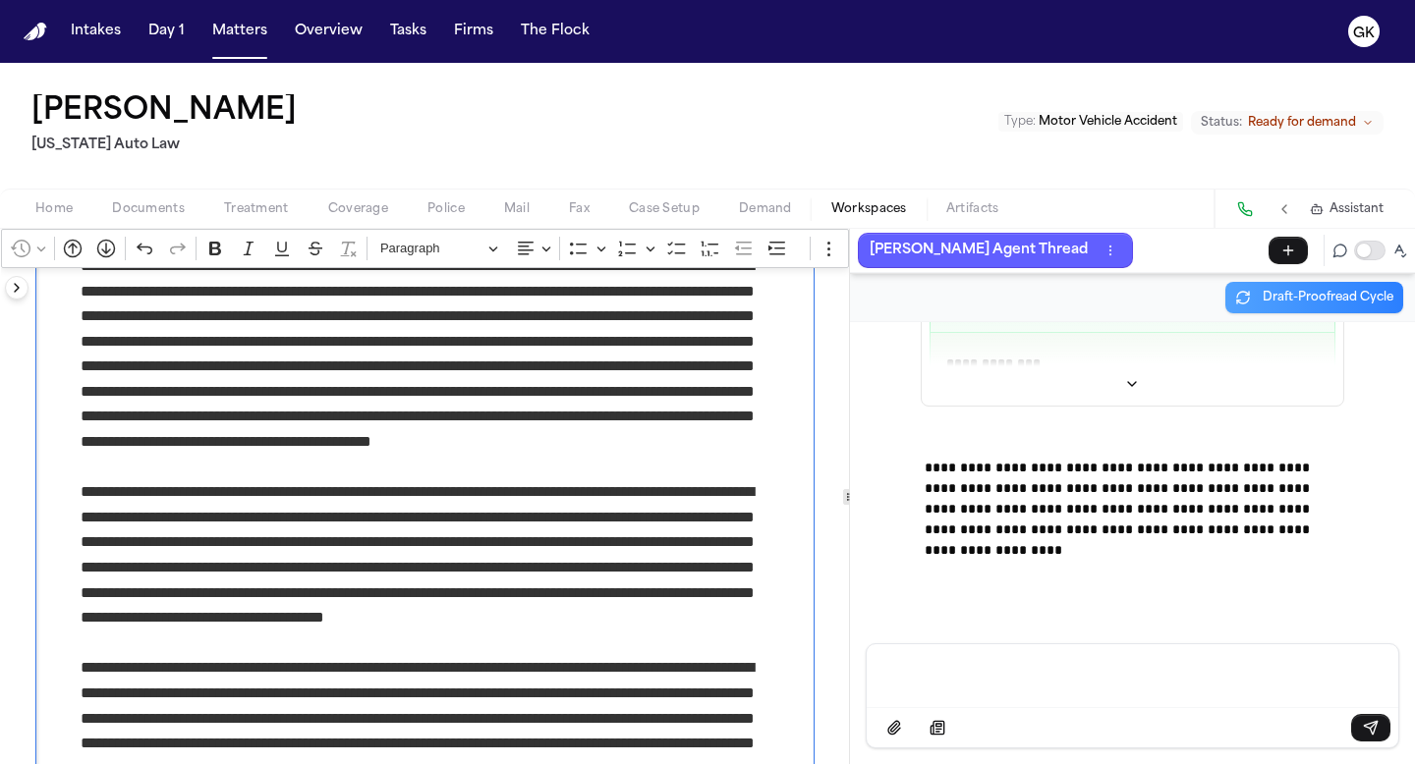
click at [704, 595] on p "**********" at bounding box center [425, 568] width 689 height 176
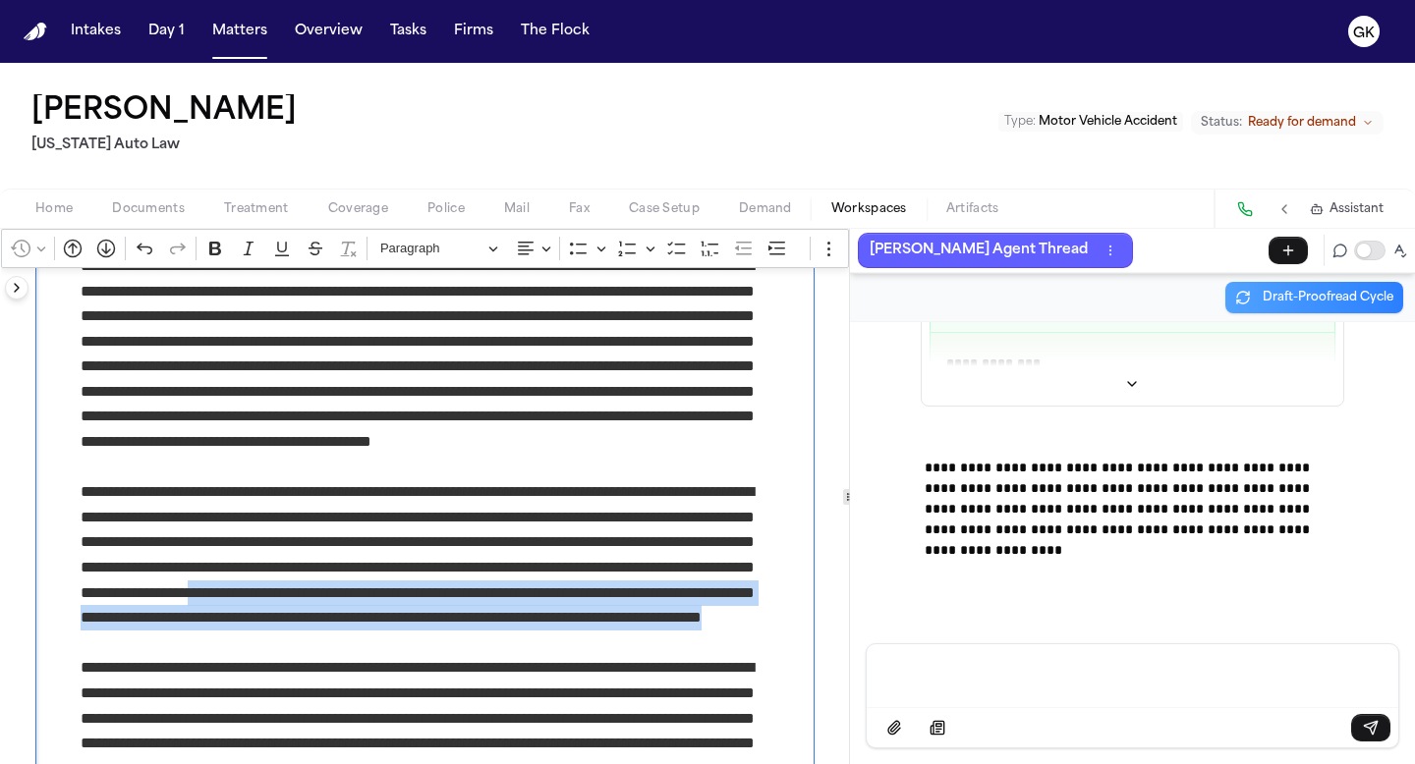
drag, startPoint x: 623, startPoint y: 593, endPoint x: 760, endPoint y: 644, distance: 145.8
click at [760, 644] on p "**********" at bounding box center [425, 568] width 689 height 176
copy p "**********"
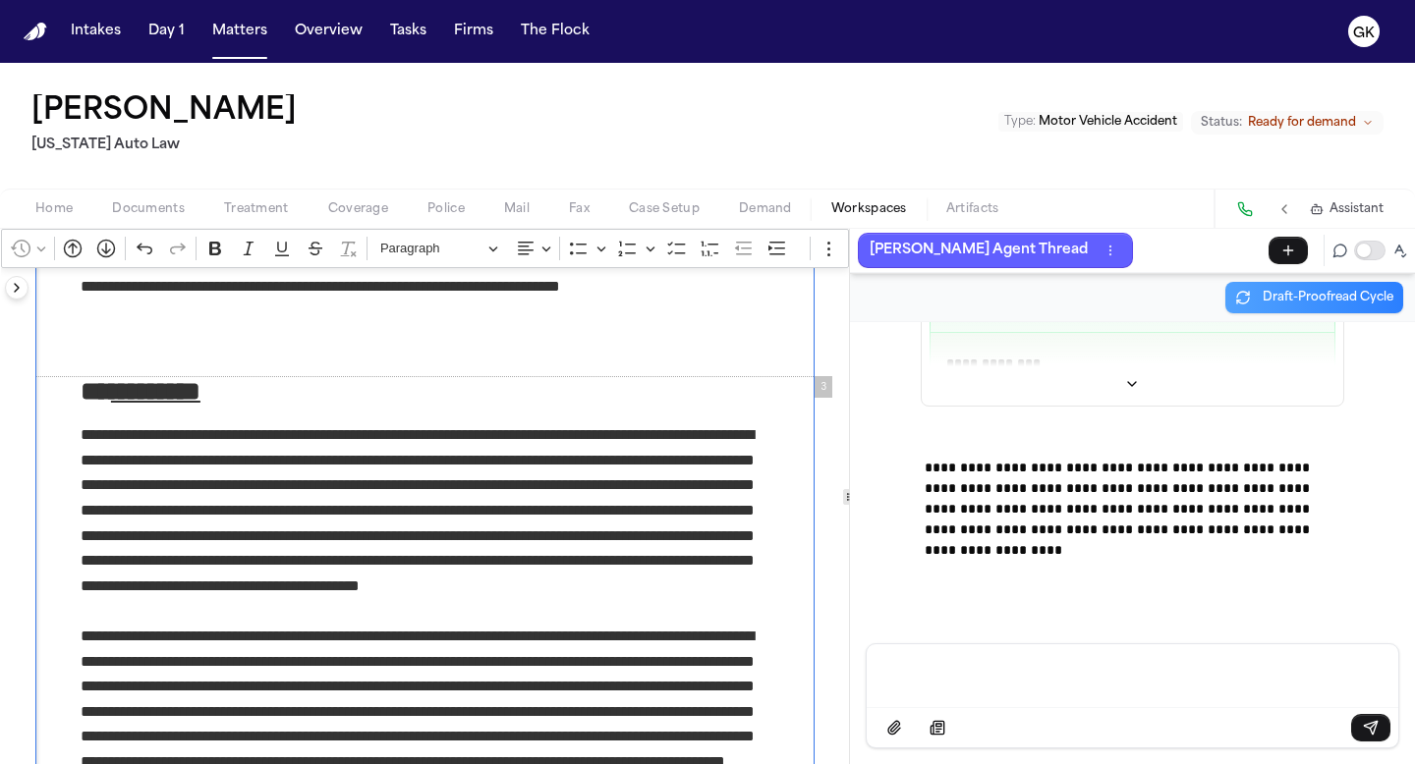
scroll to position [1858, 0]
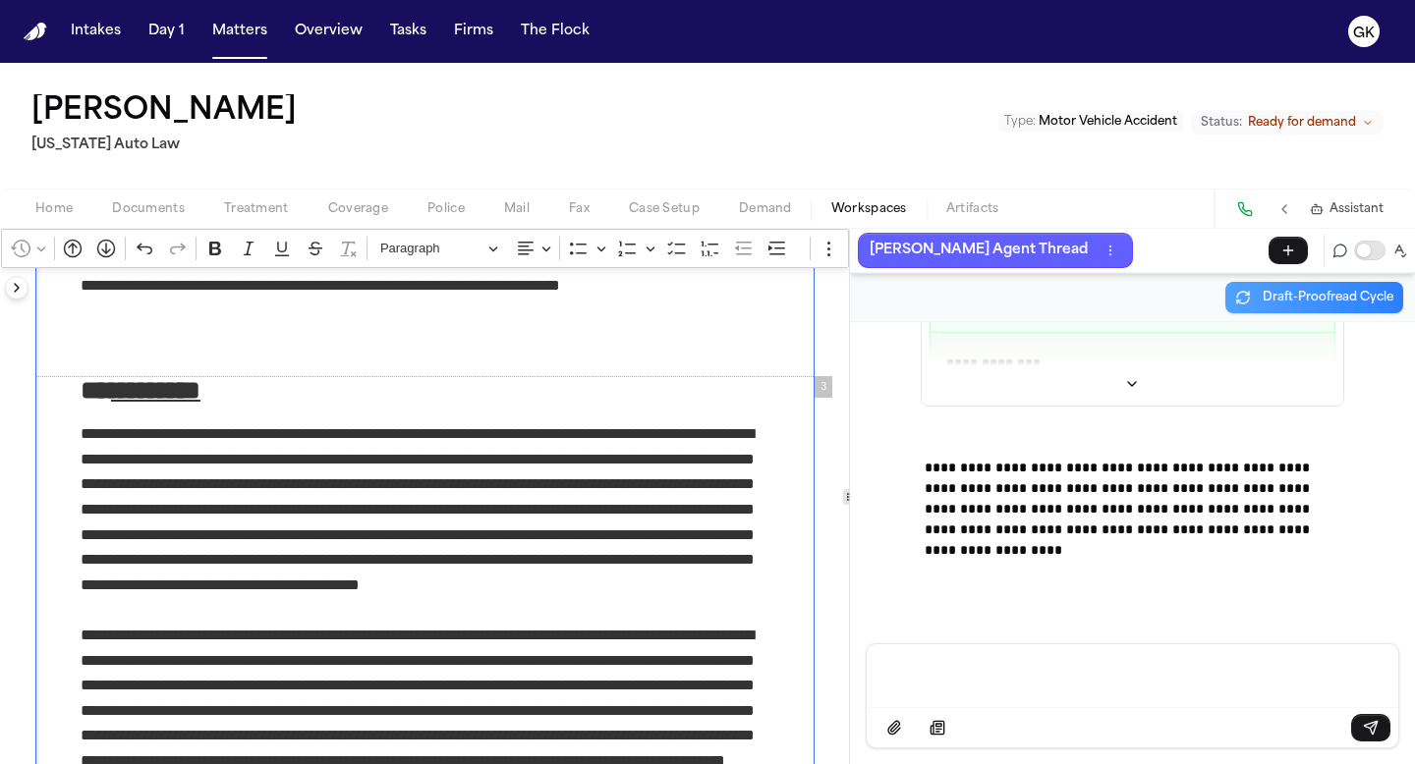
click at [388, 620] on p "**********" at bounding box center [425, 522] width 689 height 201
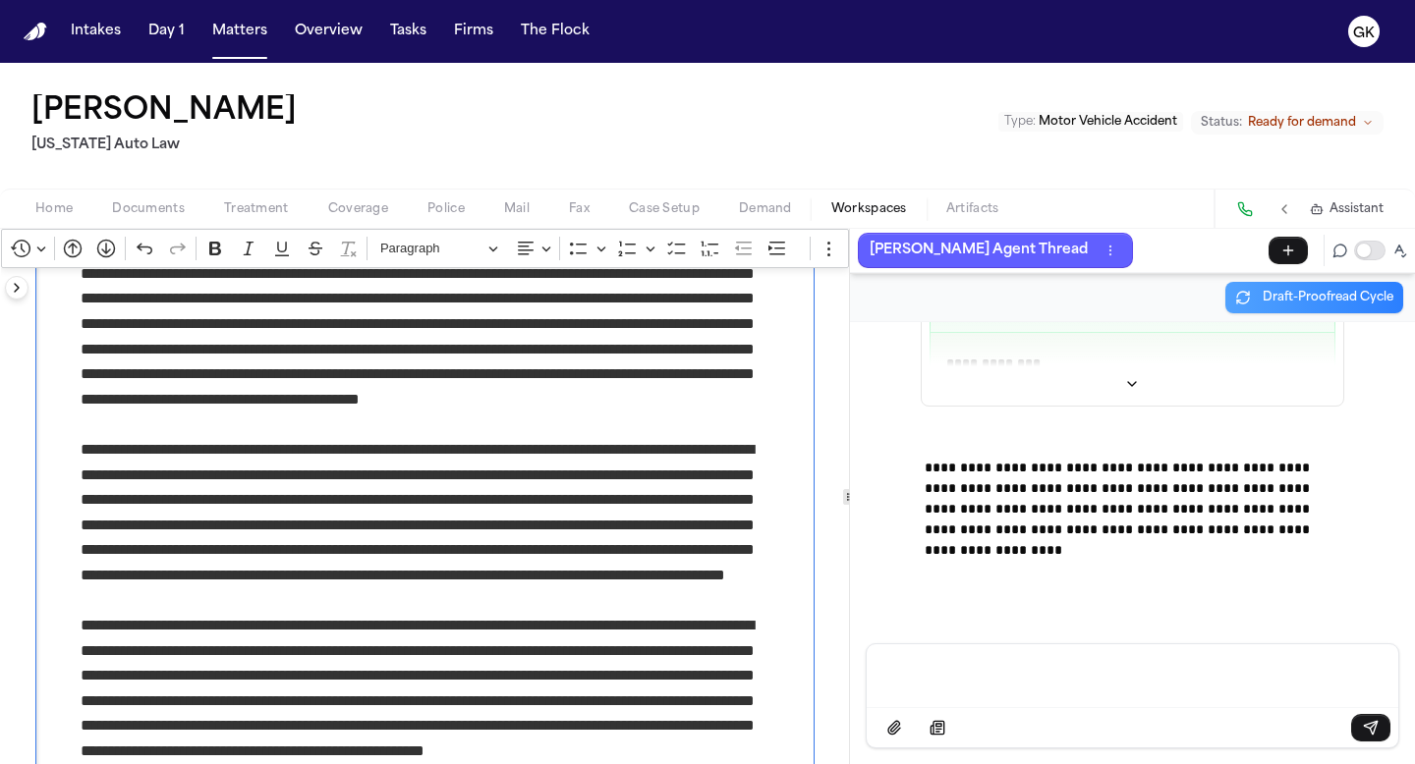
scroll to position [2048, 0]
